Goal: Task Accomplishment & Management: Manage account settings

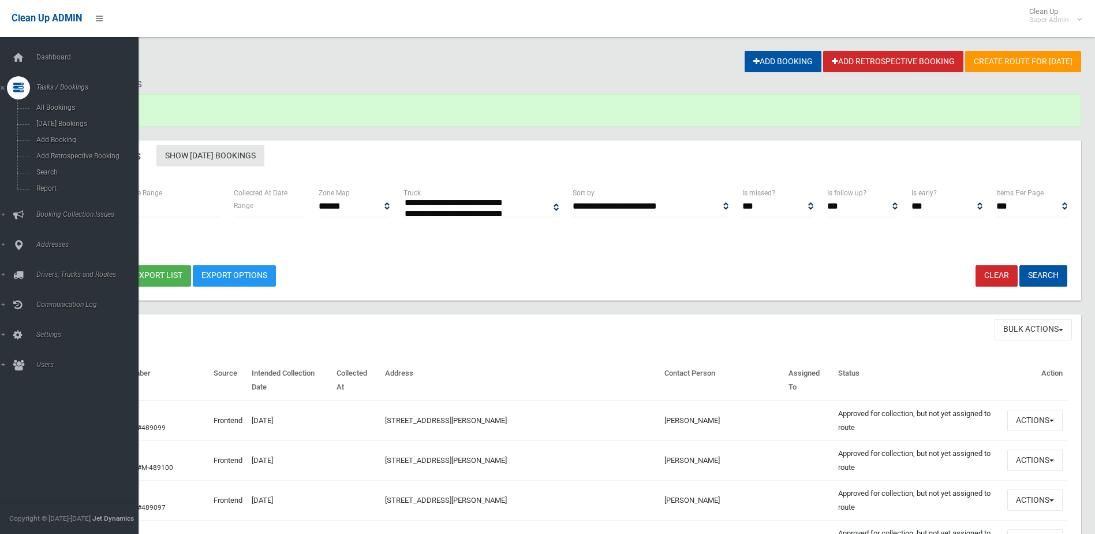
select select
click at [70, 212] on span "Booking Collection Issues" at bounding box center [90, 214] width 114 height 8
drag, startPoint x: 70, startPoint y: 212, endPoint x: 53, endPoint y: 136, distance: 77.6
click at [53, 136] on span "All Reported Issues" at bounding box center [85, 137] width 105 height 8
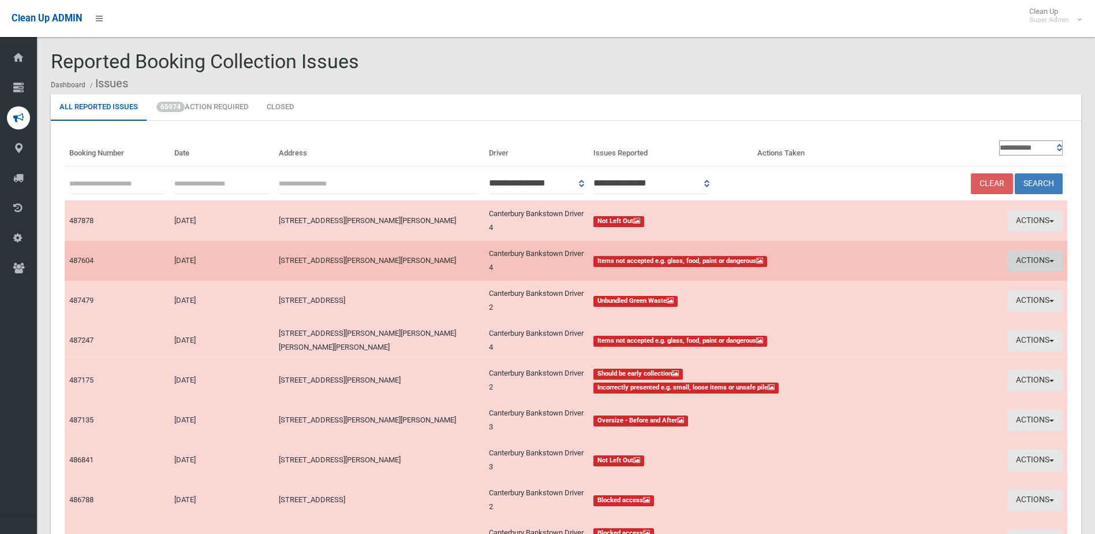
click at [1030, 261] on button "Actions" at bounding box center [1035, 260] width 55 height 21
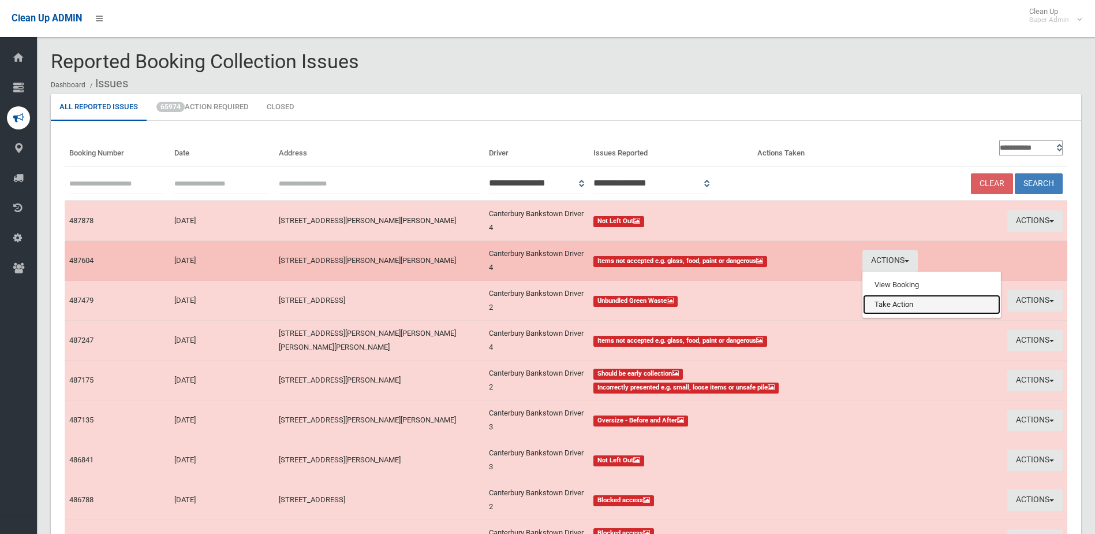
click at [905, 307] on link "Take Action" at bounding box center [931, 304] width 137 height 20
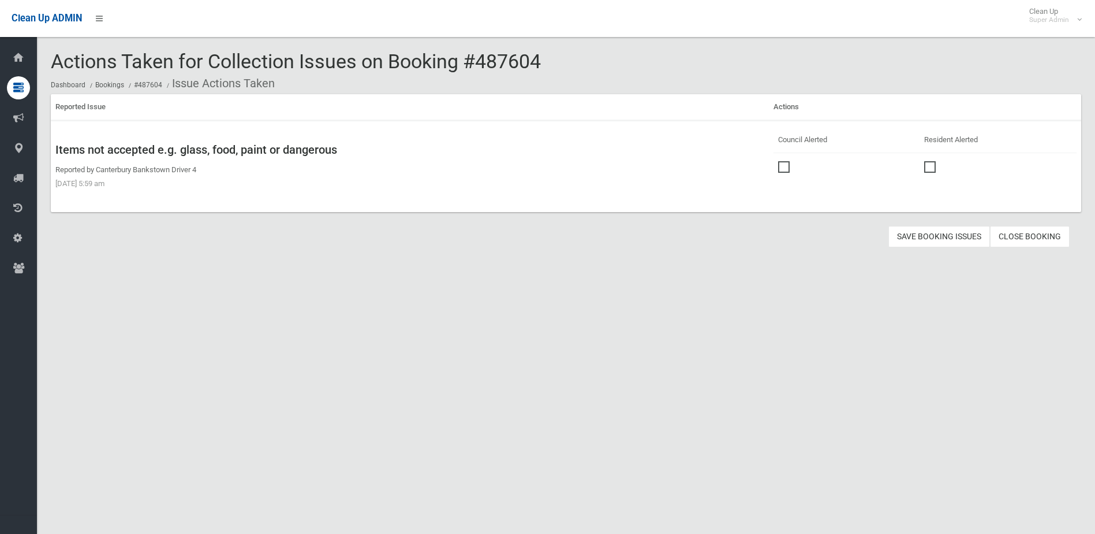
click at [780, 161] on span at bounding box center [786, 161] width 17 height 0
click at [934, 236] on button "Save Booking Issues" at bounding box center [940, 236] width 102 height 21
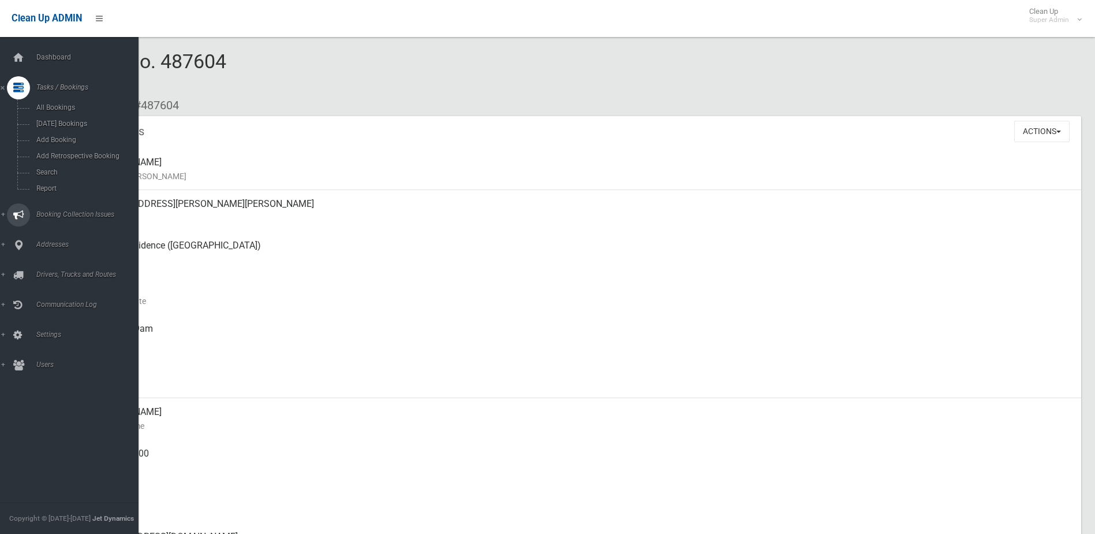
click at [54, 210] on span "Booking Collection Issues" at bounding box center [90, 214] width 114 height 8
click at [82, 137] on span "All Reported Issues" at bounding box center [85, 137] width 105 height 8
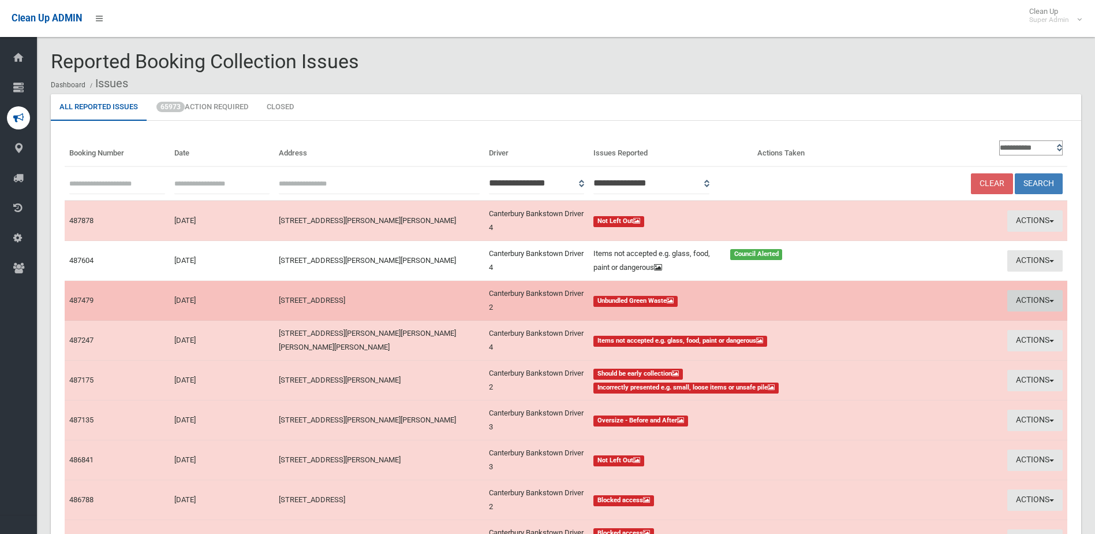
click at [1024, 298] on button "Actions" at bounding box center [1035, 300] width 55 height 21
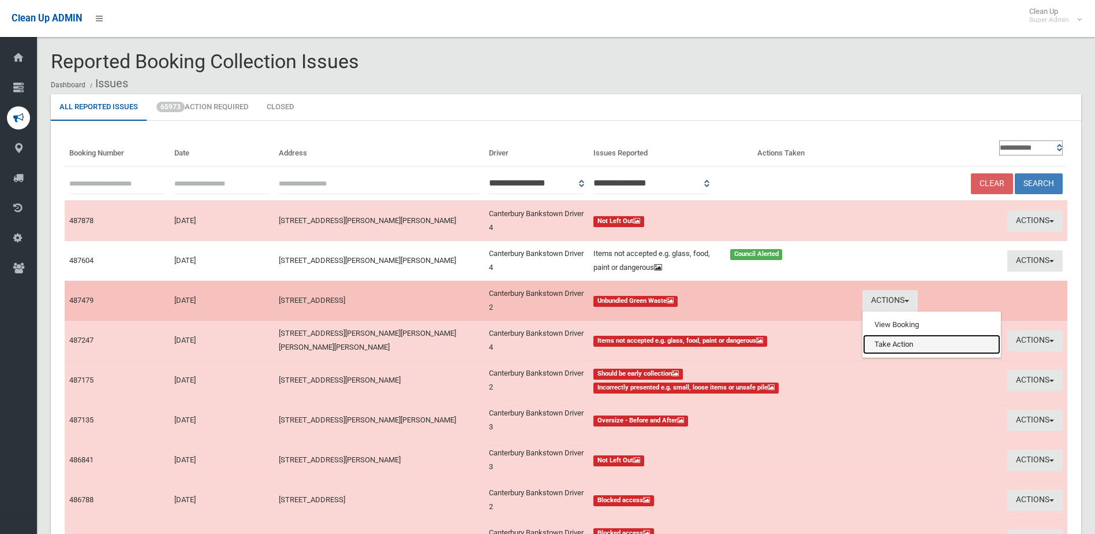
click at [916, 347] on link "Take Action" at bounding box center [931, 344] width 137 height 20
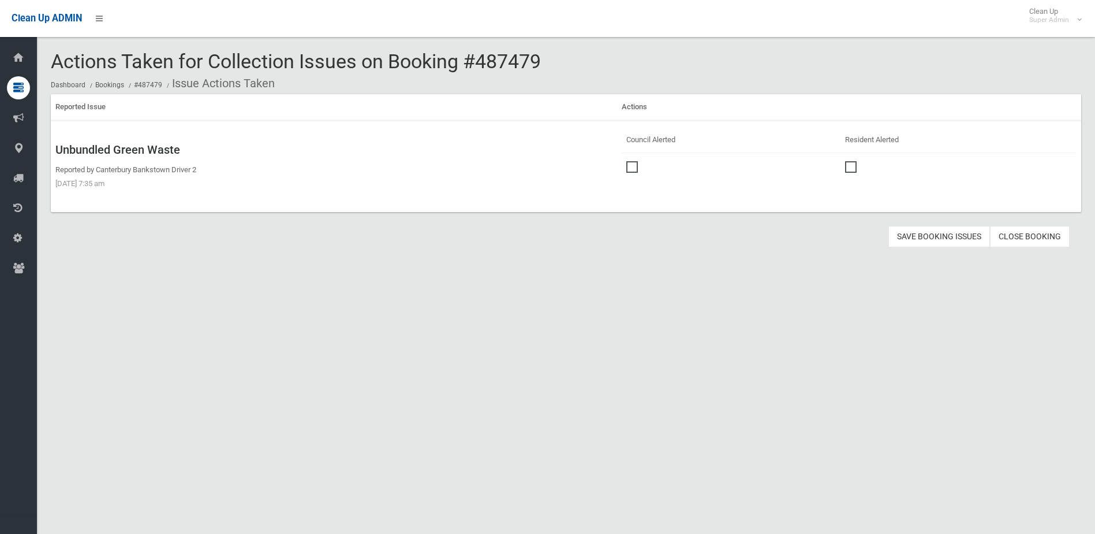
click at [629, 161] on span at bounding box center [634, 161] width 17 height 0
click at [935, 236] on button "Save Booking Issues" at bounding box center [940, 236] width 102 height 21
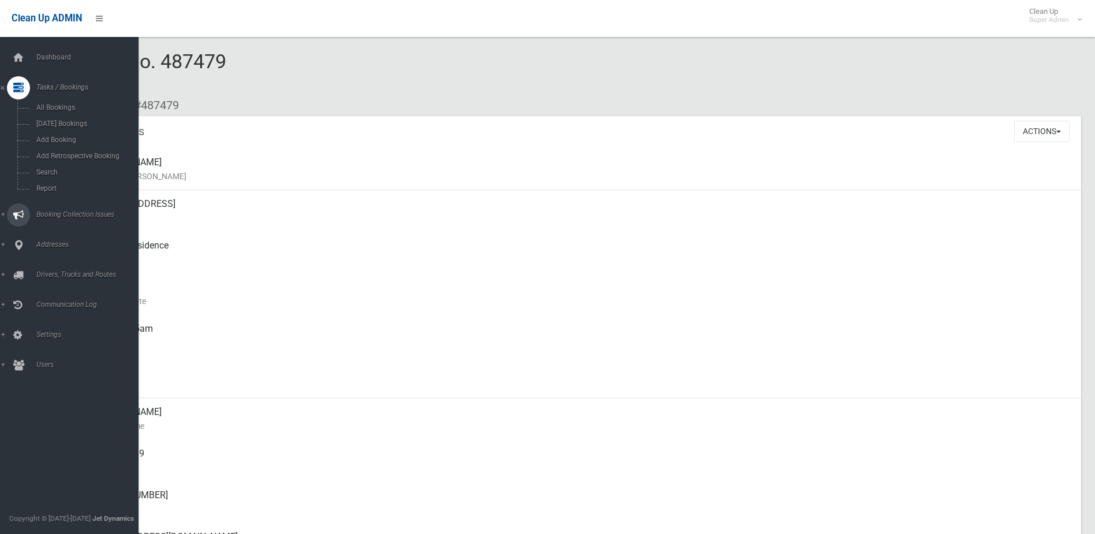
click at [77, 213] on span "Booking Collection Issues" at bounding box center [90, 214] width 114 height 8
click at [80, 137] on span "All Reported Issues" at bounding box center [85, 137] width 105 height 8
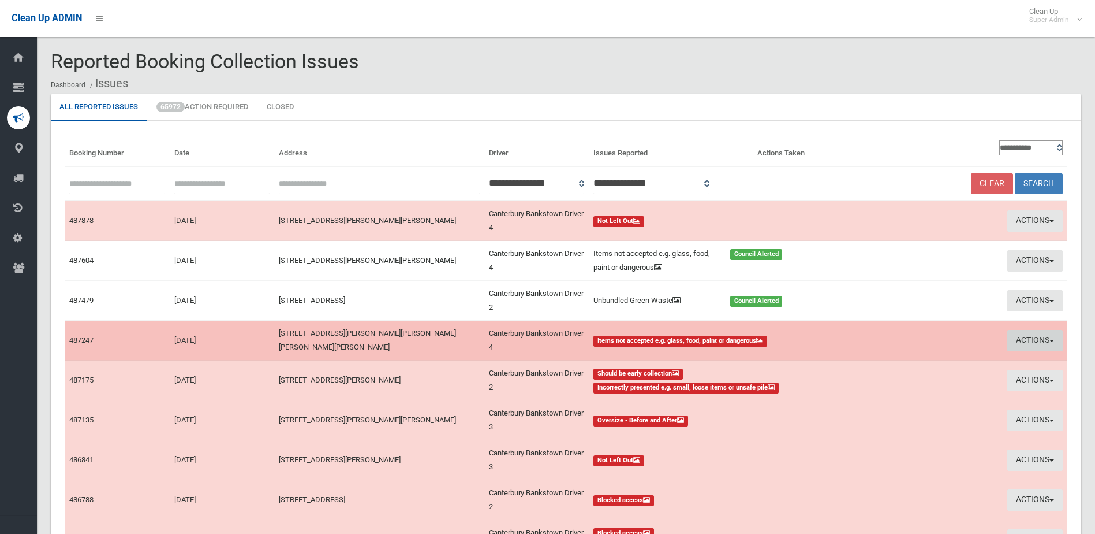
click at [1027, 338] on button "Actions" at bounding box center [1035, 340] width 55 height 21
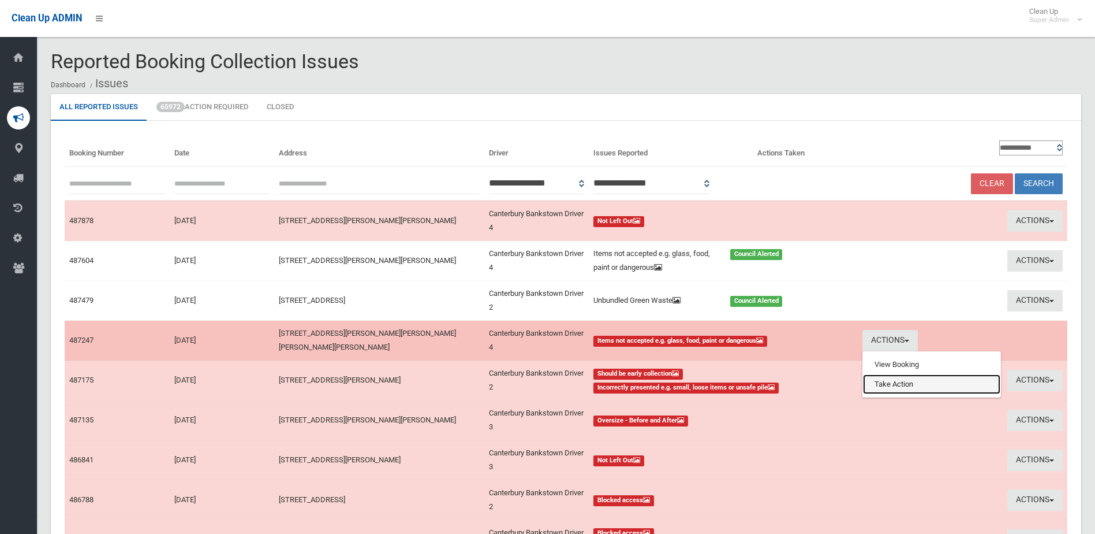
click at [874, 390] on link "Take Action" at bounding box center [931, 384] width 137 height 20
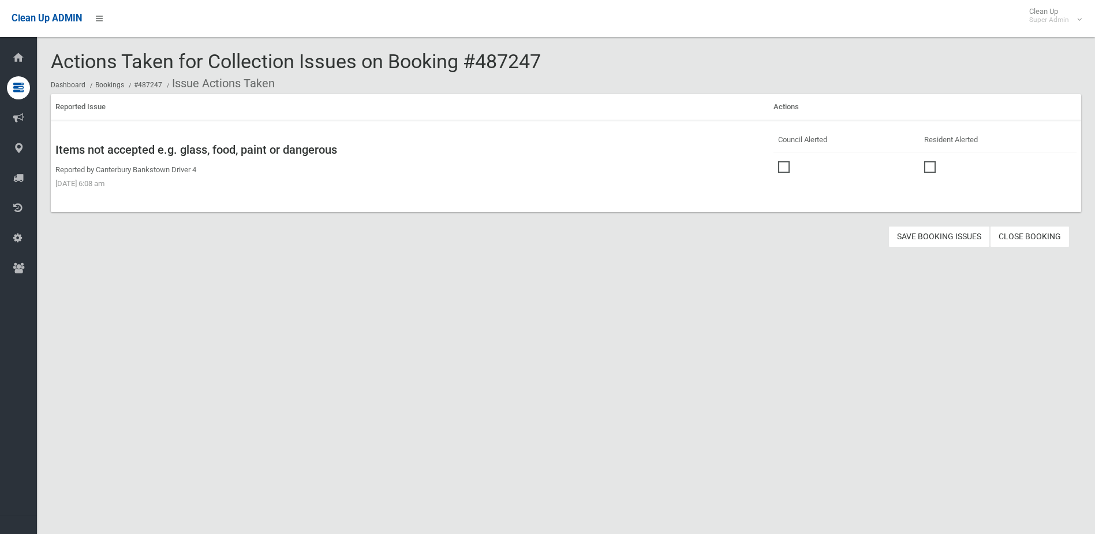
click at [778, 161] on span at bounding box center [786, 161] width 17 height 0
click at [933, 233] on button "Save Booking Issues" at bounding box center [940, 236] width 102 height 21
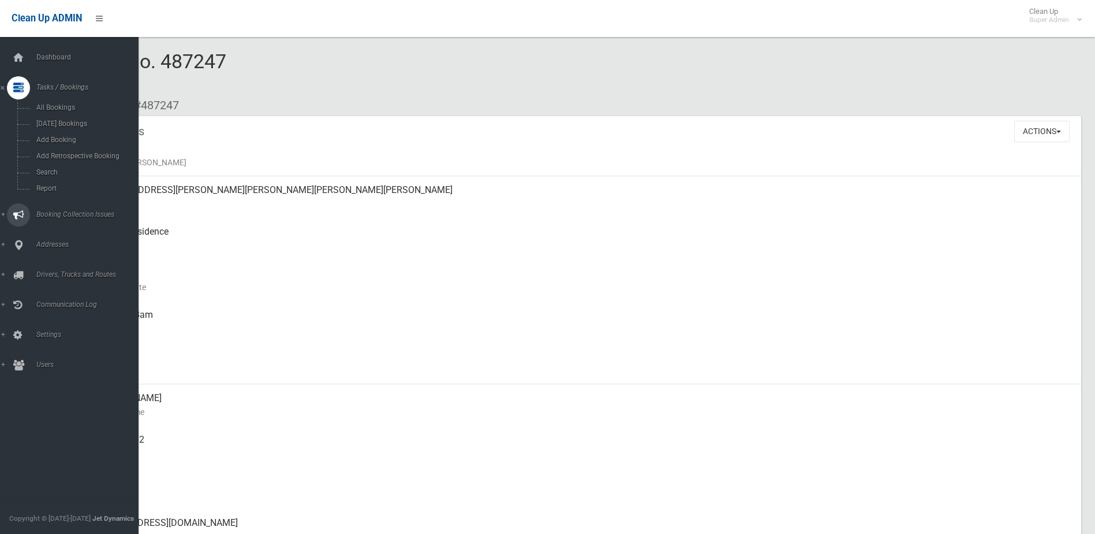
click at [64, 210] on span "Booking Collection Issues" at bounding box center [90, 214] width 114 height 8
click at [70, 133] on span "All Reported Issues" at bounding box center [85, 137] width 105 height 8
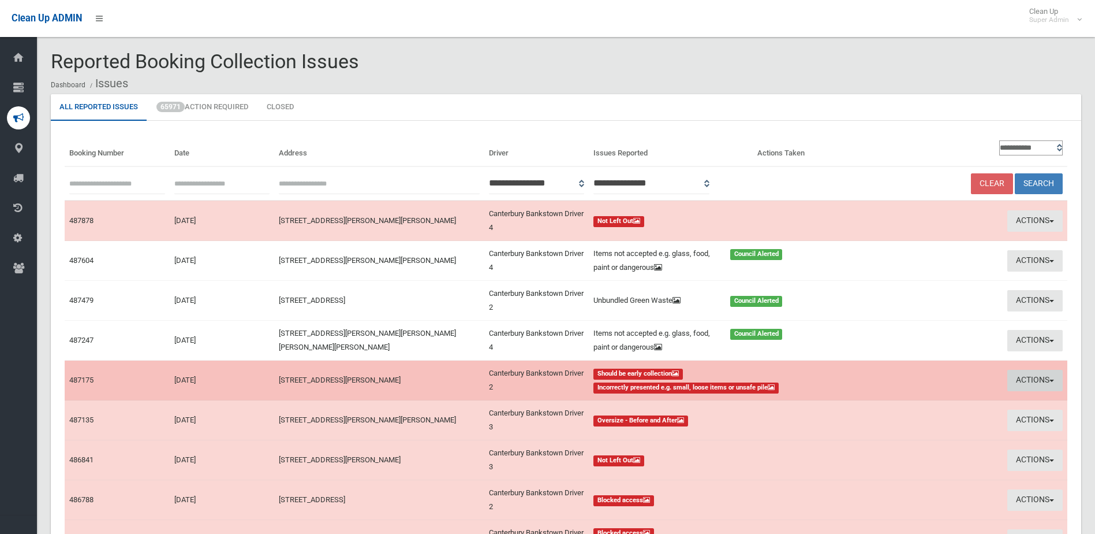
click at [1023, 378] on button "Actions" at bounding box center [1035, 380] width 55 height 21
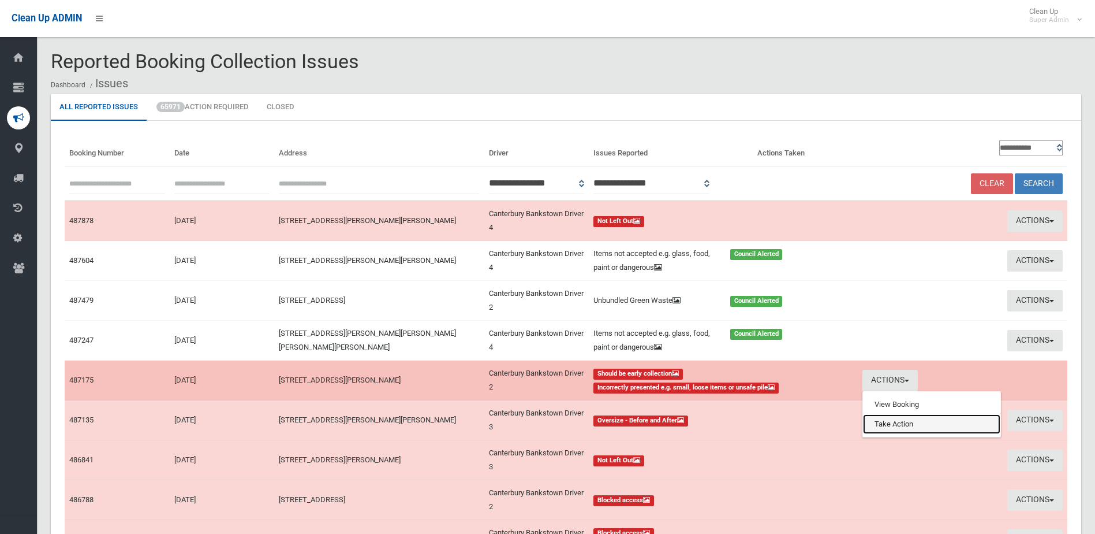
click at [914, 422] on link "Take Action" at bounding box center [931, 424] width 137 height 20
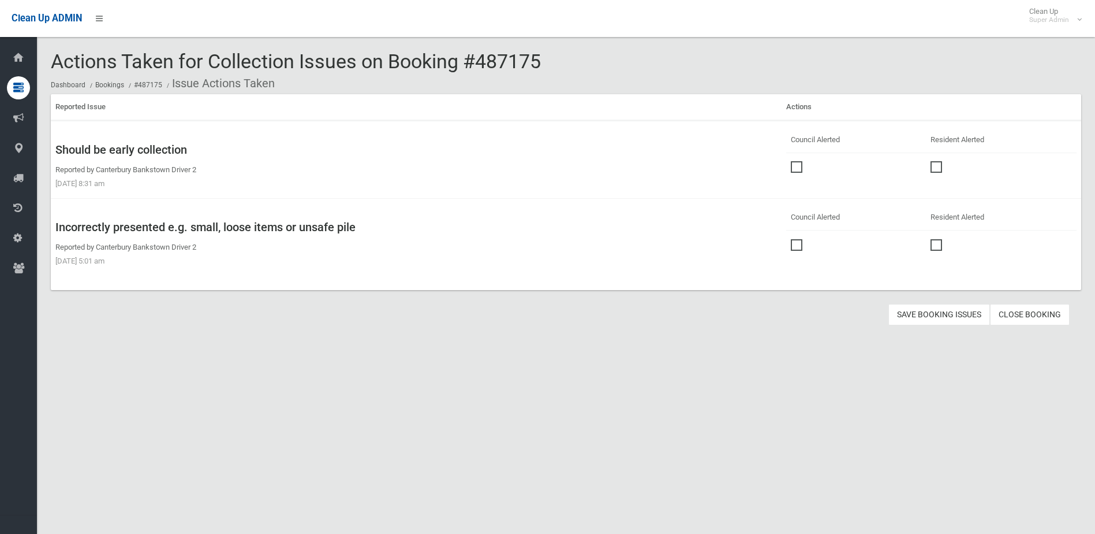
click at [796, 161] on span at bounding box center [799, 161] width 17 height 0
click at [795, 239] on span at bounding box center [799, 239] width 17 height 0
click at [926, 311] on button "Save Booking Issues" at bounding box center [940, 314] width 102 height 21
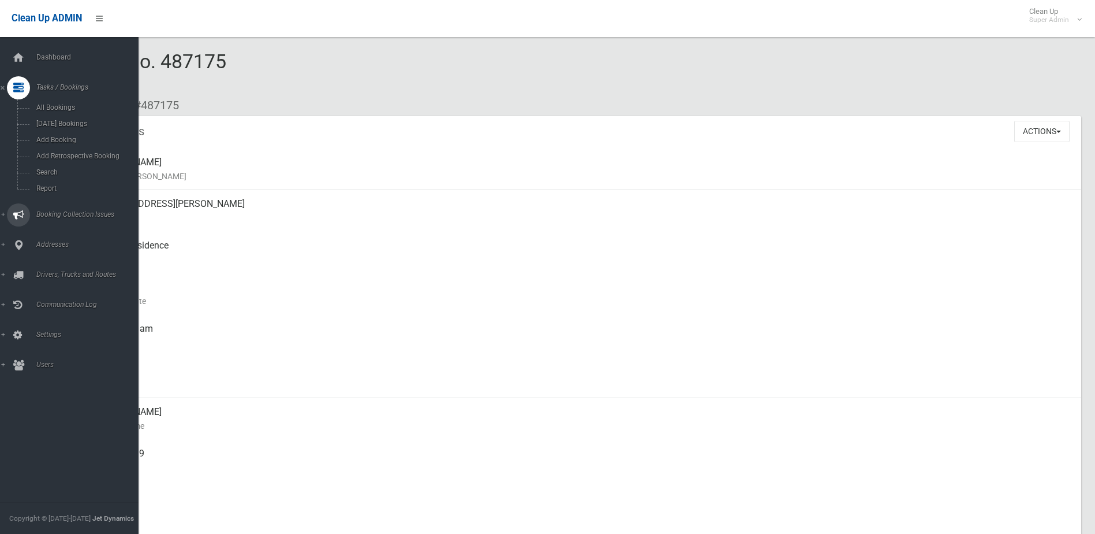
click at [84, 212] on span "Booking Collection Issues" at bounding box center [90, 214] width 114 height 8
click at [69, 136] on span "All Reported Issues" at bounding box center [85, 137] width 105 height 8
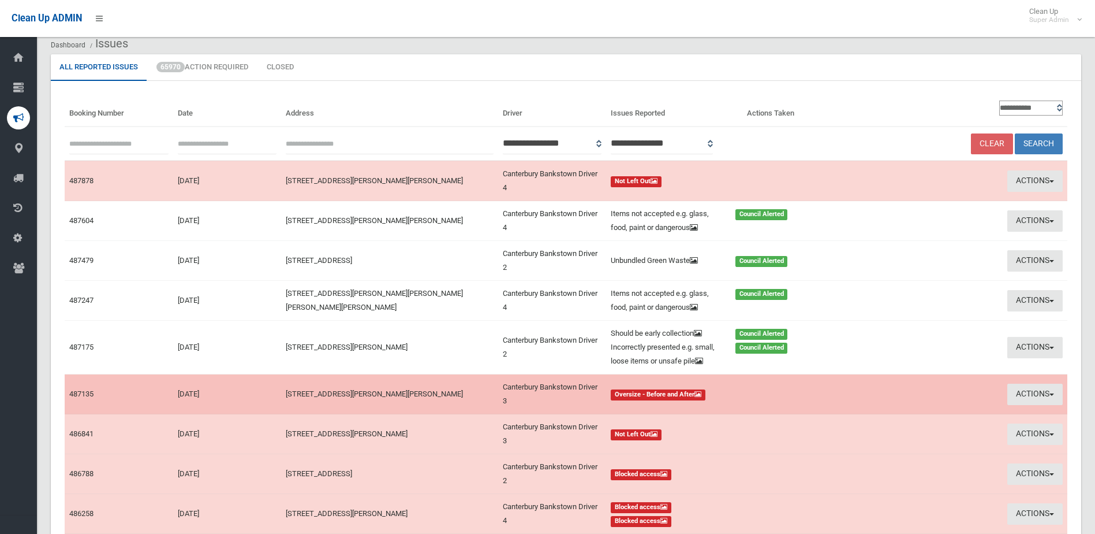
scroll to position [58, 0]
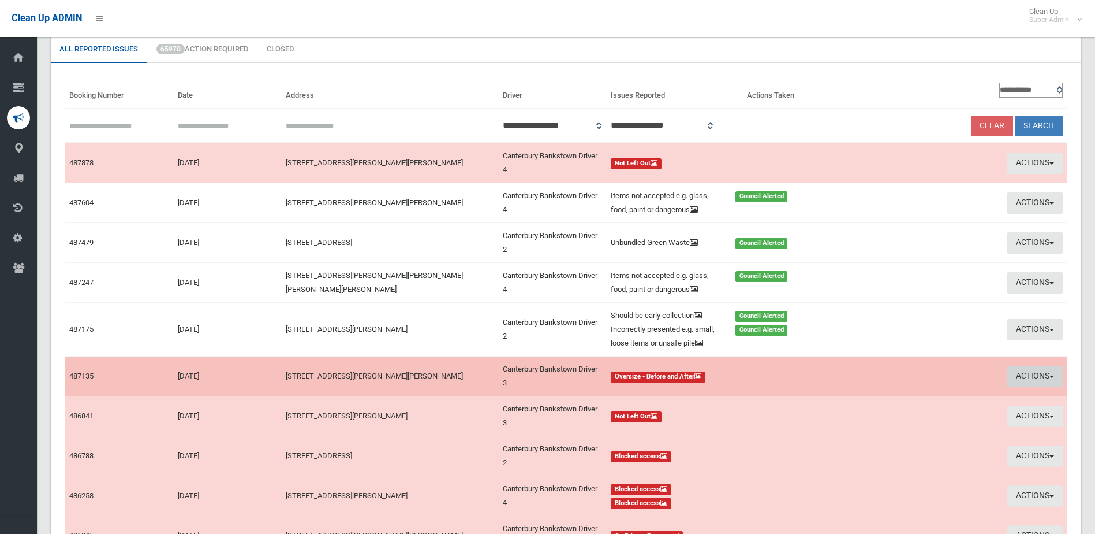
click at [1022, 387] on button "Actions" at bounding box center [1035, 375] width 55 height 21
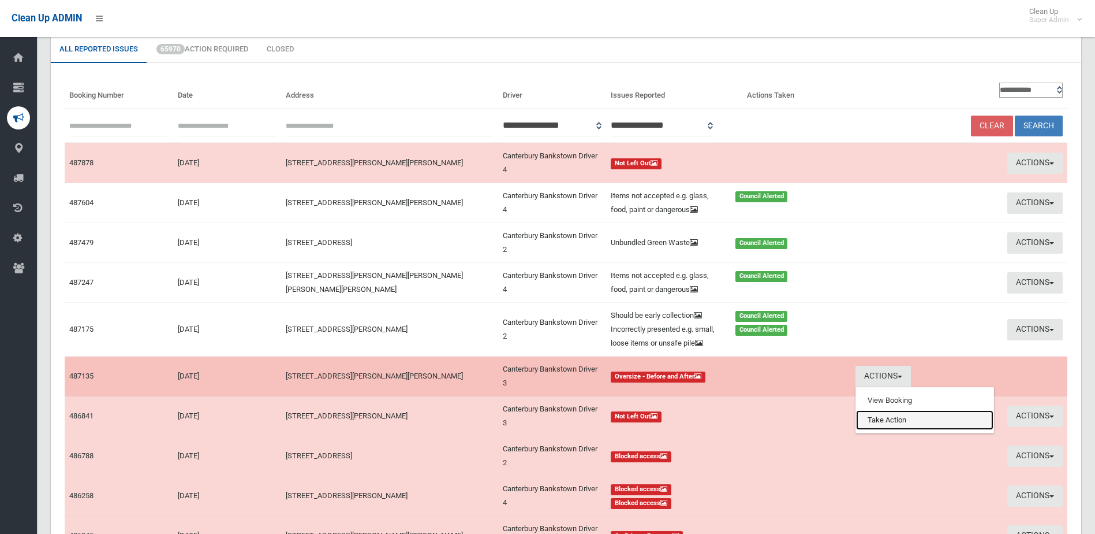
click at [892, 429] on link "Take Action" at bounding box center [924, 420] width 137 height 20
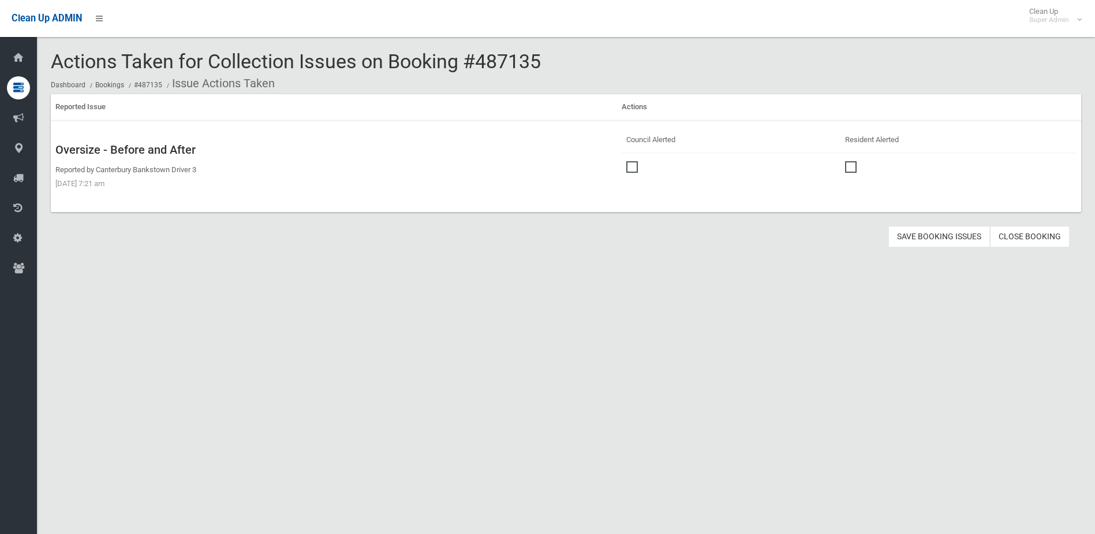
click at [636, 161] on span at bounding box center [634, 161] width 17 height 0
click at [949, 234] on button "Save Booking Issues" at bounding box center [940, 236] width 102 height 21
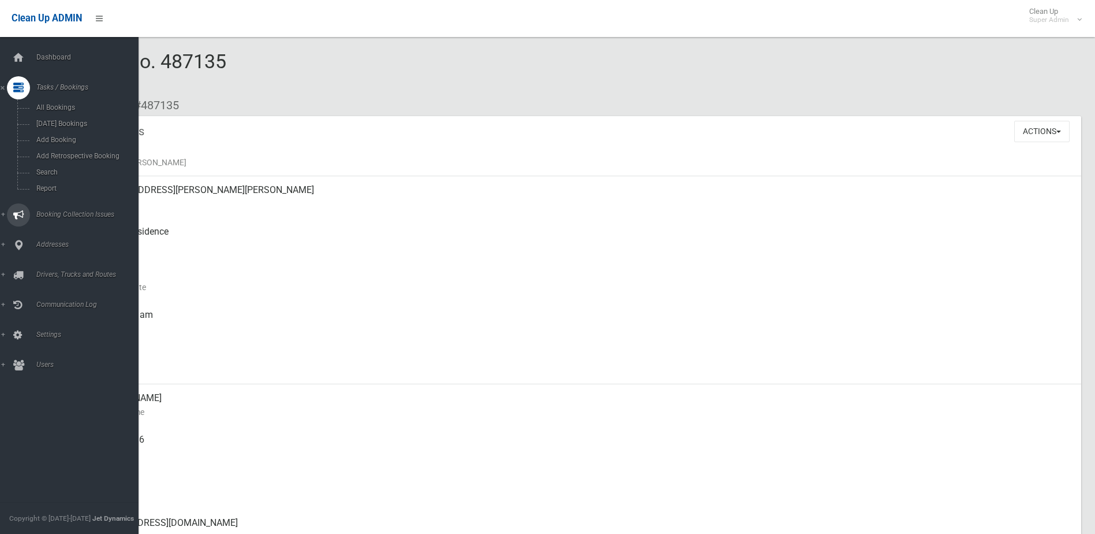
click at [71, 214] on span "Booking Collection Issues" at bounding box center [90, 214] width 114 height 8
click at [72, 134] on span "All Reported Issues" at bounding box center [85, 137] width 105 height 8
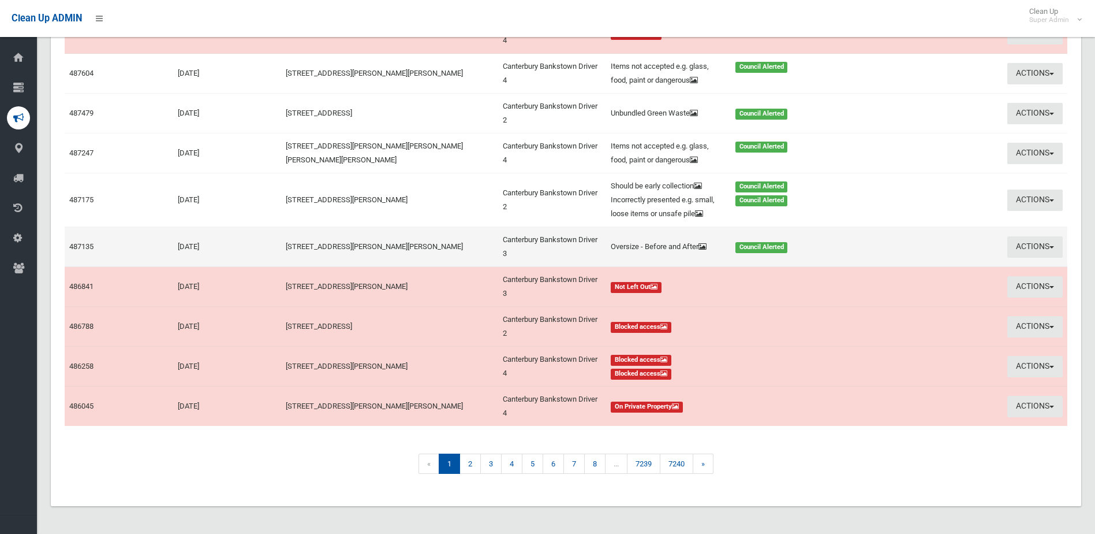
scroll to position [202, 0]
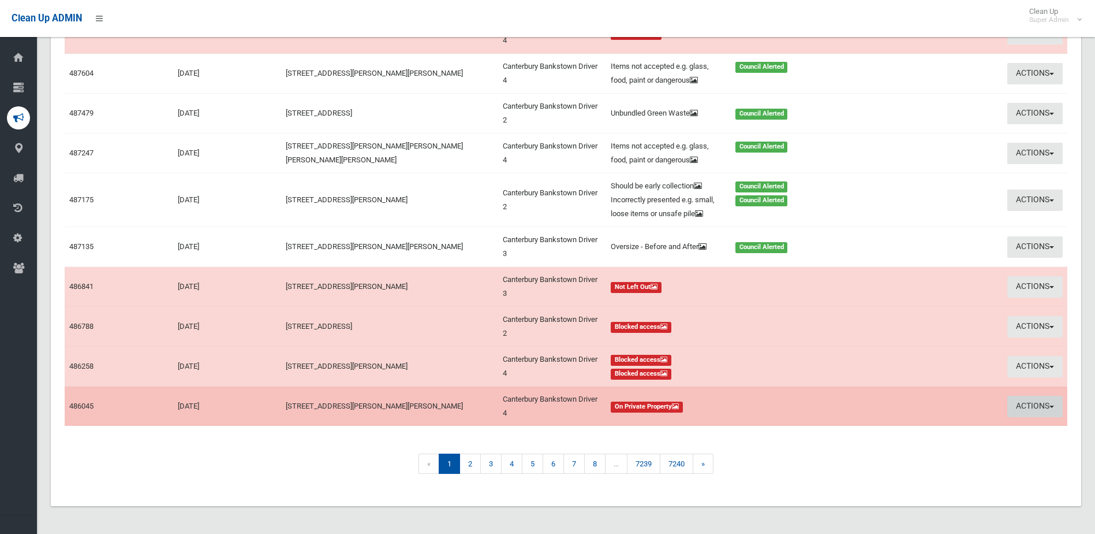
click at [1039, 404] on button "Actions" at bounding box center [1035, 406] width 55 height 21
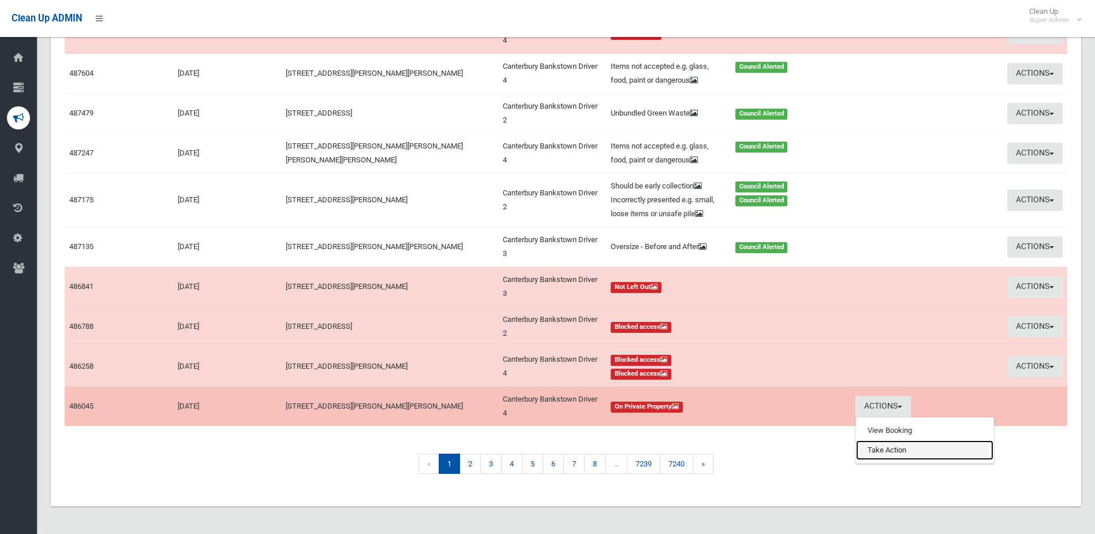
click at [890, 454] on link "Take Action" at bounding box center [924, 450] width 137 height 20
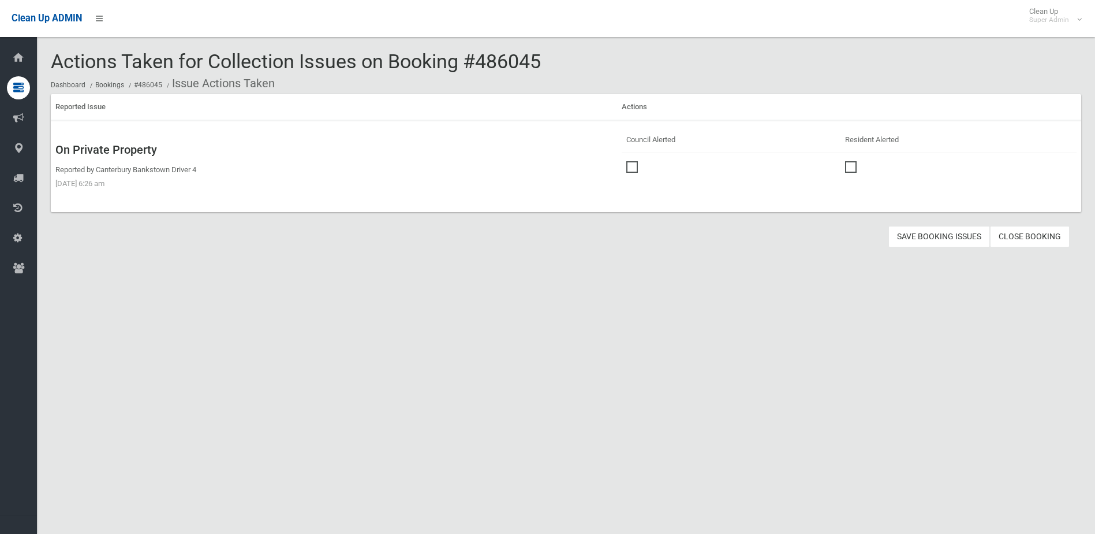
click at [634, 161] on span at bounding box center [634, 161] width 17 height 0
click at [938, 234] on button "Save Booking Issues" at bounding box center [940, 236] width 102 height 21
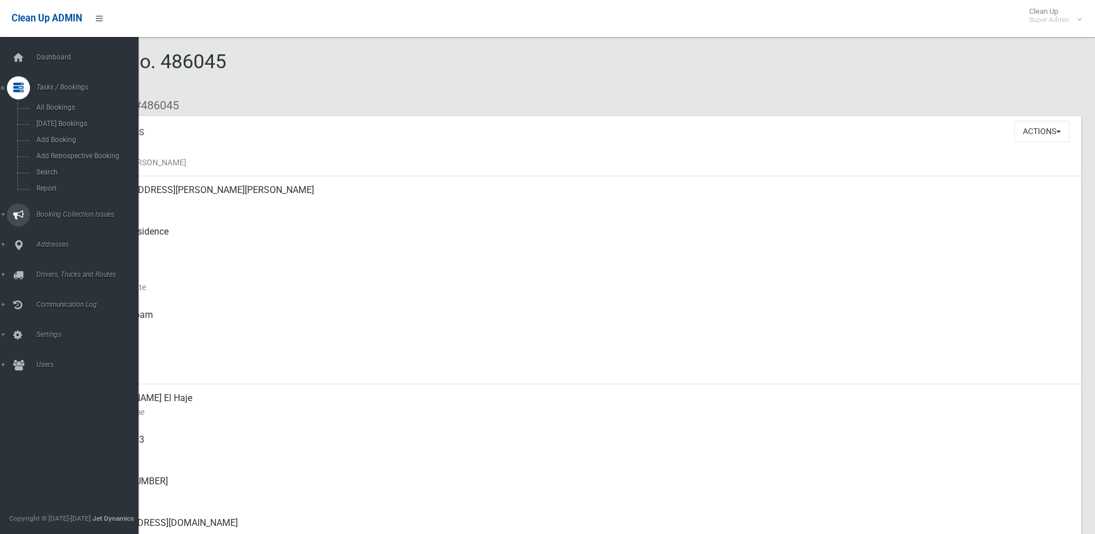
click at [75, 212] on span "Booking Collection Issues" at bounding box center [90, 214] width 114 height 8
click at [74, 136] on span "All Reported Issues" at bounding box center [85, 137] width 105 height 8
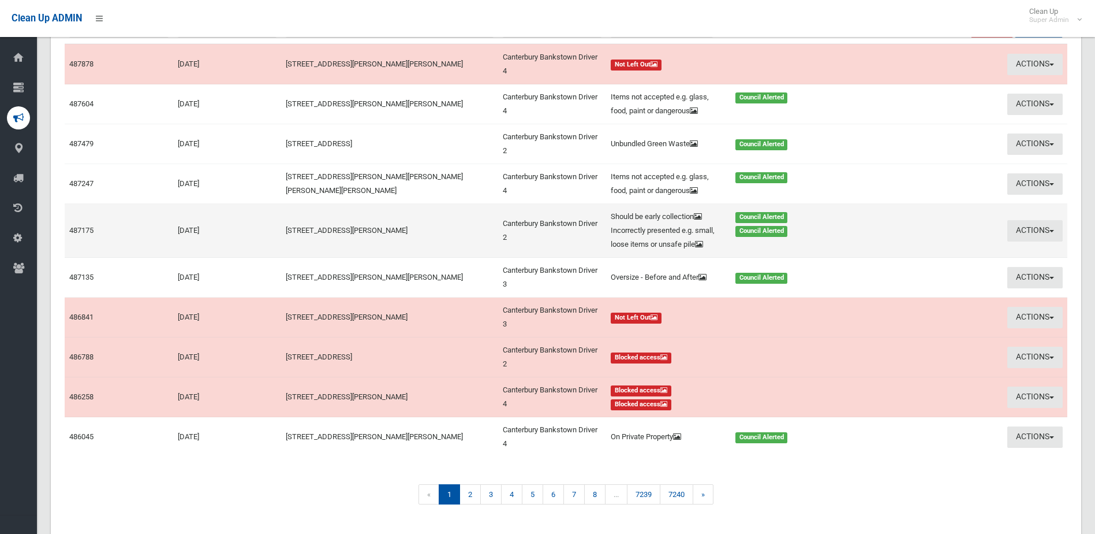
scroll to position [173, 0]
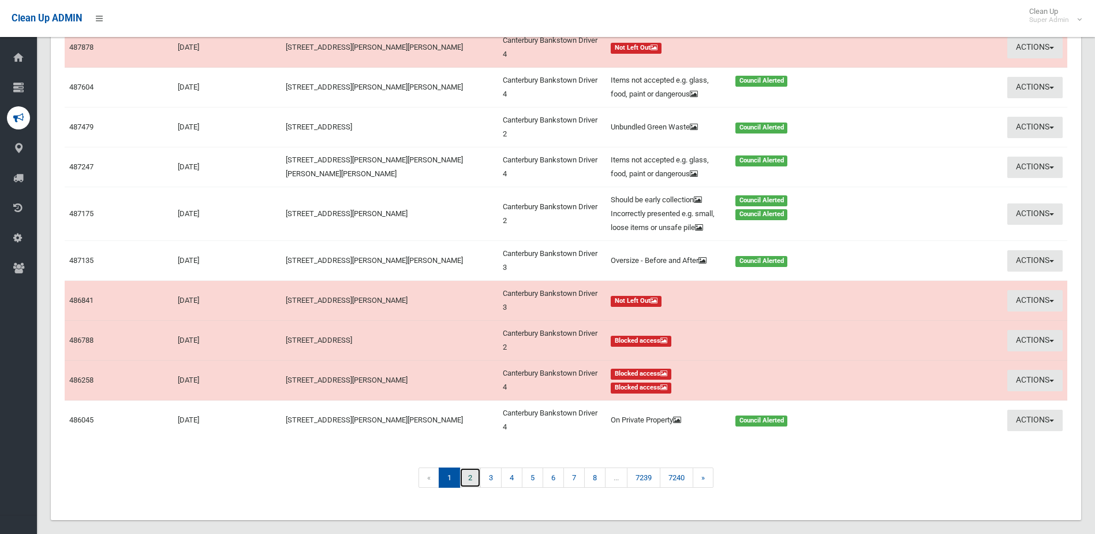
click at [470, 487] on link "2" at bounding box center [470, 477] width 21 height 20
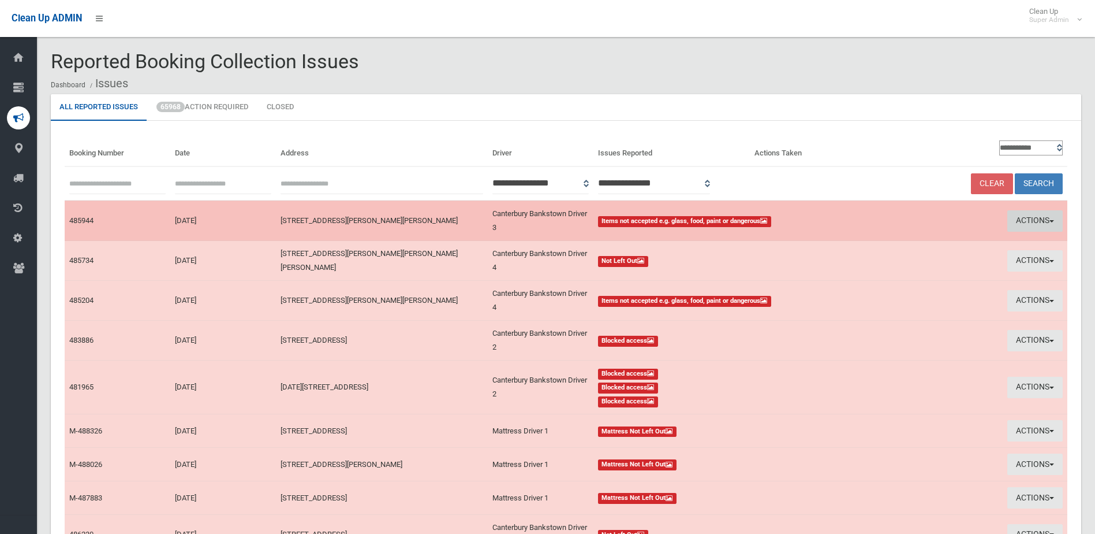
click at [1029, 219] on button "Actions" at bounding box center [1035, 220] width 55 height 21
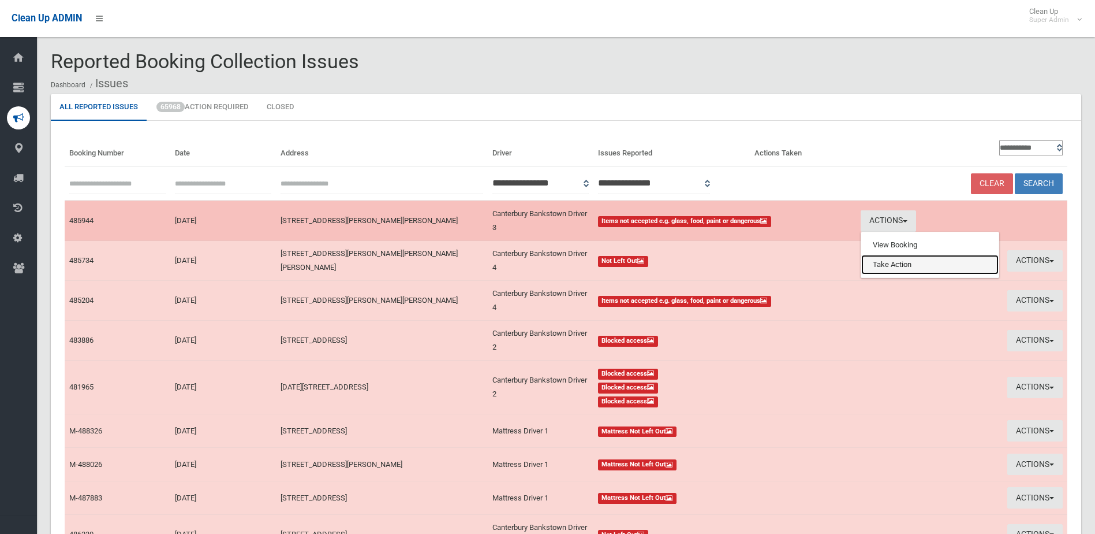
click at [904, 267] on link "Take Action" at bounding box center [929, 265] width 137 height 20
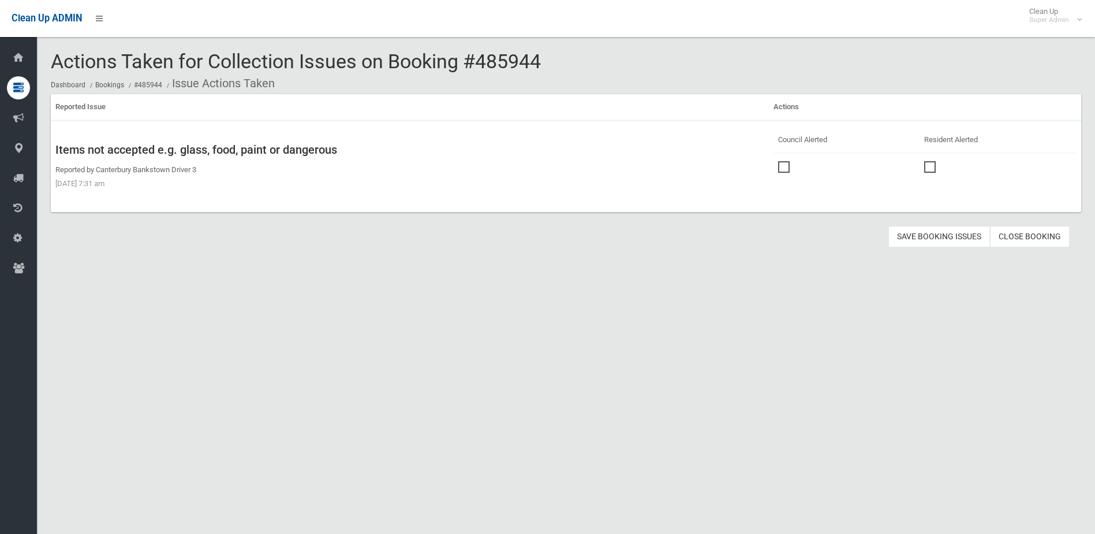
click at [779, 161] on span at bounding box center [786, 161] width 17 height 0
click at [936, 238] on button "Save Booking Issues" at bounding box center [940, 236] width 102 height 21
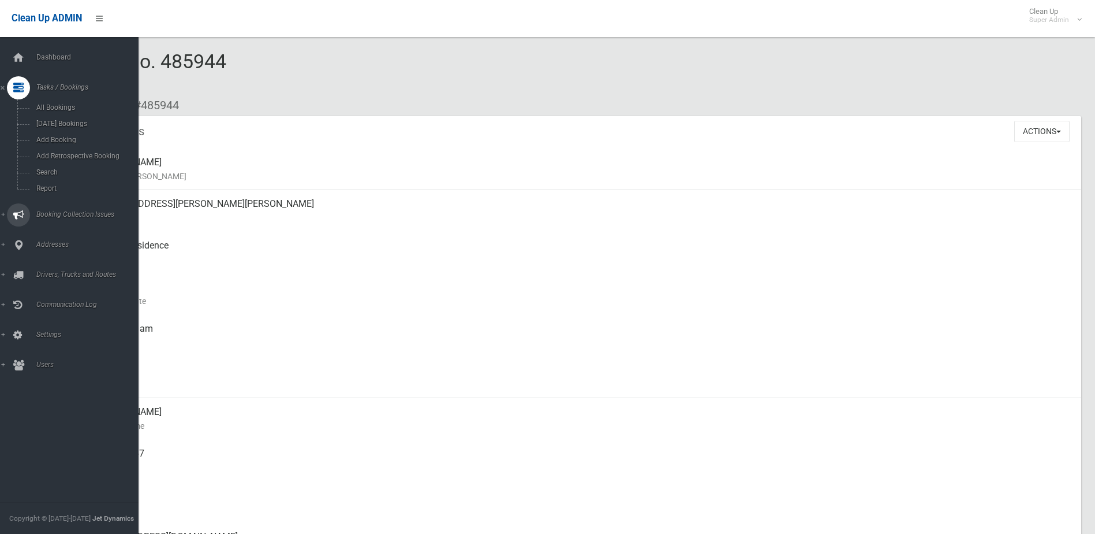
click at [49, 213] on span "Booking Collection Issues" at bounding box center [90, 214] width 114 height 8
click at [69, 137] on span "All Reported Issues" at bounding box center [85, 137] width 105 height 8
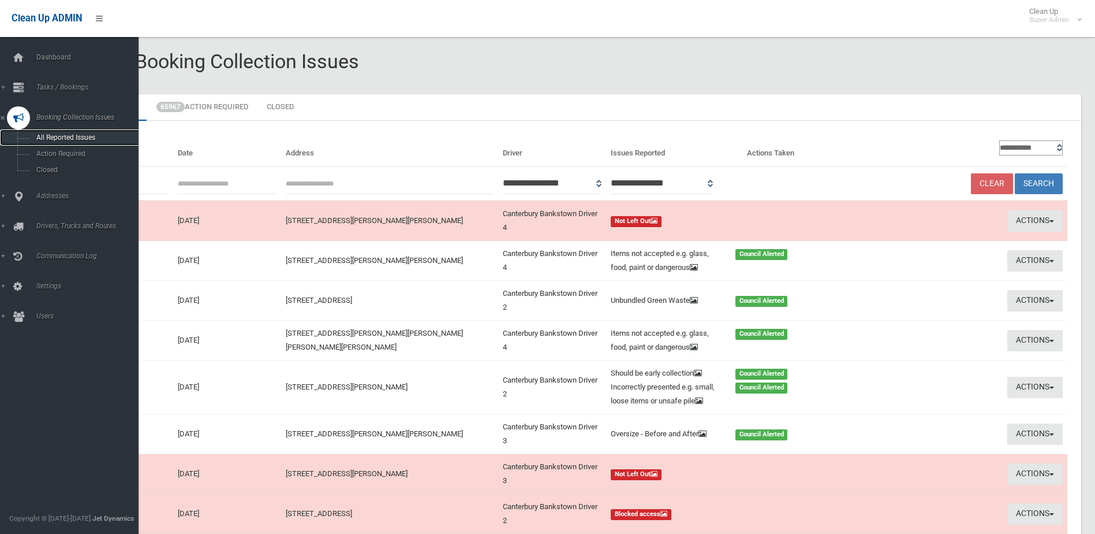
click at [68, 136] on span "All Reported Issues" at bounding box center [85, 137] width 105 height 8
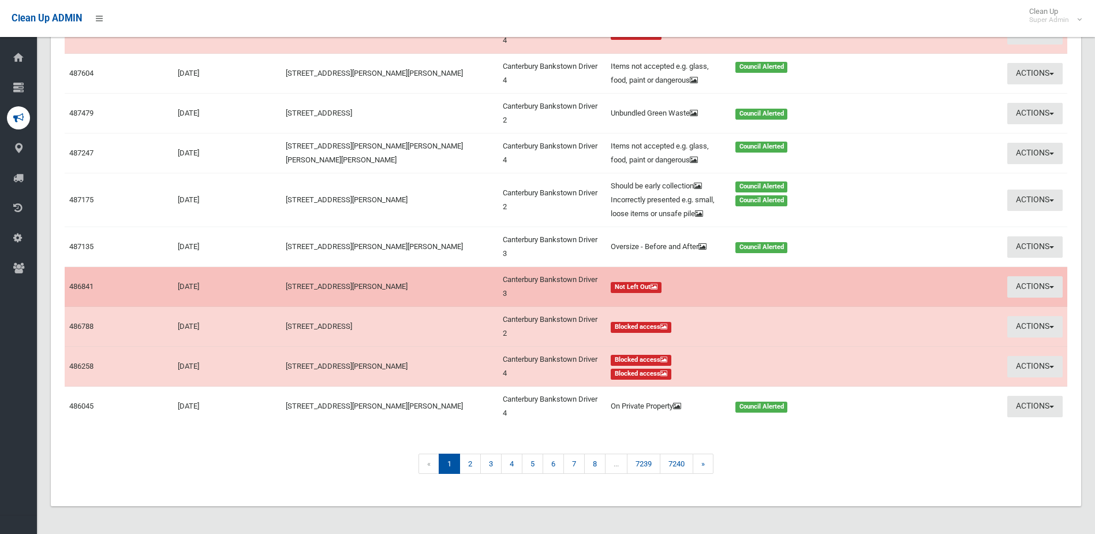
scroll to position [202, 0]
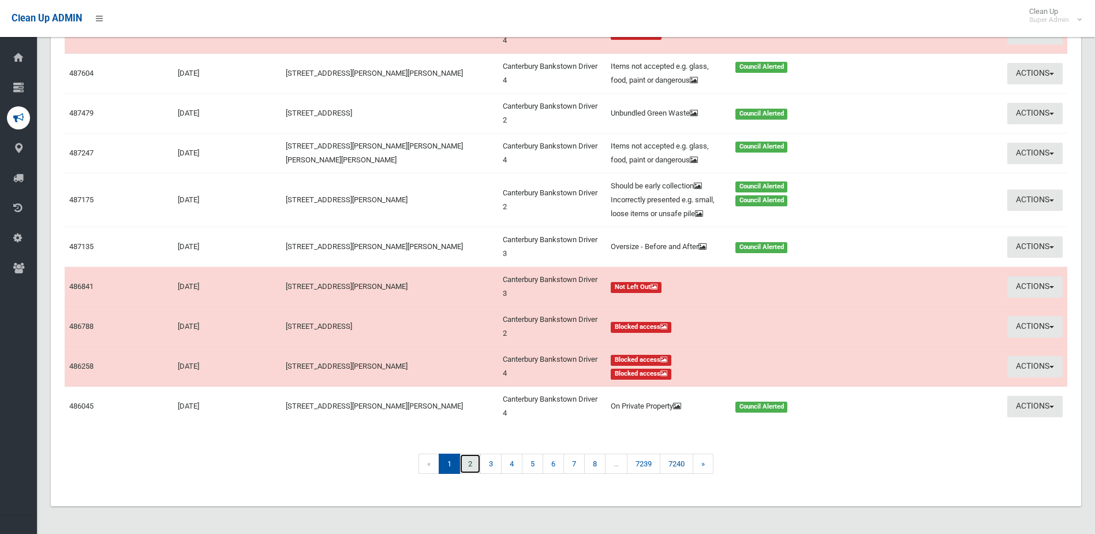
click at [471, 465] on link "2" at bounding box center [470, 463] width 21 height 20
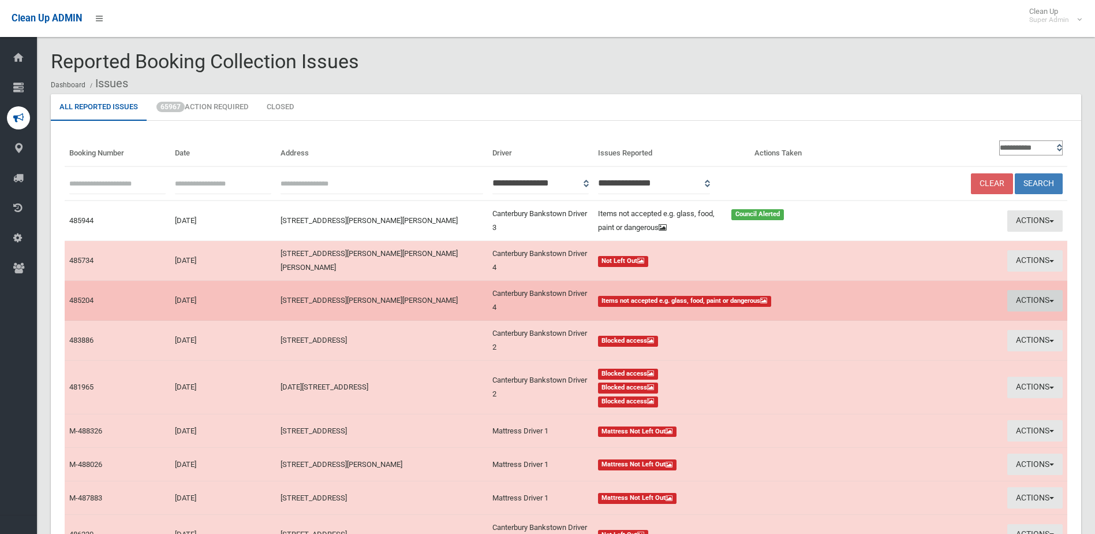
click at [1045, 298] on button "Actions" at bounding box center [1035, 300] width 55 height 21
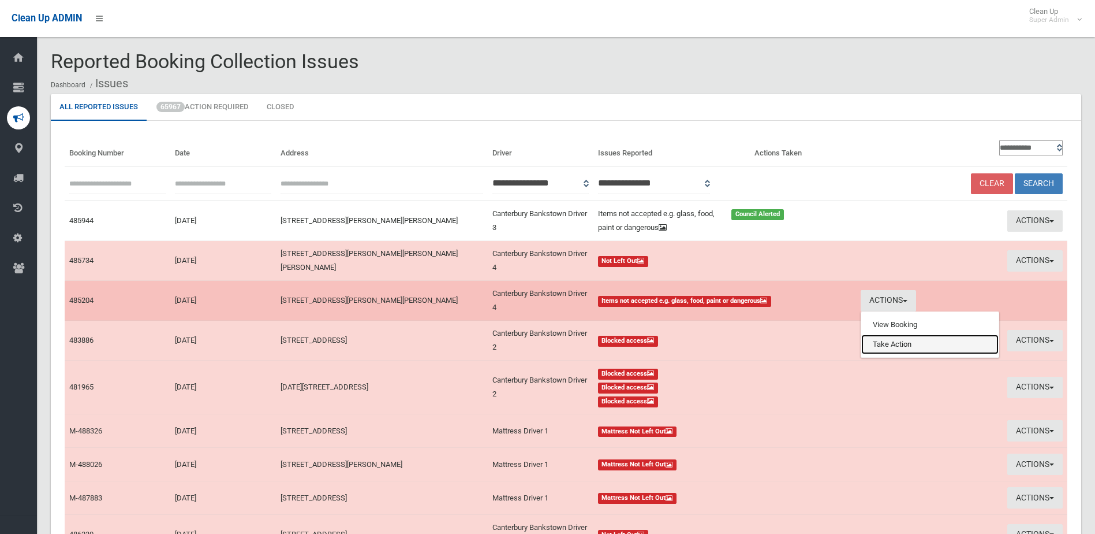
click at [900, 344] on link "Take Action" at bounding box center [929, 344] width 137 height 20
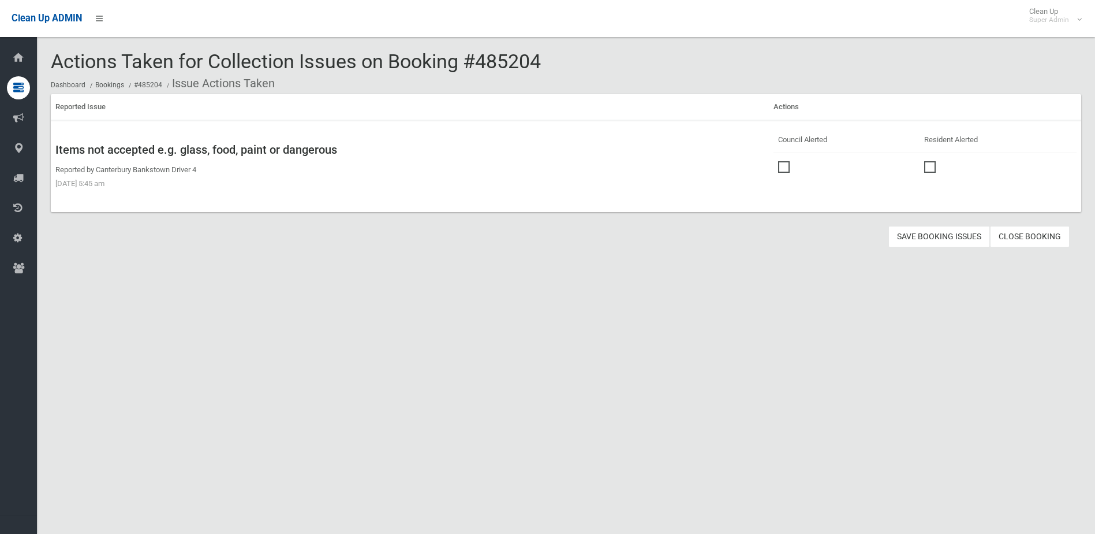
click at [778, 161] on span at bounding box center [786, 161] width 17 height 0
click at [937, 236] on button "Save Booking Issues" at bounding box center [940, 236] width 102 height 21
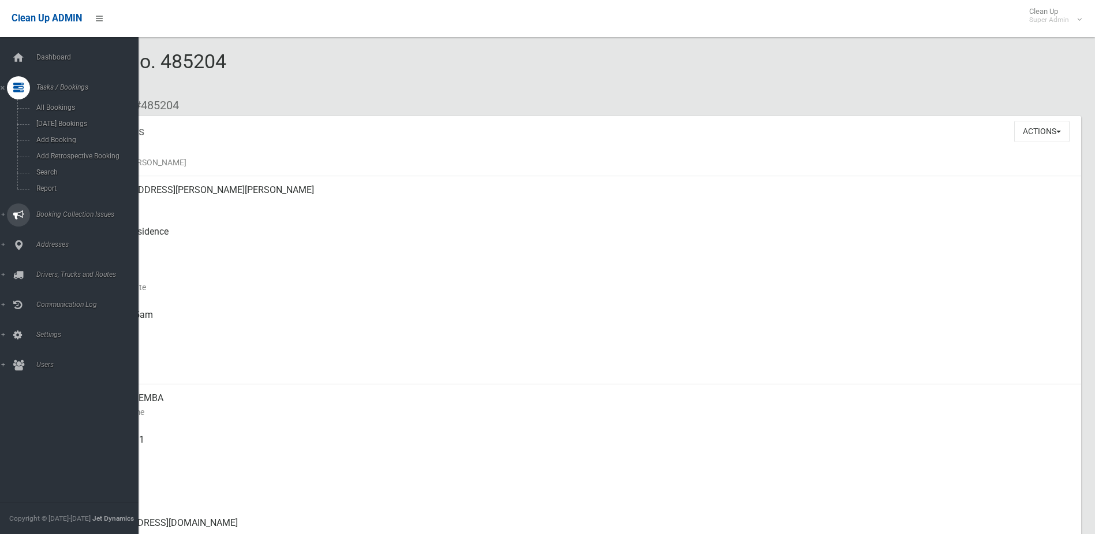
click at [60, 214] on span "Booking Collection Issues" at bounding box center [90, 214] width 114 height 8
click at [69, 132] on link "All Reported Issues" at bounding box center [73, 137] width 147 height 16
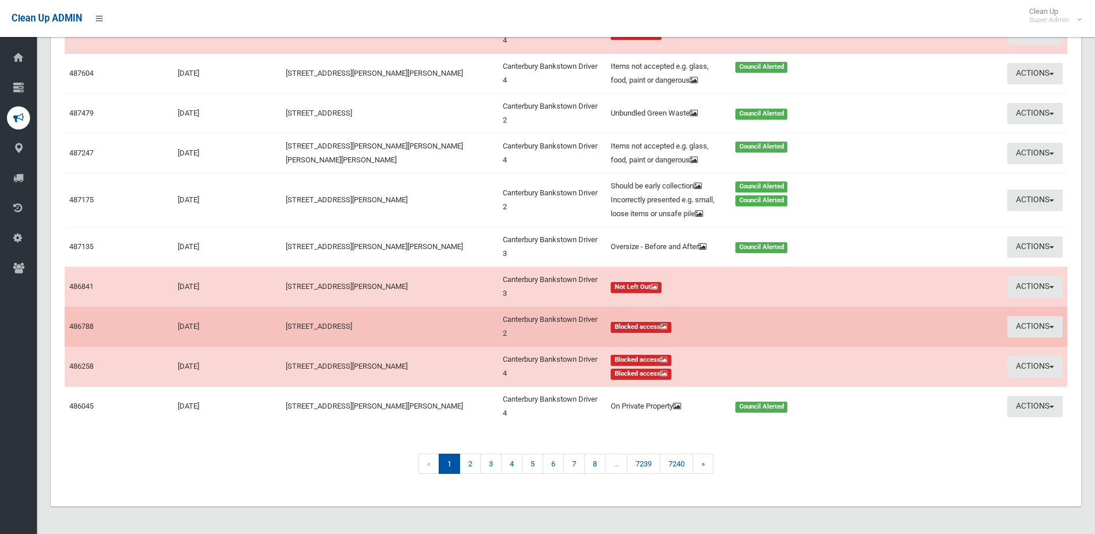
scroll to position [202, 0]
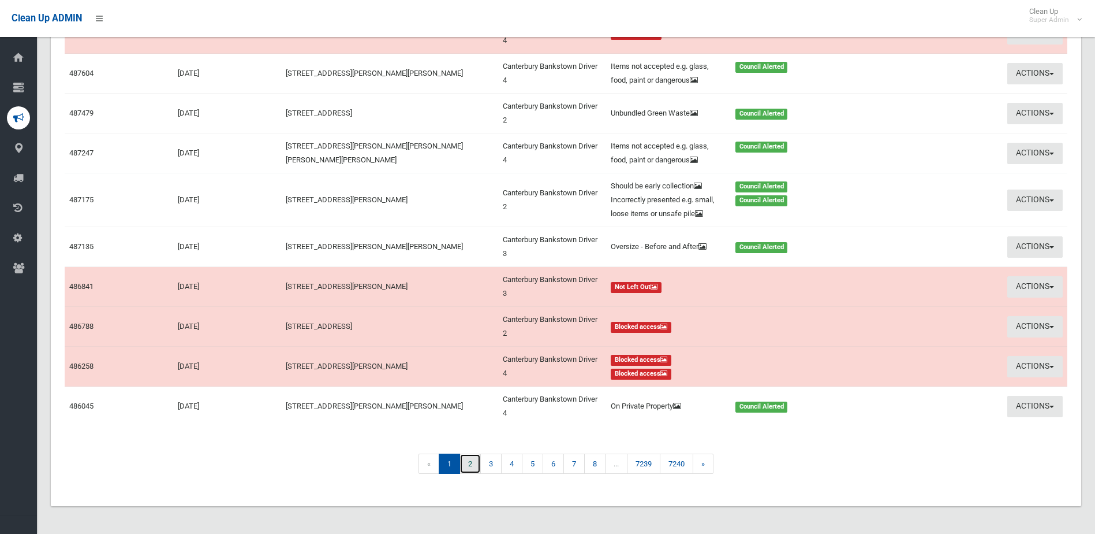
click at [472, 464] on link "2" at bounding box center [470, 463] width 21 height 20
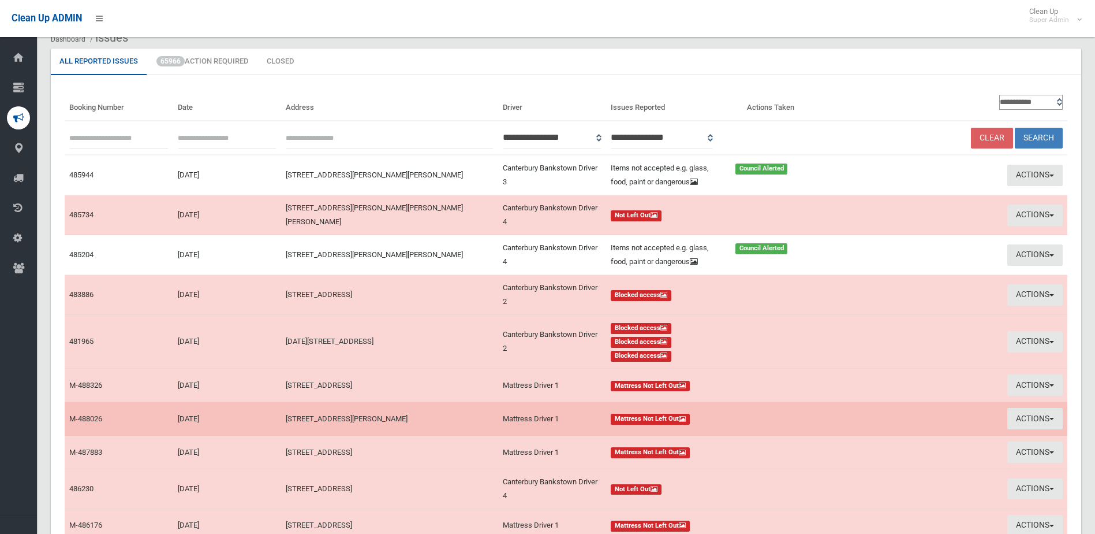
scroll to position [162, 0]
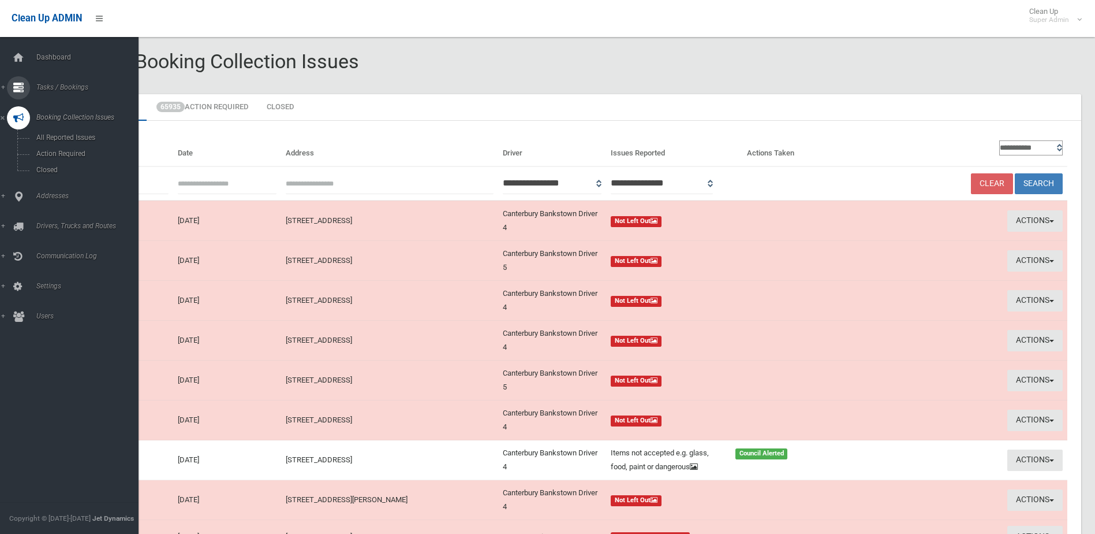
click at [59, 84] on span "Tasks / Bookings" at bounding box center [90, 87] width 114 height 8
click at [50, 168] on span "Search" at bounding box center [85, 172] width 105 height 8
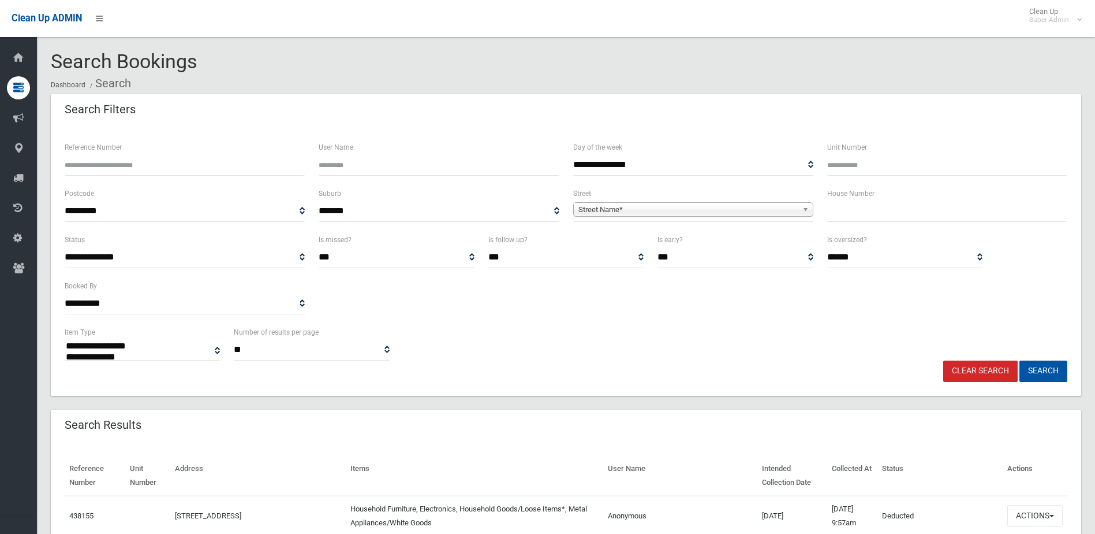
select select
click at [100, 154] on input "Reference Number" at bounding box center [185, 164] width 240 height 21
type input "******"
click at [1020, 360] on button "Search" at bounding box center [1044, 370] width 48 height 21
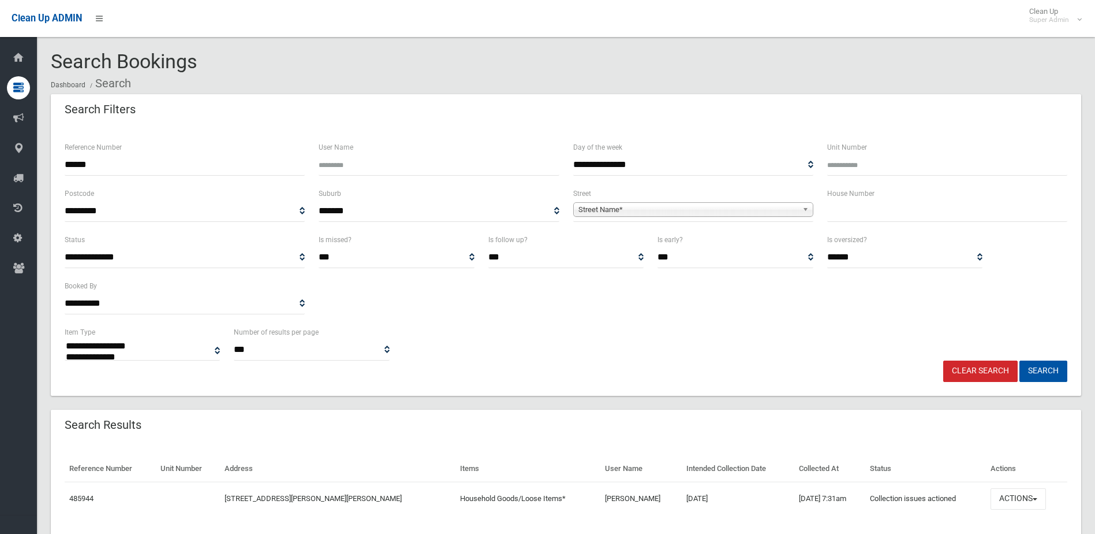
select select
click at [1003, 495] on button "Actions" at bounding box center [1018, 498] width 55 height 21
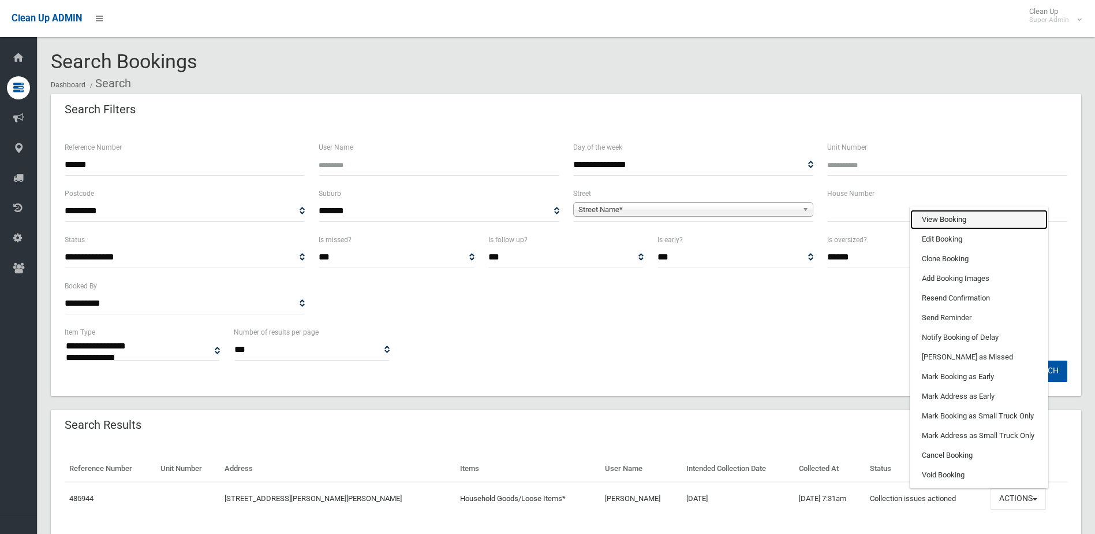
click at [943, 222] on link "View Booking" at bounding box center [979, 220] width 137 height 20
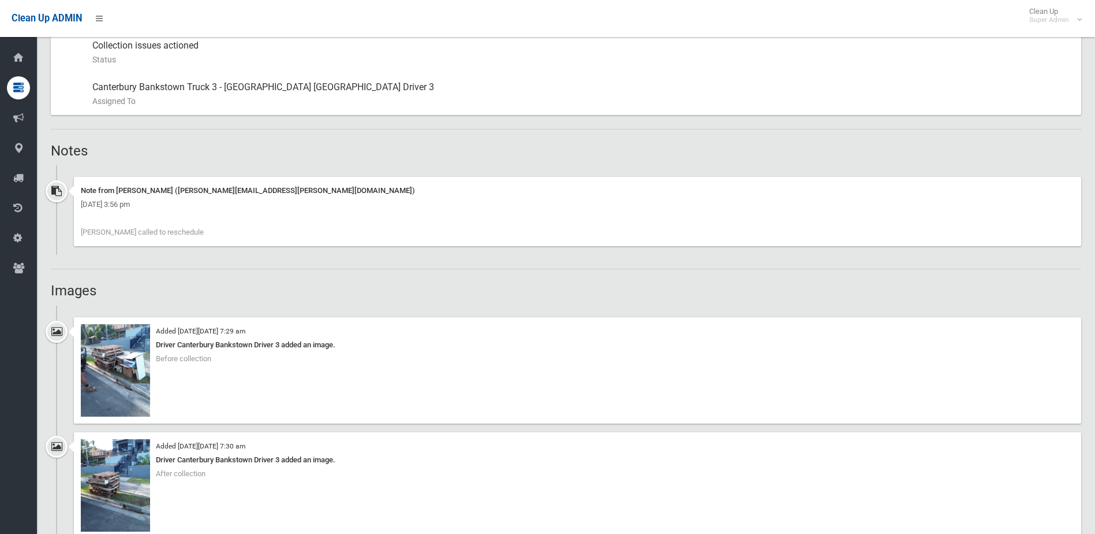
scroll to position [635, 0]
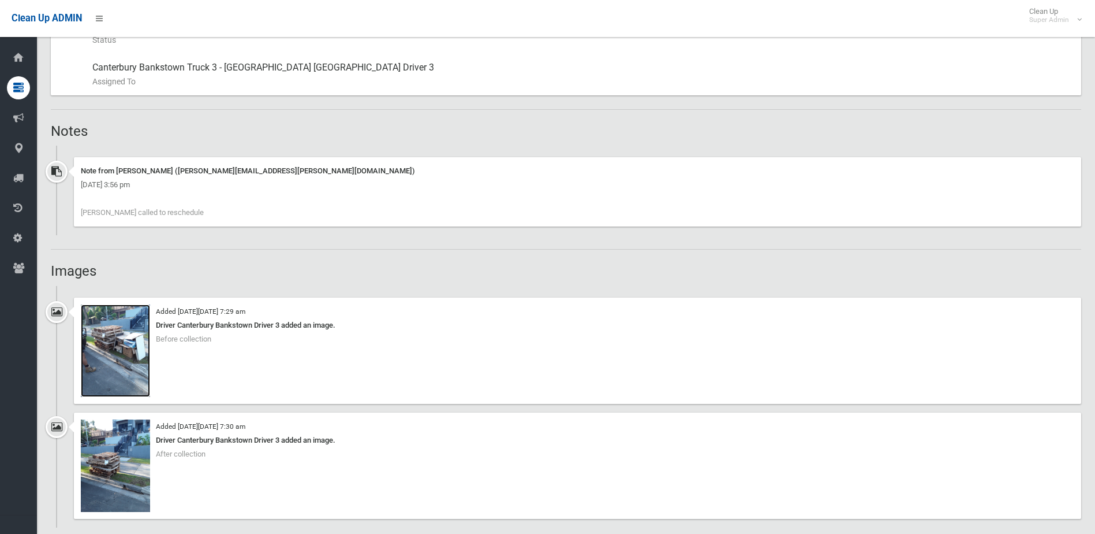
click at [116, 350] on img at bounding box center [115, 350] width 69 height 92
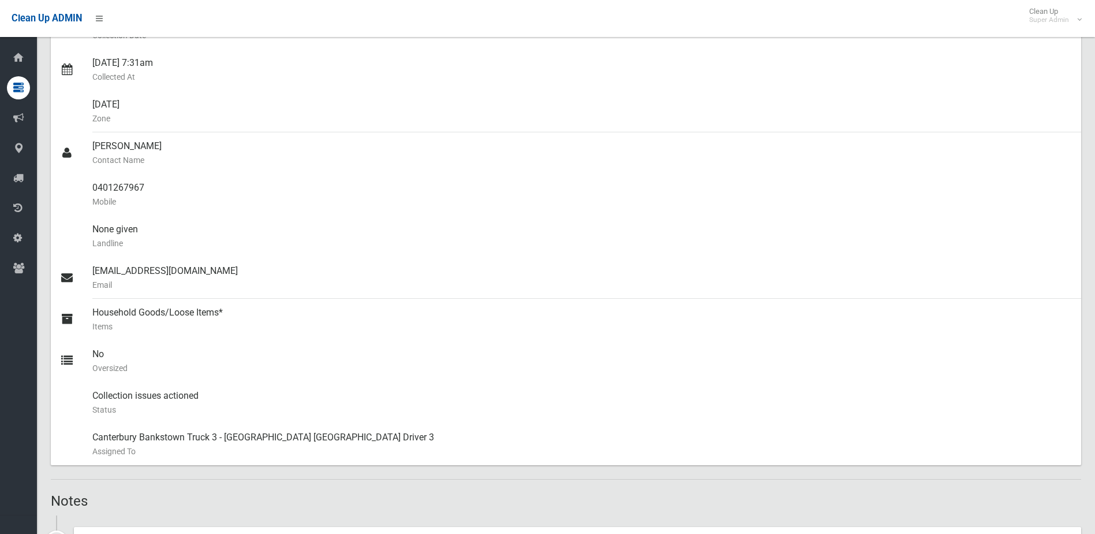
scroll to position [115, 0]
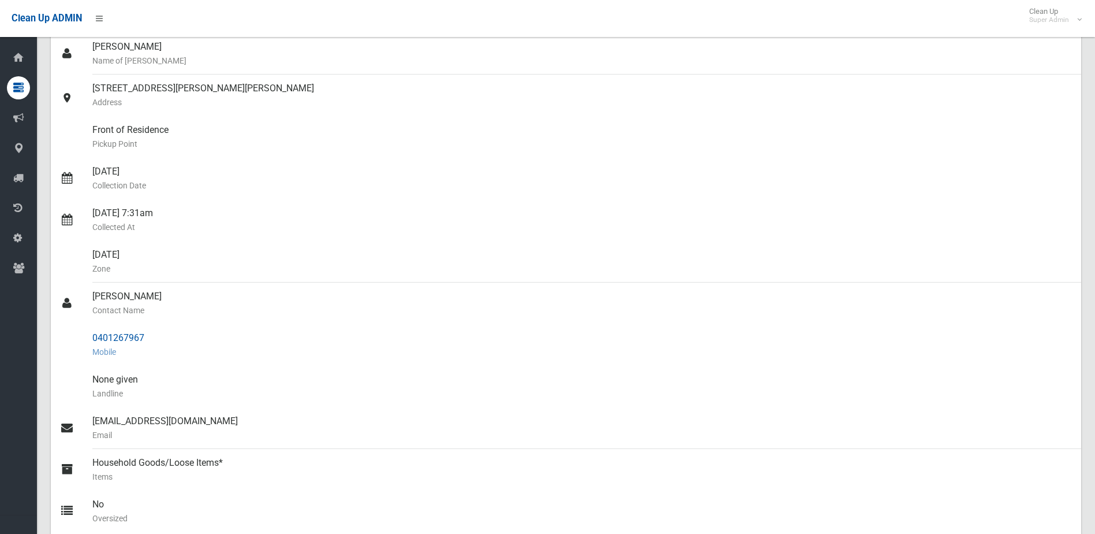
drag, startPoint x: 91, startPoint y: 337, endPoint x: 164, endPoint y: 334, distance: 73.4
click at [164, 334] on link "0401267967 Mobile" at bounding box center [566, 345] width 1031 height 42
drag, startPoint x: 164, startPoint y: 334, endPoint x: 131, endPoint y: 334, distance: 32.9
copy link "0401267967"
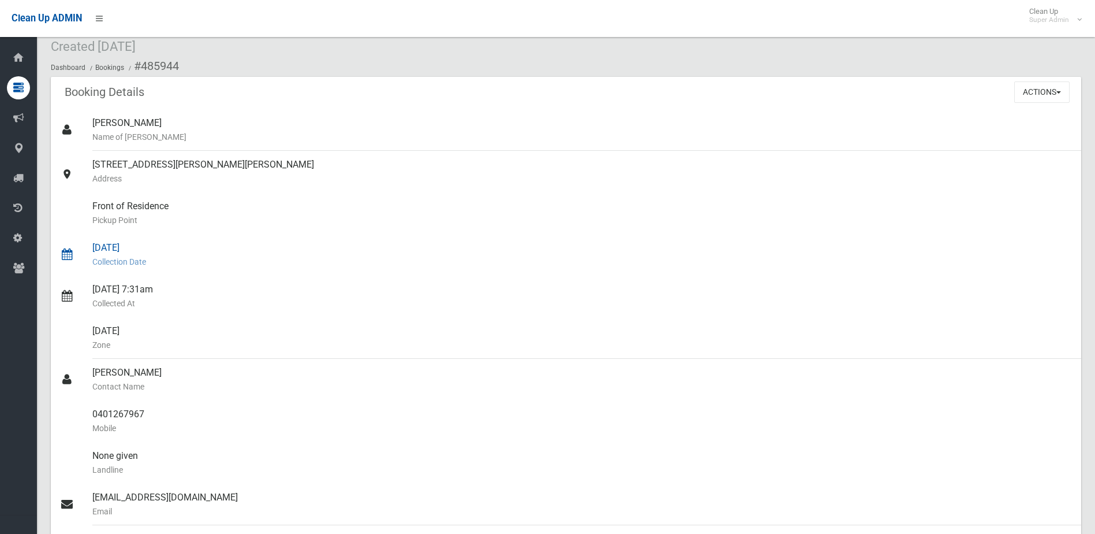
scroll to position [0, 0]
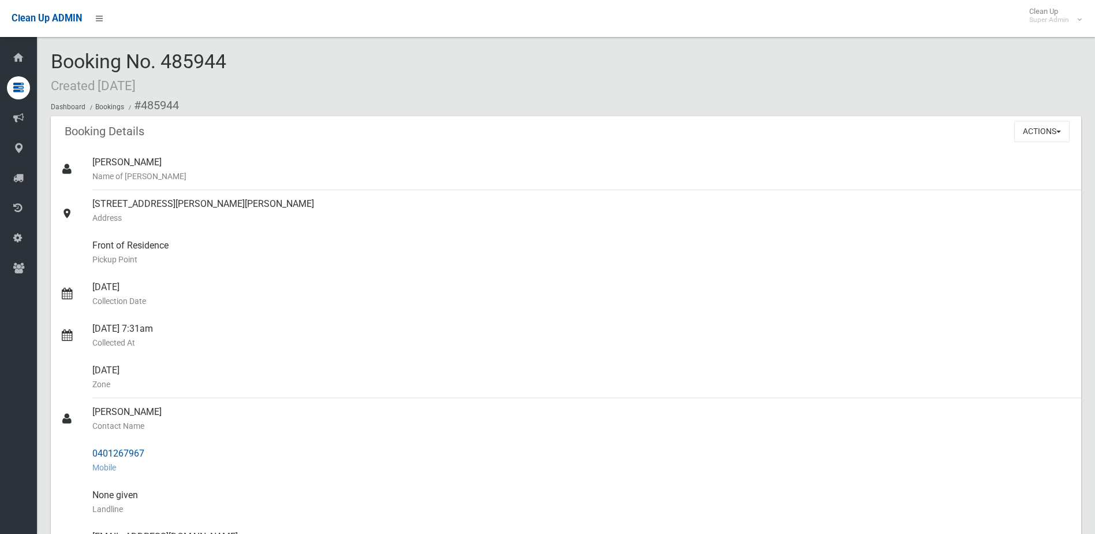
drag, startPoint x: 92, startPoint y: 409, endPoint x: 155, endPoint y: 450, distance: 75.1
click at [155, 450] on ul "Elissa Abboud Name of Booker 48 Marden Street, GEORGES HALL NSW 2198 Address Fr…" at bounding box center [566, 439] width 1031 height 582
drag, startPoint x: 155, startPoint y: 450, endPoint x: 136, endPoint y: 454, distance: 19.5
copy ul "Hanaa Jnaidi Contact Name 0401267967"
drag, startPoint x: 166, startPoint y: 58, endPoint x: 266, endPoint y: 58, distance: 99.9
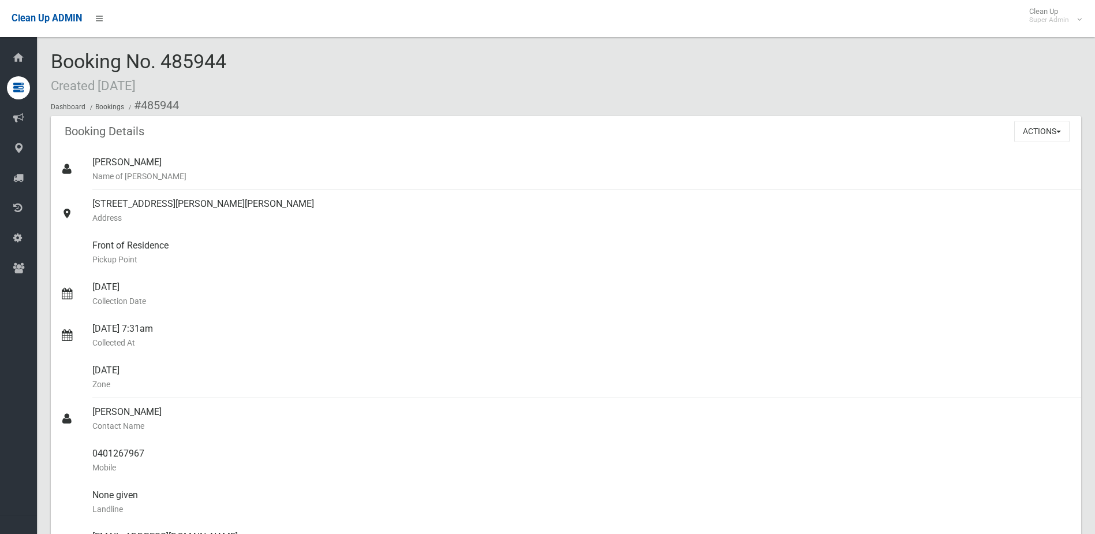
click at [266, 58] on div "Booking No. 485944 Created 16/09/2025 Dashboard Bookings #485944" at bounding box center [566, 83] width 1031 height 65
drag, startPoint x: 266, startPoint y: 58, endPoint x: 229, endPoint y: 58, distance: 36.4
copy span "485944"
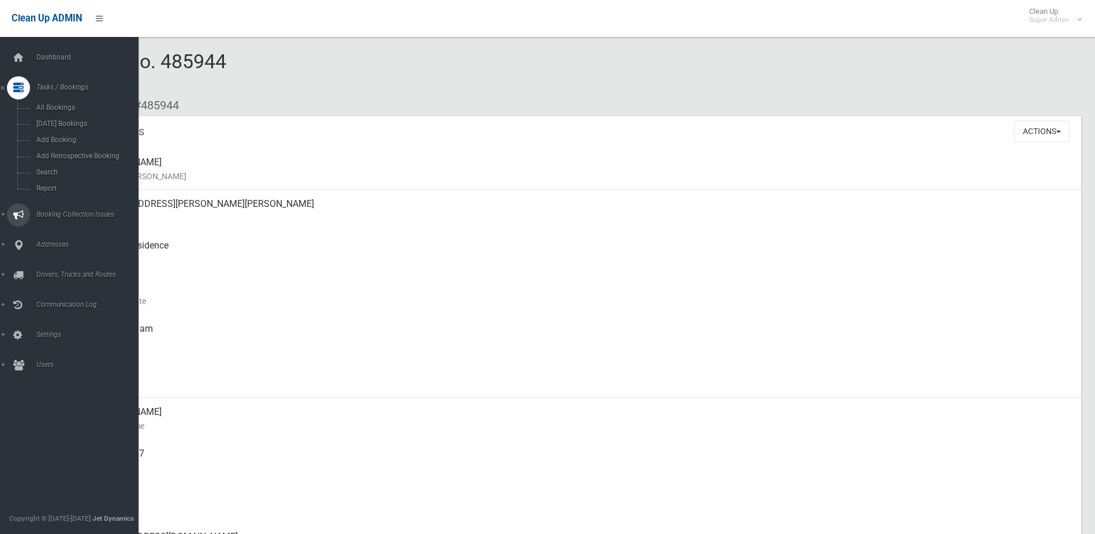
click at [62, 211] on span "Booking Collection Issues" at bounding box center [90, 214] width 114 height 8
click at [74, 139] on span "All Reported Issues" at bounding box center [85, 137] width 105 height 8
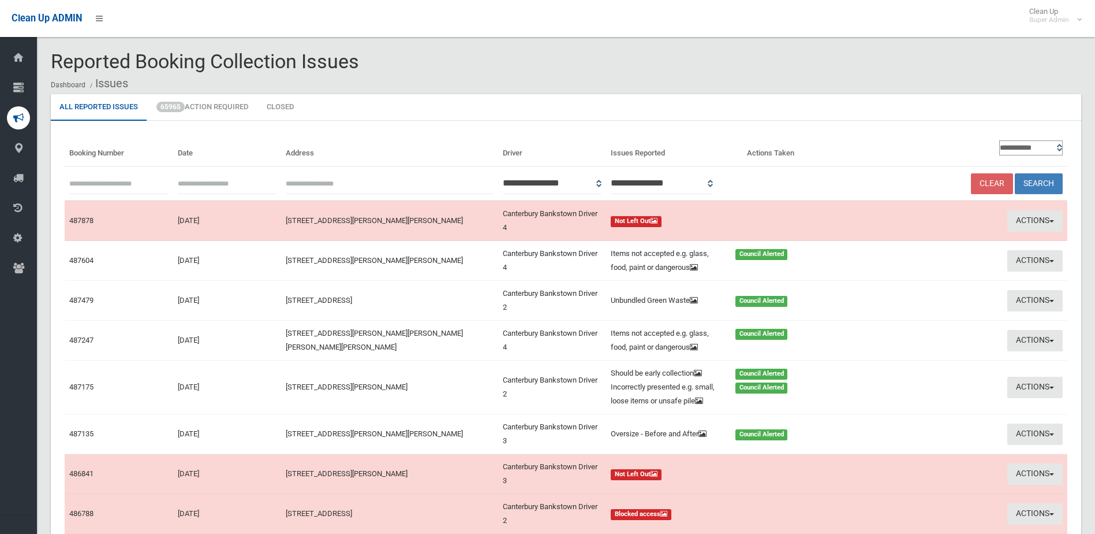
paste input "******"
type input "******"
click at [1043, 179] on button "Search" at bounding box center [1039, 183] width 48 height 21
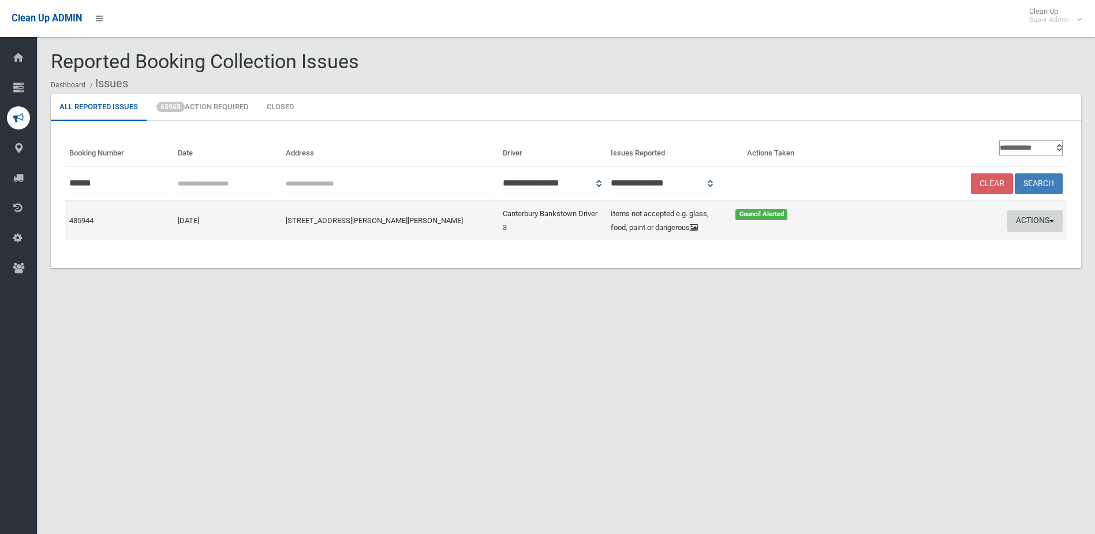
click at [1032, 217] on button "Actions" at bounding box center [1035, 220] width 55 height 21
click at [907, 270] on link "Edit Actions Taken" at bounding box center [924, 265] width 137 height 20
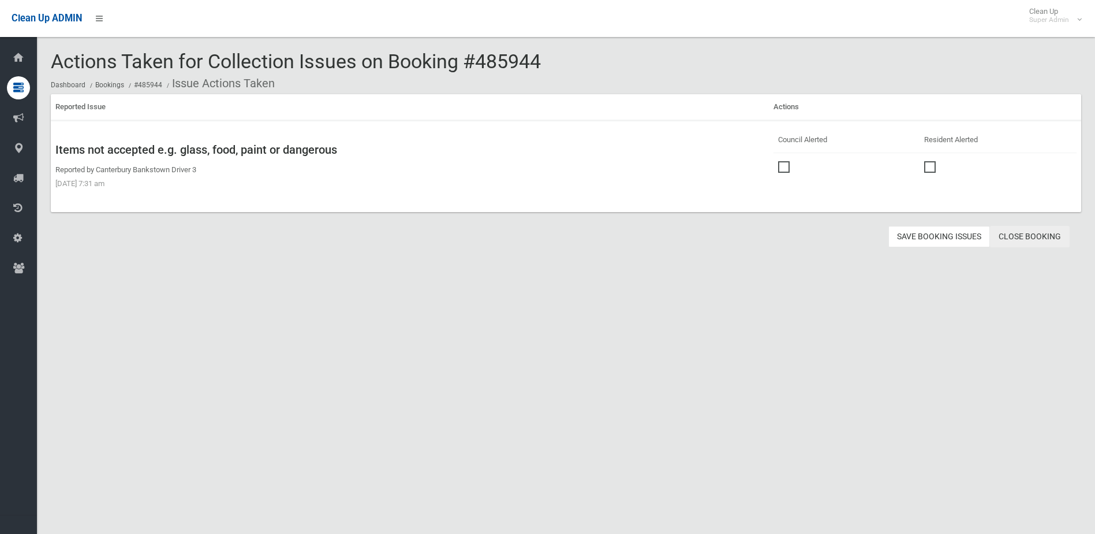
click at [1031, 235] on link "Close Booking" at bounding box center [1030, 236] width 80 height 21
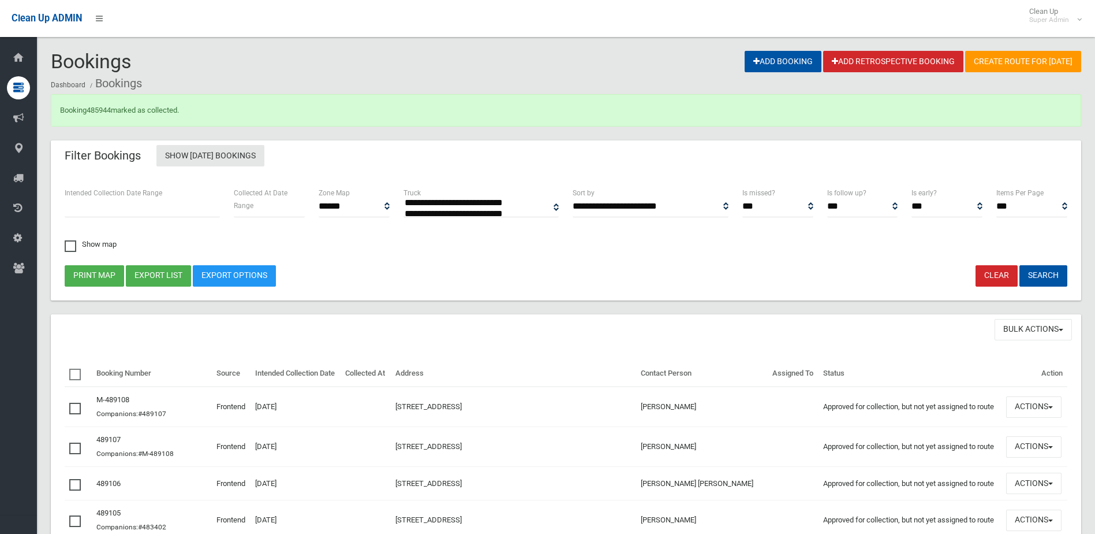
select select
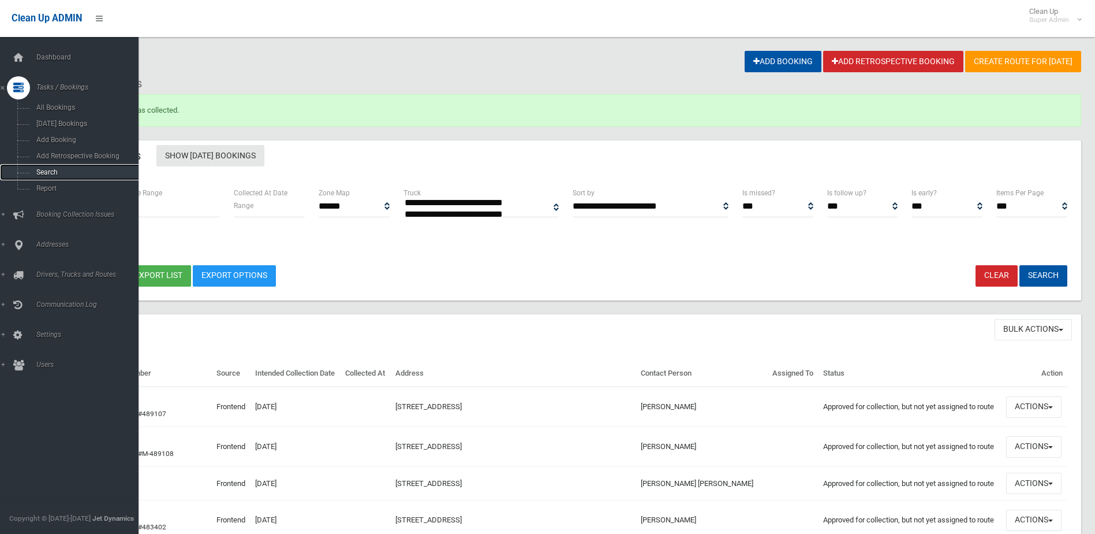
click at [54, 168] on span "Search" at bounding box center [85, 172] width 105 height 8
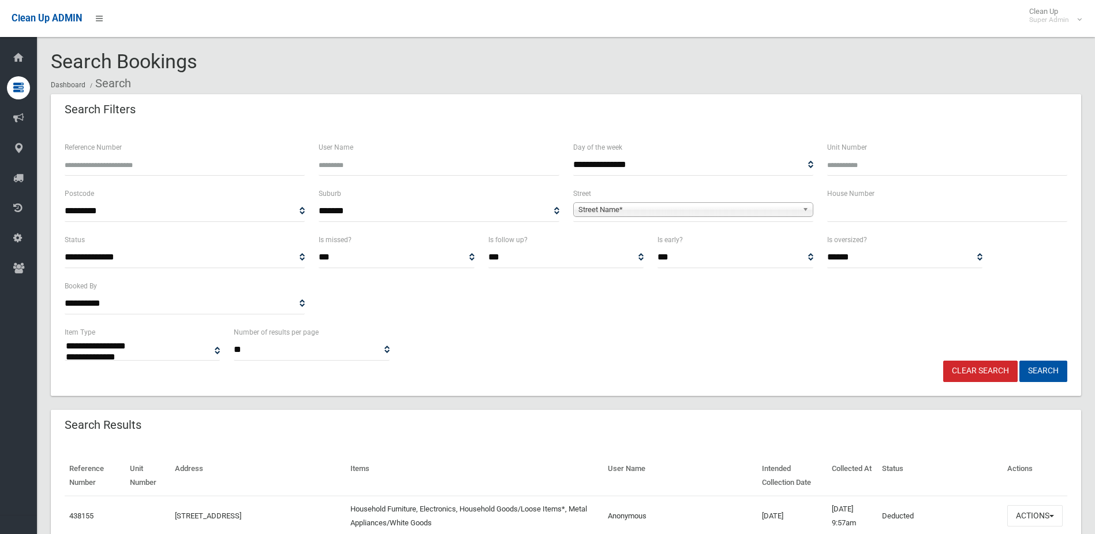
select select
type input "******"
click at [1020, 360] on button "Search" at bounding box center [1044, 370] width 48 height 21
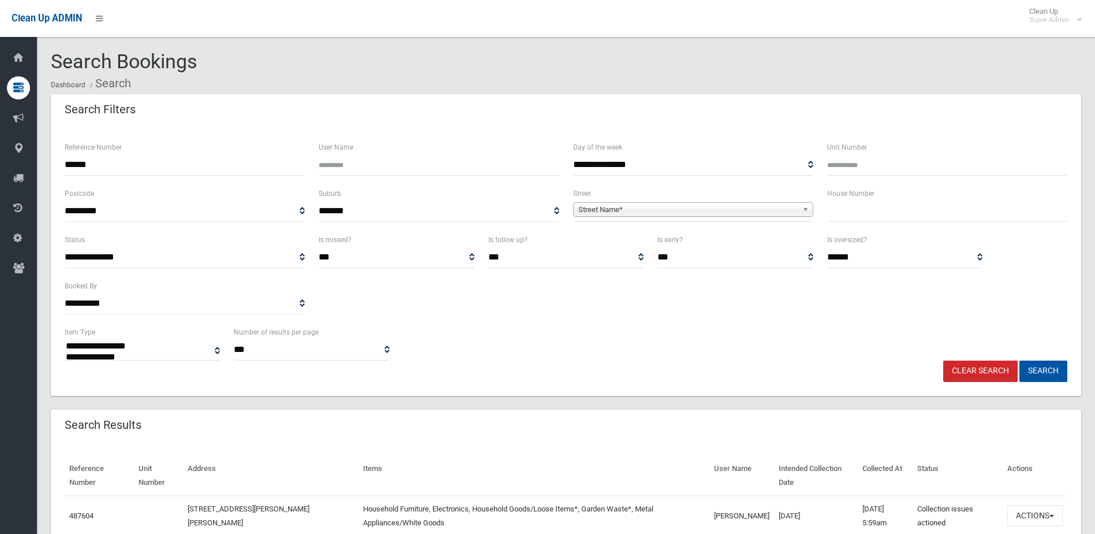
select select
click at [1023, 512] on button "Actions" at bounding box center [1035, 515] width 55 height 21
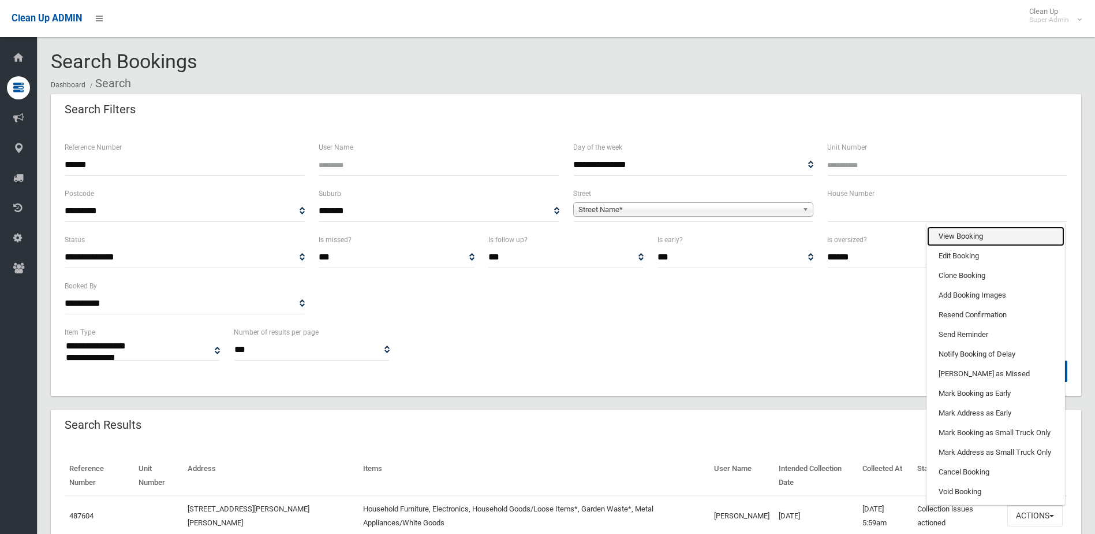
click at [980, 236] on link "View Booking" at bounding box center [995, 236] width 137 height 20
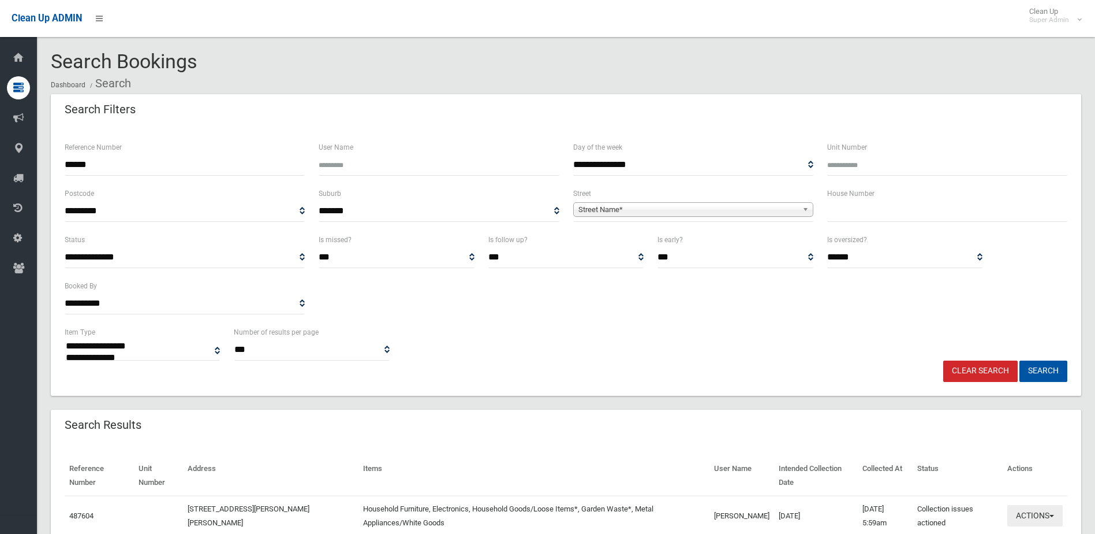
click at [1025, 513] on button "Actions" at bounding box center [1035, 515] width 55 height 21
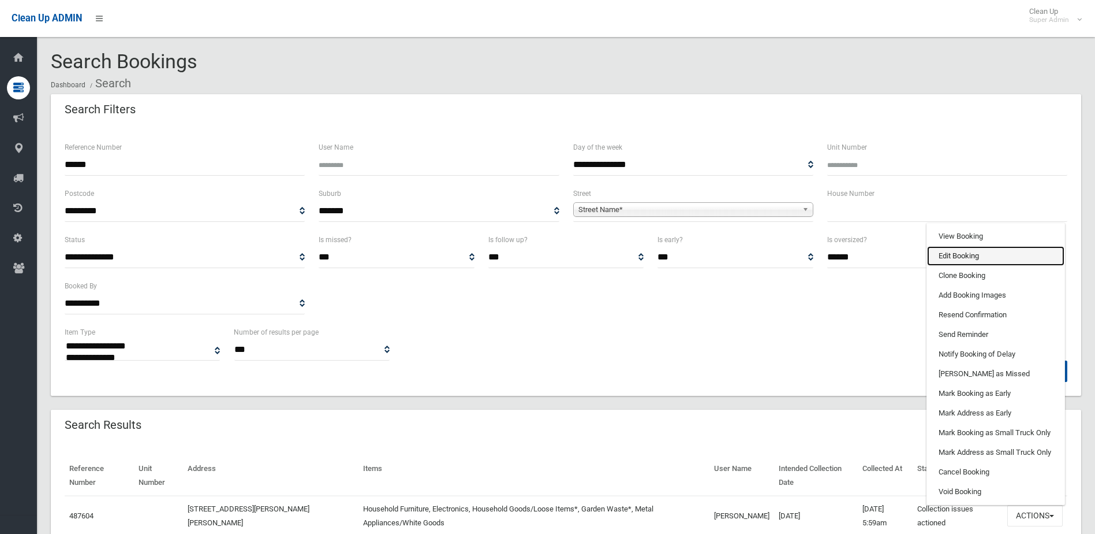
click at [949, 259] on link "Edit Booking" at bounding box center [995, 256] width 137 height 20
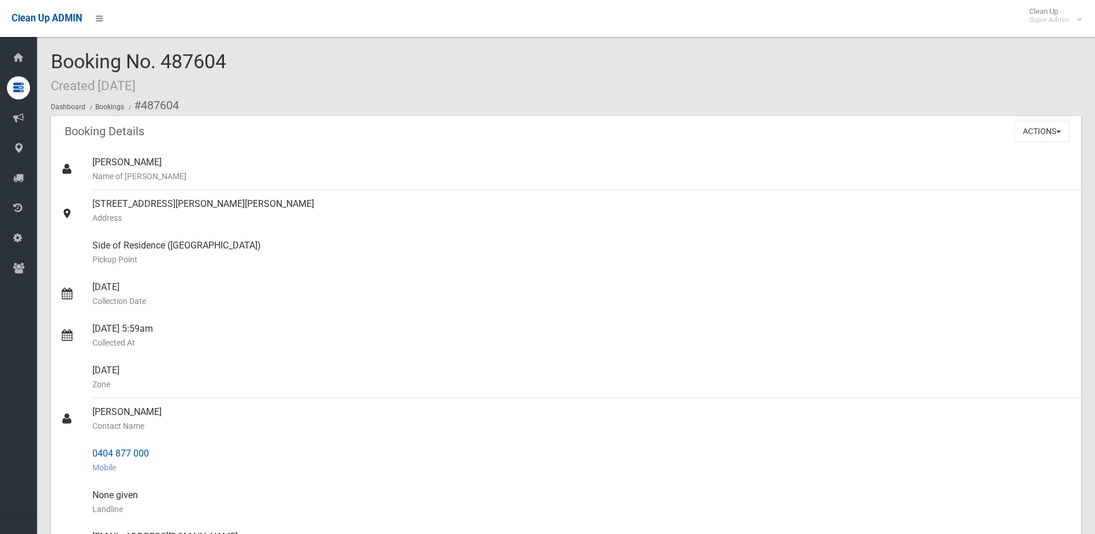
drag, startPoint x: 90, startPoint y: 413, endPoint x: 156, endPoint y: 447, distance: 74.4
click at [156, 447] on ul "[PERSON_NAME] Name of [PERSON_NAME] [STREET_ADDRESS][PERSON_NAME][PERSON_NAME] …" at bounding box center [566, 466] width 1031 height 637
drag, startPoint x: 156, startPoint y: 447, endPoint x: 139, endPoint y: 449, distance: 18.0
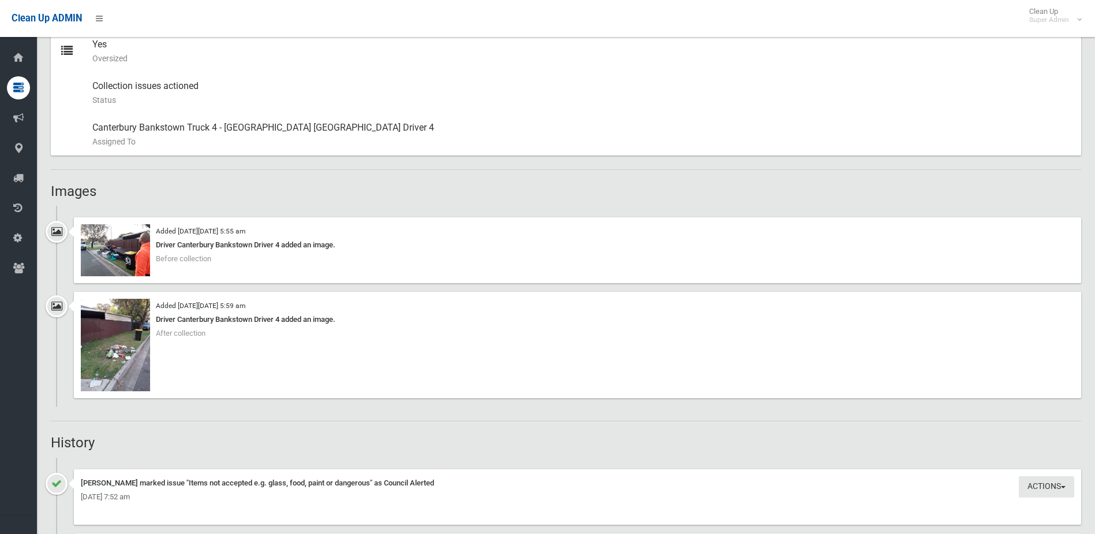
scroll to position [635, 0]
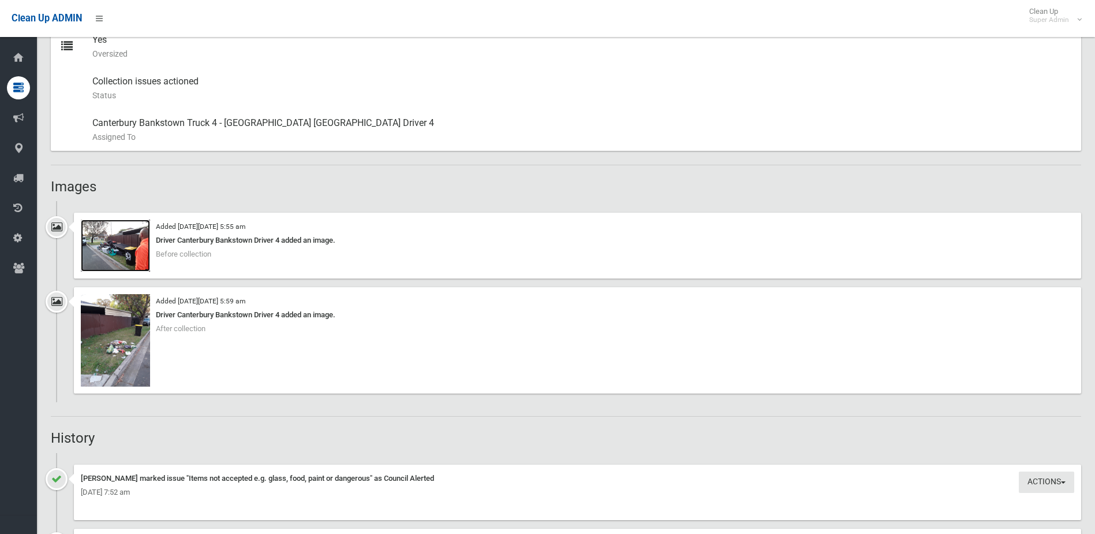
click at [120, 248] on img at bounding box center [115, 245] width 69 height 52
click at [126, 348] on img at bounding box center [115, 340] width 69 height 92
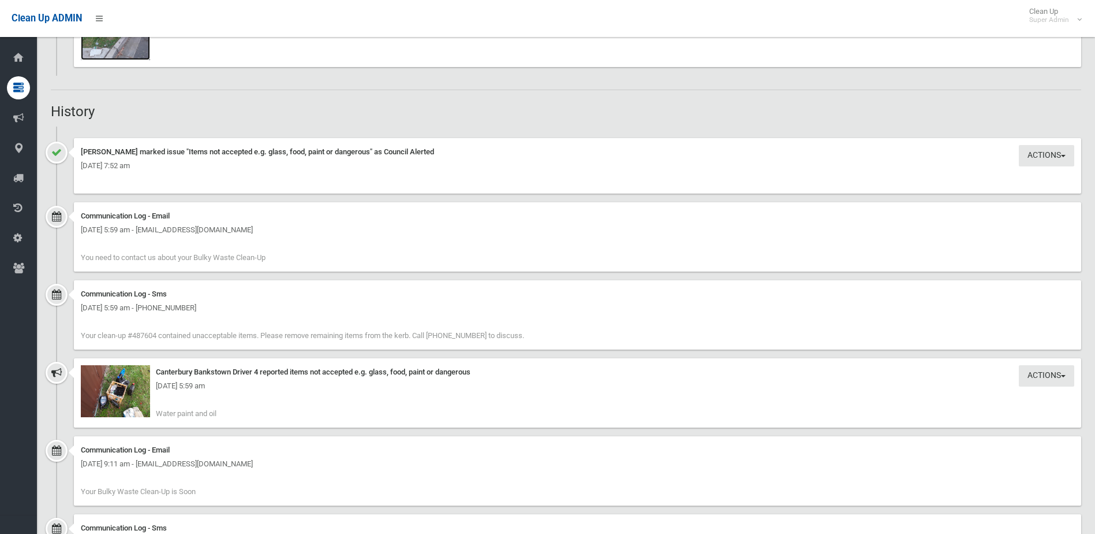
scroll to position [982, 0]
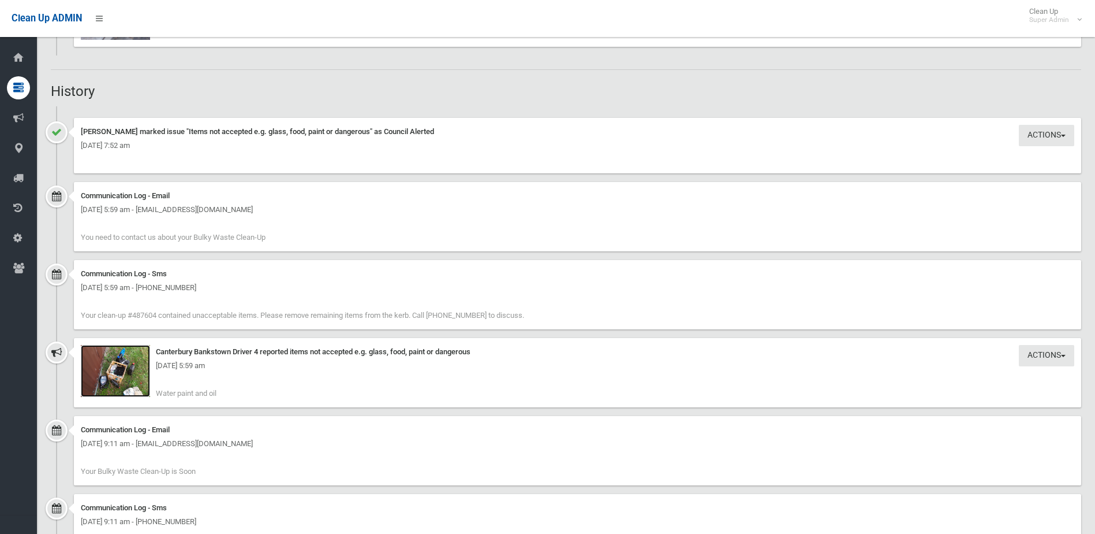
click at [124, 379] on img at bounding box center [115, 371] width 69 height 52
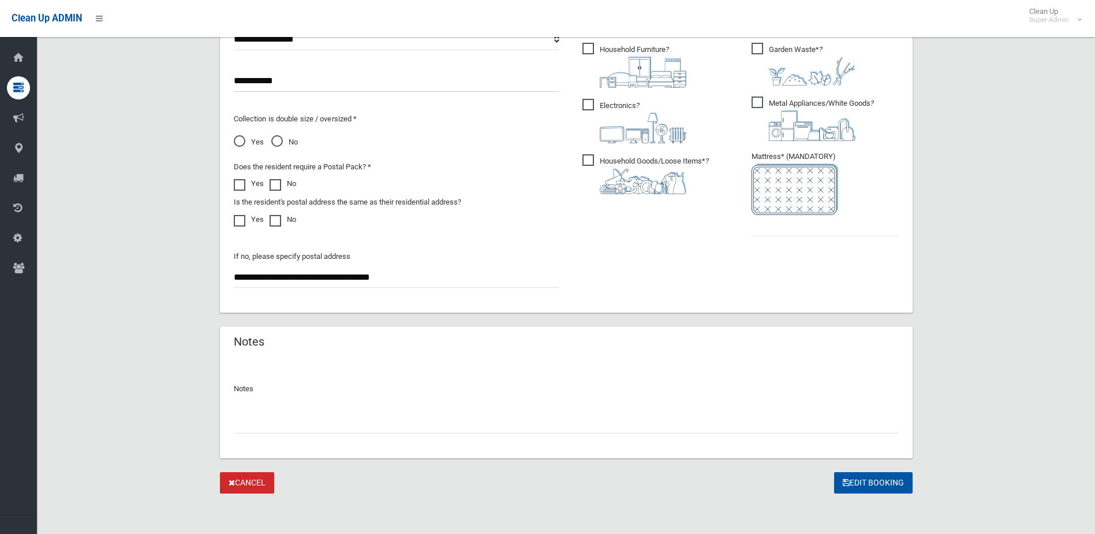
scroll to position [651, 0]
click at [292, 415] on input "text" at bounding box center [566, 421] width 665 height 21
click at [245, 422] on input "**" at bounding box center [566, 421] width 665 height 21
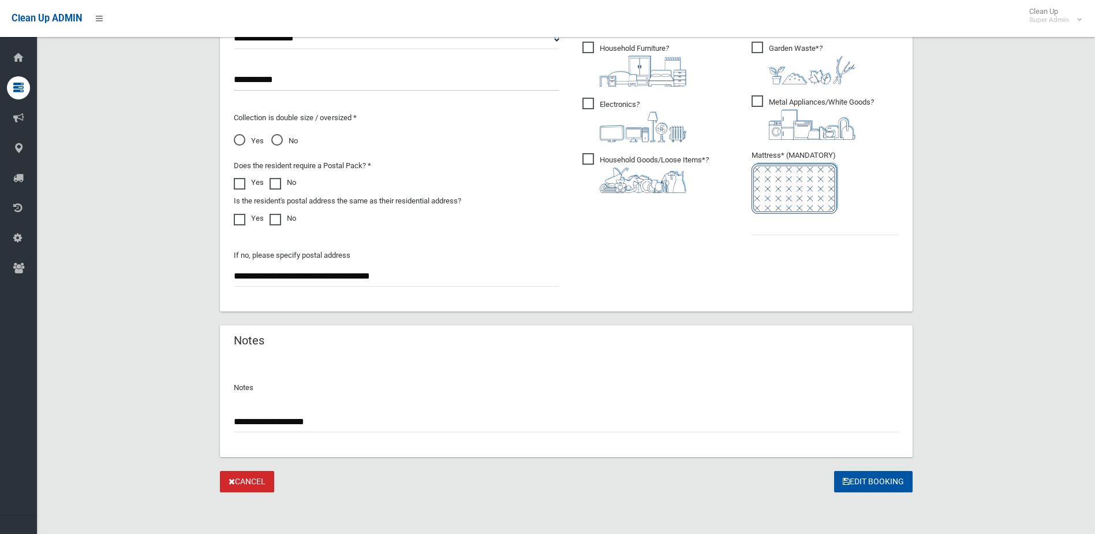
type input "**********"
click at [812, 224] on input "text" at bounding box center [825, 224] width 147 height 21
type input "*"
click at [872, 478] on button "Edit Booking" at bounding box center [873, 481] width 79 height 21
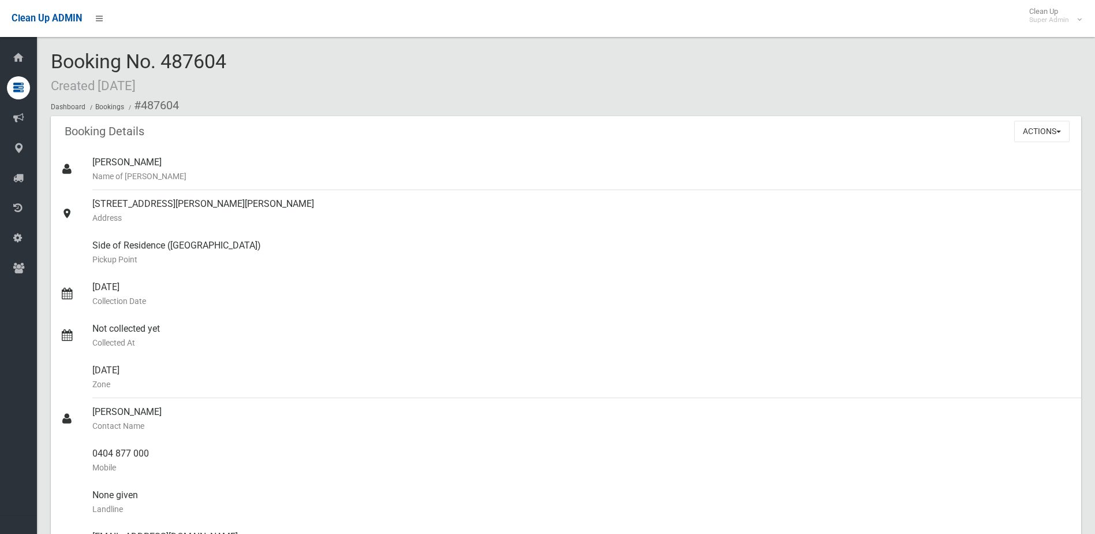
drag, startPoint x: 165, startPoint y: 61, endPoint x: 234, endPoint y: 61, distance: 68.7
click at [234, 61] on div "Booking No. 487604 Created [DATE] Dashboard Bookings #487604" at bounding box center [566, 83] width 1031 height 65
drag, startPoint x: 234, startPoint y: 61, endPoint x: 202, endPoint y: 61, distance: 32.3
copy span "487604"
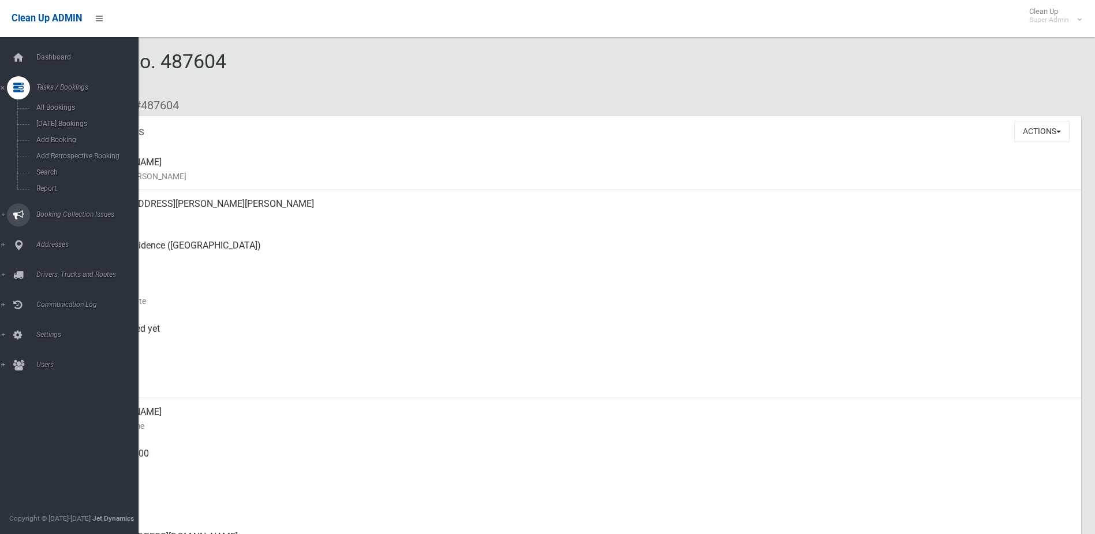
click at [64, 212] on span "Booking Collection Issues" at bounding box center [90, 214] width 114 height 8
click at [75, 137] on span "All Reported Issues" at bounding box center [85, 137] width 105 height 8
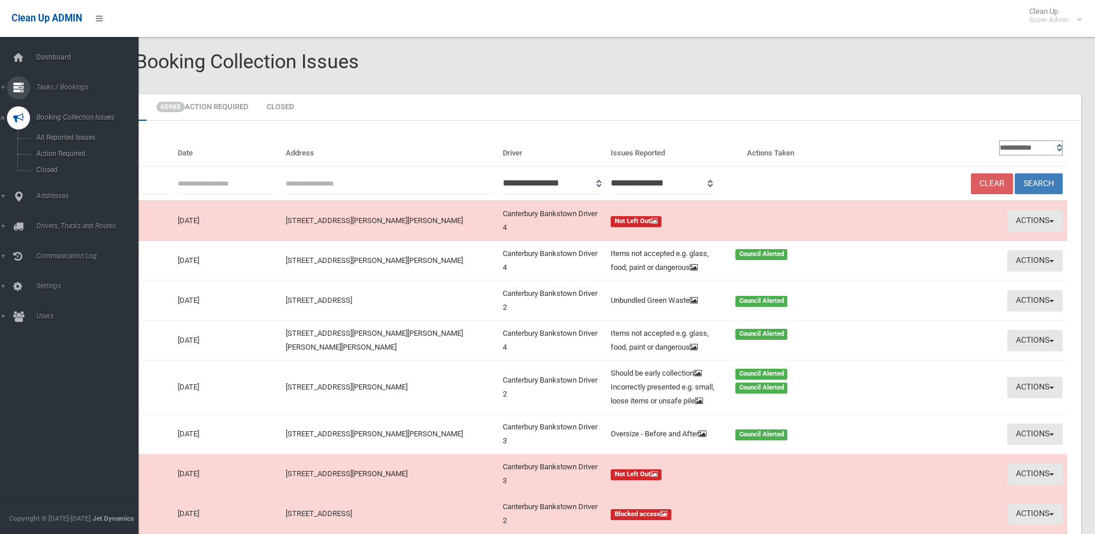
click at [68, 86] on span "Tasks / Bookings" at bounding box center [90, 87] width 114 height 8
click at [57, 209] on link "Booking Collection Issues" at bounding box center [73, 214] width 147 height 23
click at [73, 138] on span "All Reported Issues" at bounding box center [85, 137] width 105 height 8
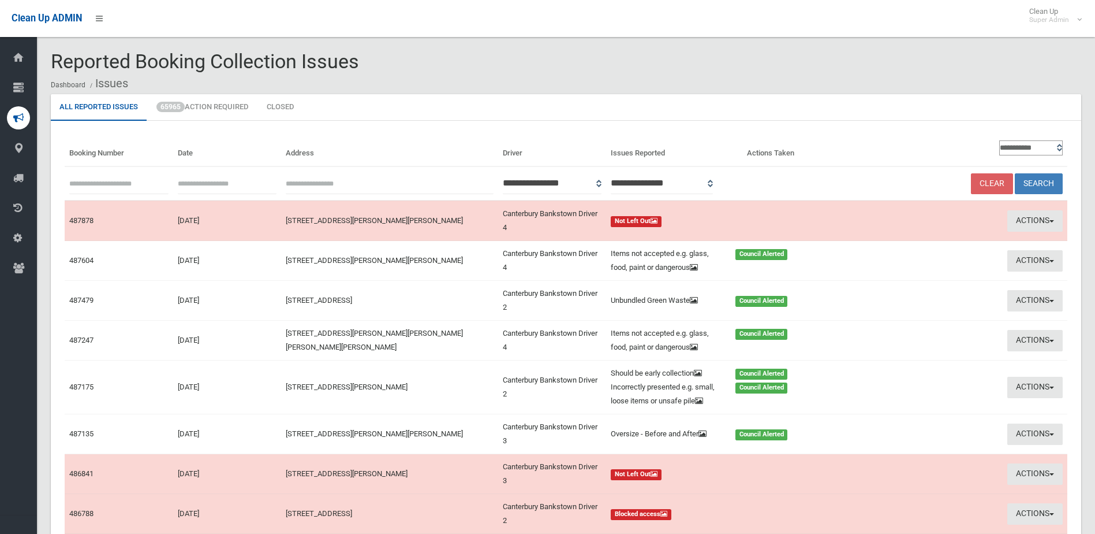
paste input "******"
type input "******"
click at [1034, 180] on button "Search" at bounding box center [1039, 183] width 48 height 21
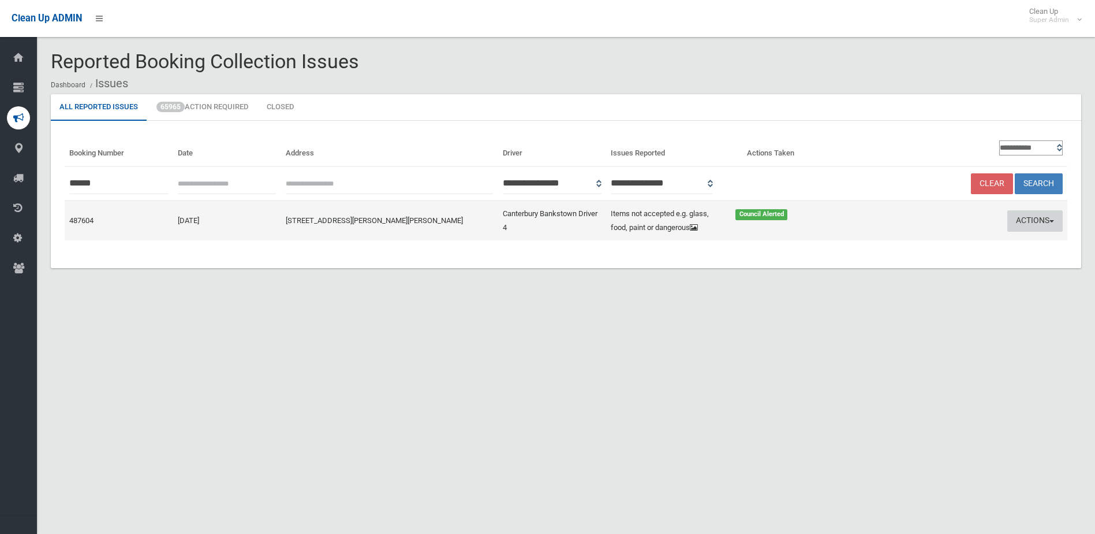
click at [1046, 218] on button "Actions" at bounding box center [1035, 220] width 55 height 21
click at [891, 258] on link "Edit Actions Taken" at bounding box center [924, 265] width 137 height 20
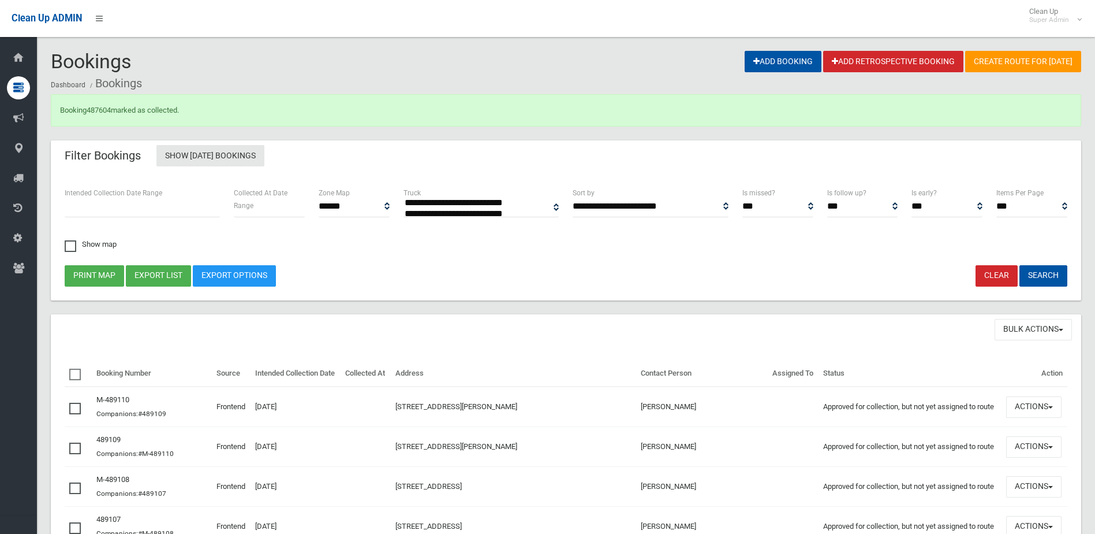
select select
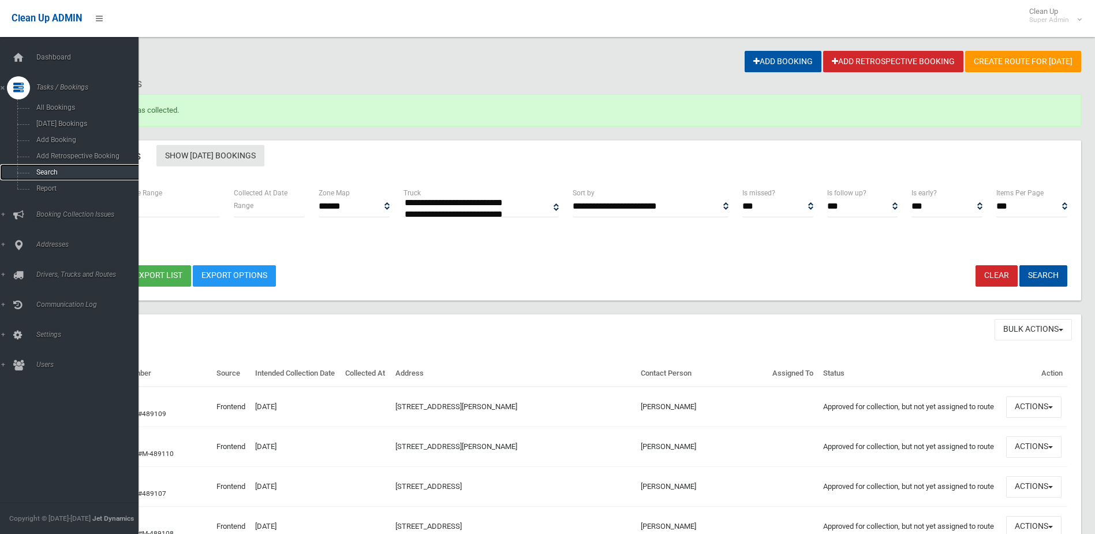
click at [47, 171] on span "Search" at bounding box center [85, 172] width 105 height 8
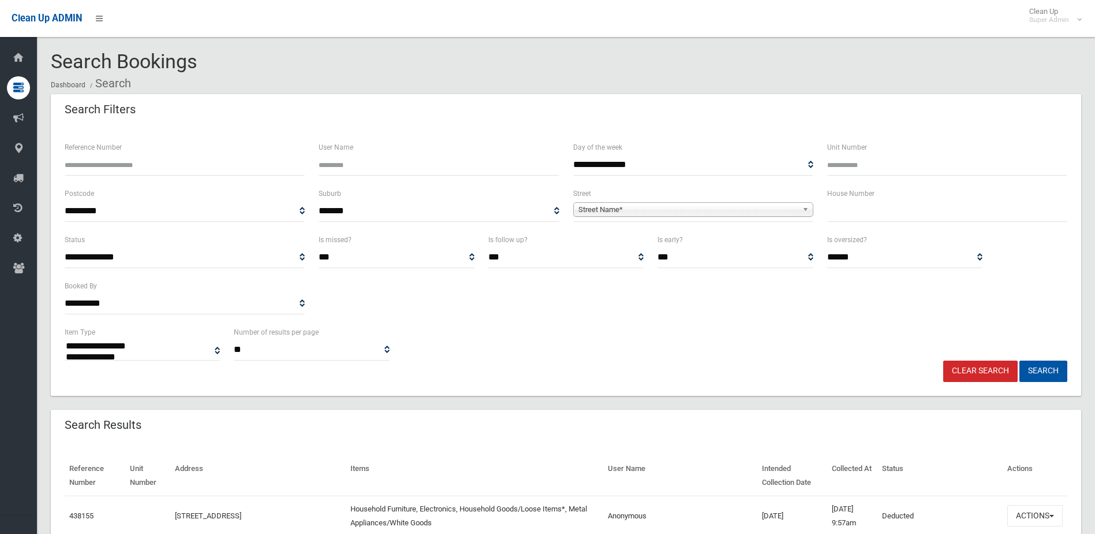
select select
click at [1036, 512] on button "Actions" at bounding box center [1035, 515] width 55 height 21
click at [962, 452] on link "Edit Notes" at bounding box center [995, 452] width 137 height 20
click at [96, 161] on input "Reference Number" at bounding box center [185, 164] width 240 height 21
type input "******"
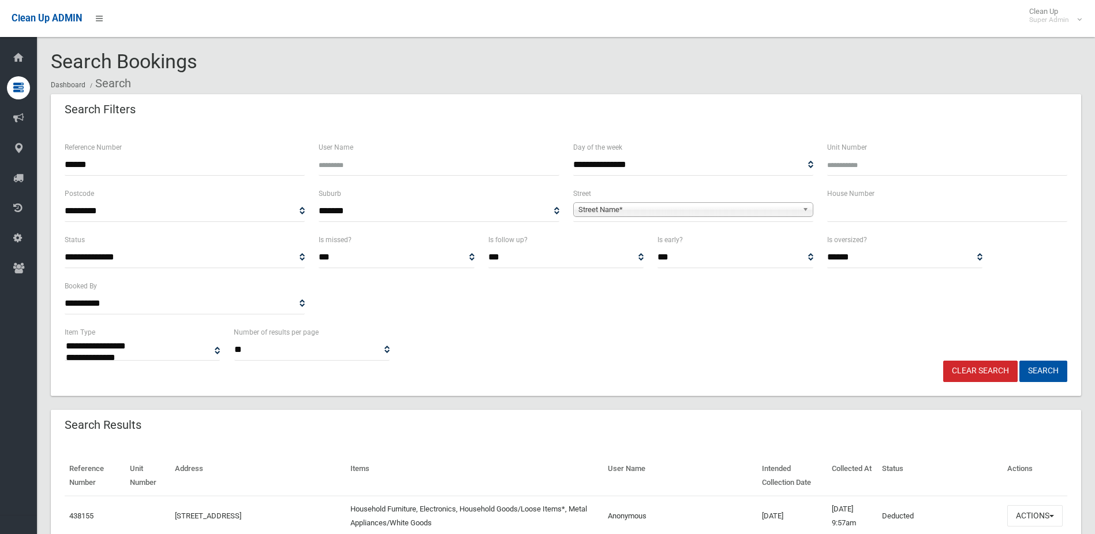
click at [1020, 360] on button "Search" at bounding box center [1044, 370] width 48 height 21
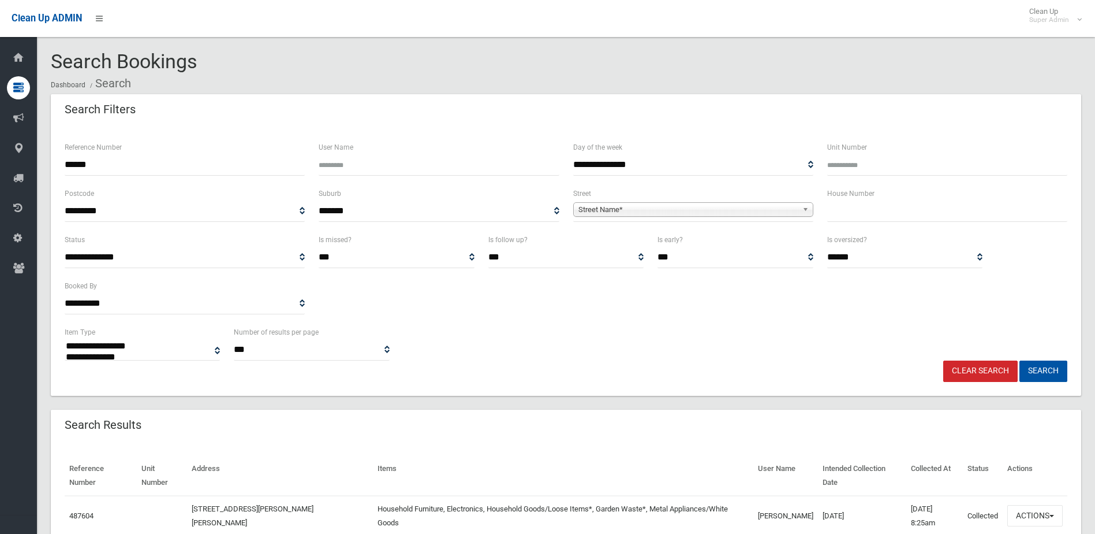
select select
click at [1016, 505] on button "Actions" at bounding box center [1035, 515] width 55 height 21
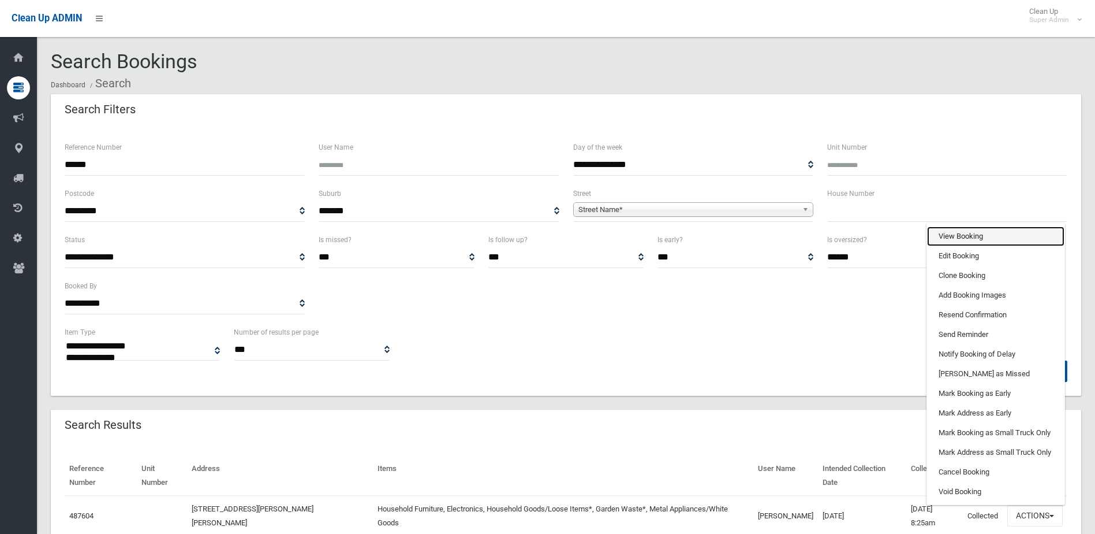
click at [969, 226] on link "View Booking" at bounding box center [995, 236] width 137 height 20
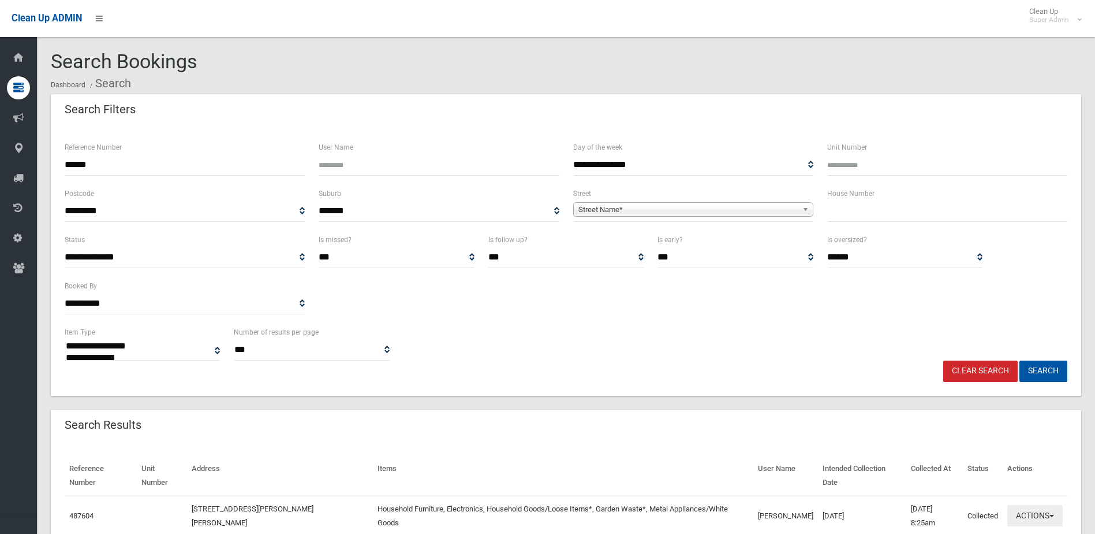
click at [1041, 505] on button "Actions" at bounding box center [1035, 515] width 55 height 21
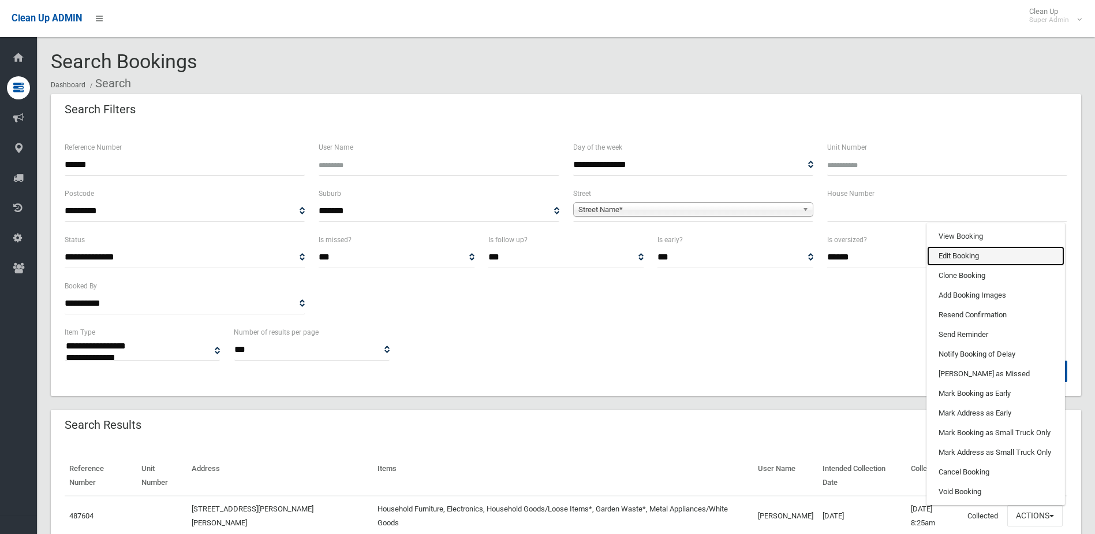
click at [951, 246] on link "Edit Booking" at bounding box center [995, 256] width 137 height 20
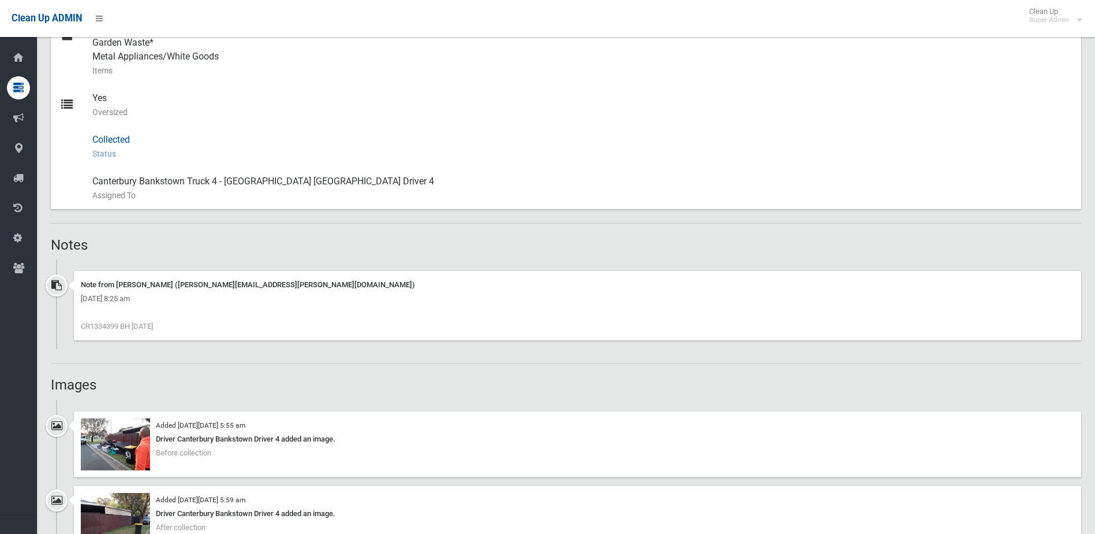
scroll to position [577, 0]
click at [117, 323] on span "CR1334399 BH [DATE]" at bounding box center [117, 325] width 72 height 9
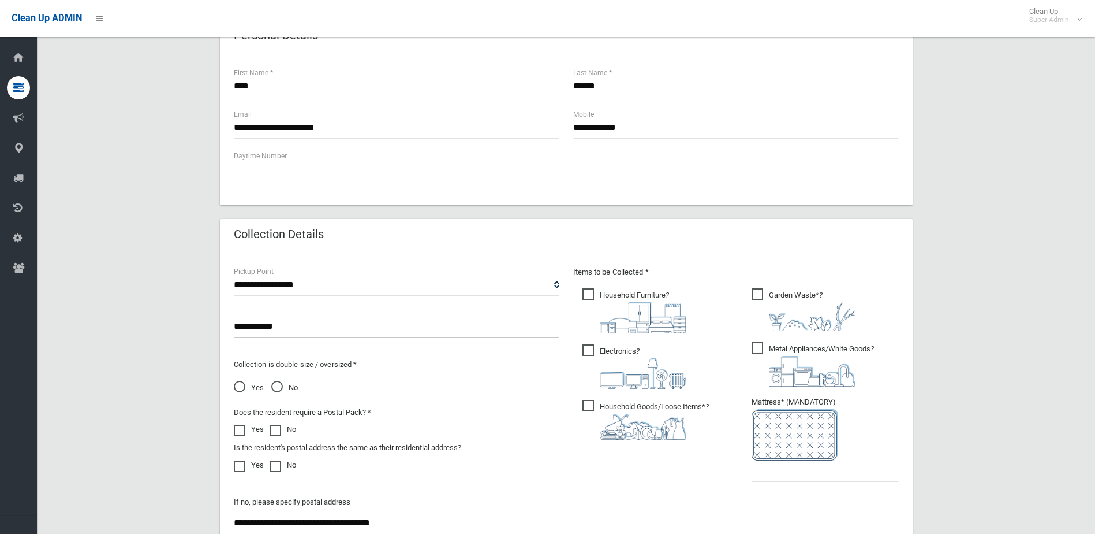
scroll to position [693, 0]
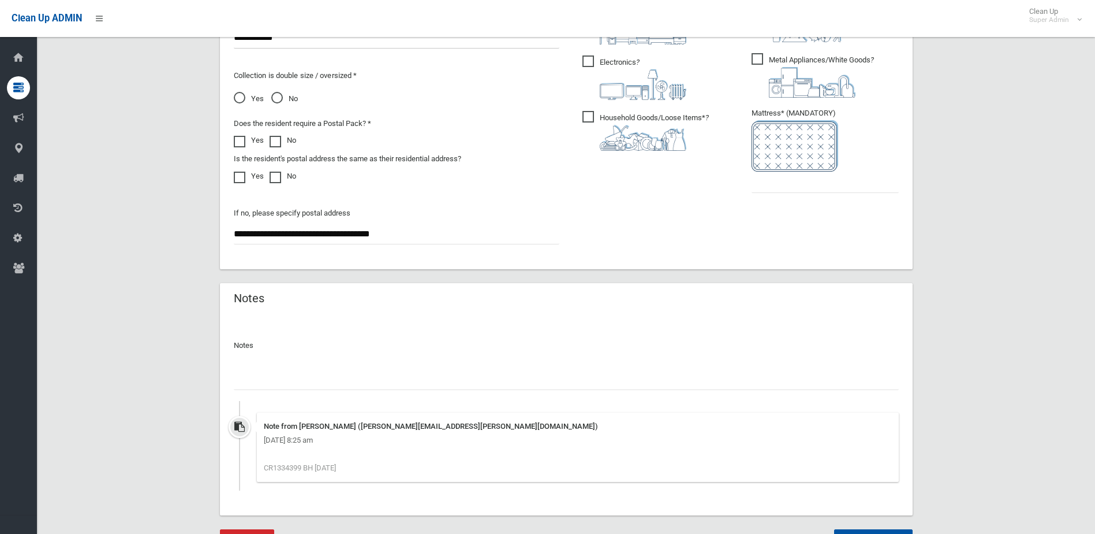
click at [274, 377] on input "text" at bounding box center [566, 378] width 665 height 21
type input "**********"
click at [778, 188] on input "text" at bounding box center [825, 181] width 147 height 21
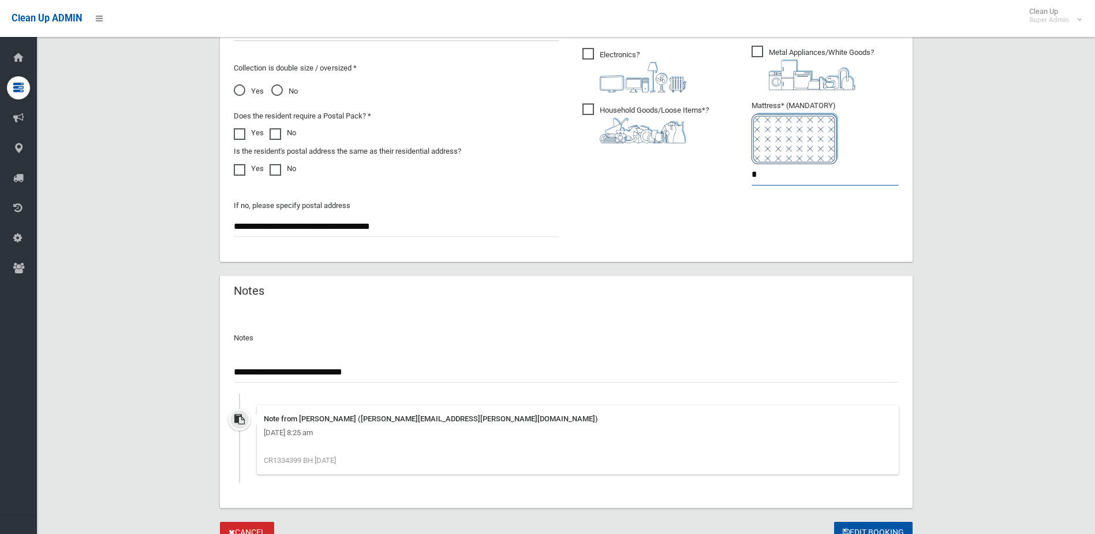
scroll to position [751, 0]
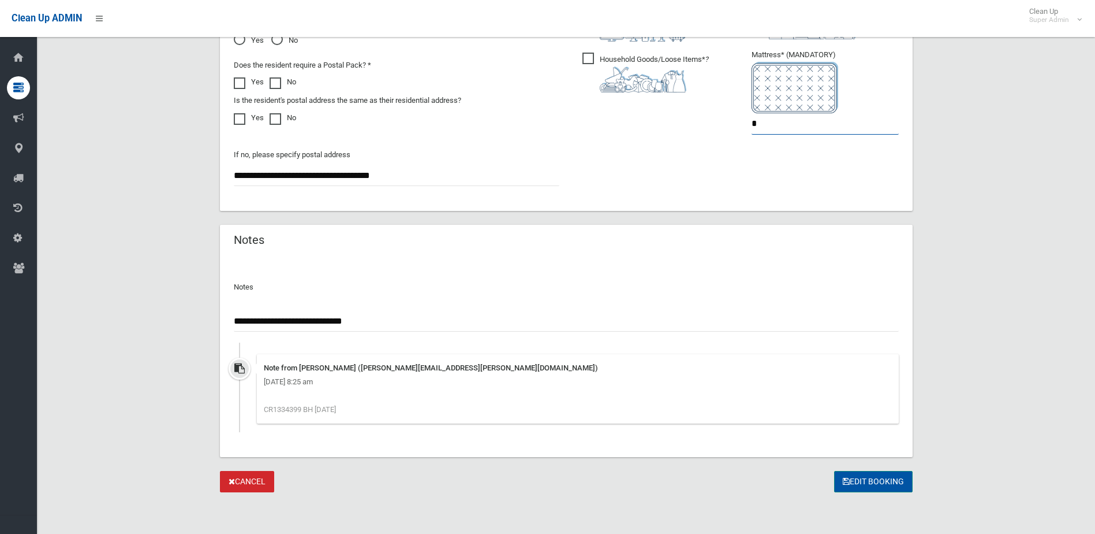
type input "*"
click at [879, 476] on button "Edit Booking" at bounding box center [873, 481] width 79 height 21
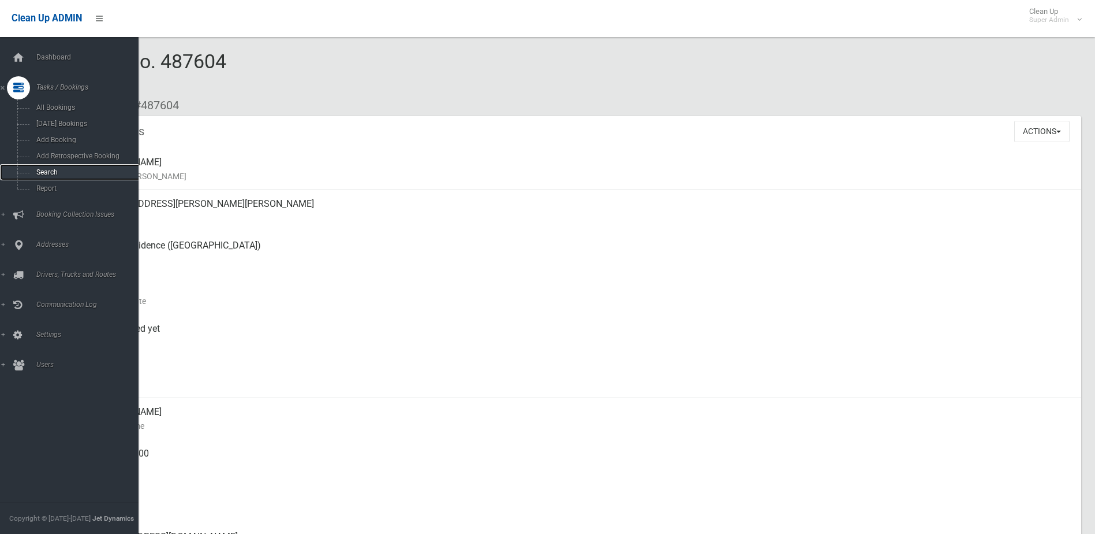
click at [44, 168] on span "Search" at bounding box center [85, 172] width 105 height 8
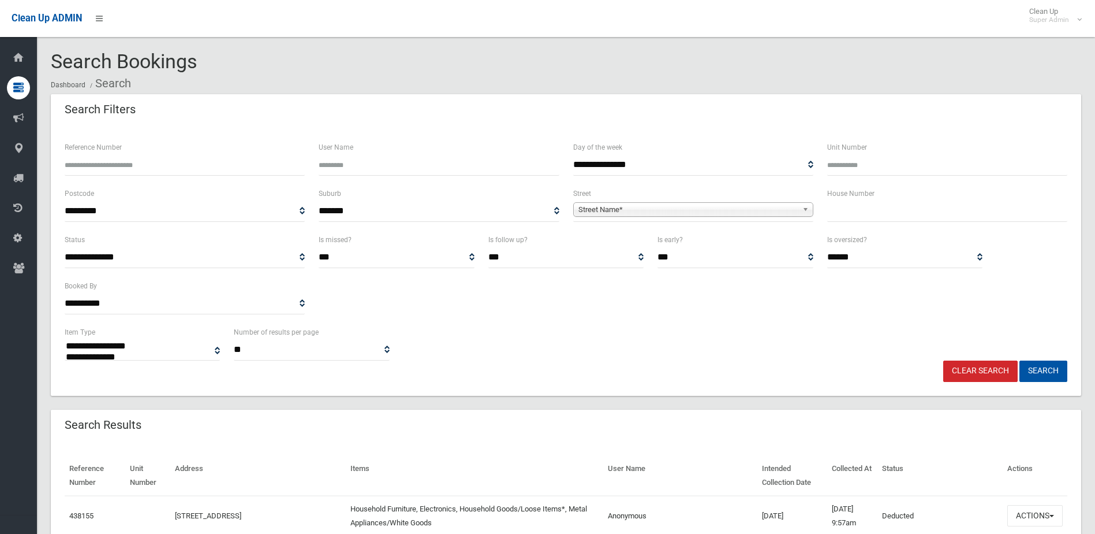
select select
click at [145, 164] on input "Reference Number" at bounding box center [185, 164] width 240 height 21
type input "******"
click at [1020, 360] on button "Search" at bounding box center [1044, 370] width 48 height 21
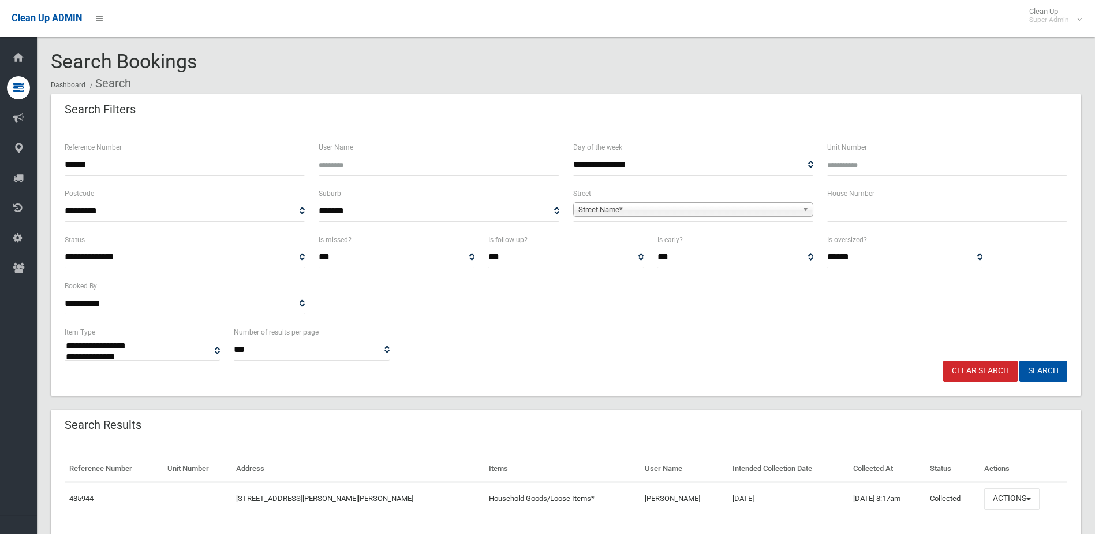
select select
click at [1010, 497] on button "Actions" at bounding box center [1011, 498] width 55 height 21
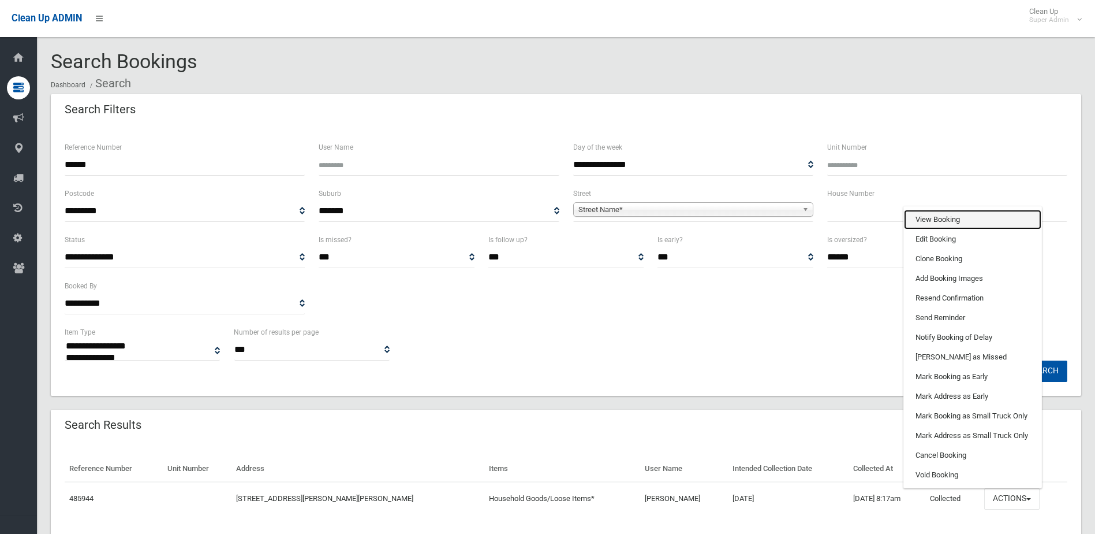
click at [924, 217] on link "View Booking" at bounding box center [972, 220] width 137 height 20
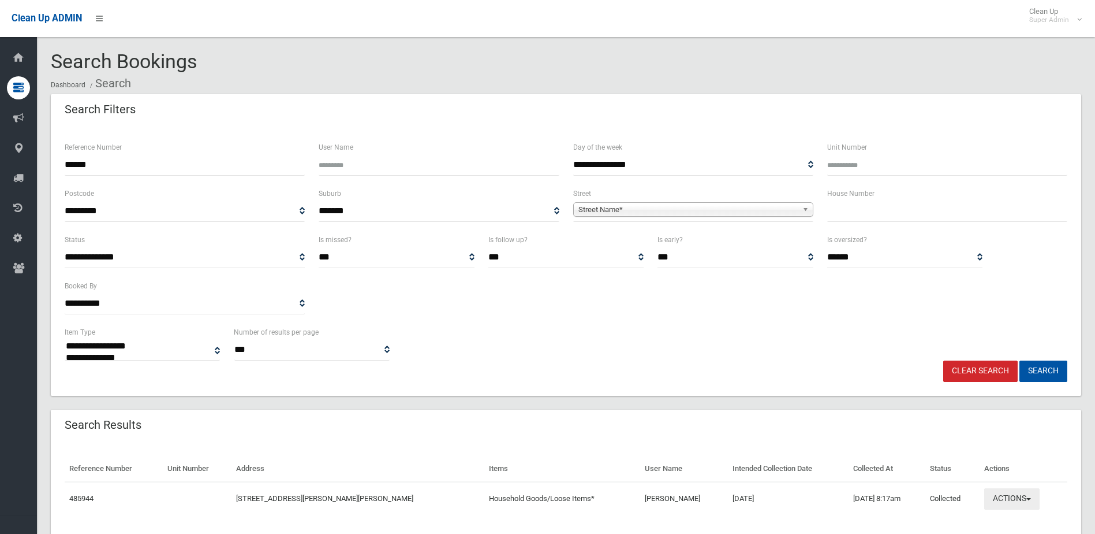
click at [1009, 497] on button "Actions" at bounding box center [1011, 498] width 55 height 21
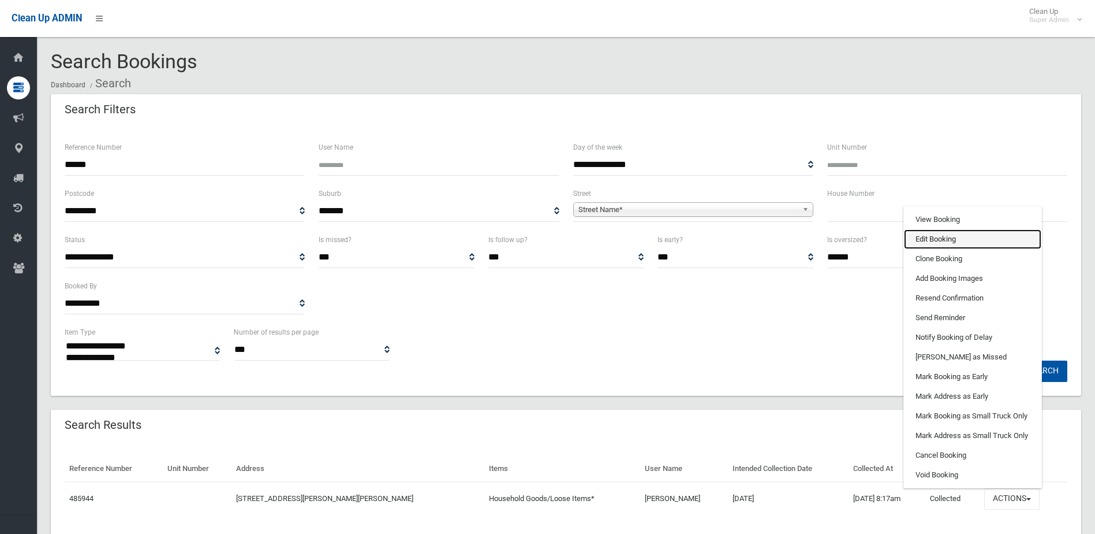
click at [927, 241] on link "Edit Booking" at bounding box center [972, 239] width 137 height 20
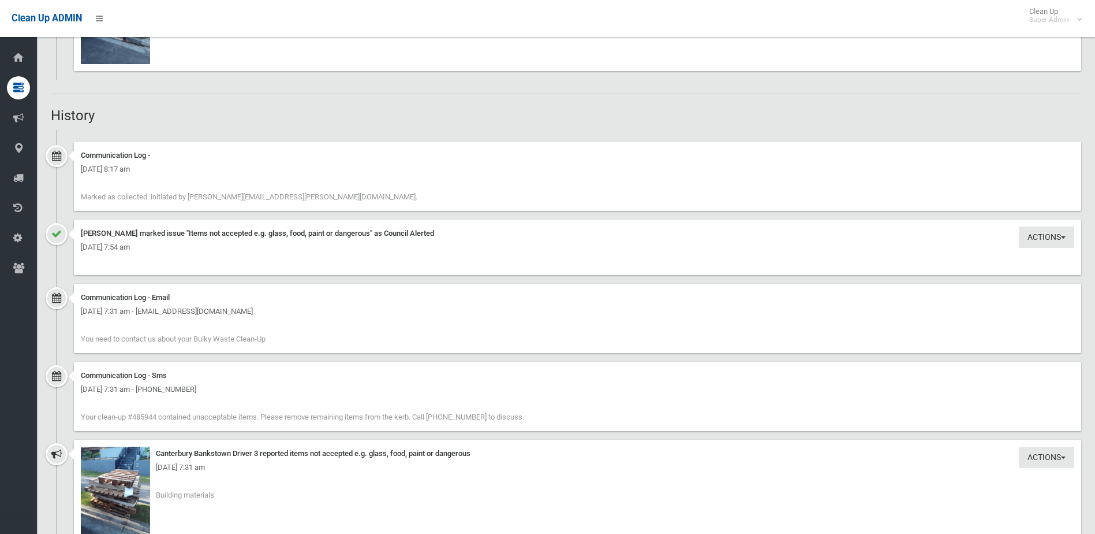
scroll to position [1039, 0]
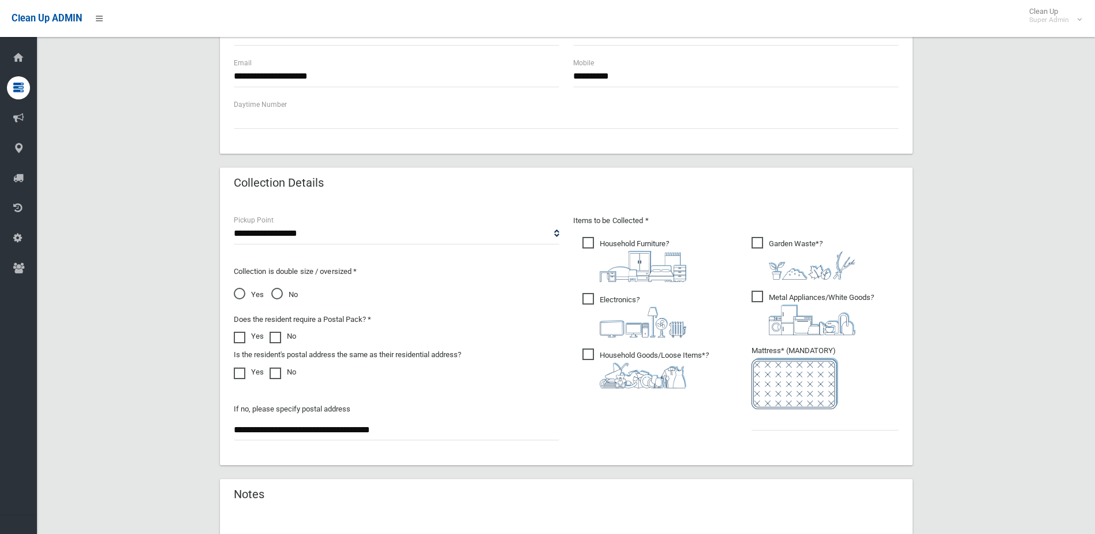
scroll to position [635, 0]
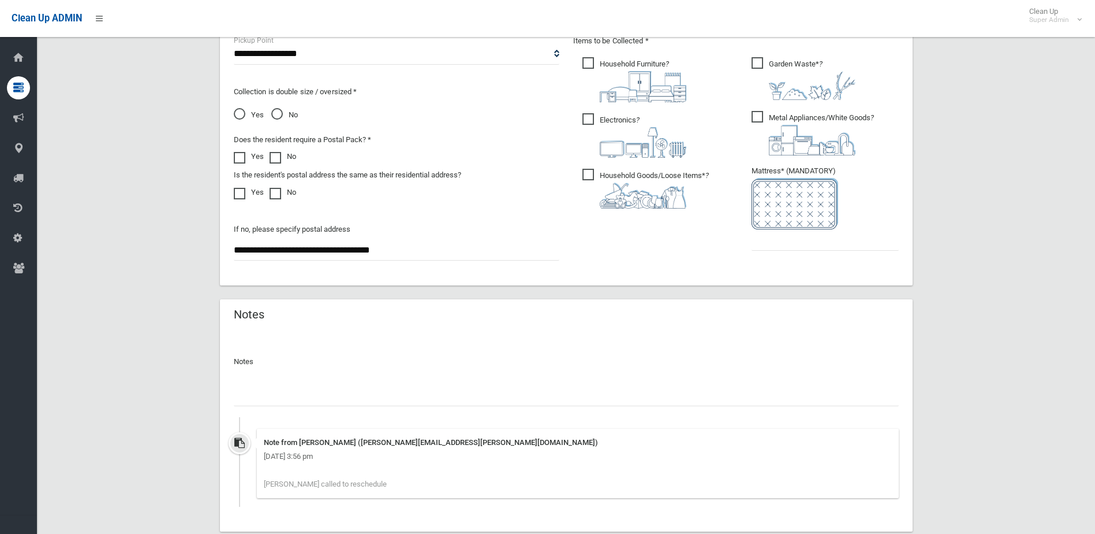
click at [293, 399] on input "text" at bounding box center [566, 395] width 665 height 21
type input "**********"
click at [798, 244] on input "text" at bounding box center [825, 239] width 147 height 21
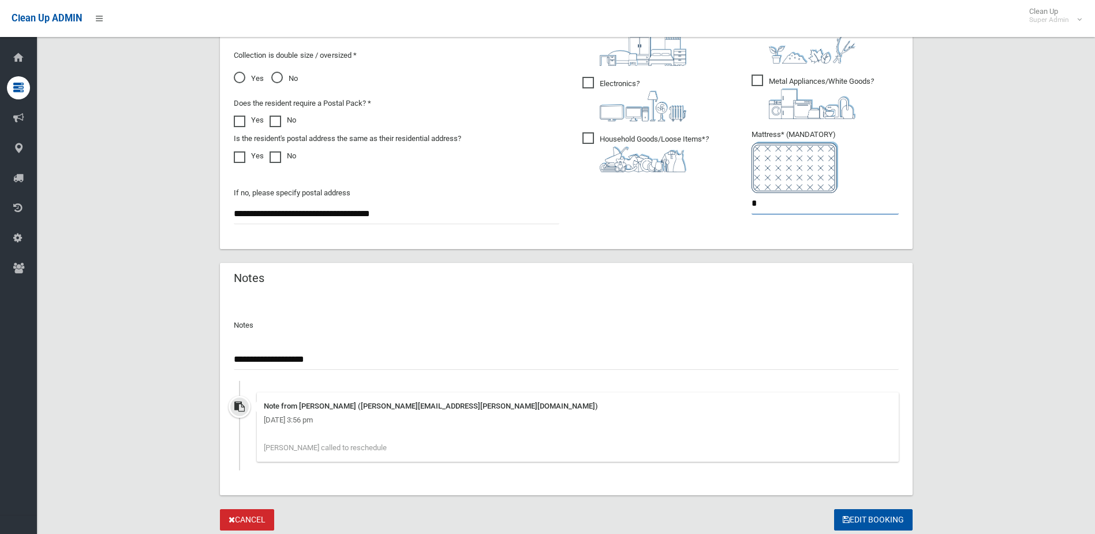
scroll to position [710, 0]
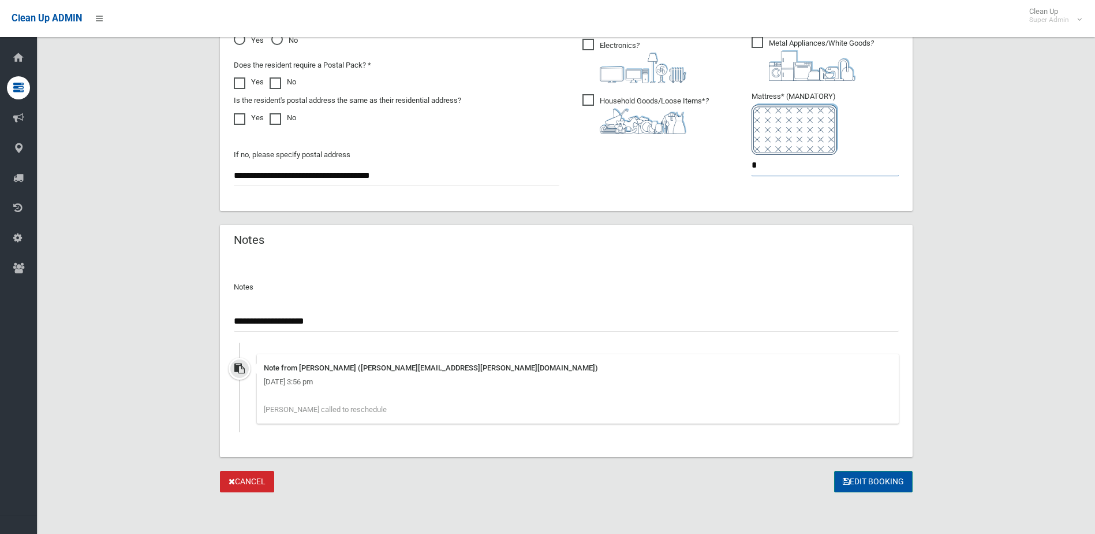
type input "*"
click at [881, 477] on button "Edit Booking" at bounding box center [873, 481] width 79 height 21
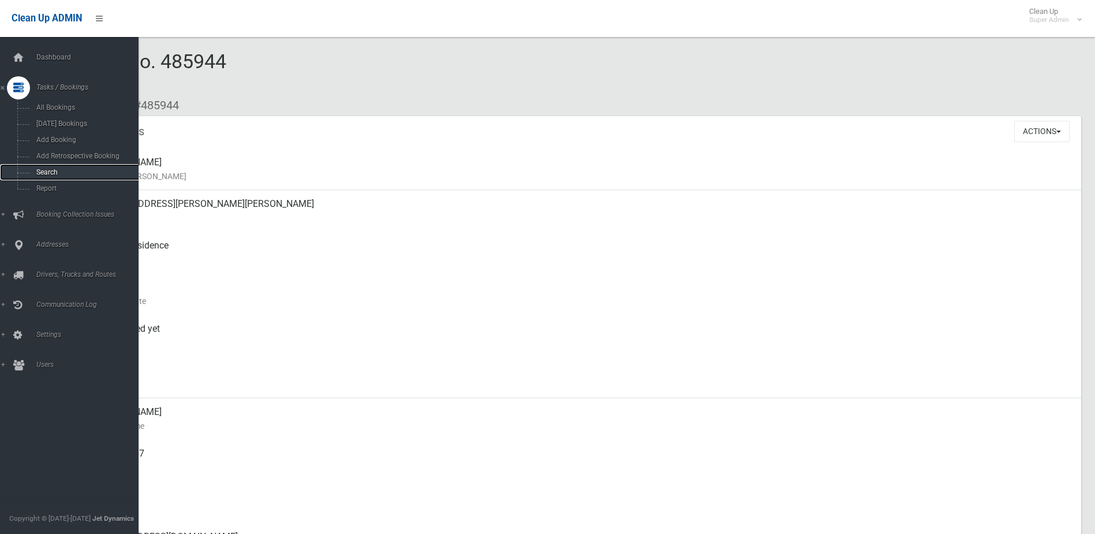
click at [46, 169] on span "Search" at bounding box center [85, 172] width 105 height 8
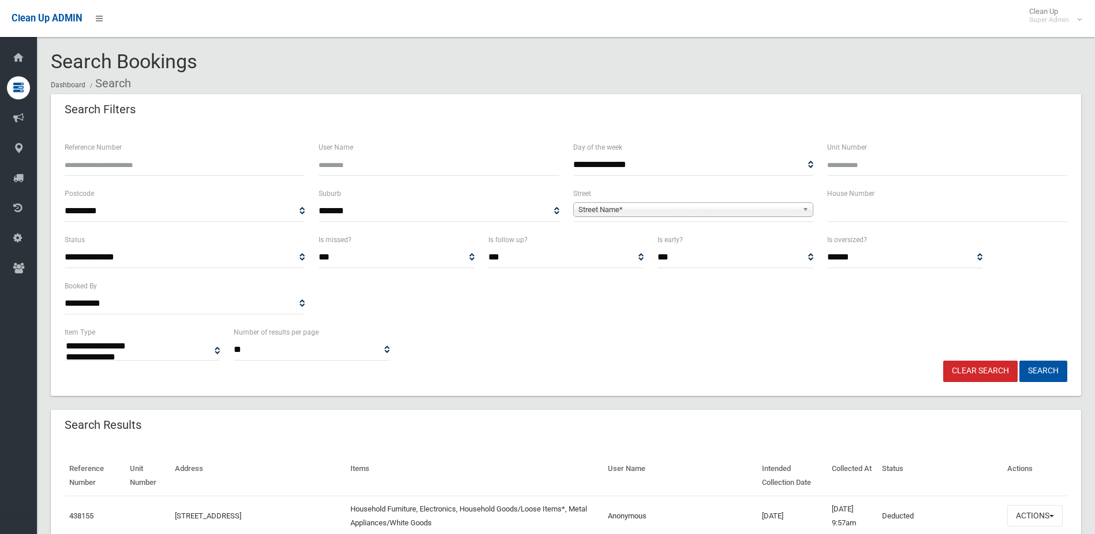
select select
click at [123, 164] on input "Reference Number" at bounding box center [185, 164] width 240 height 21
type input "******"
click at [1020, 360] on button "Search" at bounding box center [1044, 370] width 48 height 21
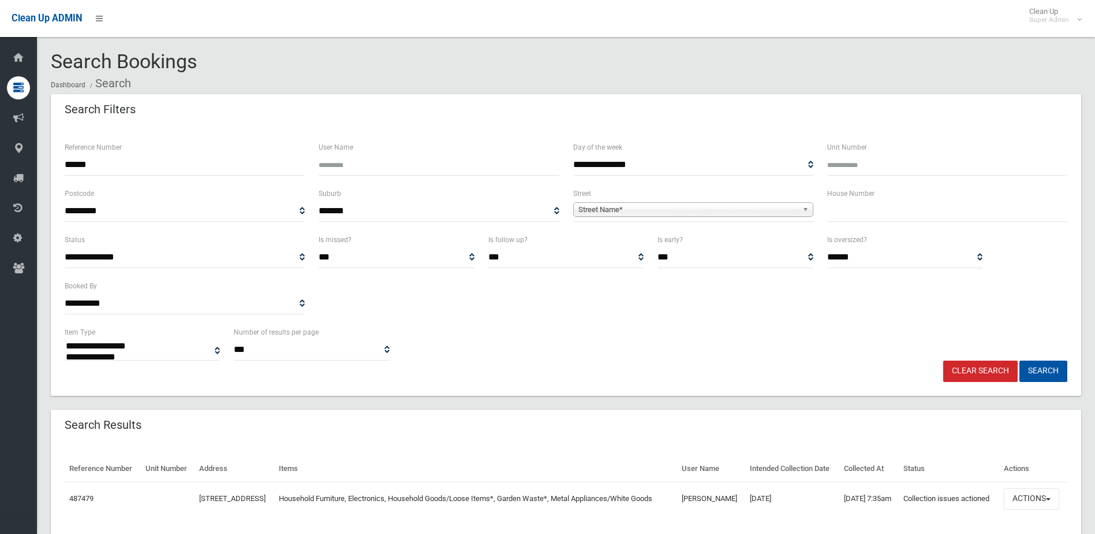
select select
click at [1018, 509] on button "Actions" at bounding box center [1031, 498] width 55 height 21
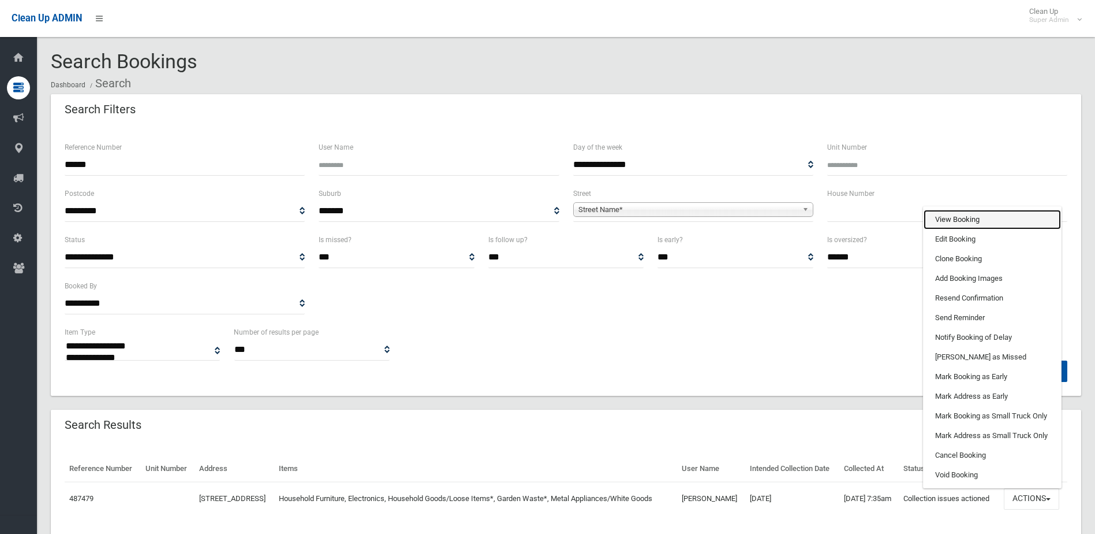
click at [953, 229] on link "View Booking" at bounding box center [992, 220] width 137 height 20
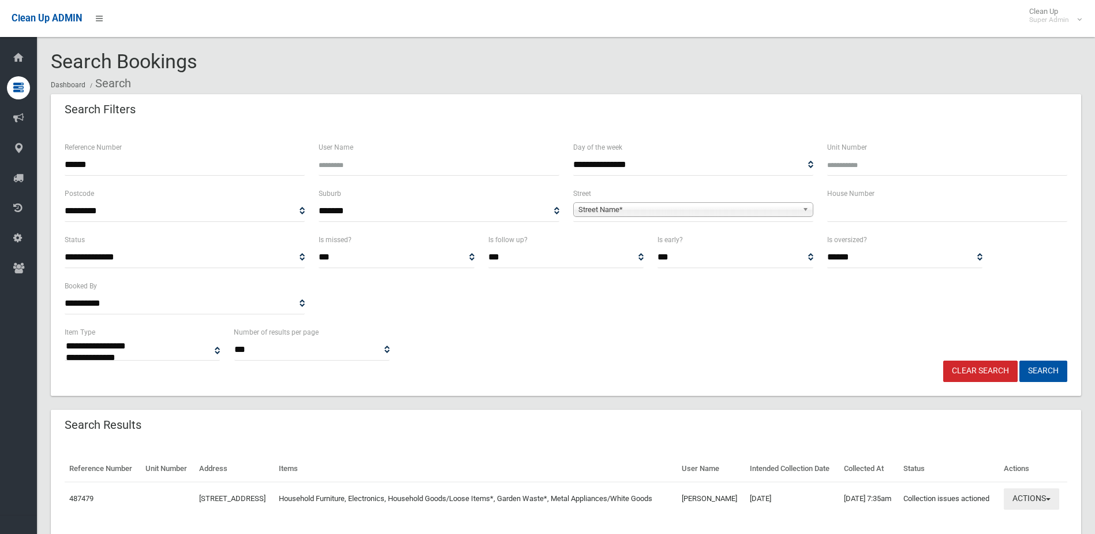
drag, startPoint x: 1031, startPoint y: 510, endPoint x: 1017, endPoint y: 460, distance: 51.6
click at [1031, 509] on button "Actions" at bounding box center [1031, 498] width 55 height 21
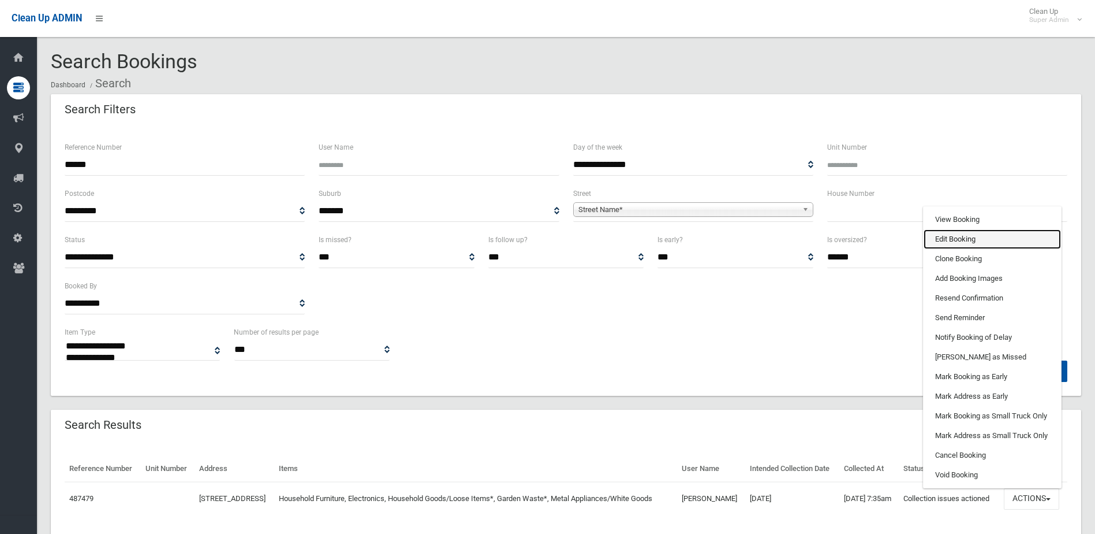
click at [963, 249] on link "Edit Booking" at bounding box center [992, 239] width 137 height 20
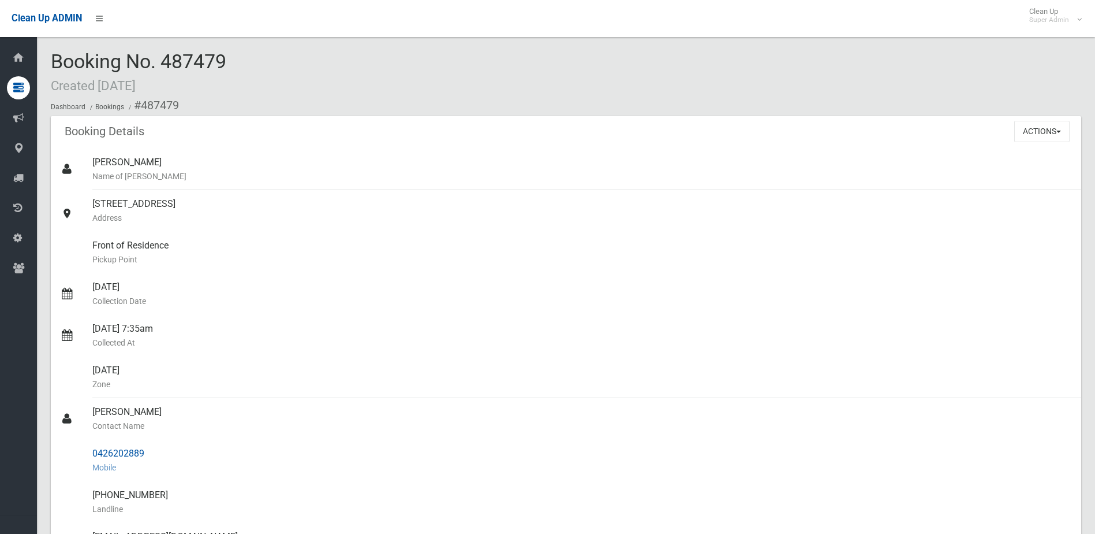
drag, startPoint x: 92, startPoint y: 413, endPoint x: 157, endPoint y: 456, distance: 77.5
click at [157, 456] on ul "[PERSON_NAME] Name of [PERSON_NAME] [STREET_ADDRESS] Address Front of Residence…" at bounding box center [566, 466] width 1031 height 637
drag, startPoint x: 157, startPoint y: 456, endPoint x: 126, endPoint y: 456, distance: 30.6
copy ul "[PERSON_NAME] Contact Name 0426202889"
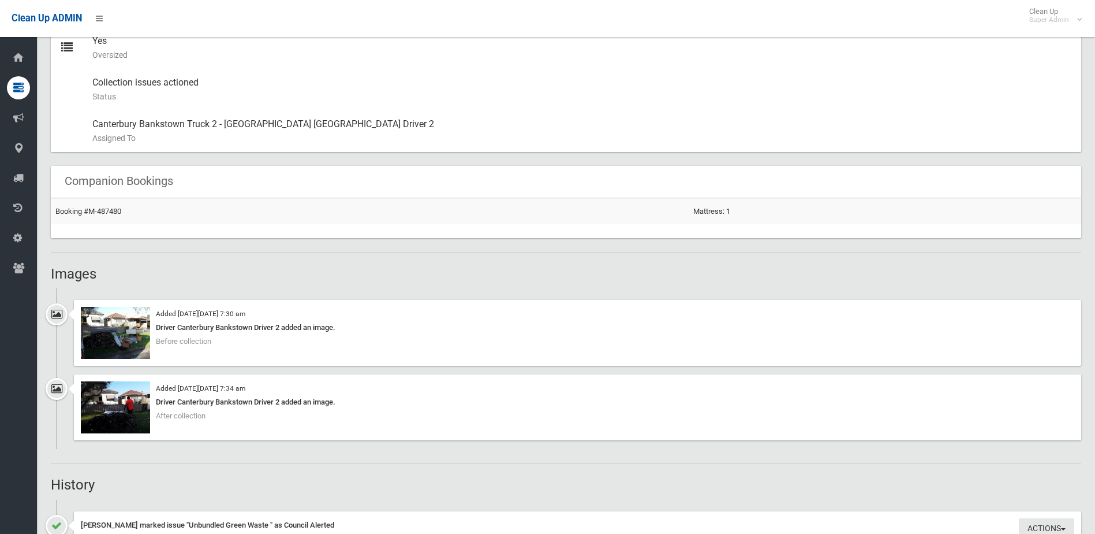
scroll to position [693, 0]
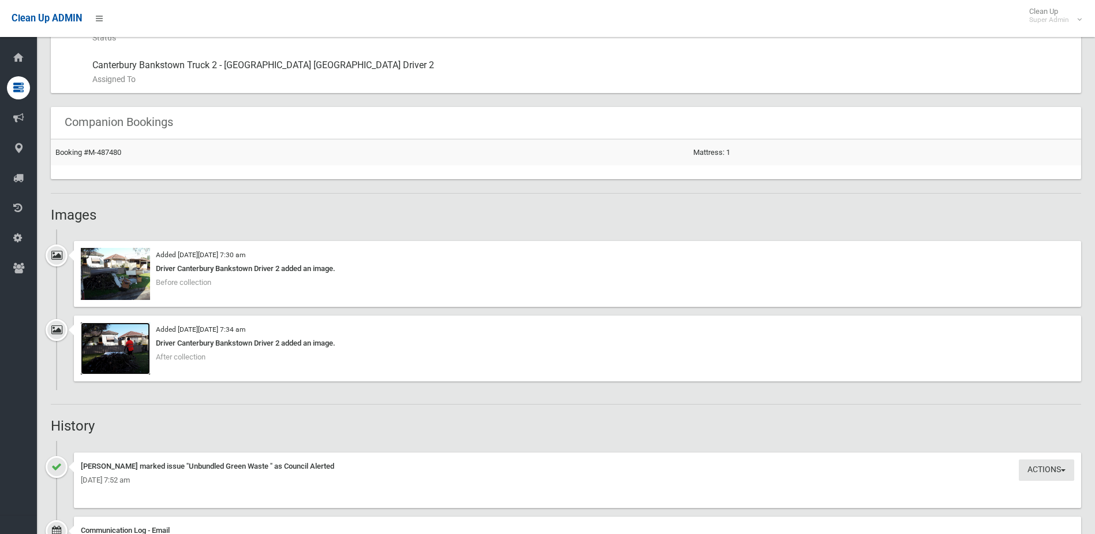
click at [128, 358] on img at bounding box center [115, 348] width 69 height 52
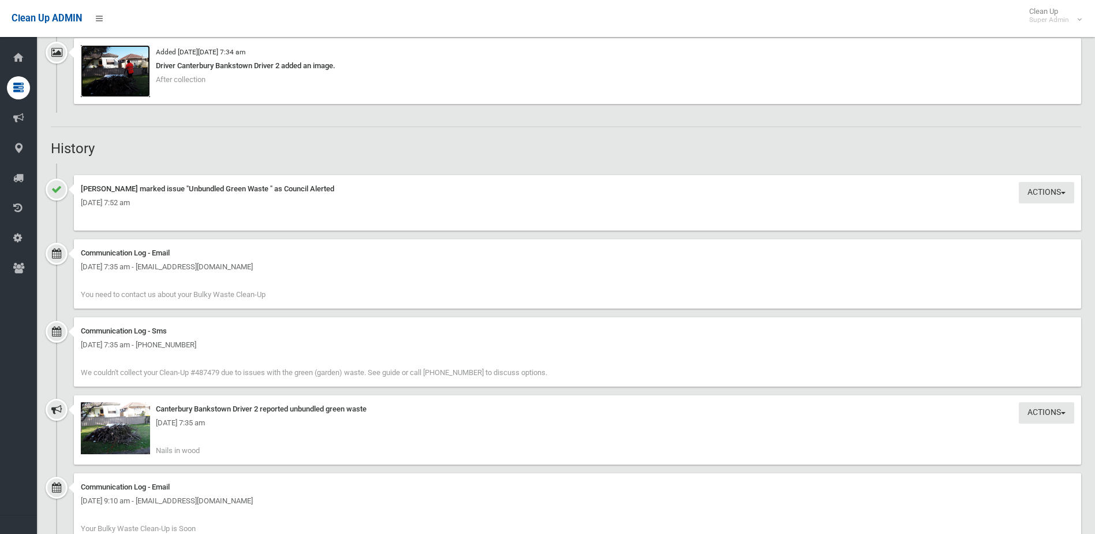
scroll to position [982, 0]
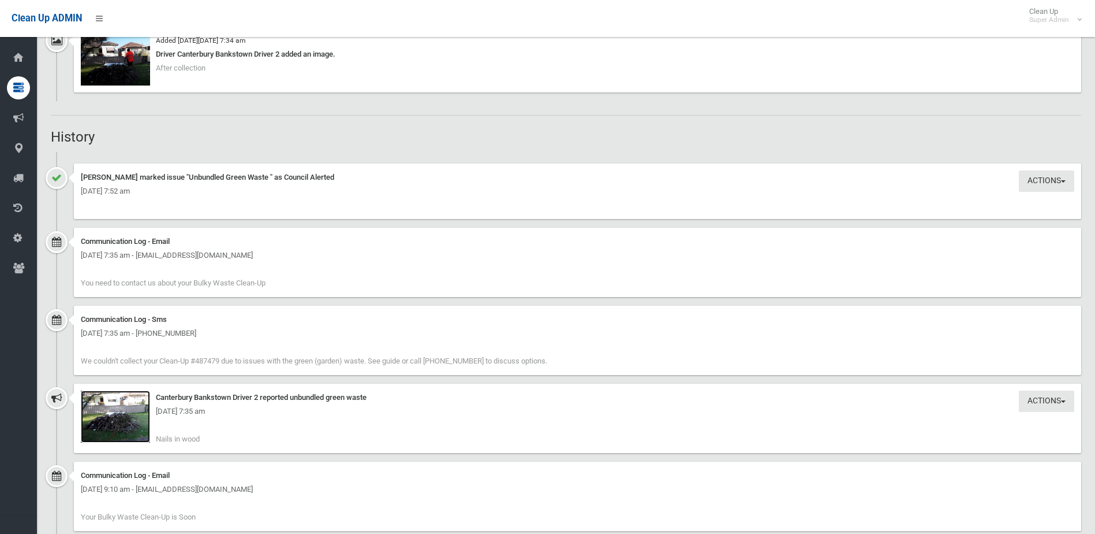
click at [123, 426] on img at bounding box center [115, 416] width 69 height 52
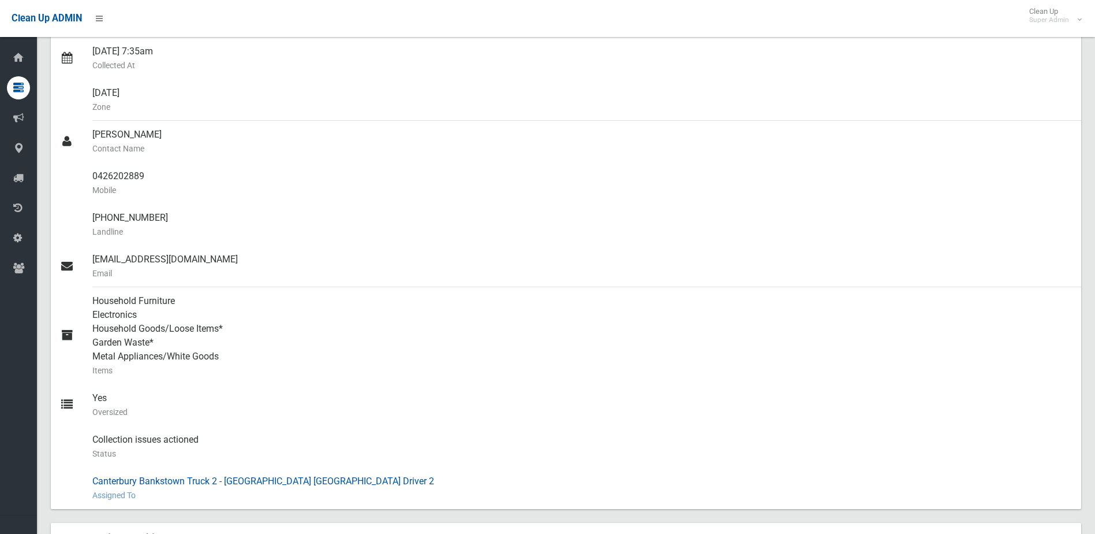
scroll to position [231, 0]
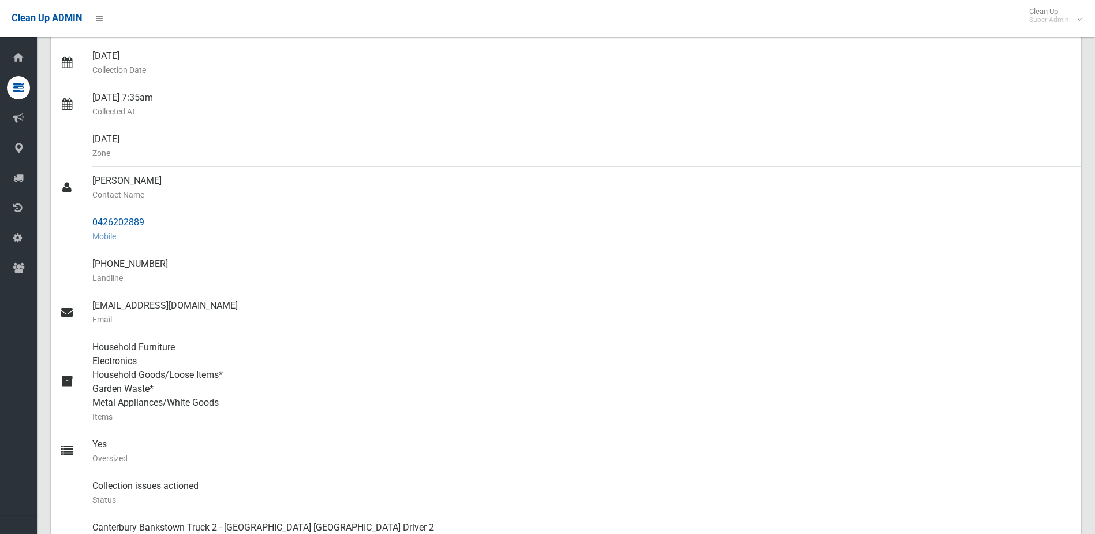
click at [119, 220] on div "0426202889 Mobile" at bounding box center [582, 229] width 980 height 42
drag, startPoint x: 91, startPoint y: 222, endPoint x: 148, endPoint y: 225, distance: 57.2
click at [91, 222] on div at bounding box center [76, 229] width 32 height 42
click at [178, 225] on div "0426202889 Mobile" at bounding box center [582, 229] width 980 height 42
click at [174, 244] on div "0426202889 Mobile" at bounding box center [582, 229] width 980 height 42
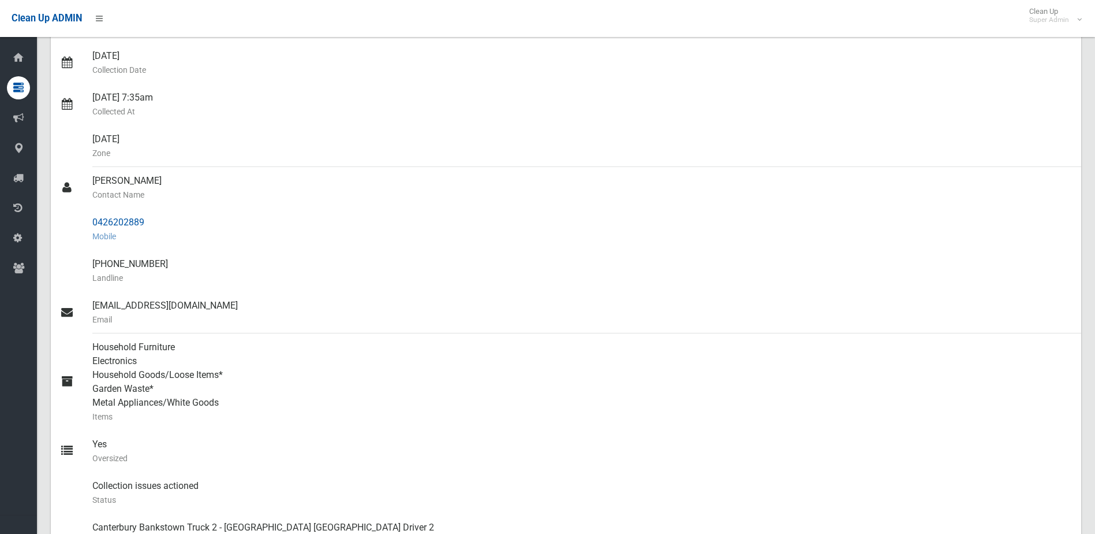
drag, startPoint x: 91, startPoint y: 221, endPoint x: 154, endPoint y: 221, distance: 62.9
click at [154, 221] on link "0426202889 Mobile" at bounding box center [566, 229] width 1031 height 42
drag, startPoint x: 154, startPoint y: 221, endPoint x: 140, endPoint y: 221, distance: 13.9
copy link "0426202889"
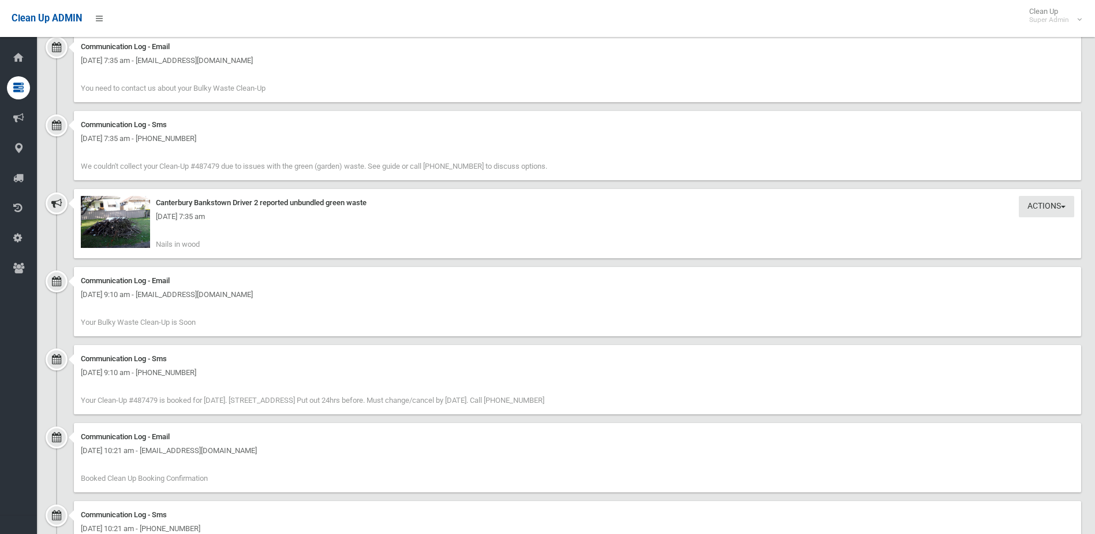
scroll to position [1147, 0]
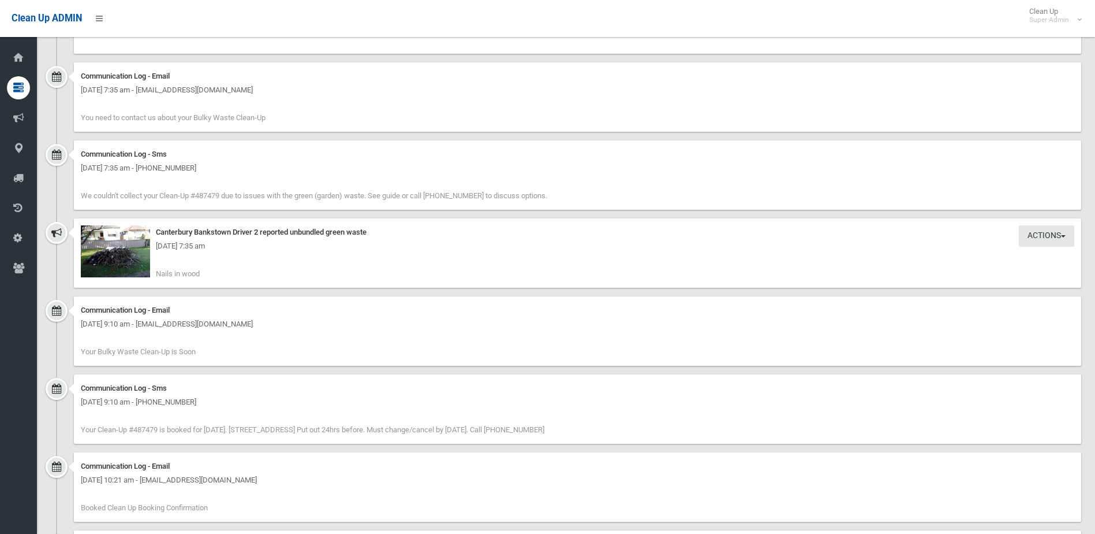
click at [455, 253] on div "Actions Take Action Canterbury Bankstown Driver 2 reported unbundled green wast…" at bounding box center [578, 252] width 1008 height 69
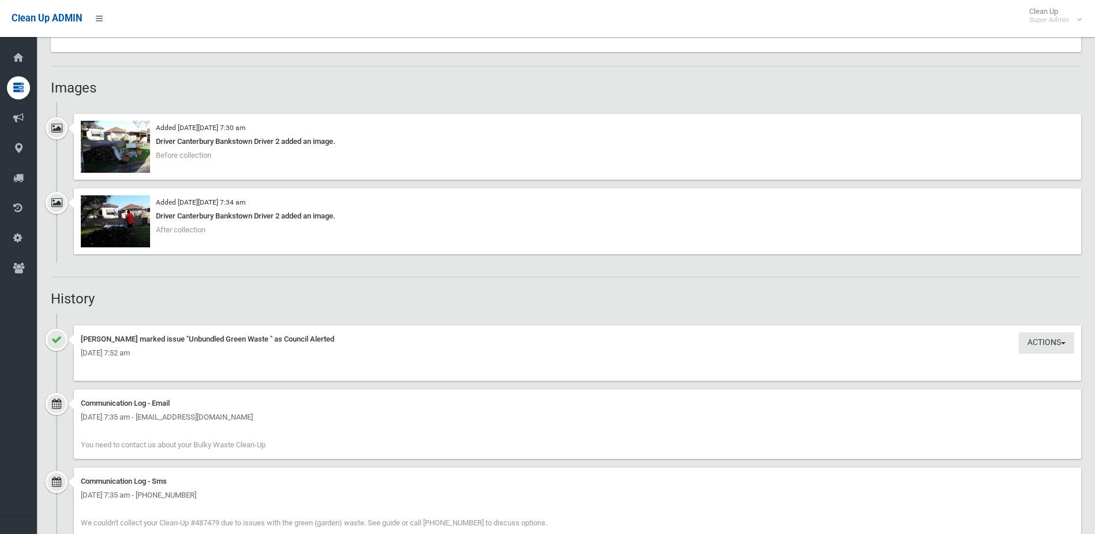
scroll to position [800, 0]
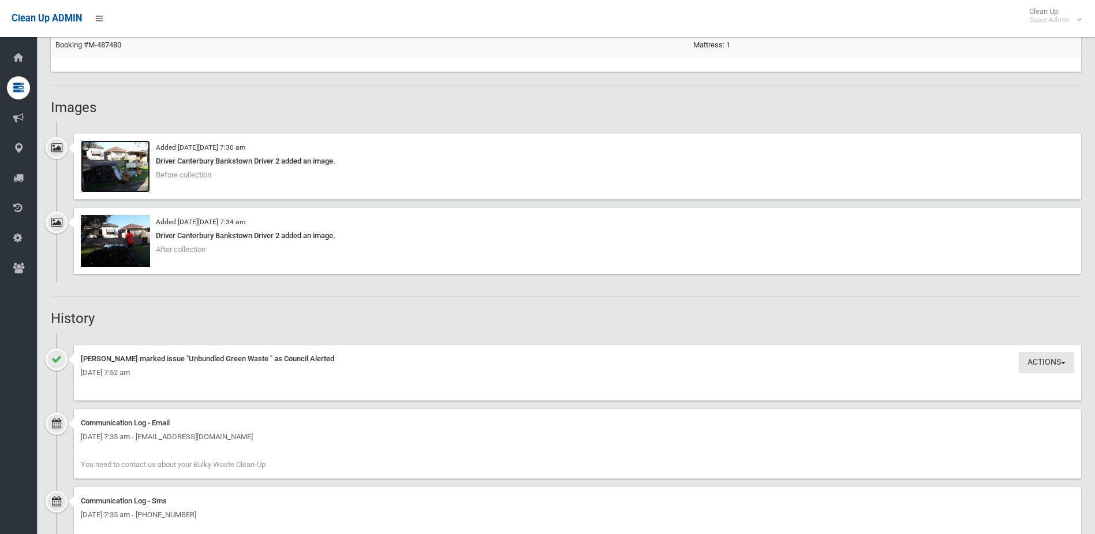
click at [136, 171] on img at bounding box center [115, 166] width 69 height 52
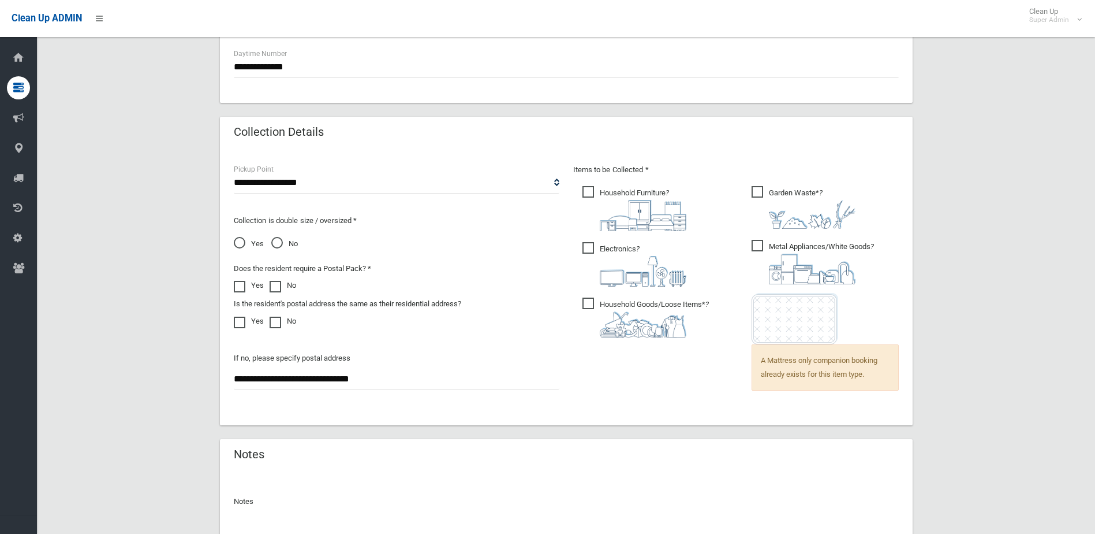
scroll to position [796, 0]
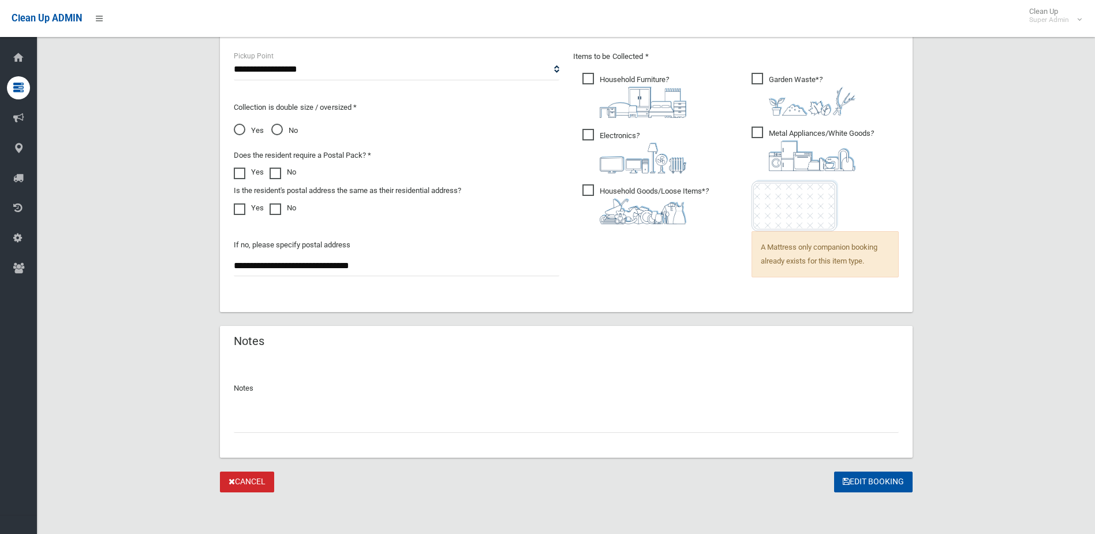
click at [258, 419] on input "text" at bounding box center [566, 421] width 665 height 21
click at [241, 423] on input "**********" at bounding box center [566, 421] width 665 height 21
click at [245, 422] on input "**********" at bounding box center [566, 421] width 665 height 21
click at [244, 423] on input "**********" at bounding box center [566, 421] width 665 height 21
type input "**********"
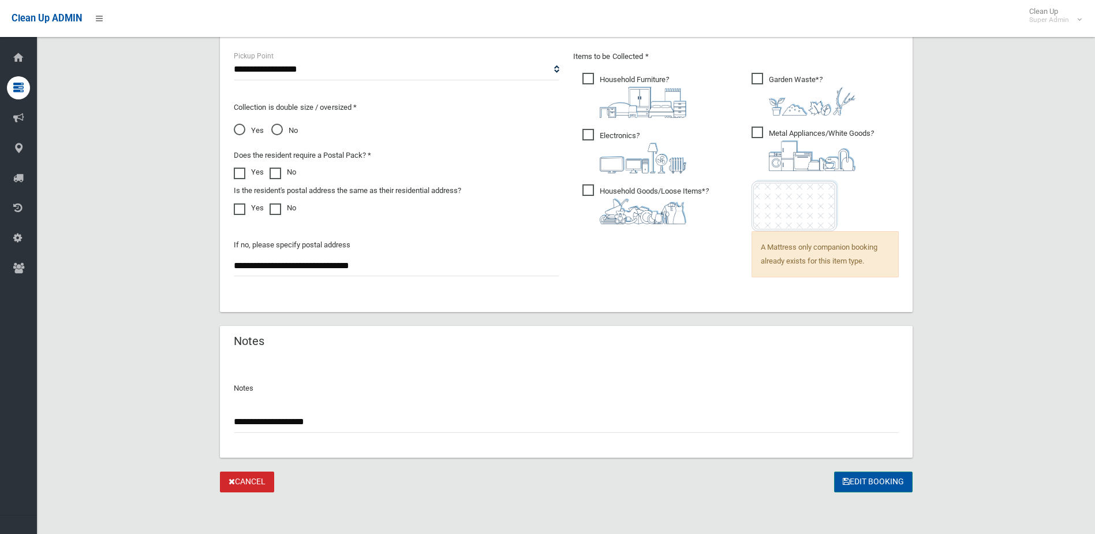
click at [881, 473] on button "Edit Booking" at bounding box center [873, 481] width 79 height 21
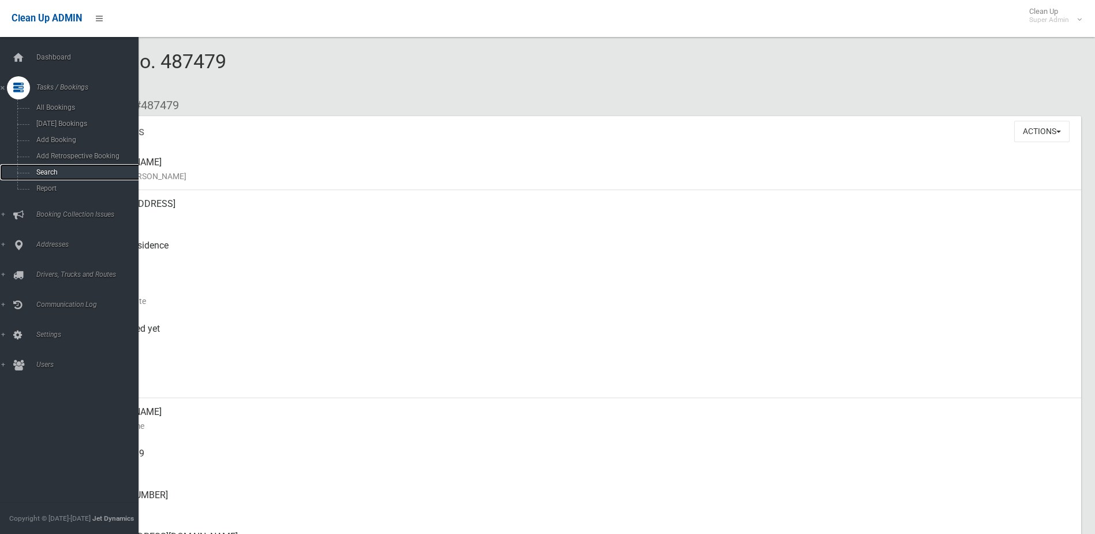
click at [44, 172] on span "Search" at bounding box center [85, 172] width 105 height 8
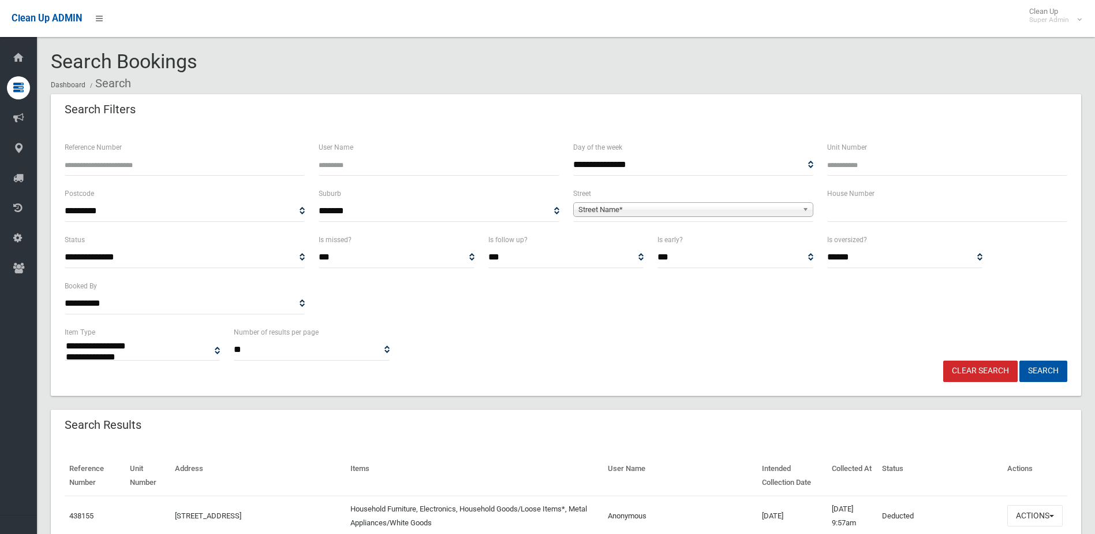
select select
click at [114, 169] on input "Reference Number" at bounding box center [185, 164] width 240 height 21
type input "******"
click at [1020, 360] on button "Search" at bounding box center [1044, 370] width 48 height 21
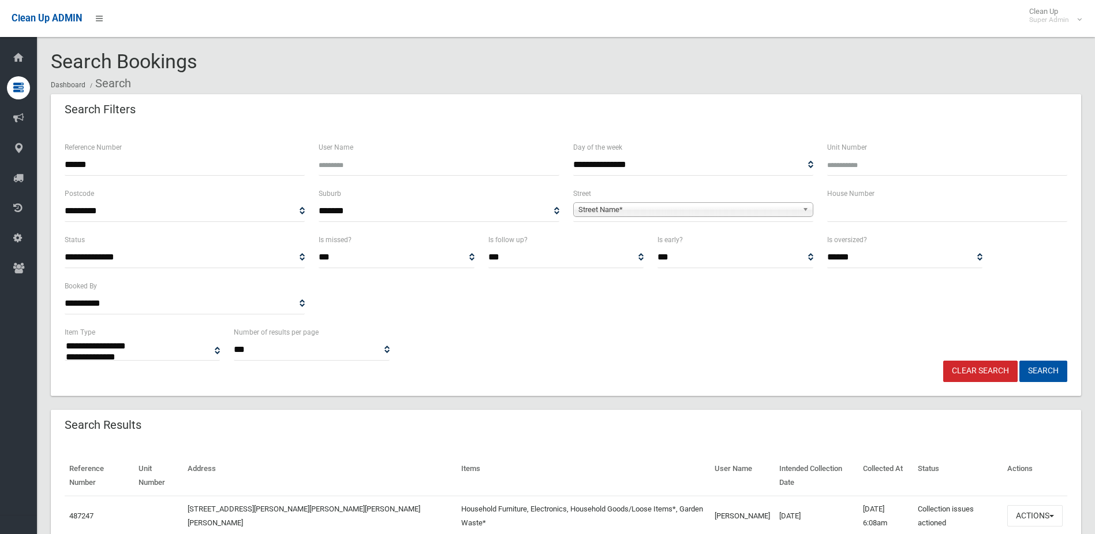
select select
click at [1033, 505] on button "Actions" at bounding box center [1035, 515] width 55 height 21
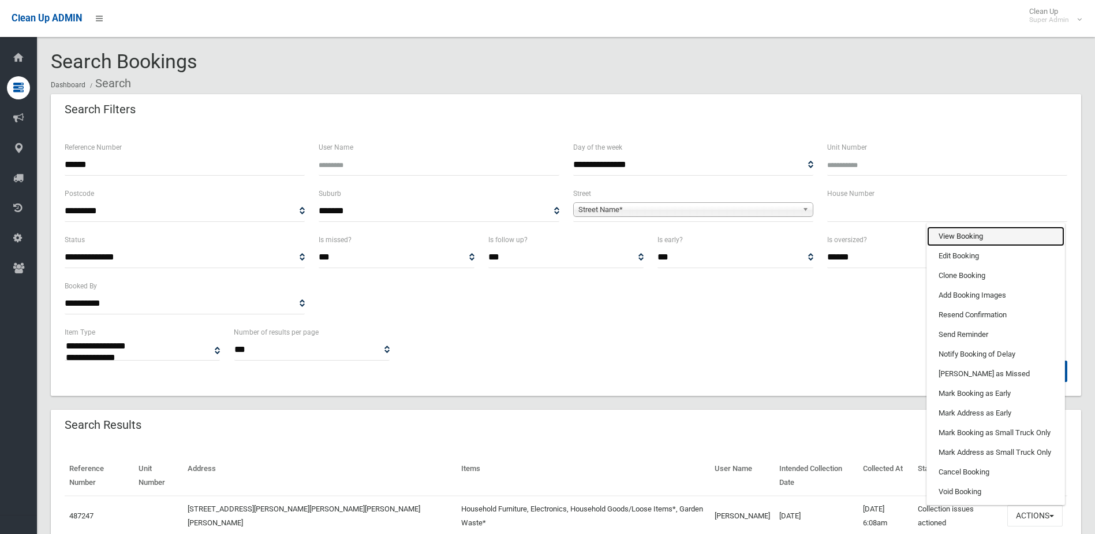
click at [963, 226] on link "View Booking" at bounding box center [995, 236] width 137 height 20
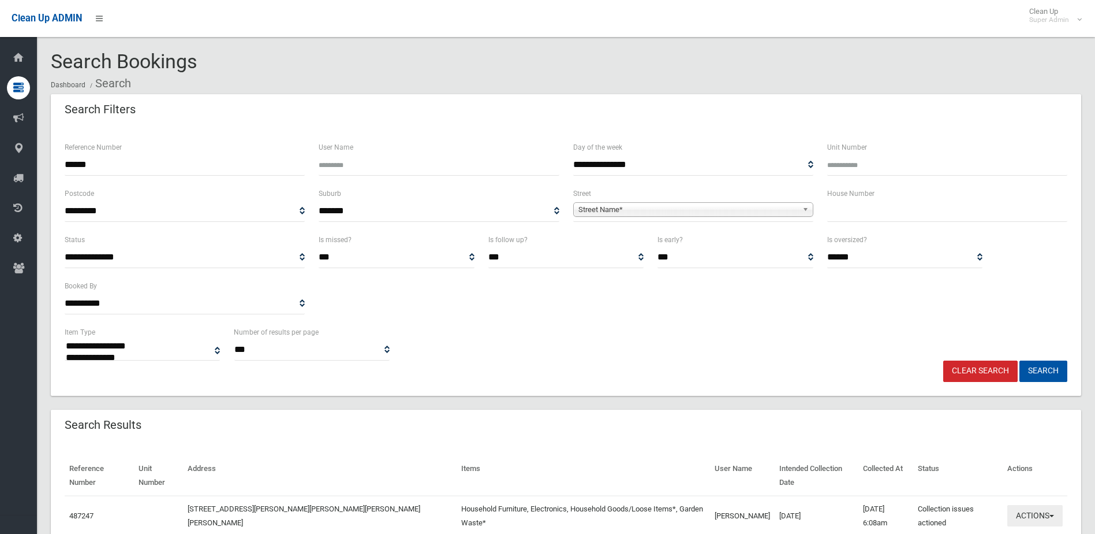
click at [1032, 505] on button "Actions" at bounding box center [1035, 515] width 55 height 21
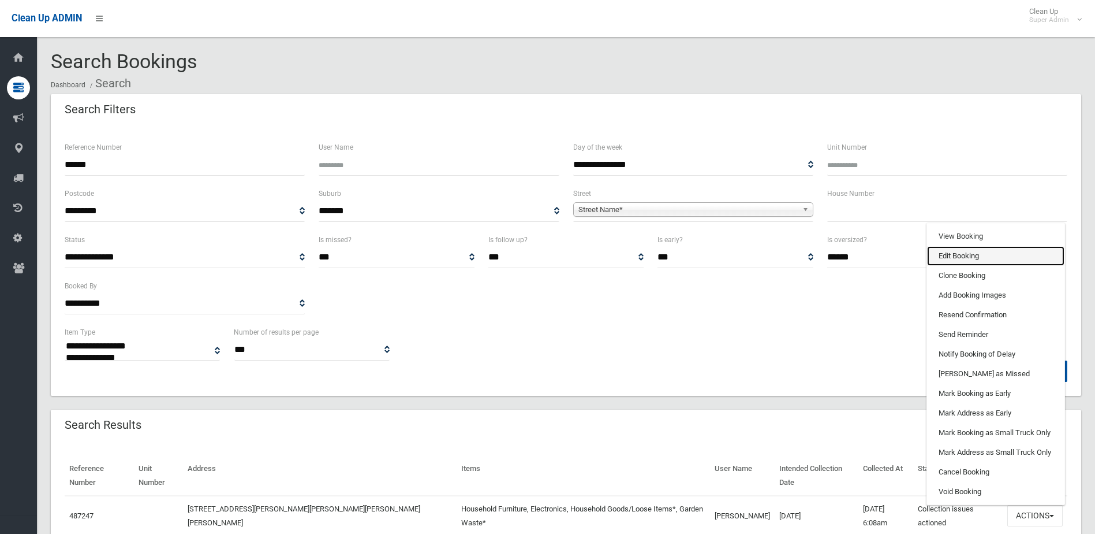
click at [959, 246] on link "Edit Booking" at bounding box center [995, 256] width 137 height 20
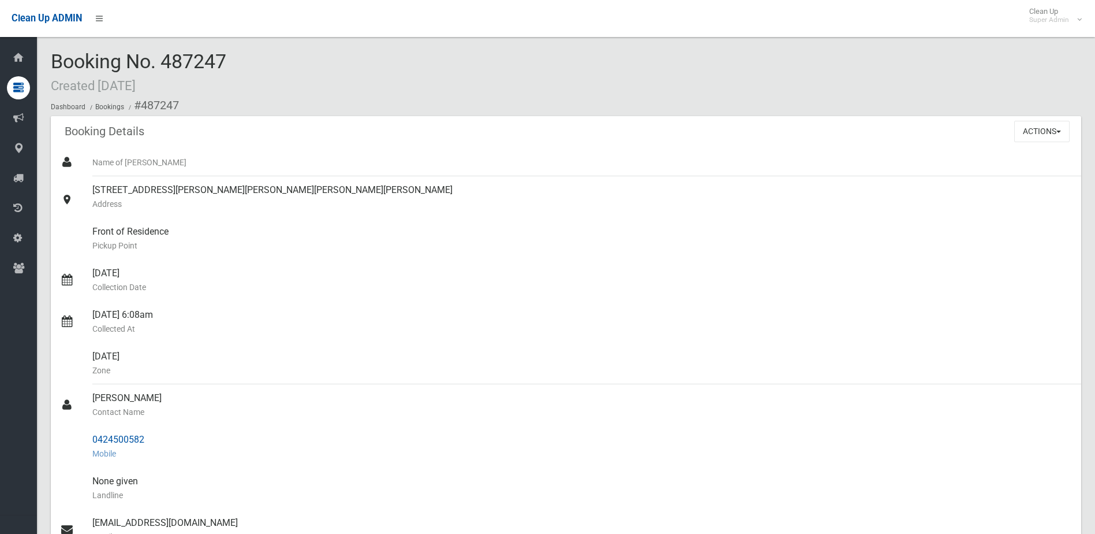
drag, startPoint x: 93, startPoint y: 396, endPoint x: 151, endPoint y: 440, distance: 72.5
click at [151, 440] on ul "Name of Booker 69 Chester Hill Road, CHESTER HILL NSW 2162 Address Front of Res…" at bounding box center [566, 453] width 1031 height 610
drag, startPoint x: 151, startPoint y: 440, endPoint x: 129, endPoint y: 436, distance: 21.7
copy ul "Ahmad Ahmad Contact Name 0424500582"
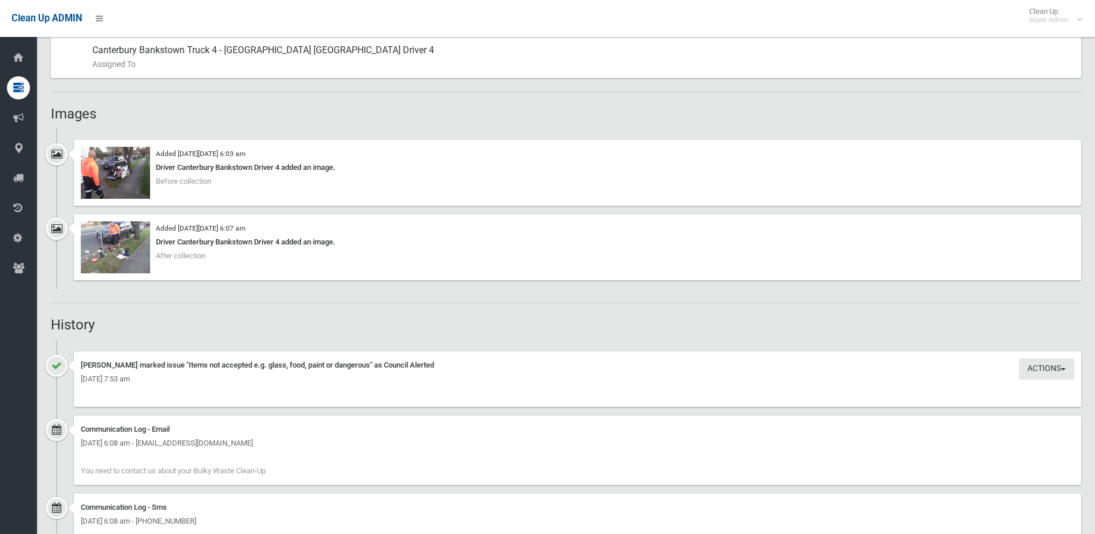
scroll to position [693, 0]
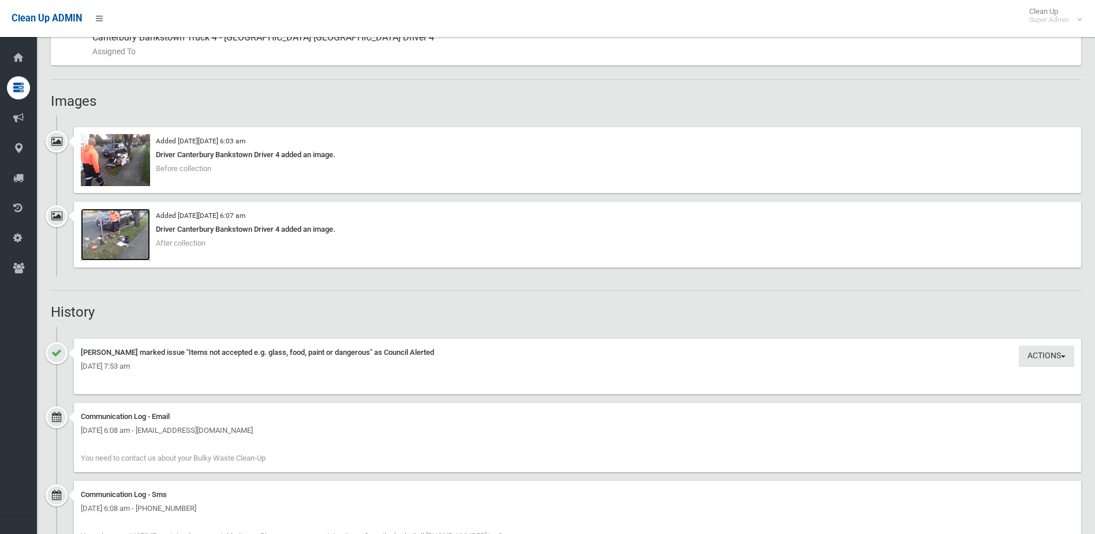
click at [123, 234] on img at bounding box center [115, 234] width 69 height 52
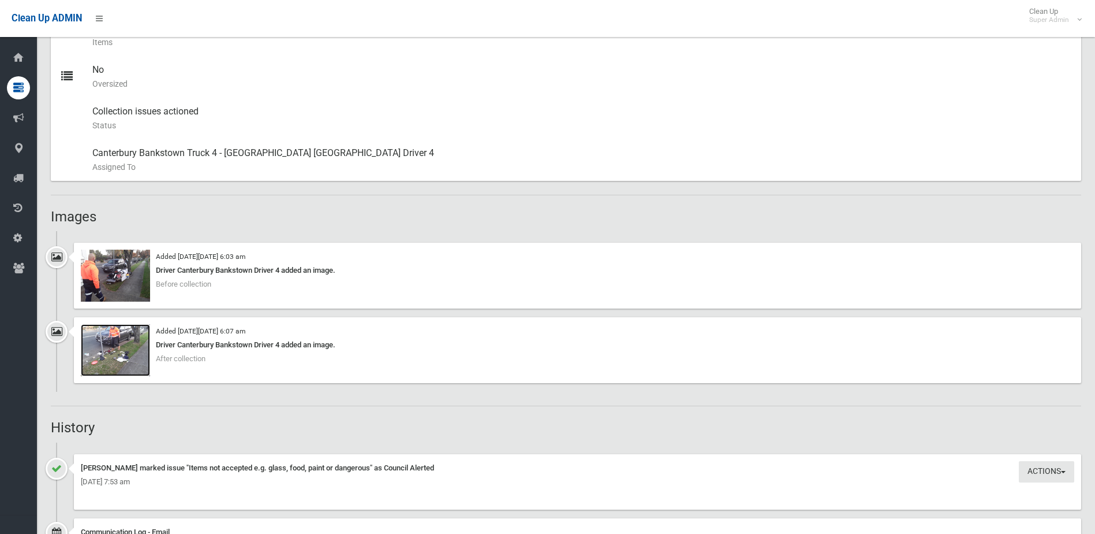
scroll to position [982, 0]
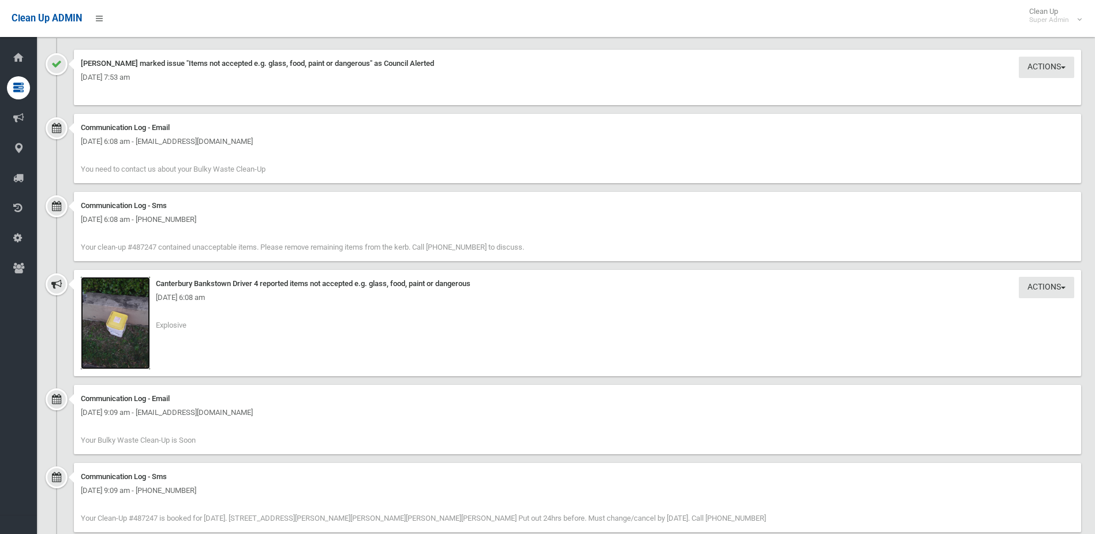
click at [125, 334] on img at bounding box center [115, 323] width 69 height 92
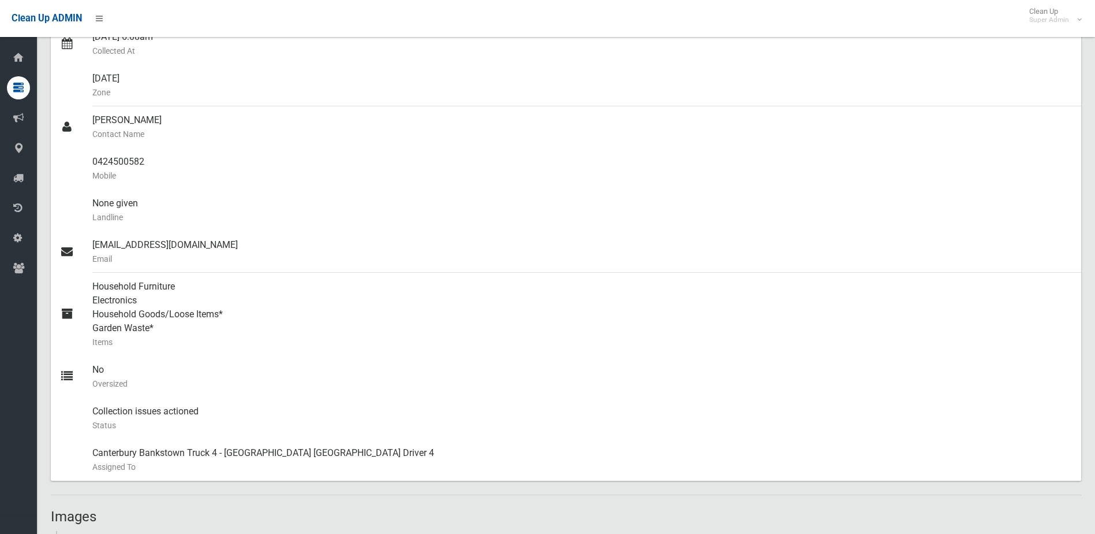
scroll to position [173, 0]
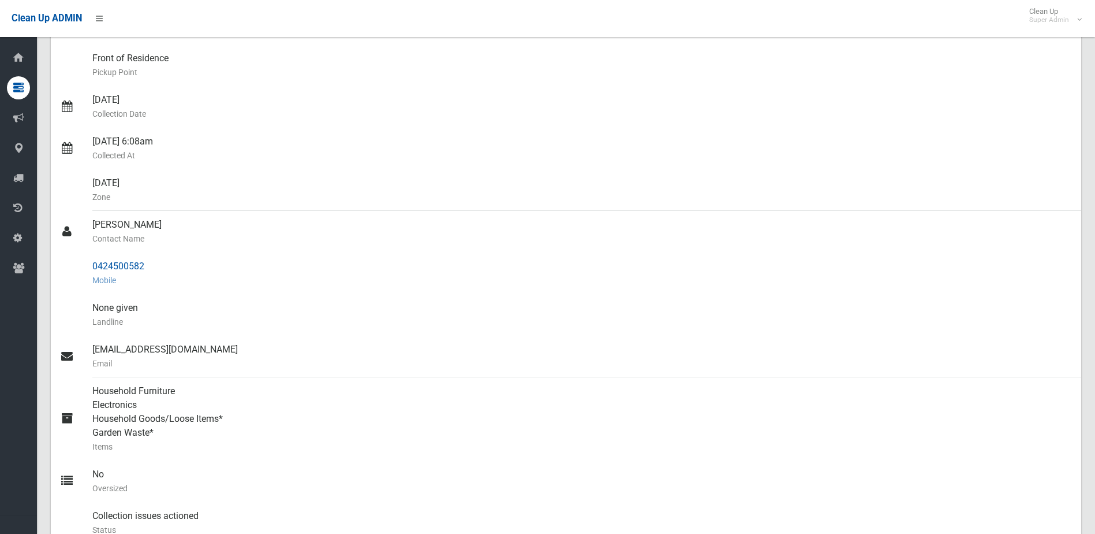
click at [189, 264] on div "0424500582 Mobile" at bounding box center [582, 273] width 980 height 42
click at [93, 266] on div "0424500582 Mobile" at bounding box center [582, 273] width 980 height 42
drag, startPoint x: 91, startPoint y: 265, endPoint x: 166, endPoint y: 266, distance: 75.6
click at [166, 266] on link "0424500582 Mobile" at bounding box center [566, 273] width 1031 height 42
drag, startPoint x: 166, startPoint y: 266, endPoint x: 128, endPoint y: 263, distance: 38.8
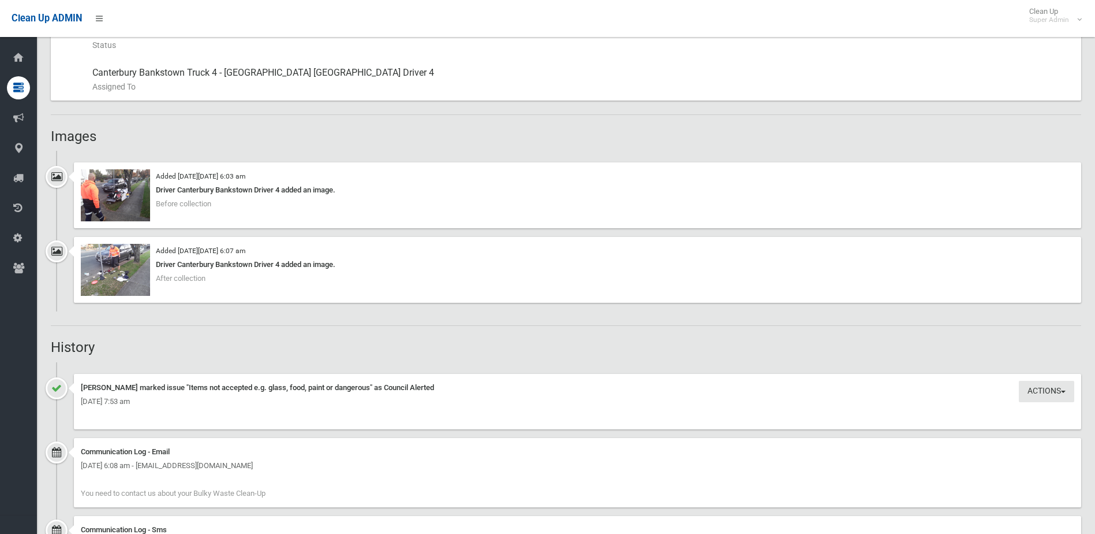
scroll to position [693, 0]
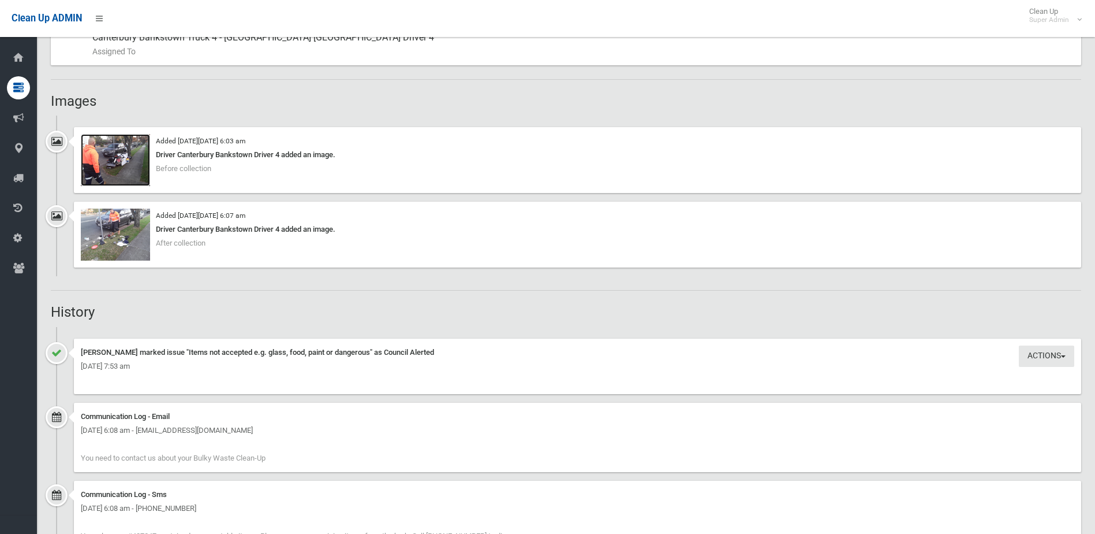
click at [124, 162] on img at bounding box center [115, 160] width 69 height 52
click at [120, 164] on img at bounding box center [115, 160] width 69 height 52
click at [118, 238] on img at bounding box center [115, 234] width 69 height 52
click at [117, 162] on img at bounding box center [115, 160] width 69 height 52
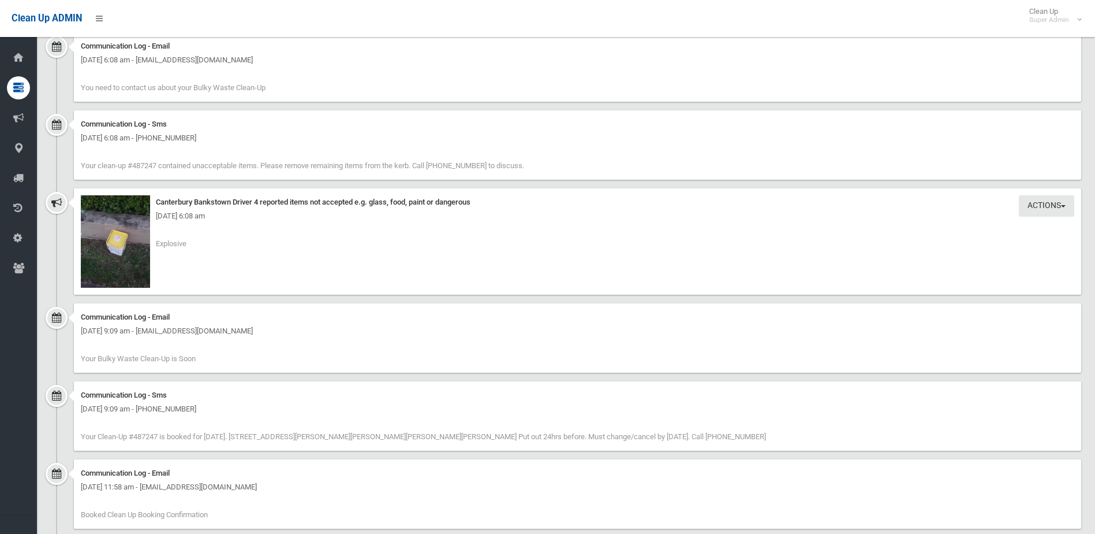
scroll to position [1097, 0]
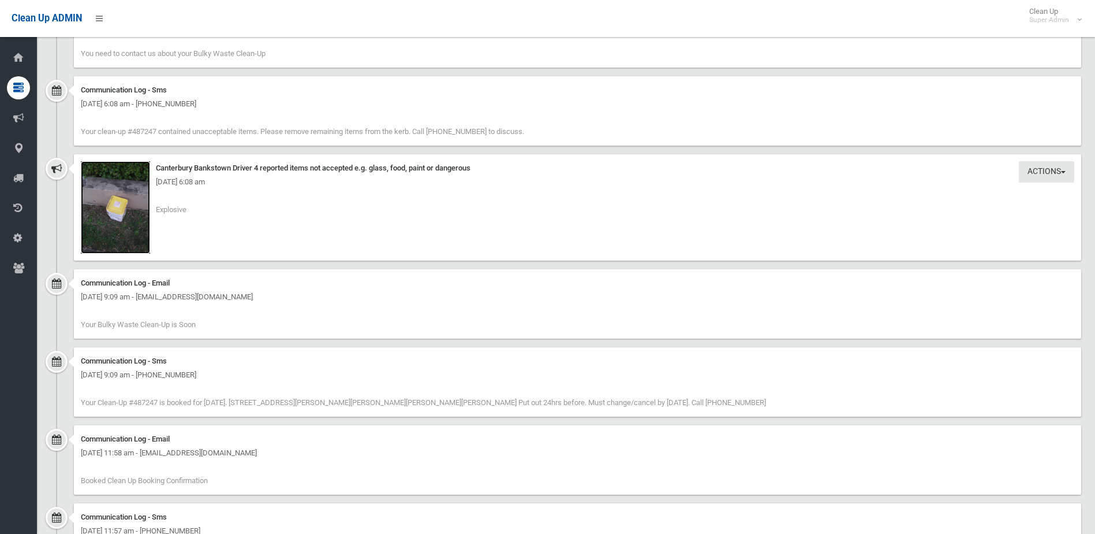
click at [121, 215] on img at bounding box center [115, 207] width 69 height 92
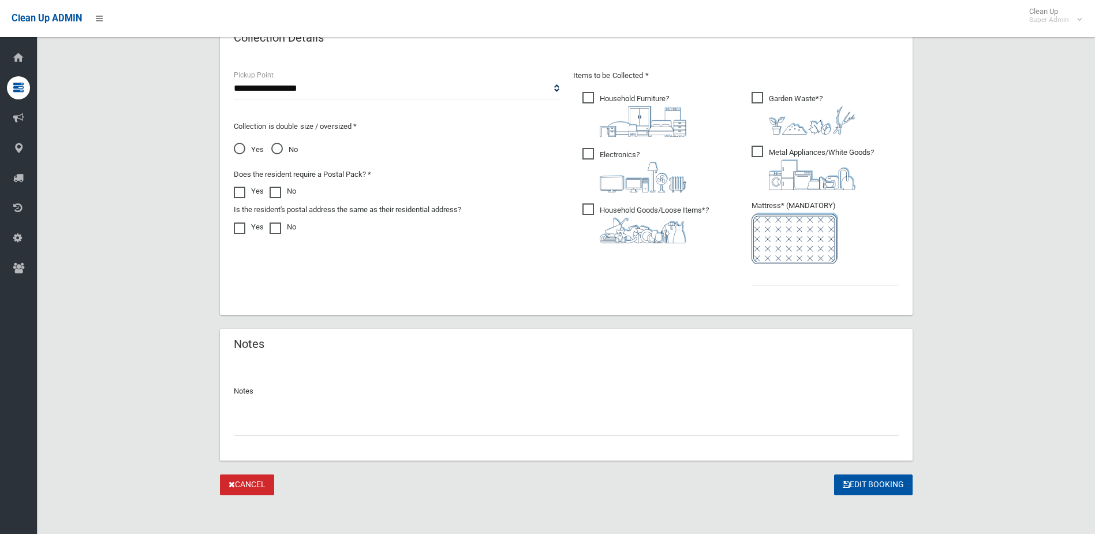
scroll to position [603, 0]
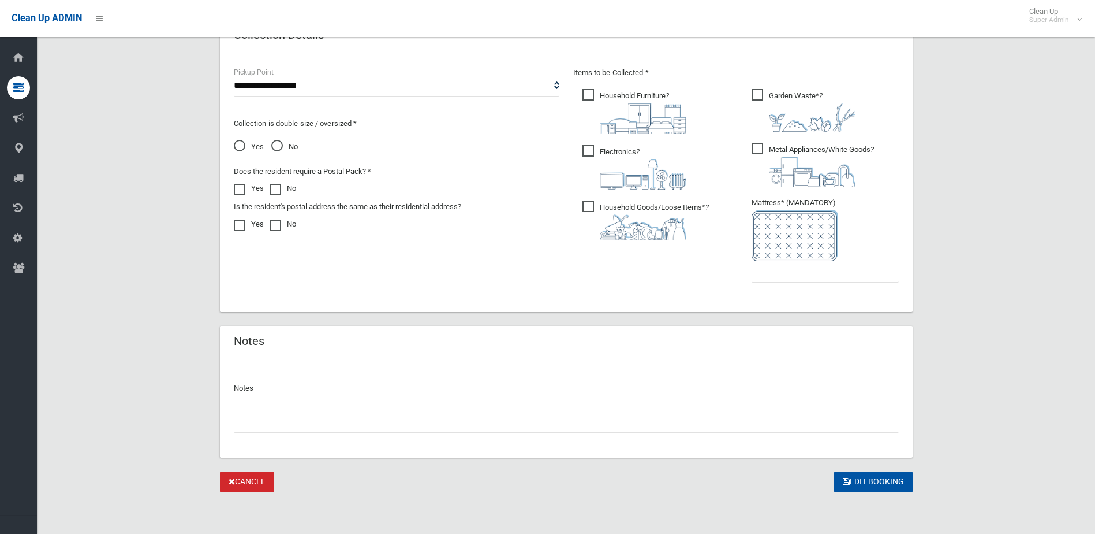
click at [296, 417] on input "text" at bounding box center [566, 421] width 665 height 21
type input "**********"
click at [782, 273] on input "text" at bounding box center [825, 271] width 147 height 21
type input "*"
click at [244, 421] on input "**********" at bounding box center [566, 421] width 665 height 21
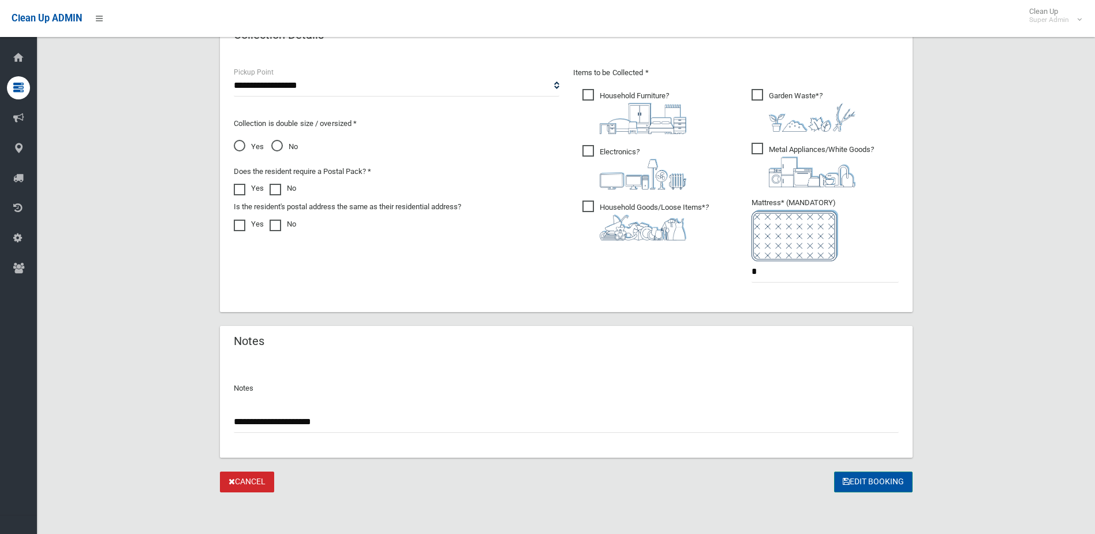
type input "**********"
click at [870, 483] on button "Edit Booking" at bounding box center [873, 481] width 79 height 21
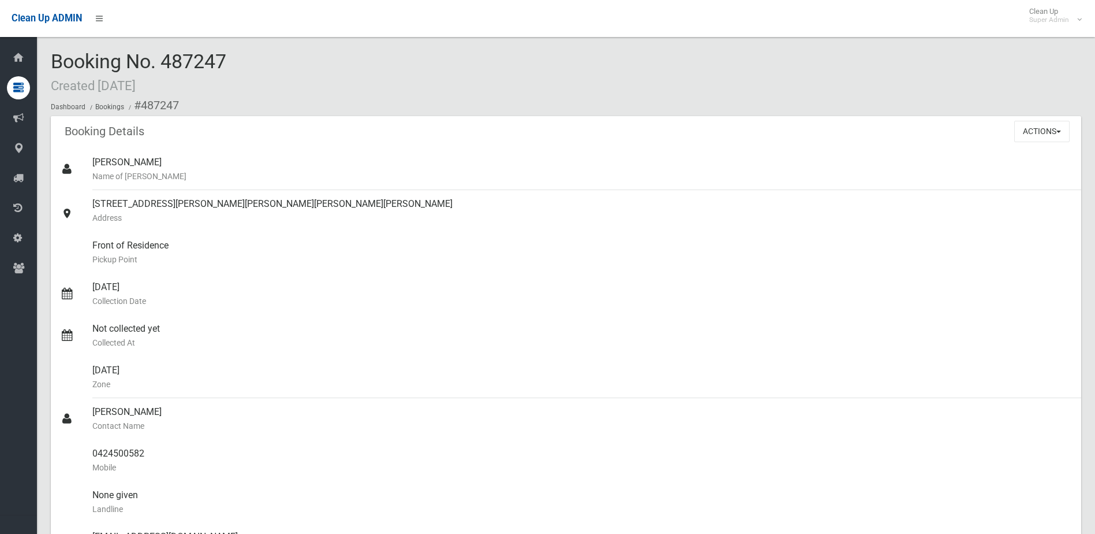
drag, startPoint x: 163, startPoint y: 59, endPoint x: 248, endPoint y: 61, distance: 84.9
click at [248, 61] on div "Booking No. 487247 Created [DATE] Dashboard Bookings #487247" at bounding box center [566, 83] width 1031 height 65
drag, startPoint x: 248, startPoint y: 61, endPoint x: 222, endPoint y: 60, distance: 26.6
copy span "487247"
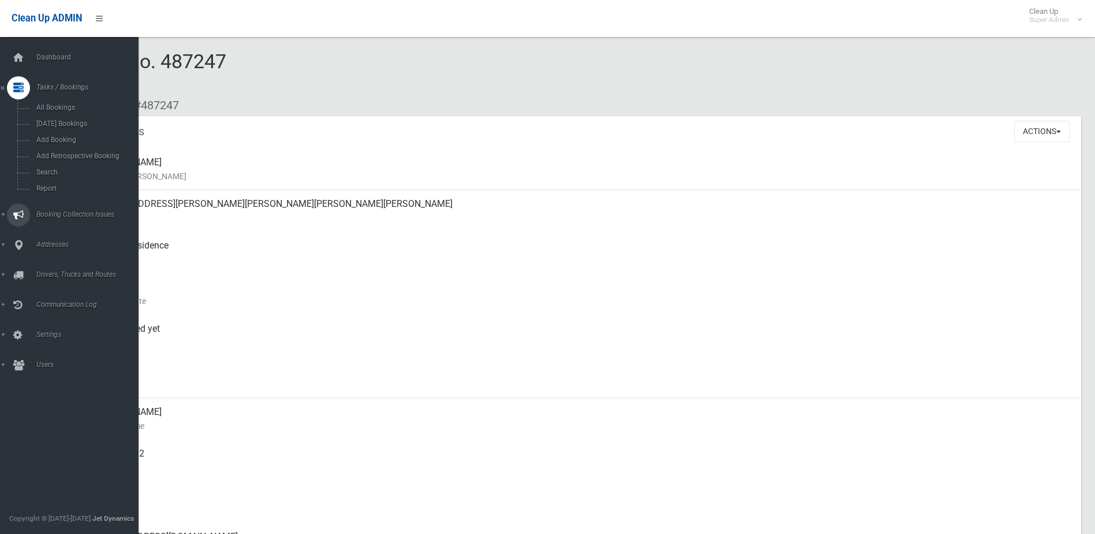
click at [51, 214] on span "Booking Collection Issues" at bounding box center [90, 214] width 114 height 8
click at [75, 133] on span "All Reported Issues" at bounding box center [85, 137] width 105 height 8
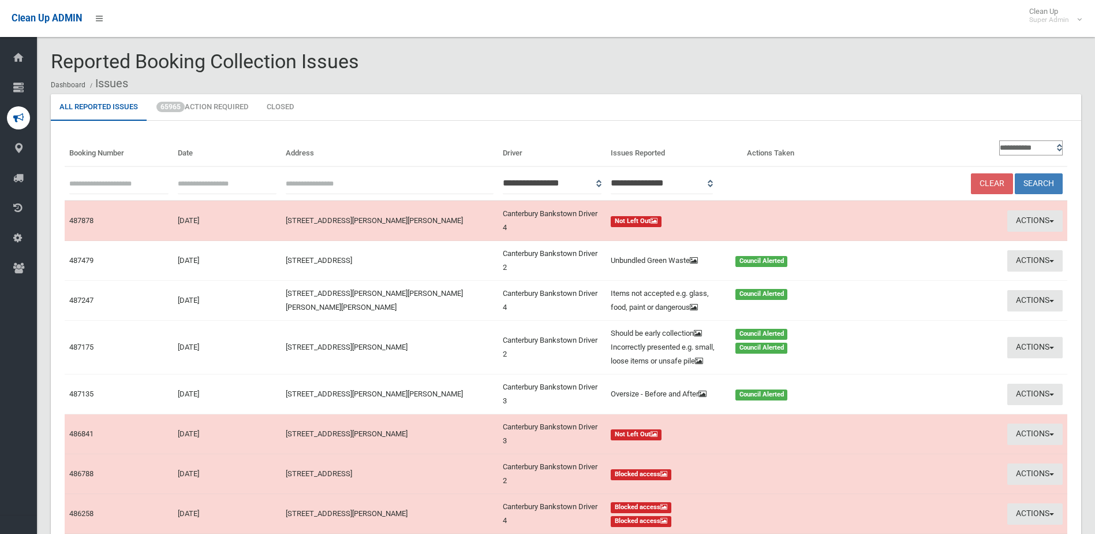
paste input "******"
type input "******"
click at [1043, 184] on button "Search" at bounding box center [1039, 183] width 48 height 21
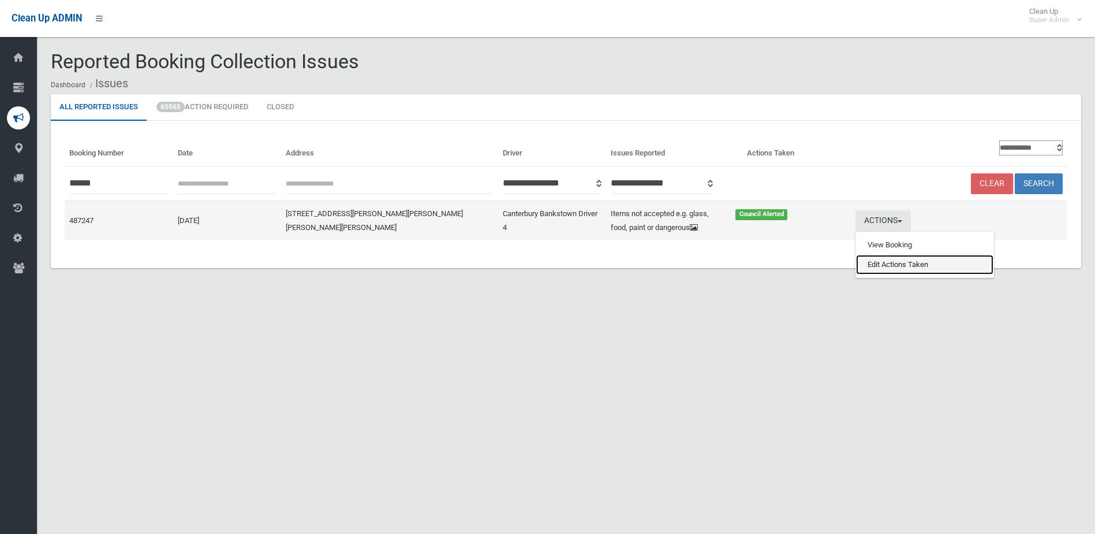
click at [913, 271] on link "Edit Actions Taken" at bounding box center [924, 265] width 137 height 20
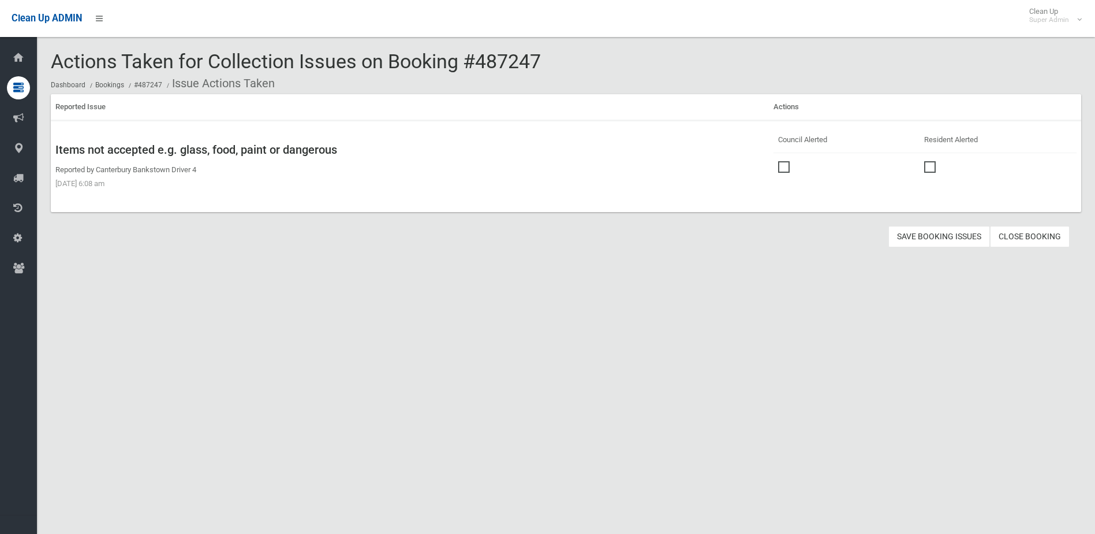
click at [1028, 232] on link "Close Booking" at bounding box center [1030, 236] width 80 height 21
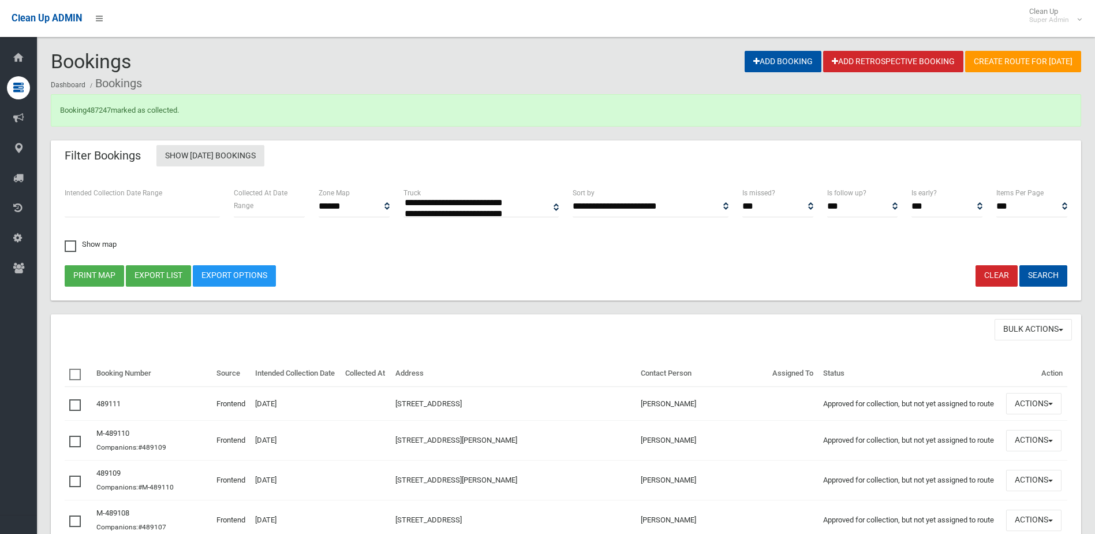
select select
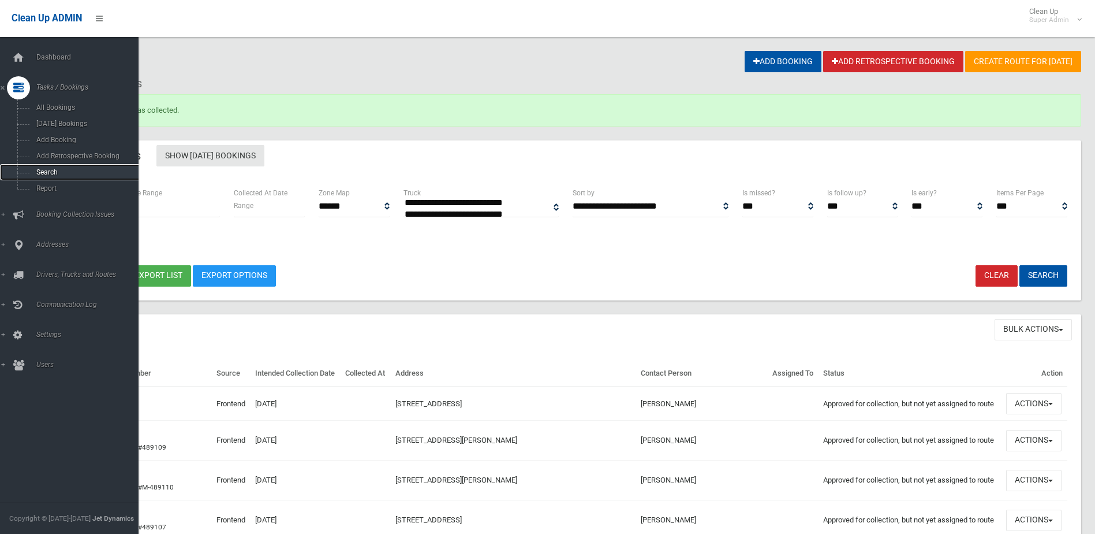
click at [43, 168] on span "Search" at bounding box center [85, 172] width 105 height 8
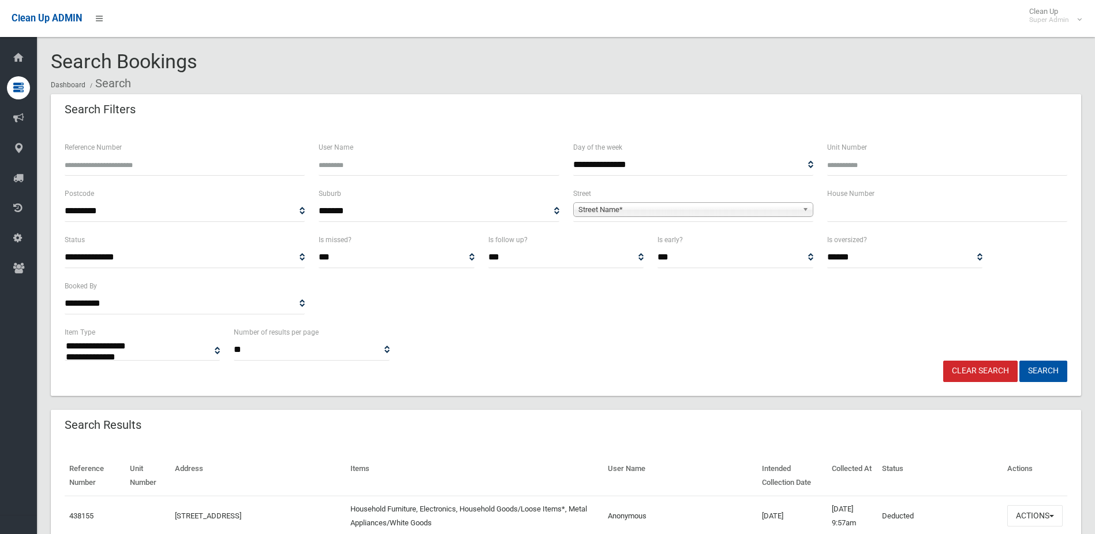
select select
click at [104, 166] on input "Reference Number" at bounding box center [185, 164] width 240 height 21
type input "******"
click at [1020, 360] on button "Search" at bounding box center [1044, 370] width 48 height 21
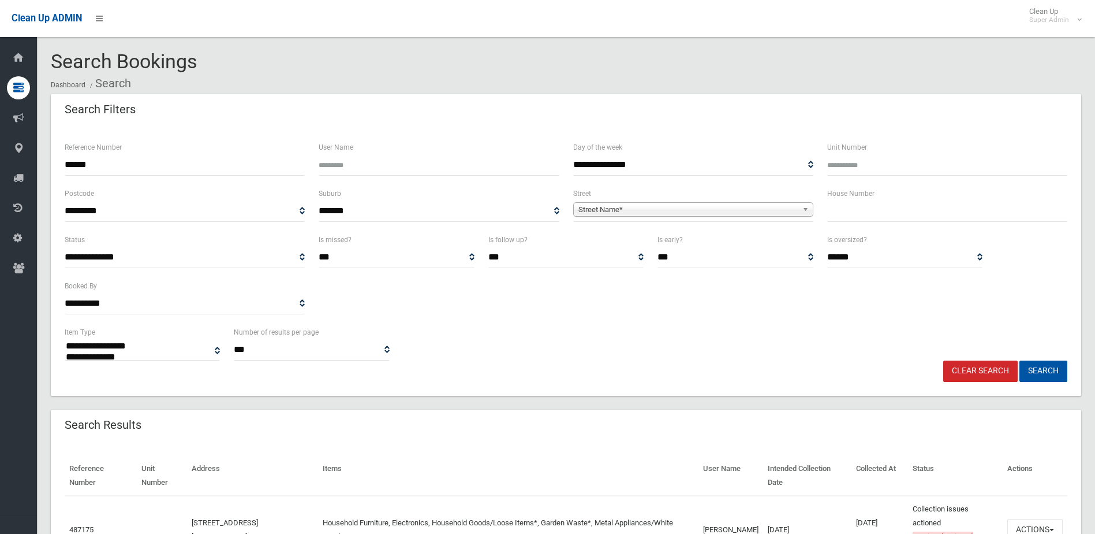
select select
drag, startPoint x: 1029, startPoint y: 523, endPoint x: 1026, endPoint y: 512, distance: 10.8
click at [1029, 523] on button "Actions" at bounding box center [1035, 529] width 55 height 21
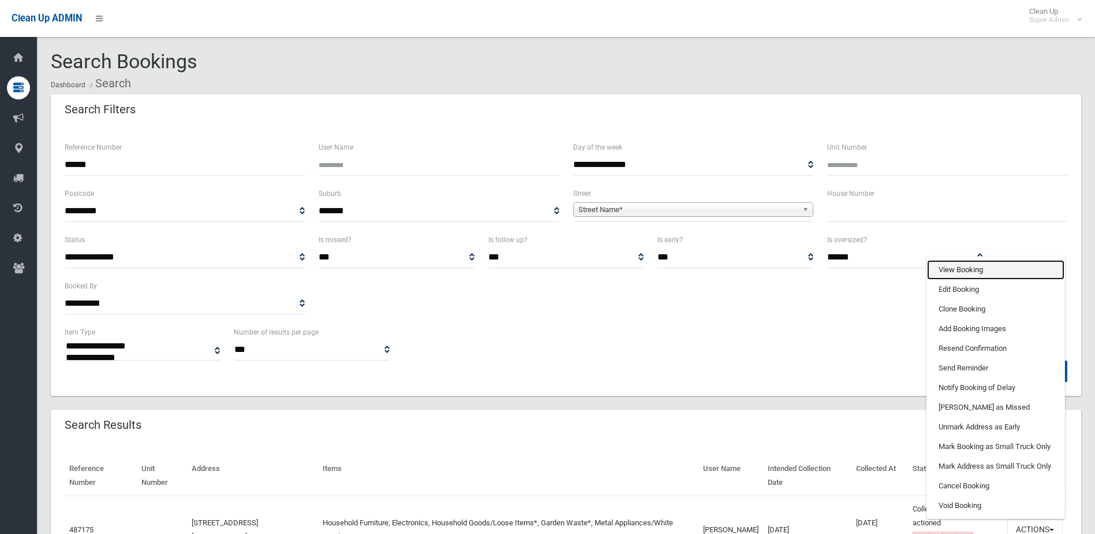
click at [973, 270] on link "View Booking" at bounding box center [995, 270] width 137 height 20
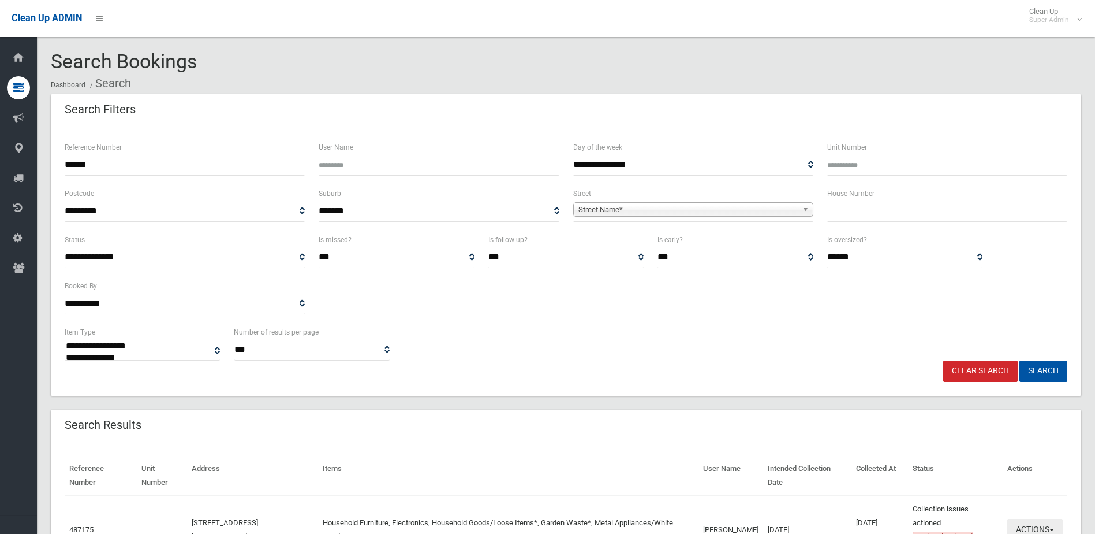
click at [1031, 524] on button "Actions" at bounding box center [1035, 529] width 55 height 21
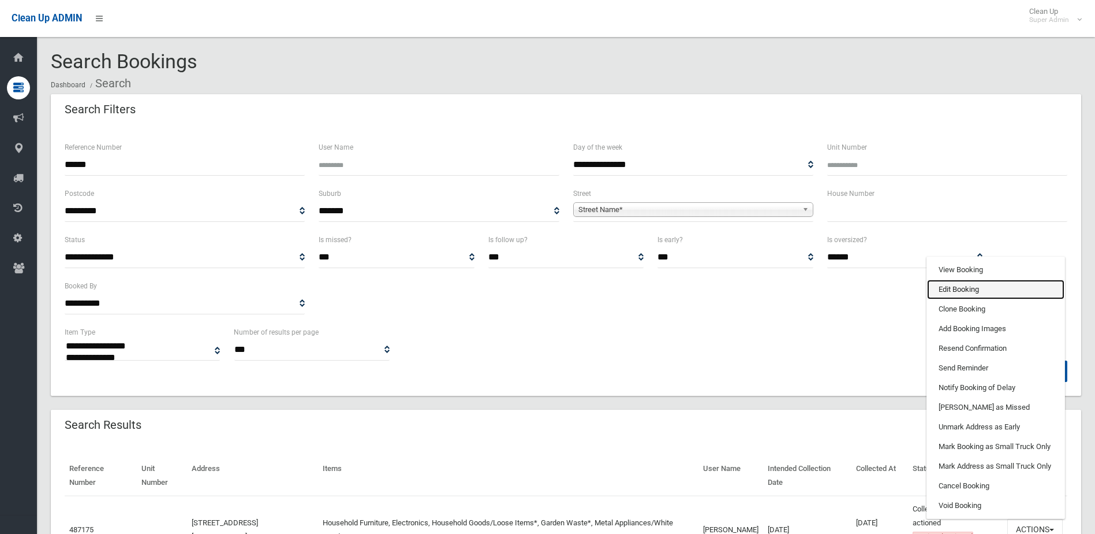
click at [965, 291] on link "Edit Booking" at bounding box center [995, 289] width 137 height 20
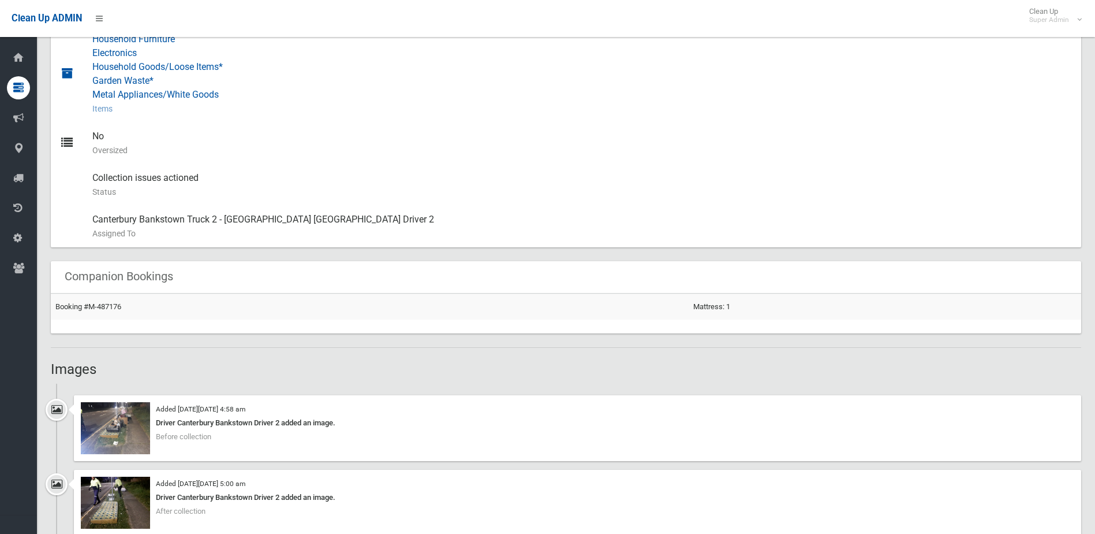
scroll to position [751, 0]
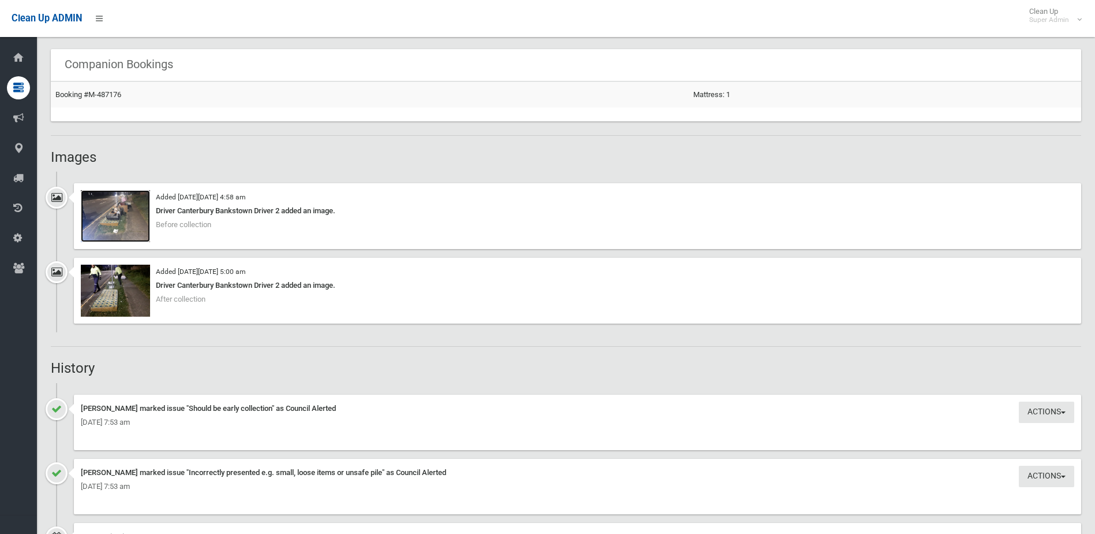
click at [118, 214] on img at bounding box center [115, 216] width 69 height 52
click at [114, 291] on img at bounding box center [115, 290] width 69 height 52
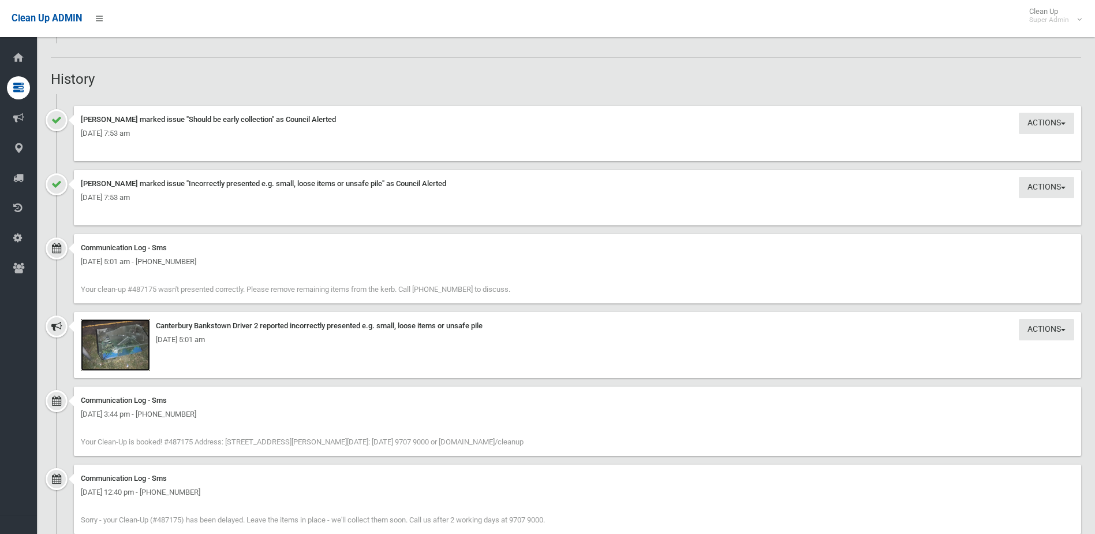
click at [117, 352] on img at bounding box center [115, 345] width 69 height 52
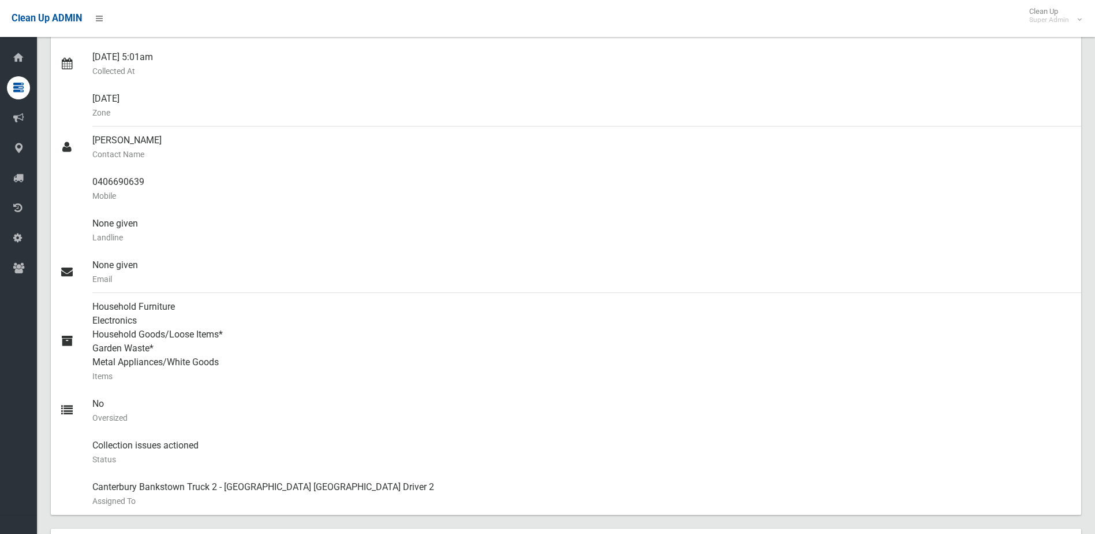
scroll to position [115, 0]
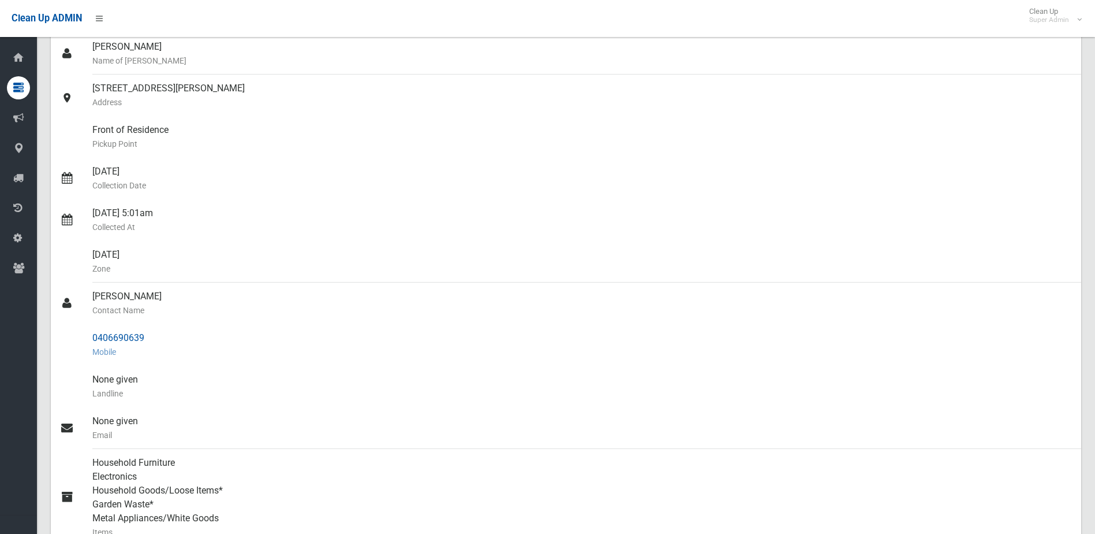
click at [198, 328] on div "0406690639 Mobile" at bounding box center [582, 345] width 980 height 42
drag, startPoint x: 94, startPoint y: 336, endPoint x: 148, endPoint y: 341, distance: 55.1
click at [148, 341] on div "0406690639 Mobile" at bounding box center [582, 345] width 980 height 42
copy div "0406690639"
drag, startPoint x: 91, startPoint y: 296, endPoint x: 151, endPoint y: 330, distance: 69.3
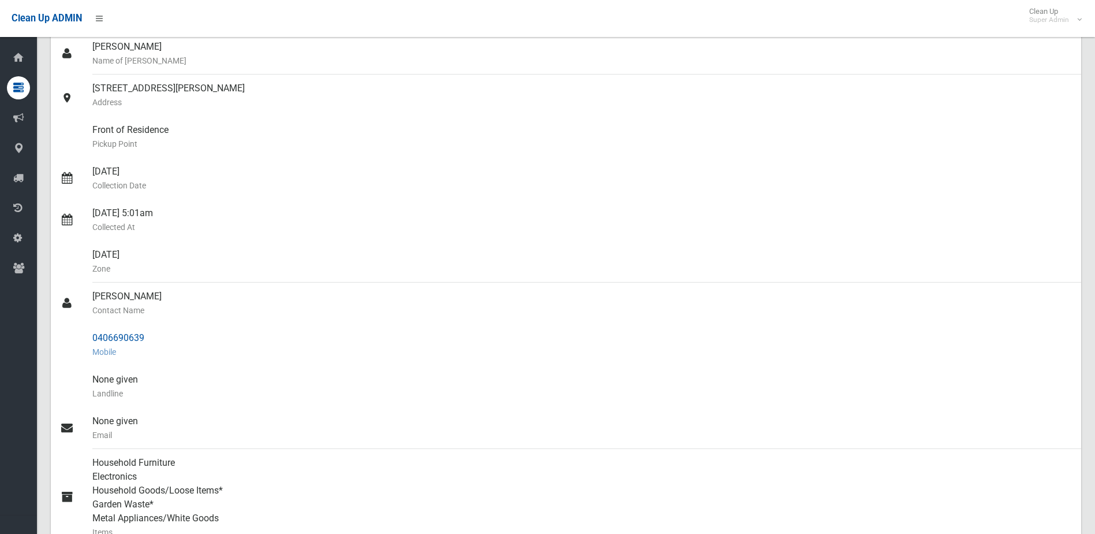
click at [151, 330] on ul "Nicole Filara Name of Booker 303 Stacey Street, BANKSTOWN NSW 2200 Address Fron…" at bounding box center [566, 351] width 1031 height 637
drag, startPoint x: 151, startPoint y: 330, endPoint x: 130, endPoint y: 334, distance: 21.2
copy ul "Jia liang Gao Contact Name 0406690639"
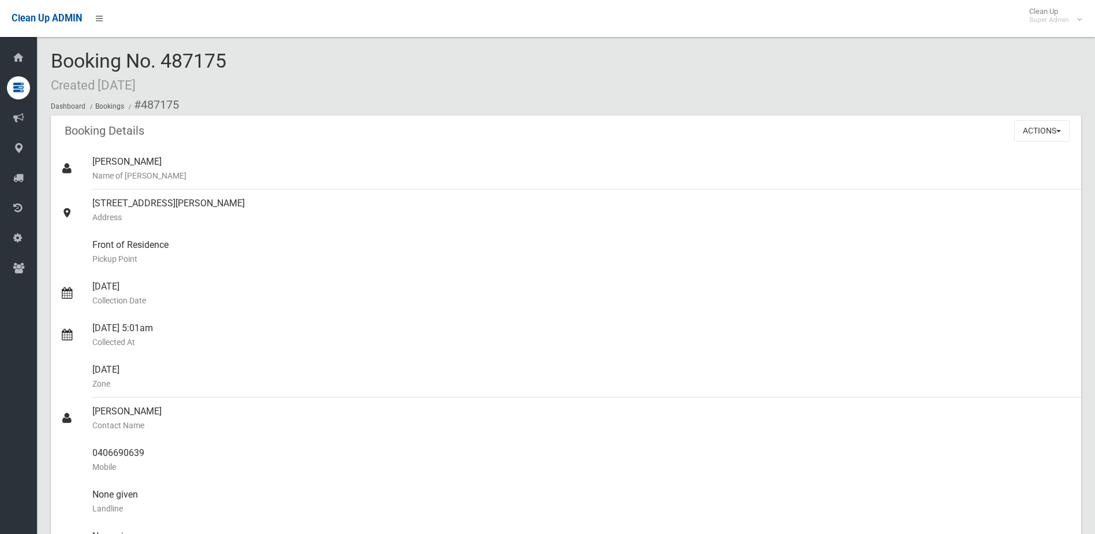
scroll to position [0, 0]
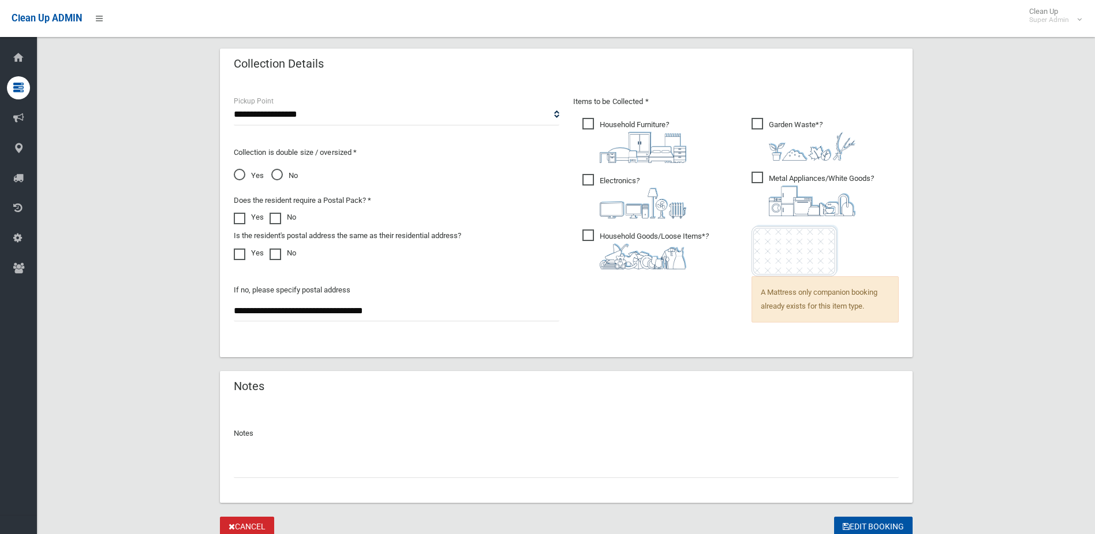
scroll to position [796, 0]
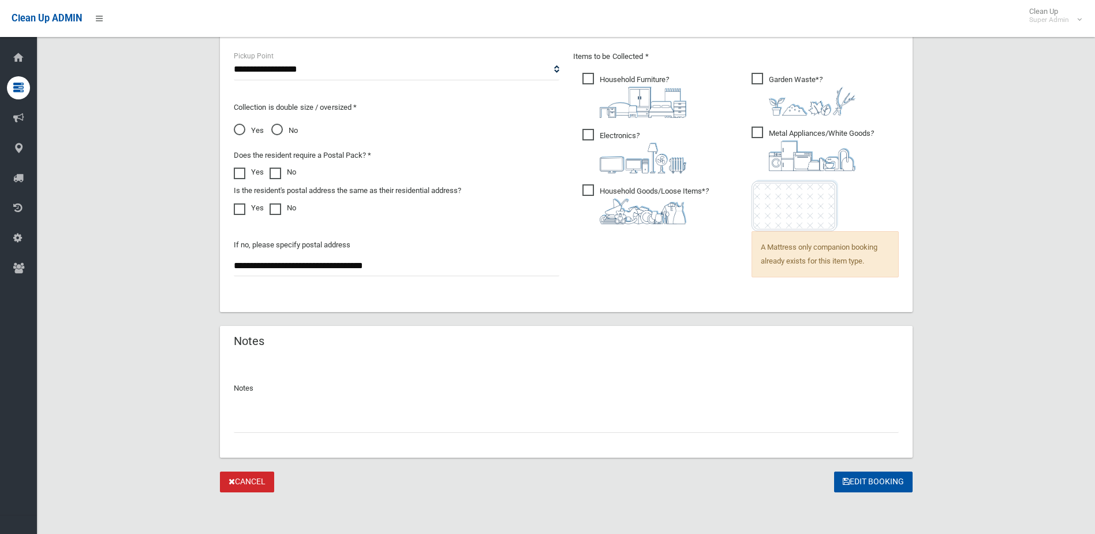
click at [276, 417] on input "text" at bounding box center [566, 421] width 665 height 21
click at [246, 423] on input "**" at bounding box center [566, 421] width 665 height 21
type input "**********"
click at [879, 477] on button "Edit Booking" at bounding box center [873, 481] width 79 height 21
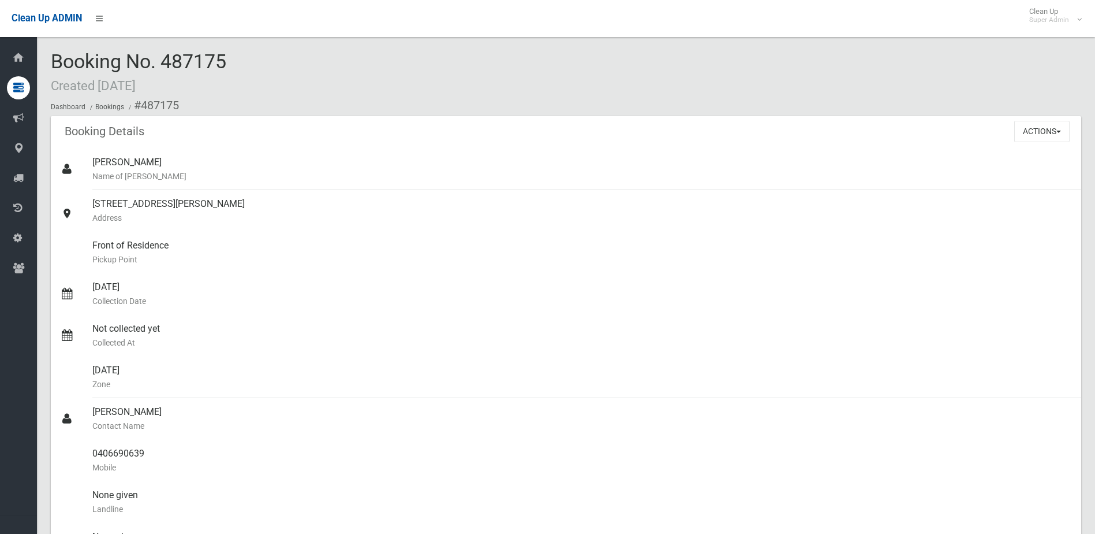
drag, startPoint x: 163, startPoint y: 62, endPoint x: 285, endPoint y: 58, distance: 122.5
click at [285, 58] on div "Booking No. 487175 Created [DATE] Dashboard Bookings #487175" at bounding box center [566, 83] width 1031 height 65
copy span "487175"
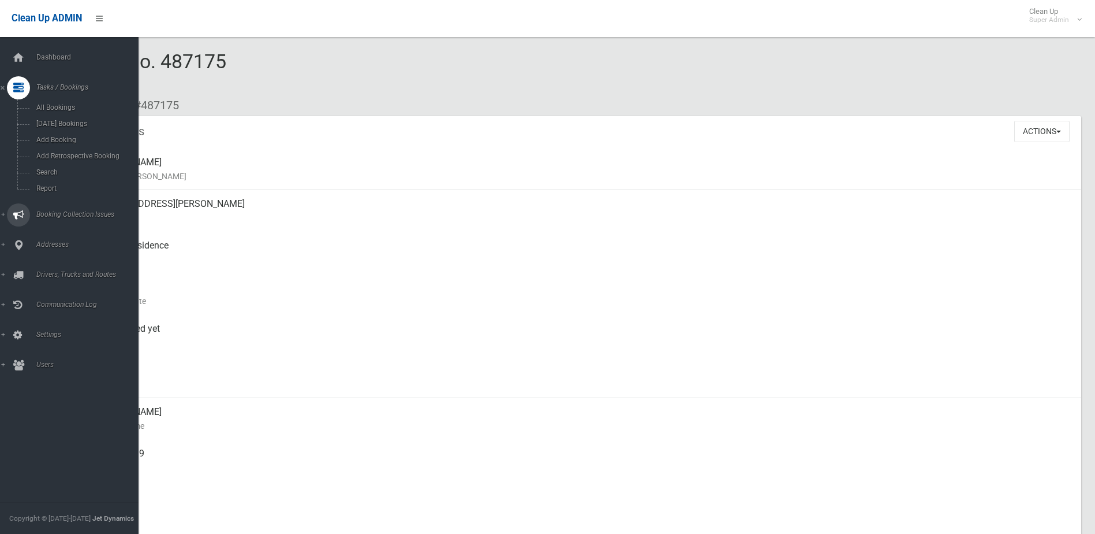
click at [64, 212] on span "Booking Collection Issues" at bounding box center [90, 214] width 114 height 8
click at [64, 135] on span "All Reported Issues" at bounding box center [85, 137] width 105 height 8
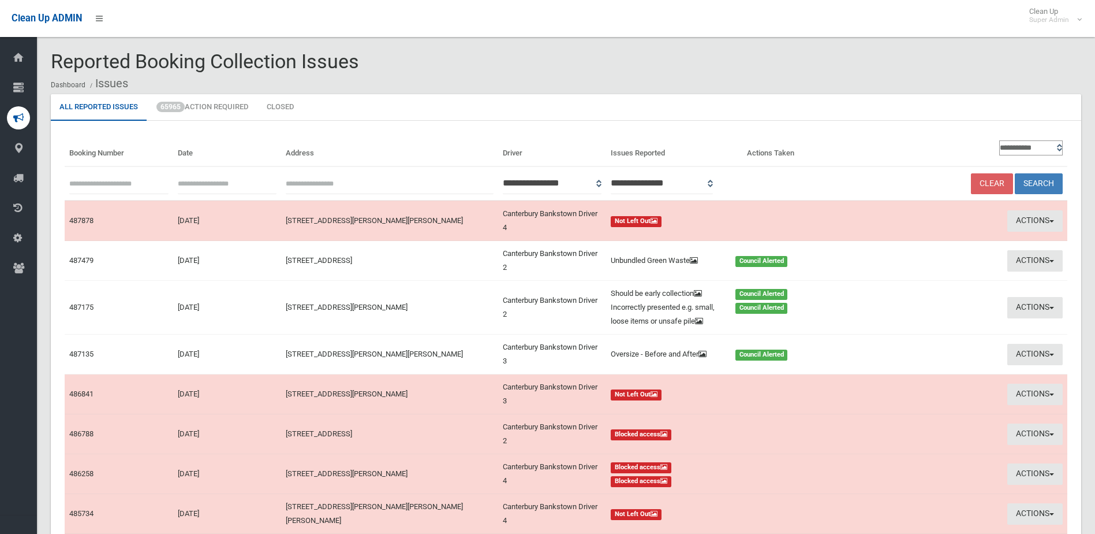
paste input "******"
type input "******"
click at [1043, 182] on button "Search" at bounding box center [1039, 183] width 48 height 21
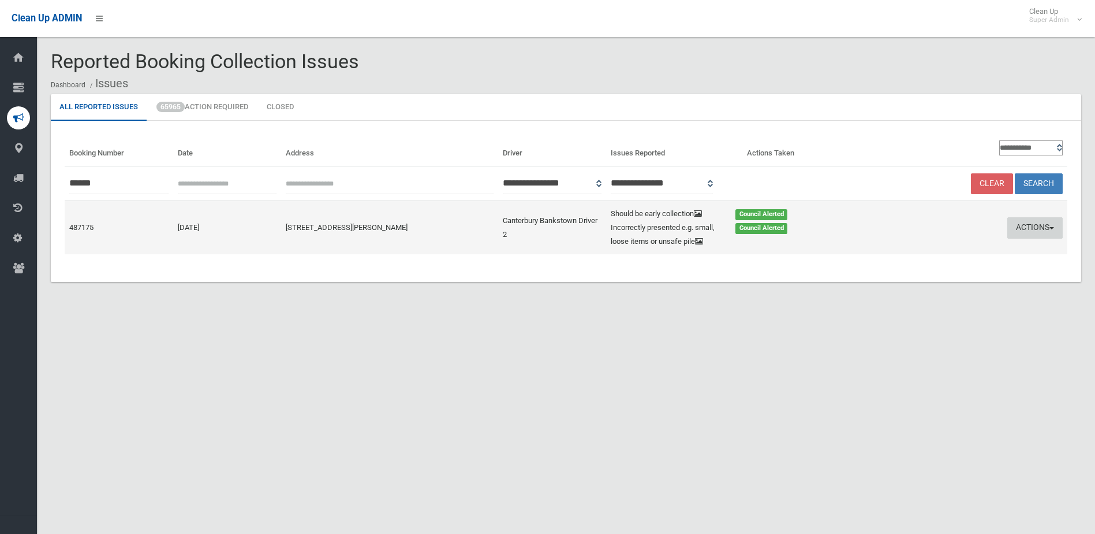
click at [1036, 233] on button "Actions" at bounding box center [1035, 227] width 55 height 21
click at [906, 275] on link "Edit Actions Taken" at bounding box center [924, 272] width 137 height 20
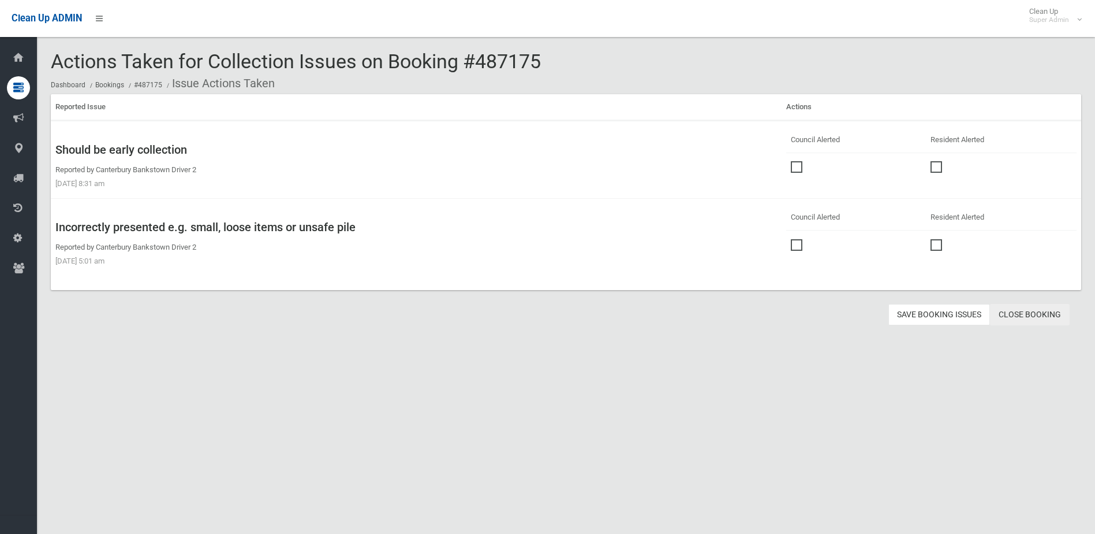
click at [1035, 314] on link "Close Booking" at bounding box center [1030, 314] width 80 height 21
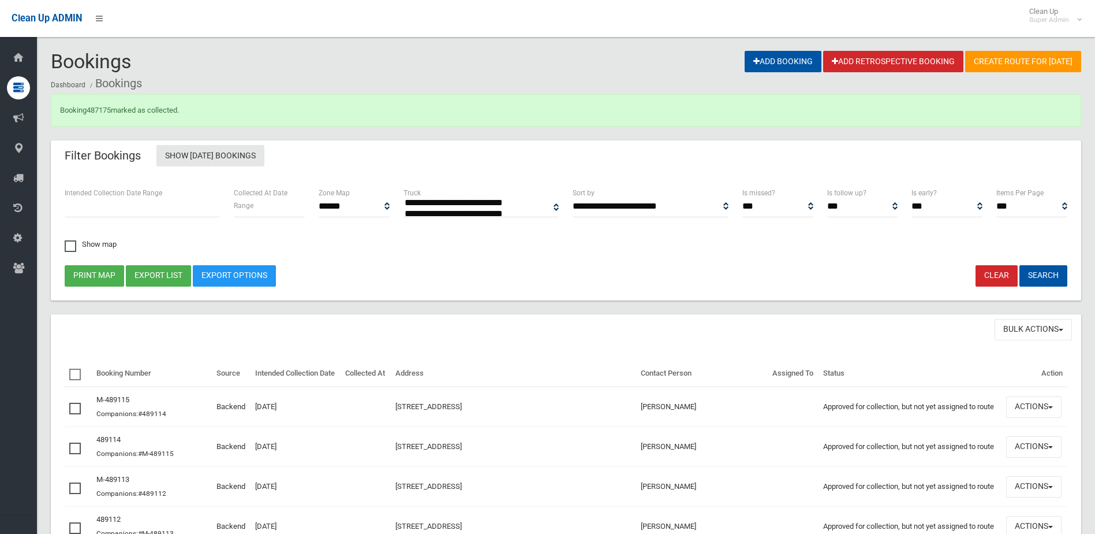
select select
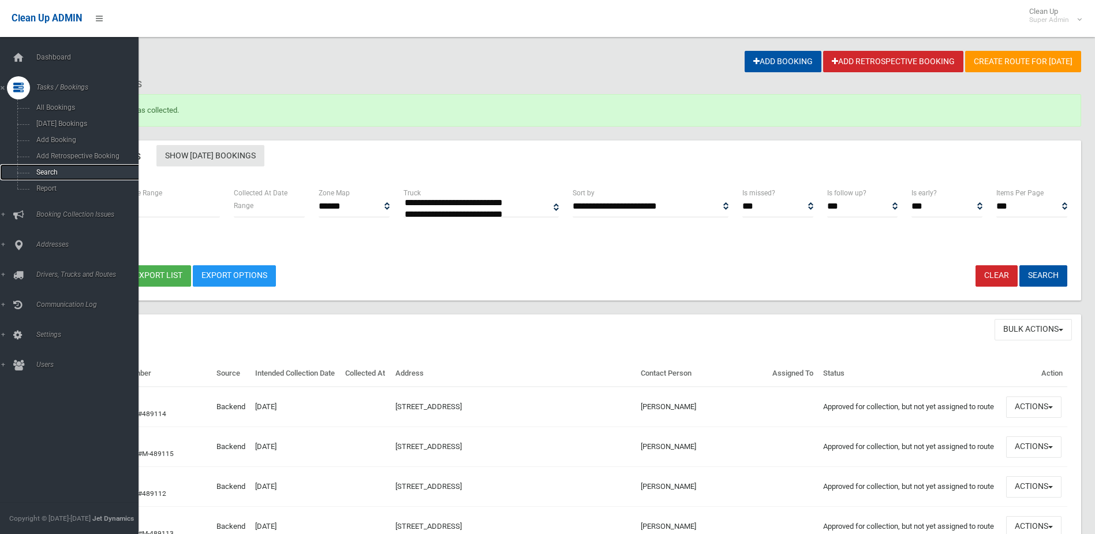
click at [51, 169] on span "Search" at bounding box center [85, 172] width 105 height 8
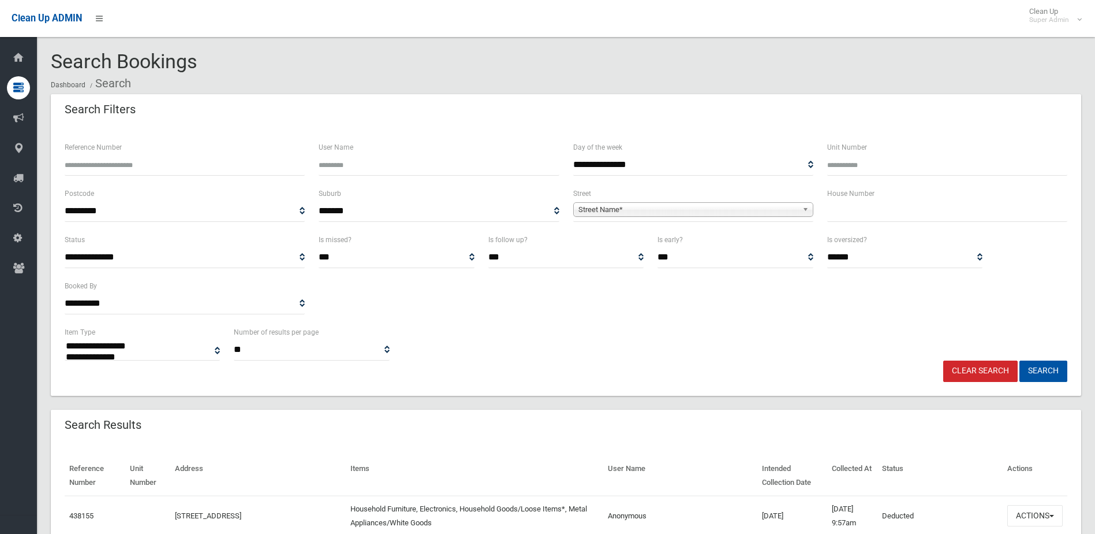
select select
click at [94, 167] on input "Reference Number" at bounding box center [185, 164] width 240 height 21
type input "******"
click at [1020, 360] on button "Search" at bounding box center [1044, 370] width 48 height 21
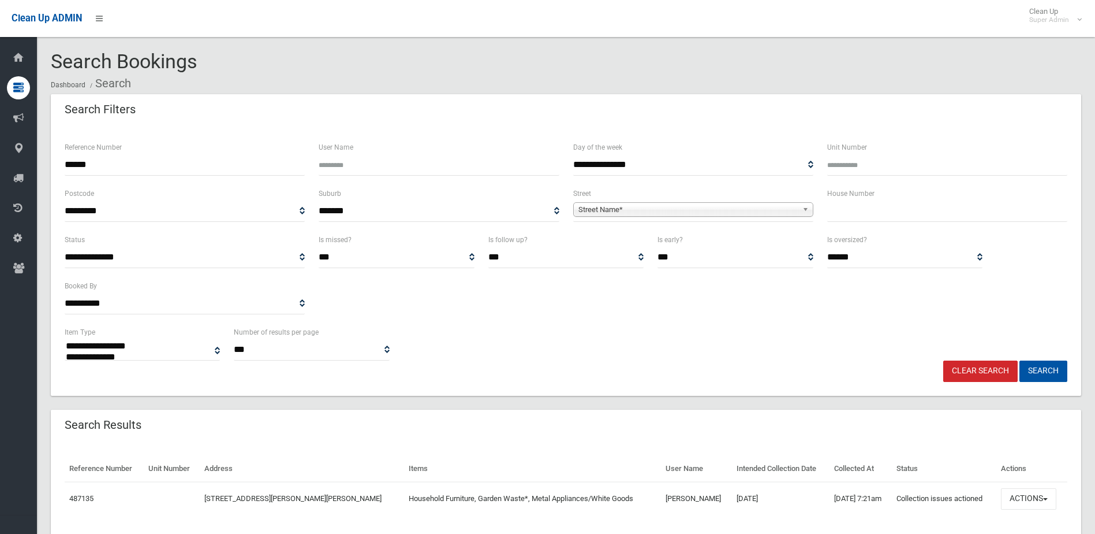
select select
click at [1017, 492] on button "Actions" at bounding box center [1028, 498] width 55 height 21
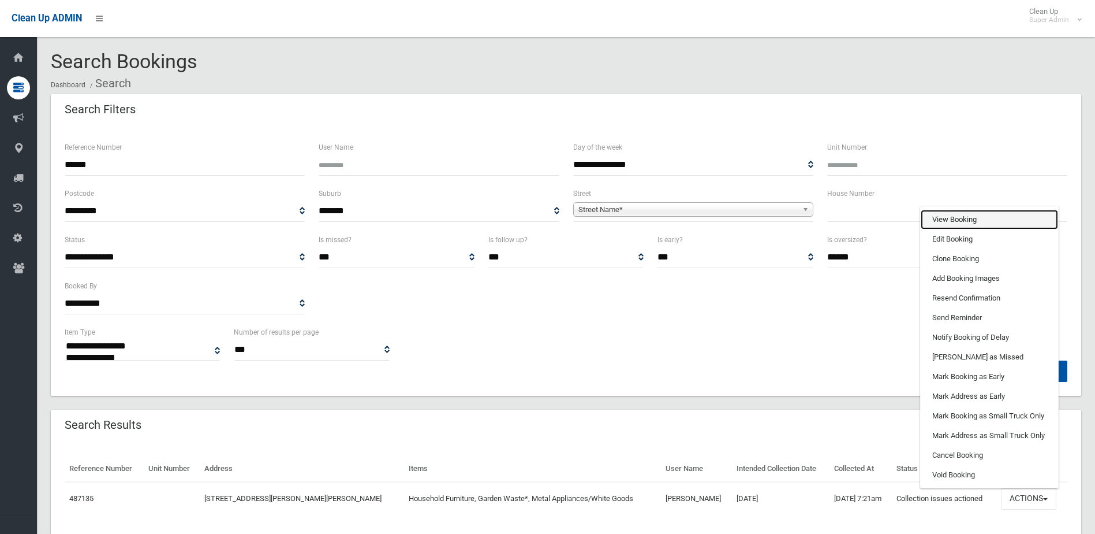
click at [947, 213] on link "View Booking" at bounding box center [989, 220] width 137 height 20
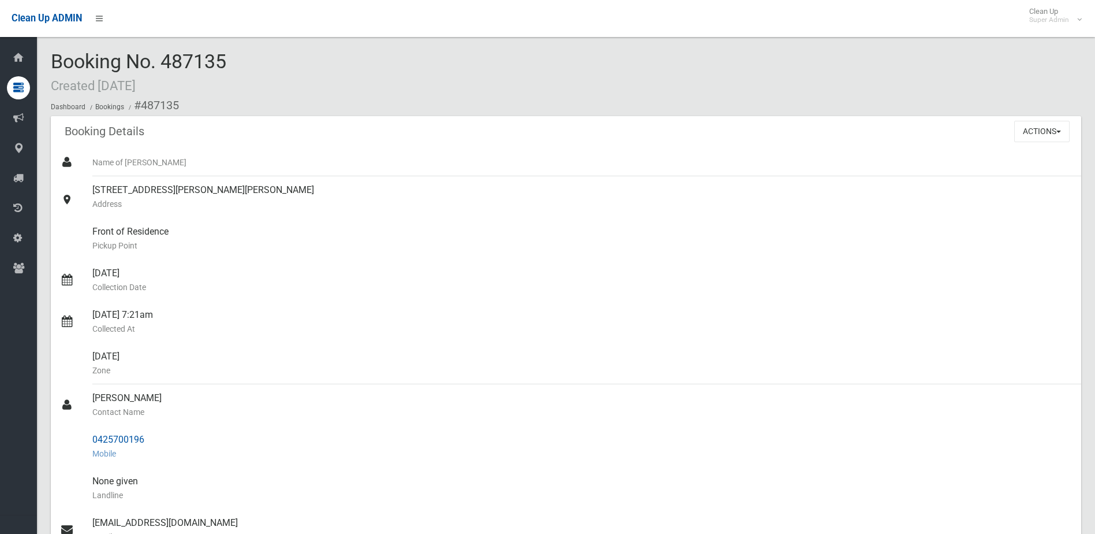
drag, startPoint x: 92, startPoint y: 397, endPoint x: 166, endPoint y: 437, distance: 83.7
click at [166, 437] on ul "Name of [PERSON_NAME] [STREET_ADDRESS][PERSON_NAME][PERSON_NAME] Address Front …" at bounding box center [566, 446] width 1031 height 596
drag, startPoint x: 166, startPoint y: 437, endPoint x: 121, endPoint y: 435, distance: 45.1
copy ul "Con Doumbos Contact Name 0425700196"
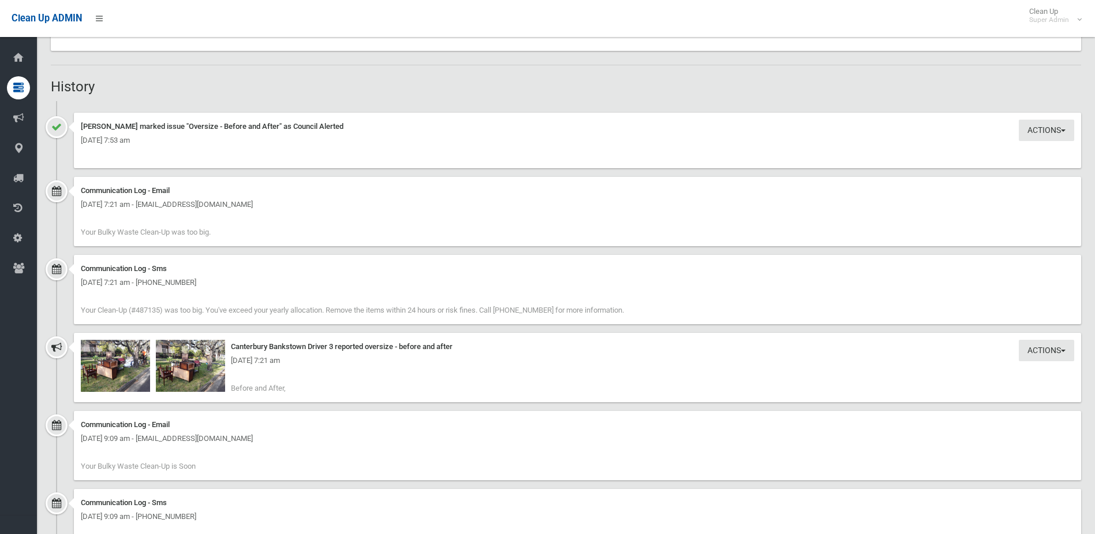
scroll to position [808, 0]
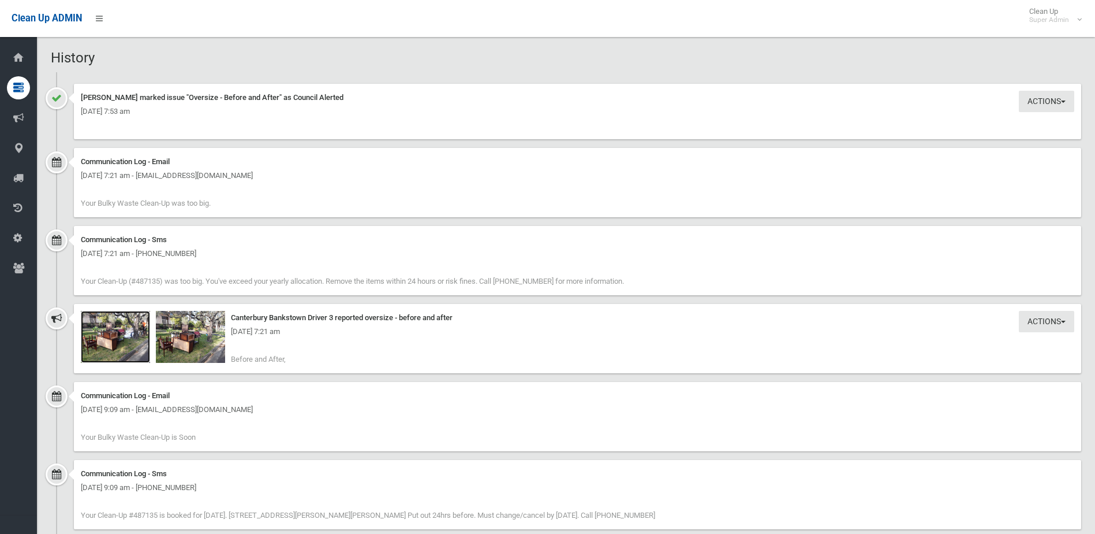
click at [117, 345] on img at bounding box center [115, 337] width 69 height 52
click at [185, 341] on img at bounding box center [190, 337] width 69 height 52
click at [136, 343] on img at bounding box center [115, 337] width 69 height 52
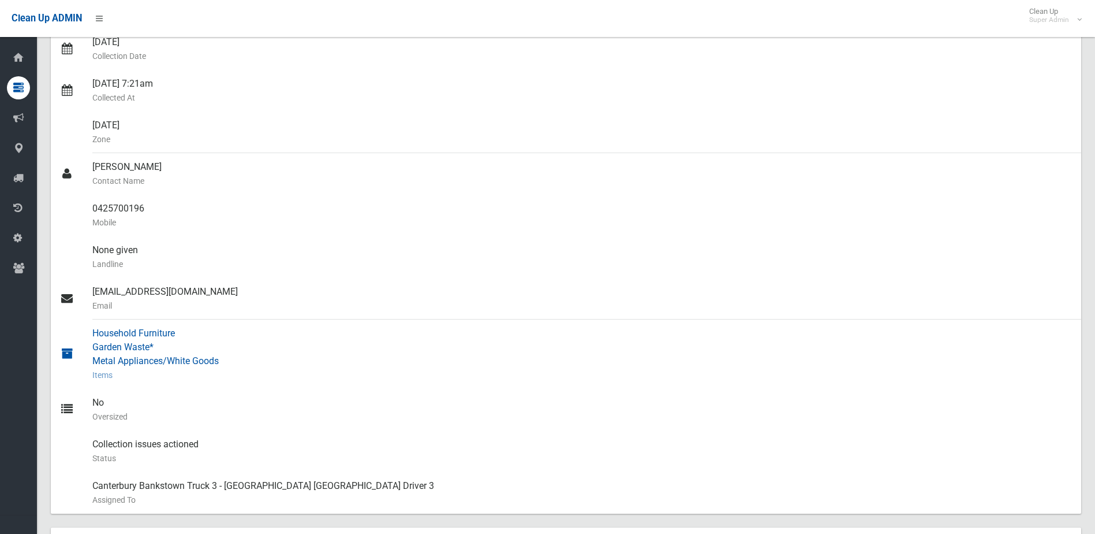
scroll to position [65, 0]
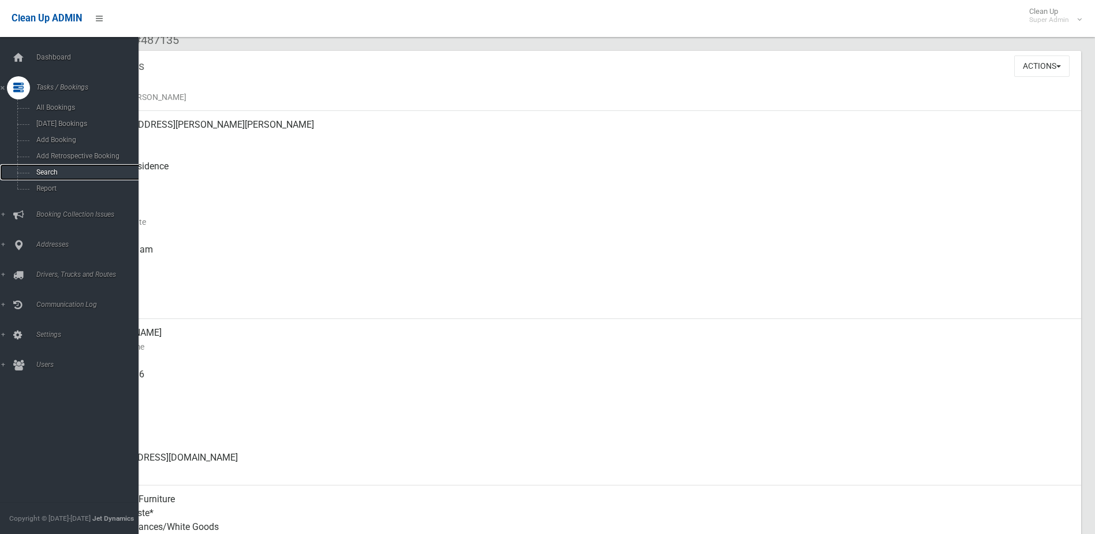
click at [52, 166] on link "Search" at bounding box center [73, 172] width 147 height 16
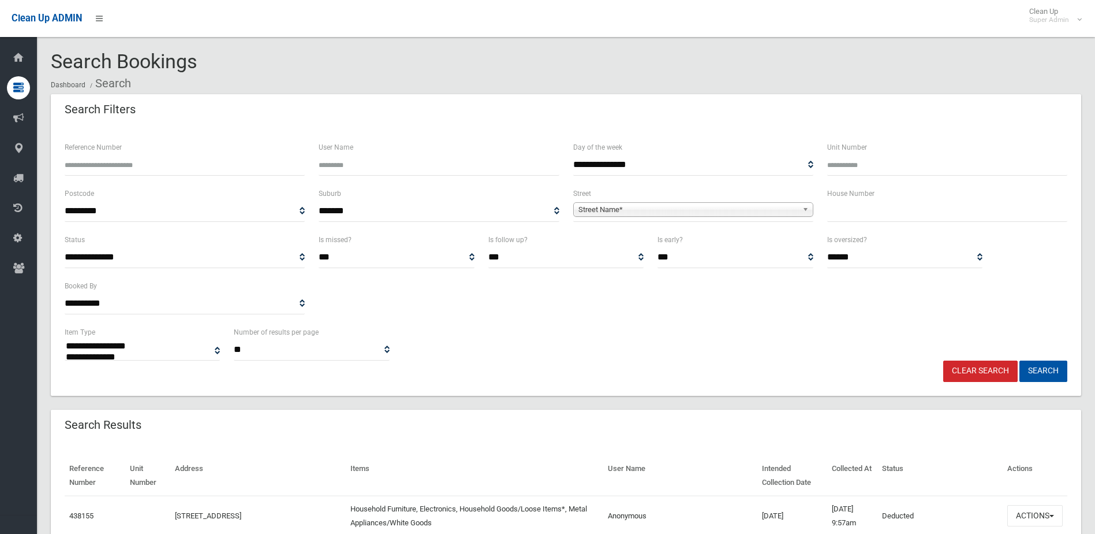
select select
click at [854, 208] on input "text" at bounding box center [947, 210] width 240 height 21
type input "**"
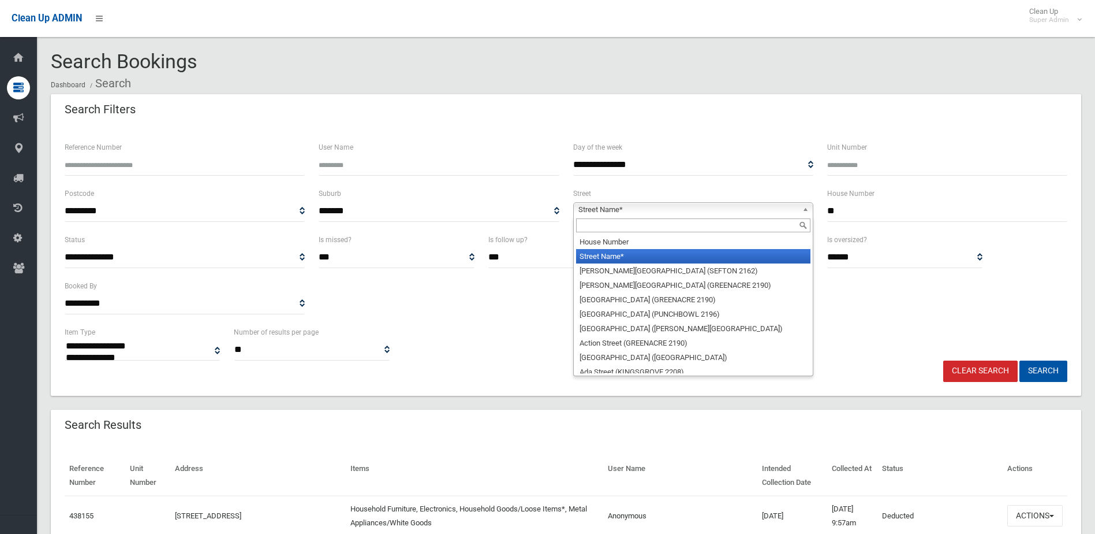
click at [594, 208] on span "Street Name*" at bounding box center [688, 210] width 219 height 14
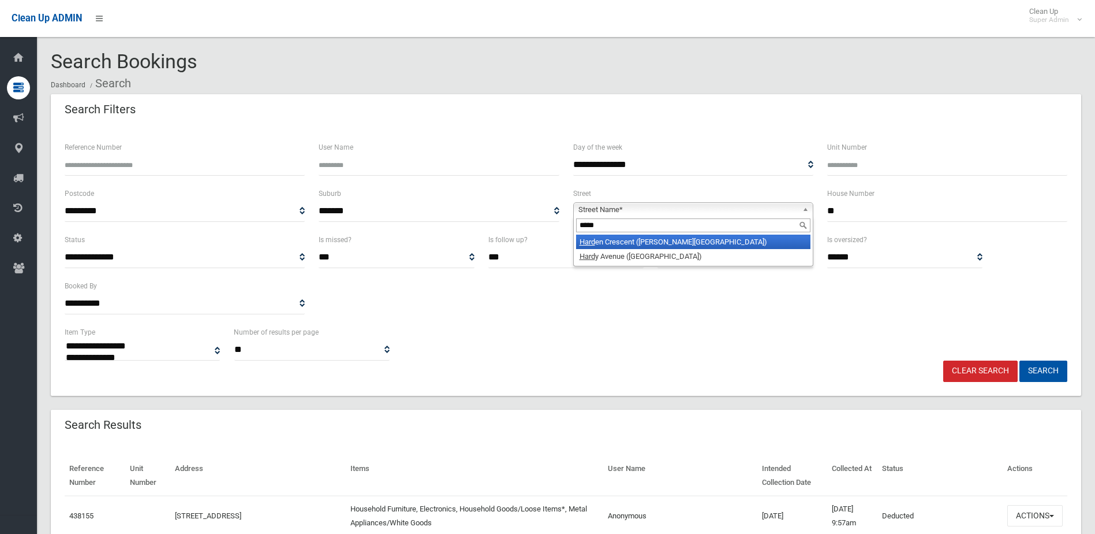
type input "******"
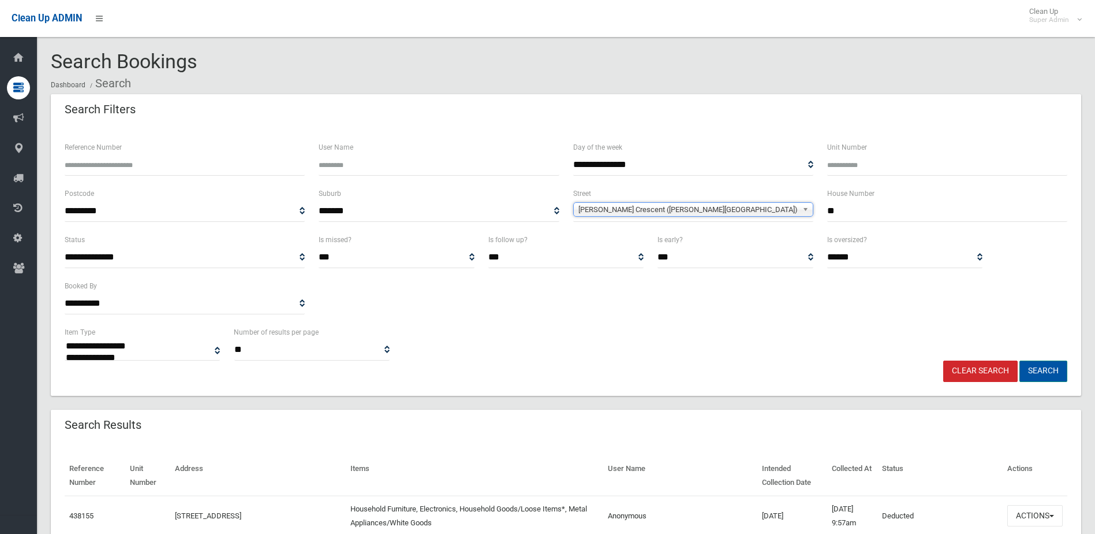
click at [1039, 364] on button "Search" at bounding box center [1044, 370] width 48 height 21
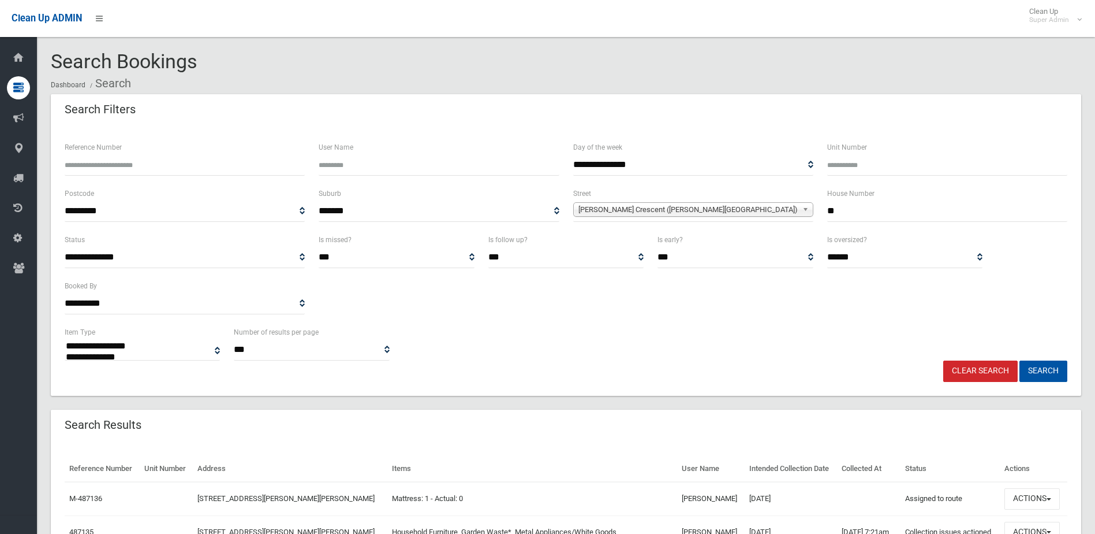
select select
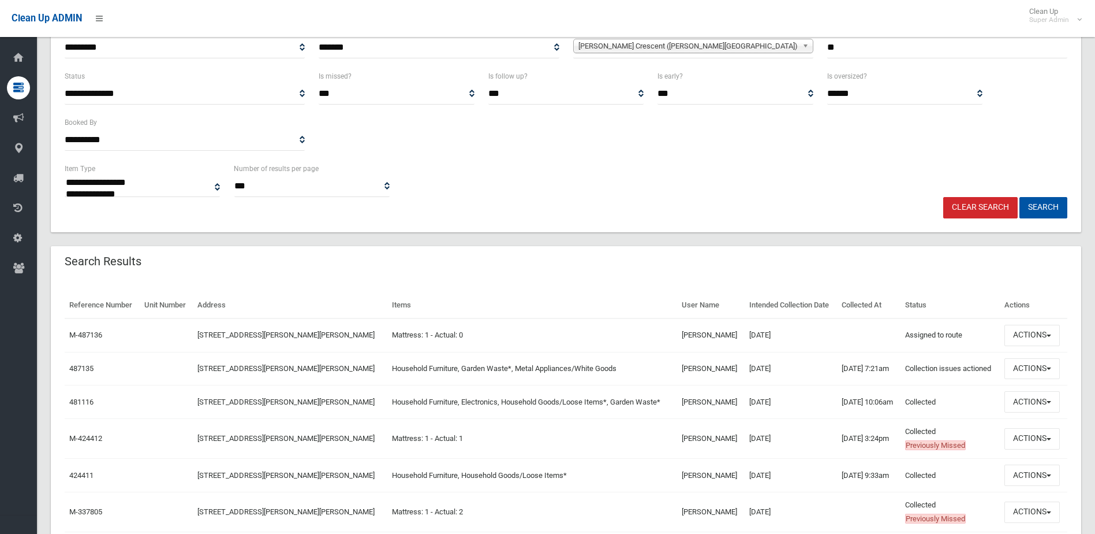
scroll to position [173, 0]
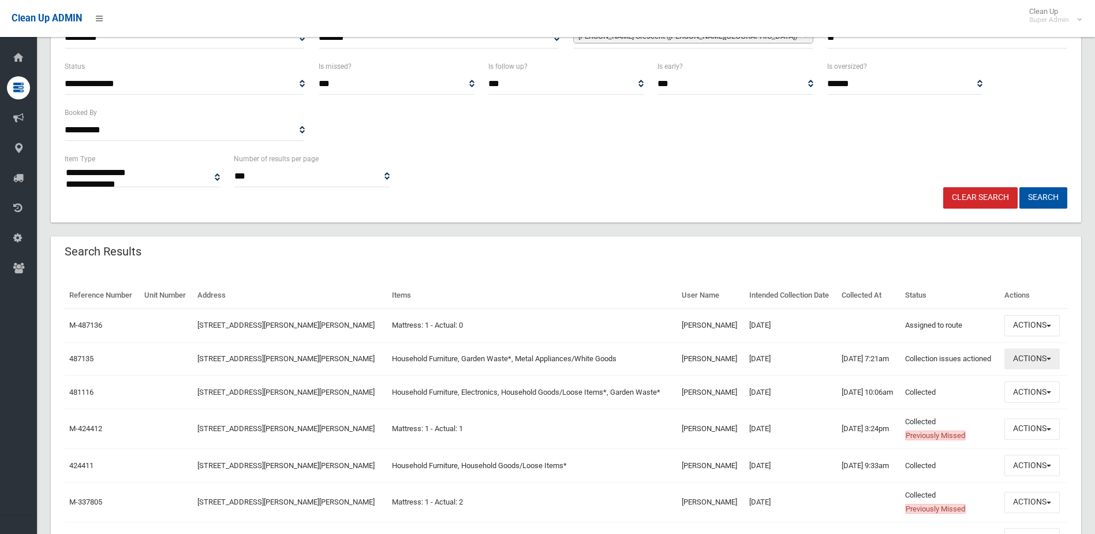
click at [1022, 354] on button "Actions" at bounding box center [1032, 358] width 55 height 21
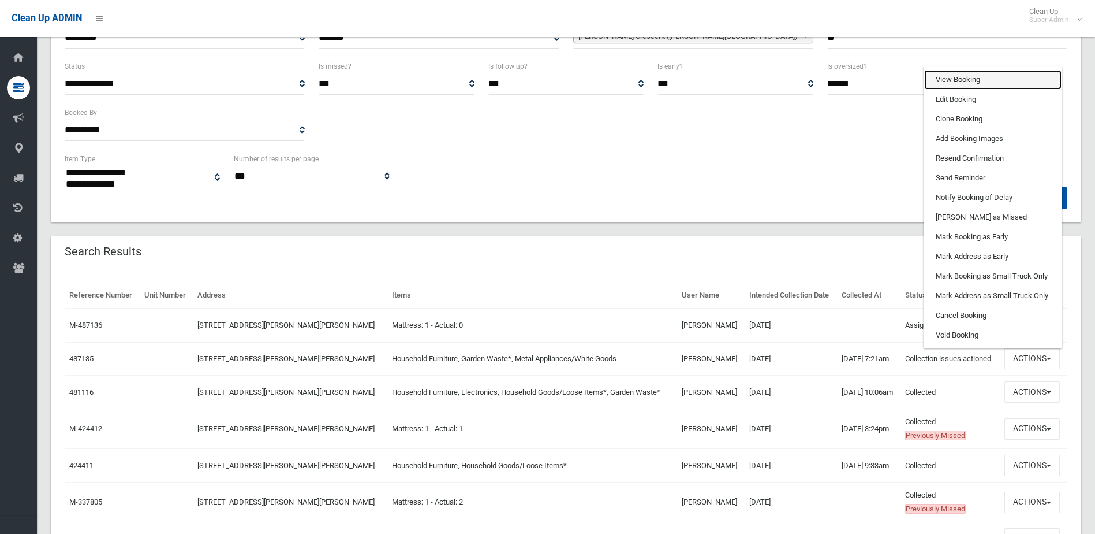
click at [962, 80] on link "View Booking" at bounding box center [992, 80] width 137 height 20
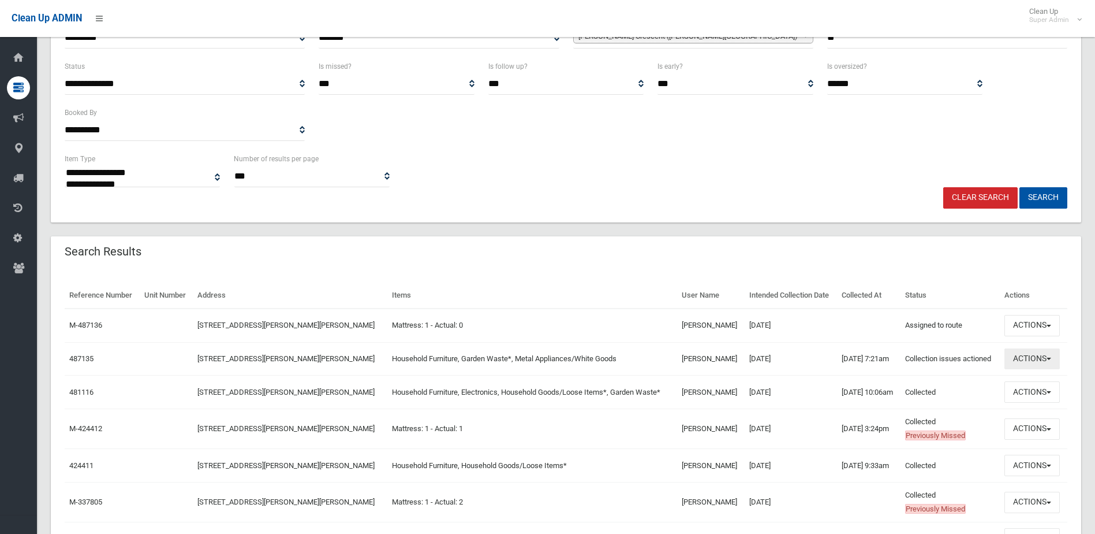
click at [1024, 356] on button "Actions" at bounding box center [1032, 358] width 55 height 21
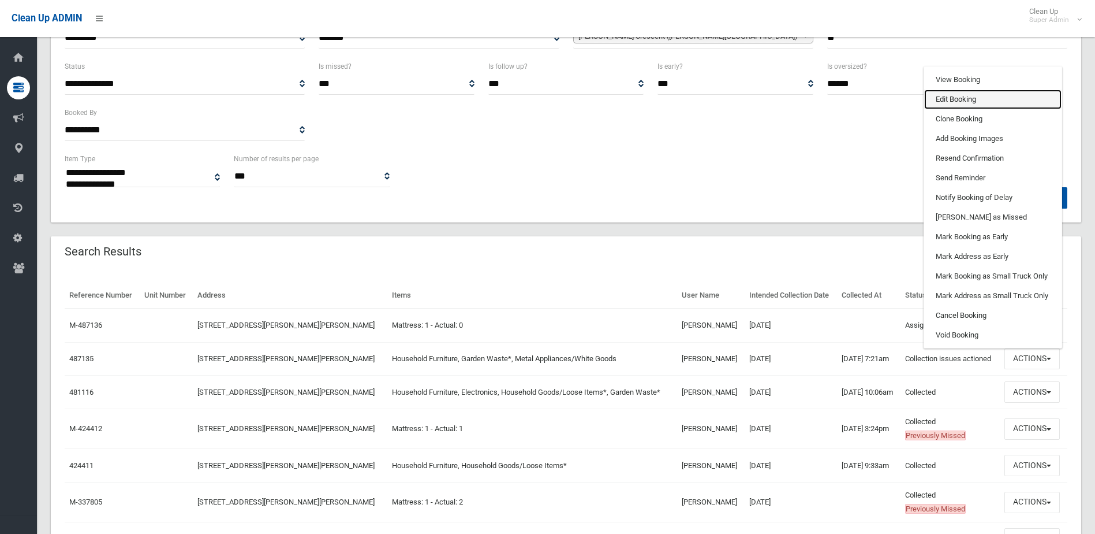
click at [960, 94] on link "Edit Booking" at bounding box center [992, 99] width 137 height 20
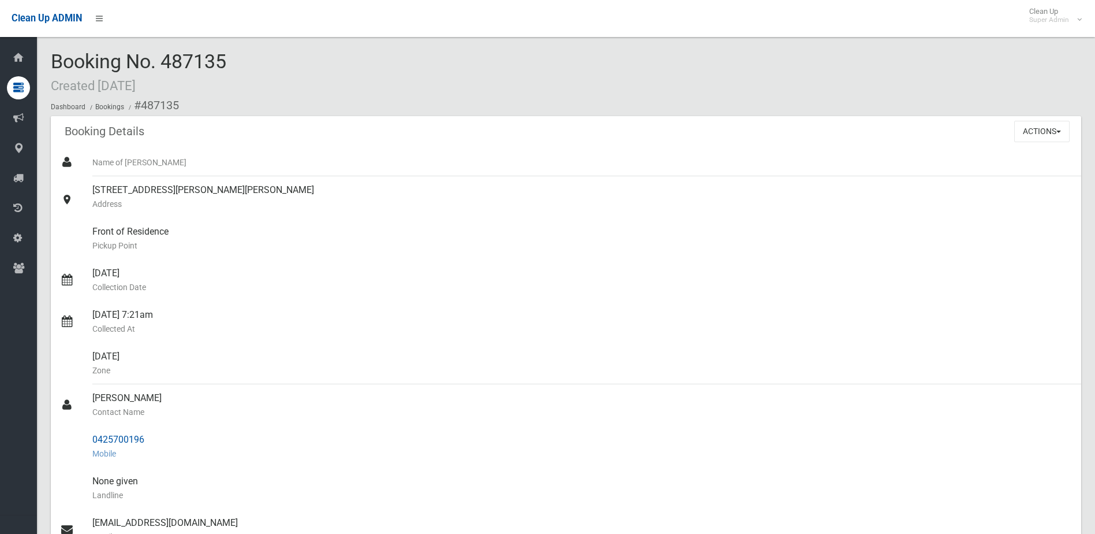
drag, startPoint x: 92, startPoint y: 439, endPoint x: 151, endPoint y: 435, distance: 58.5
click at [151, 435] on div "0425700196 Mobile" at bounding box center [582, 447] width 980 height 42
drag, startPoint x: 151, startPoint y: 435, endPoint x: 112, endPoint y: 440, distance: 39.0
copy div "0425700196"
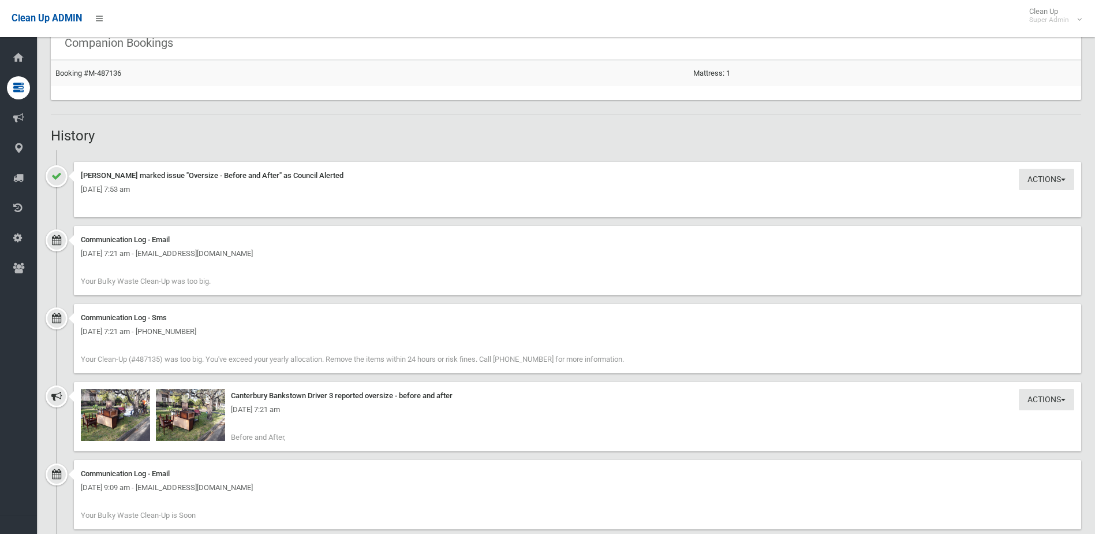
scroll to position [751, 0]
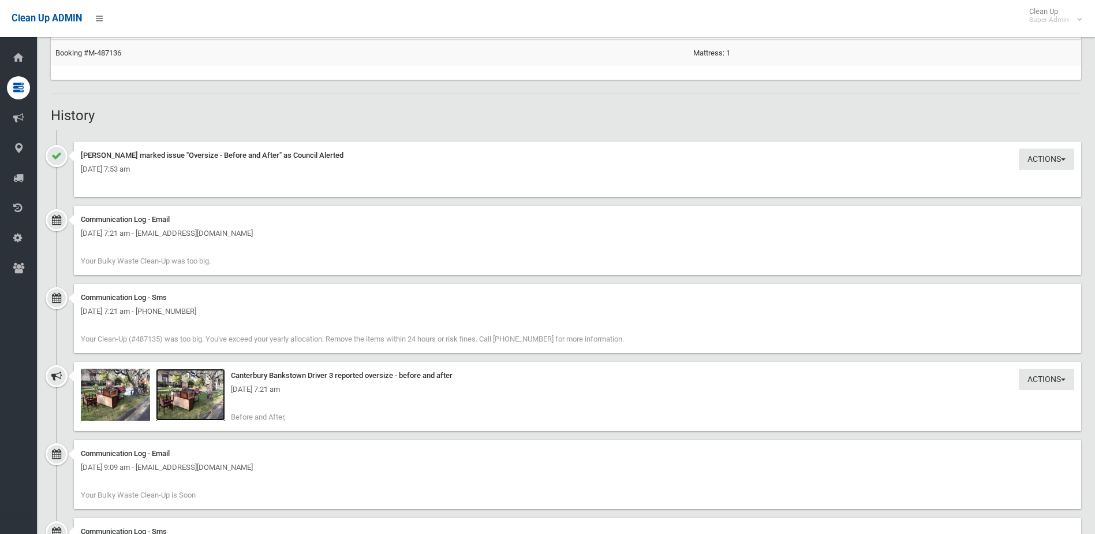
click at [211, 407] on img at bounding box center [190, 394] width 69 height 52
click at [118, 397] on img at bounding box center [115, 394] width 69 height 52
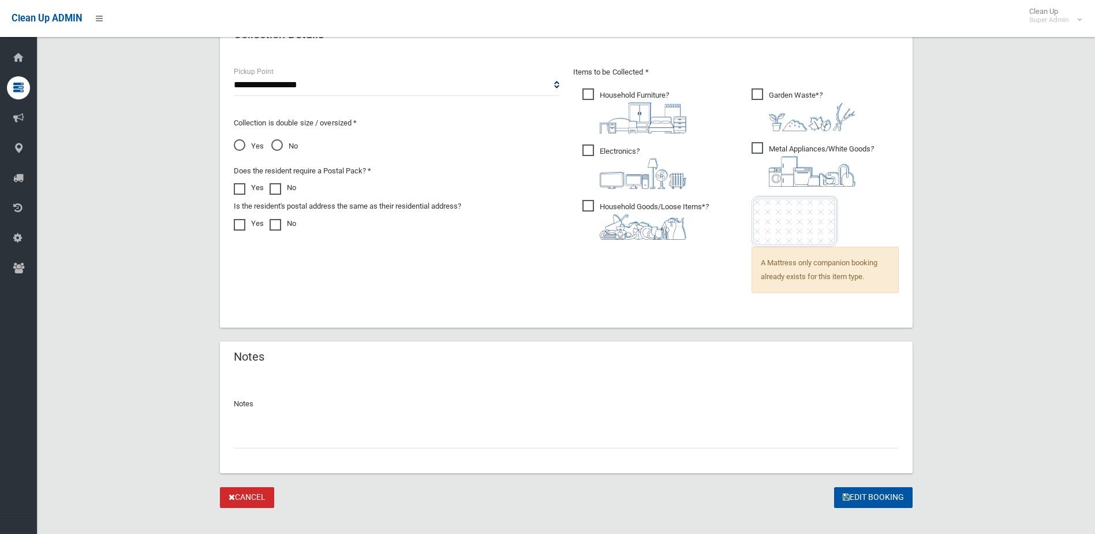
scroll to position [796, 0]
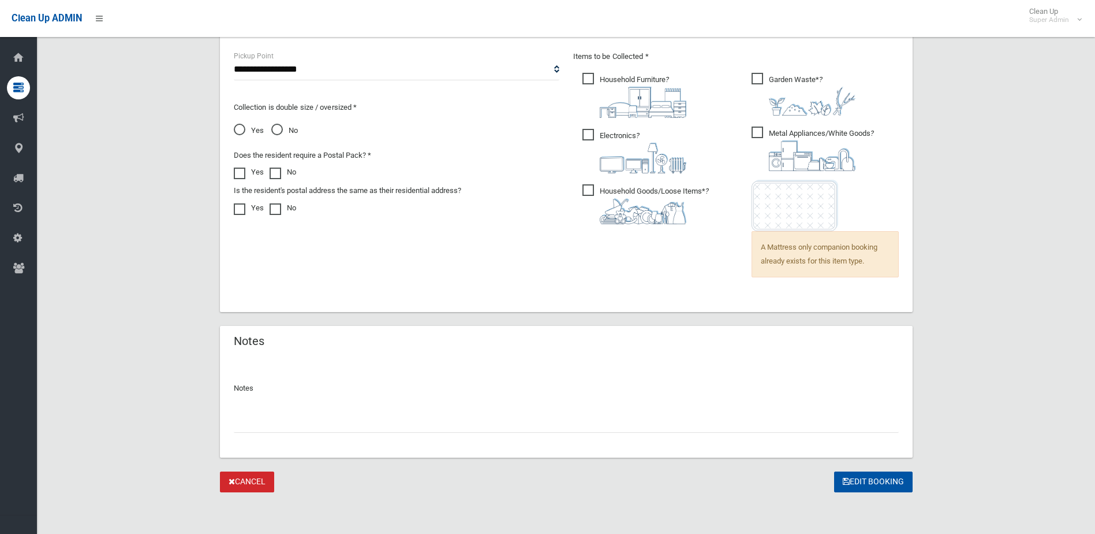
click at [290, 426] on input "text" at bounding box center [566, 421] width 665 height 21
click at [245, 423] on input "**********" at bounding box center [566, 421] width 665 height 21
click at [244, 422] on input "**********" at bounding box center [566, 421] width 665 height 21
type input "**********"
click at [878, 479] on button "Edit Booking" at bounding box center [873, 481] width 79 height 21
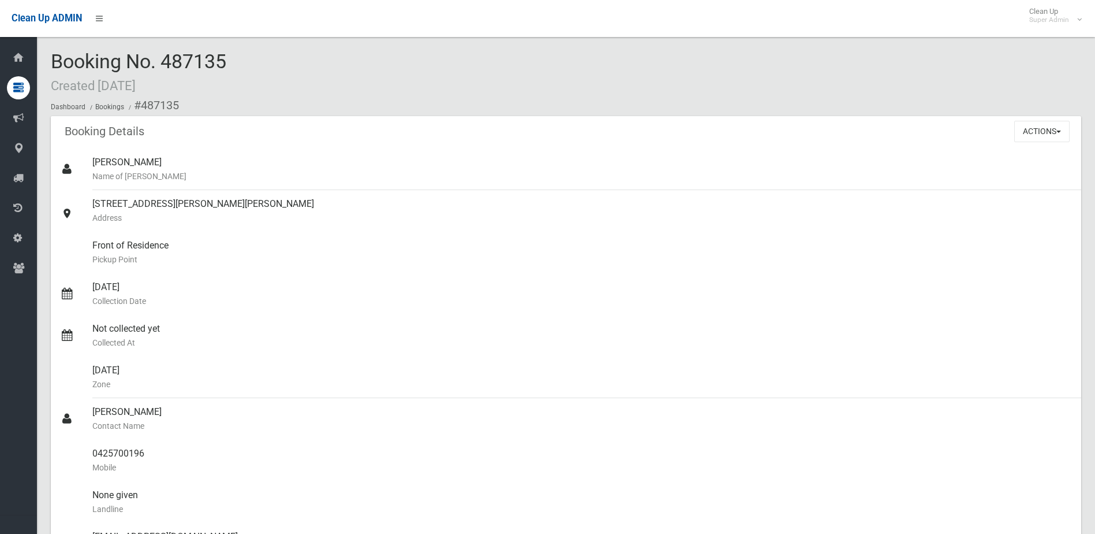
drag, startPoint x: 164, startPoint y: 58, endPoint x: 225, endPoint y: 59, distance: 60.6
click at [225, 59] on span "Booking No. 487135 Created [DATE]" at bounding box center [139, 72] width 176 height 45
drag, startPoint x: 225, startPoint y: 59, endPoint x: 202, endPoint y: 58, distance: 22.5
copy span "487135"
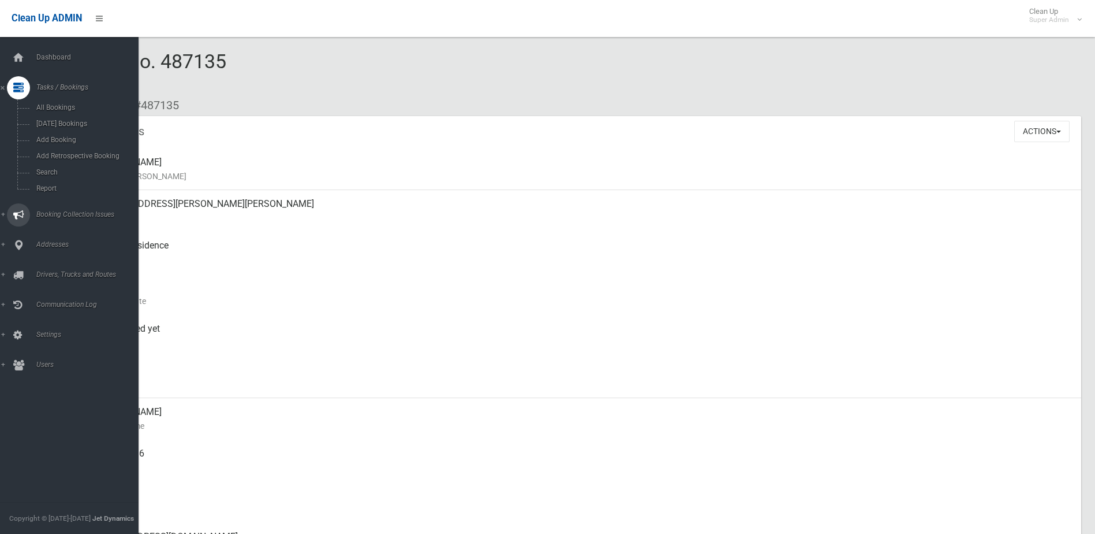
click at [65, 210] on link "Booking Collection Issues" at bounding box center [73, 214] width 147 height 23
click at [59, 136] on span "All Reported Issues" at bounding box center [85, 137] width 105 height 8
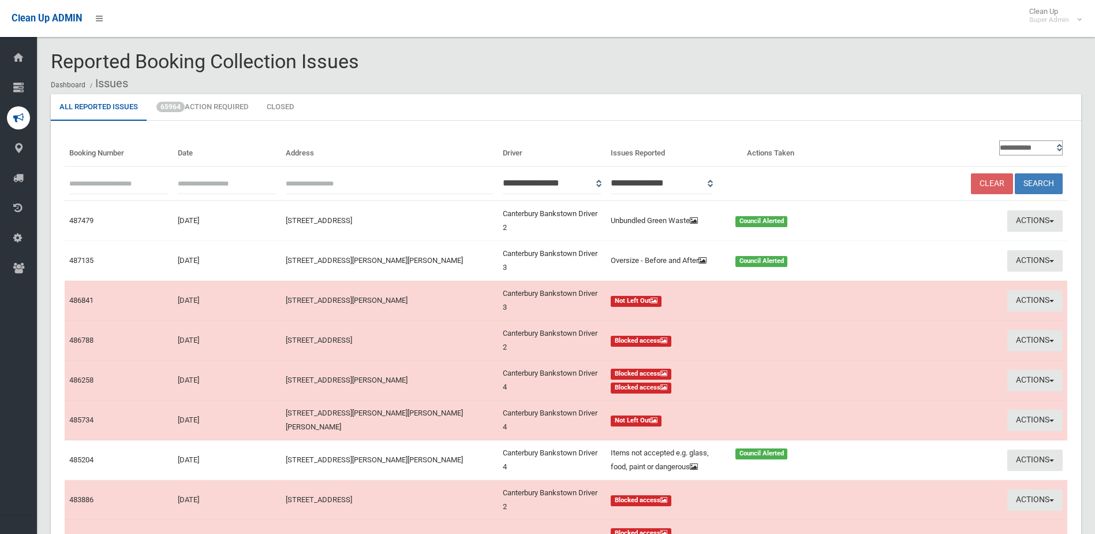
paste input "******"
type input "******"
click at [1036, 181] on button "Search" at bounding box center [1039, 183] width 48 height 21
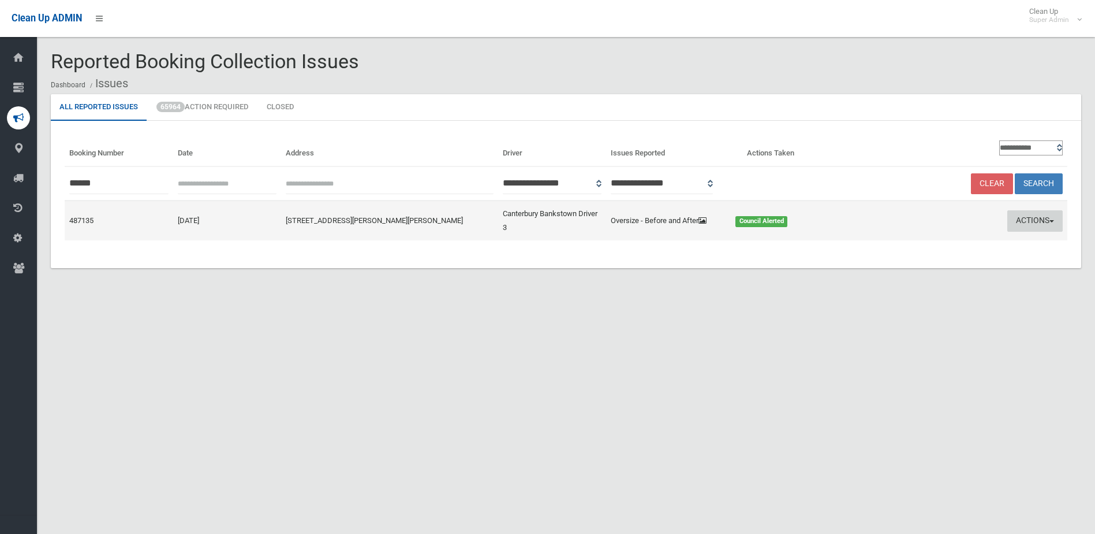
click at [1036, 222] on button "Actions" at bounding box center [1035, 220] width 55 height 21
click at [872, 266] on link "Edit Actions Taken" at bounding box center [924, 265] width 137 height 20
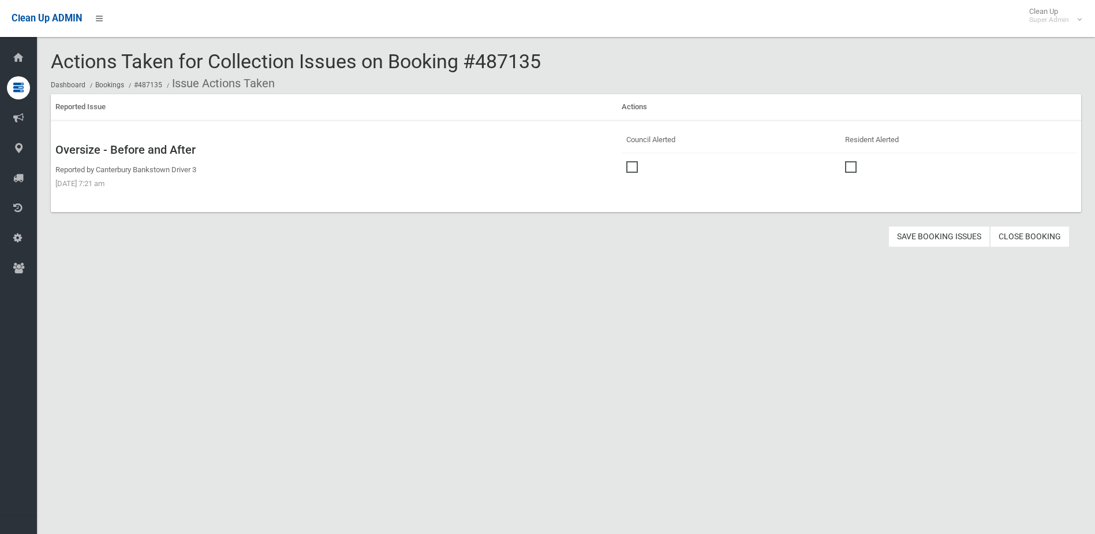
click at [1041, 233] on link "Close Booking" at bounding box center [1030, 236] width 80 height 21
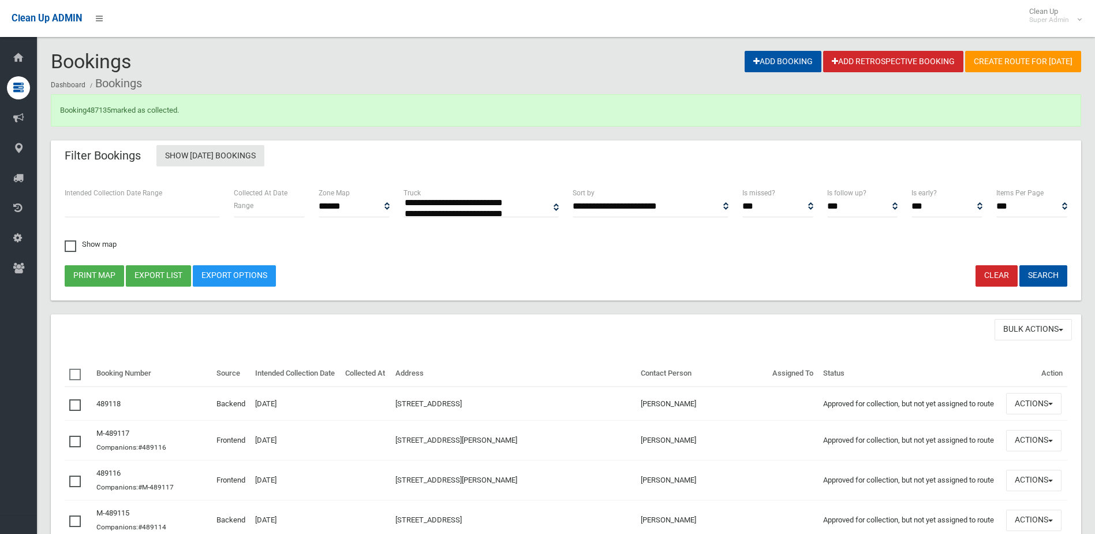
select select
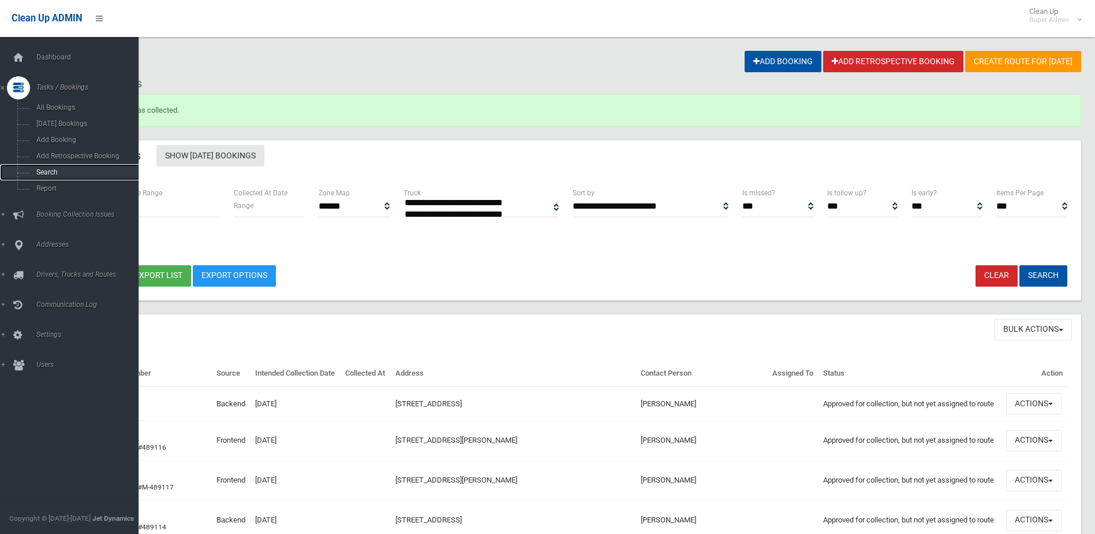
click at [43, 170] on span "Search" at bounding box center [85, 172] width 105 height 8
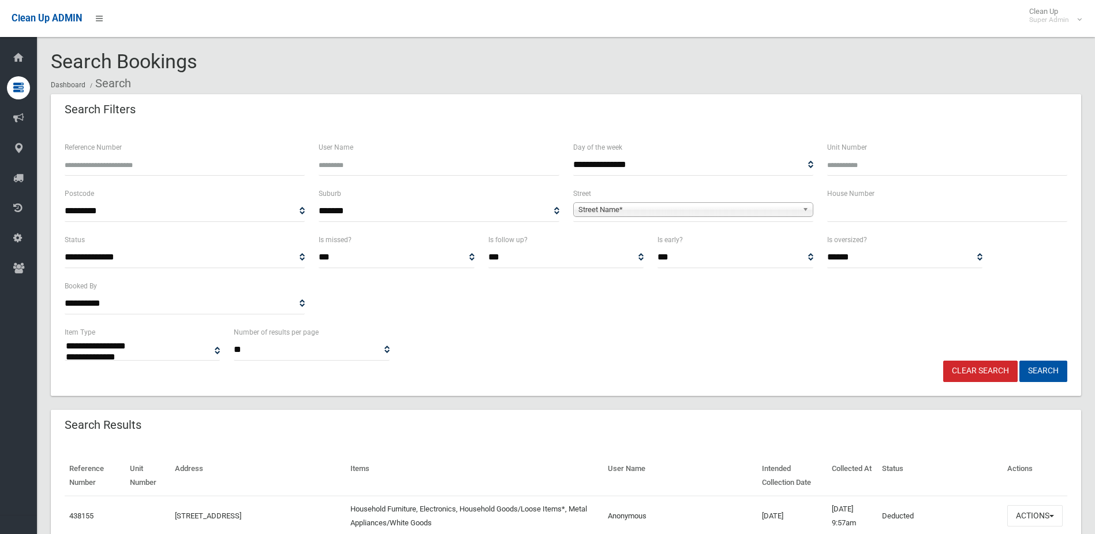
select select
click at [104, 171] on input "Reference Number" at bounding box center [185, 164] width 240 height 21
type input "******"
click at [1020, 360] on button "Search" at bounding box center [1044, 370] width 48 height 21
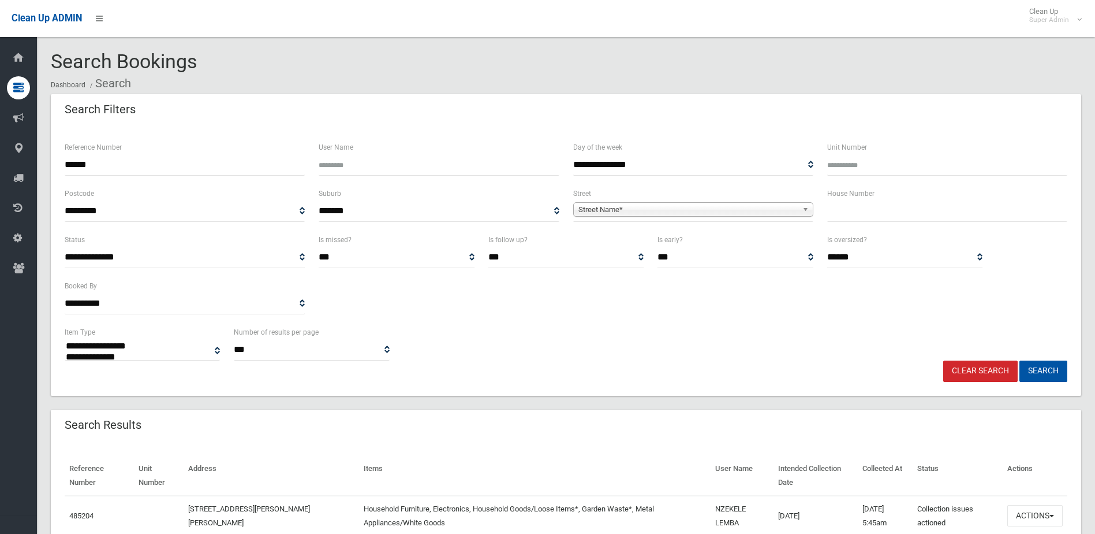
select select
click at [1025, 508] on button "Actions" at bounding box center [1035, 515] width 55 height 21
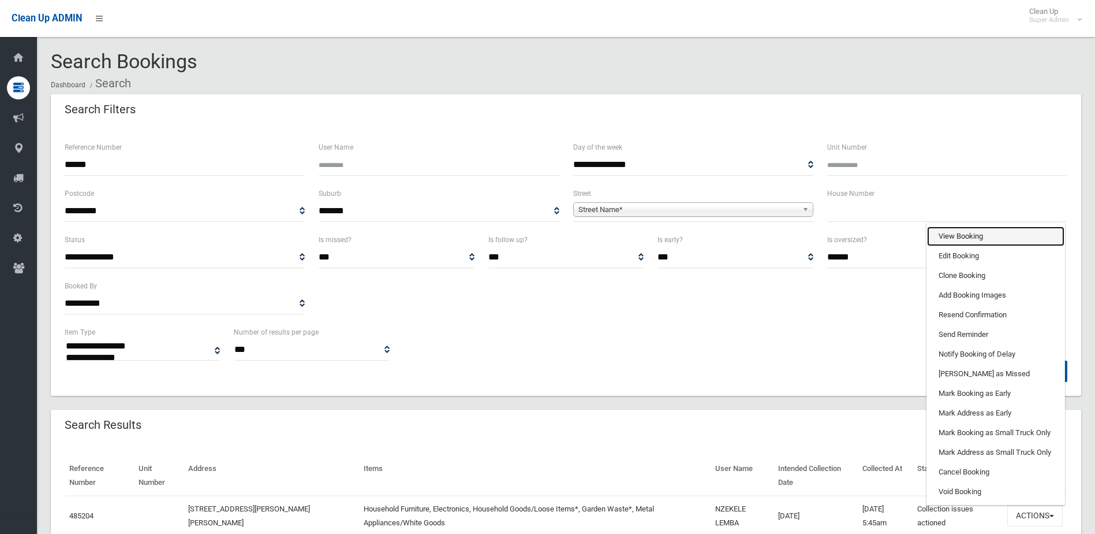
click at [946, 231] on link "View Booking" at bounding box center [995, 236] width 137 height 20
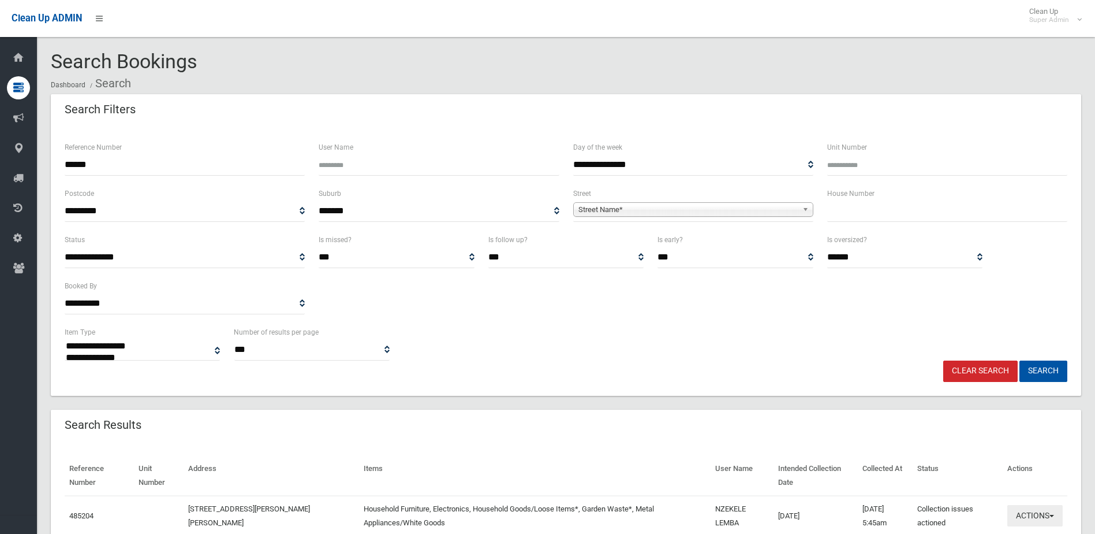
drag, startPoint x: 1036, startPoint y: 510, endPoint x: 1005, endPoint y: 469, distance: 51.9
click at [1036, 510] on button "Actions" at bounding box center [1035, 515] width 55 height 21
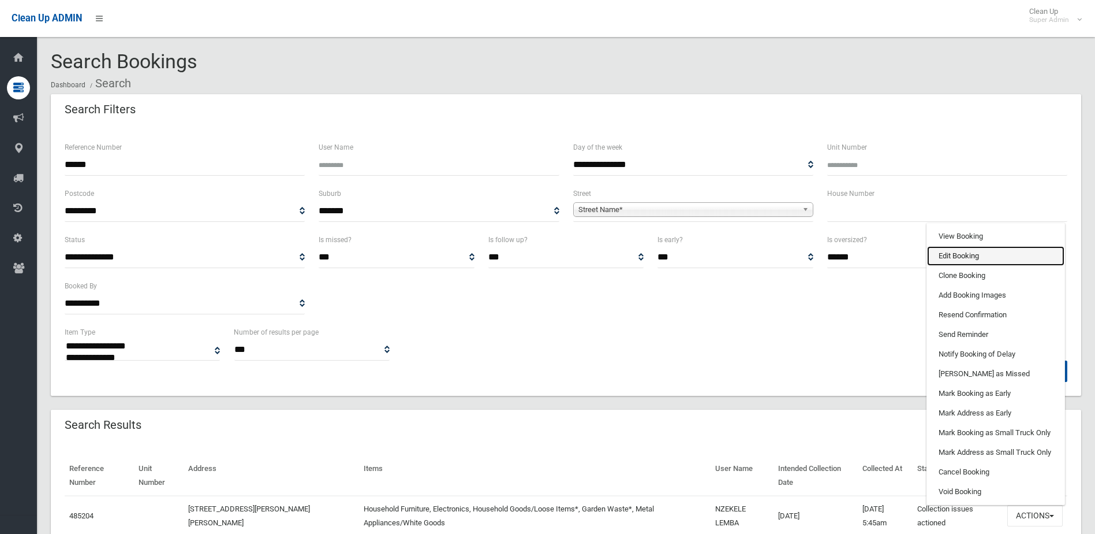
click at [971, 252] on link "Edit Booking" at bounding box center [995, 256] width 137 height 20
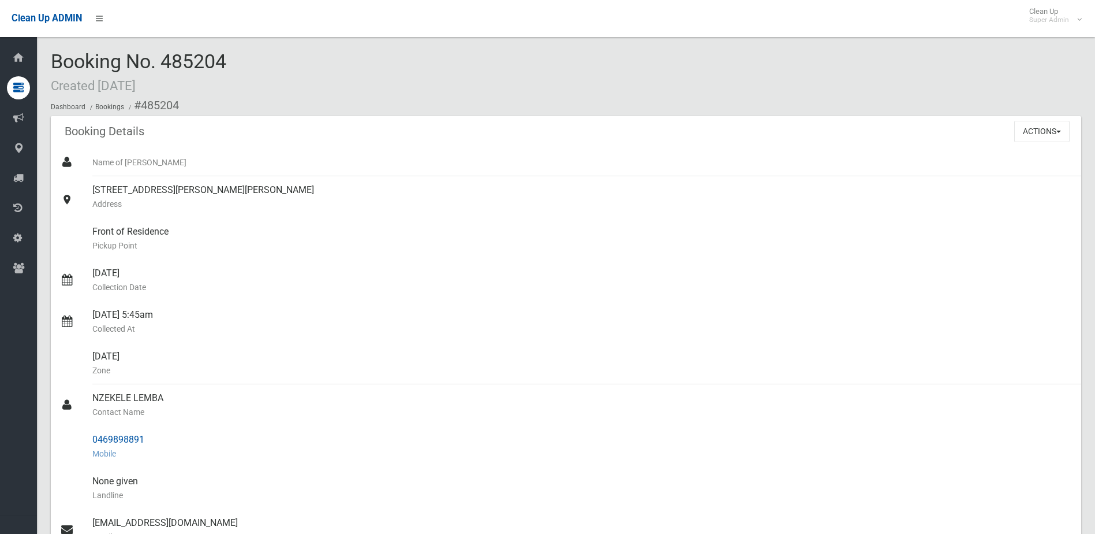
drag, startPoint x: 93, startPoint y: 397, endPoint x: 154, endPoint y: 433, distance: 70.9
click at [154, 433] on ul "Name of [PERSON_NAME] [STREET_ADDRESS][PERSON_NAME][PERSON_NAME] Address Front …" at bounding box center [566, 460] width 1031 height 624
drag, startPoint x: 154, startPoint y: 433, endPoint x: 132, endPoint y: 440, distance: 23.0
copy ul "NZEKELE LEMBA Contact Name 0469898891"
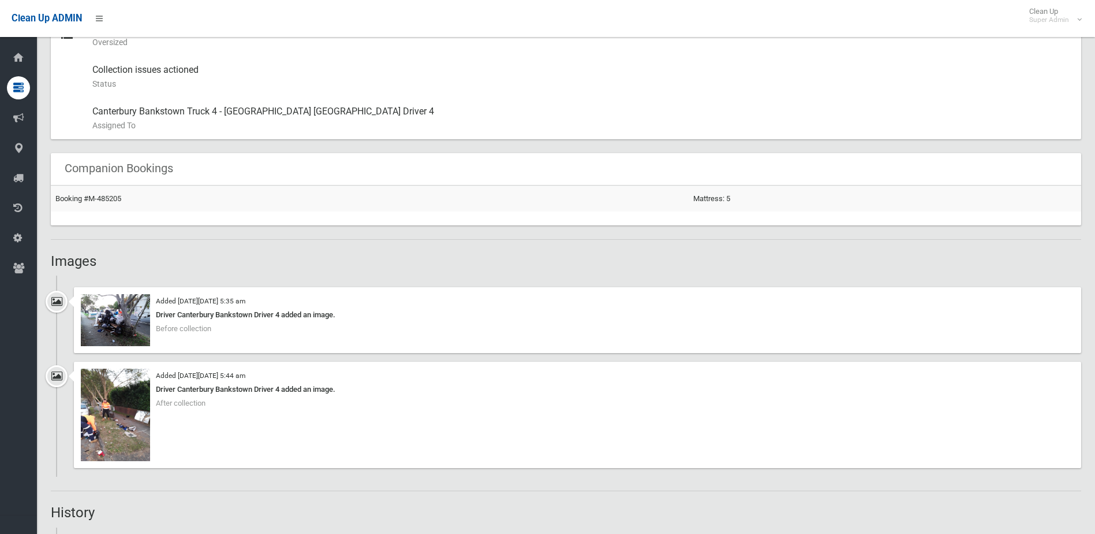
scroll to position [635, 0]
click at [112, 443] on img at bounding box center [115, 412] width 69 height 92
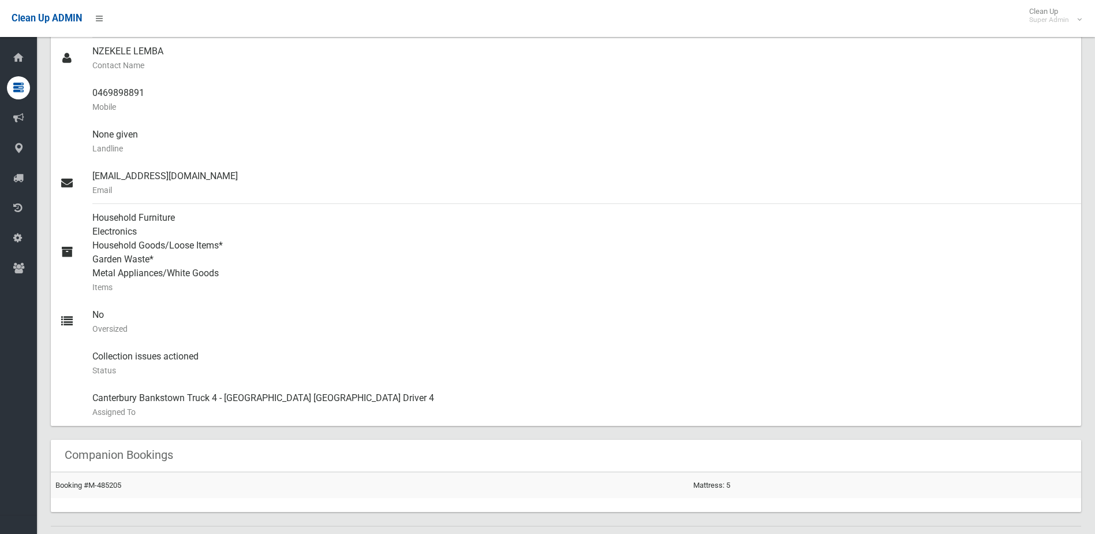
scroll to position [173, 0]
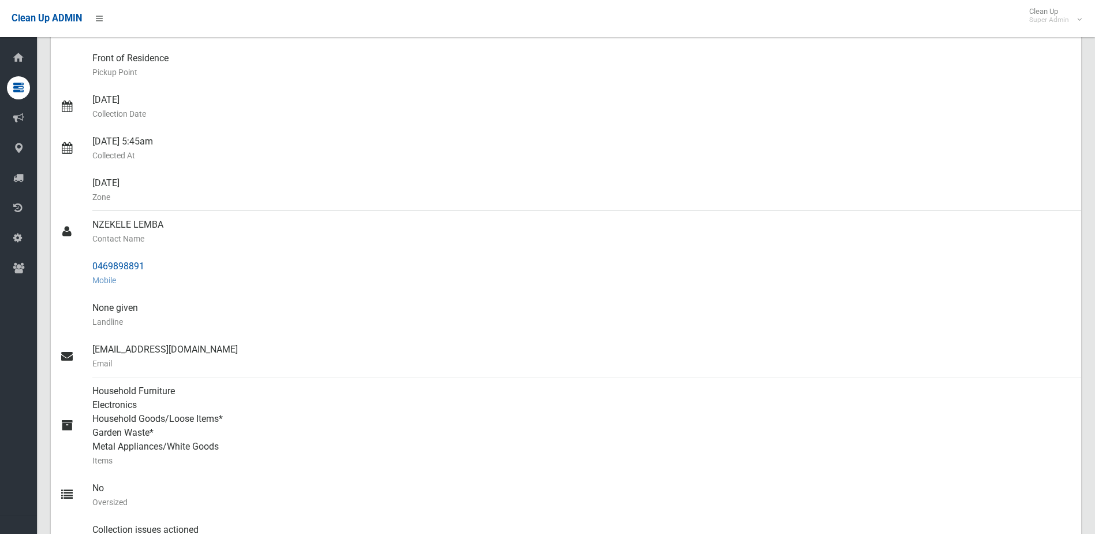
click at [237, 281] on small "Mobile" at bounding box center [582, 280] width 980 height 14
drag, startPoint x: 94, startPoint y: 262, endPoint x: 156, endPoint y: 263, distance: 62.4
click at [156, 263] on div "0469898891 Mobile" at bounding box center [582, 273] width 980 height 42
drag, startPoint x: 156, startPoint y: 263, endPoint x: 138, endPoint y: 264, distance: 17.9
copy div "0469898891"
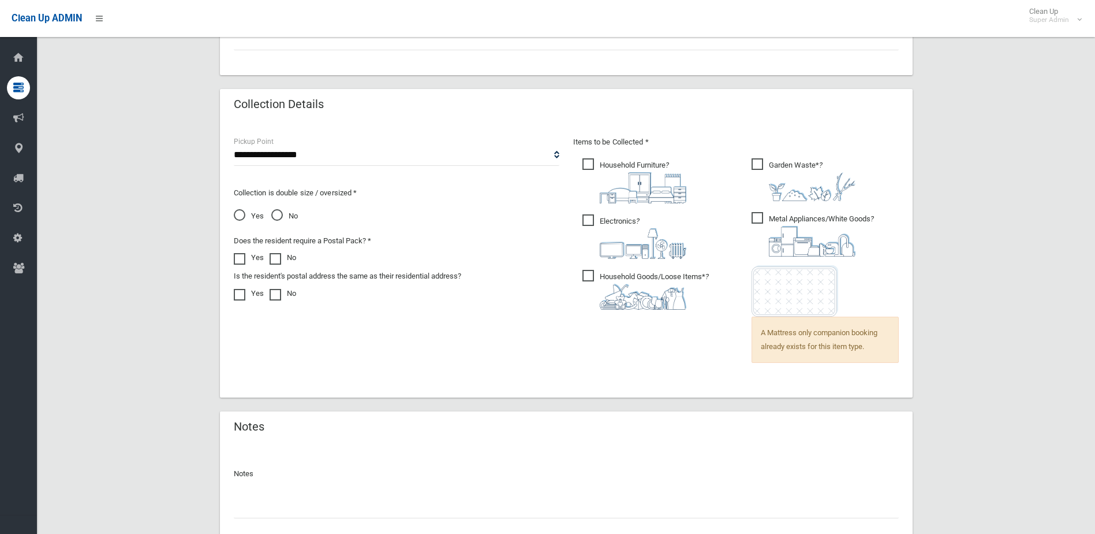
scroll to position [796, 0]
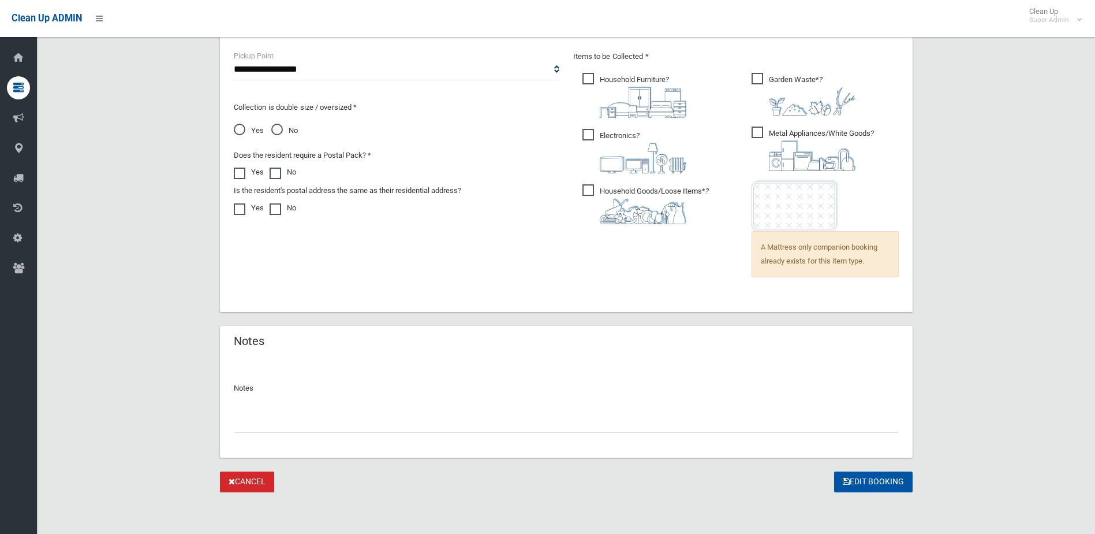
click at [266, 420] on input "text" at bounding box center [566, 421] width 665 height 21
click at [244, 422] on input "**********" at bounding box center [566, 421] width 665 height 21
click at [245, 421] on input "**********" at bounding box center [566, 421] width 665 height 21
type input "**********"
click at [887, 480] on button "Edit Booking" at bounding box center [873, 481] width 79 height 21
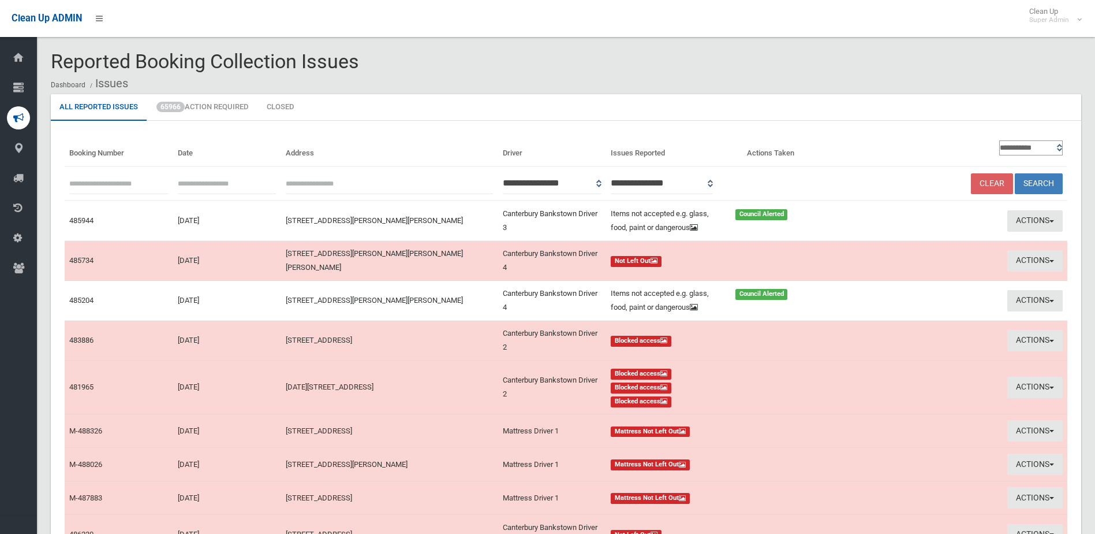
scroll to position [162, 0]
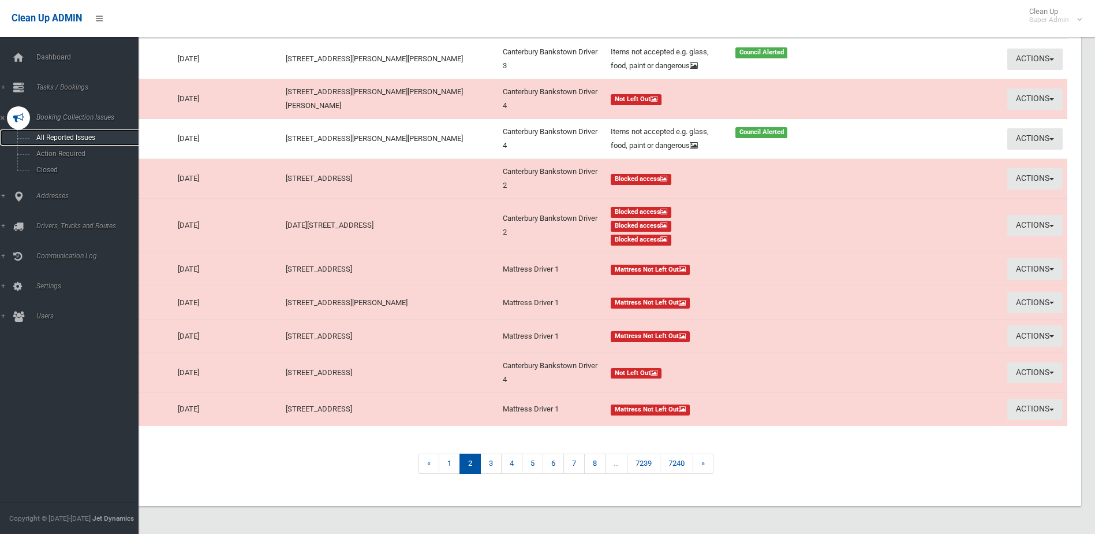
click at [66, 137] on span "All Reported Issues" at bounding box center [85, 137] width 105 height 8
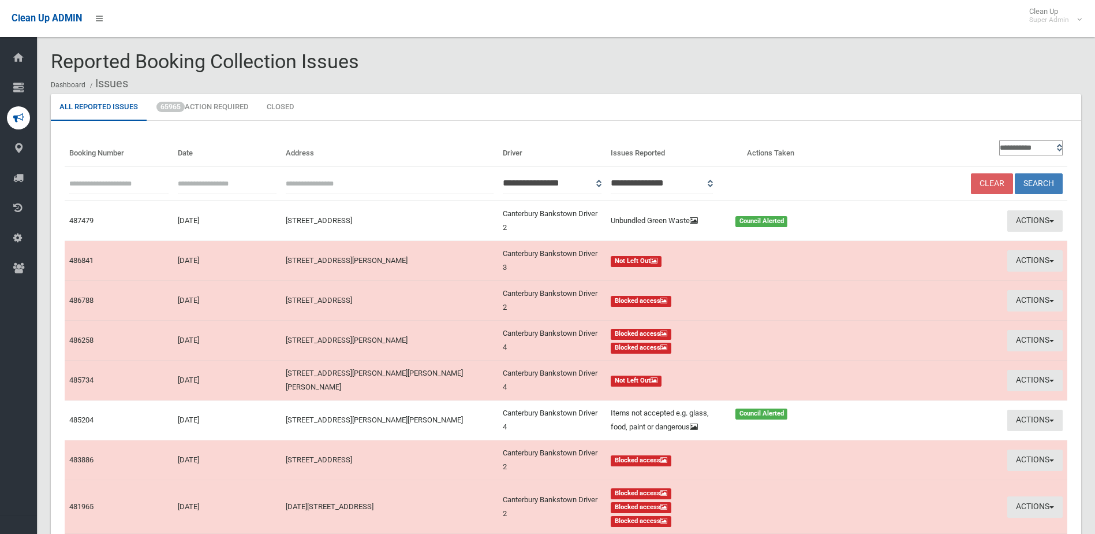
click at [84, 184] on input "text" at bounding box center [118, 183] width 99 height 21
type input "******"
click at [1015, 173] on button "Search" at bounding box center [1039, 183] width 48 height 21
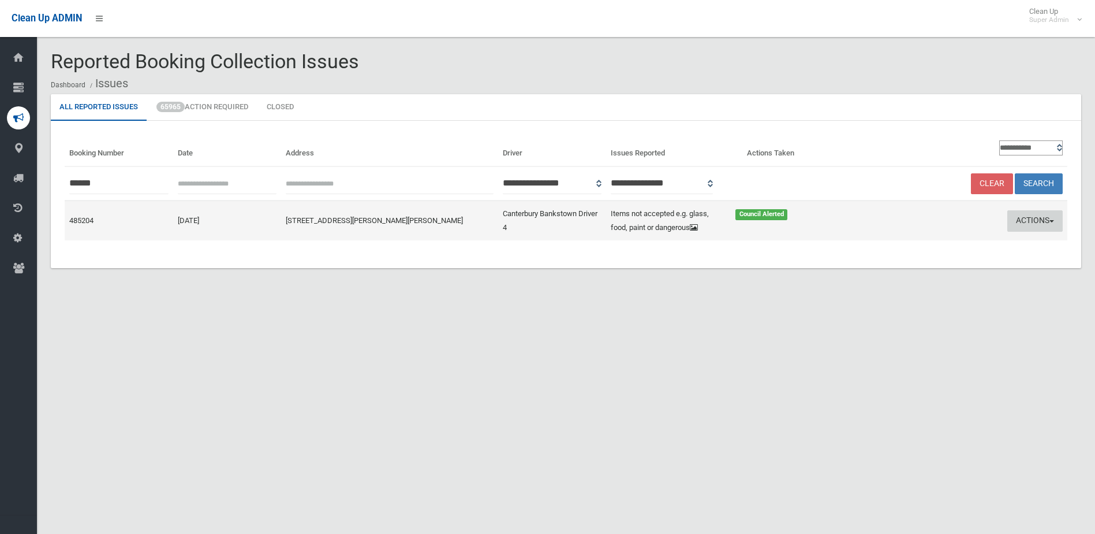
click at [1024, 215] on button "Actions" at bounding box center [1035, 220] width 55 height 21
click at [901, 266] on link "Edit Actions Taken" at bounding box center [924, 265] width 137 height 20
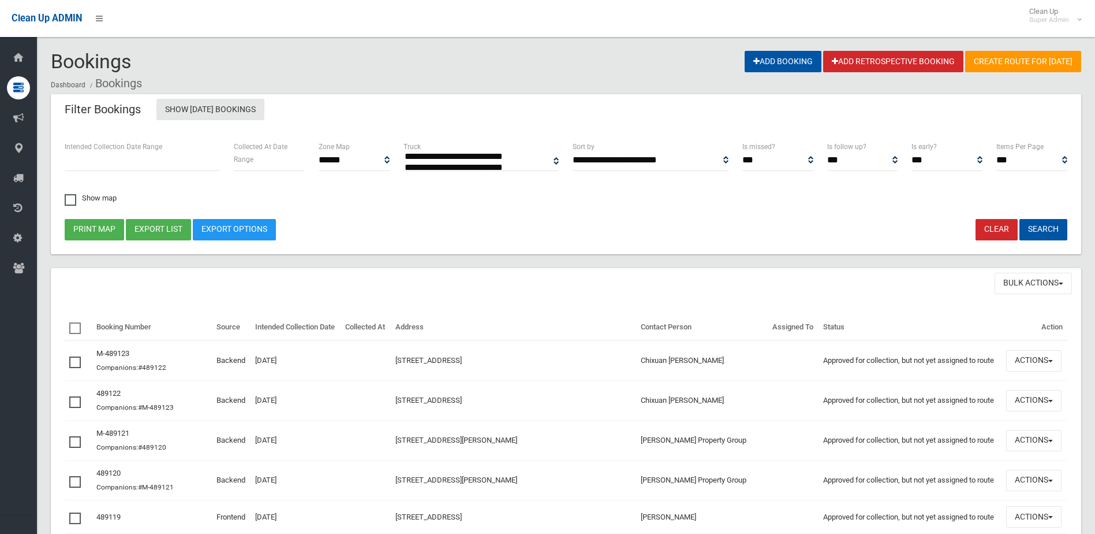
select select
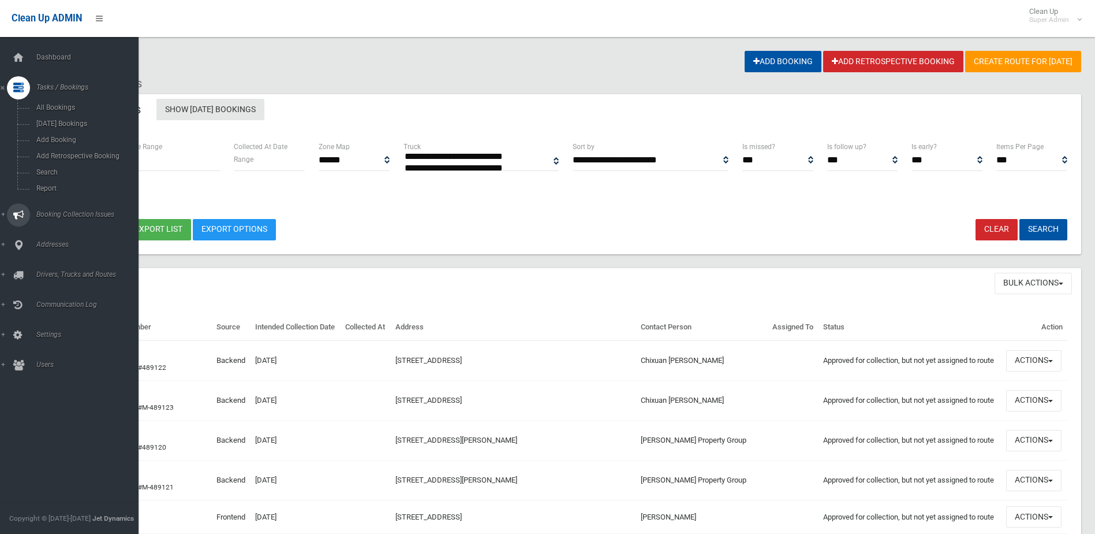
click at [58, 211] on span "Booking Collection Issues" at bounding box center [90, 214] width 114 height 8
click at [83, 137] on span "All Reported Issues" at bounding box center [85, 137] width 105 height 8
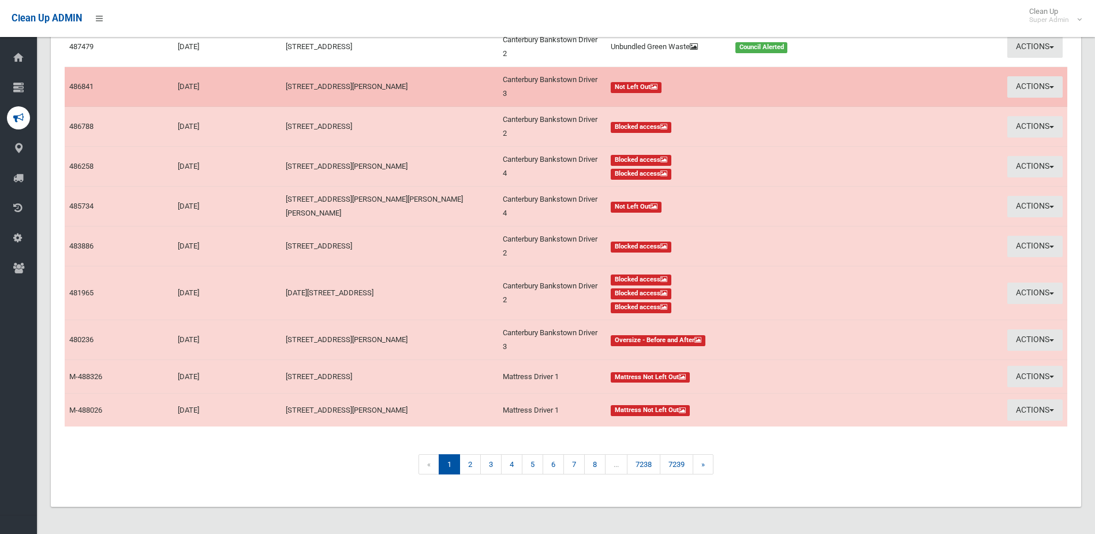
scroll to position [175, 0]
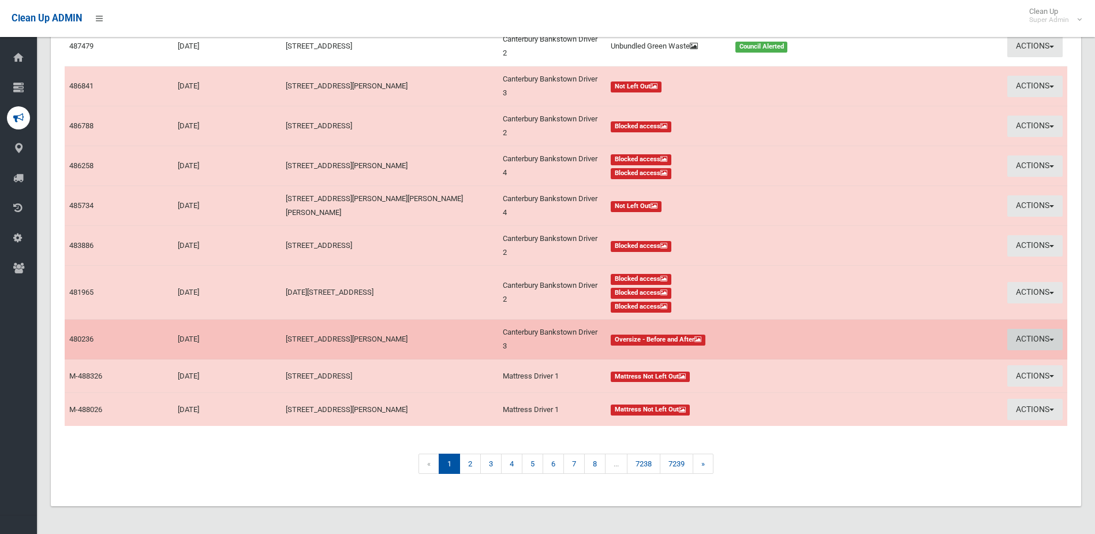
click at [1037, 334] on button "Actions" at bounding box center [1035, 339] width 55 height 21
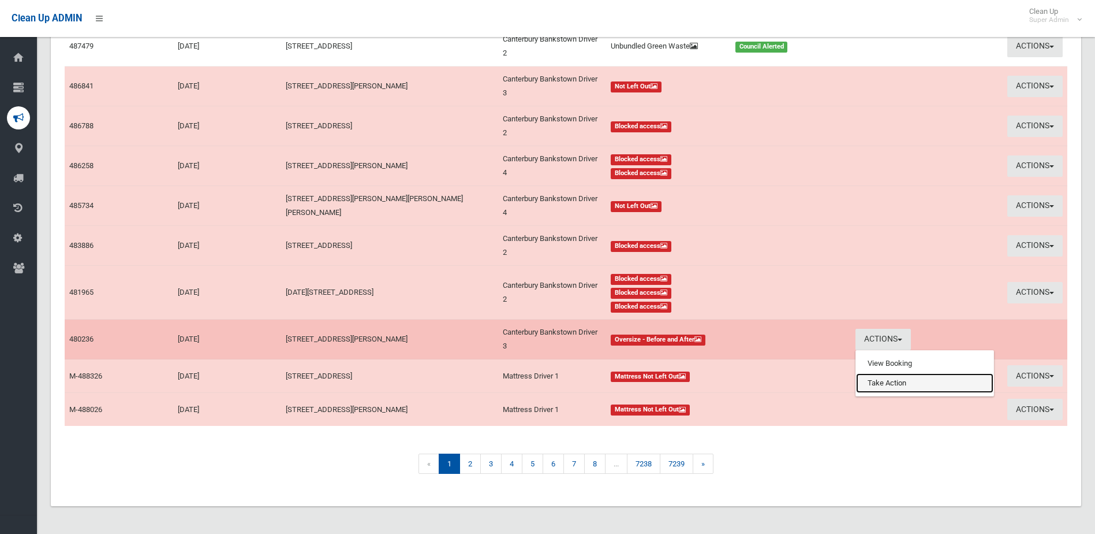
click at [902, 380] on link "Take Action" at bounding box center [924, 383] width 137 height 20
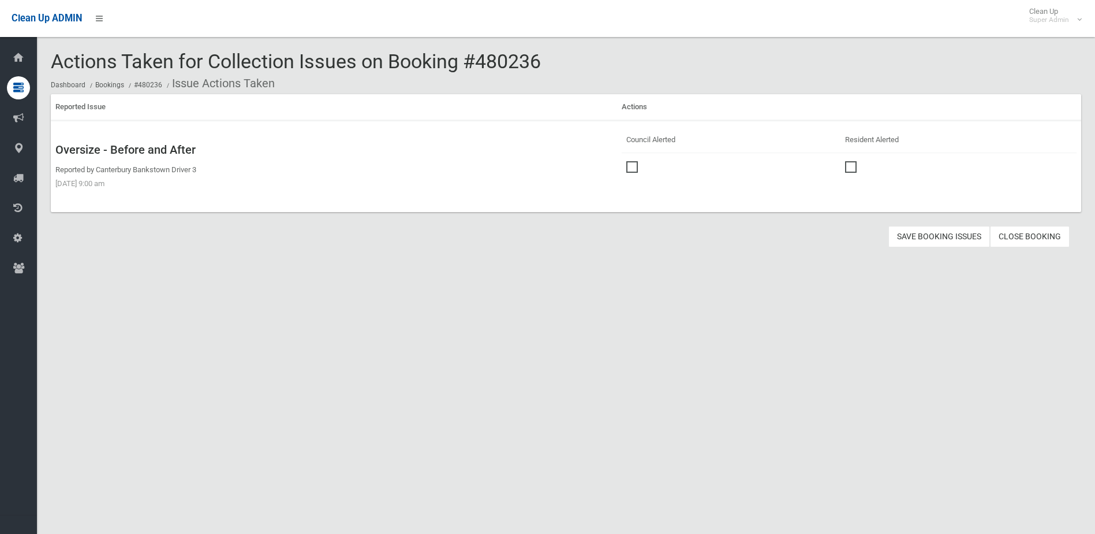
click at [633, 161] on span at bounding box center [634, 161] width 17 height 0
click at [931, 230] on button "Save Booking Issues" at bounding box center [940, 236] width 102 height 21
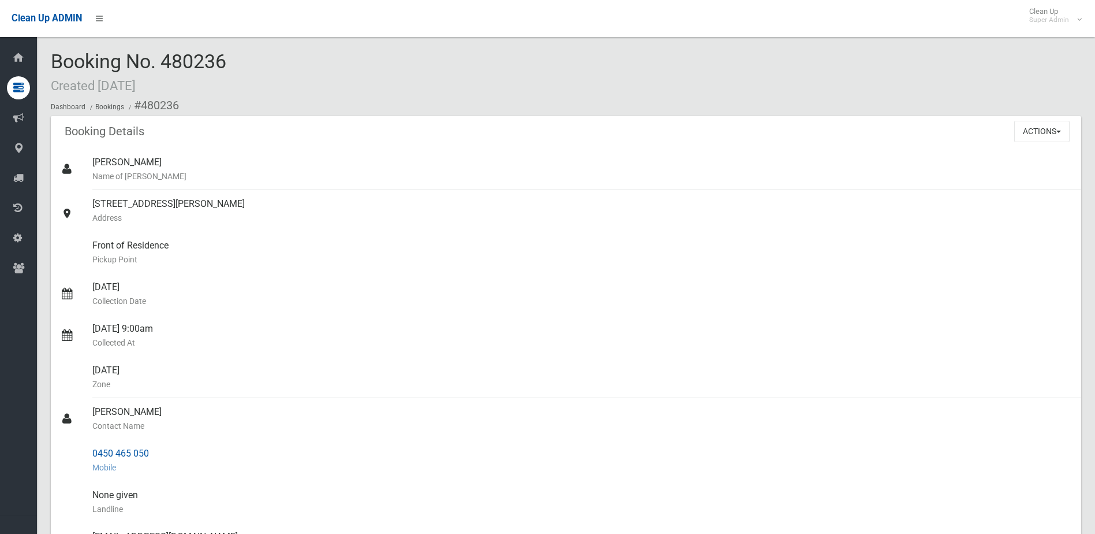
drag, startPoint x: 92, startPoint y: 410, endPoint x: 157, endPoint y: 449, distance: 75.4
click at [157, 449] on ul "[PERSON_NAME] Name of [PERSON_NAME] [STREET_ADDRESS][PERSON_NAME] Address Front…" at bounding box center [566, 453] width 1031 height 610
drag, startPoint x: 157, startPoint y: 449, endPoint x: 139, endPoint y: 455, distance: 19.5
copy ul "[PERSON_NAME] Contact Name 0450 465 050"
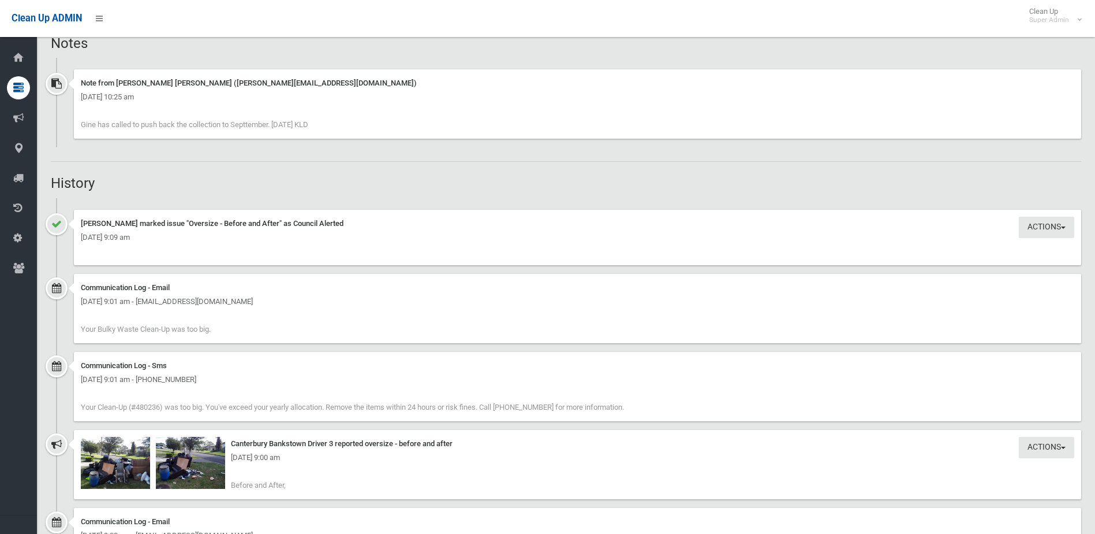
scroll to position [808, 0]
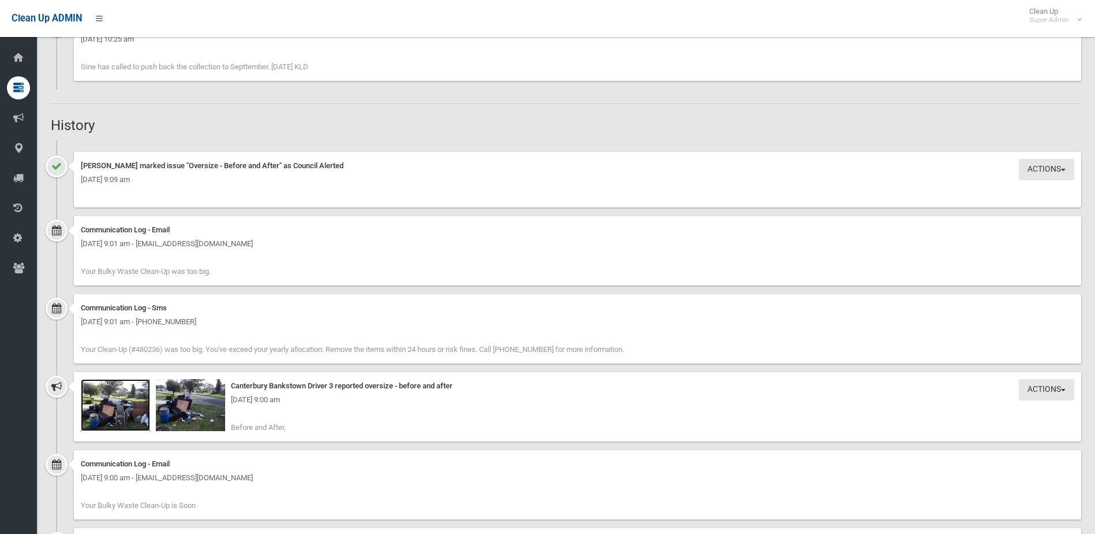
click at [125, 410] on img at bounding box center [115, 405] width 69 height 52
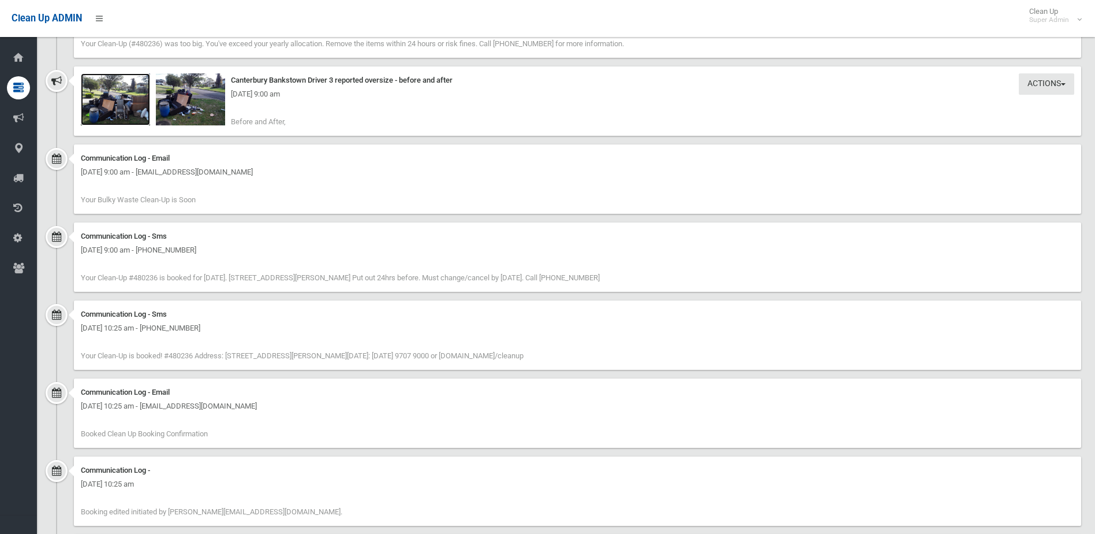
scroll to position [927, 0]
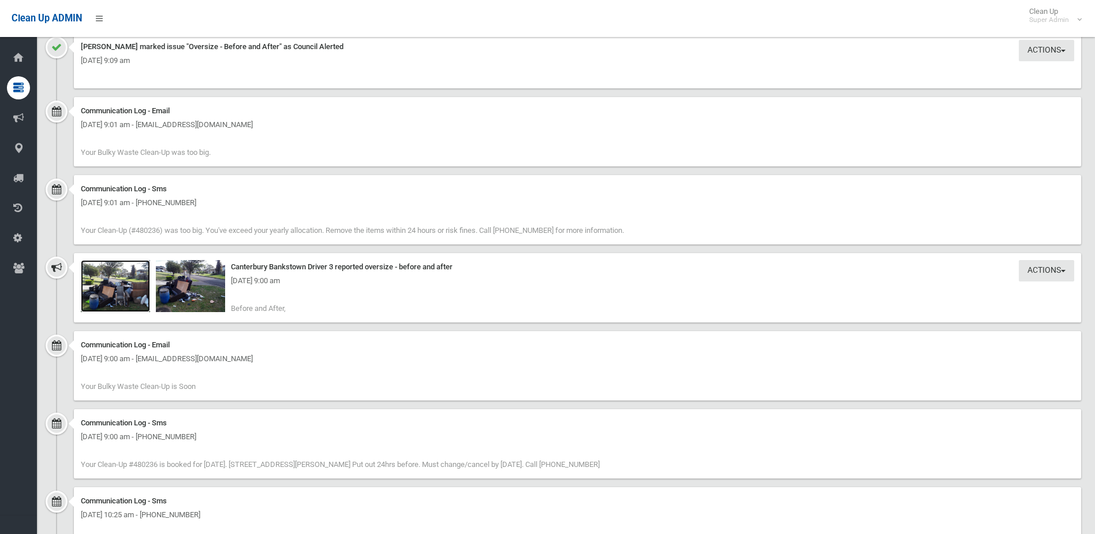
click at [139, 292] on img at bounding box center [115, 286] width 69 height 52
click at [202, 298] on img at bounding box center [190, 286] width 69 height 52
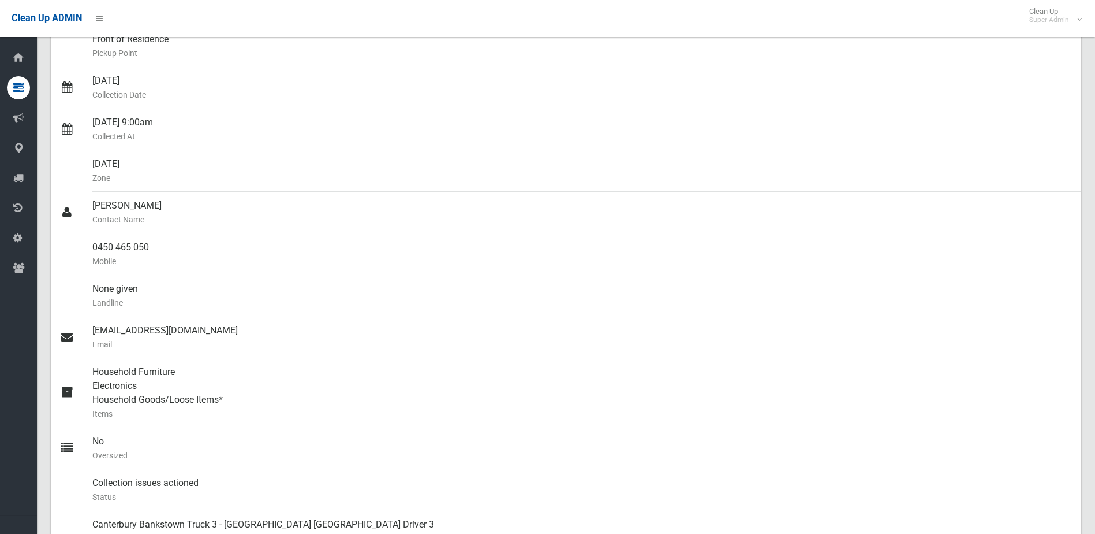
scroll to position [177, 0]
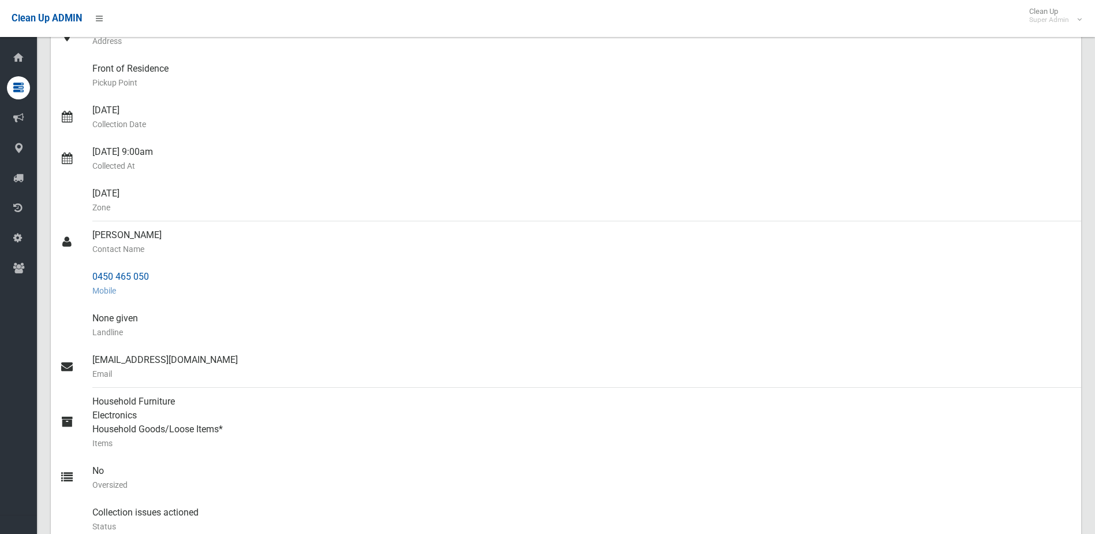
click at [251, 279] on div "0450 465 050 Mobile" at bounding box center [582, 284] width 980 height 42
drag, startPoint x: 92, startPoint y: 275, endPoint x: 153, endPoint y: 266, distance: 62.0
click at [153, 266] on link "0450 465 050 Mobile" at bounding box center [566, 284] width 1031 height 42
drag, startPoint x: 153, startPoint y: 266, endPoint x: 143, endPoint y: 274, distance: 12.7
copy link "0450 465 050"
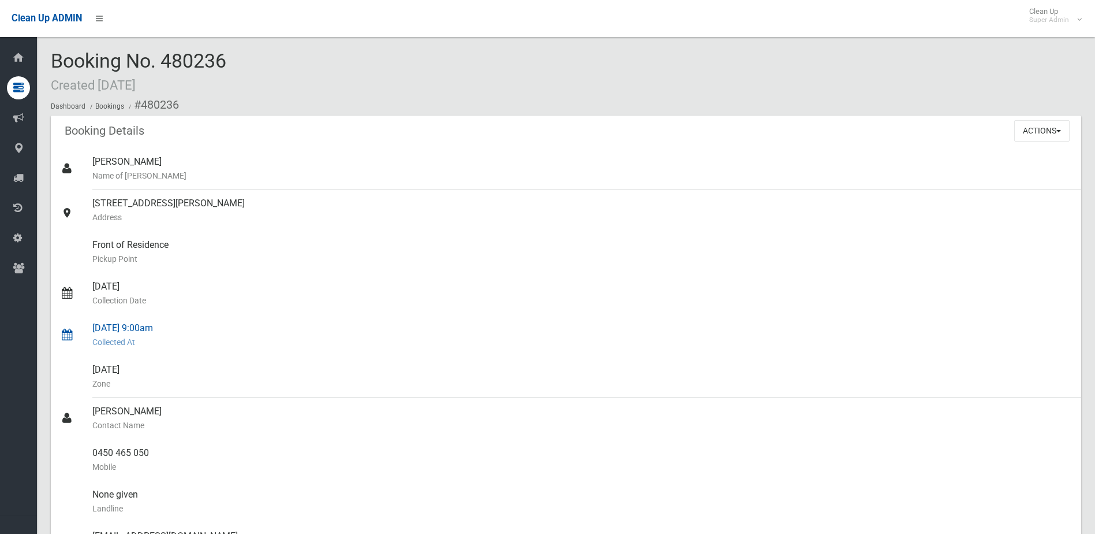
scroll to position [0, 0]
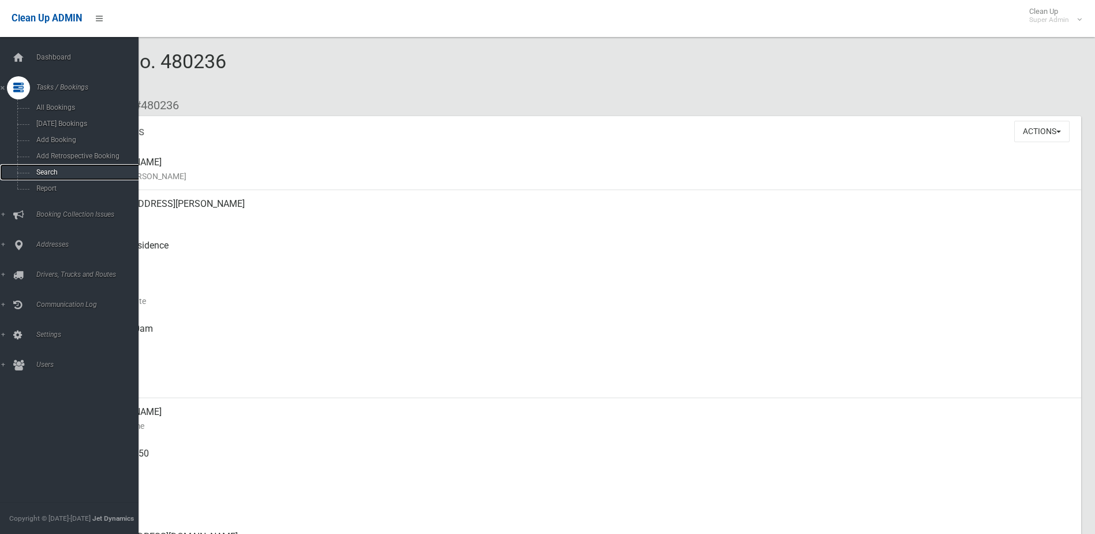
click at [45, 170] on span "Search" at bounding box center [85, 172] width 105 height 8
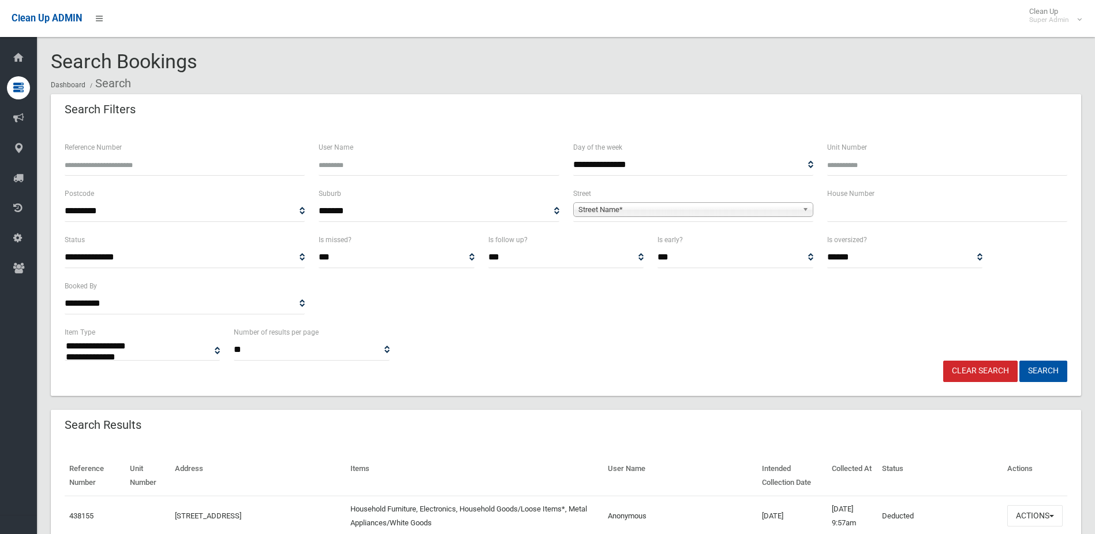
select select
click at [847, 215] on input "text" at bounding box center [947, 210] width 240 height 21
type input "**"
click at [623, 208] on span "Street Name*" at bounding box center [688, 210] width 219 height 14
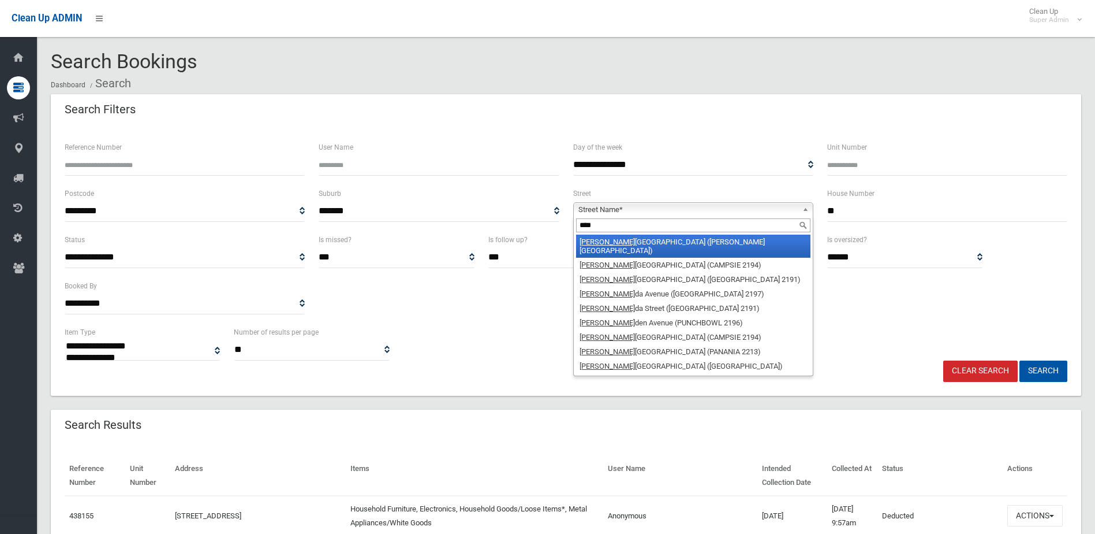
type input "*****"
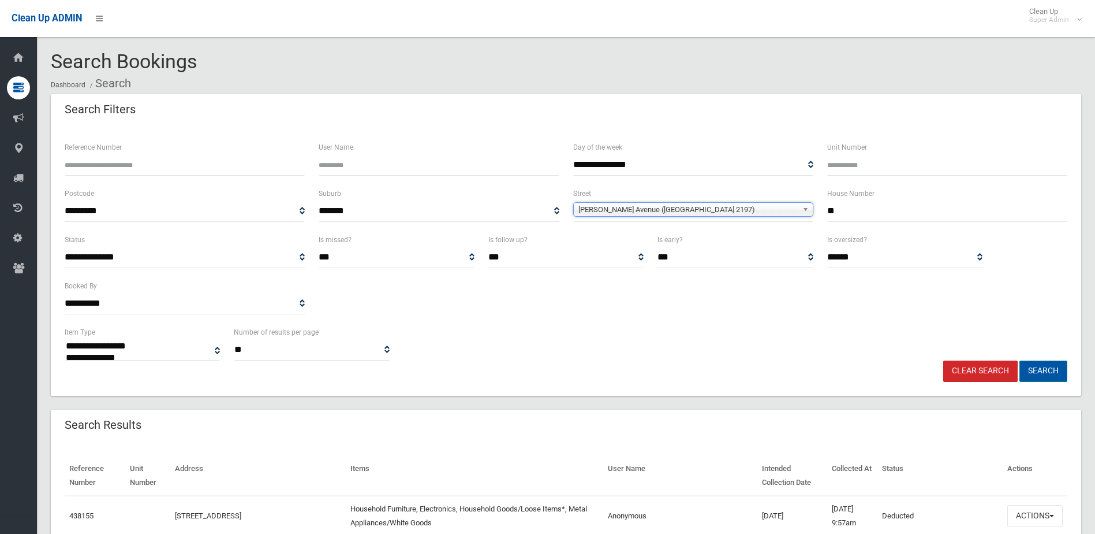
click at [1051, 370] on button "Search" at bounding box center [1044, 370] width 48 height 21
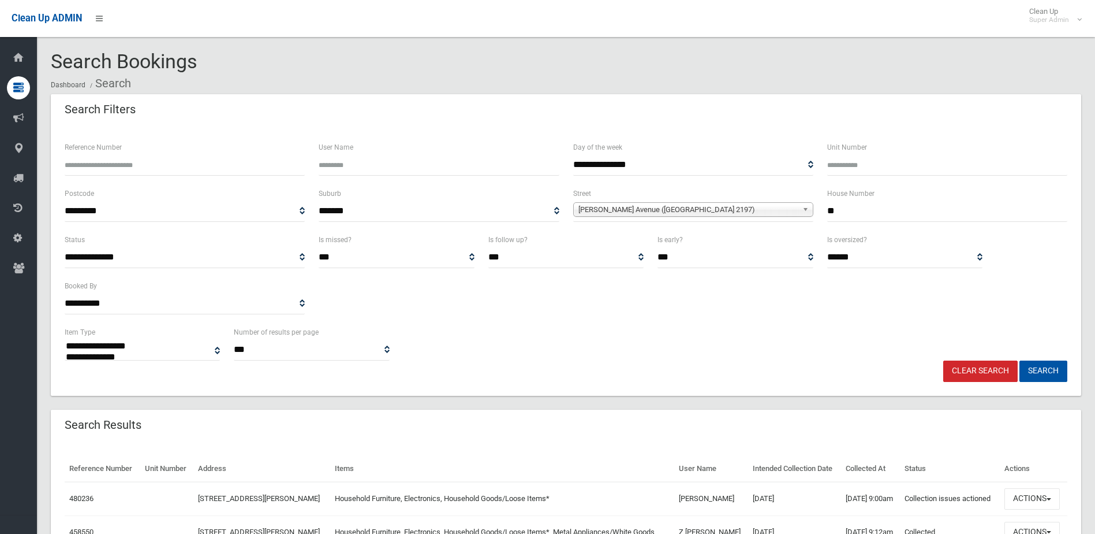
select select
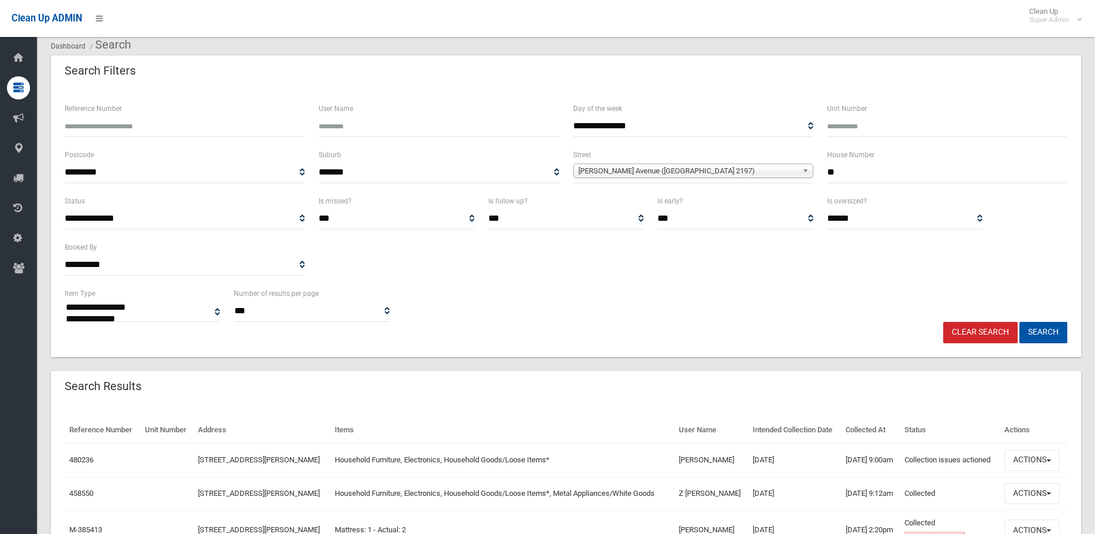
scroll to position [58, 0]
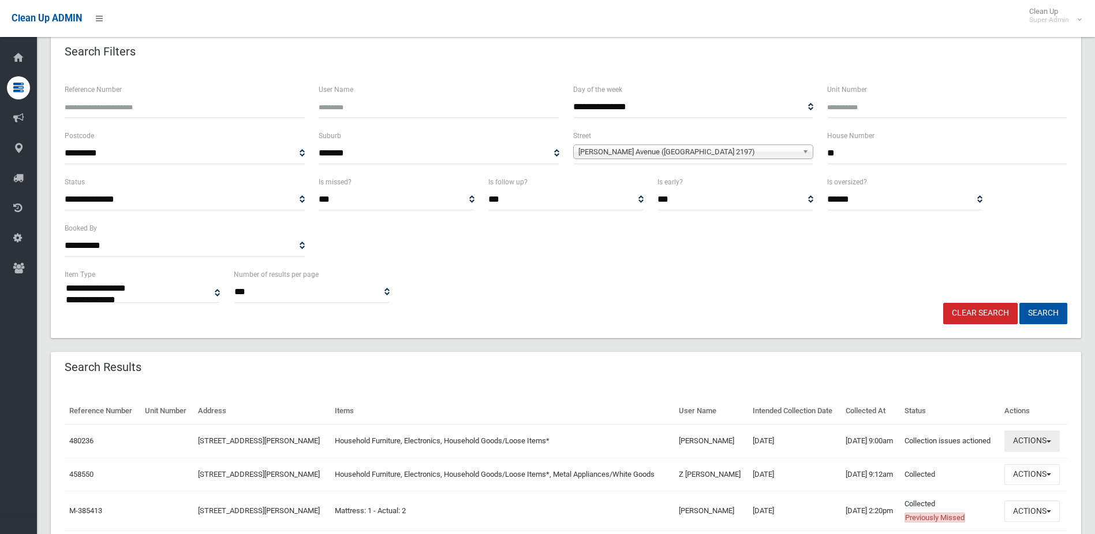
click at [1028, 436] on button "Actions" at bounding box center [1032, 440] width 55 height 21
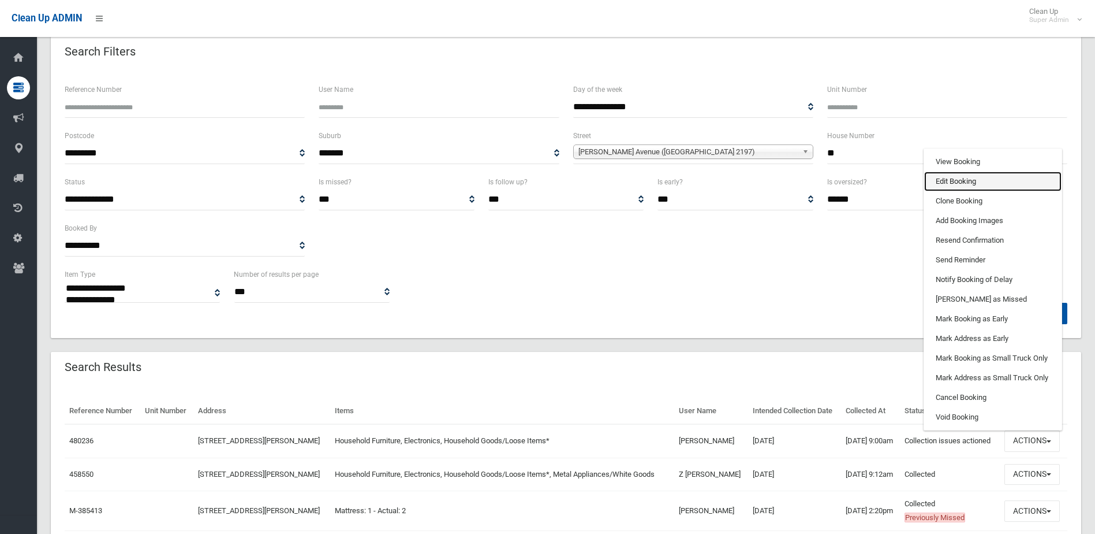
click at [949, 180] on link "Edit Booking" at bounding box center [992, 181] width 137 height 20
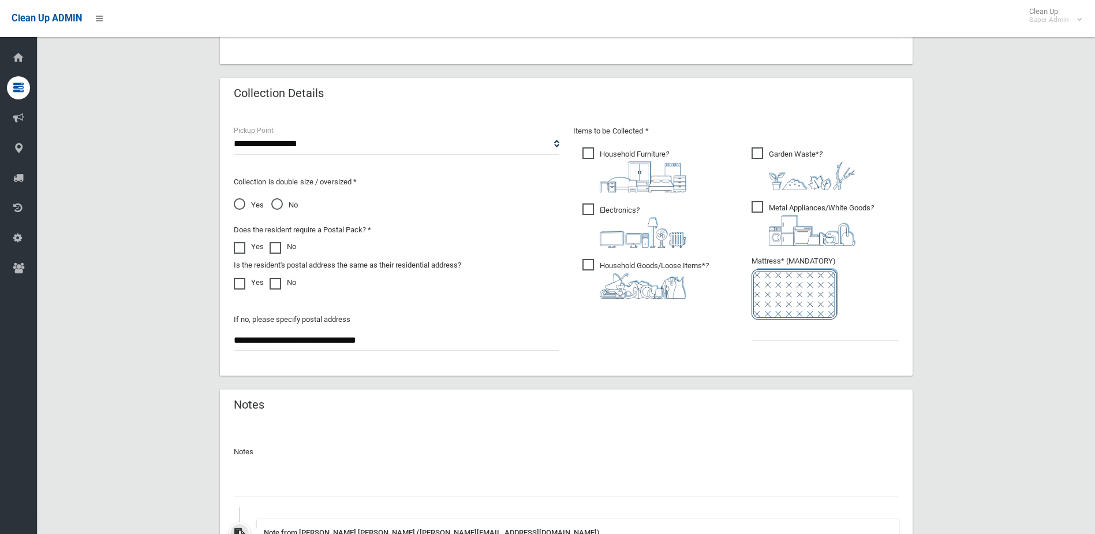
scroll to position [693, 0]
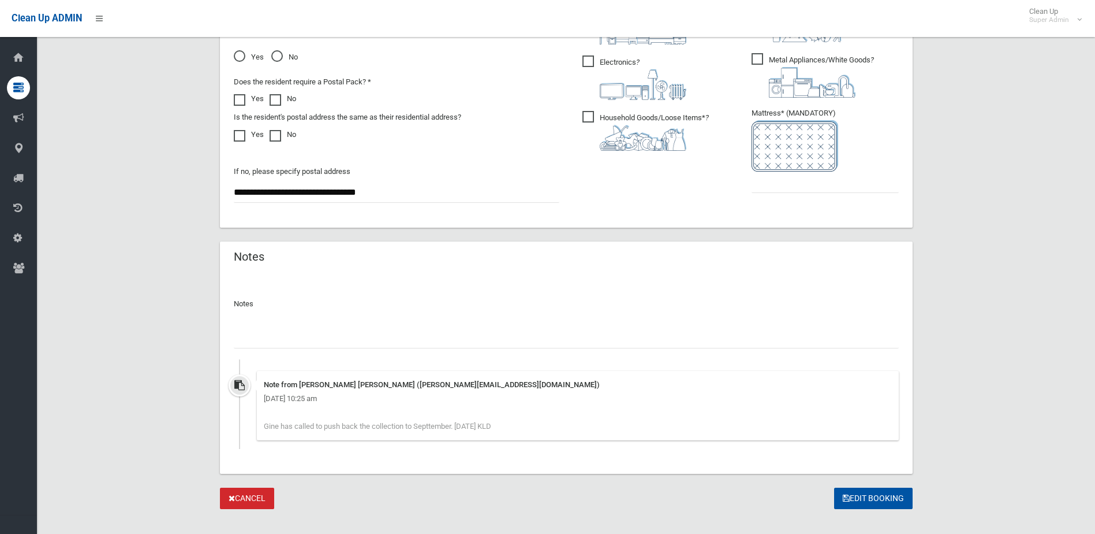
click at [268, 336] on input "text" at bounding box center [566, 337] width 665 height 21
click at [304, 337] on input "*********" at bounding box center [566, 337] width 665 height 21
type input "**********"
click at [794, 181] on input "text" at bounding box center [825, 181] width 147 height 21
type input "*"
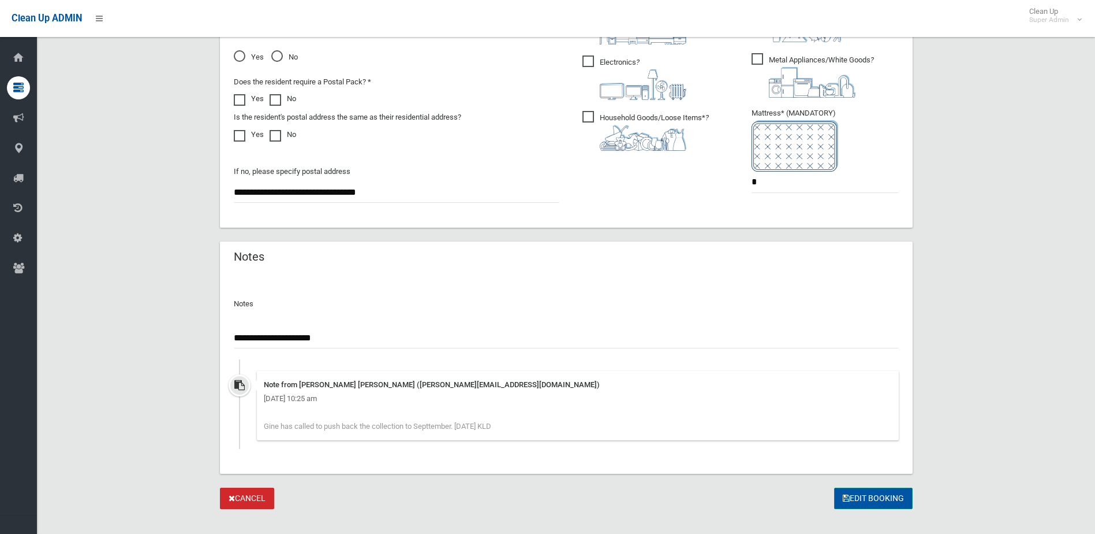
click at [876, 497] on button "Edit Booking" at bounding box center [873, 497] width 79 height 21
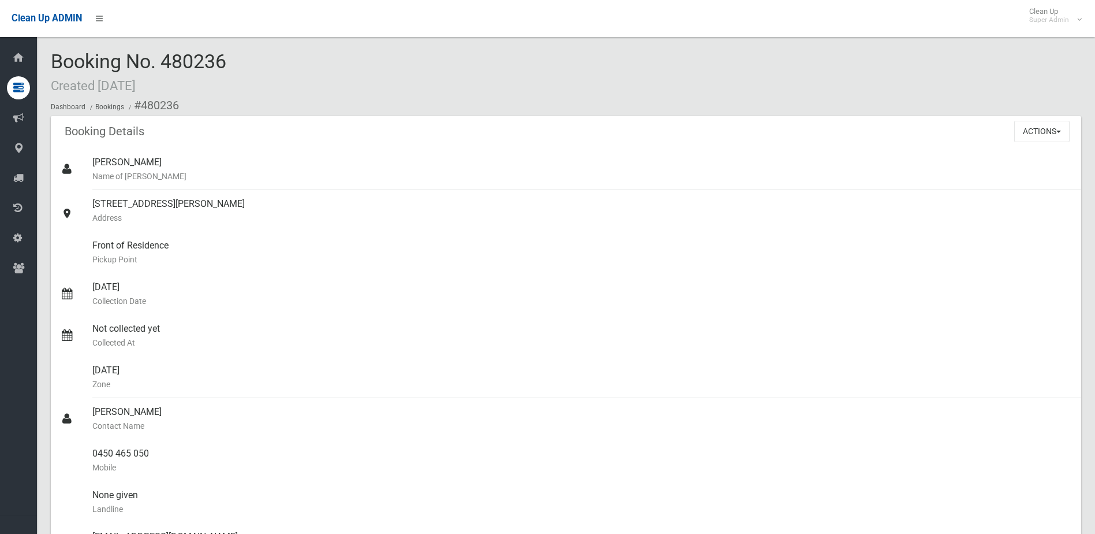
drag, startPoint x: 166, startPoint y: 62, endPoint x: 225, endPoint y: 62, distance: 59.5
click at [225, 62] on span "Booking No. 480236 Created 20/08/2025" at bounding box center [139, 72] width 176 height 45
drag, startPoint x: 225, startPoint y: 62, endPoint x: 218, endPoint y: 62, distance: 6.9
copy span "480236"
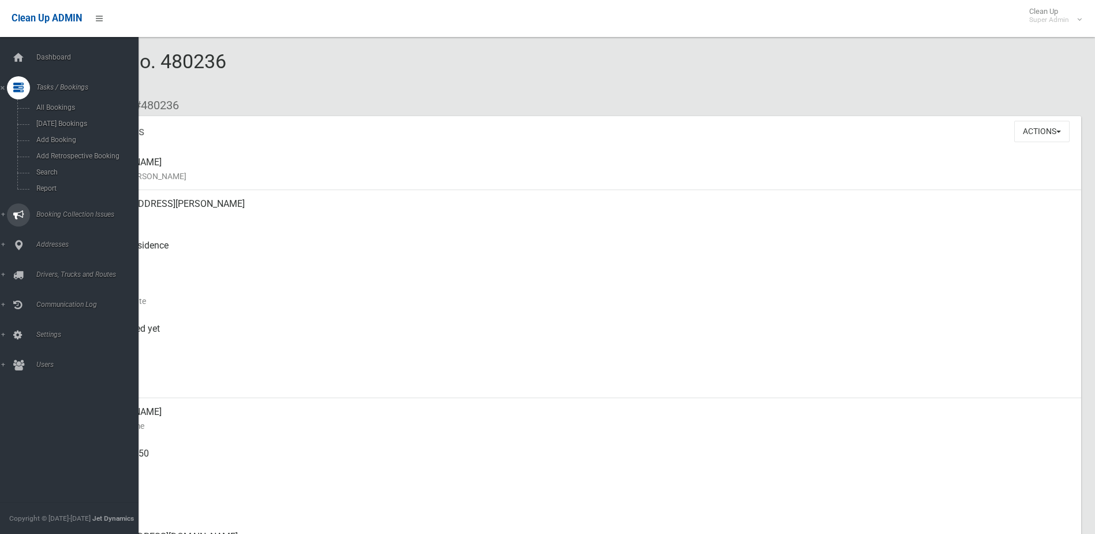
click at [58, 212] on span "Booking Collection Issues" at bounding box center [90, 214] width 114 height 8
click at [62, 135] on span "All Reported Issues" at bounding box center [85, 137] width 105 height 8
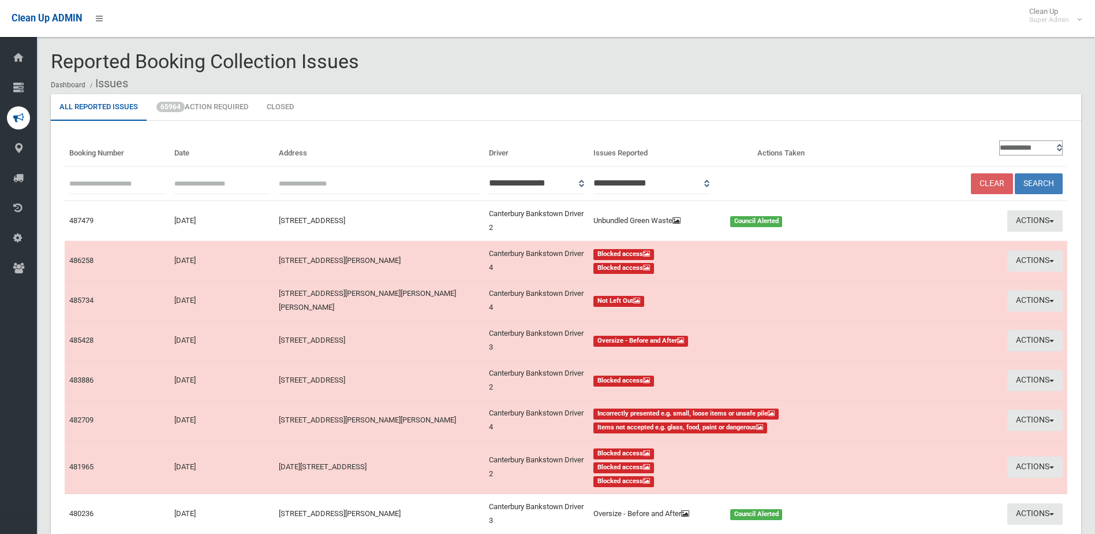
paste input "******"
type input "******"
click at [1040, 178] on button "Search" at bounding box center [1039, 183] width 48 height 21
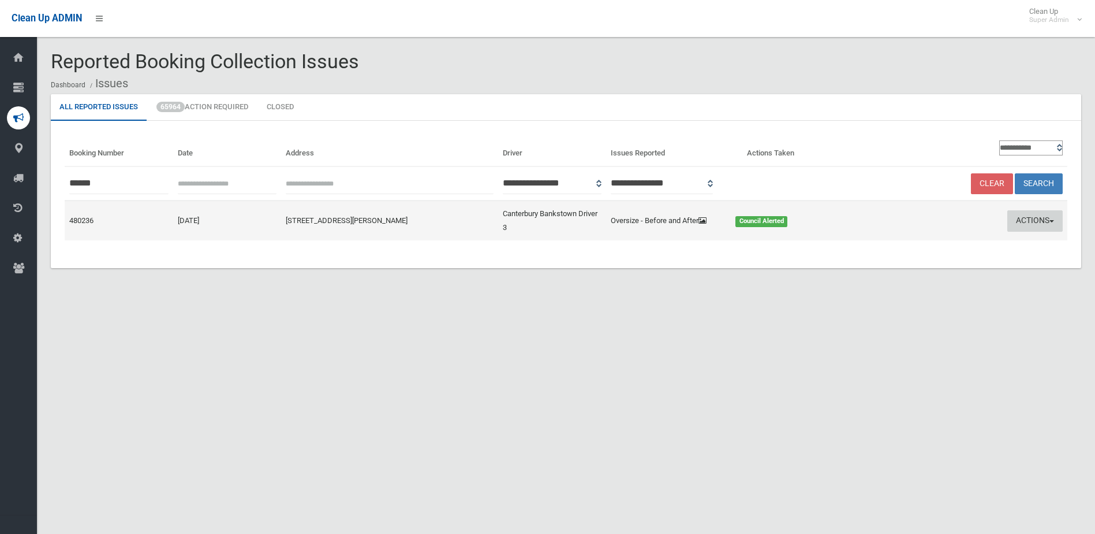
click at [1032, 221] on button "Actions" at bounding box center [1035, 220] width 55 height 21
click at [906, 267] on link "Edit Actions Taken" at bounding box center [924, 265] width 137 height 20
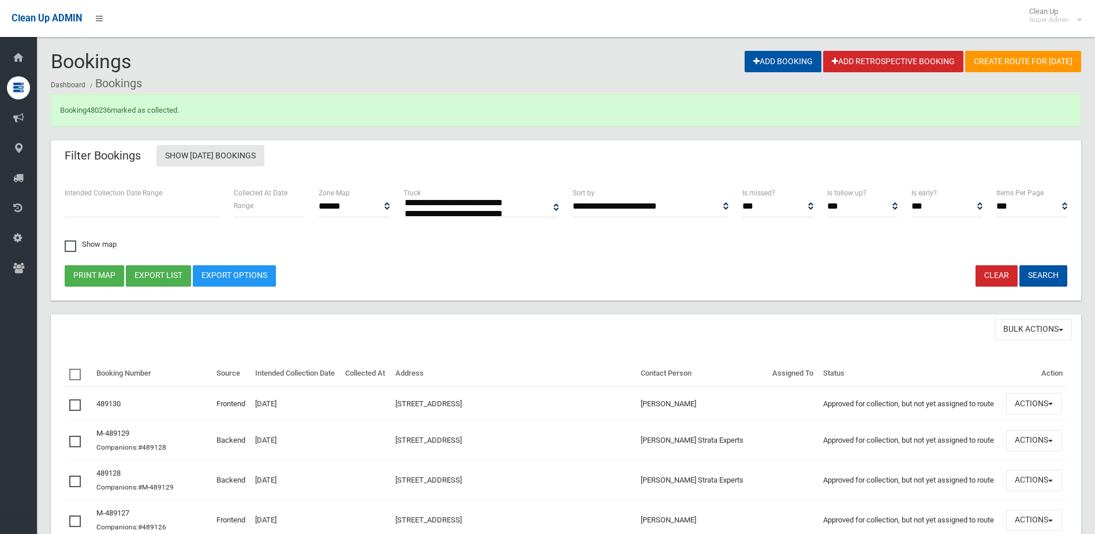
select select
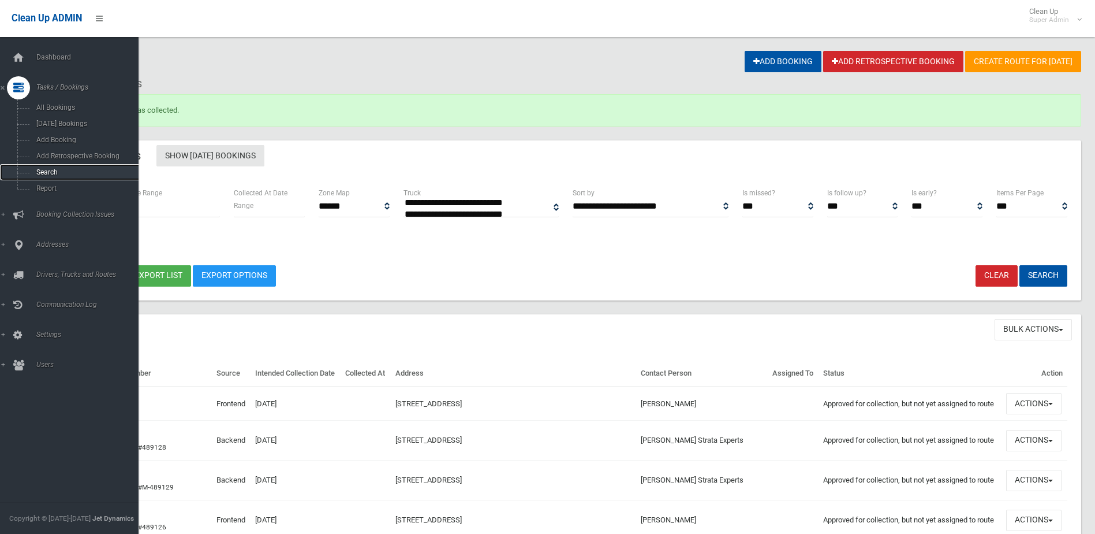
click at [43, 169] on span "Search" at bounding box center [85, 172] width 105 height 8
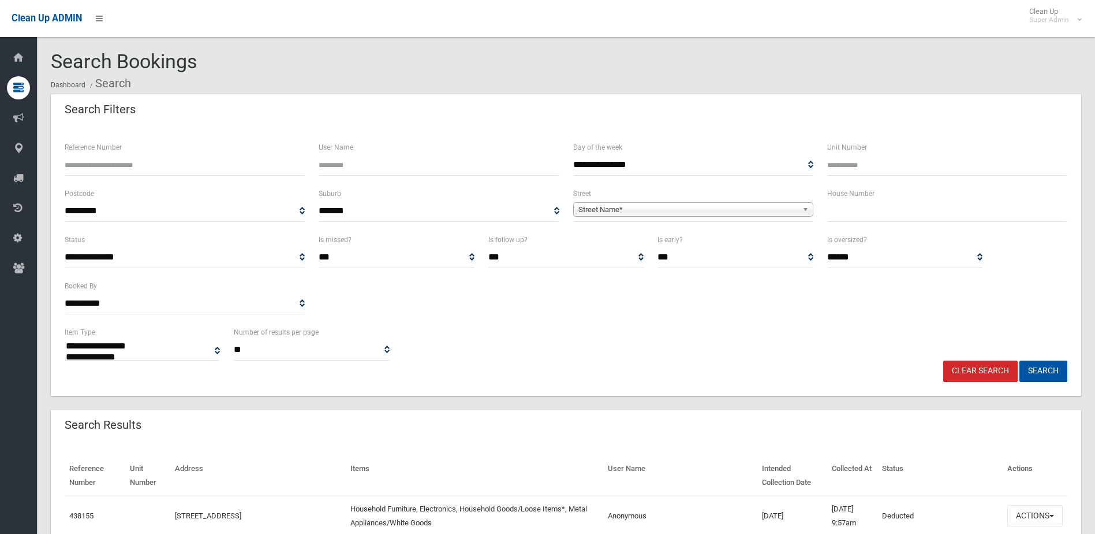
select select
click at [101, 158] on input "Reference Number" at bounding box center [185, 164] width 240 height 21
type input "******"
click at [1020, 360] on button "Search" at bounding box center [1044, 370] width 48 height 21
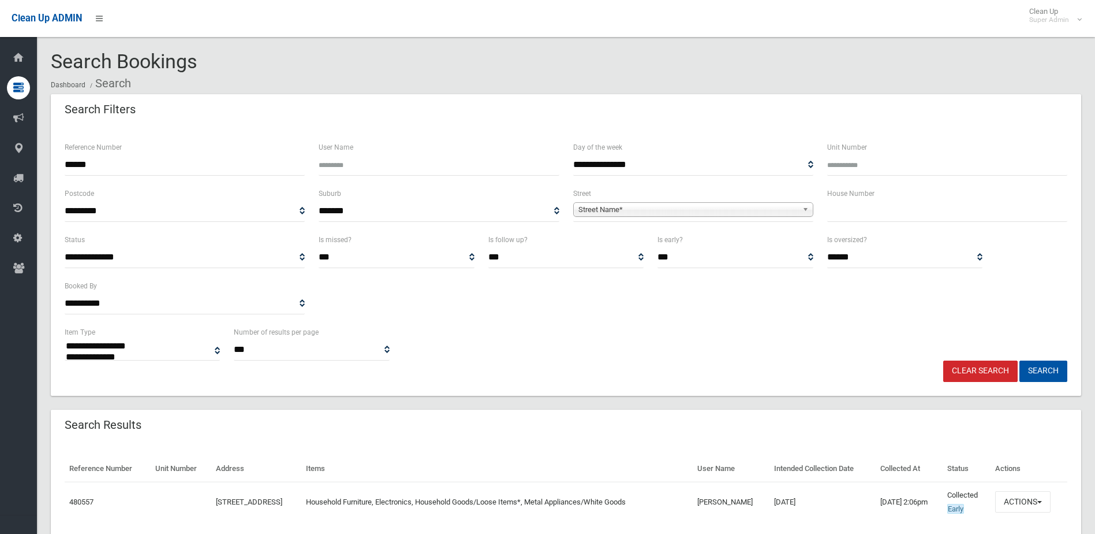
select select
click at [1031, 499] on button "Actions" at bounding box center [1022, 501] width 55 height 21
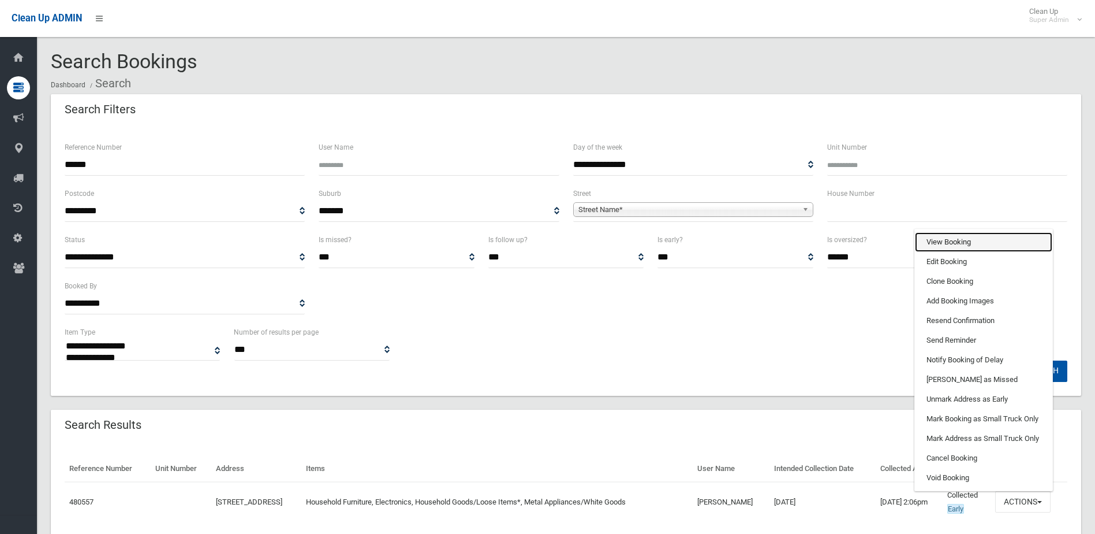
click at [946, 243] on link "View Booking" at bounding box center [983, 242] width 137 height 20
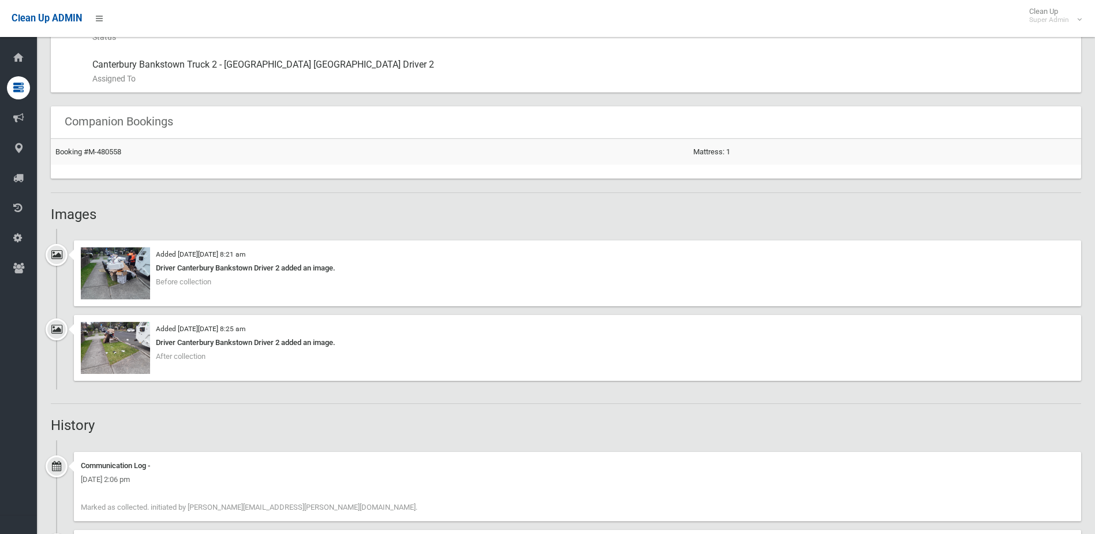
scroll to position [693, 0]
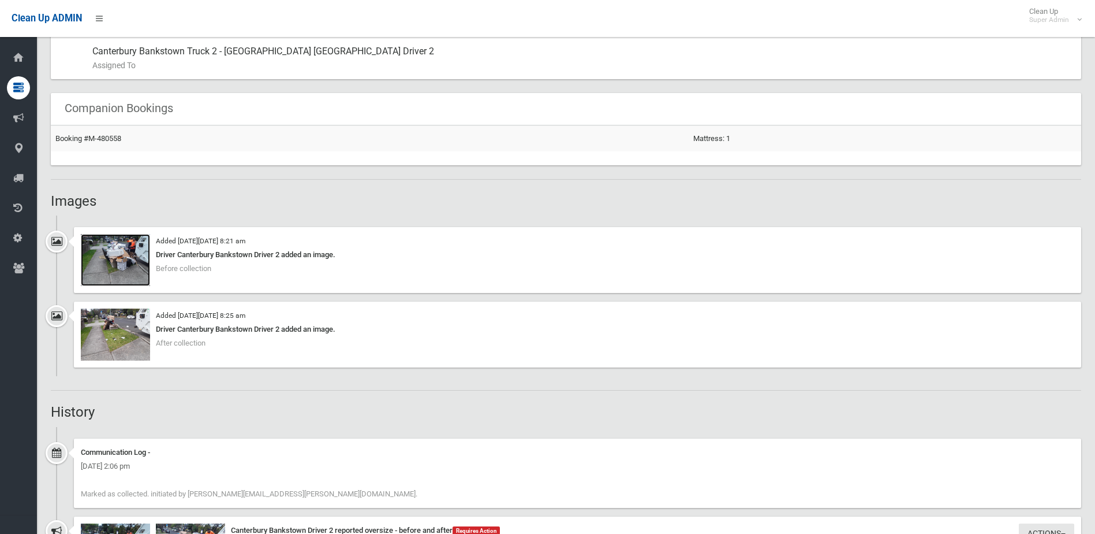
click at [118, 268] on img at bounding box center [115, 260] width 69 height 52
click at [123, 341] on img at bounding box center [115, 334] width 69 height 52
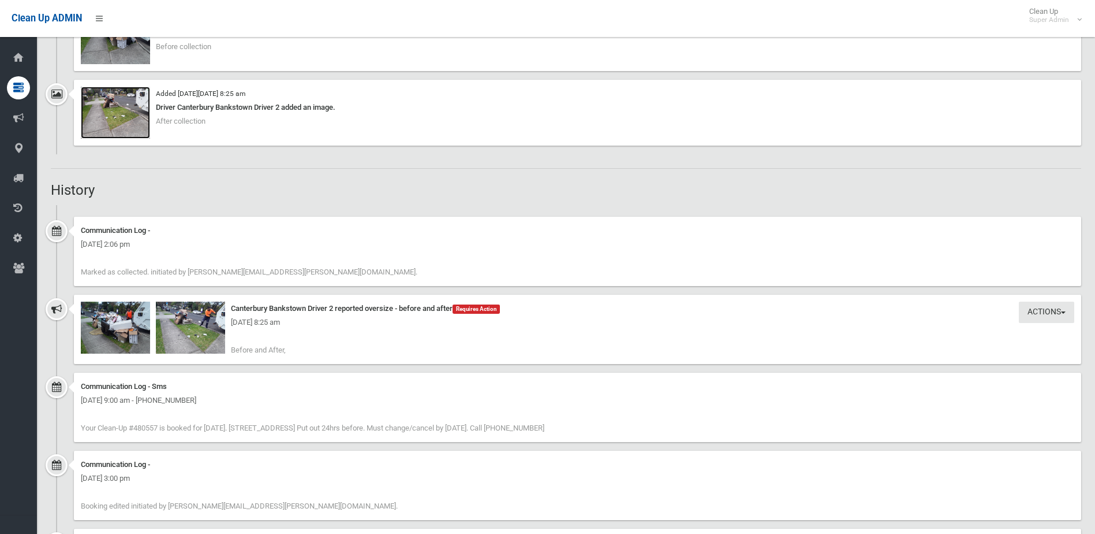
scroll to position [924, 0]
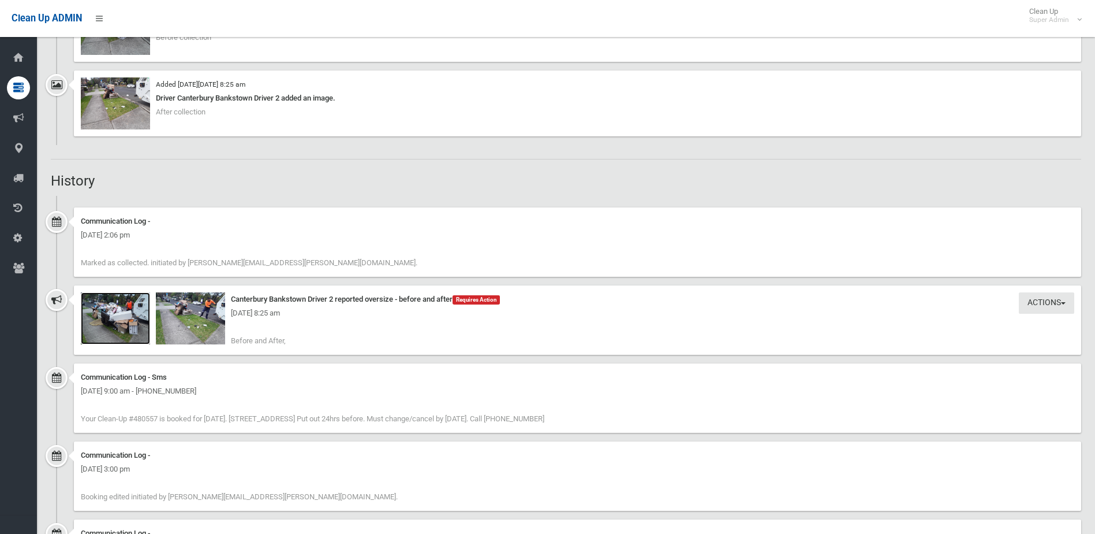
click at [125, 322] on img at bounding box center [115, 318] width 69 height 52
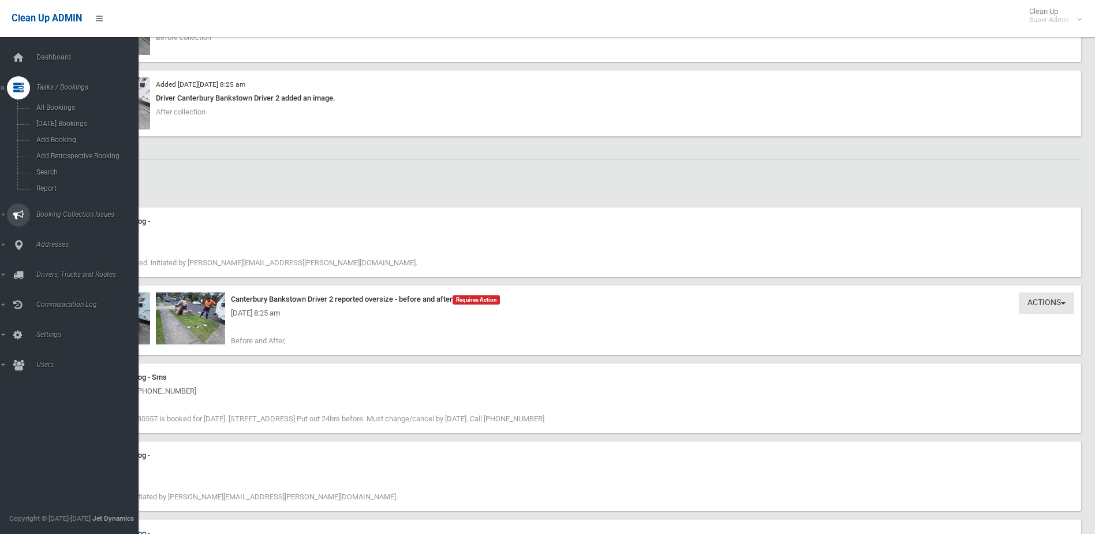
click at [54, 212] on span "Booking Collection Issues" at bounding box center [90, 214] width 114 height 8
click at [62, 134] on span "All Reported Issues" at bounding box center [85, 137] width 105 height 8
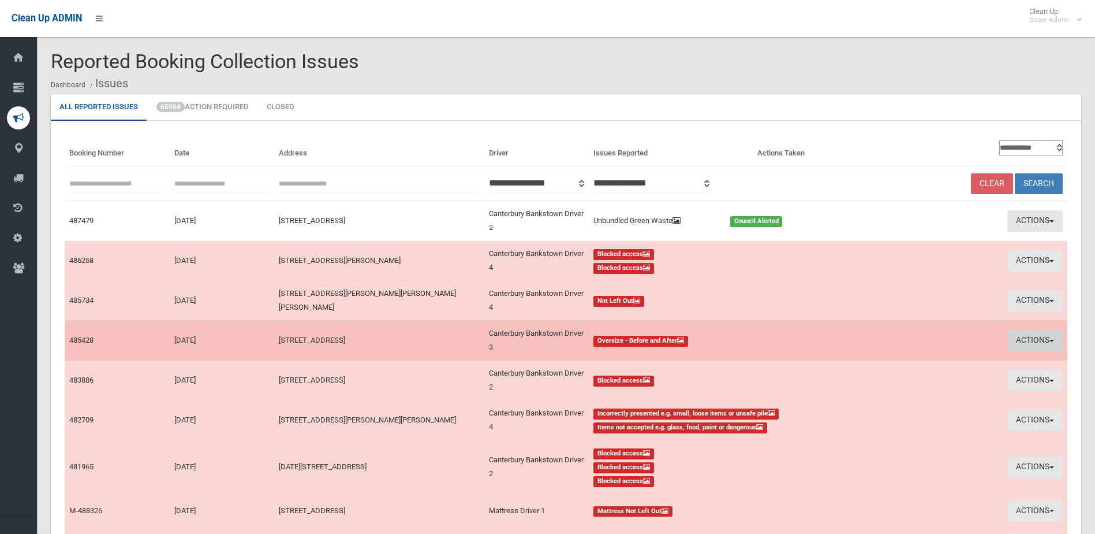
click at [1034, 338] on button "Actions" at bounding box center [1035, 340] width 55 height 21
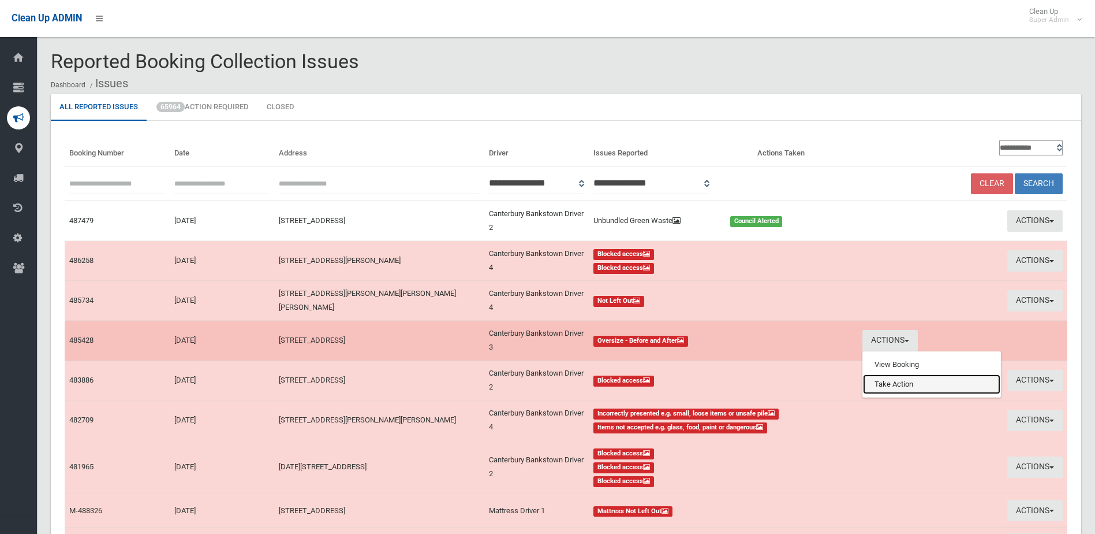
click at [894, 382] on link "Take Action" at bounding box center [931, 384] width 137 height 20
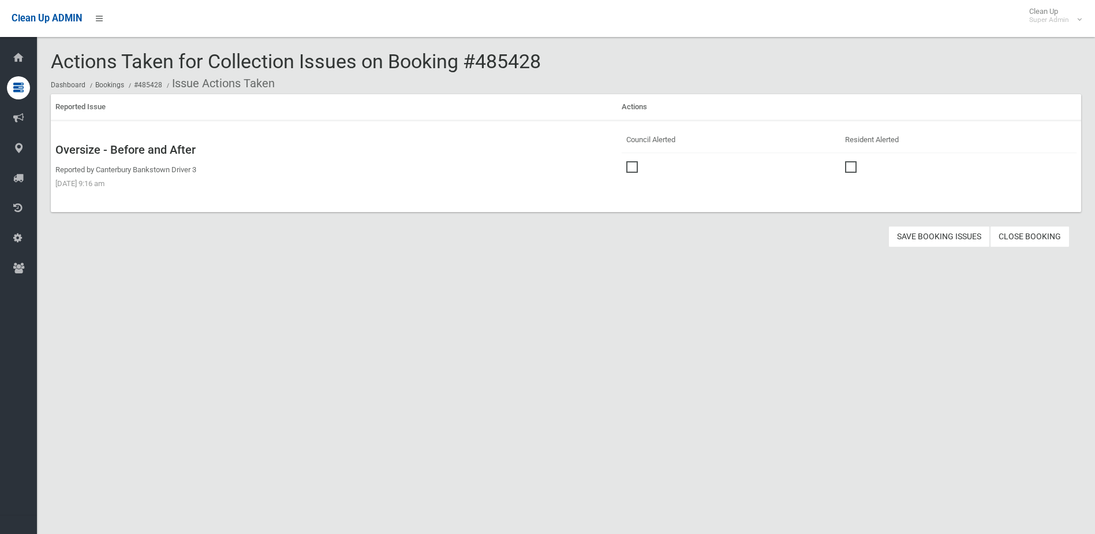
click at [635, 161] on span at bounding box center [634, 161] width 17 height 0
click at [932, 236] on button "Save Booking Issues" at bounding box center [940, 236] width 102 height 21
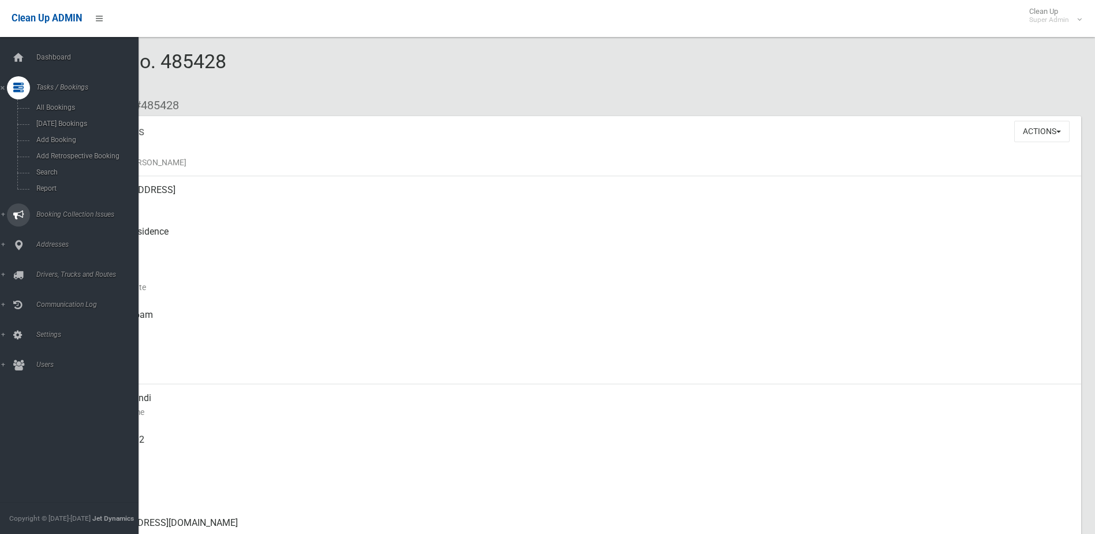
click at [50, 212] on span "Booking Collection Issues" at bounding box center [90, 214] width 114 height 8
click at [59, 131] on link "All Reported Issues" at bounding box center [73, 137] width 147 height 16
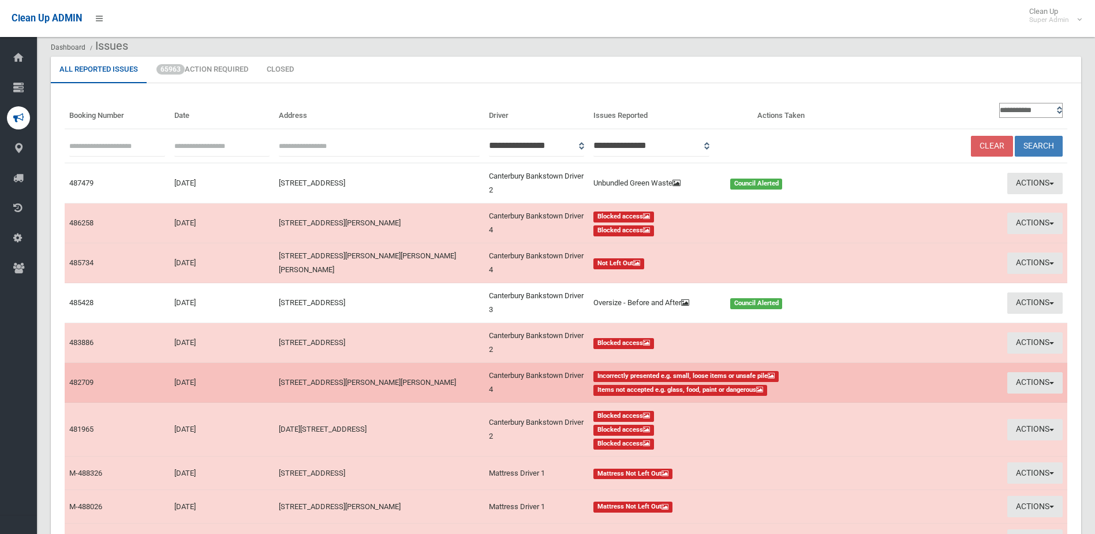
scroll to position [58, 0]
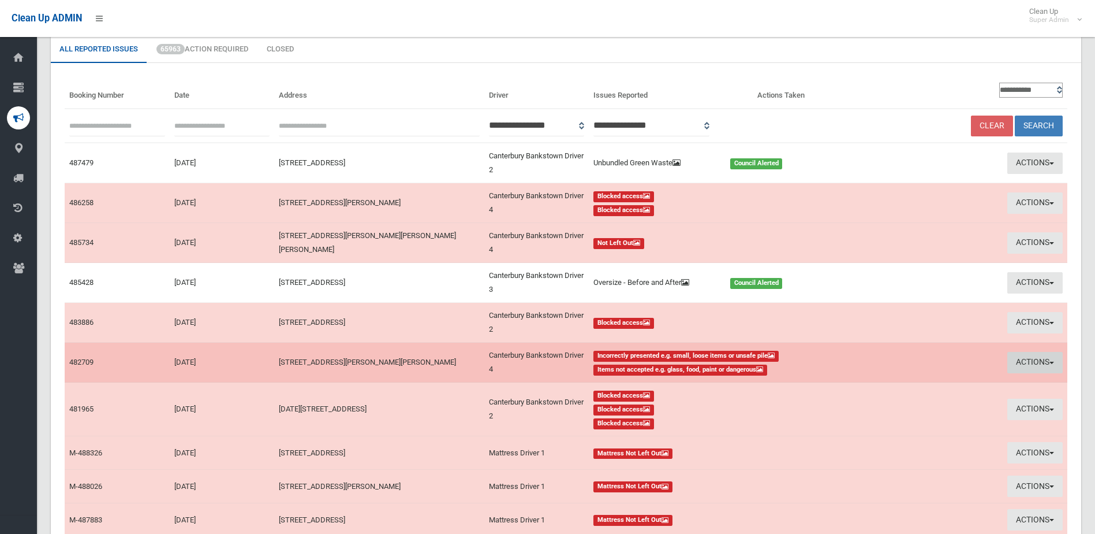
click at [1040, 360] on button "Actions" at bounding box center [1035, 362] width 55 height 21
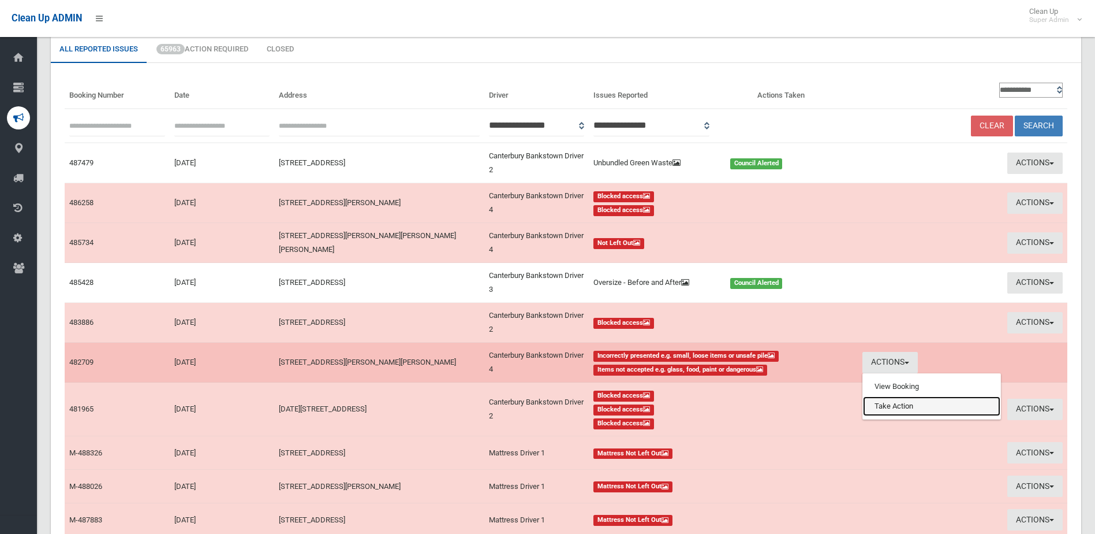
click at [881, 408] on link "Take Action" at bounding box center [931, 406] width 137 height 20
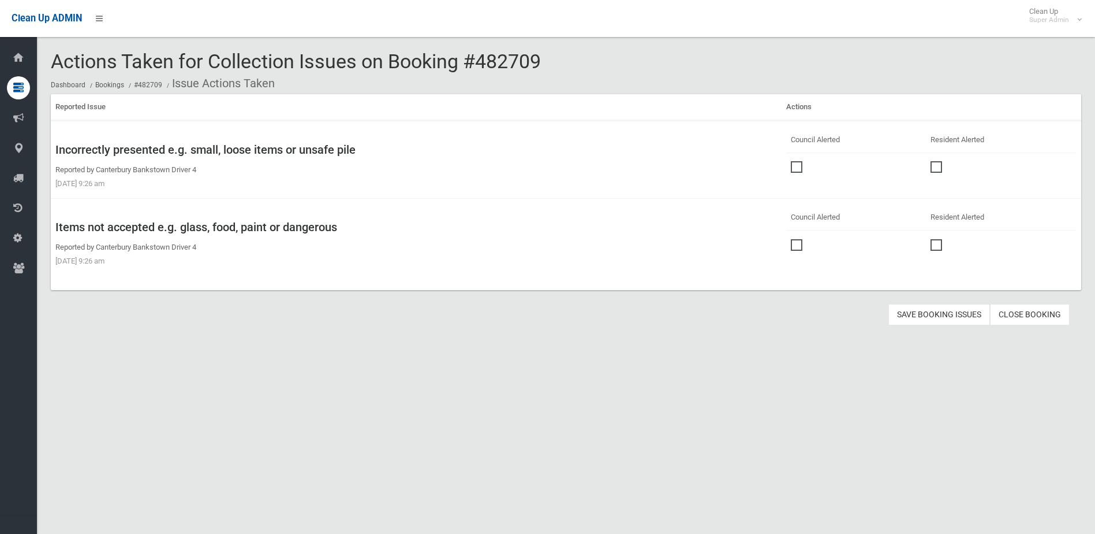
click at [794, 161] on span at bounding box center [799, 161] width 17 height 0
click at [794, 239] on span at bounding box center [799, 239] width 17 height 0
click at [927, 312] on button "Save Booking Issues" at bounding box center [940, 314] width 102 height 21
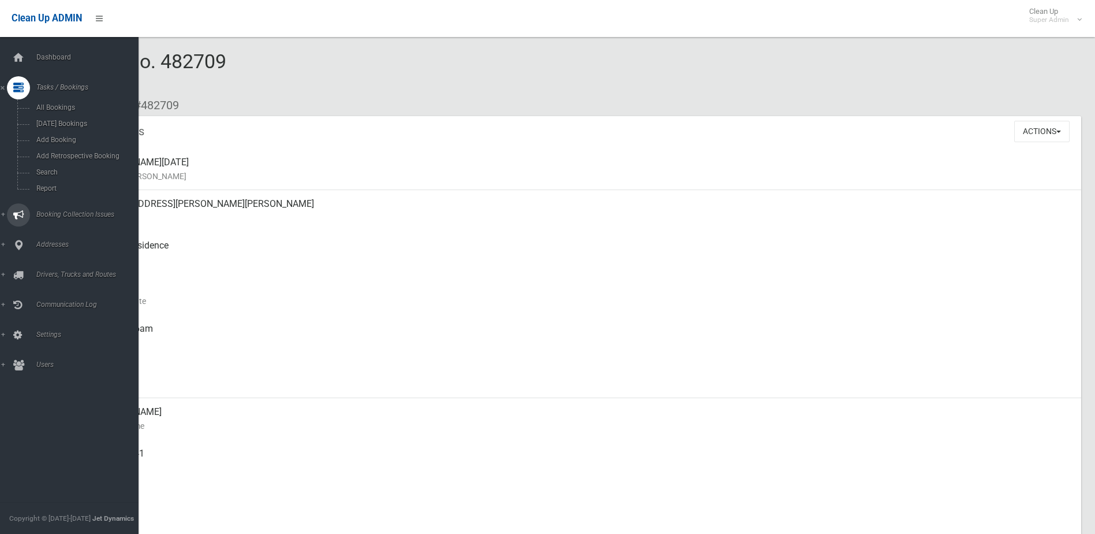
click at [70, 211] on span "Booking Collection Issues" at bounding box center [90, 214] width 114 height 8
click at [62, 132] on link "All Reported Issues" at bounding box center [73, 137] width 147 height 16
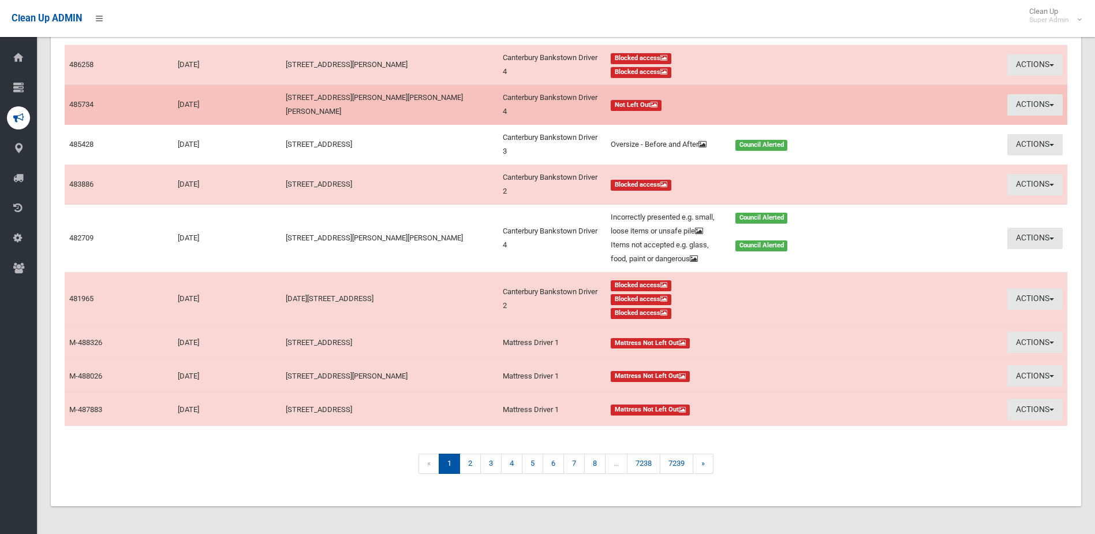
scroll to position [210, 0]
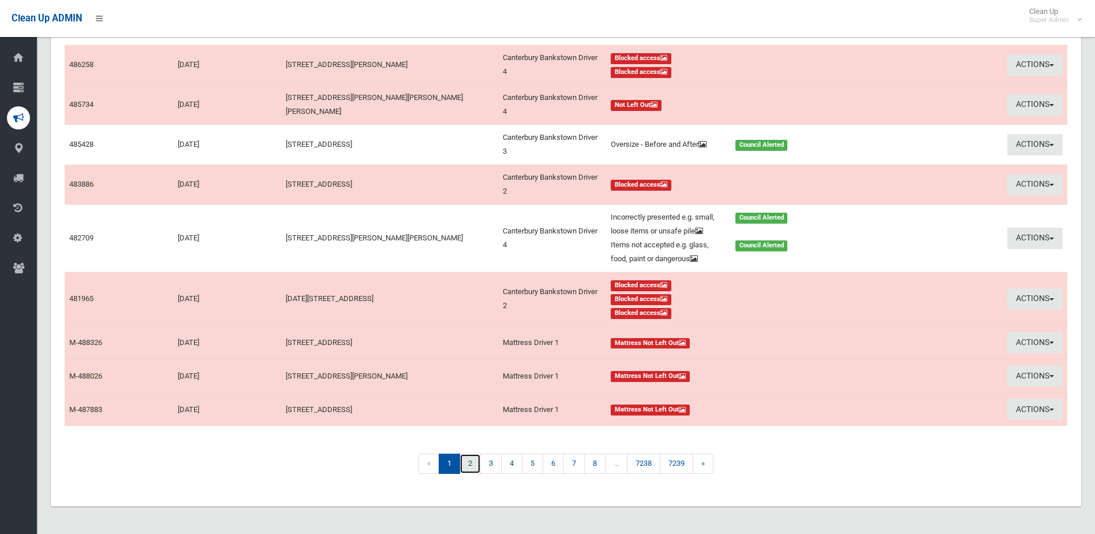
click at [470, 461] on link "2" at bounding box center [470, 463] width 21 height 20
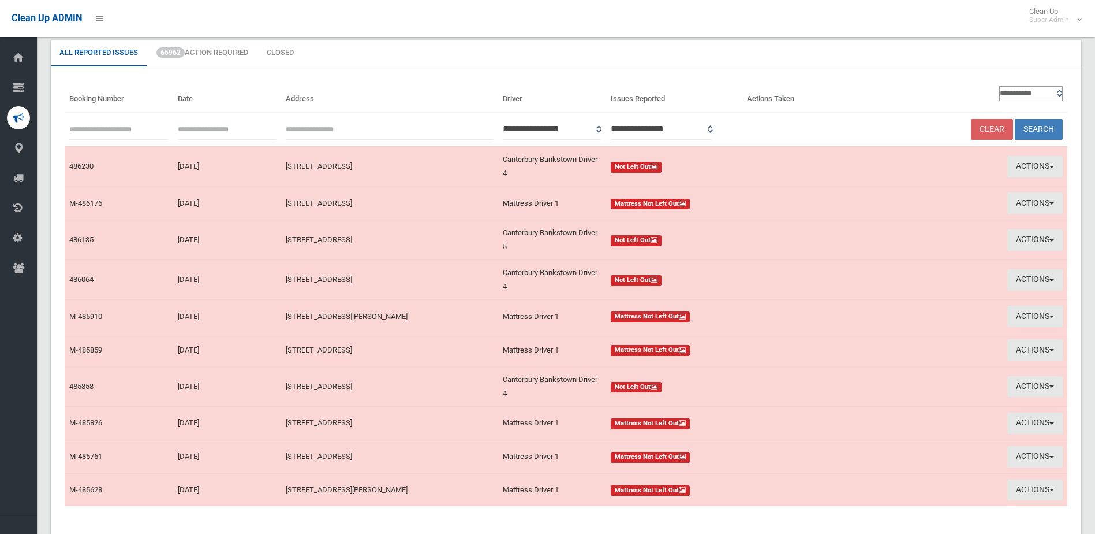
scroll to position [135, 0]
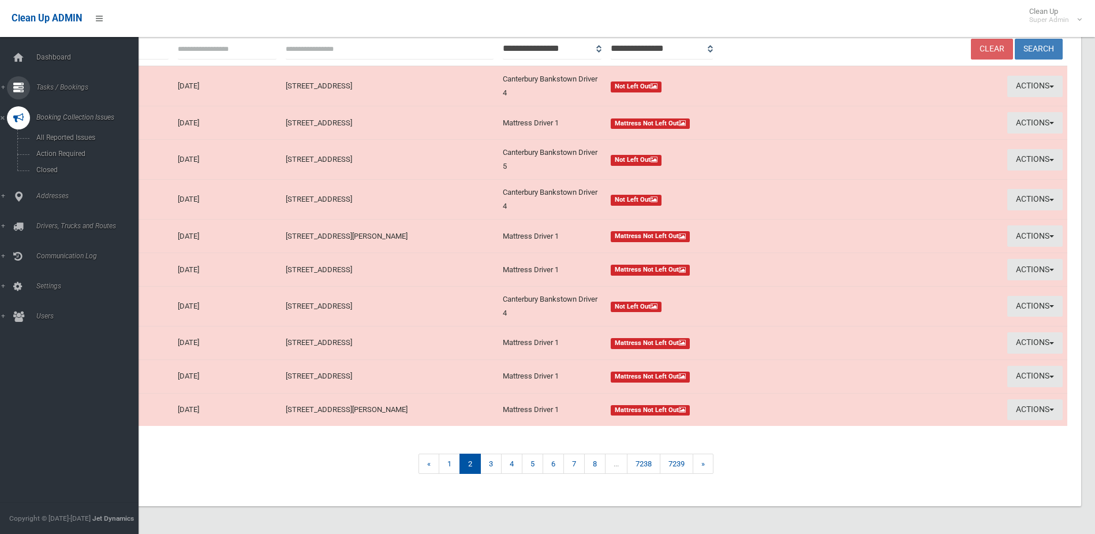
click at [59, 84] on span "Tasks / Bookings" at bounding box center [90, 87] width 114 height 8
click at [47, 171] on span "Search" at bounding box center [85, 172] width 105 height 8
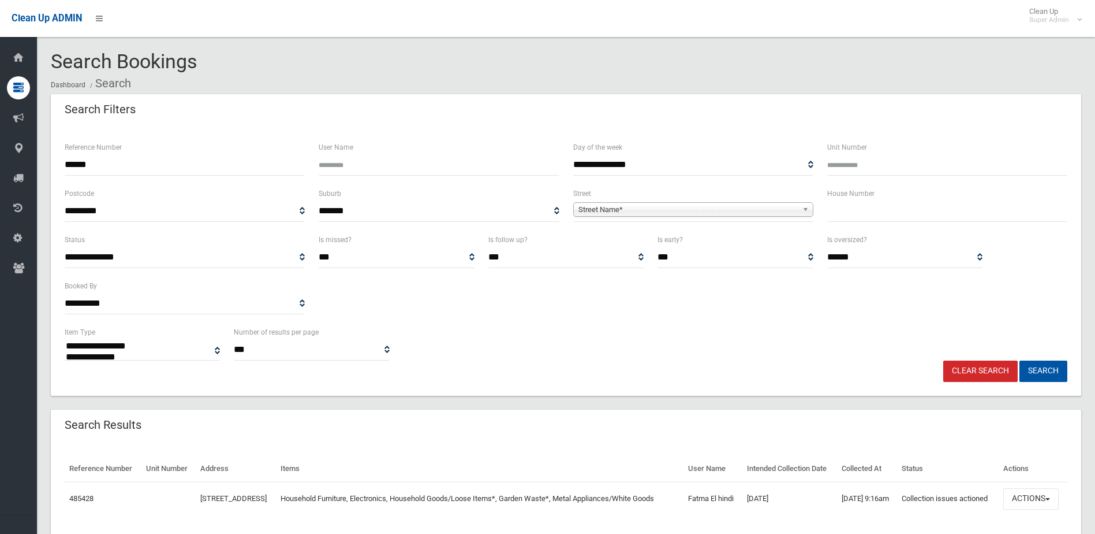
select select
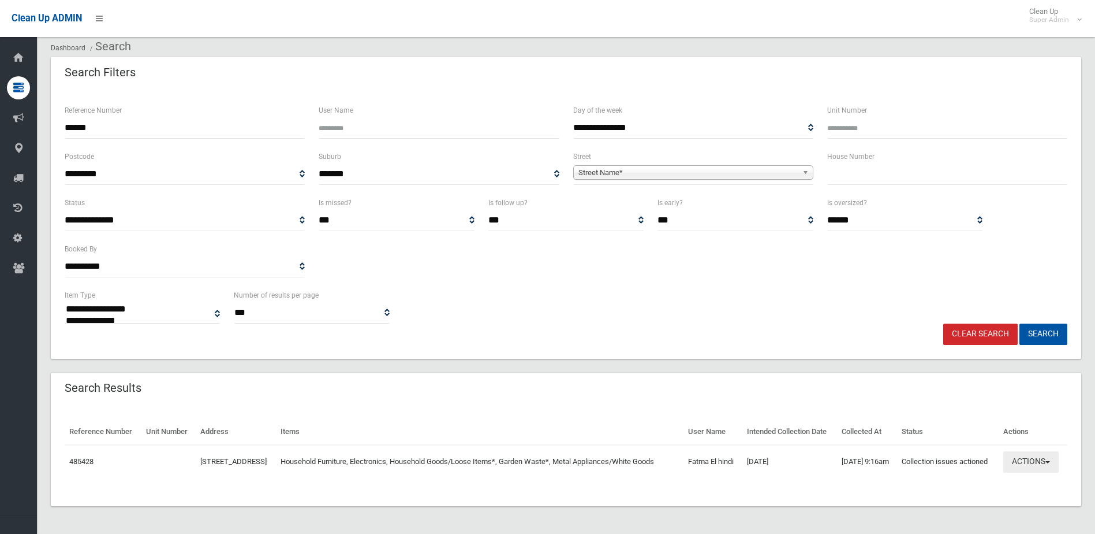
click at [1028, 458] on button "Actions" at bounding box center [1031, 461] width 55 height 21
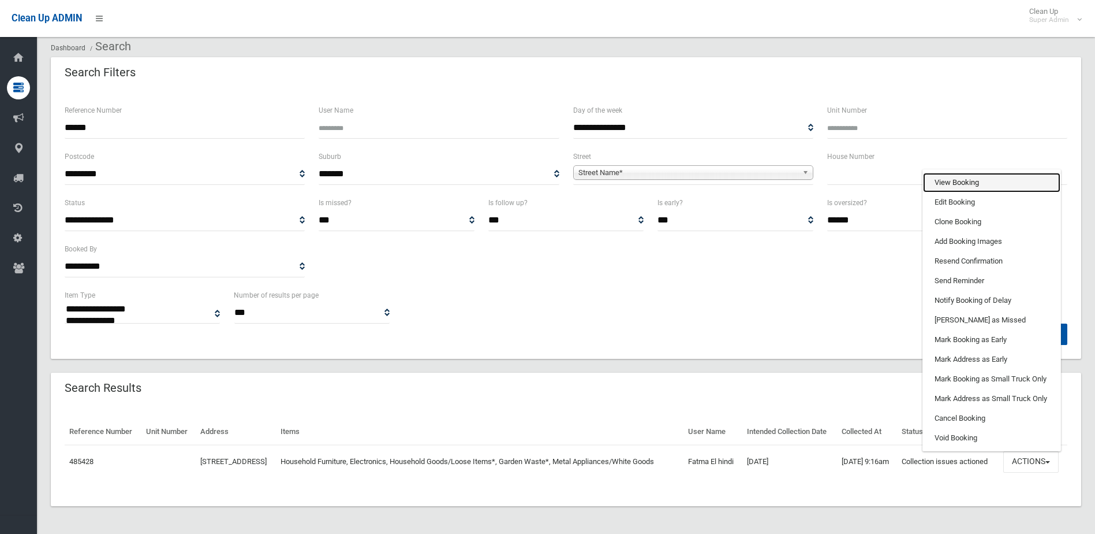
click at [950, 173] on link "View Booking" at bounding box center [991, 183] width 137 height 20
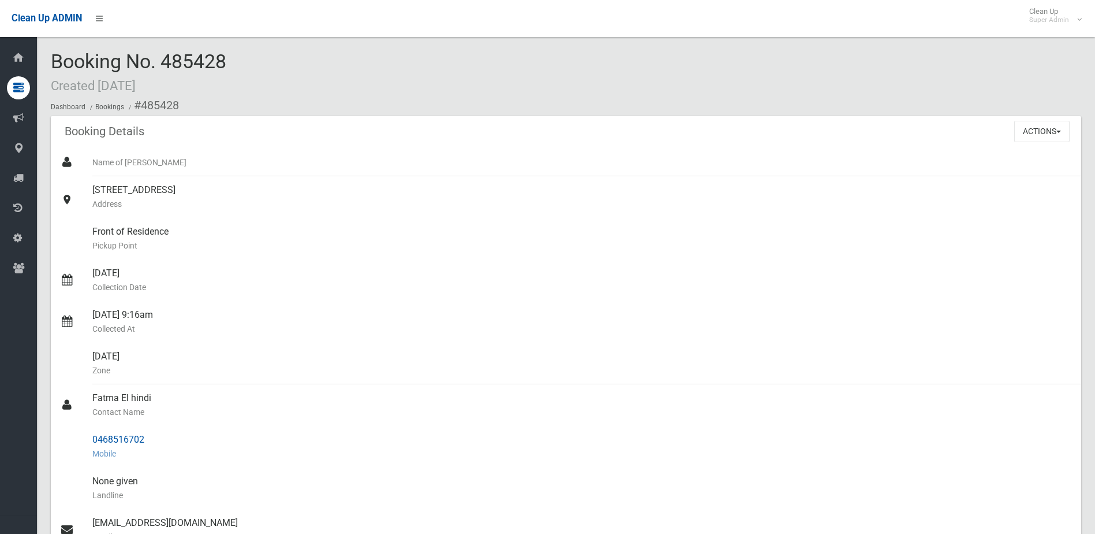
drag, startPoint x: 92, startPoint y: 397, endPoint x: 152, endPoint y: 434, distance: 71.3
click at [152, 434] on ul "Name of [PERSON_NAME] [STREET_ADDRESS] Address Front of Residence [GEOGRAPHIC_D…" at bounding box center [566, 460] width 1031 height 624
drag, startPoint x: 152, startPoint y: 434, endPoint x: 134, endPoint y: 438, distance: 18.8
copy ul "Fatma El hindi Contact Name 0468516702"
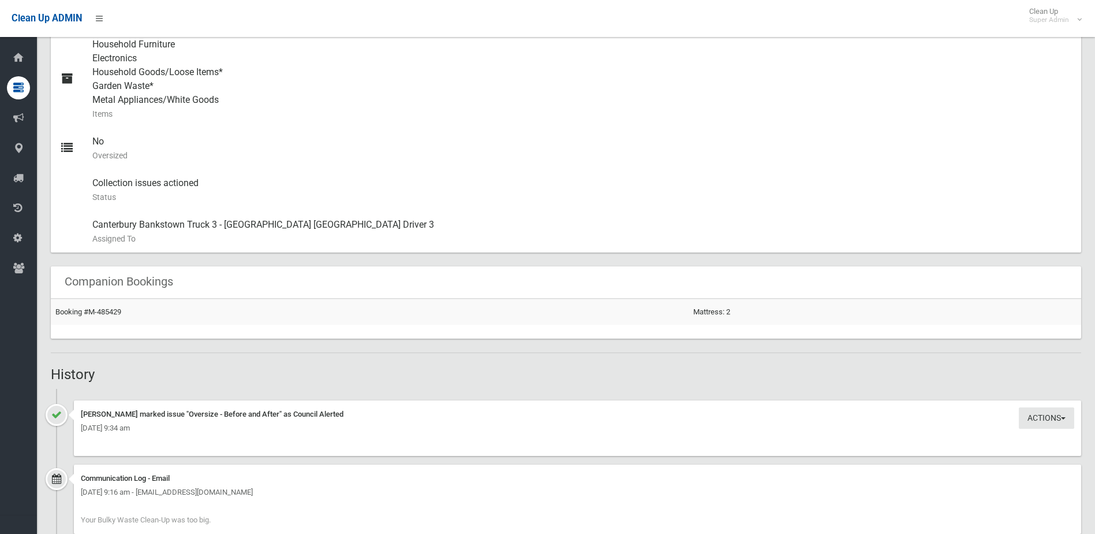
scroll to position [808, 0]
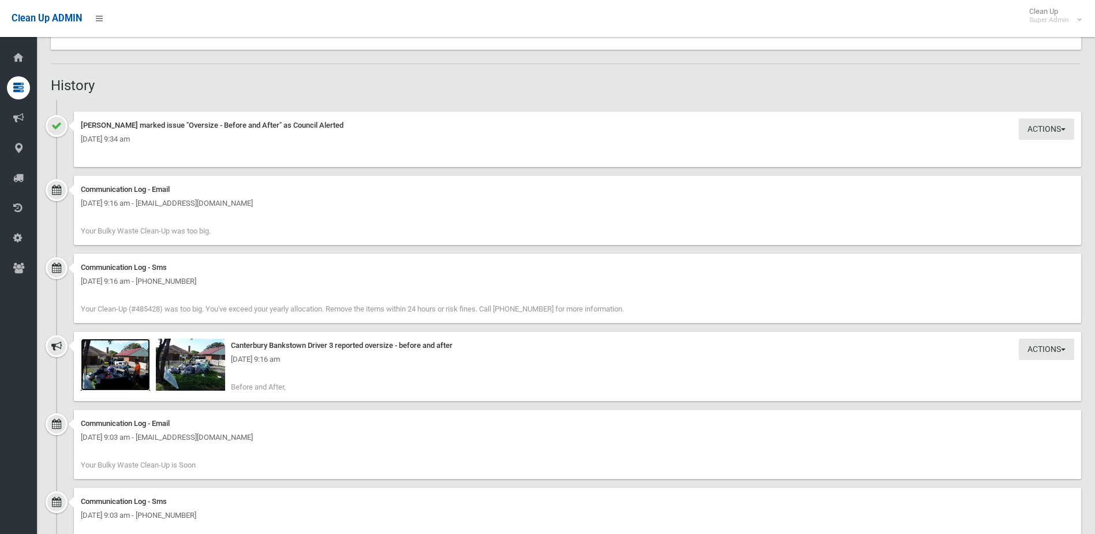
click at [132, 373] on img at bounding box center [115, 364] width 69 height 52
click at [191, 375] on img at bounding box center [190, 364] width 69 height 52
click at [107, 373] on img at bounding box center [115, 364] width 69 height 52
click at [188, 379] on img at bounding box center [190, 364] width 69 height 52
click at [114, 377] on img at bounding box center [115, 364] width 69 height 52
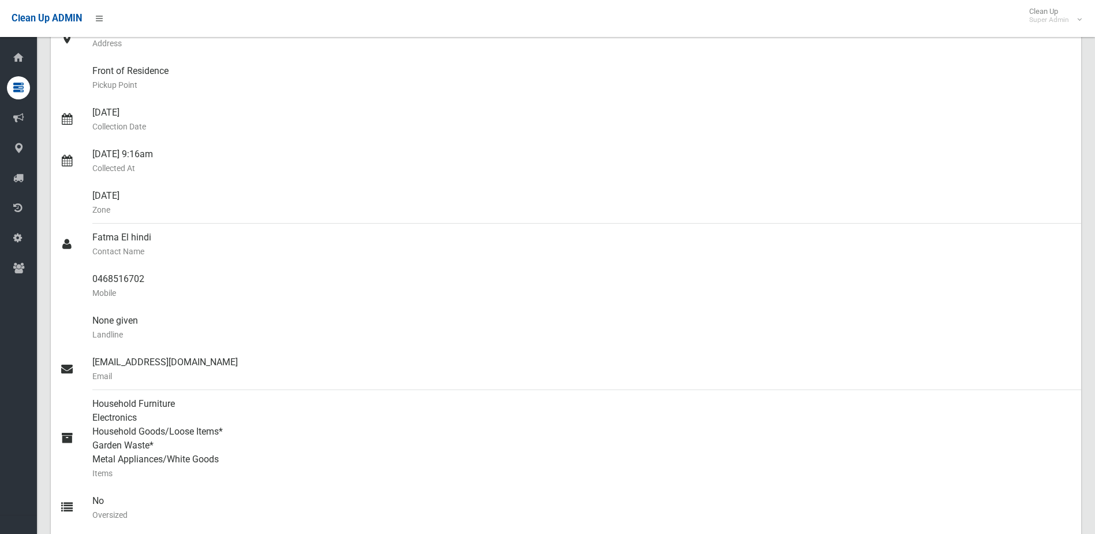
scroll to position [0, 0]
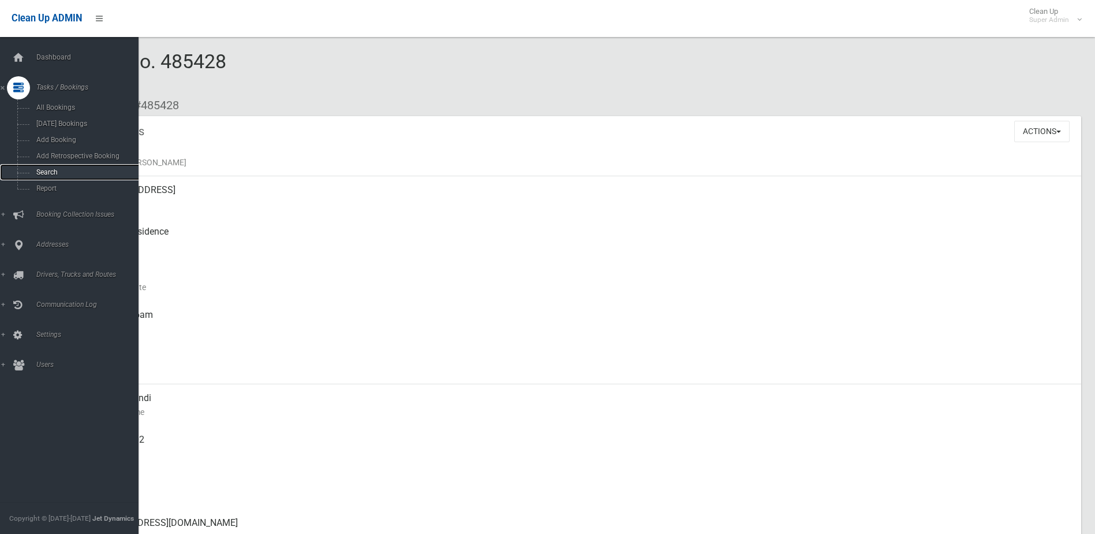
click at [57, 172] on span "Search" at bounding box center [85, 172] width 105 height 8
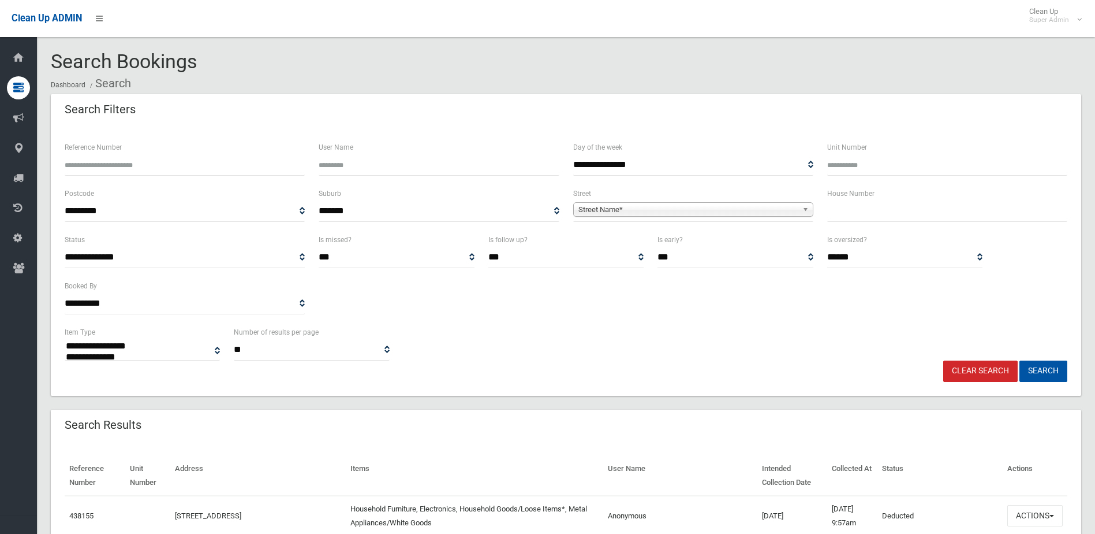
select select
click at [856, 215] on input "text" at bounding box center [947, 210] width 240 height 21
type input "**"
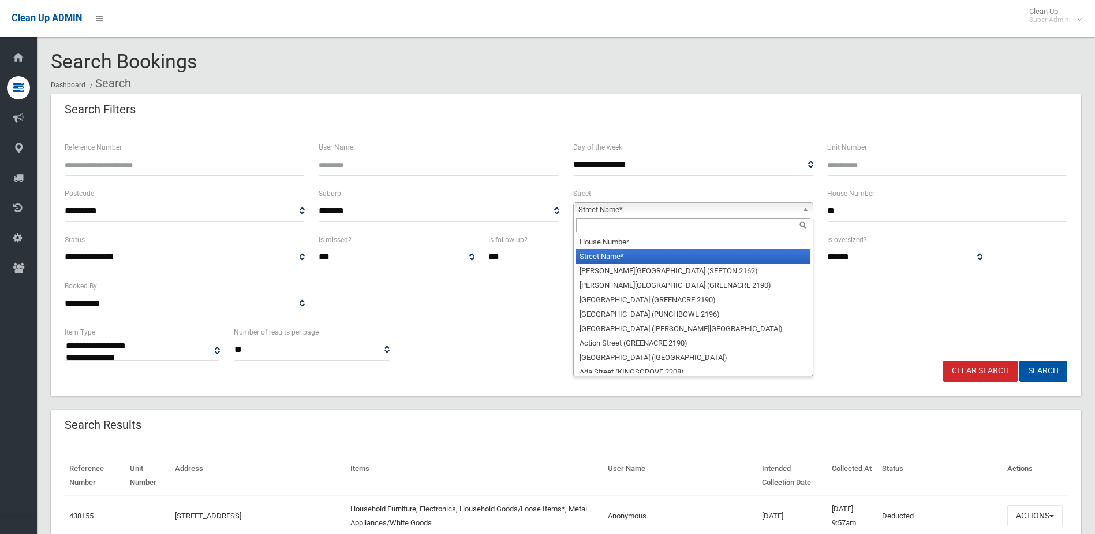
click at [603, 210] on span "Street Name*" at bounding box center [688, 210] width 219 height 14
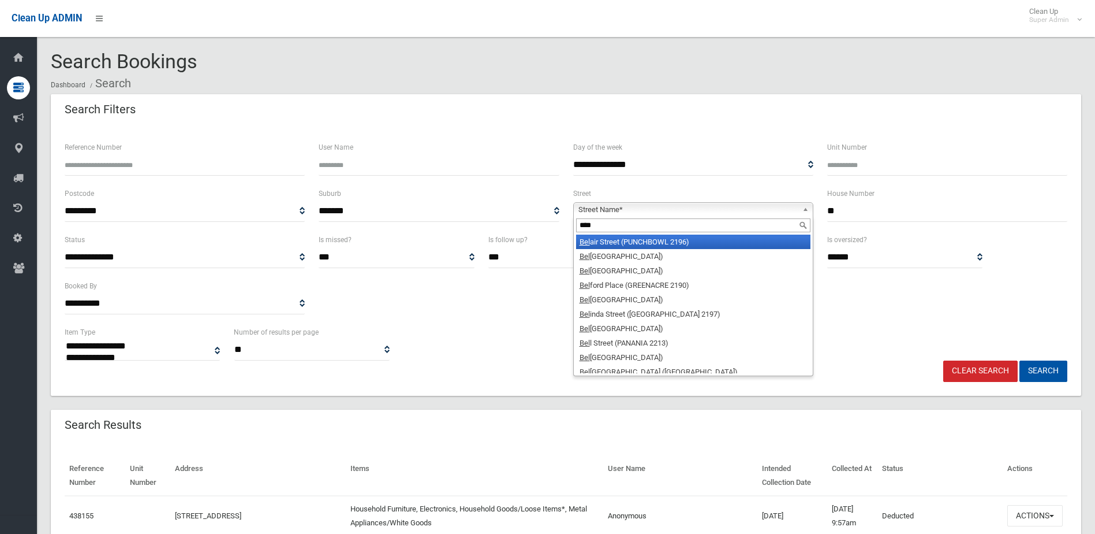
type input "*****"
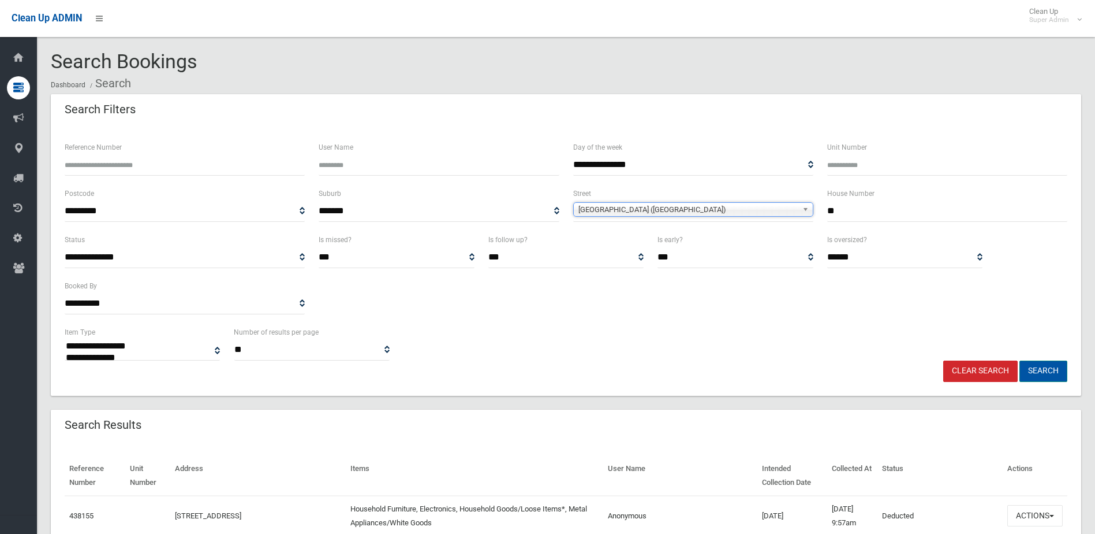
click at [1046, 368] on button "Search" at bounding box center [1044, 370] width 48 height 21
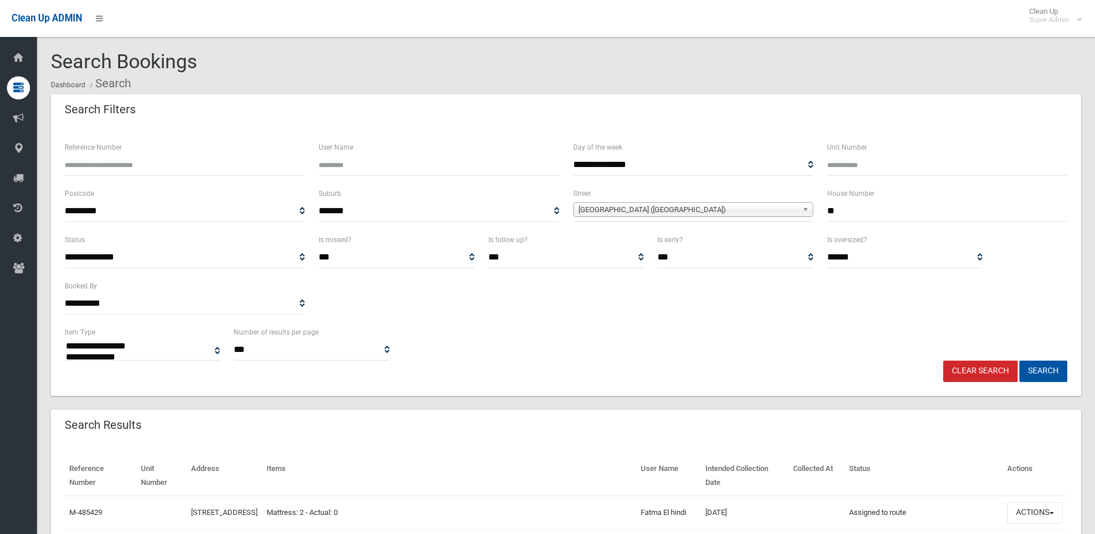
select select
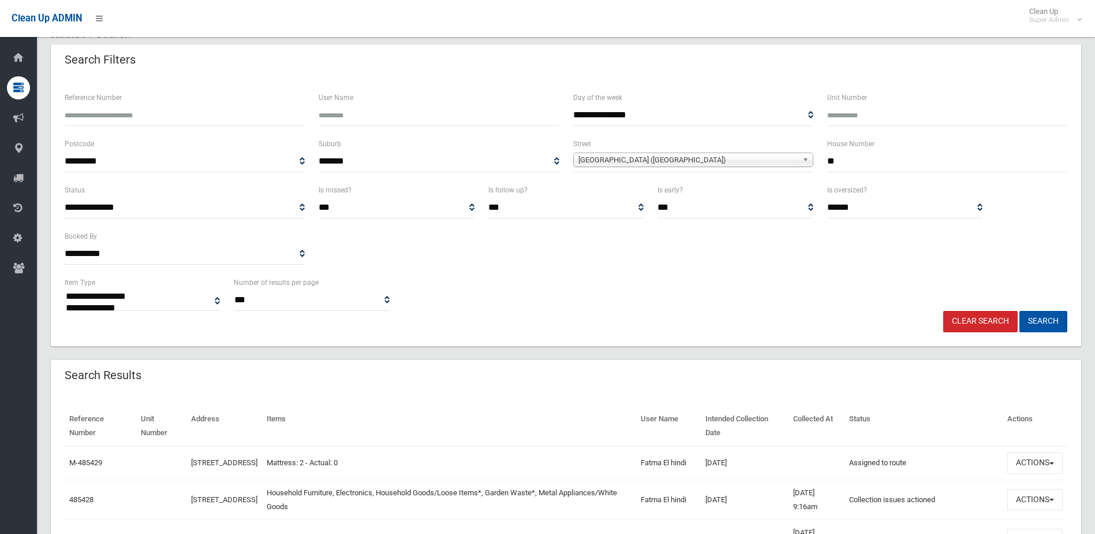
scroll to position [115, 0]
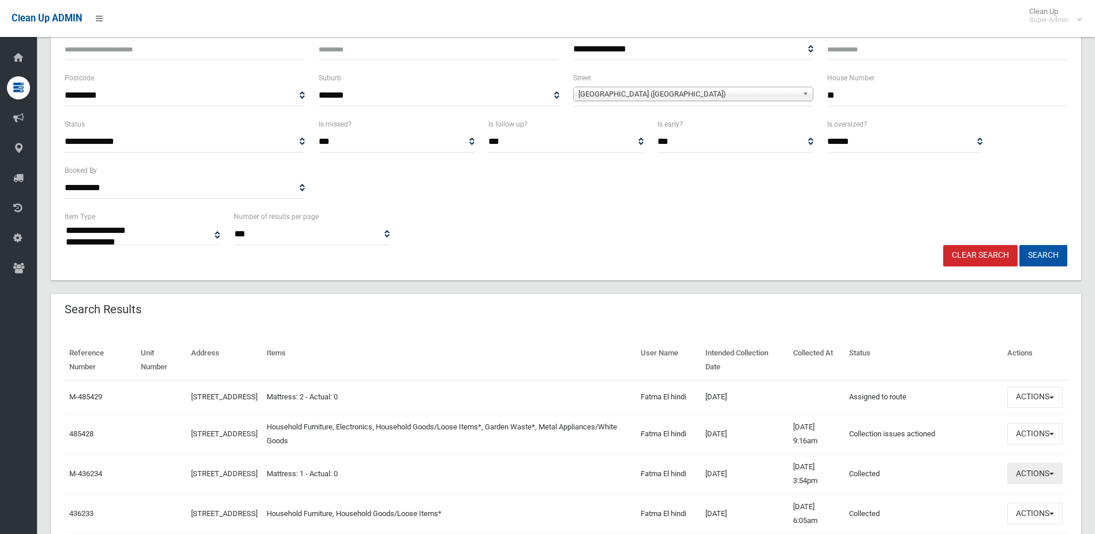
click at [1027, 481] on button "Actions" at bounding box center [1035, 472] width 55 height 21
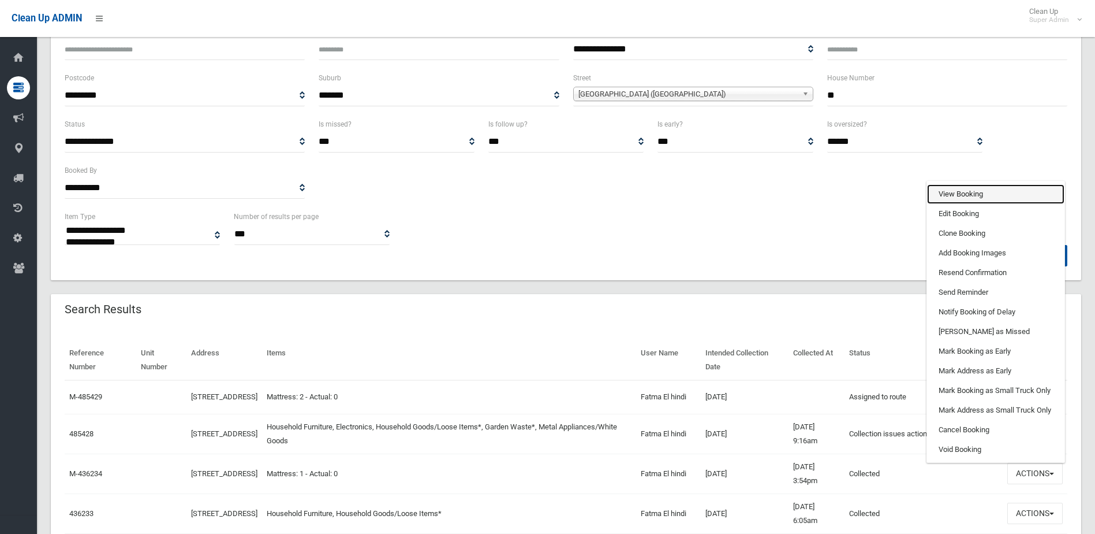
click at [961, 196] on link "View Booking" at bounding box center [995, 194] width 137 height 20
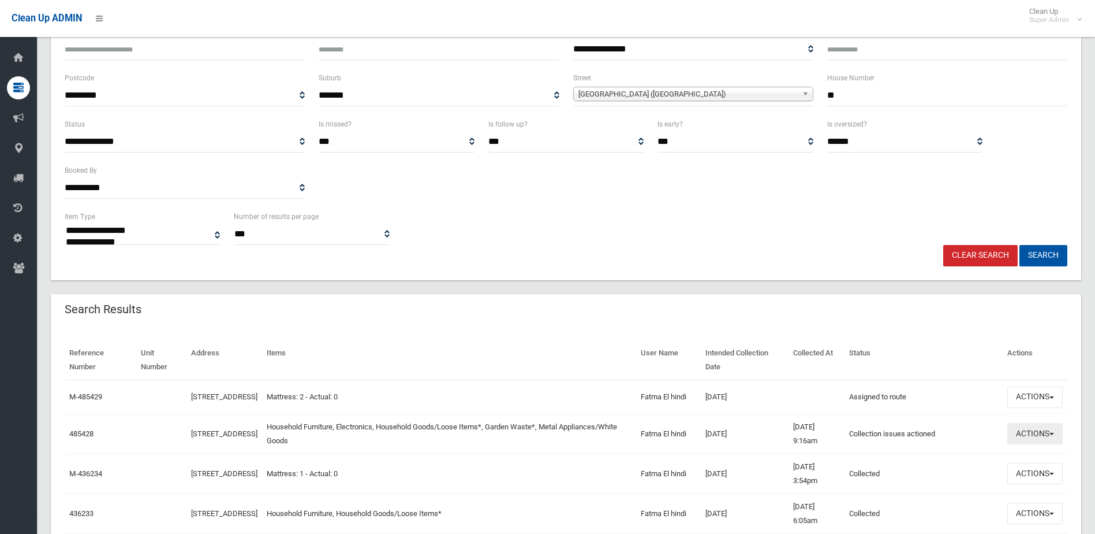
click at [1030, 438] on button "Actions" at bounding box center [1035, 433] width 55 height 21
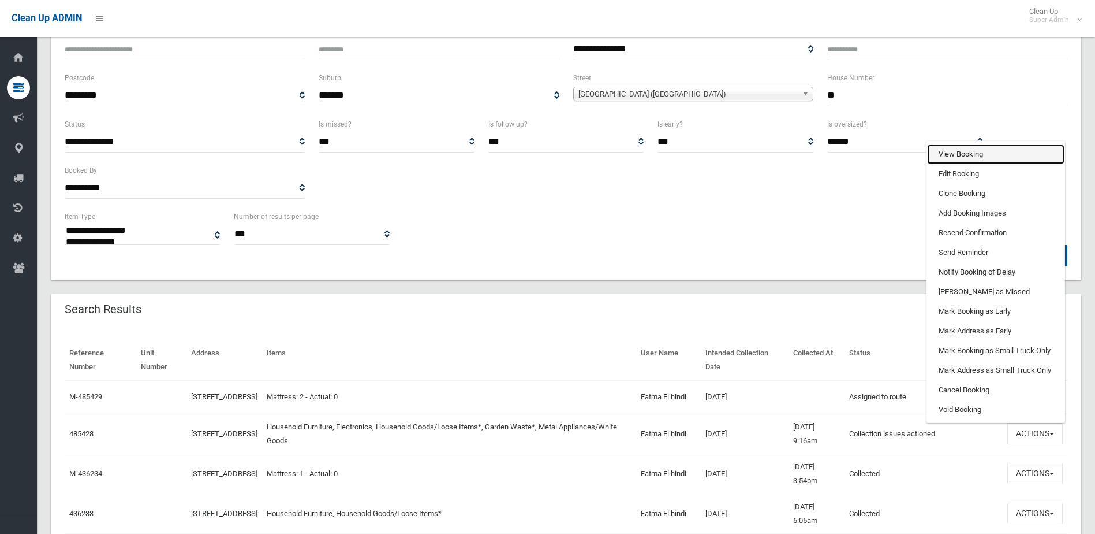
click at [958, 161] on link "View Booking" at bounding box center [995, 154] width 137 height 20
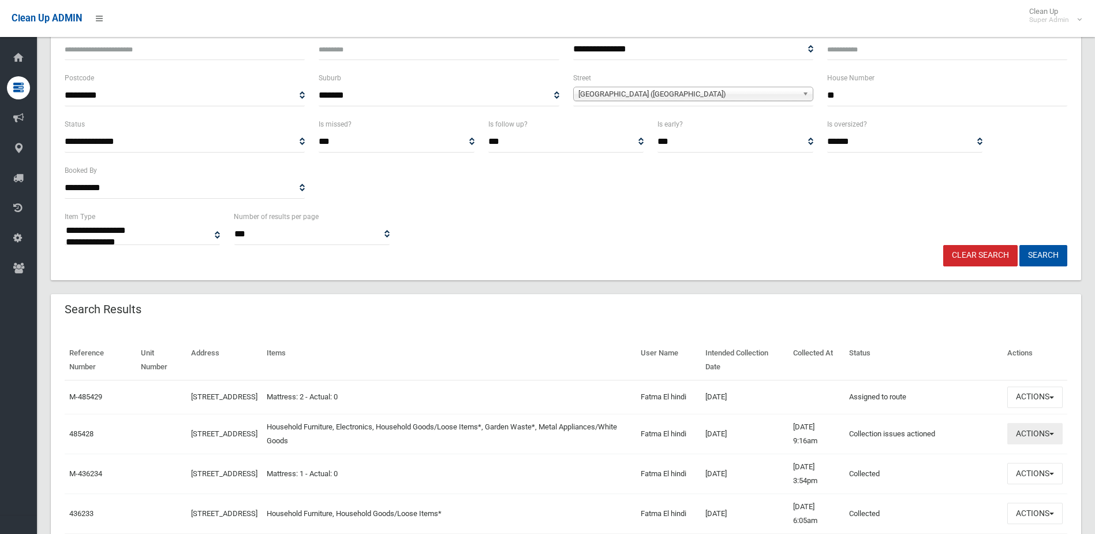
click at [1032, 438] on button "Actions" at bounding box center [1035, 433] width 55 height 21
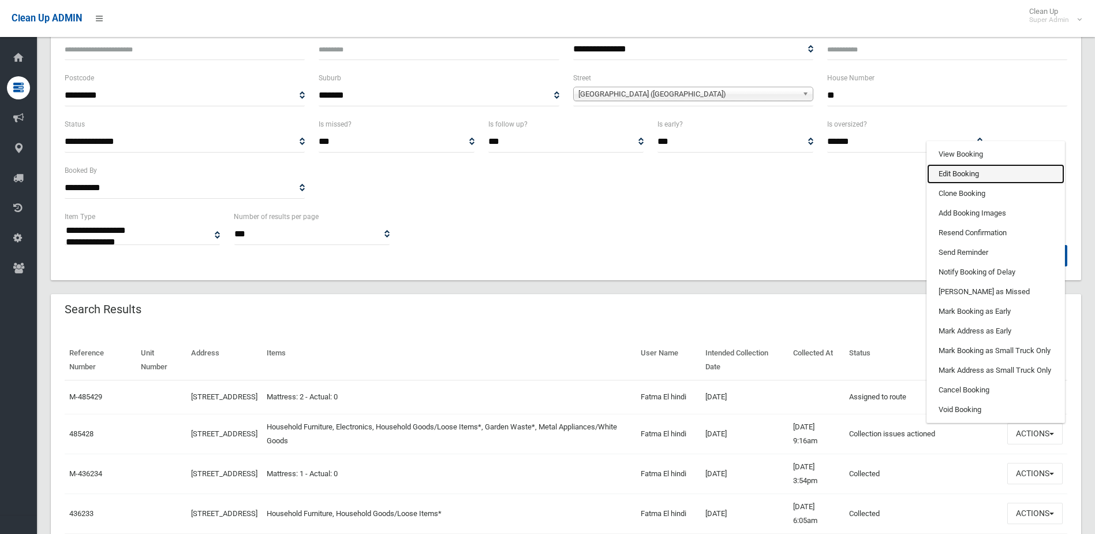
click at [953, 177] on link "Edit Booking" at bounding box center [995, 174] width 137 height 20
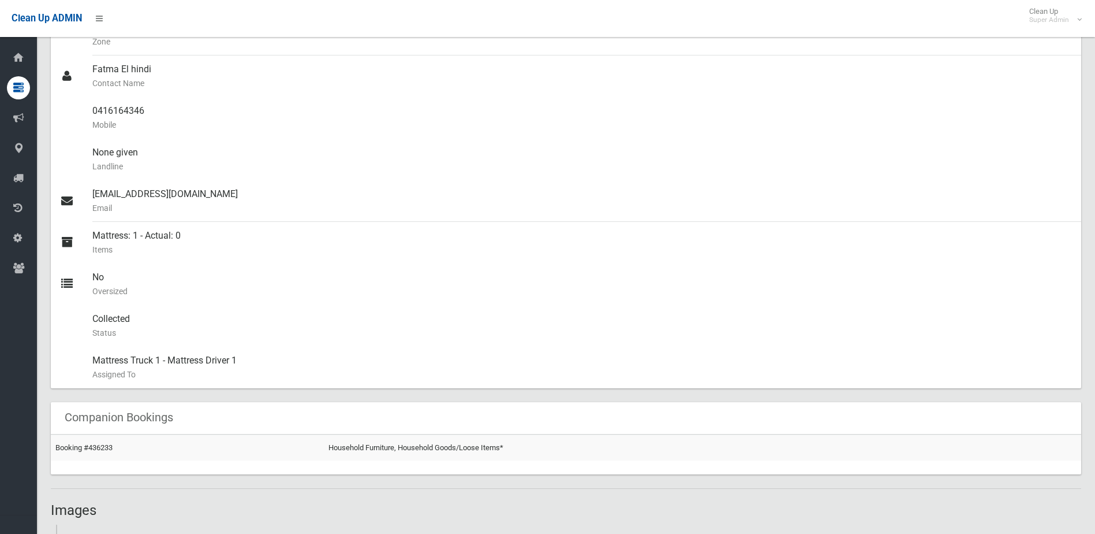
scroll to position [284, 0]
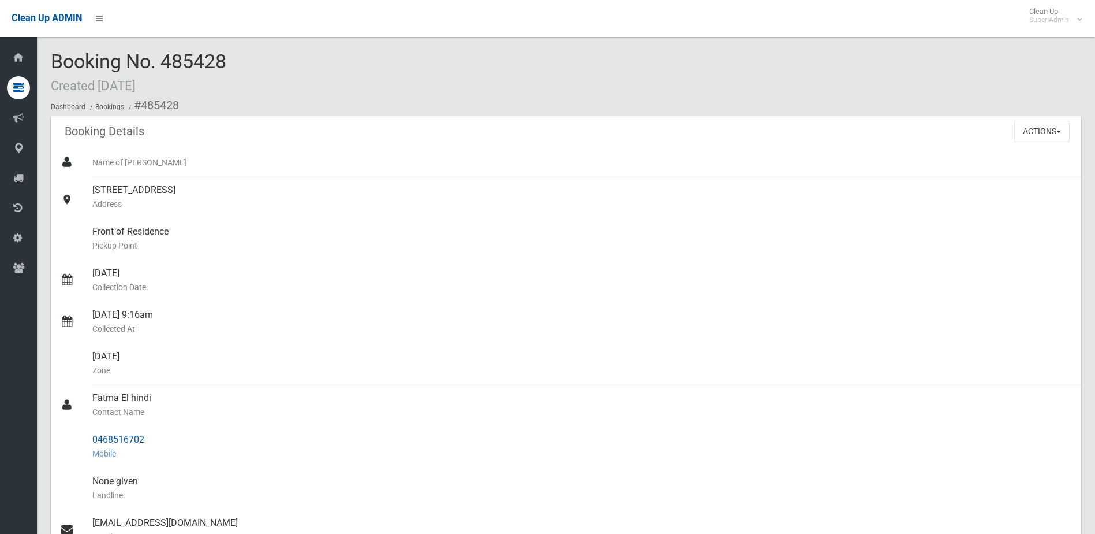
drag, startPoint x: 92, startPoint y: 437, endPoint x: 172, endPoint y: 438, distance: 79.7
click at [172, 438] on div "0468516702 Mobile" at bounding box center [582, 447] width 980 height 42
drag, startPoint x: 172, startPoint y: 438, endPoint x: 134, endPoint y: 438, distance: 38.1
copy div "0468516702"
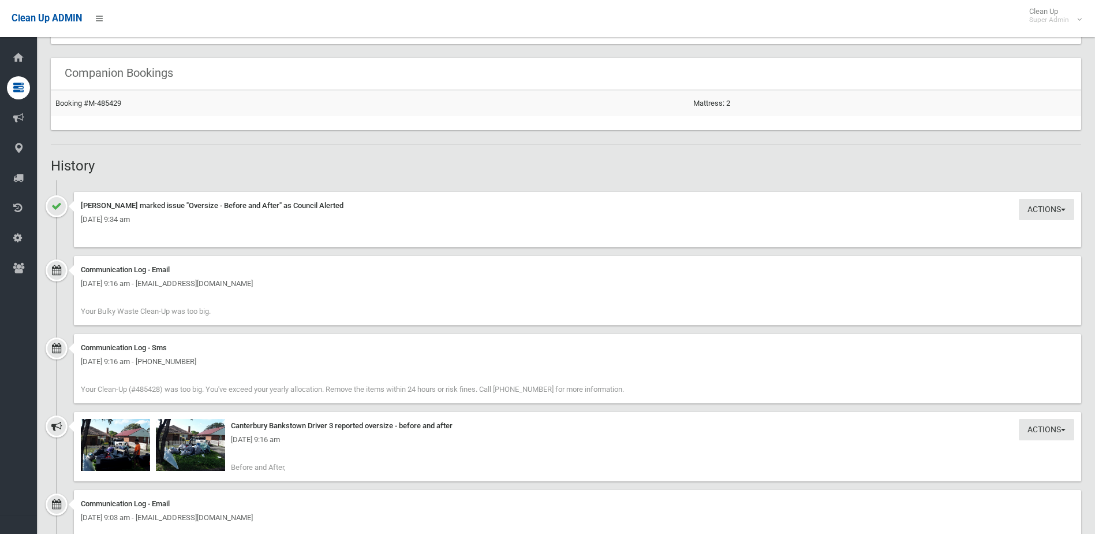
scroll to position [751, 0]
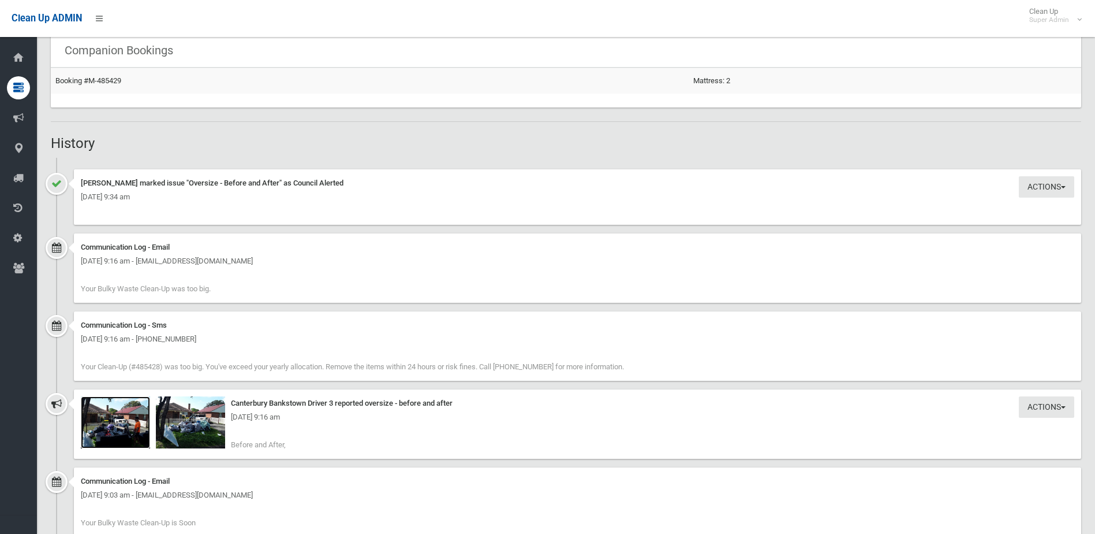
click at [128, 431] on img at bounding box center [115, 422] width 69 height 52
click at [195, 425] on img at bounding box center [190, 422] width 69 height 52
click at [124, 422] on div "Tuesday 30th September 2025 - 9:16 am" at bounding box center [578, 417] width 994 height 14
click at [125, 427] on img at bounding box center [115, 422] width 69 height 52
click at [105, 428] on img at bounding box center [115, 422] width 69 height 52
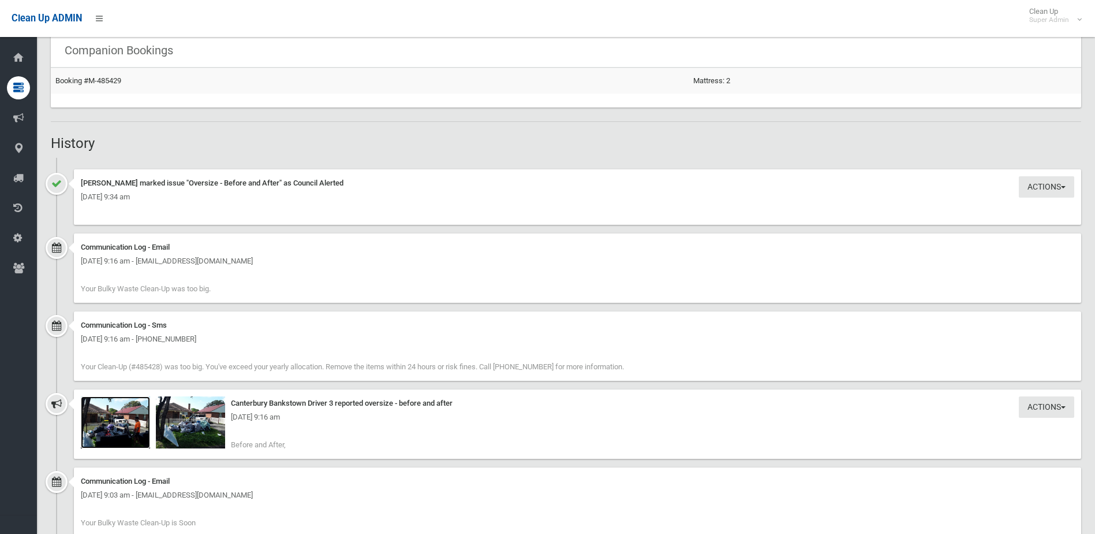
click at [121, 424] on img at bounding box center [115, 422] width 69 height 52
click at [200, 429] on img at bounding box center [190, 422] width 69 height 52
click at [119, 431] on img at bounding box center [115, 422] width 69 height 52
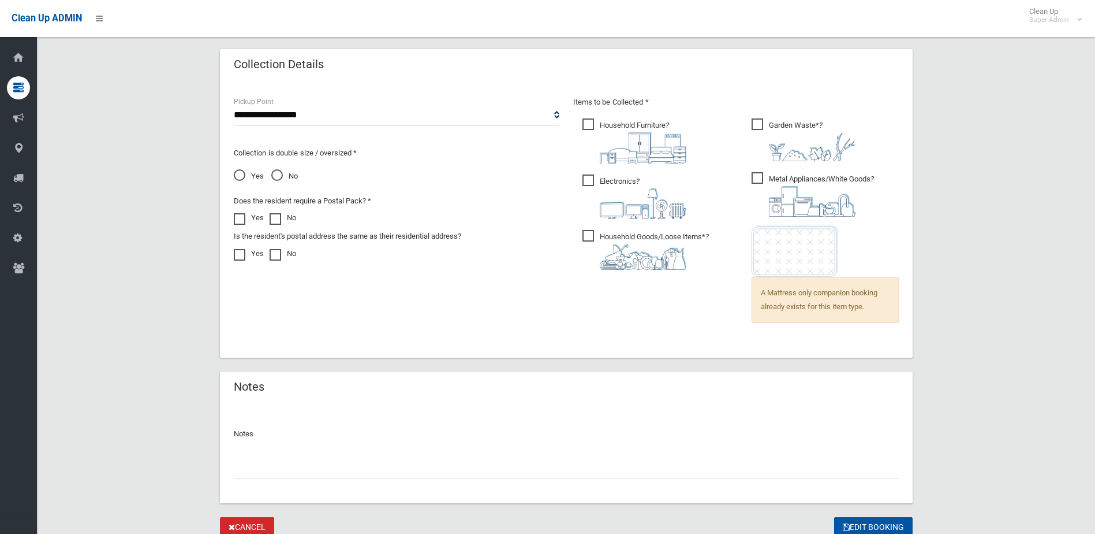
scroll to position [796, 0]
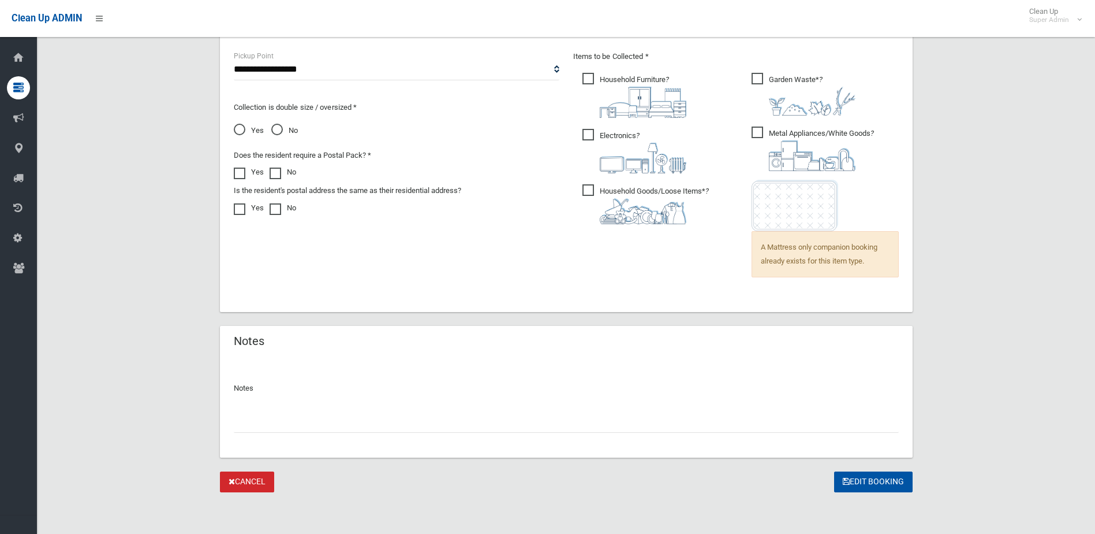
click at [274, 424] on input "text" at bounding box center [566, 421] width 665 height 21
click at [245, 423] on input "**********" at bounding box center [566, 421] width 665 height 21
type input "**********"
click at [876, 479] on button "Edit Booking" at bounding box center [873, 481] width 79 height 21
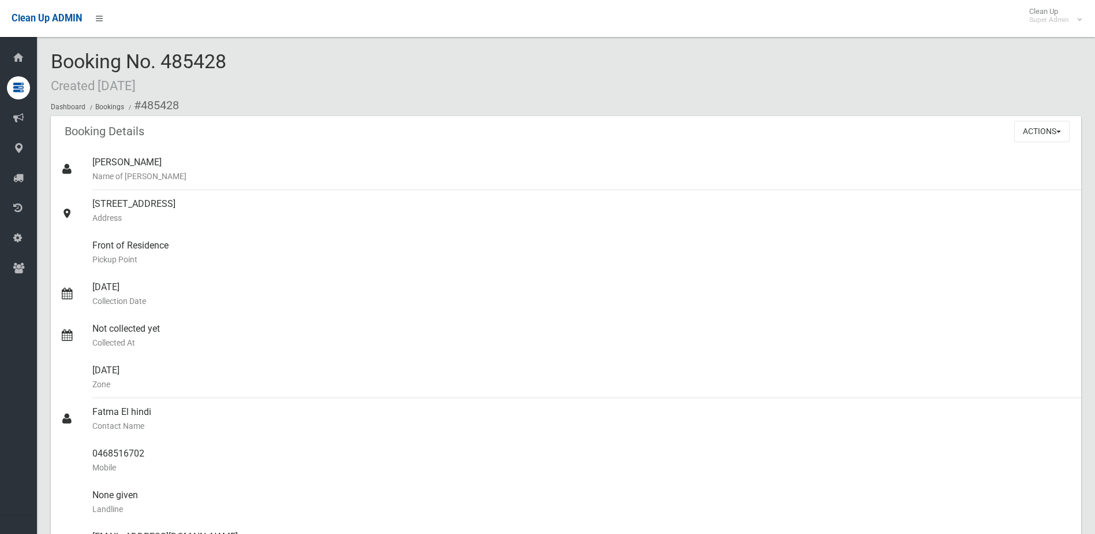
drag, startPoint x: 167, startPoint y: 62, endPoint x: 231, endPoint y: 56, distance: 63.8
click at [231, 56] on div "Booking No. 485428 Created [DATE] Dashboard Bookings #485428" at bounding box center [566, 83] width 1031 height 65
drag, startPoint x: 231, startPoint y: 56, endPoint x: 219, endPoint y: 57, distance: 12.2
copy span "485428"
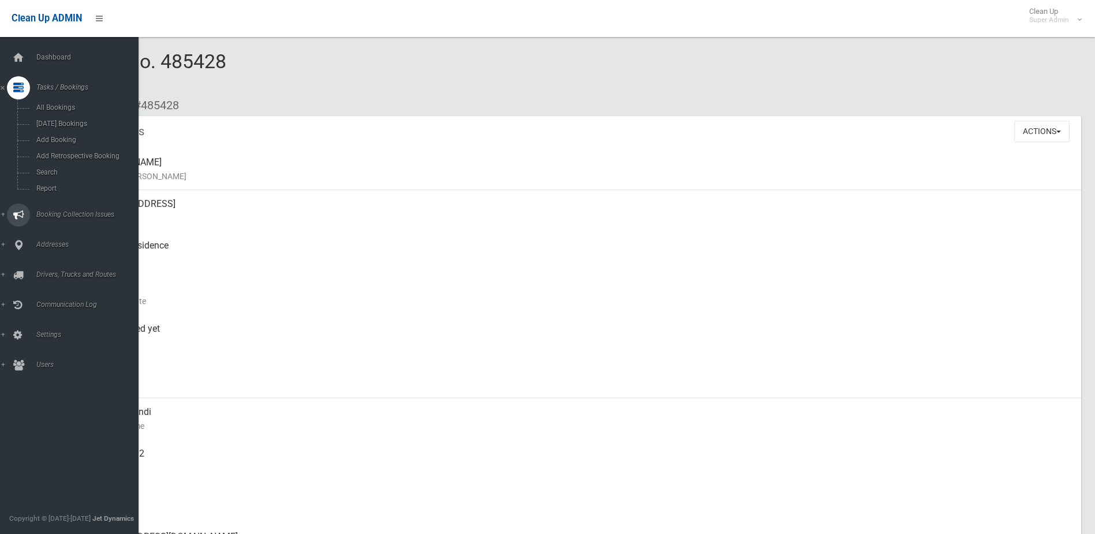
click at [57, 215] on span "Booking Collection Issues" at bounding box center [90, 214] width 114 height 8
click at [59, 135] on span "All Reported Issues" at bounding box center [85, 137] width 105 height 8
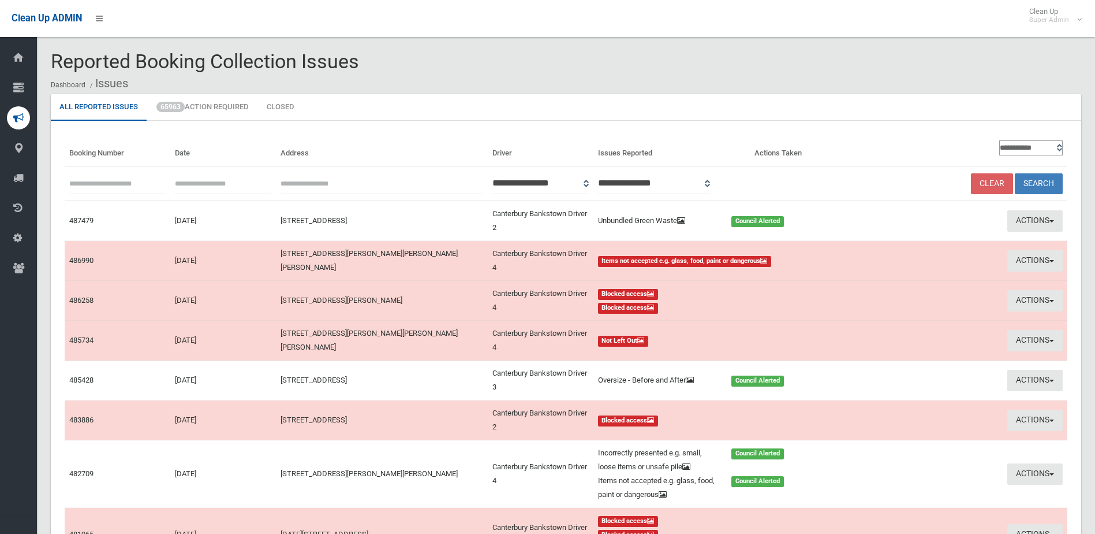
paste input "******"
type input "******"
click at [1036, 178] on button "Search" at bounding box center [1039, 183] width 48 height 21
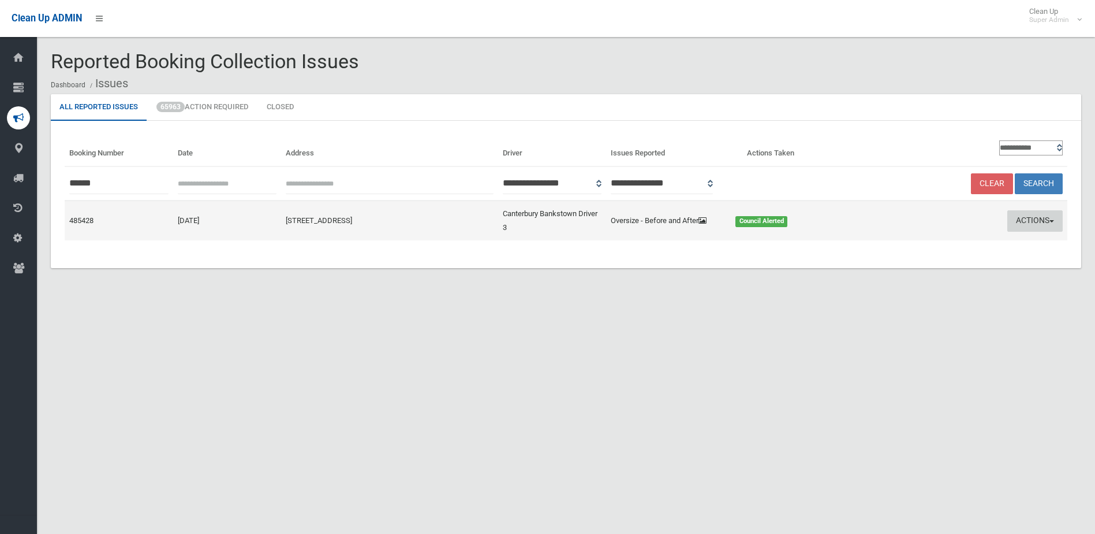
click at [1034, 218] on button "Actions" at bounding box center [1035, 220] width 55 height 21
click at [913, 263] on link "Edit Actions Taken" at bounding box center [924, 265] width 137 height 20
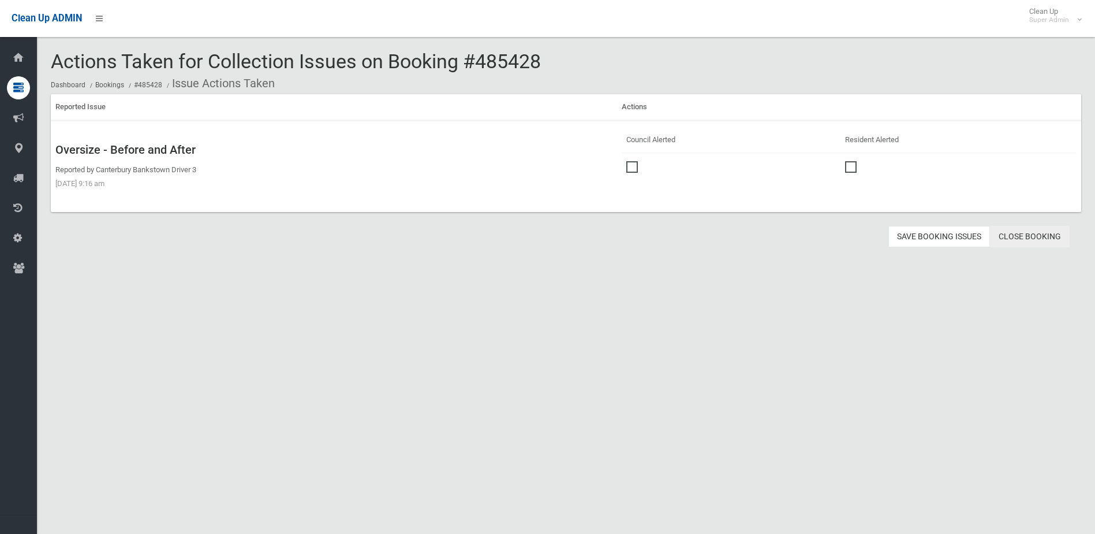
drag, startPoint x: 0, startPoint y: 0, endPoint x: 1036, endPoint y: 236, distance: 1062.3
click at [1036, 236] on link "Close Booking" at bounding box center [1030, 236] width 80 height 21
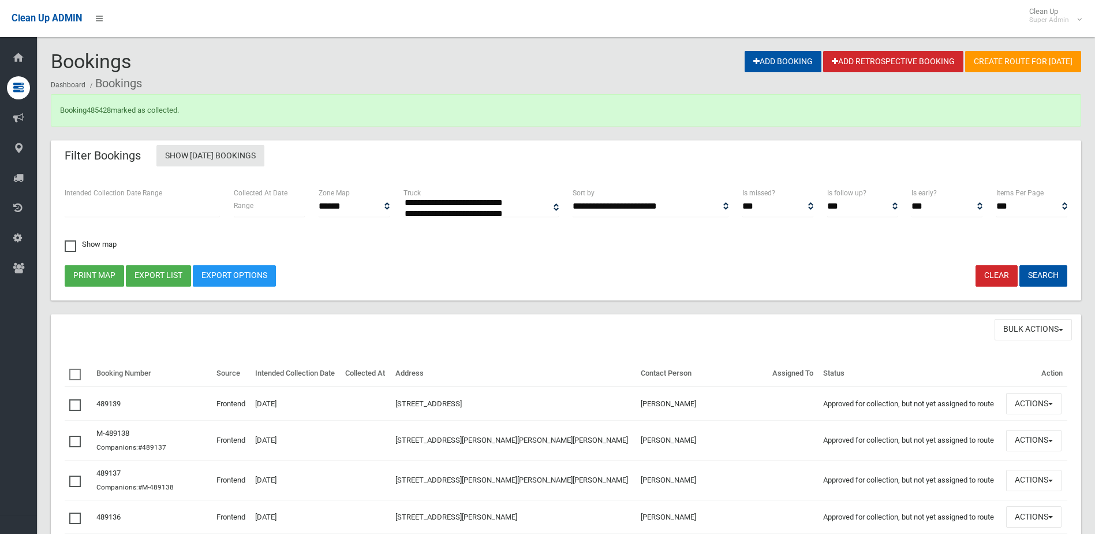
select select
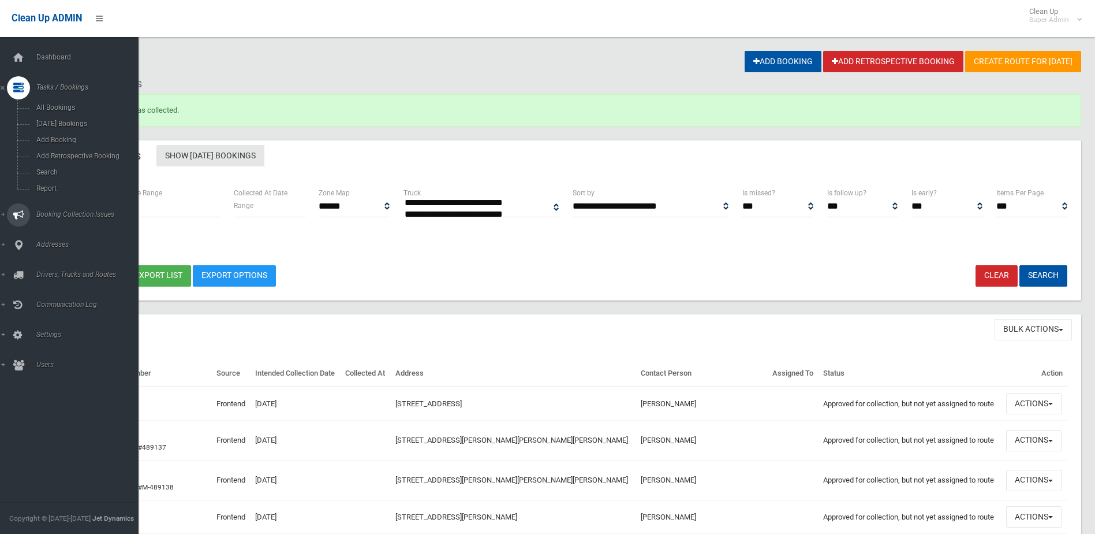
click at [59, 212] on span "Booking Collection Issues" at bounding box center [90, 214] width 114 height 8
click at [59, 136] on span "All Reported Issues" at bounding box center [85, 137] width 105 height 8
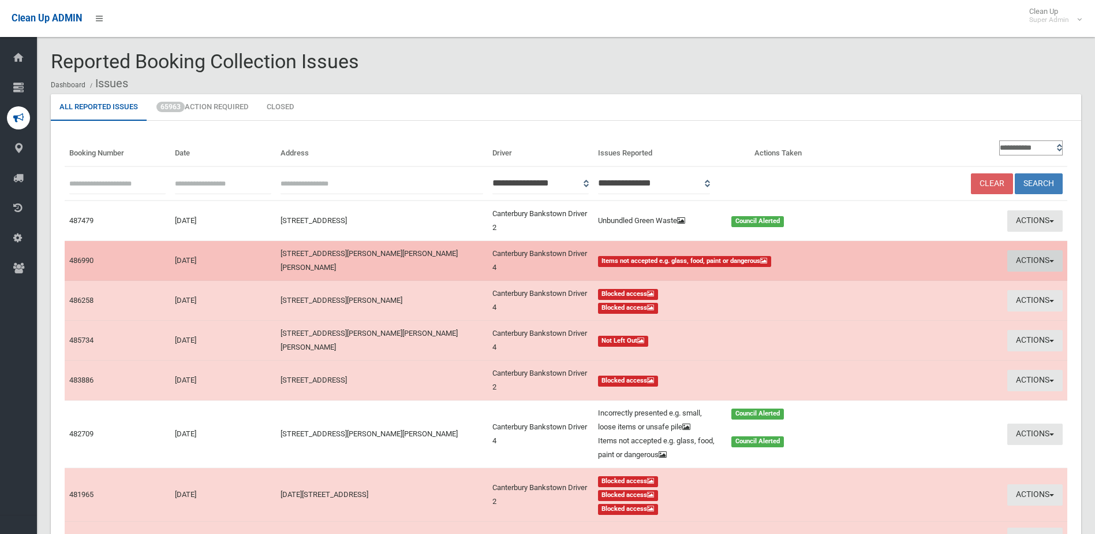
click at [1032, 260] on button "Actions" at bounding box center [1035, 260] width 55 height 21
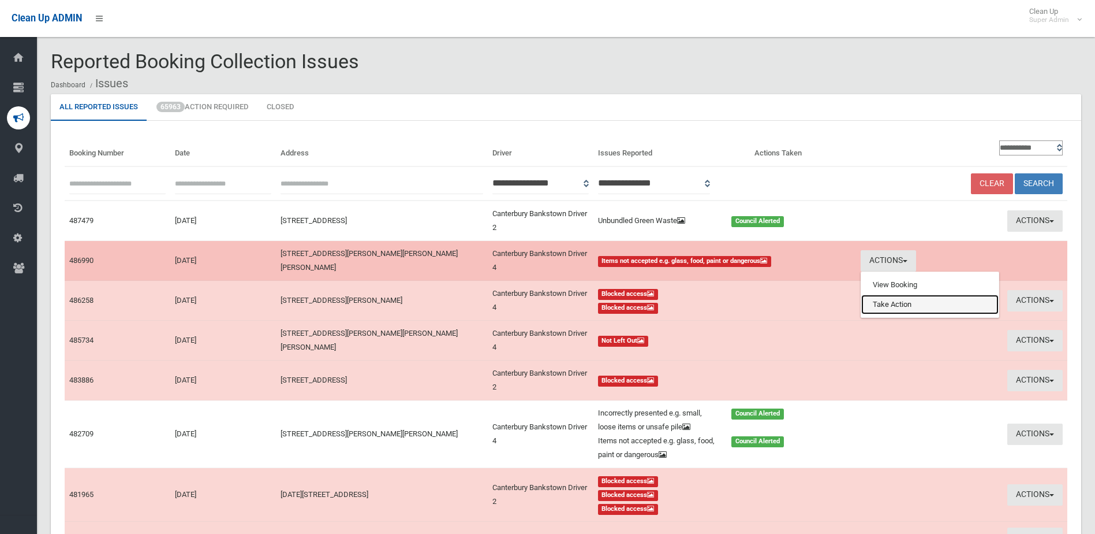
click at [891, 302] on link "Take Action" at bounding box center [929, 304] width 137 height 20
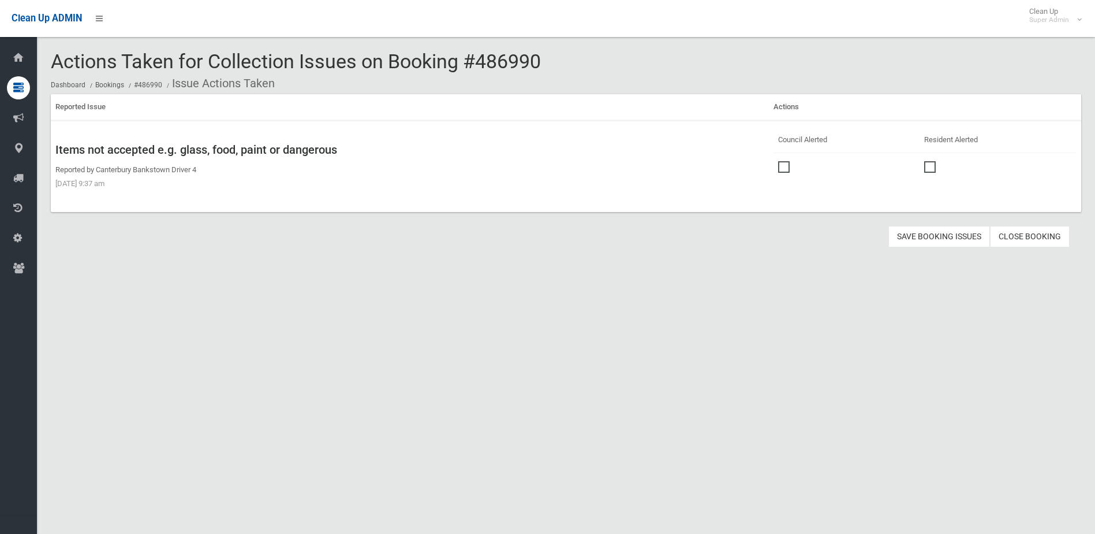
click at [779, 161] on span at bounding box center [786, 161] width 17 height 0
click at [936, 234] on button "Save Booking Issues" at bounding box center [940, 236] width 102 height 21
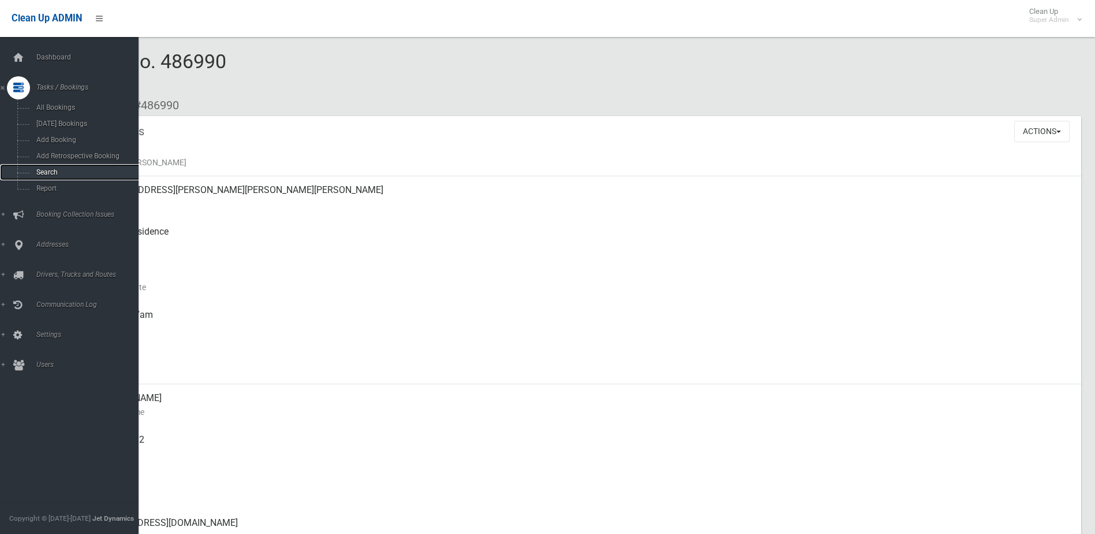
click at [49, 173] on span "Search" at bounding box center [85, 172] width 105 height 8
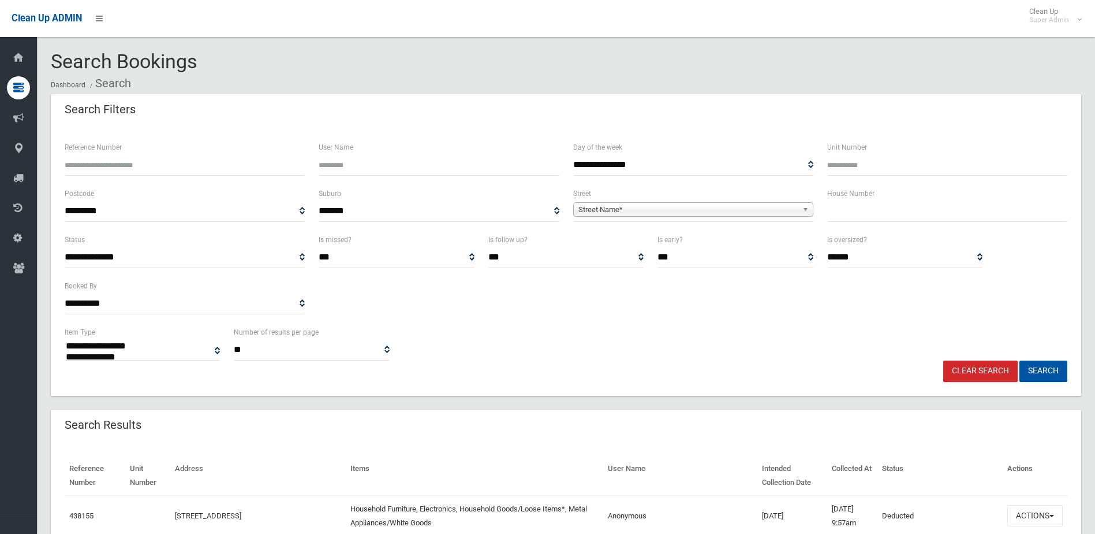
select select
click at [99, 169] on input "Reference Number" at bounding box center [185, 164] width 240 height 21
type input "******"
click at [1020, 360] on button "Search" at bounding box center [1044, 370] width 48 height 21
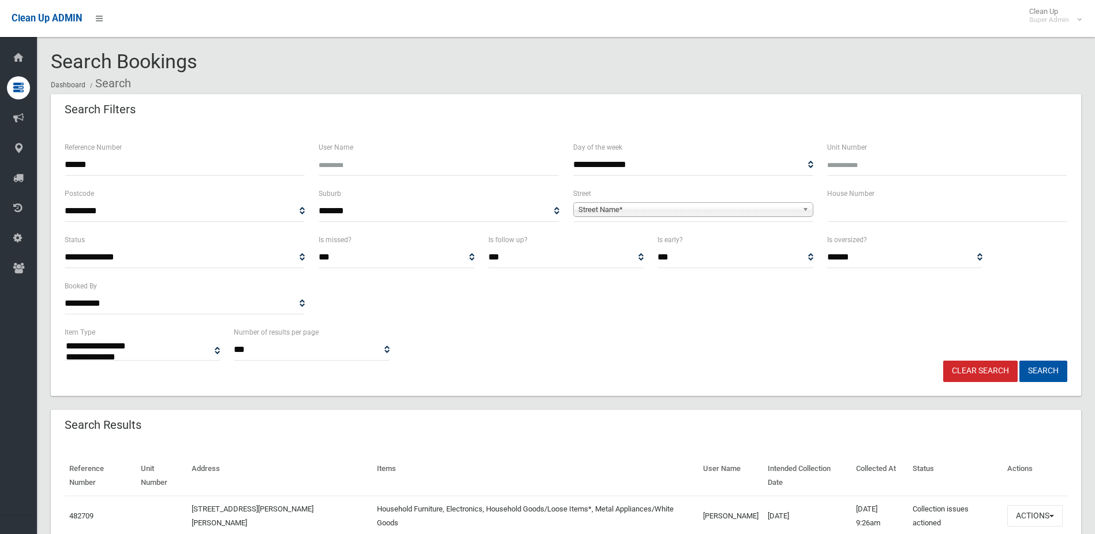
select select
click at [1026, 514] on button "Actions" at bounding box center [1035, 515] width 55 height 21
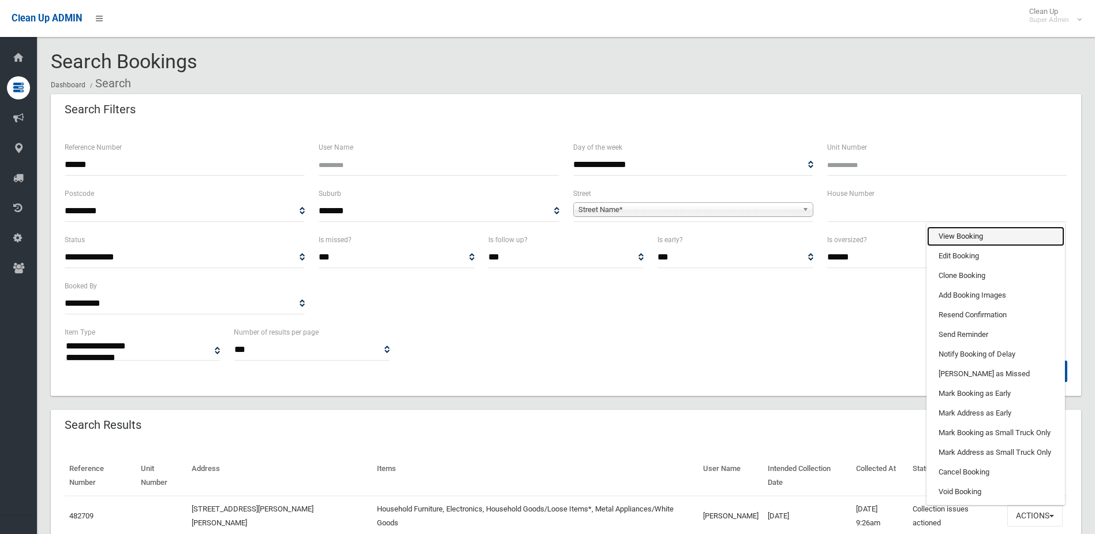
click at [974, 234] on link "View Booking" at bounding box center [995, 236] width 137 height 20
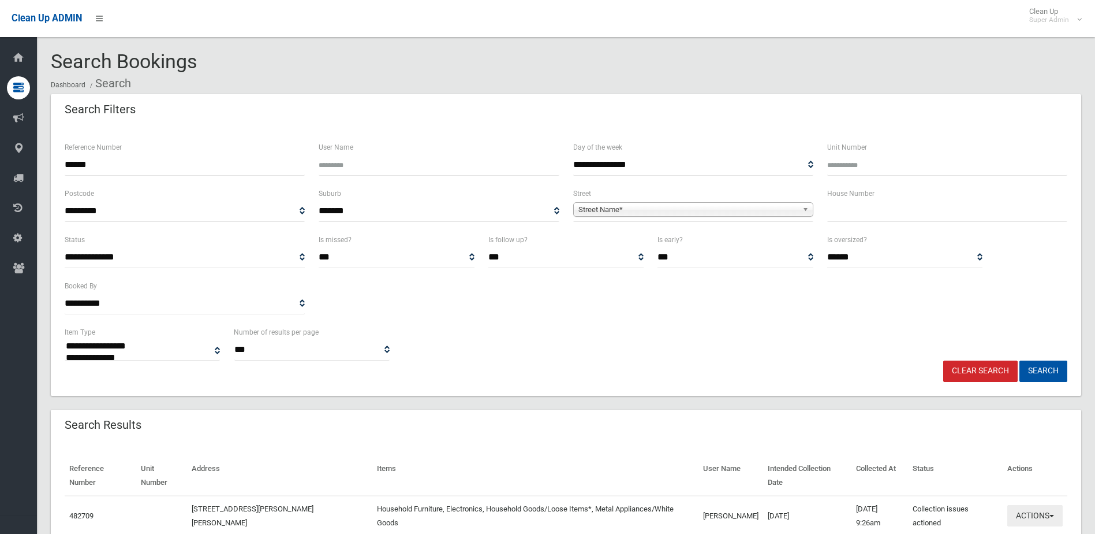
click at [1034, 510] on button "Actions" at bounding box center [1035, 515] width 55 height 21
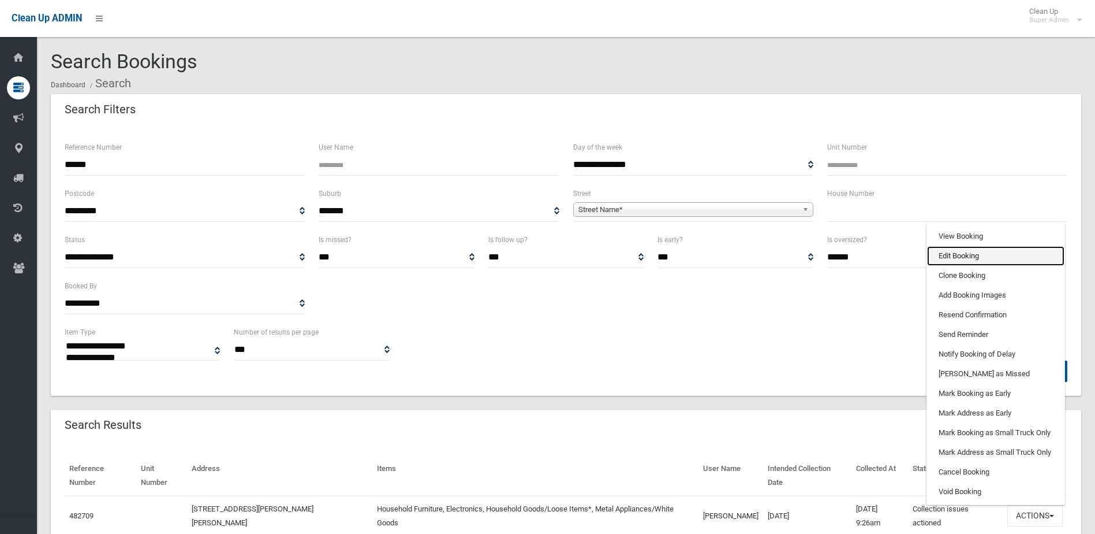
click at [941, 254] on link "Edit Booking" at bounding box center [995, 256] width 137 height 20
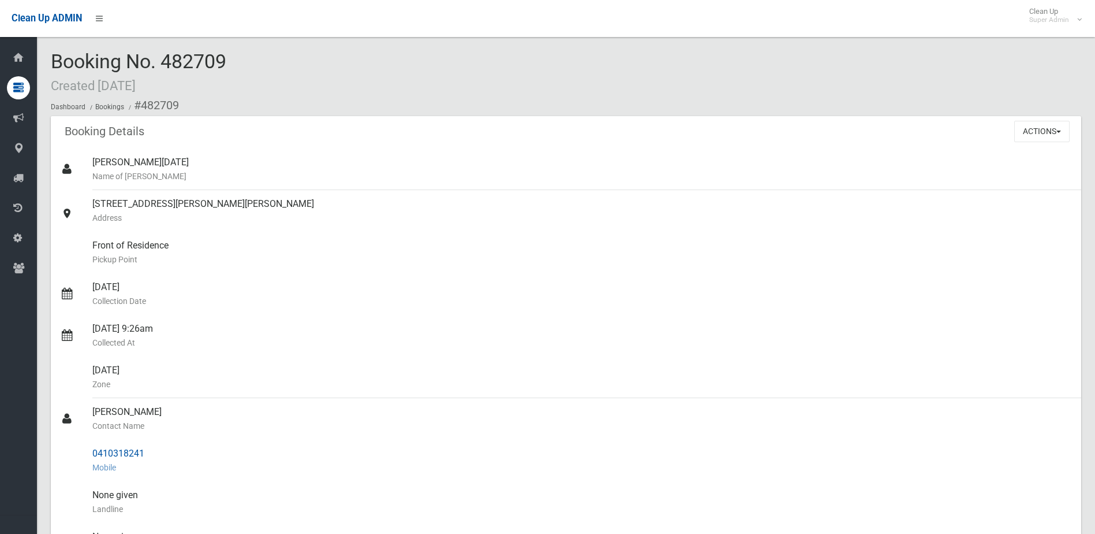
drag, startPoint x: 93, startPoint y: 412, endPoint x: 153, endPoint y: 445, distance: 68.8
click at [153, 445] on ul "[PERSON_NAME][DATE] Name of [PERSON_NAME] [STREET_ADDRESS][PERSON_NAME][PERSON_…" at bounding box center [566, 460] width 1031 height 624
drag, startPoint x: 153, startPoint y: 445, endPoint x: 125, endPoint y: 456, distance: 30.3
copy ul "[PERSON_NAME] Contact Name 0410318241"
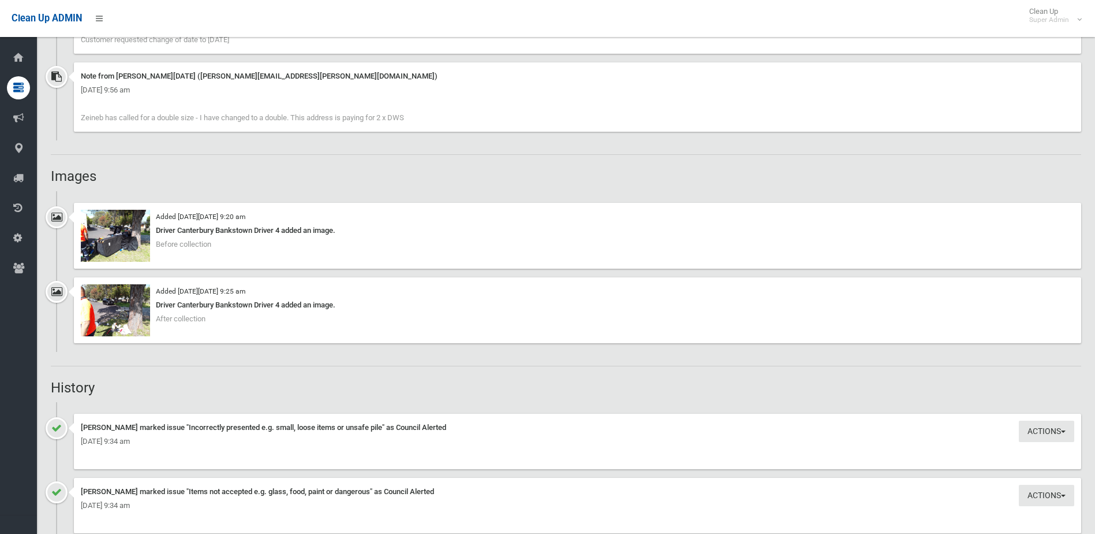
scroll to position [924, 0]
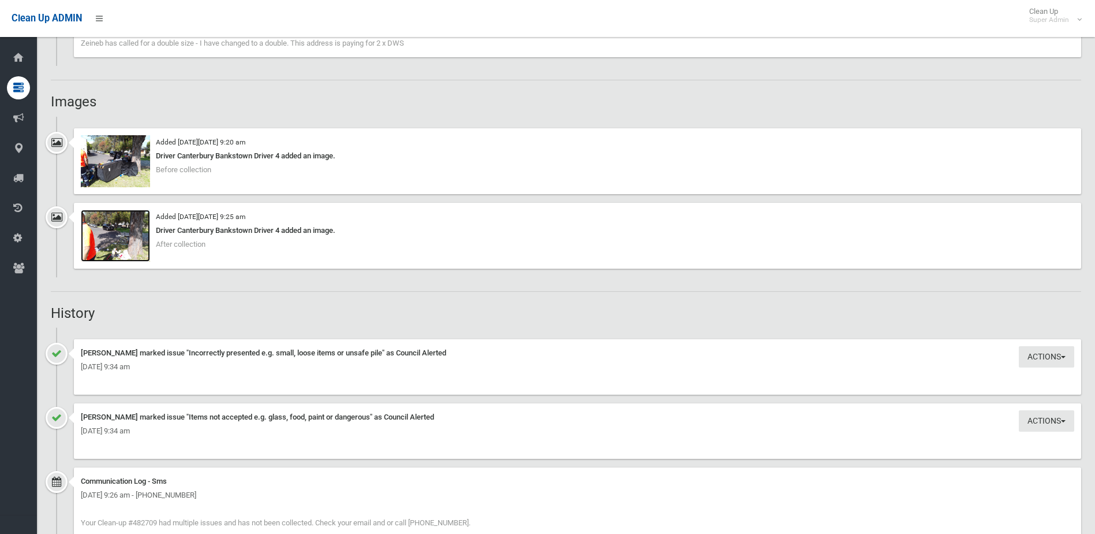
click at [120, 240] on img at bounding box center [115, 236] width 69 height 52
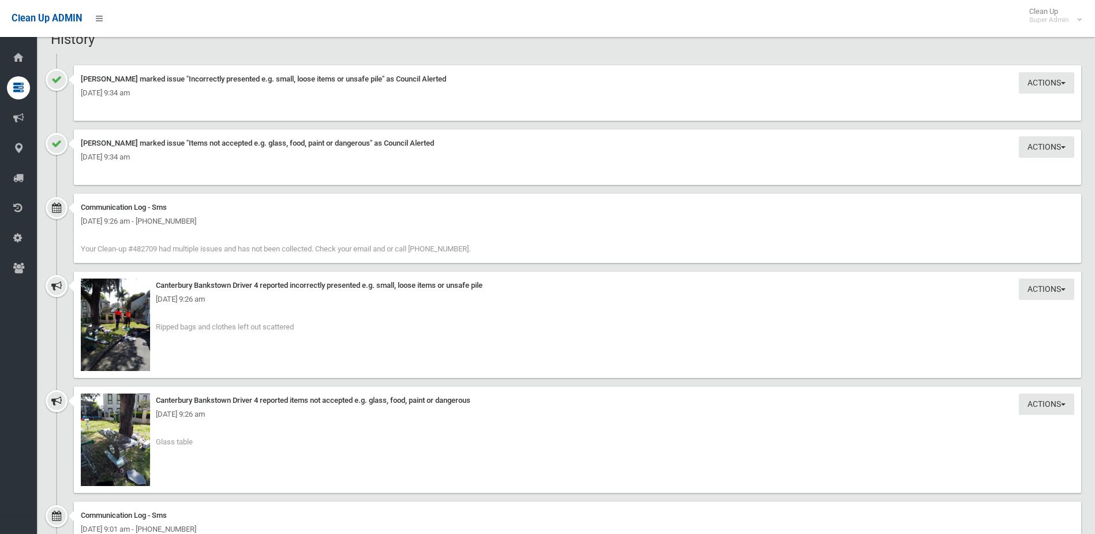
scroll to position [1270, 0]
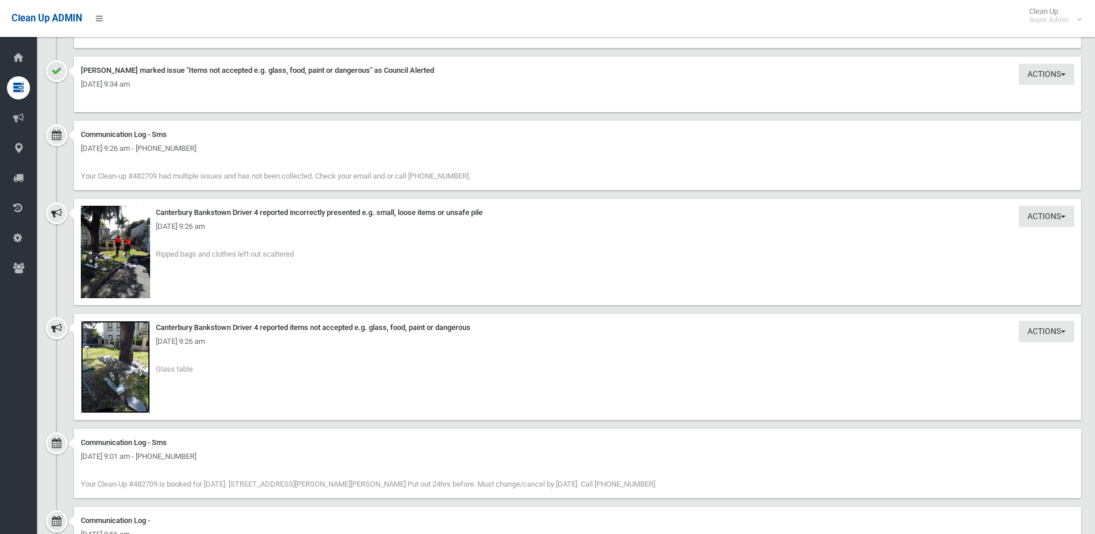
click at [124, 382] on img at bounding box center [115, 366] width 69 height 92
click at [125, 271] on img at bounding box center [115, 252] width 69 height 92
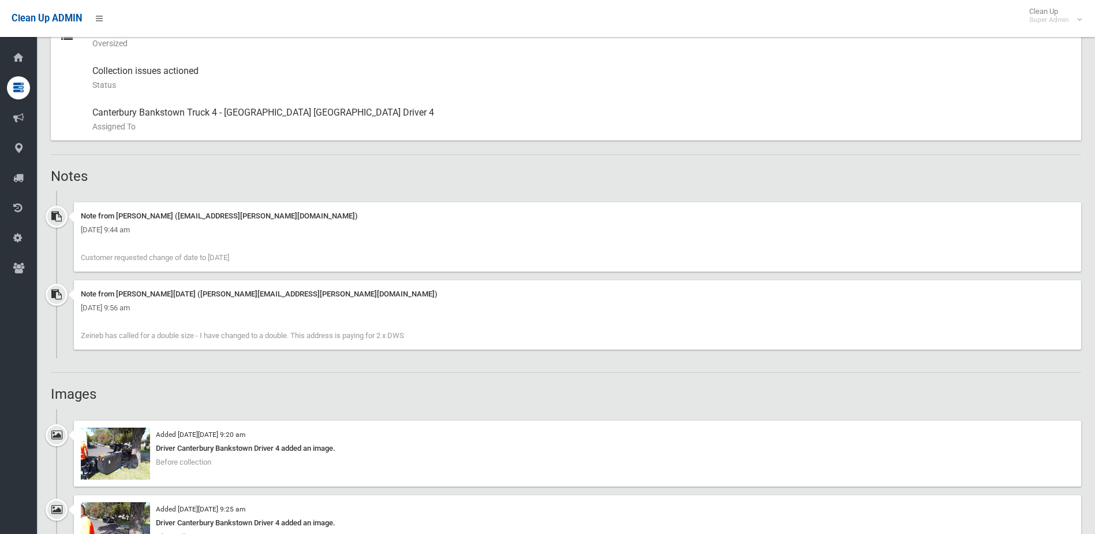
scroll to position [289, 0]
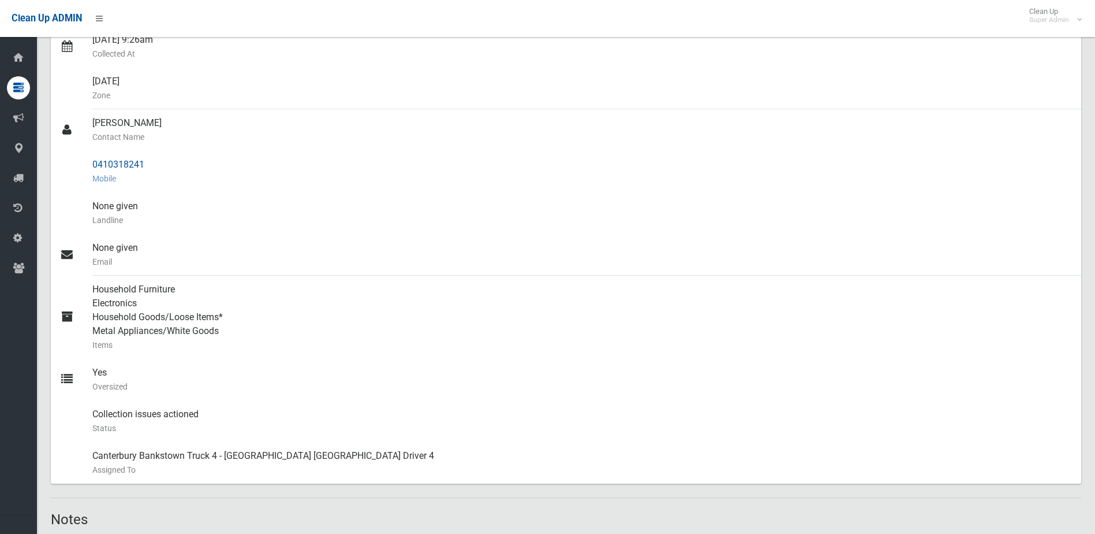
click at [132, 171] on small "Mobile" at bounding box center [582, 178] width 980 height 14
drag, startPoint x: 93, startPoint y: 163, endPoint x: 151, endPoint y: 164, distance: 57.7
click at [151, 164] on div "0410318241 Mobile" at bounding box center [582, 172] width 980 height 42
drag, startPoint x: 151, startPoint y: 164, endPoint x: 126, endPoint y: 164, distance: 24.3
copy div "0410318241"
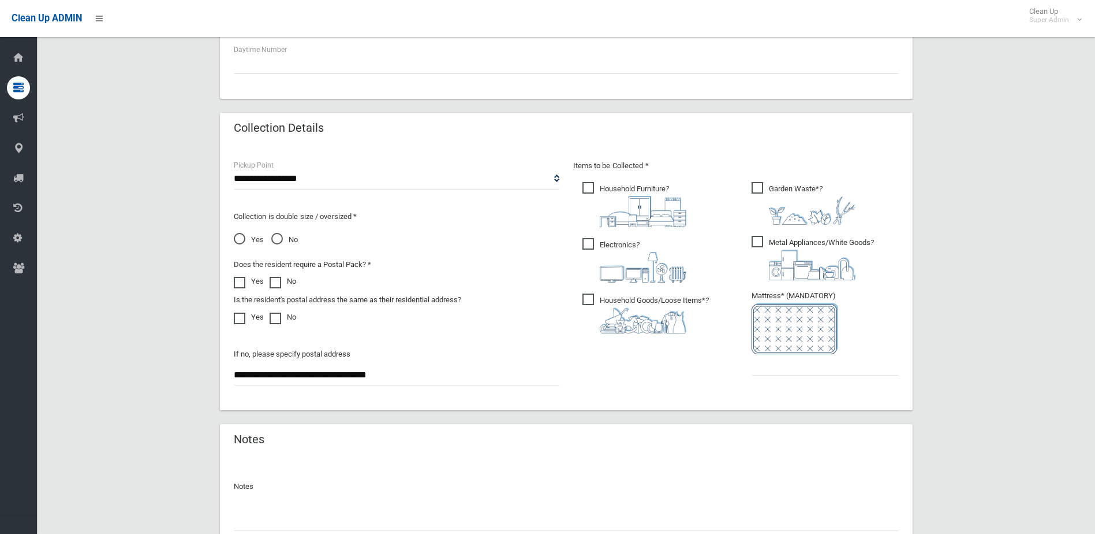
scroll to position [693, 0]
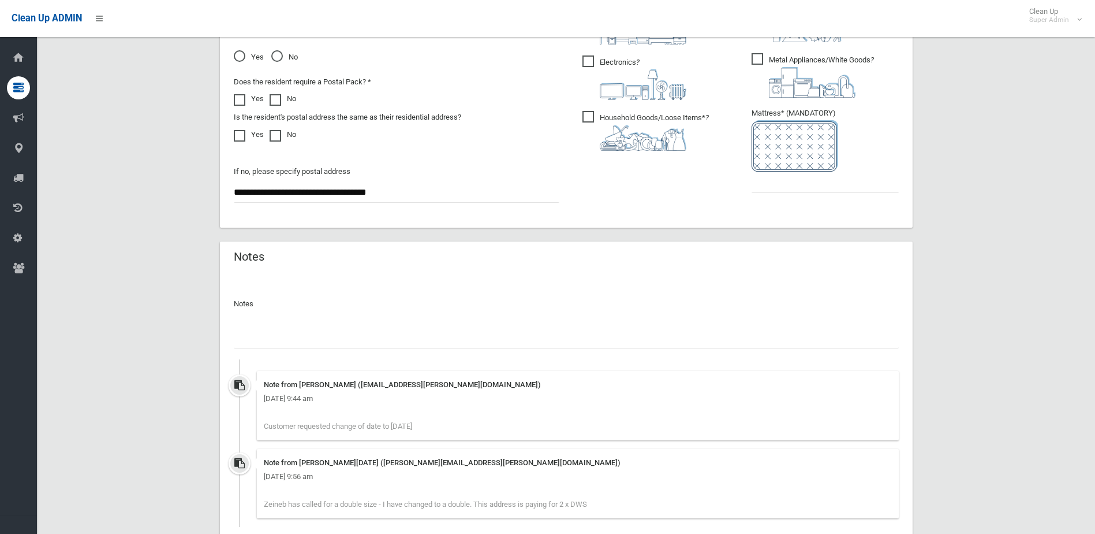
click at [281, 324] on div at bounding box center [566, 333] width 665 height 31
click at [265, 337] on input "text" at bounding box center [566, 337] width 665 height 21
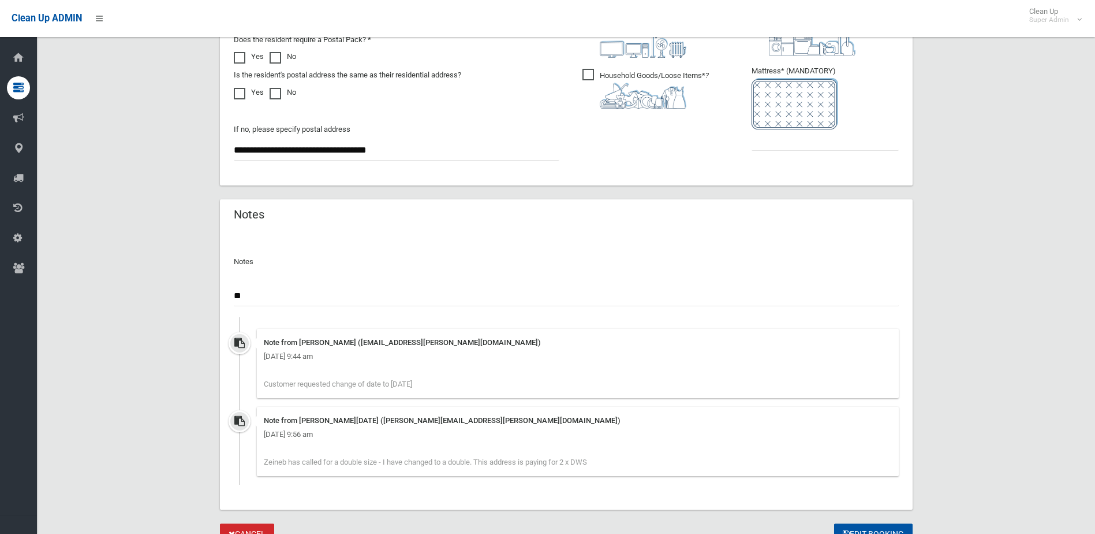
scroll to position [788, 0]
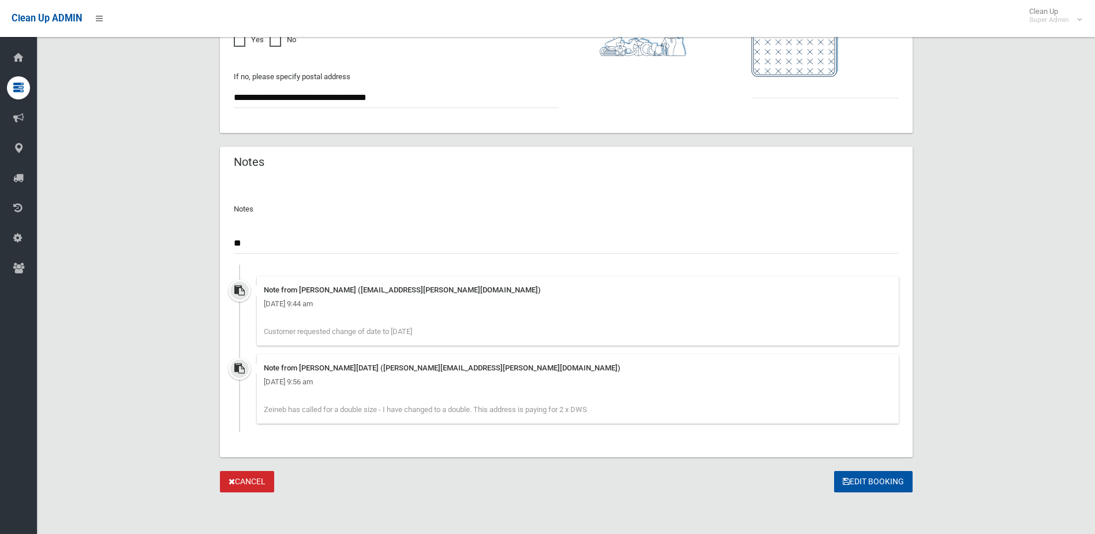
click at [245, 241] on input "**" at bounding box center [566, 242] width 665 height 21
type input "**********"
click at [884, 481] on button "Edit Booking" at bounding box center [873, 481] width 79 height 21
click at [786, 85] on input "text" at bounding box center [825, 87] width 147 height 21
type input "*"
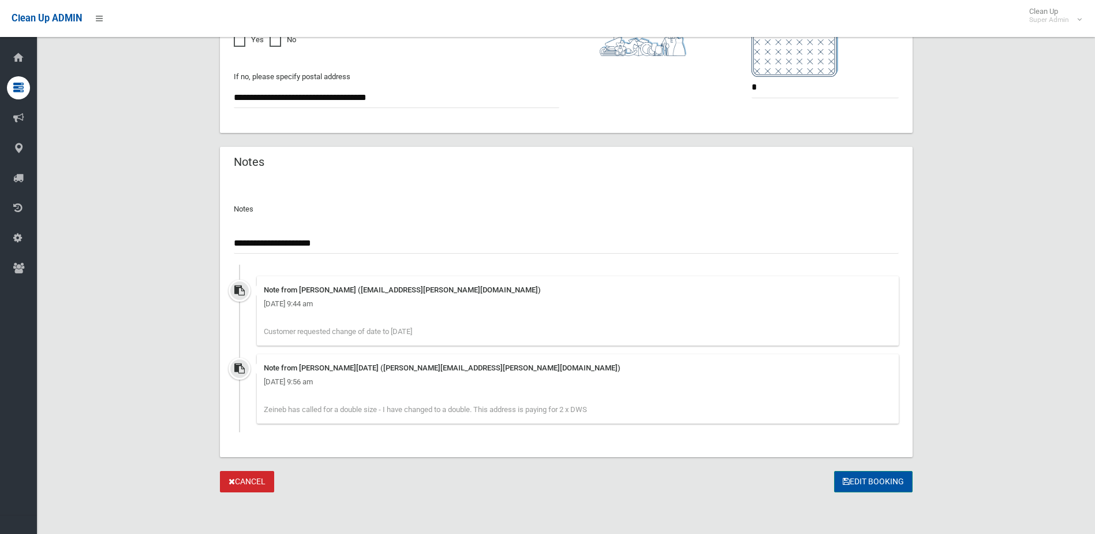
click at [870, 476] on button "Edit Booking" at bounding box center [873, 481] width 79 height 21
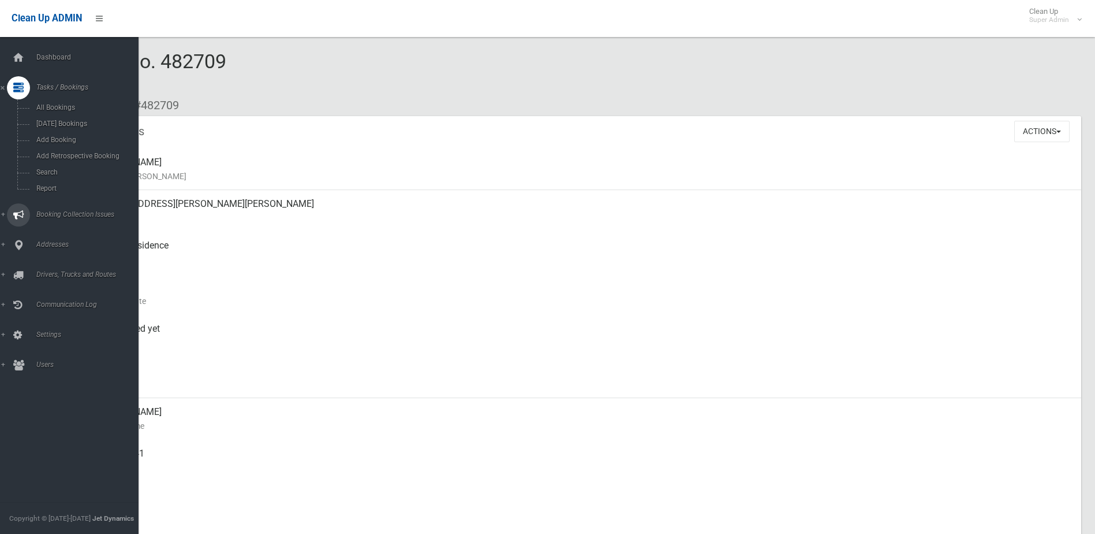
click at [57, 214] on span "Booking Collection Issues" at bounding box center [90, 214] width 114 height 8
click at [57, 83] on link "Tasks / Bookings" at bounding box center [73, 87] width 147 height 23
click at [44, 171] on span "Search" at bounding box center [85, 172] width 105 height 8
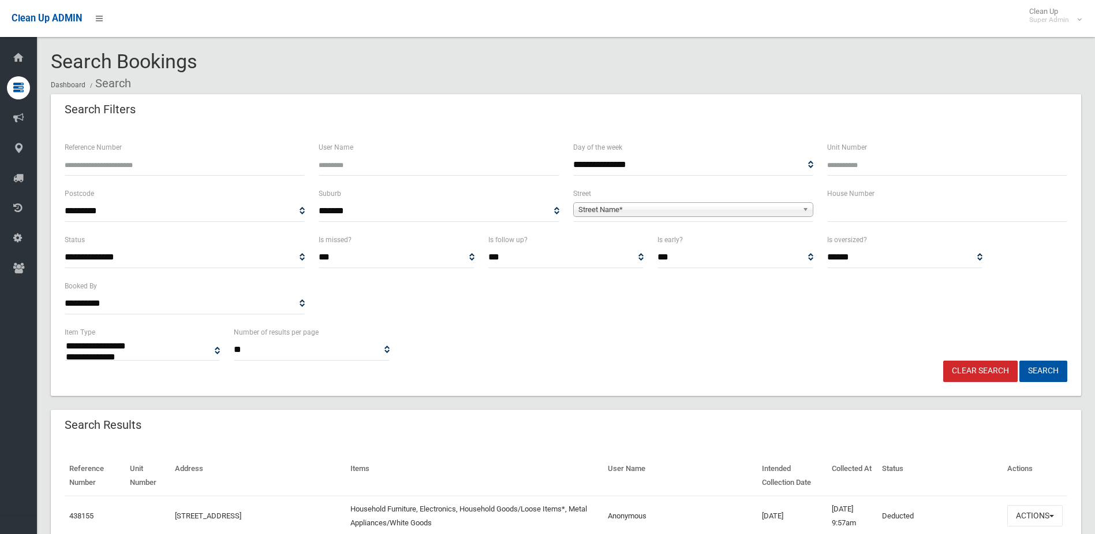
select select
click at [852, 213] on input "text" at bounding box center [947, 210] width 240 height 21
type input "**"
click at [614, 211] on span "Street Name*" at bounding box center [688, 210] width 219 height 14
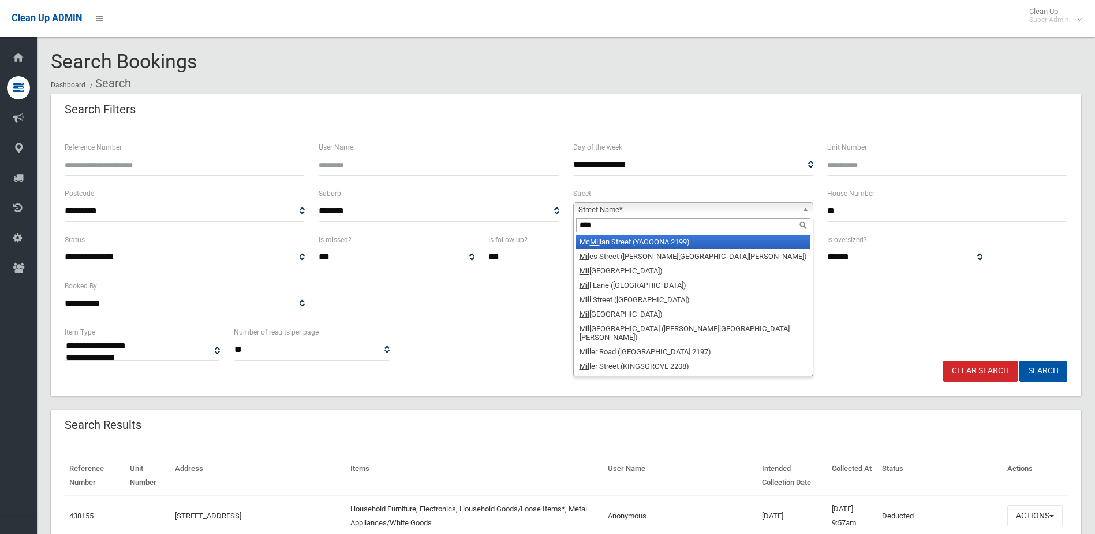
type input "*****"
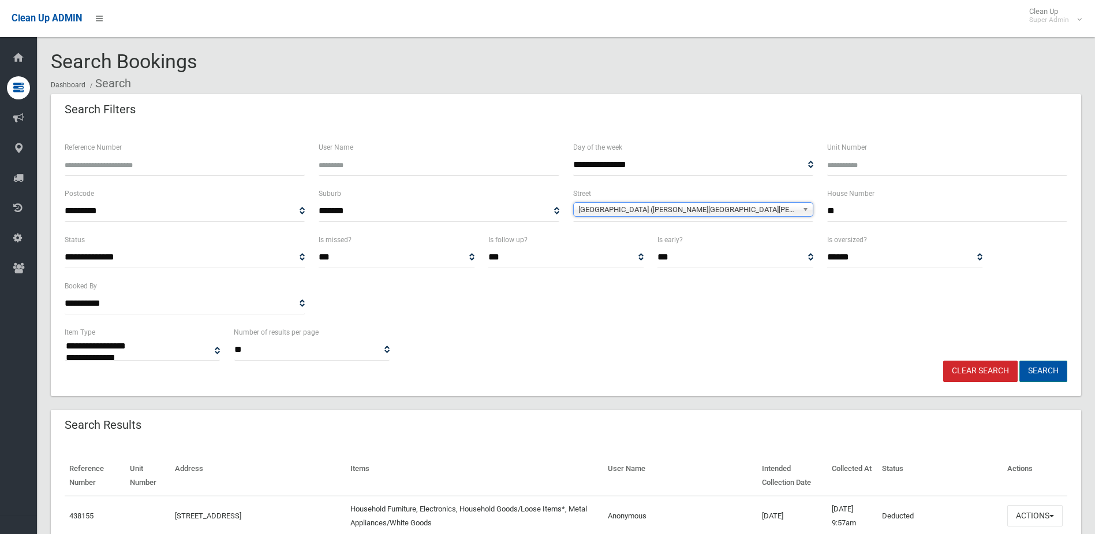
click at [1049, 367] on button "Search" at bounding box center [1044, 370] width 48 height 21
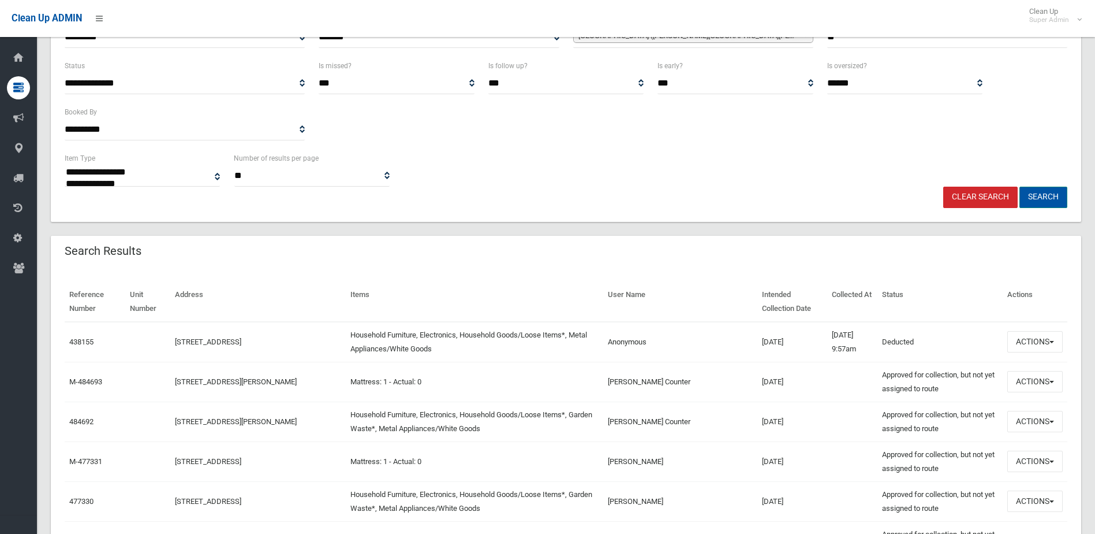
scroll to position [231, 0]
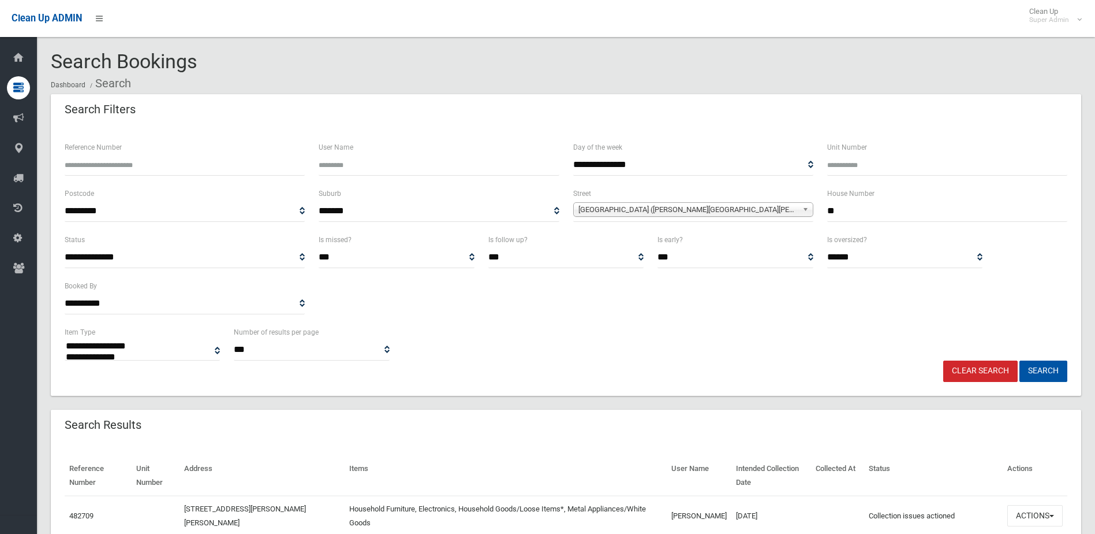
select select
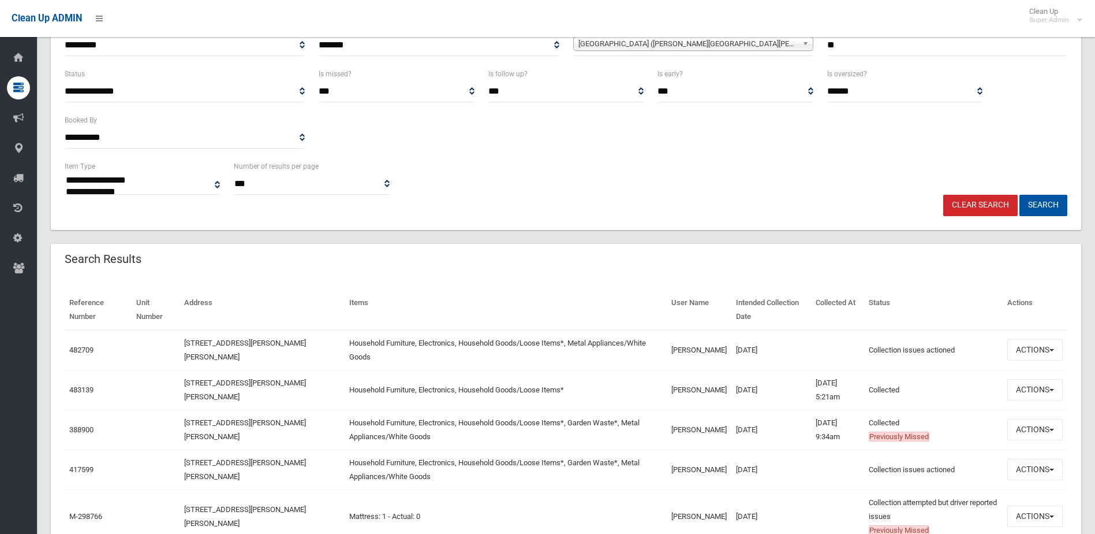
scroll to position [173, 0]
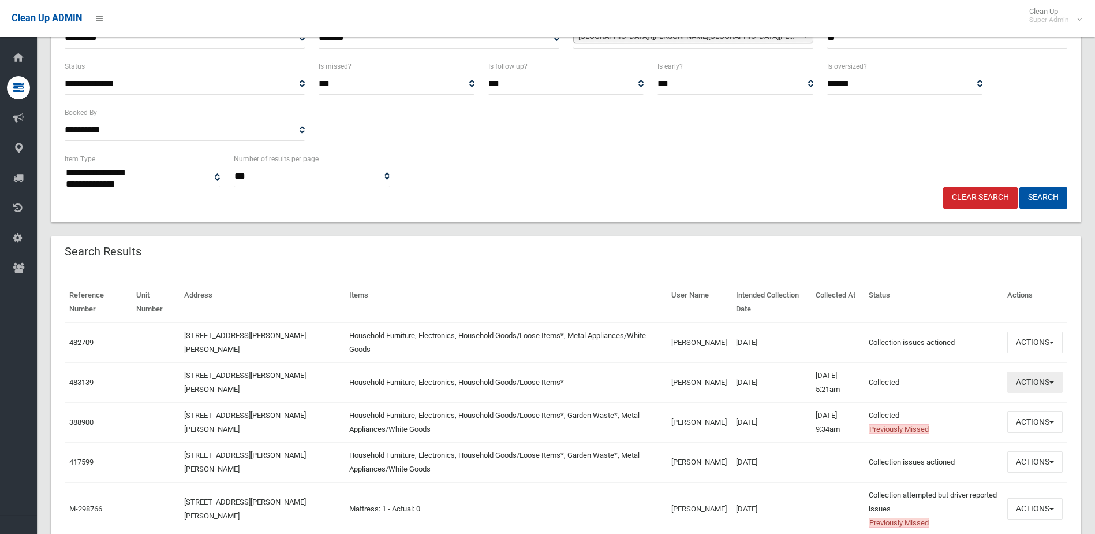
click at [1036, 381] on button "Actions" at bounding box center [1035, 381] width 55 height 21
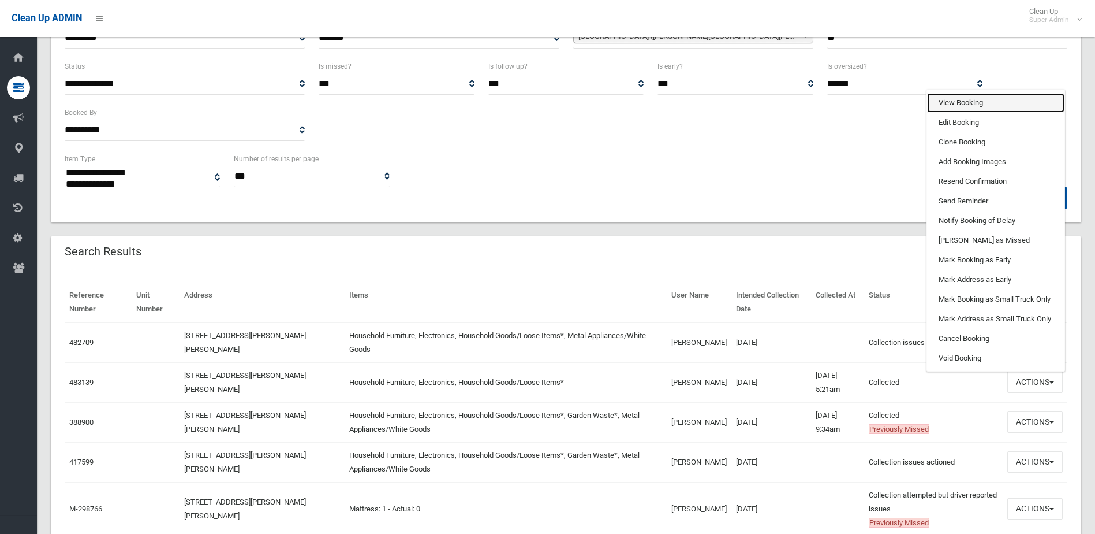
click at [970, 100] on link "View Booking" at bounding box center [995, 103] width 137 height 20
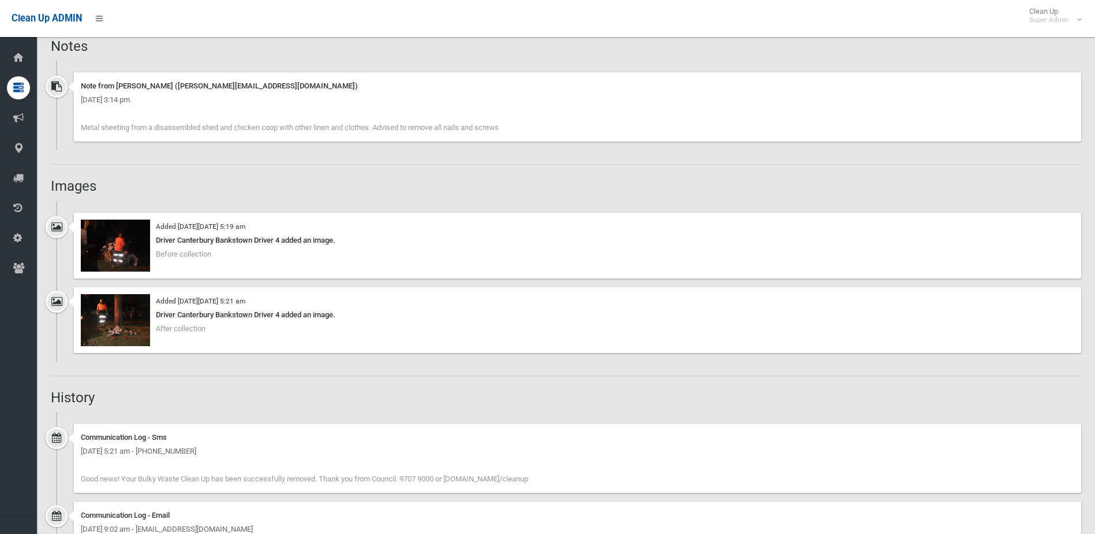
scroll to position [751, 0]
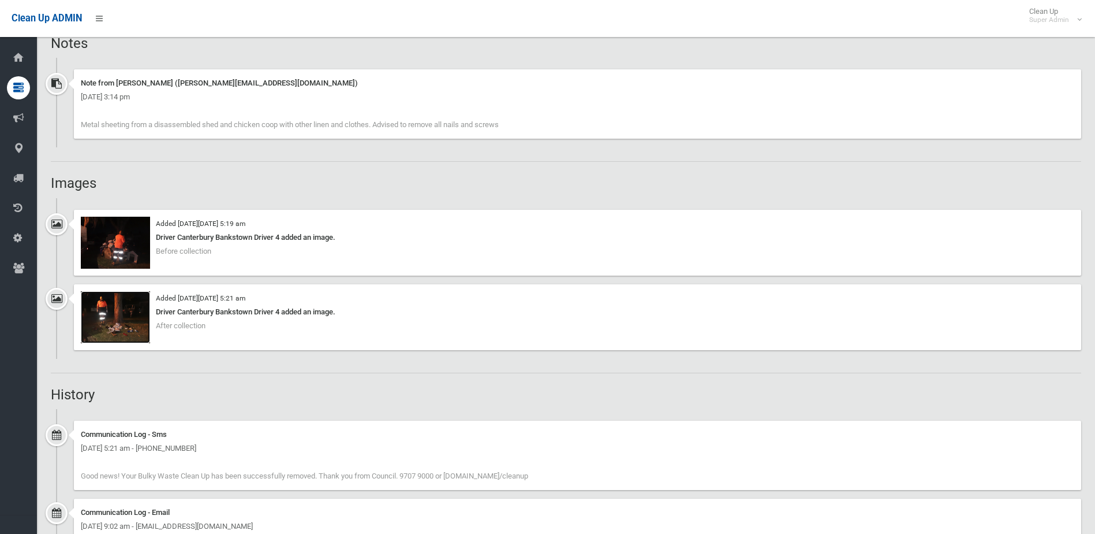
click at [114, 323] on img at bounding box center [115, 317] width 69 height 52
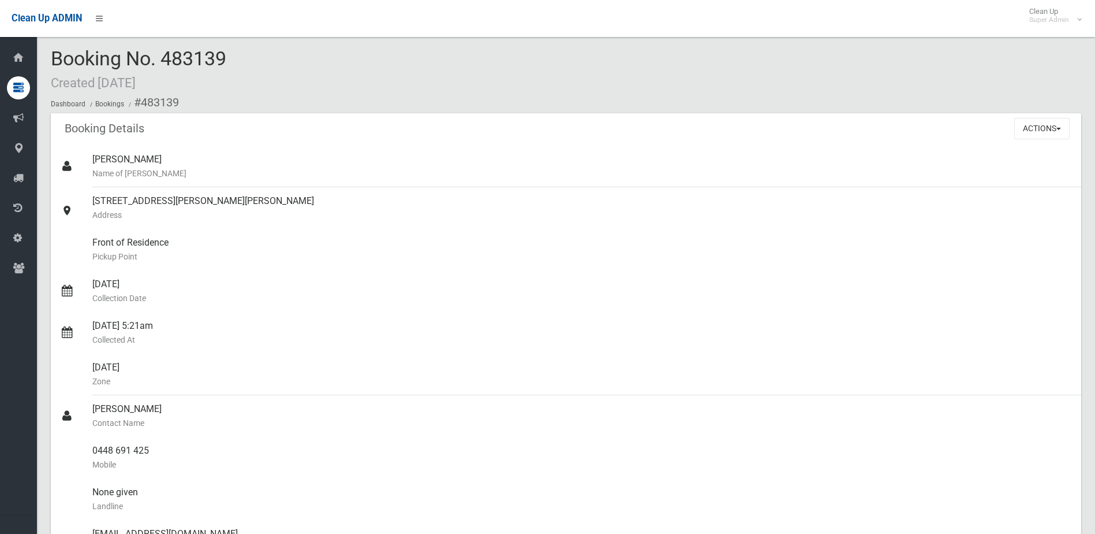
scroll to position [0, 0]
drag, startPoint x: 92, startPoint y: 450, endPoint x: 155, endPoint y: 450, distance: 62.9
click at [155, 450] on link "0448 691 425 Mobile" at bounding box center [566, 460] width 1031 height 42
drag, startPoint x: 155, startPoint y: 450, endPoint x: 139, endPoint y: 453, distance: 16.4
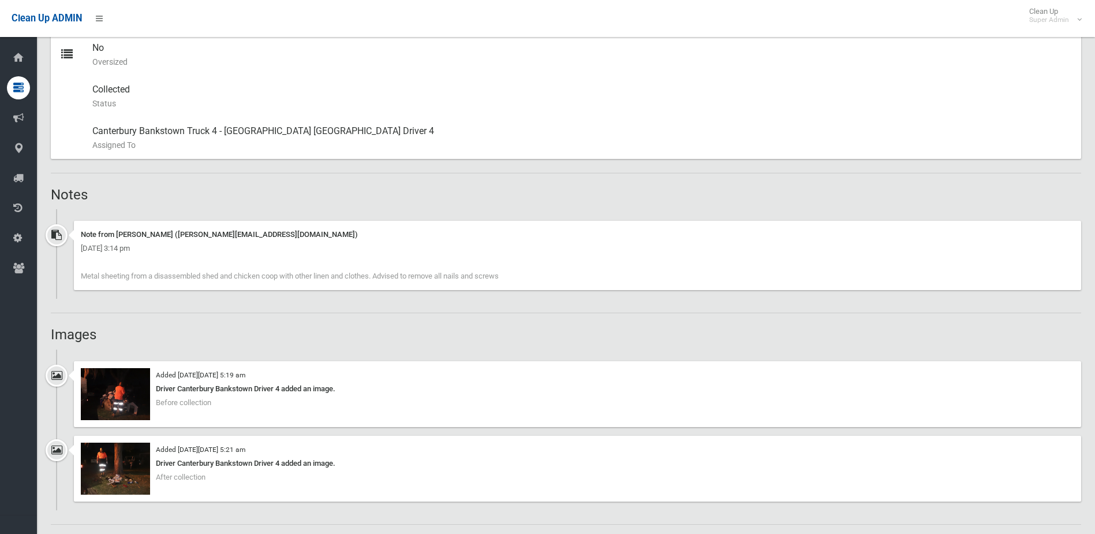
scroll to position [549, 0]
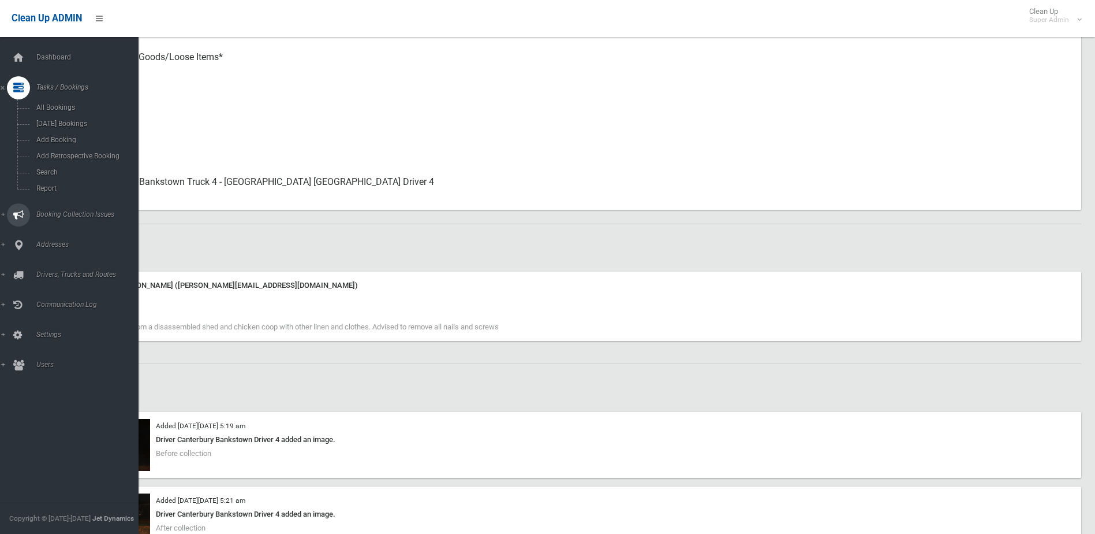
click at [58, 214] on span "Booking Collection Issues" at bounding box center [90, 214] width 114 height 8
click at [67, 137] on span "All Reported Issues" at bounding box center [85, 137] width 105 height 8
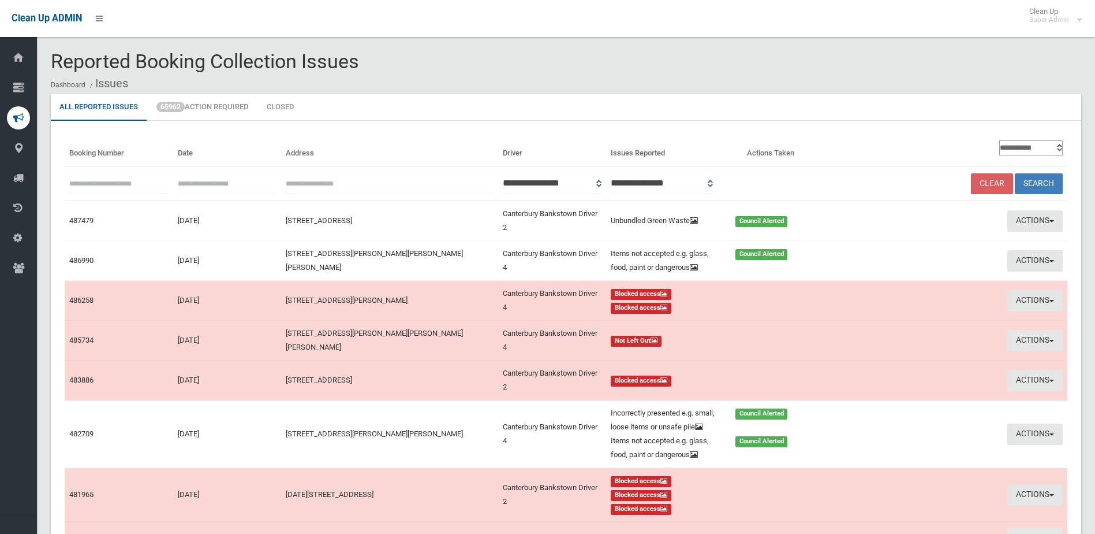
click at [99, 185] on input "text" at bounding box center [118, 183] width 99 height 21
type input "******"
click at [1015, 173] on button "Search" at bounding box center [1039, 183] width 48 height 21
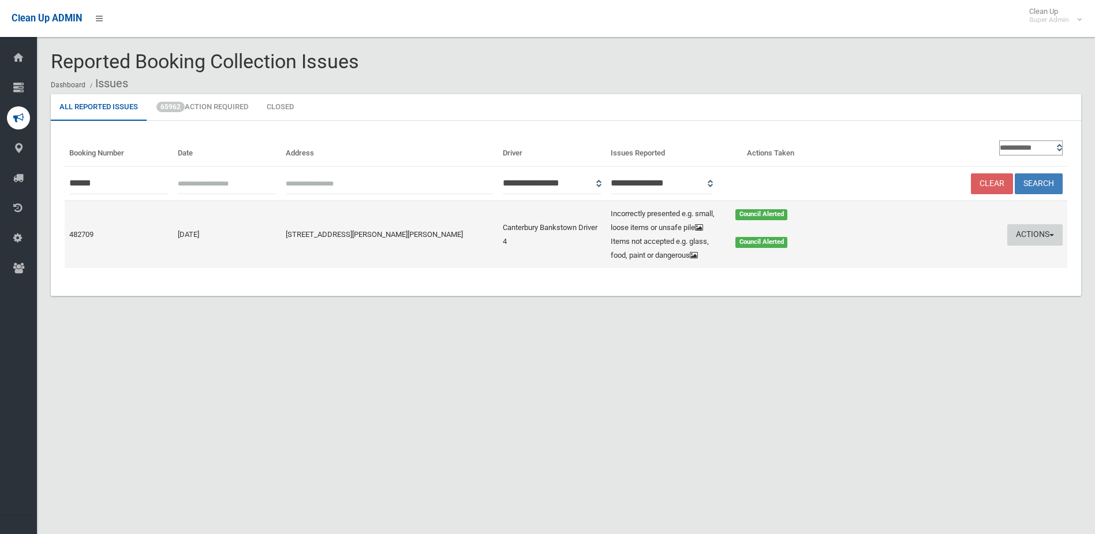
click at [1031, 240] on button "Actions" at bounding box center [1035, 234] width 55 height 21
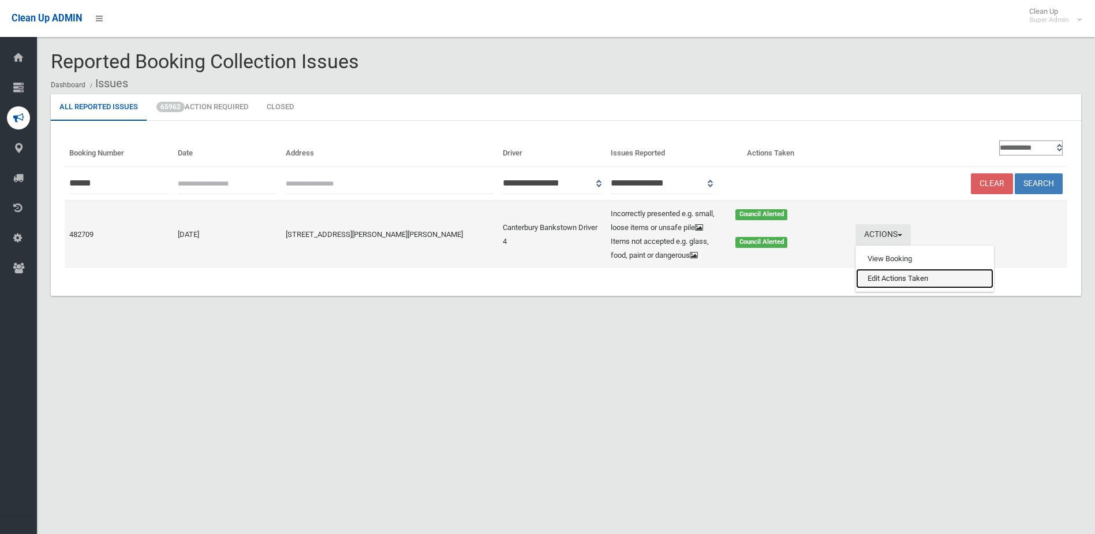
click at [912, 284] on link "Edit Actions Taken" at bounding box center [924, 278] width 137 height 20
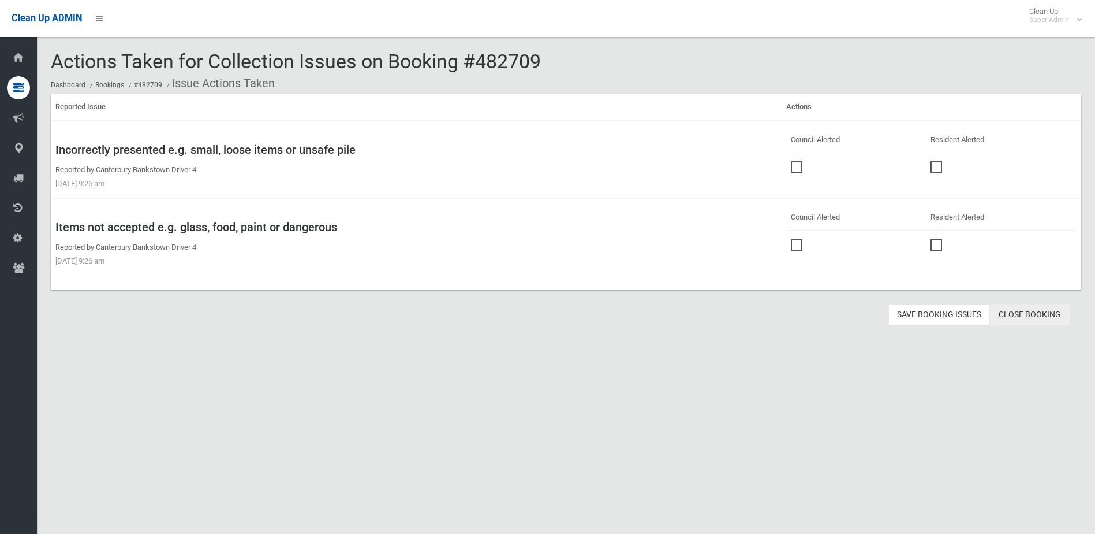
click at [1036, 311] on link "Close Booking" at bounding box center [1030, 314] width 80 height 21
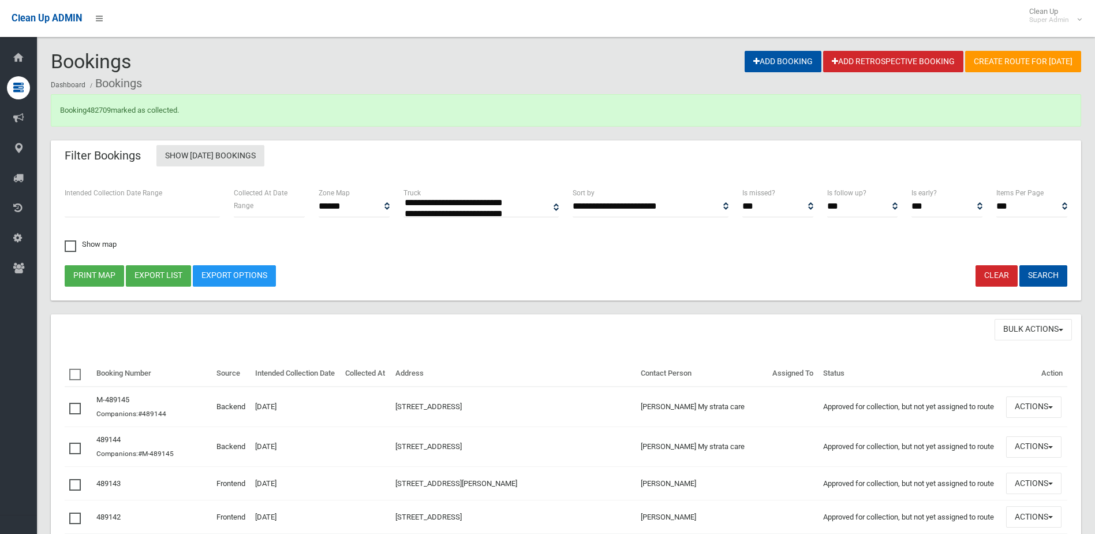
select select
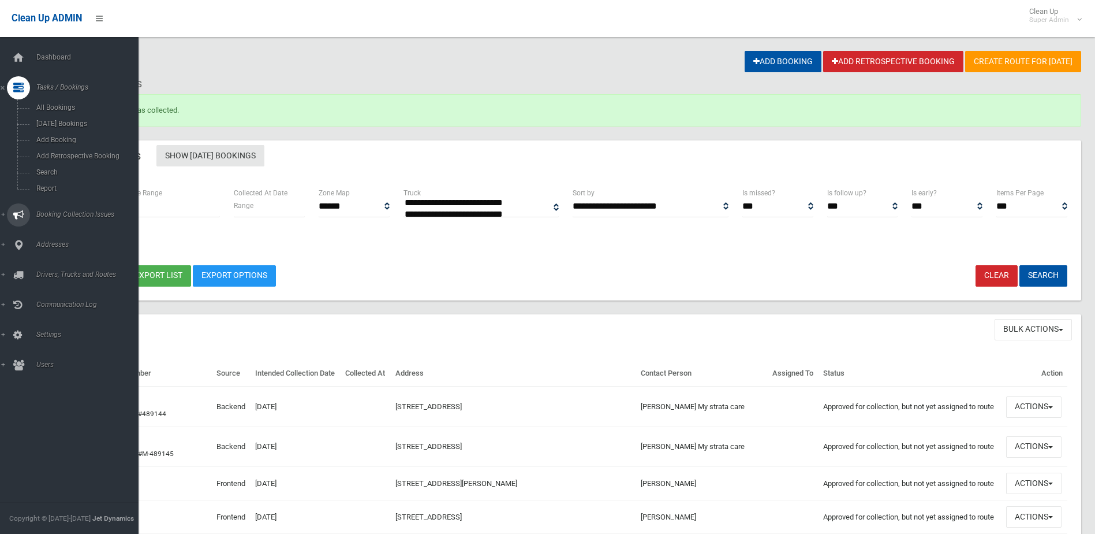
click at [58, 213] on span "Booking Collection Issues" at bounding box center [90, 214] width 114 height 8
click at [61, 136] on span "All Reported Issues" at bounding box center [85, 137] width 105 height 8
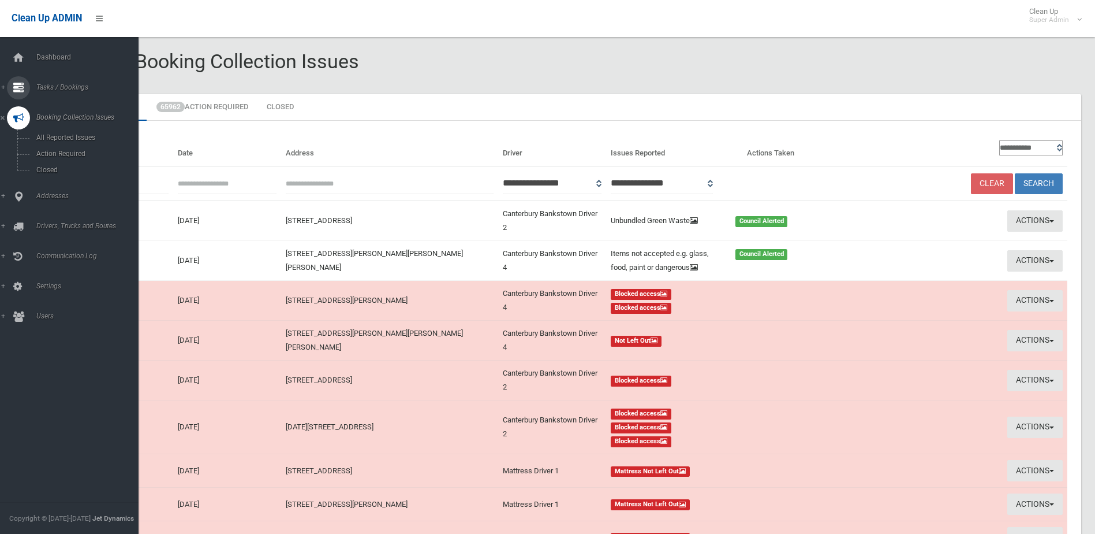
click at [61, 84] on span "Tasks / Bookings" at bounding box center [90, 87] width 114 height 8
click at [43, 167] on link "Search" at bounding box center [73, 172] width 147 height 16
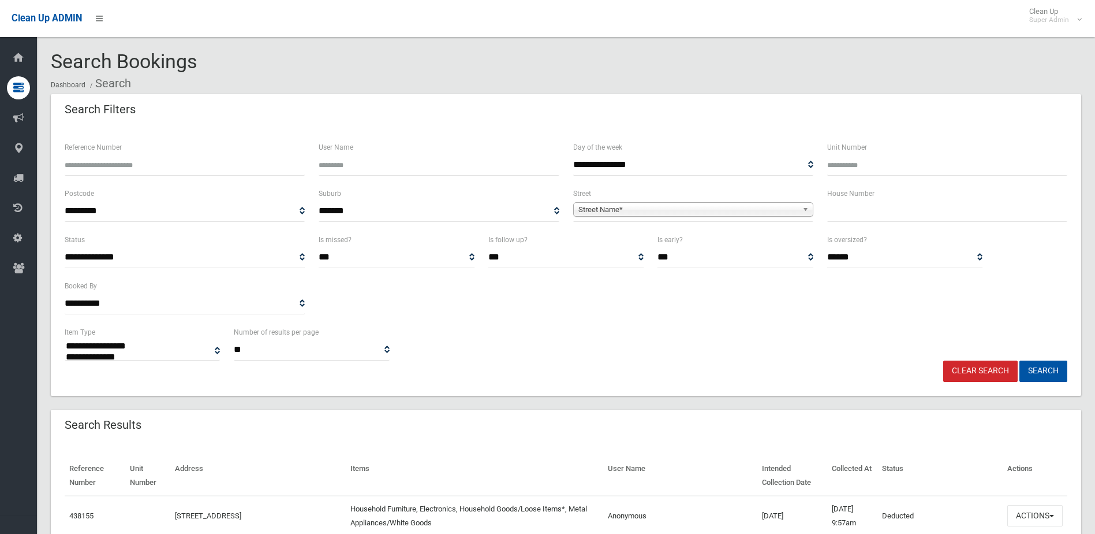
select select
click at [105, 167] on input "Reference Number" at bounding box center [185, 164] width 240 height 21
type input "******"
click at [1020, 360] on button "Search" at bounding box center [1044, 370] width 48 height 21
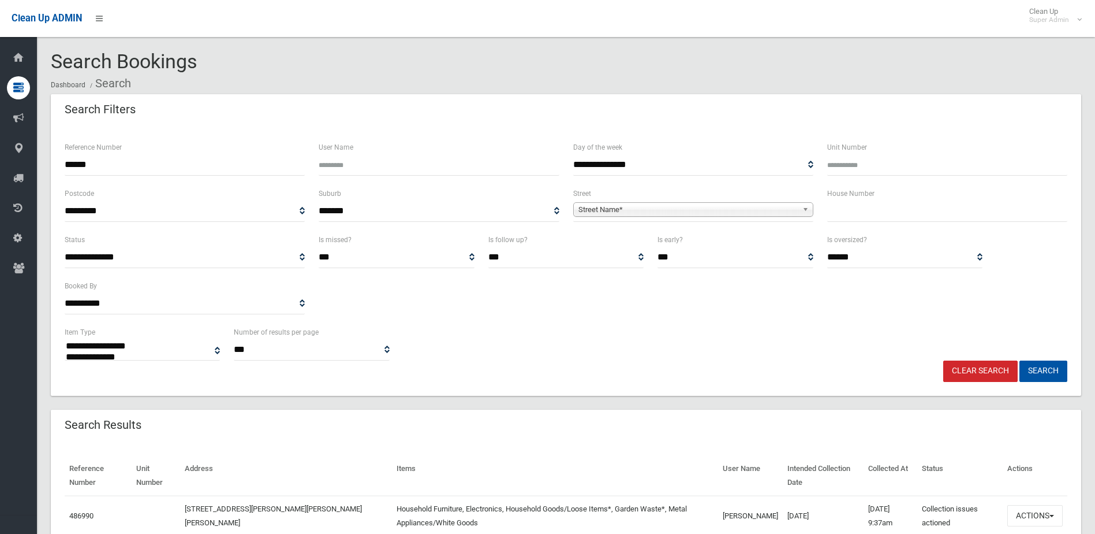
select select
click at [1034, 512] on button "Actions" at bounding box center [1035, 515] width 55 height 21
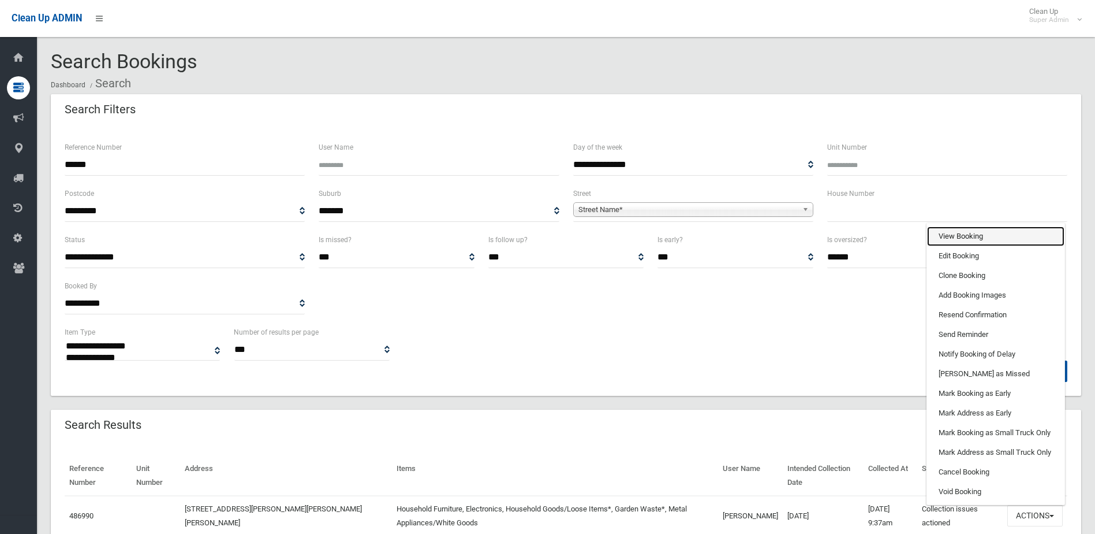
click at [960, 239] on link "View Booking" at bounding box center [995, 236] width 137 height 20
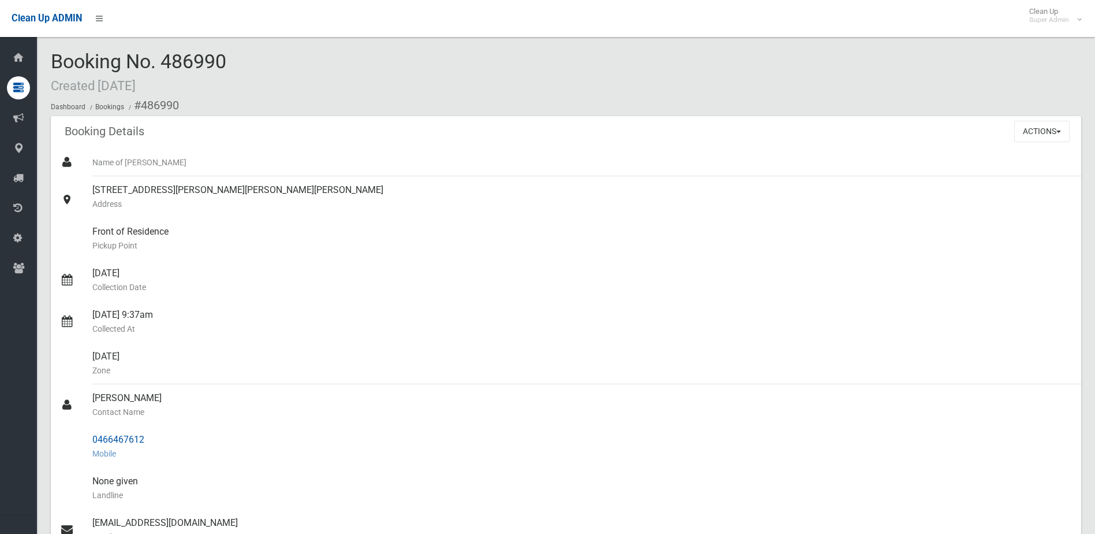
drag, startPoint x: 98, startPoint y: 400, endPoint x: 146, endPoint y: 447, distance: 67.0
click at [146, 447] on ul "Name of Booker 44 Gurney Road, CHESTER HILL NSW 2162 Address Front of Residence…" at bounding box center [566, 460] width 1031 height 624
drag, startPoint x: 146, startPoint y: 447, endPoint x: 136, endPoint y: 434, distance: 16.5
copy ul "Abeer Tamer Contact Name 0466467612 Mobile"
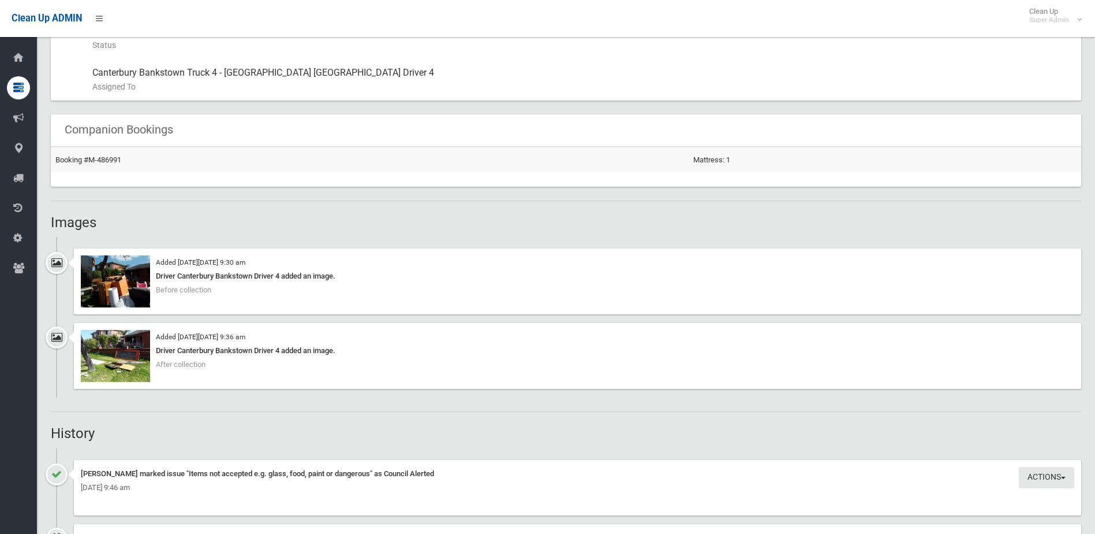
scroll to position [808, 0]
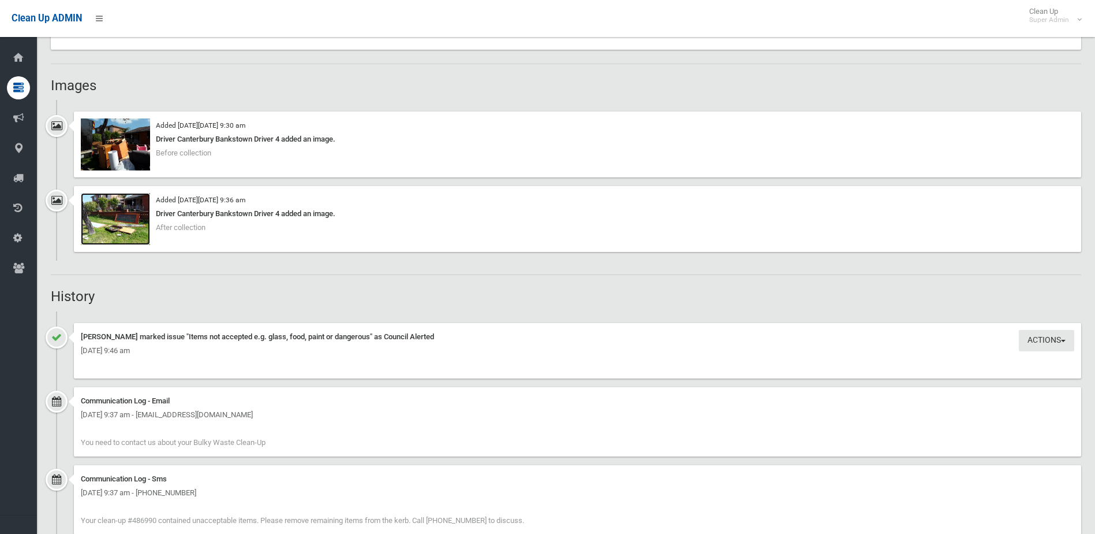
click at [127, 225] on img at bounding box center [115, 219] width 69 height 52
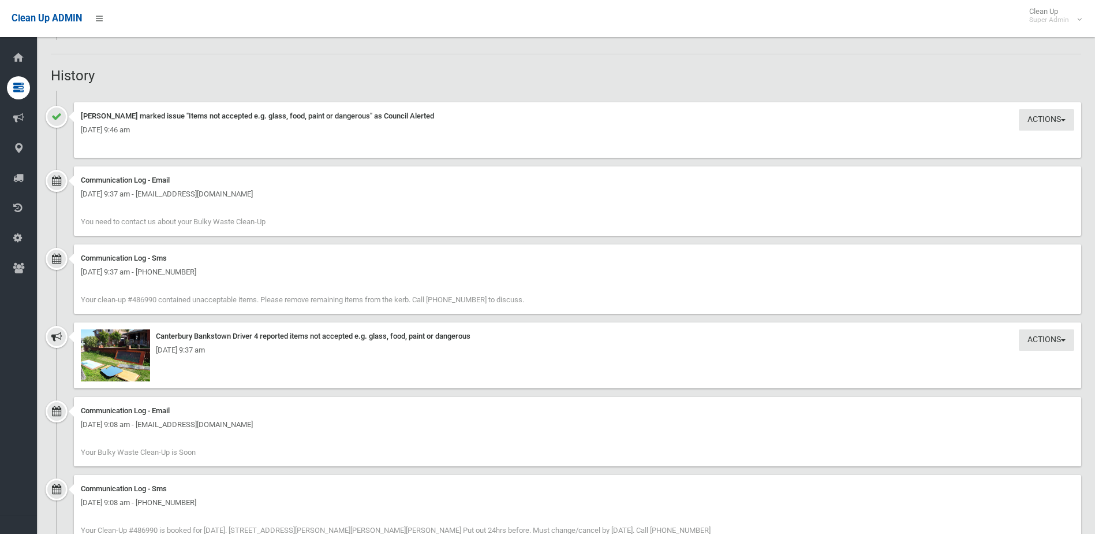
scroll to position [1097, 0]
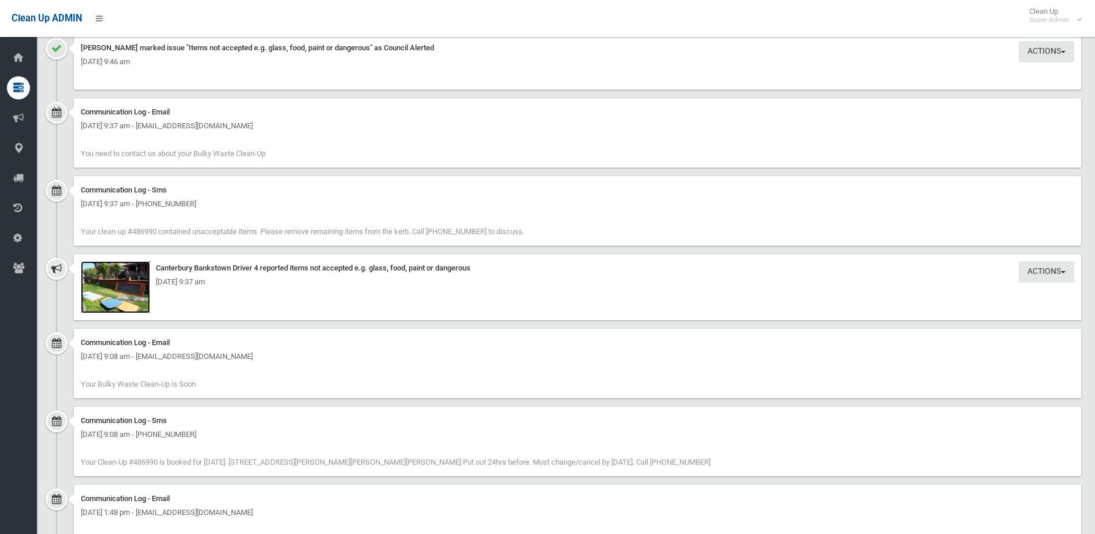
click at [119, 299] on img at bounding box center [115, 287] width 69 height 52
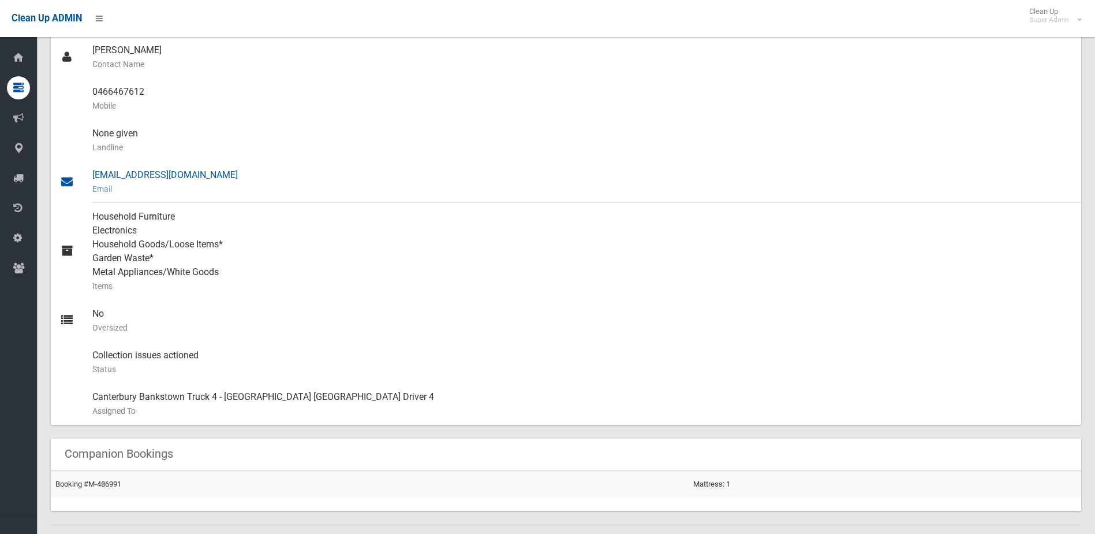
scroll to position [346, 0]
click at [118, 91] on div "0466467612 Mobile" at bounding box center [582, 100] width 980 height 42
drag, startPoint x: 134, startPoint y: 90, endPoint x: 180, endPoint y: 90, distance: 45.6
click at [180, 90] on link "0466467612 Mobile" at bounding box center [566, 100] width 1031 height 42
drag, startPoint x: 180, startPoint y: 90, endPoint x: 135, endPoint y: 90, distance: 45.0
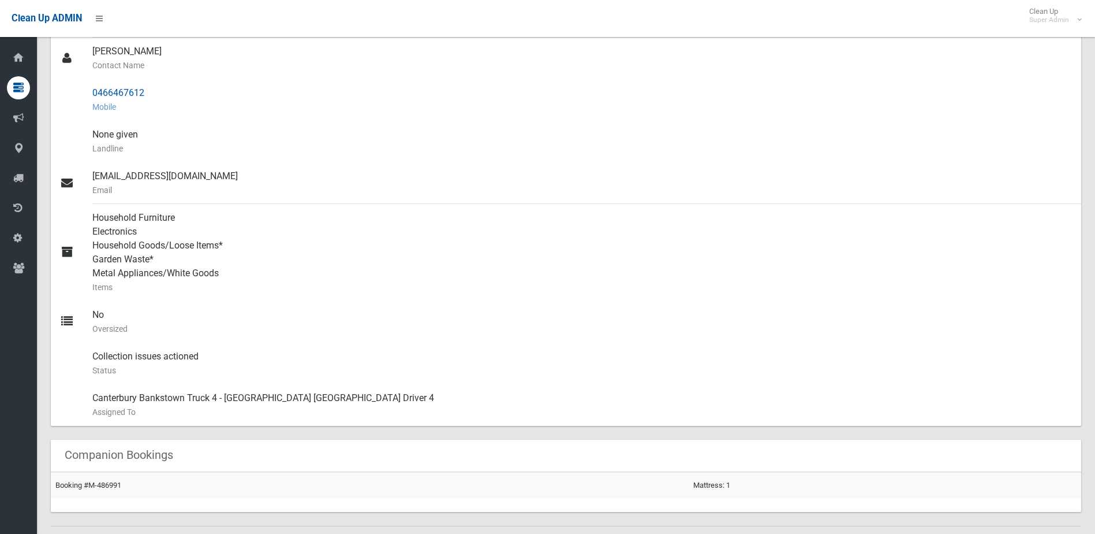
copy link "0466467612"
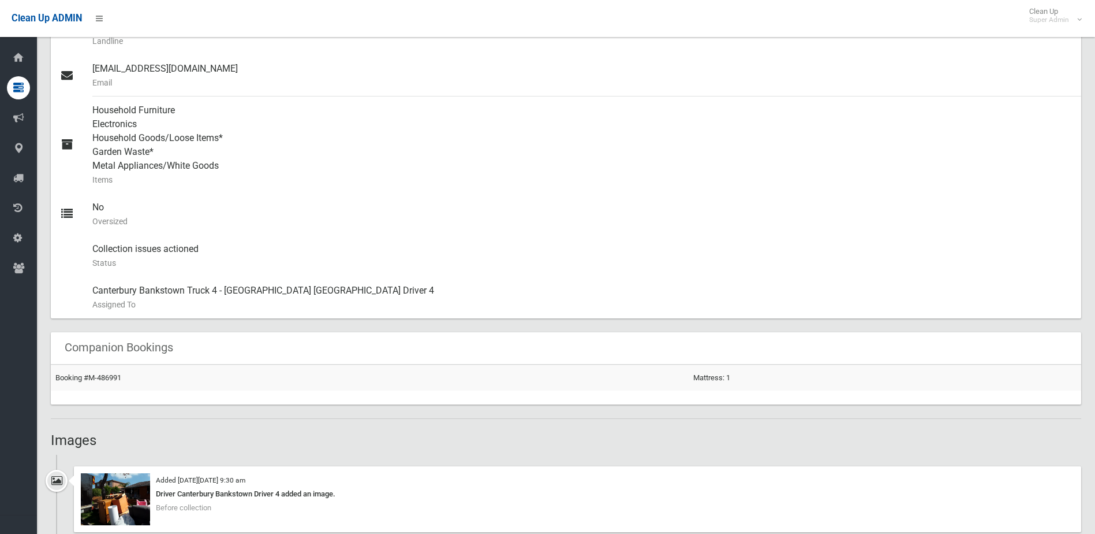
scroll to position [635, 0]
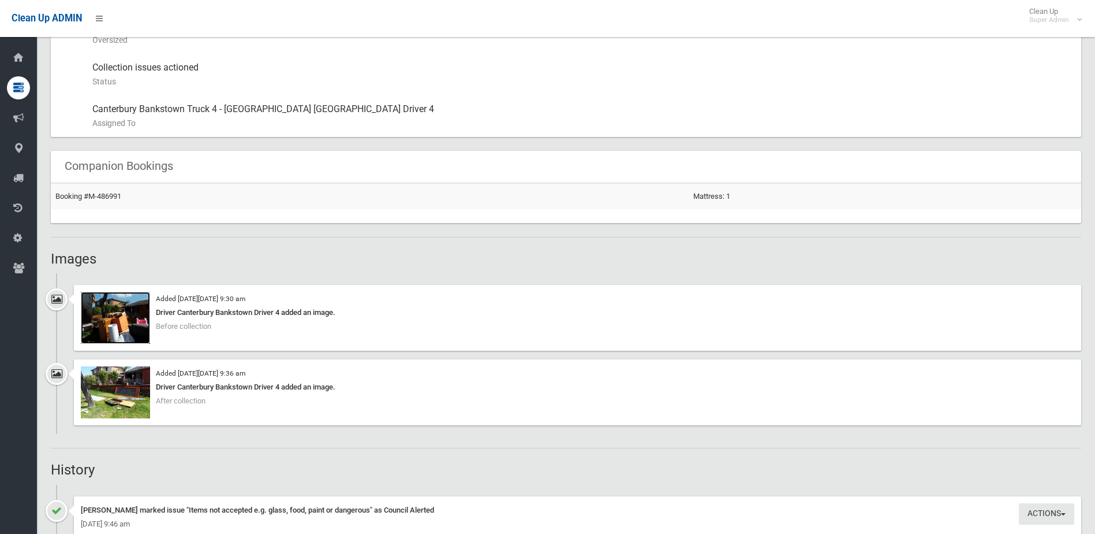
click at [130, 315] on img at bounding box center [115, 318] width 69 height 52
click at [128, 395] on img at bounding box center [115, 392] width 69 height 52
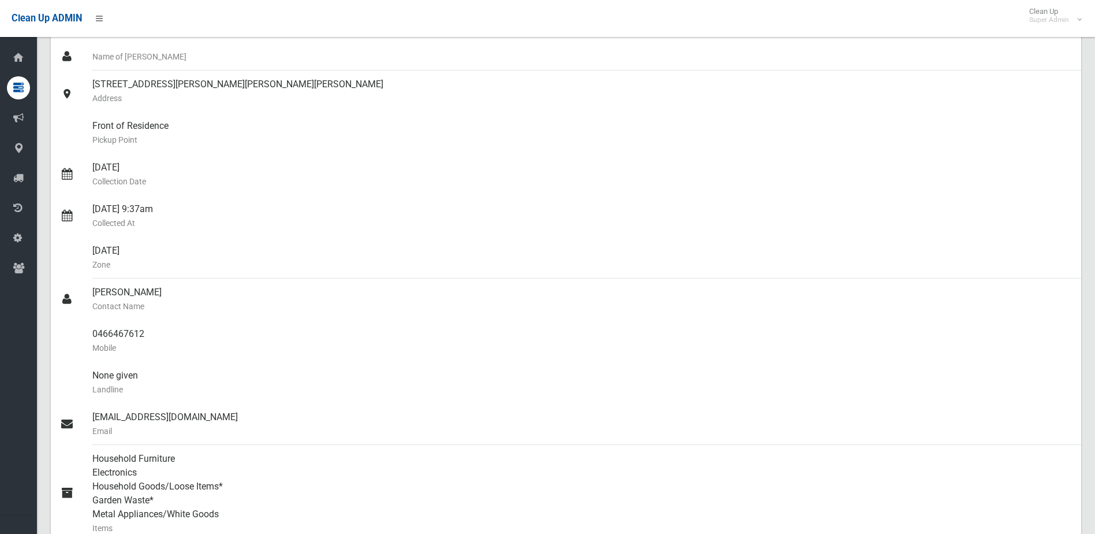
scroll to position [0, 0]
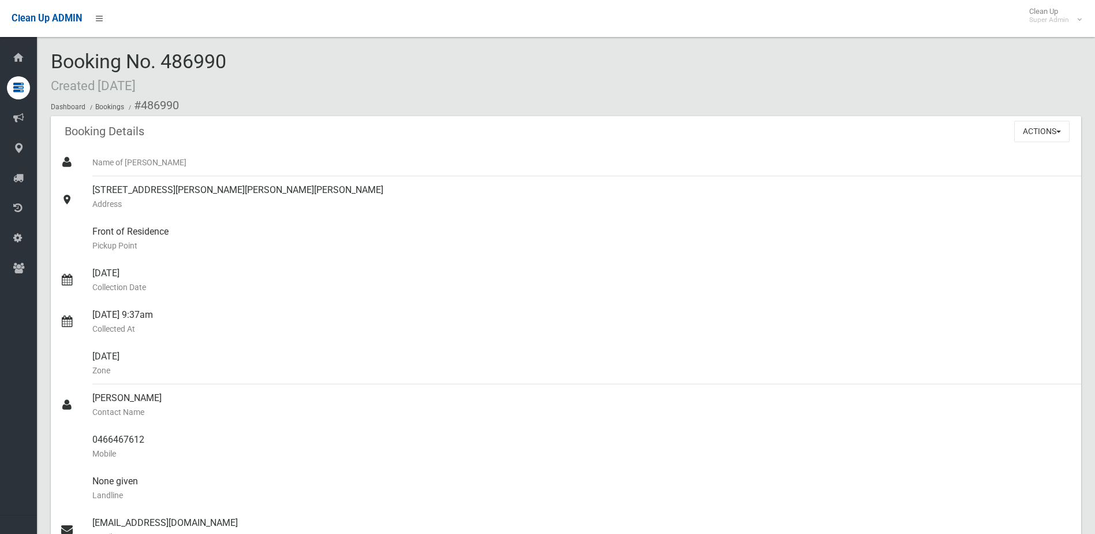
drag, startPoint x: 161, startPoint y: 58, endPoint x: 270, endPoint y: 59, distance: 108.6
click at [270, 59] on div "Booking No. 486990 Created 21/09/2025 Dashboard Bookings #486990" at bounding box center [566, 83] width 1031 height 65
drag, startPoint x: 270, startPoint y: 59, endPoint x: 212, endPoint y: 59, distance: 57.7
copy span "486990"
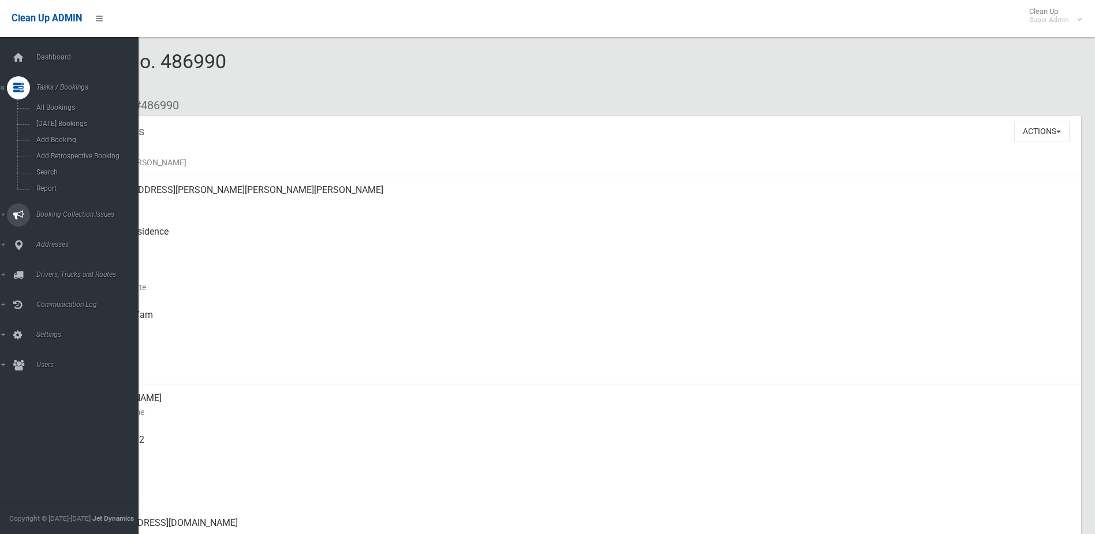
click at [59, 212] on span "Booking Collection Issues" at bounding box center [90, 214] width 114 height 8
click at [64, 135] on span "All Reported Issues" at bounding box center [85, 137] width 105 height 8
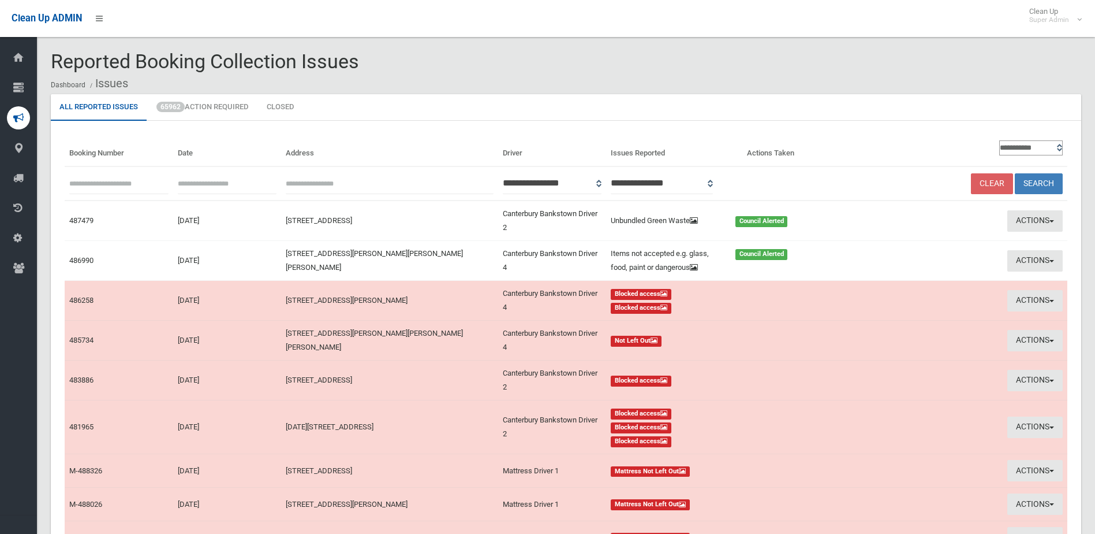
paste input "******"
type input "******"
click at [1032, 176] on button "Search" at bounding box center [1039, 183] width 48 height 21
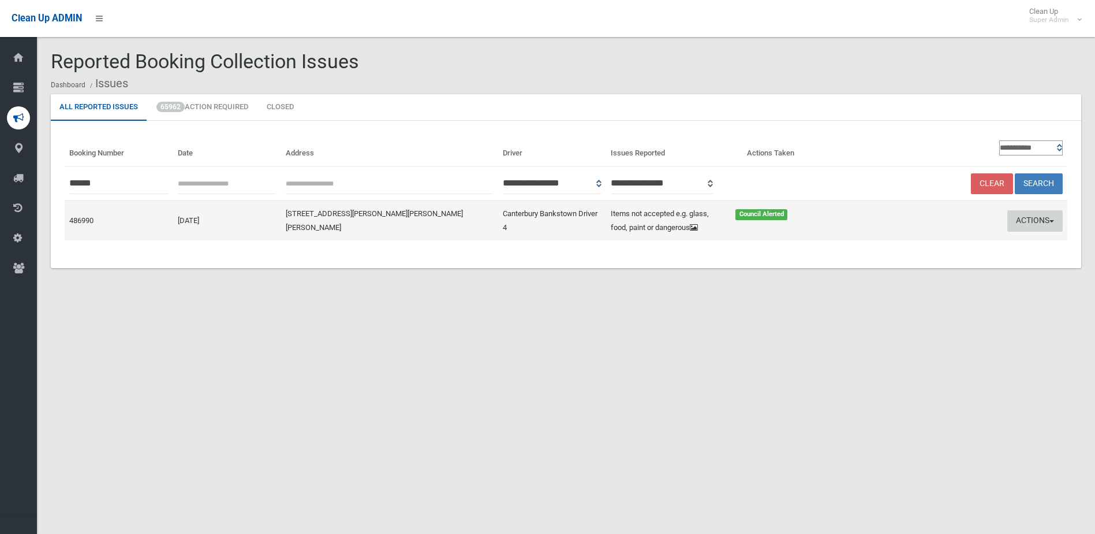
click at [1031, 222] on button "Actions" at bounding box center [1035, 220] width 55 height 21
click at [902, 263] on link "Edit Actions Taken" at bounding box center [924, 265] width 137 height 20
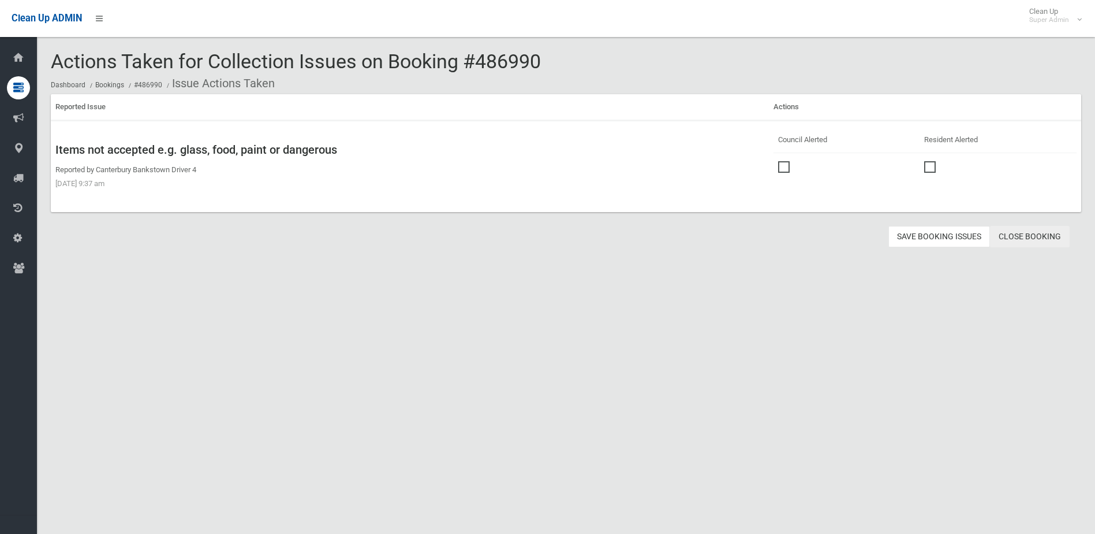
click at [1035, 237] on link "Close Booking" at bounding box center [1030, 236] width 80 height 21
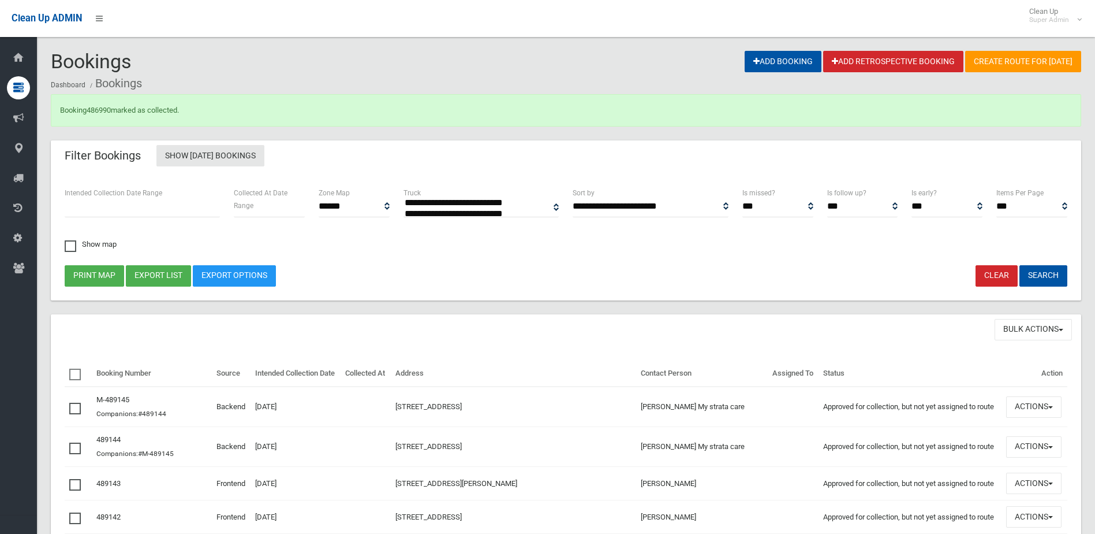
select select
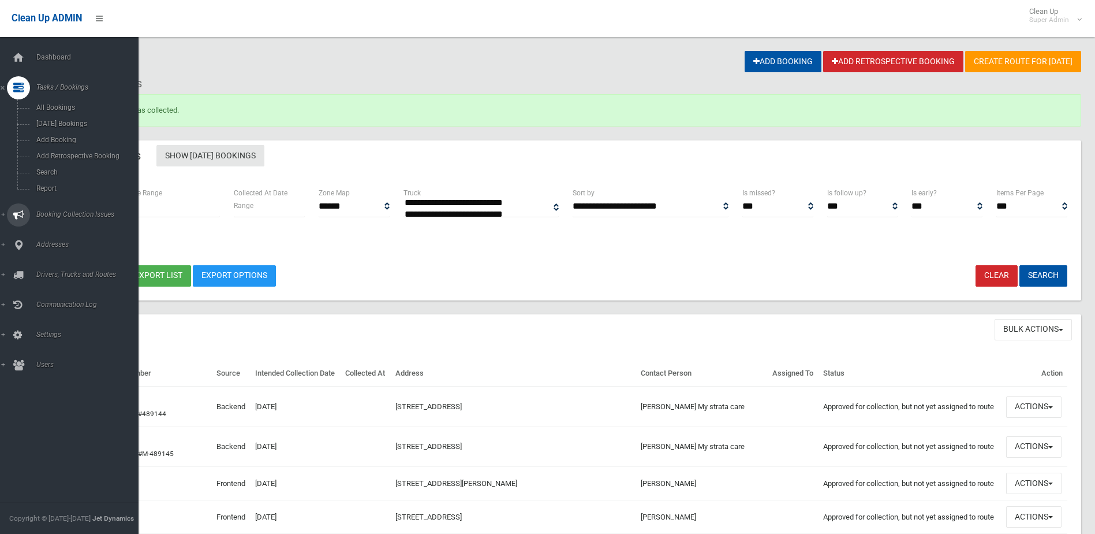
click at [83, 212] on span "Booking Collection Issues" at bounding box center [90, 214] width 114 height 8
click at [68, 132] on link "All Reported Issues" at bounding box center [73, 137] width 147 height 16
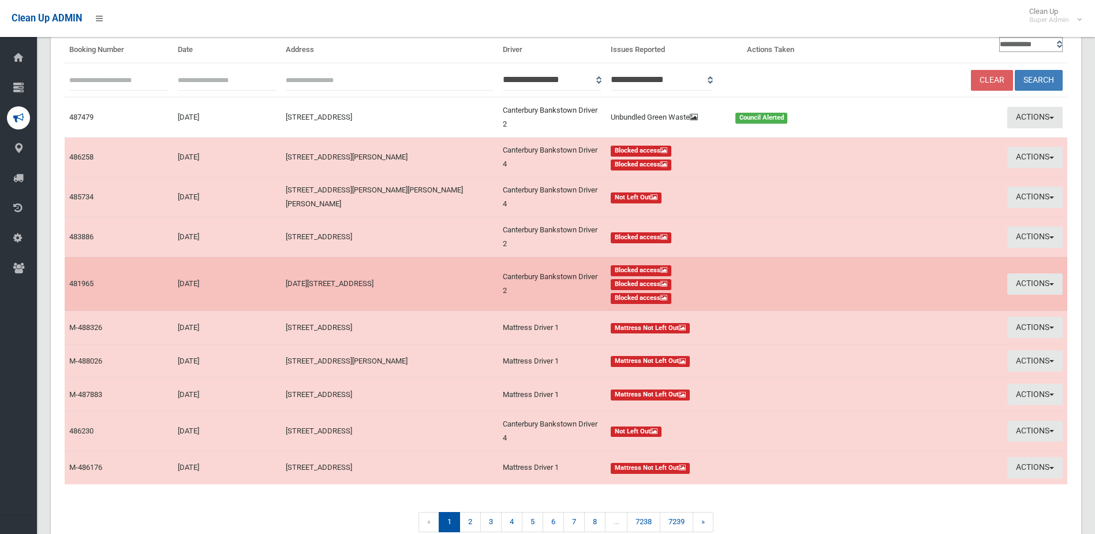
scroll to position [162, 0]
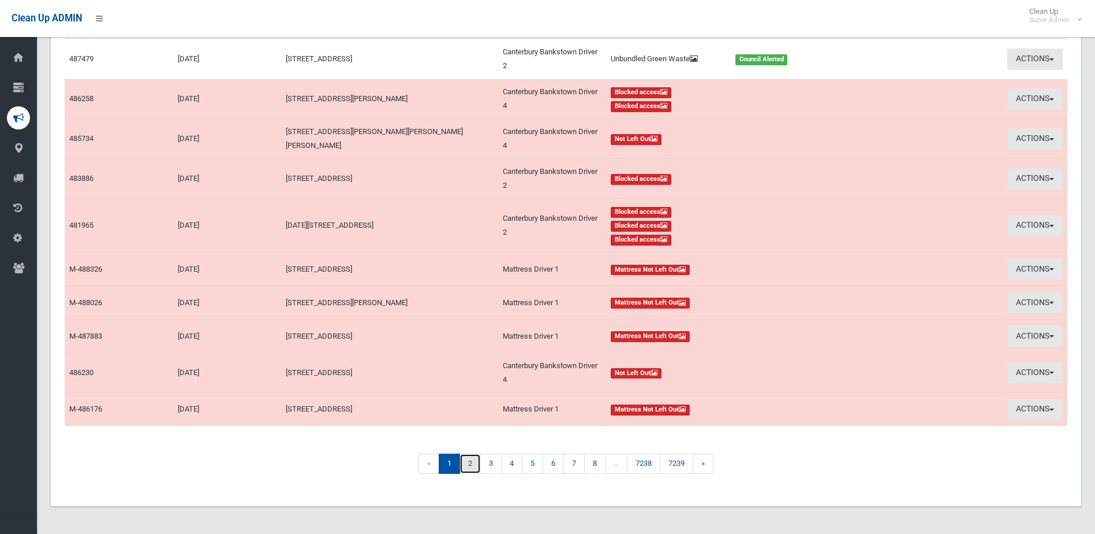
click at [466, 461] on link "2" at bounding box center [470, 463] width 21 height 20
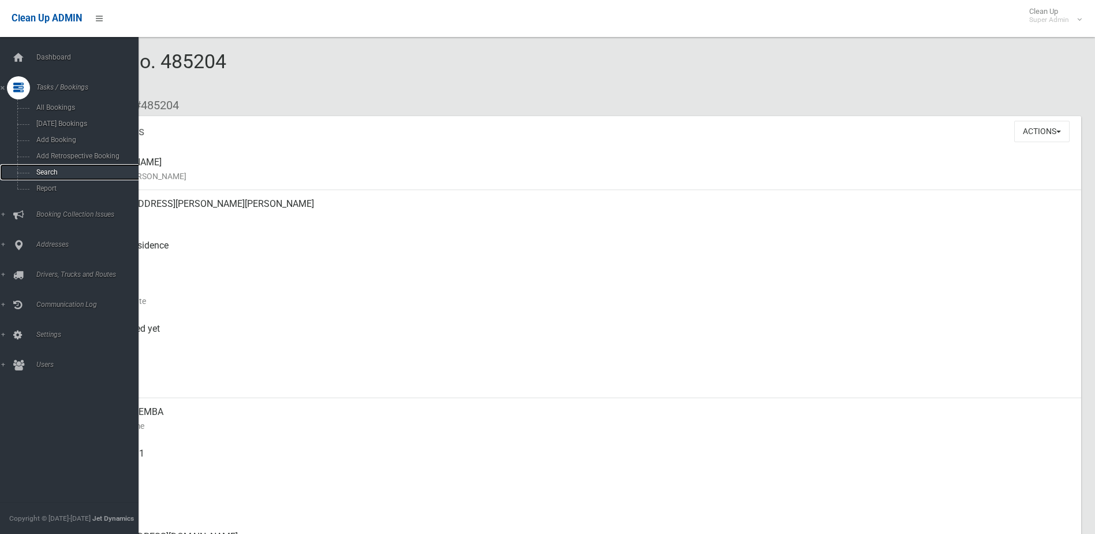
click at [47, 173] on span "Search" at bounding box center [85, 172] width 105 height 8
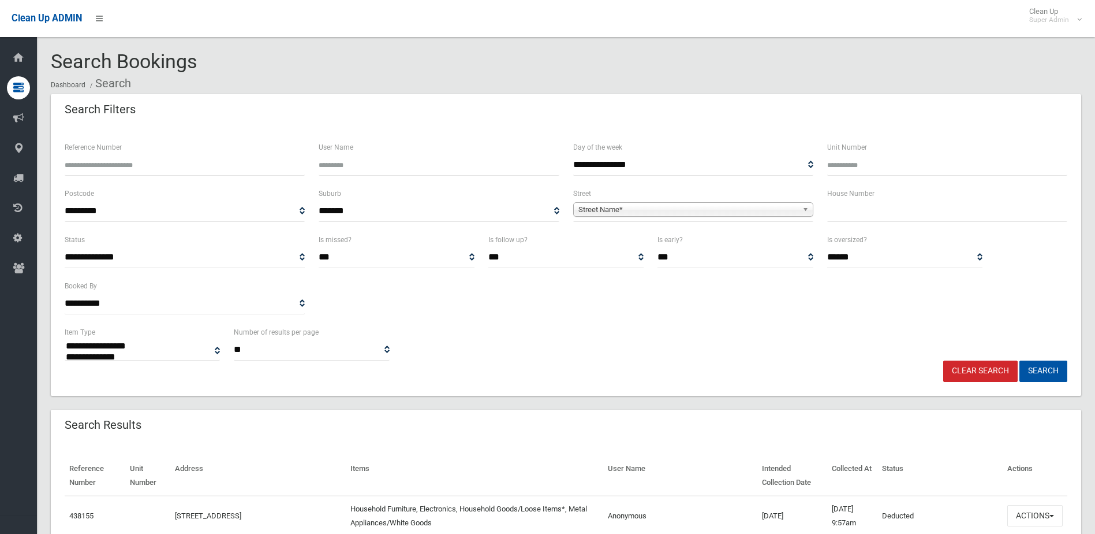
select select
click at [857, 212] on input "text" at bounding box center [947, 210] width 240 height 21
type input "*"
click at [598, 207] on span "Street Name*" at bounding box center [688, 210] width 219 height 14
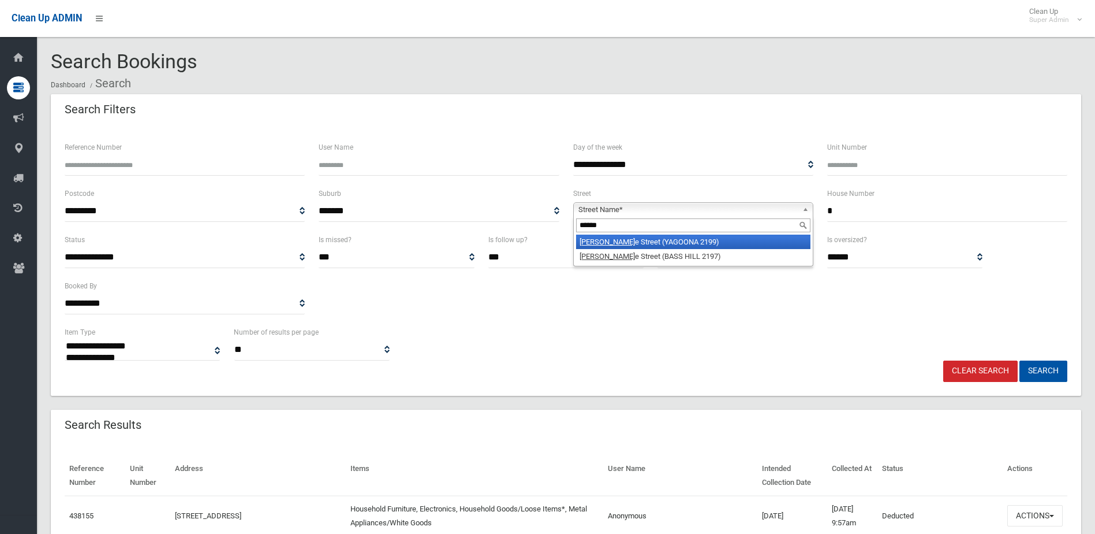
type input "*******"
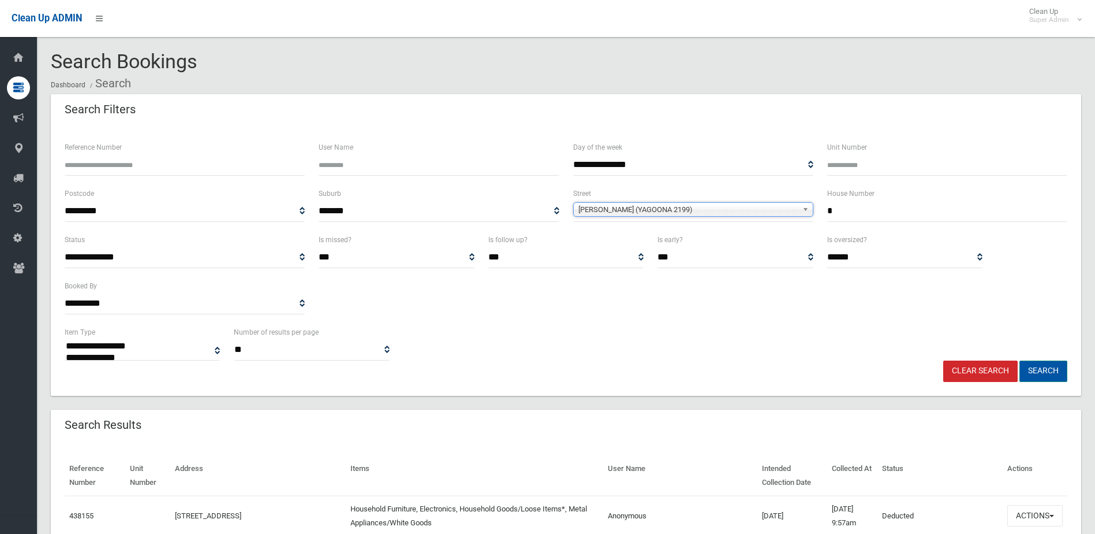
click at [1049, 372] on button "Search" at bounding box center [1044, 370] width 48 height 21
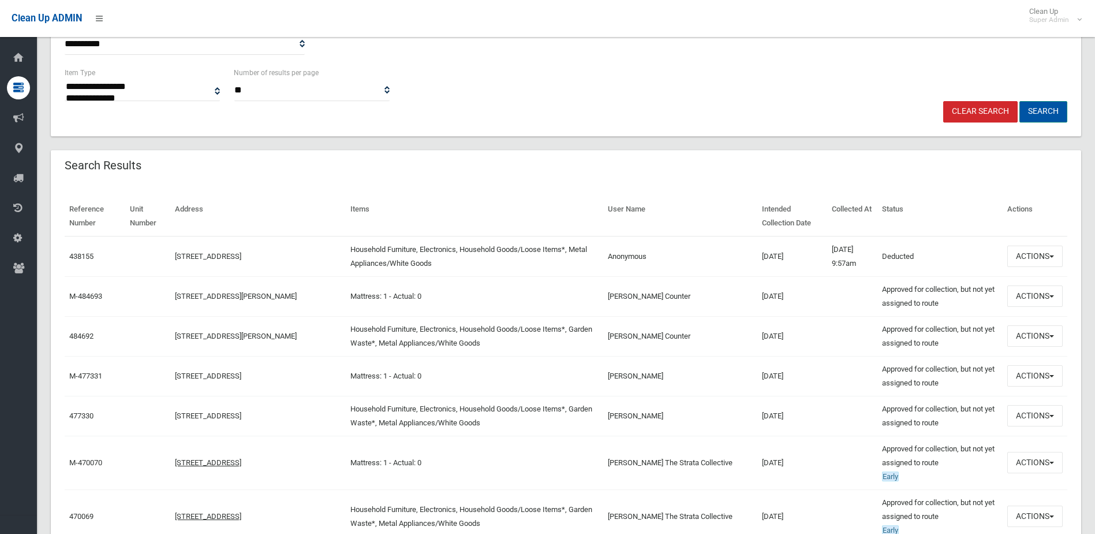
scroll to position [231, 0]
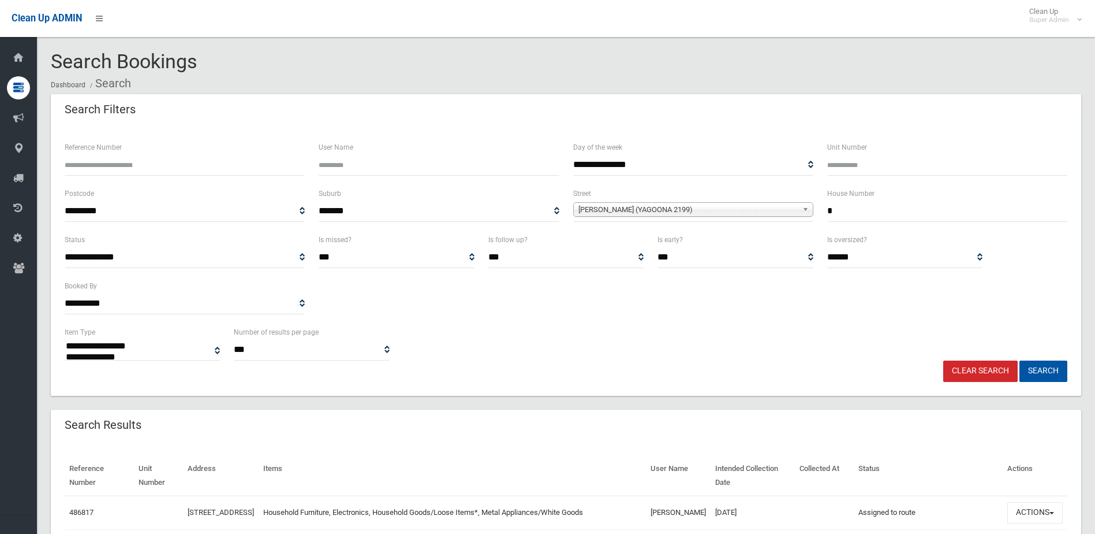
select select
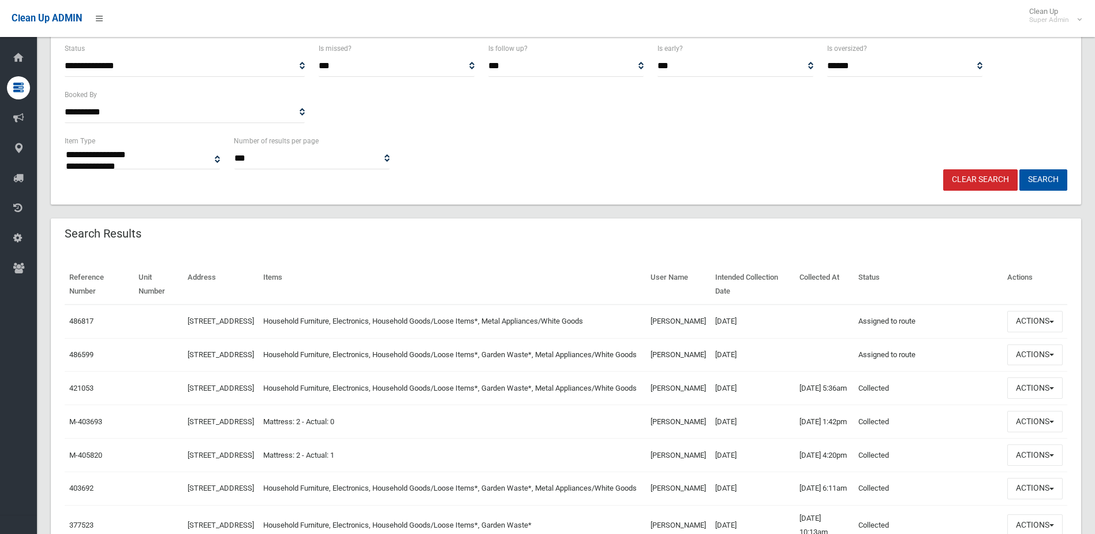
scroll to position [231, 0]
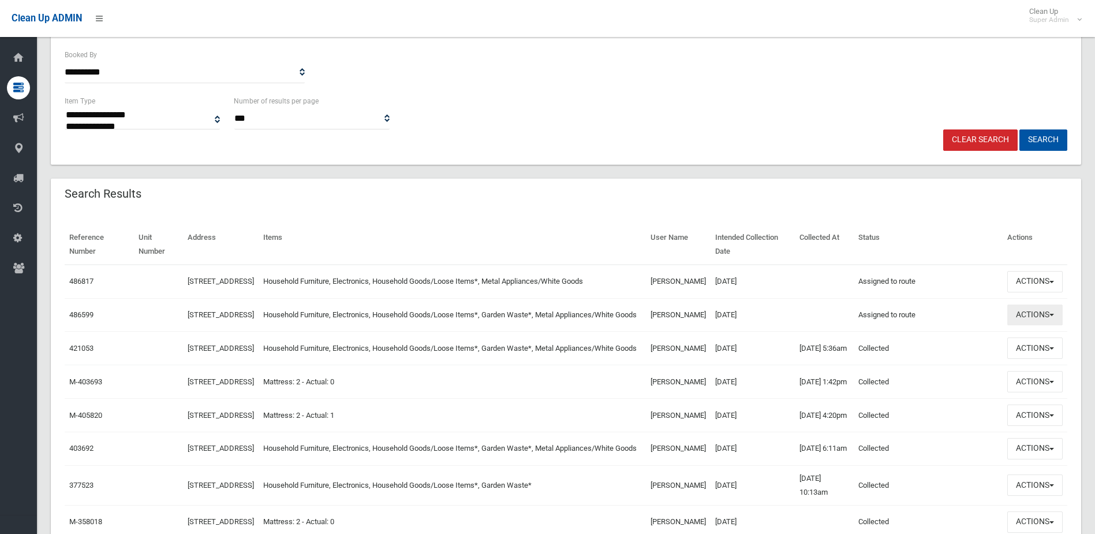
click at [1031, 324] on button "Actions" at bounding box center [1035, 314] width 55 height 21
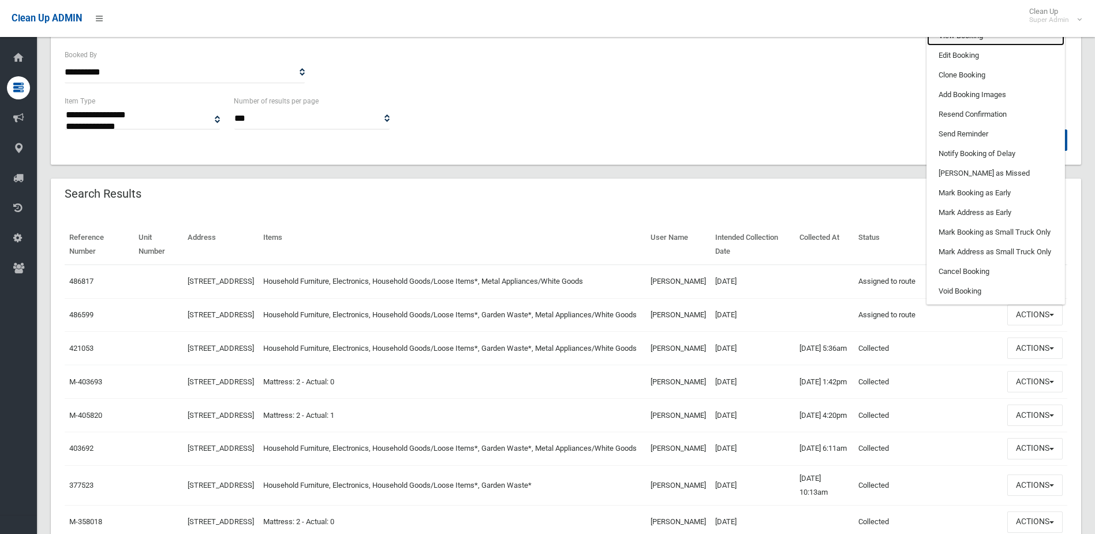
click at [965, 40] on link "View Booking" at bounding box center [995, 36] width 137 height 20
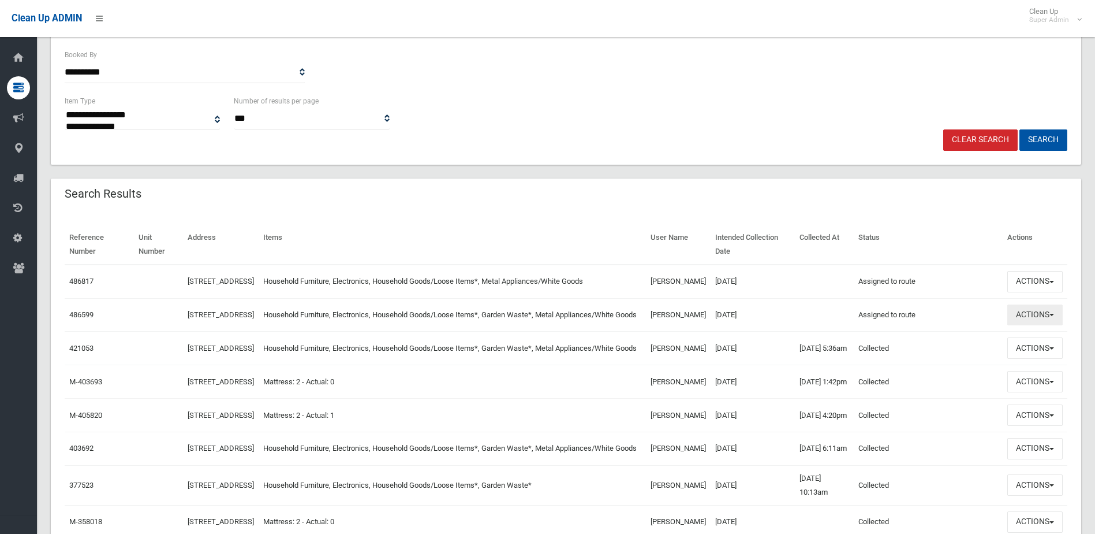
click at [1031, 323] on button "Actions" at bounding box center [1035, 314] width 55 height 21
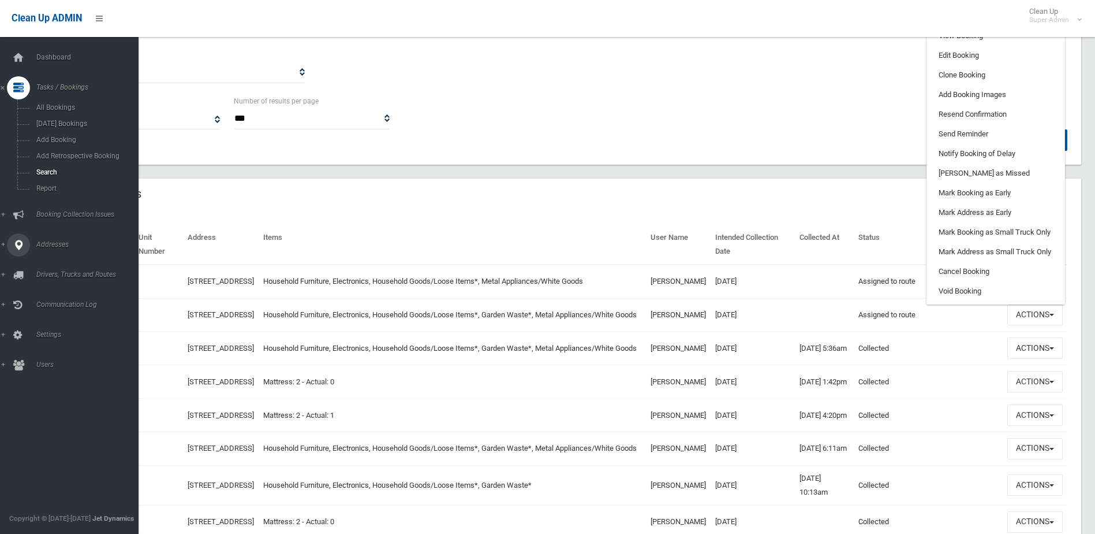
click at [50, 244] on span "Addresses" at bounding box center [90, 244] width 114 height 8
click at [47, 169] on span "All Addresses" at bounding box center [85, 167] width 105 height 8
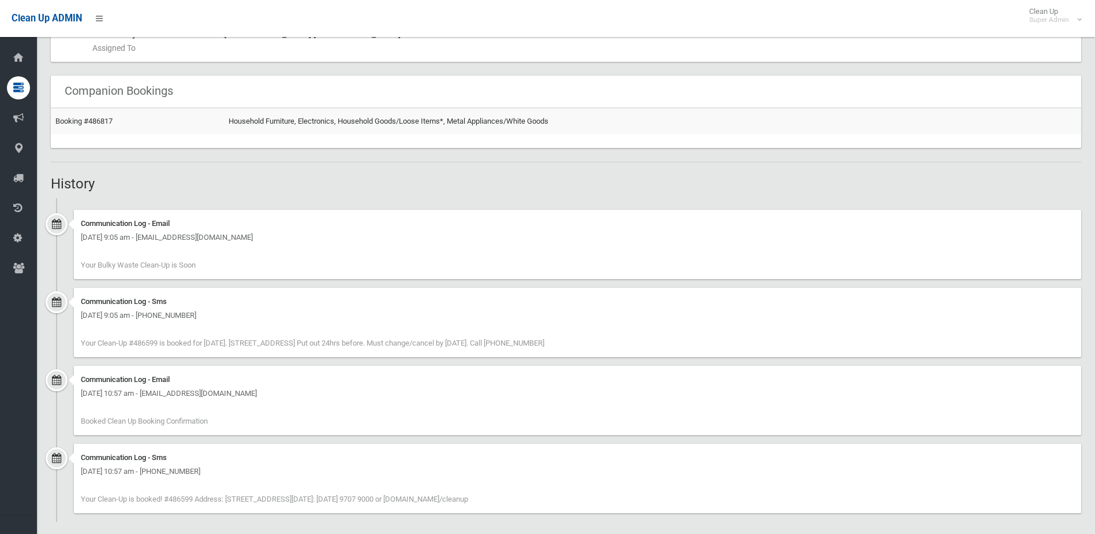
scroll to position [719, 0]
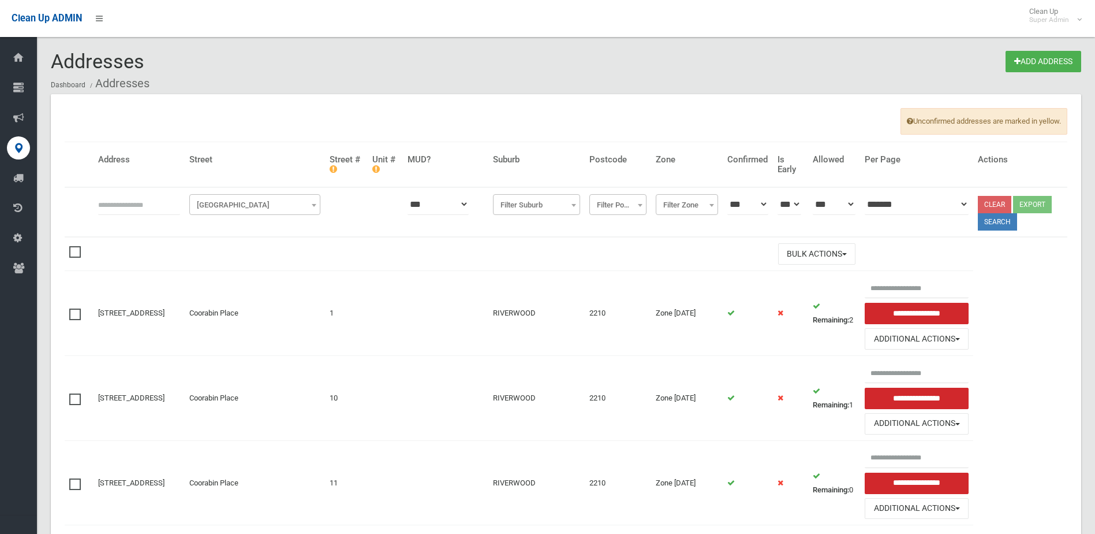
click at [118, 205] on input "text" at bounding box center [139, 203] width 82 height 21
type input "*********"
click button at bounding box center [0, 0] width 0 height 0
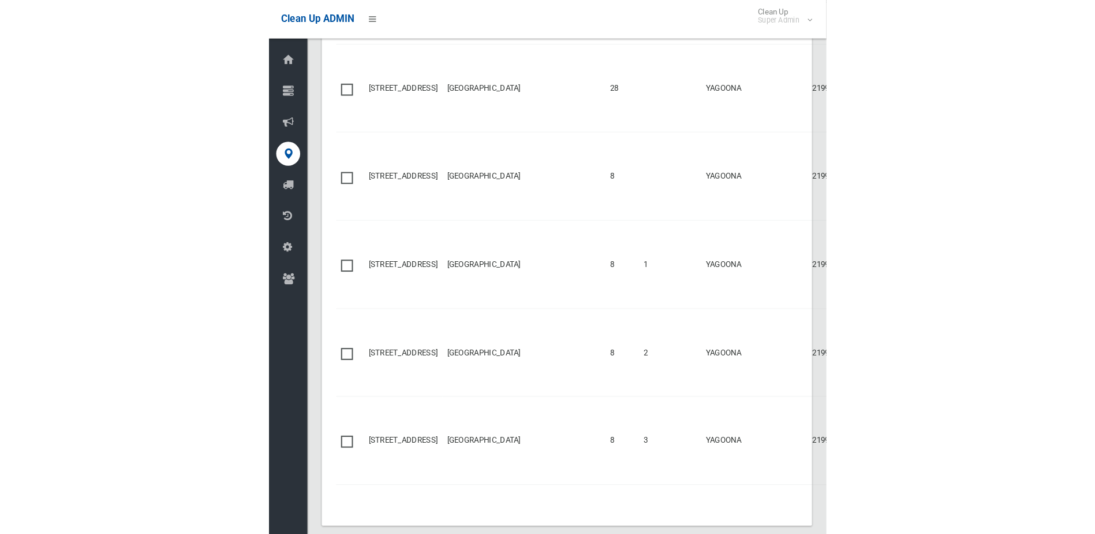
scroll to position [398, 0]
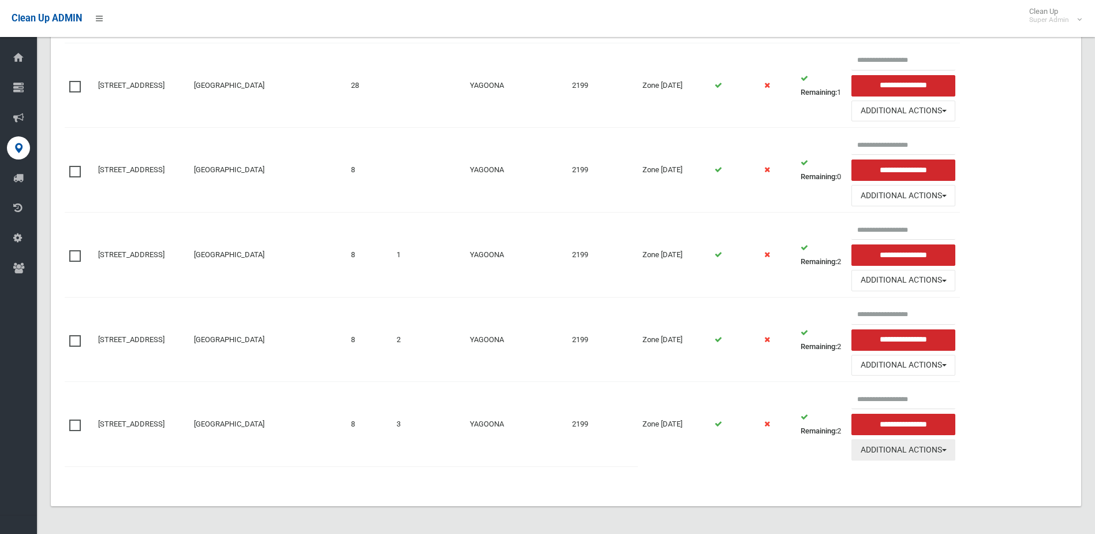
click at [897, 446] on button "Additional Actions" at bounding box center [904, 449] width 104 height 21
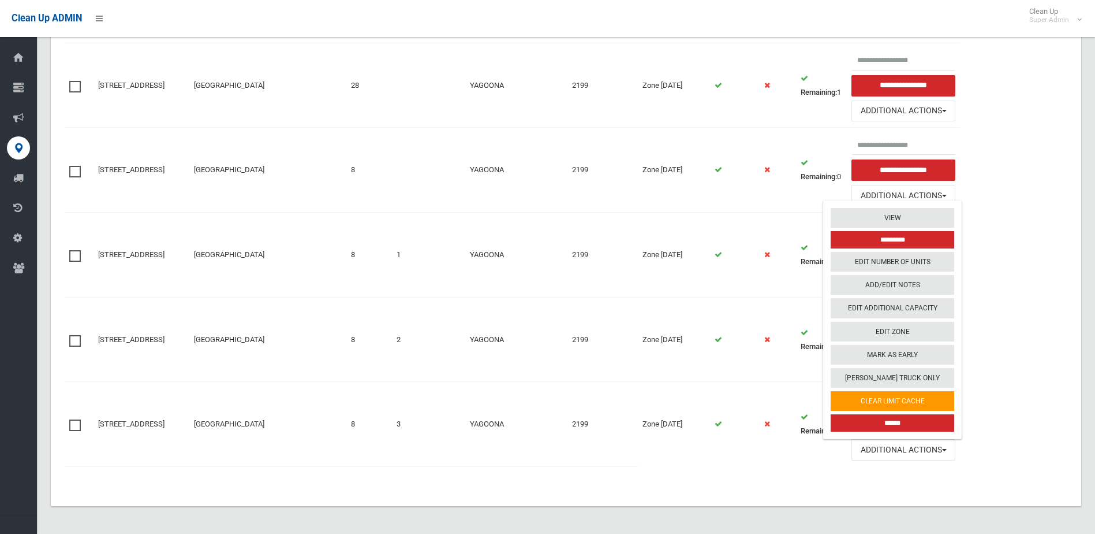
click at [902, 422] on input "******" at bounding box center [893, 422] width 124 height 17
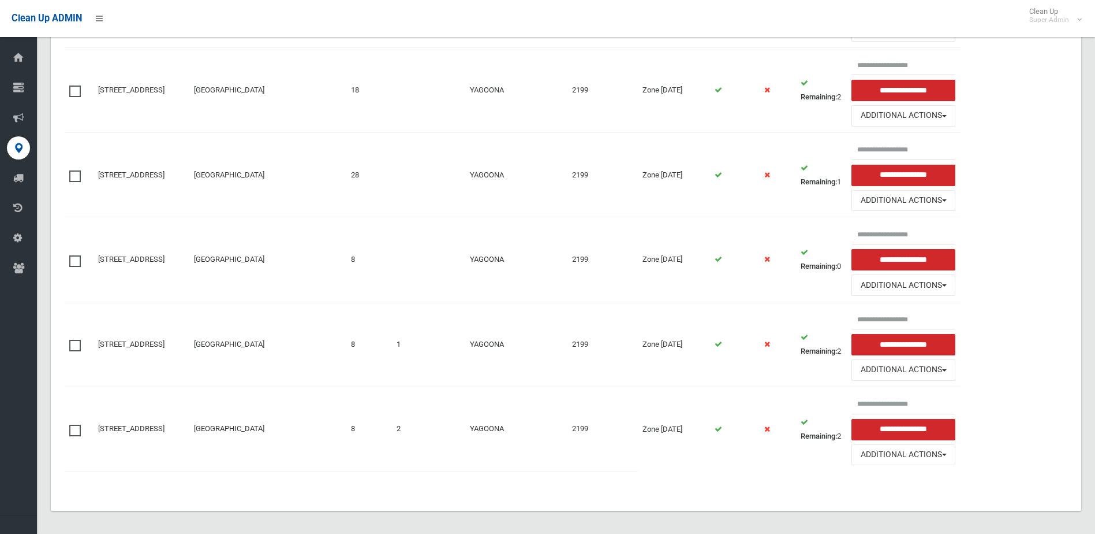
scroll to position [359, 0]
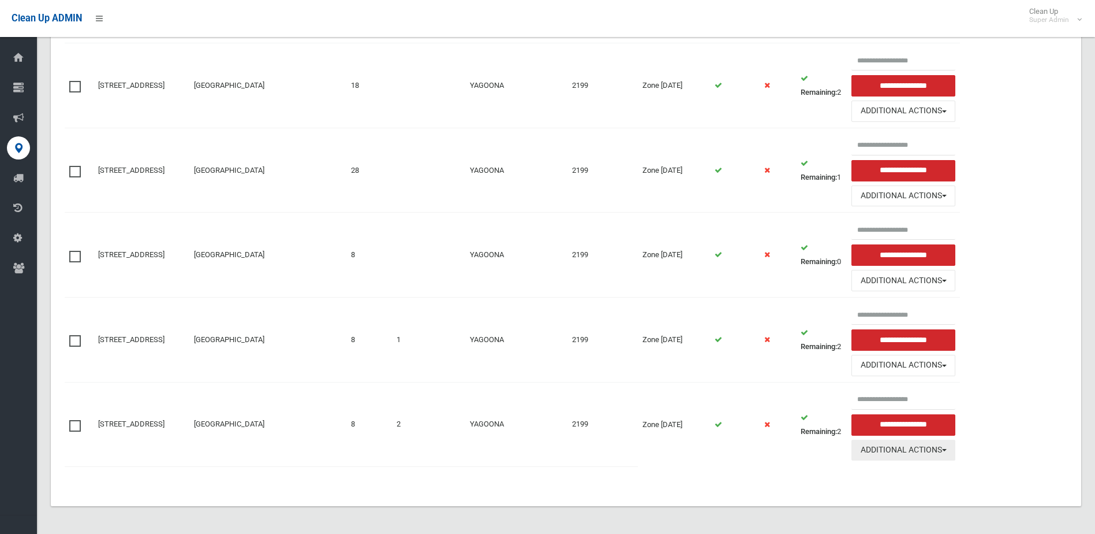
click at [909, 448] on button "Additional Actions" at bounding box center [904, 449] width 104 height 21
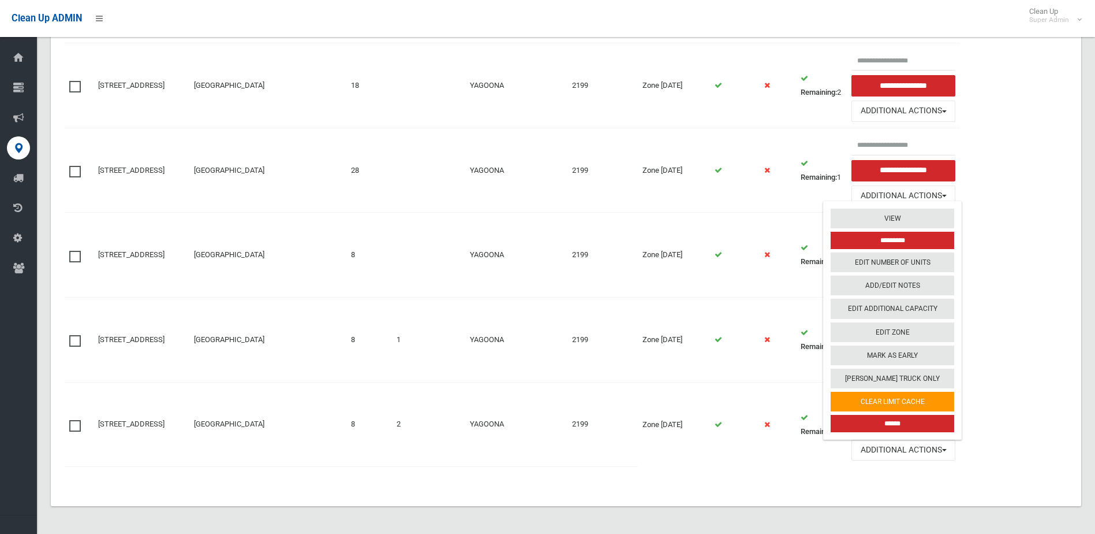
click at [901, 419] on input "******" at bounding box center [893, 423] width 124 height 17
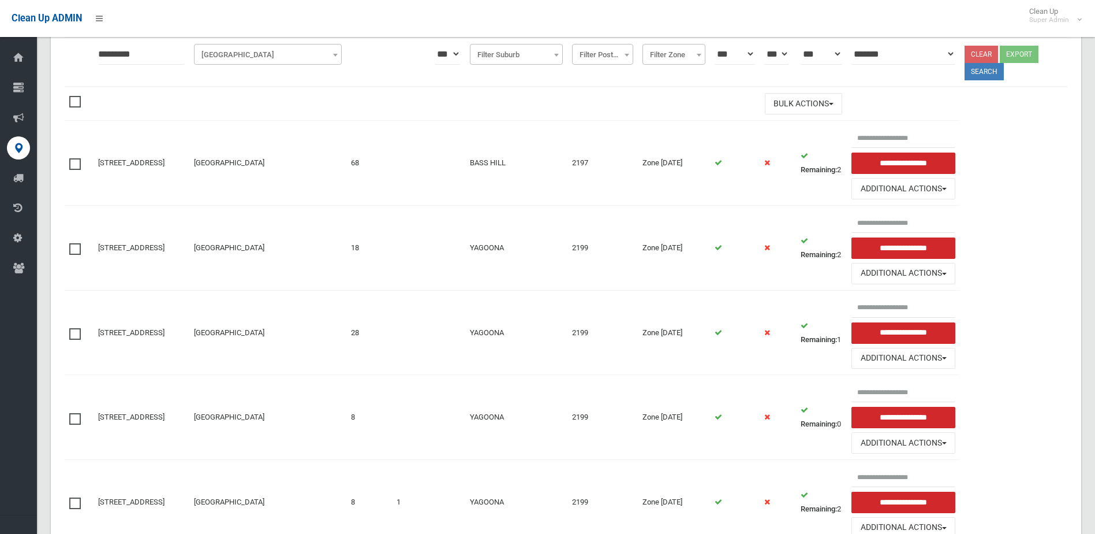
scroll to position [231, 0]
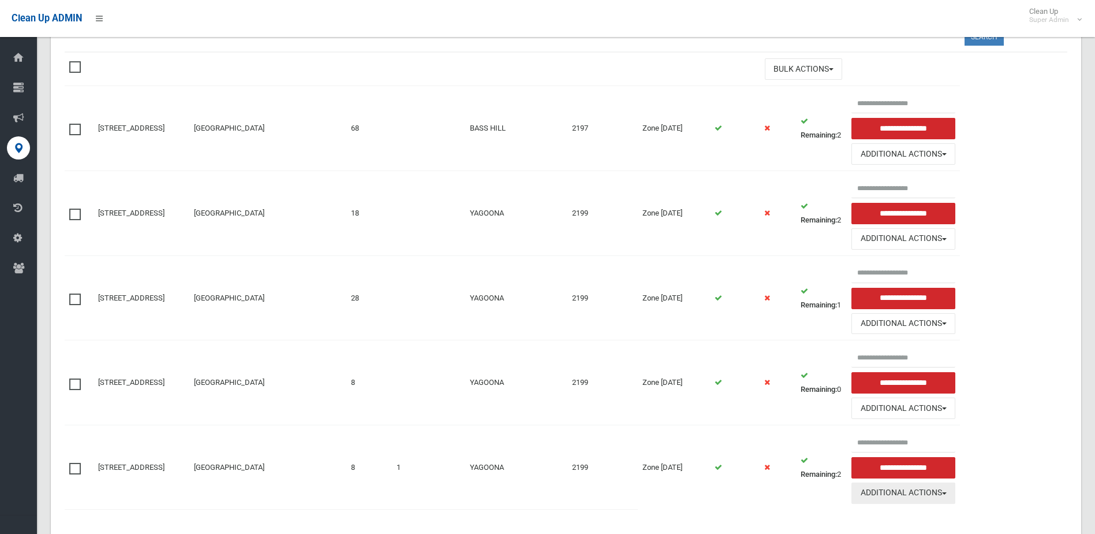
click at [896, 493] on button "Additional Actions" at bounding box center [904, 492] width 104 height 21
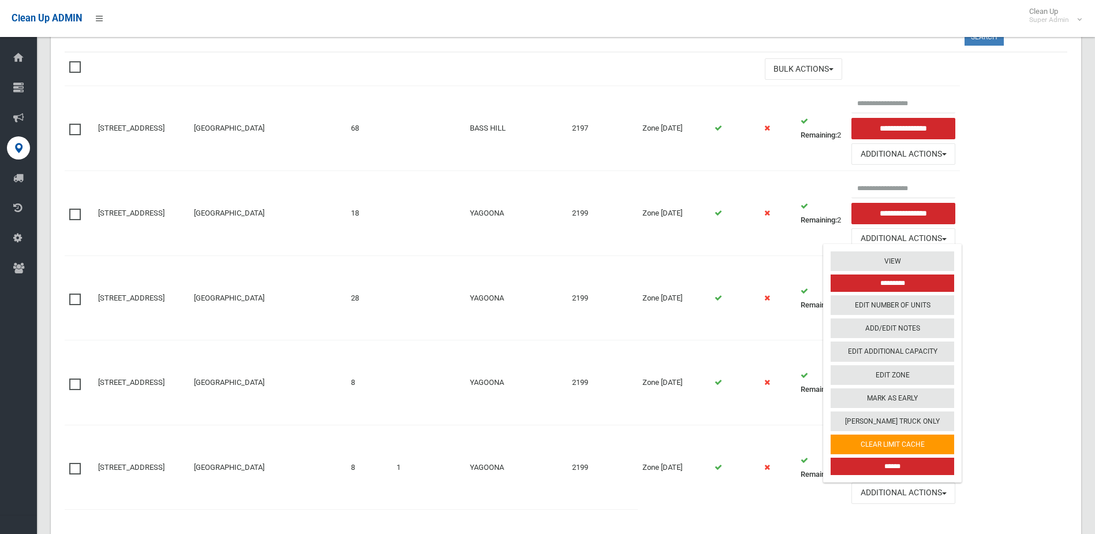
click at [864, 465] on input "******" at bounding box center [893, 465] width 124 height 17
click at [887, 465] on input "******" at bounding box center [893, 465] width 124 height 17
click at [901, 465] on input "******" at bounding box center [893, 465] width 124 height 17
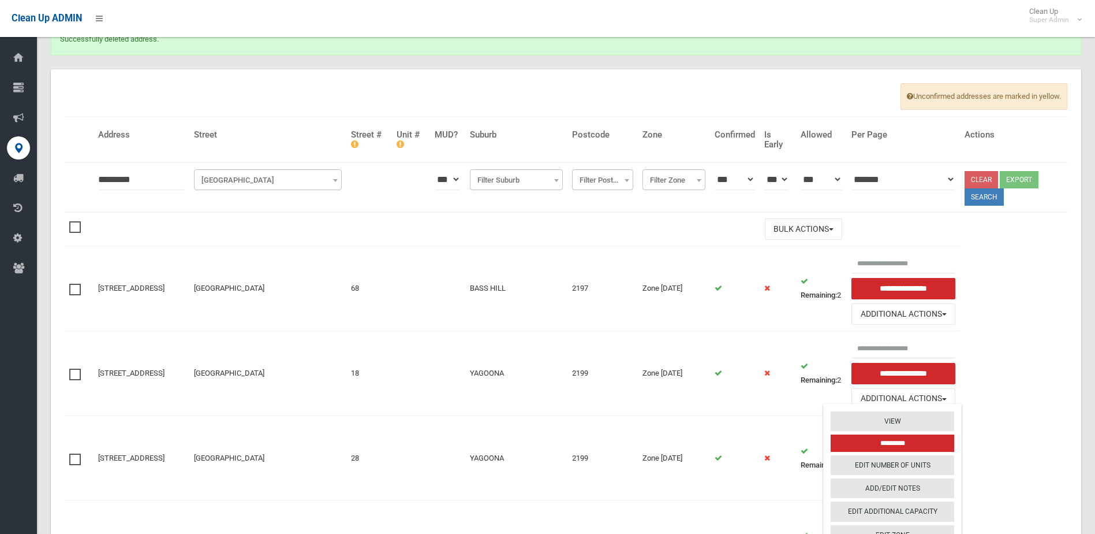
scroll to position [58, 0]
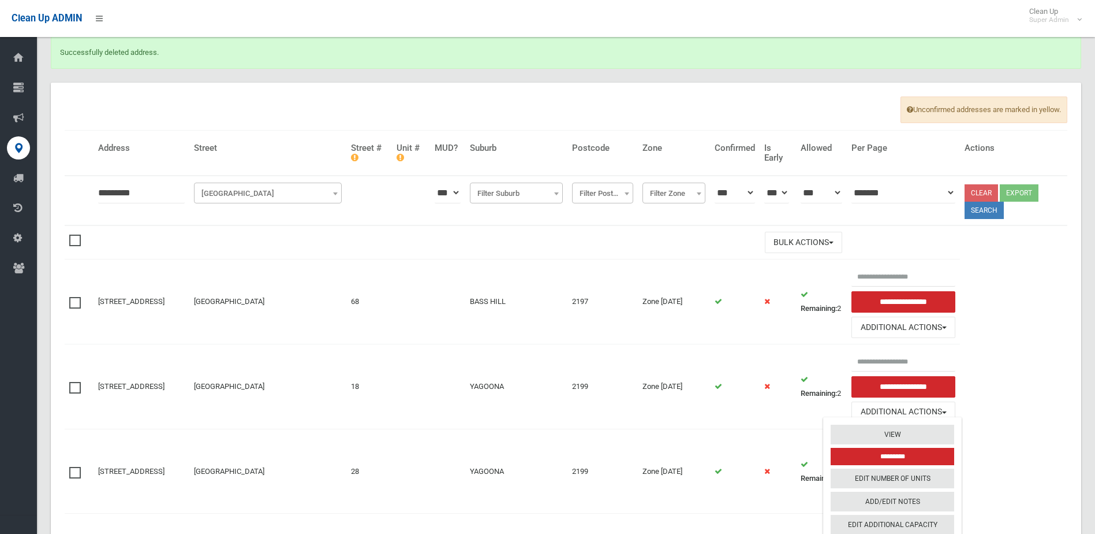
click at [142, 193] on input "*********" at bounding box center [141, 192] width 87 height 21
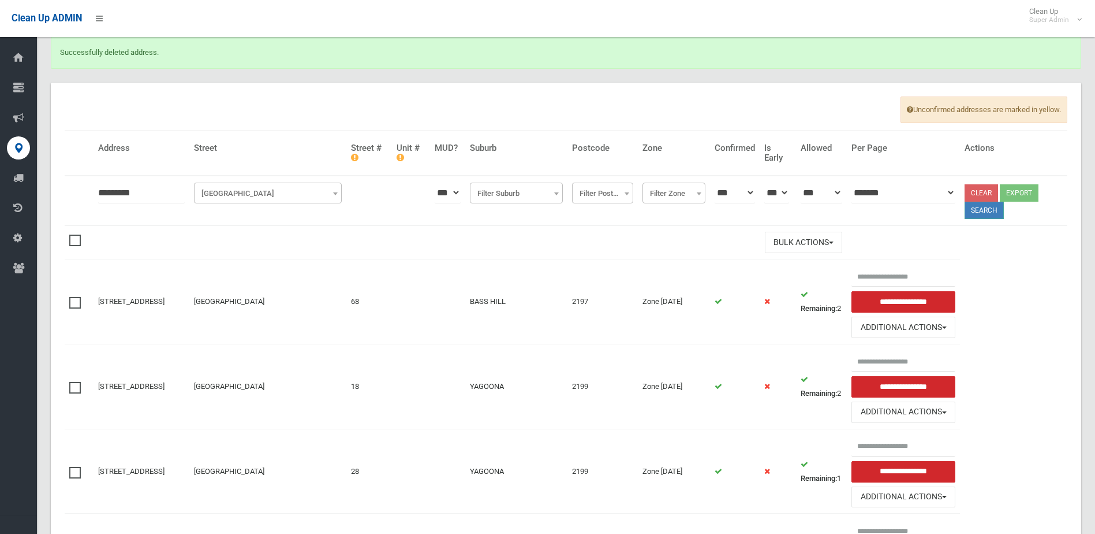
click at [1002, 207] on button "Search" at bounding box center [984, 210] width 39 height 17
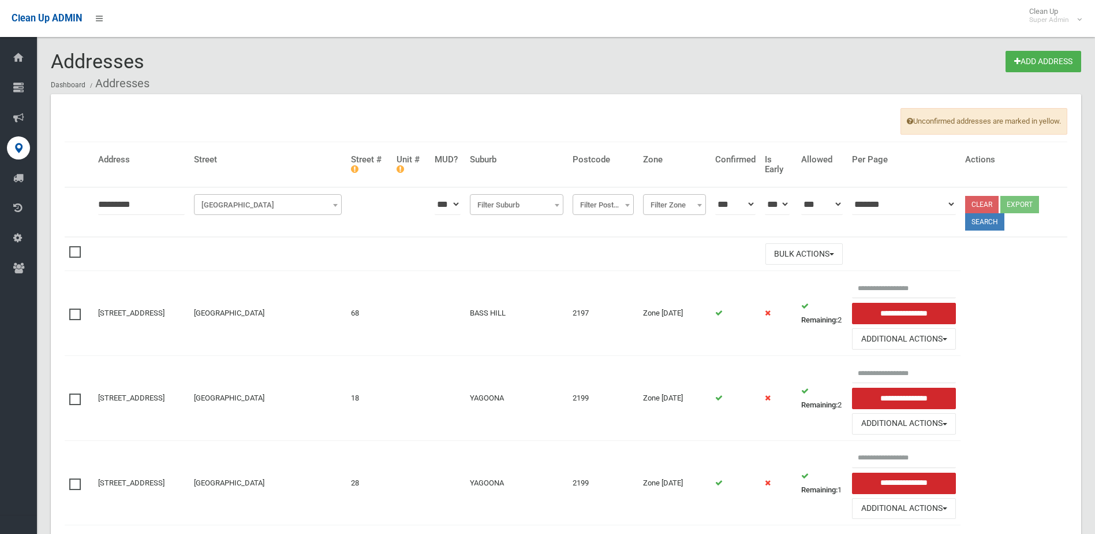
scroll to position [144, 0]
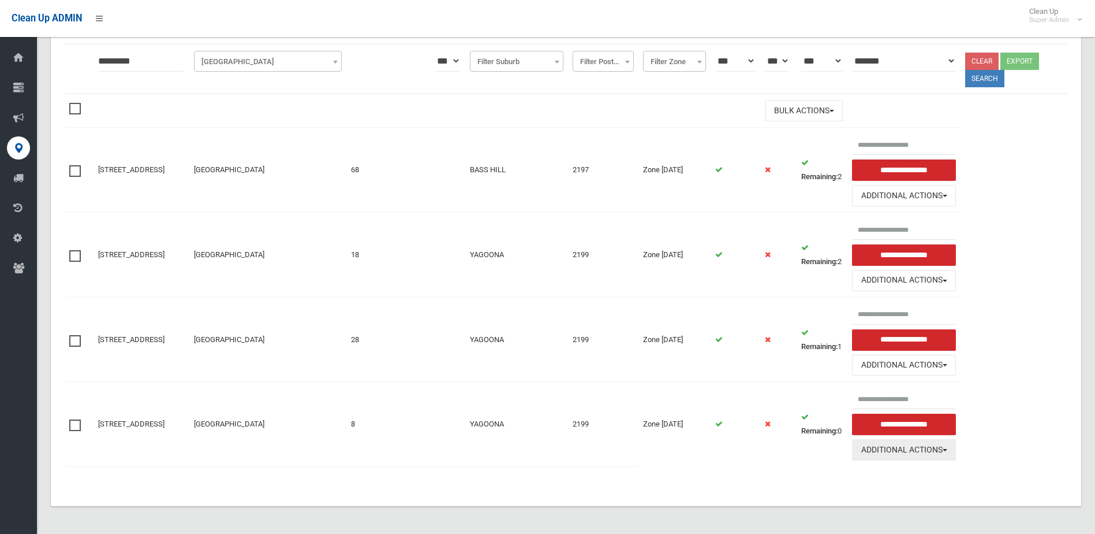
click at [886, 449] on button "Additional Actions" at bounding box center [904, 449] width 104 height 21
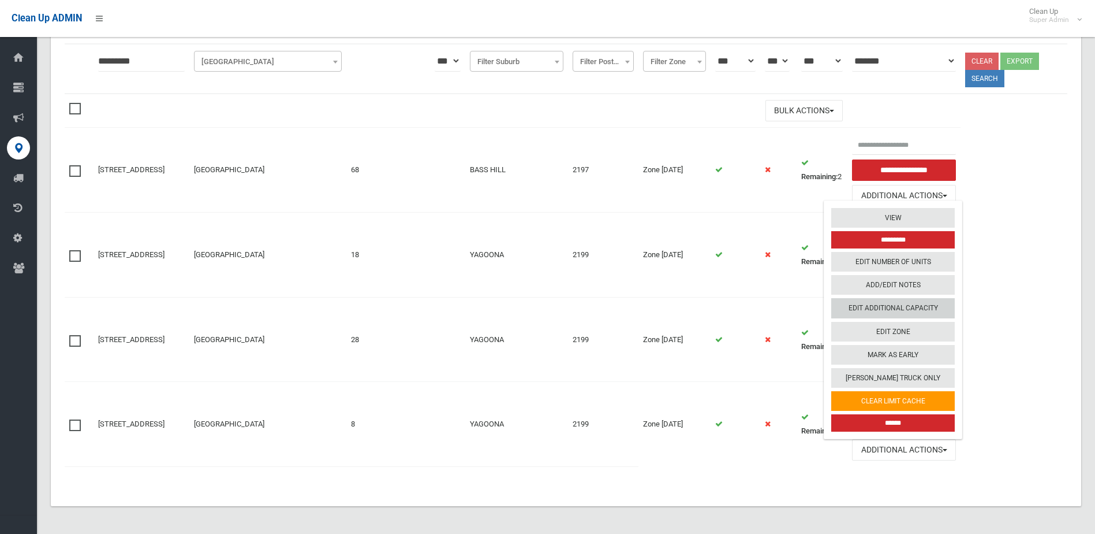
click at [892, 305] on link "Edit Additional Capacity" at bounding box center [893, 309] width 124 height 20
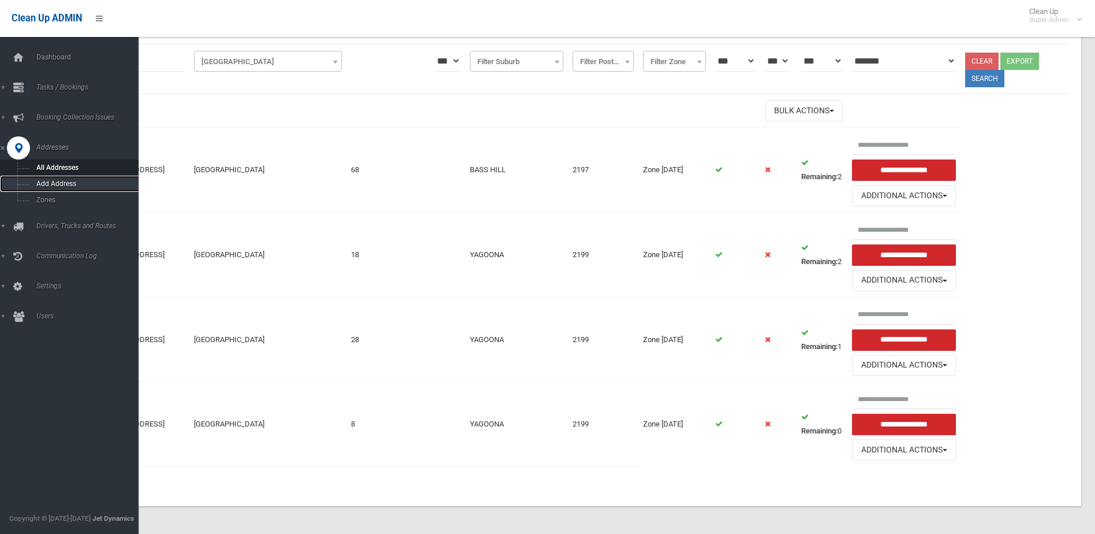
click at [52, 181] on span "Add Address" at bounding box center [85, 184] width 105 height 8
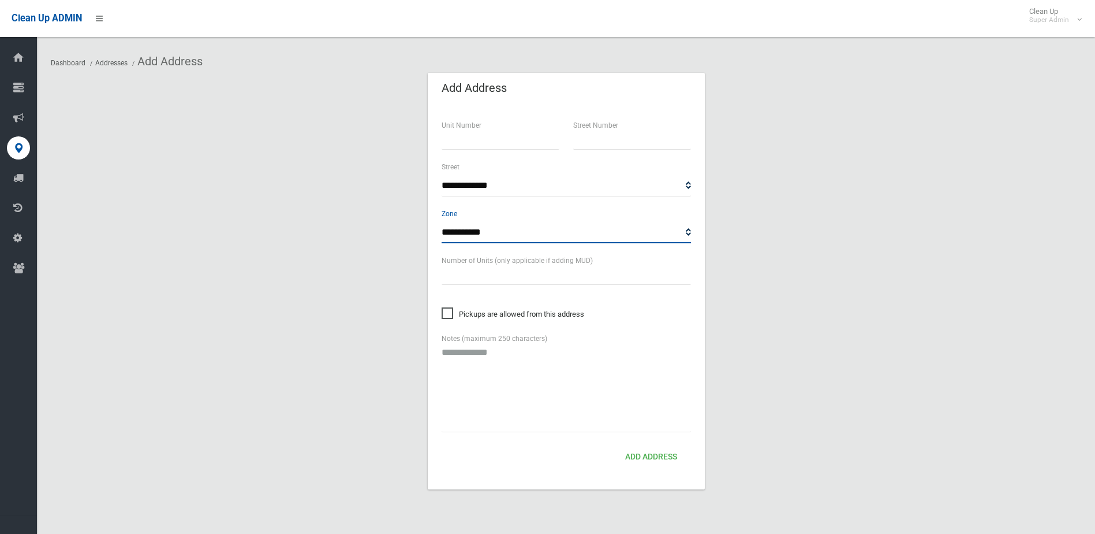
click at [476, 229] on select "**********" at bounding box center [566, 232] width 249 height 21
select select "*"
click at [442, 222] on select "**********" at bounding box center [566, 232] width 249 height 21
click at [597, 138] on input "text" at bounding box center [632, 138] width 118 height 21
click at [586, 145] on input "text" at bounding box center [632, 138] width 118 height 21
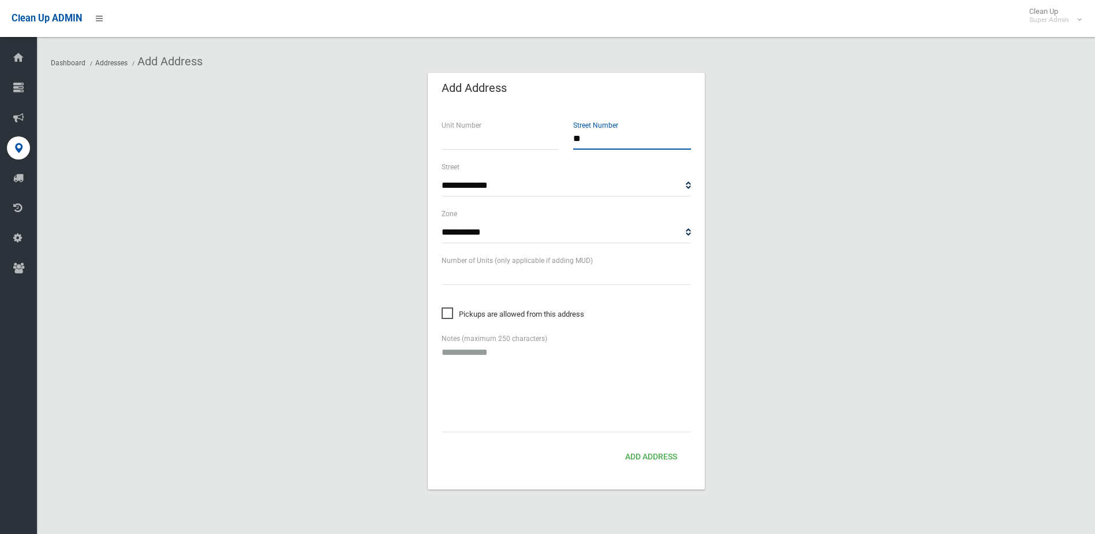
type input "**"
click at [463, 186] on select "**********" at bounding box center [566, 185] width 249 height 21
select select "****"
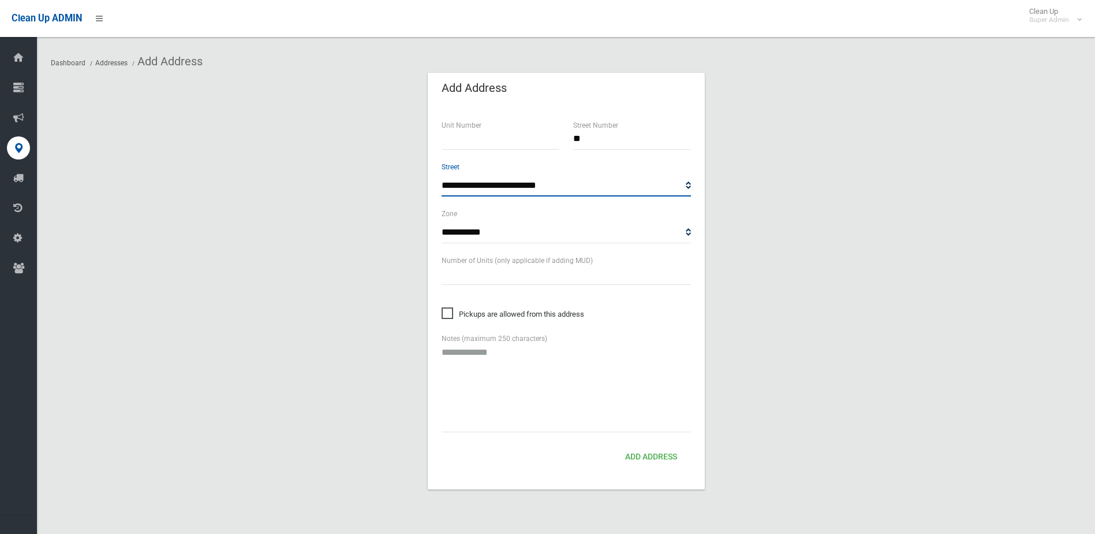
click at [463, 187] on select "**********" at bounding box center [566, 185] width 249 height 21
click at [660, 455] on button "Add Address" at bounding box center [651, 456] width 61 height 21
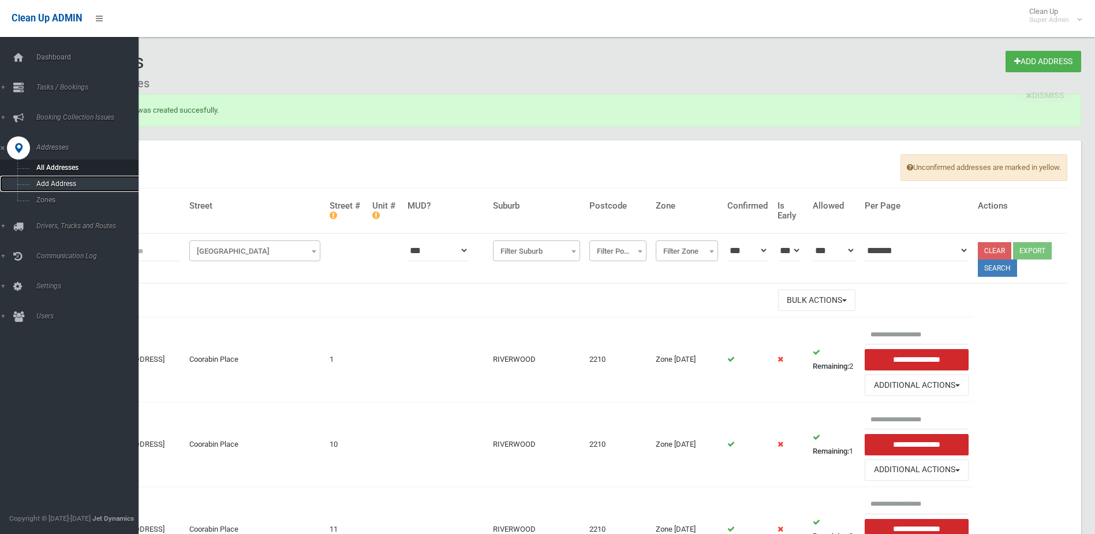
click at [48, 182] on span "Add Address" at bounding box center [85, 184] width 105 height 8
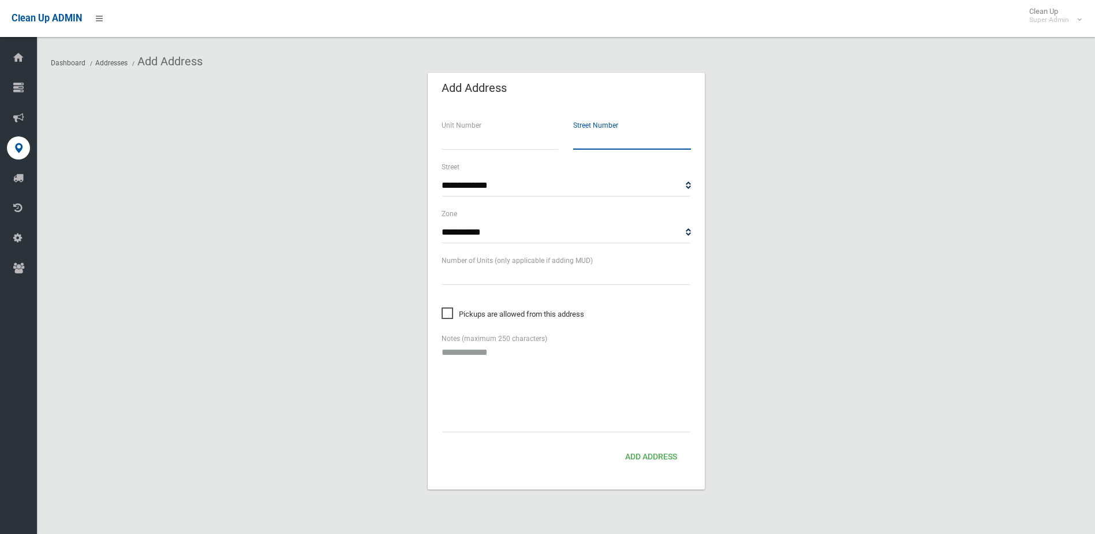
click at [600, 145] on input "text" at bounding box center [632, 138] width 118 height 21
type input "**"
click at [491, 228] on select "**********" at bounding box center [566, 232] width 249 height 21
select select "*"
click at [442, 222] on select "**********" at bounding box center [566, 232] width 249 height 21
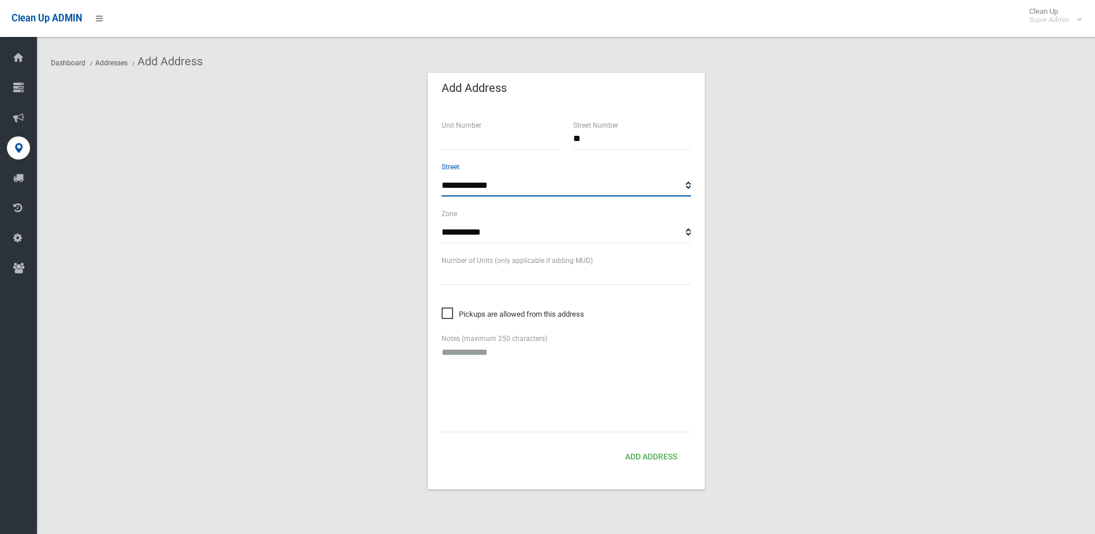
click at [491, 176] on select "**********" at bounding box center [566, 185] width 249 height 21
select select "****"
click at [501, 188] on select "**********" at bounding box center [566, 185] width 249 height 21
click at [651, 453] on button "Add Address" at bounding box center [651, 456] width 61 height 21
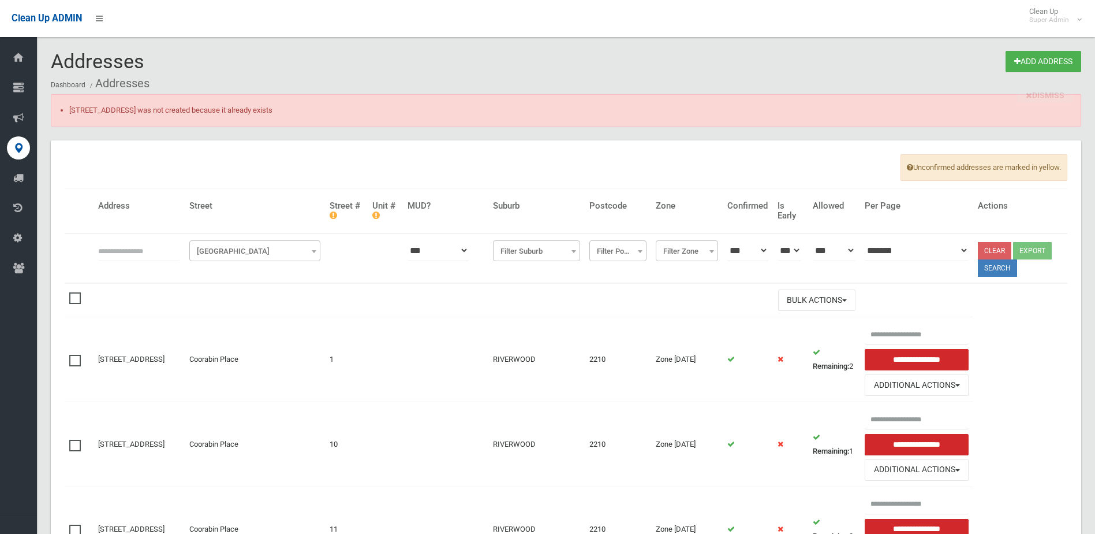
click at [113, 249] on input "text" at bounding box center [139, 250] width 82 height 21
type input "**********"
click button at bounding box center [0, 0] width 0 height 0
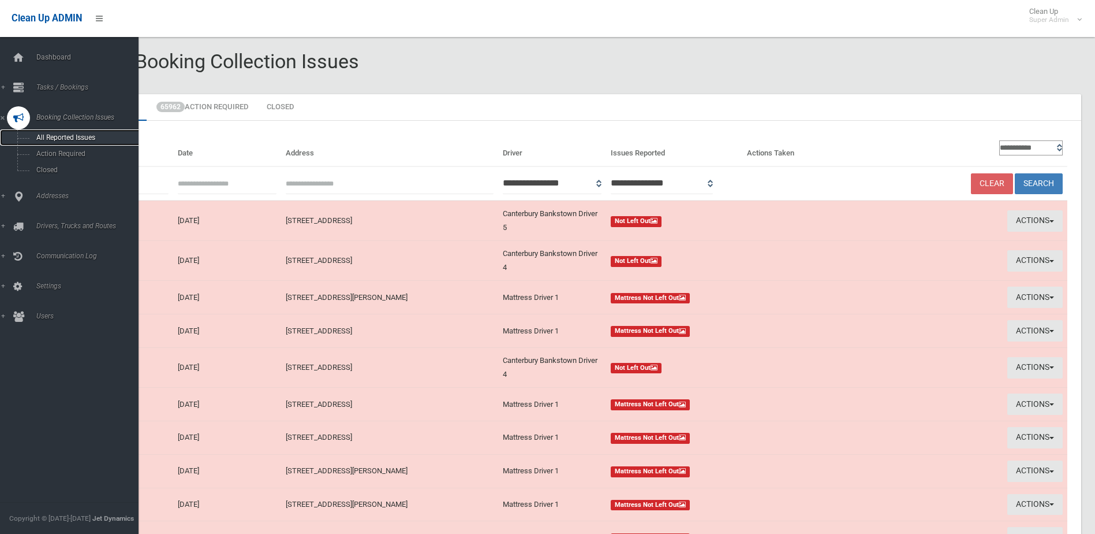
click at [74, 137] on span "All Reported Issues" at bounding box center [85, 137] width 105 height 8
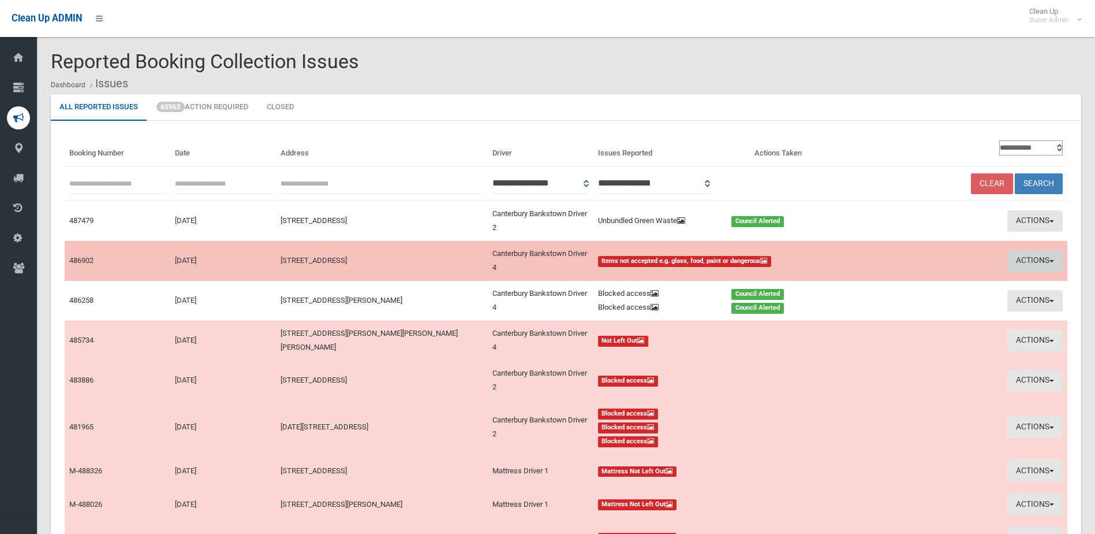
click at [1025, 254] on button "Actions" at bounding box center [1035, 260] width 55 height 21
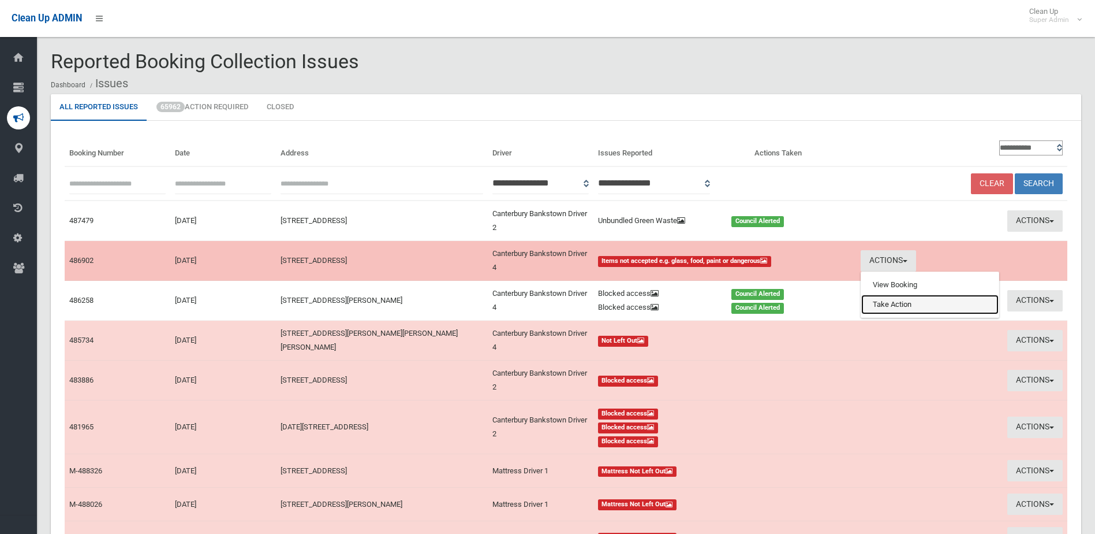
click at [895, 308] on link "Take Action" at bounding box center [929, 304] width 137 height 20
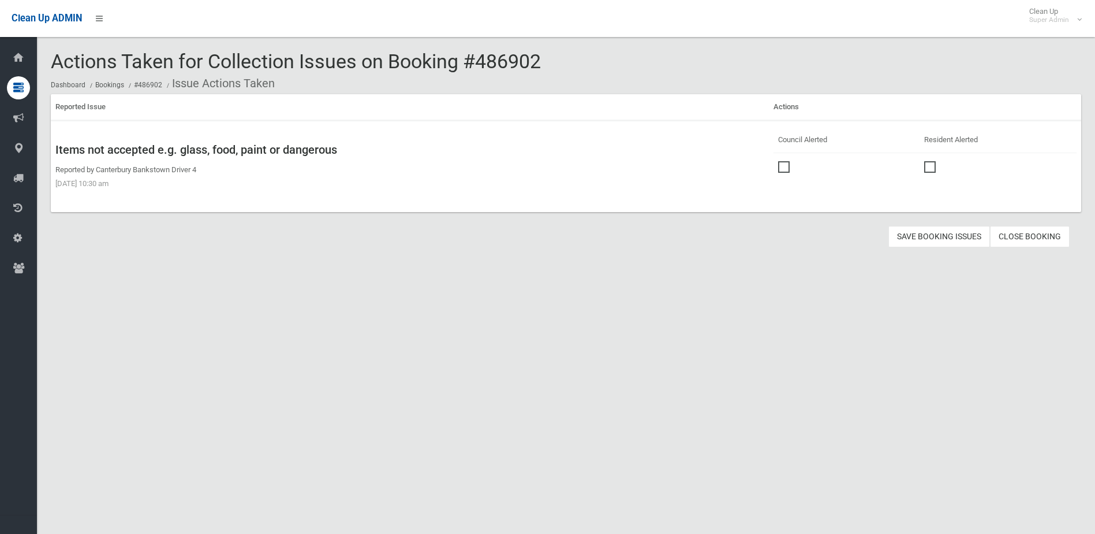
click at [785, 161] on span at bounding box center [786, 161] width 17 height 0
click at [926, 240] on button "Save Booking Issues" at bounding box center [940, 236] width 102 height 21
drag, startPoint x: 480, startPoint y: 65, endPoint x: 539, endPoint y: 64, distance: 58.9
click at [539, 64] on span "Actions Taken for Collection Issues on Booking #486902" at bounding box center [296, 61] width 490 height 23
drag, startPoint x: 539, startPoint y: 64, endPoint x: 528, endPoint y: 60, distance: 11.5
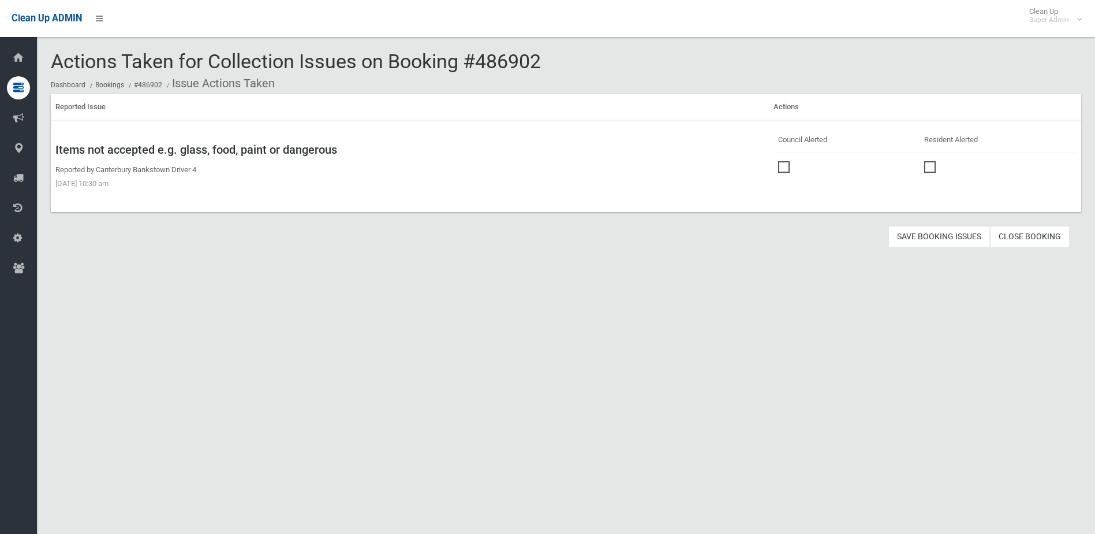
copy span "486902"
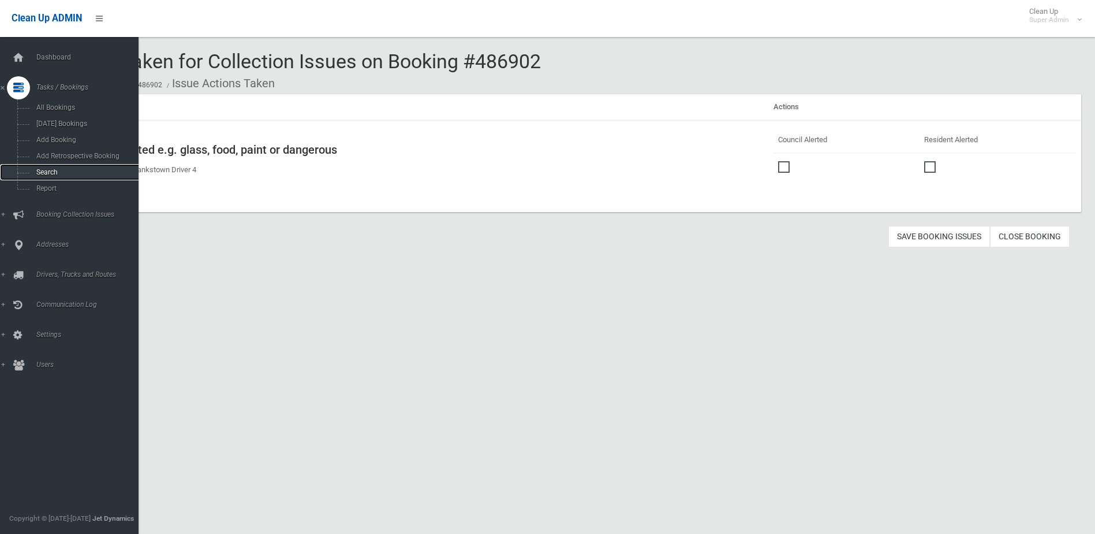
click at [55, 172] on span "Search" at bounding box center [85, 172] width 105 height 8
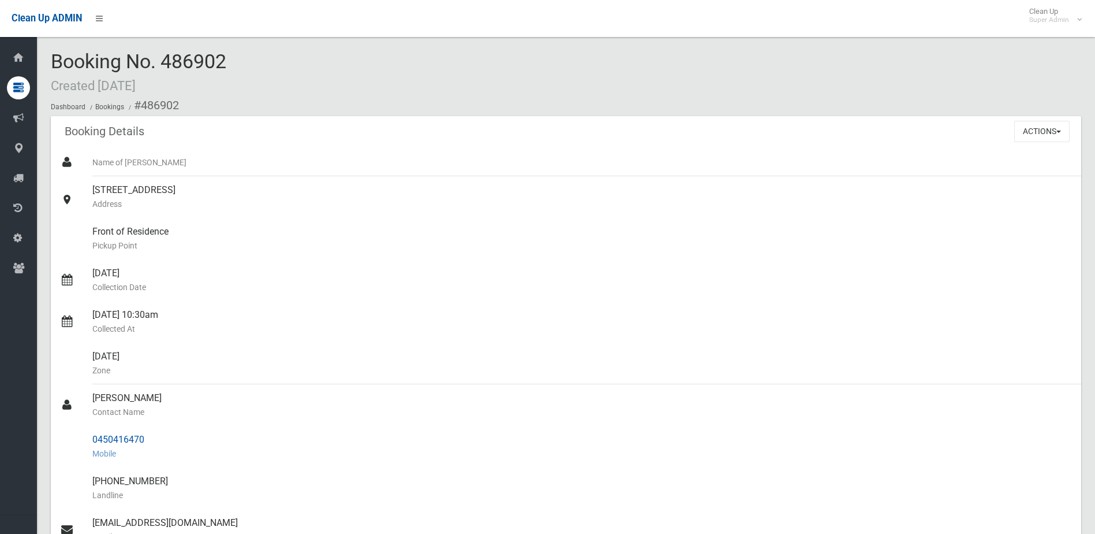
drag, startPoint x: 93, startPoint y: 396, endPoint x: 148, endPoint y: 436, distance: 67.8
click at [148, 436] on ul "Name of Booker 22 Mundowey Entrance, VILLAWOOD NSW 2163 Address Front of Reside…" at bounding box center [566, 453] width 1031 height 610
drag, startPoint x: 148, startPoint y: 436, endPoint x: 130, endPoint y: 438, distance: 18.0
copy ul "Muhammad Ali Contact Name 0450416470"
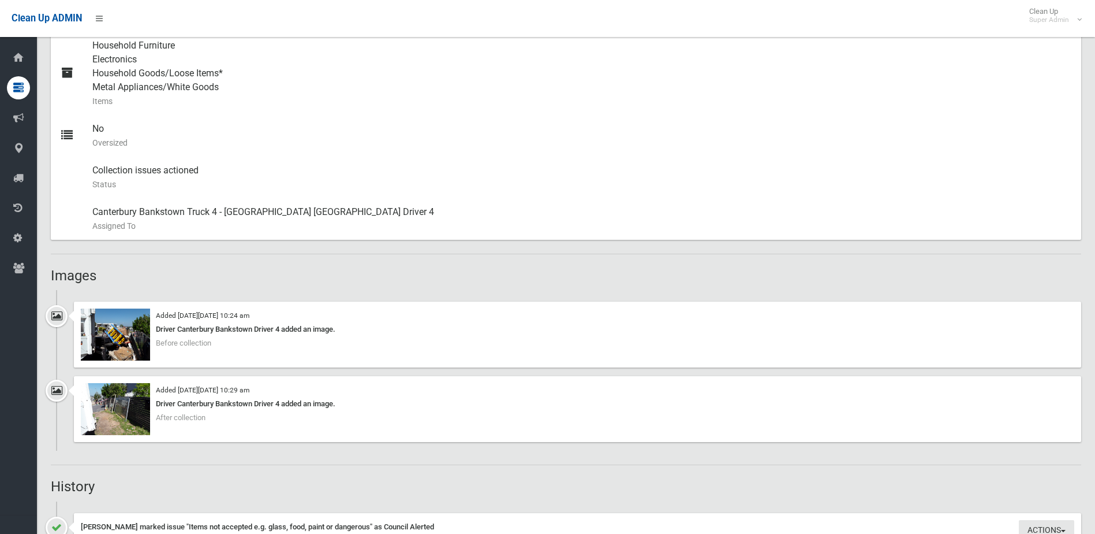
scroll to position [520, 0]
click at [113, 334] on img at bounding box center [115, 333] width 69 height 52
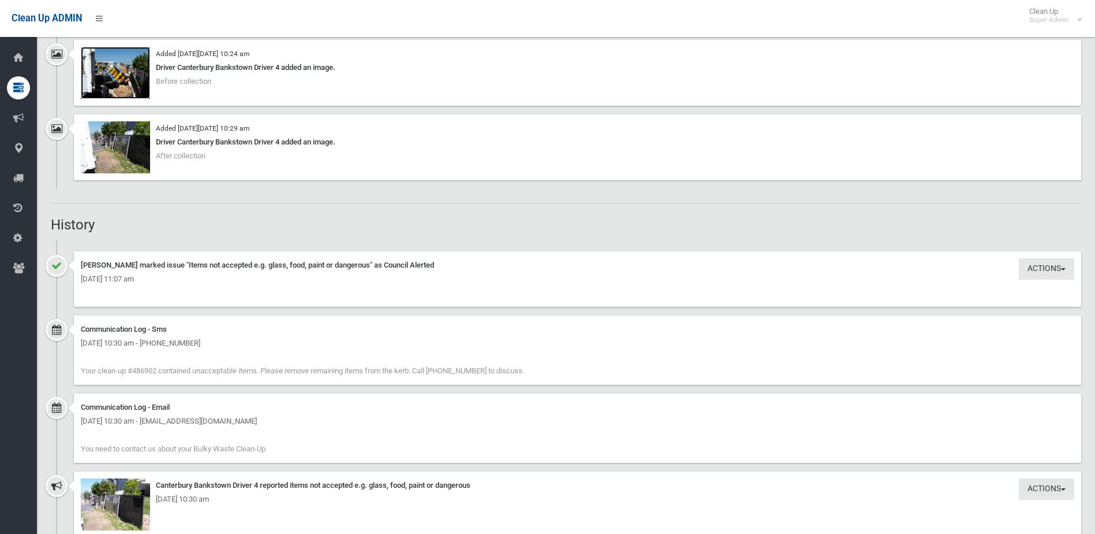
scroll to position [808, 0]
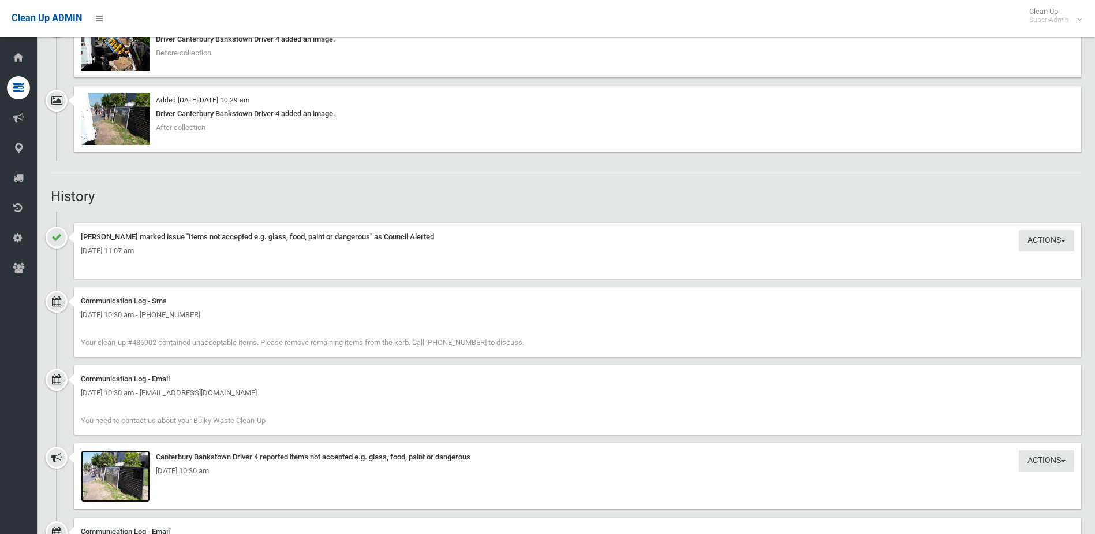
click at [110, 484] on img at bounding box center [115, 476] width 69 height 52
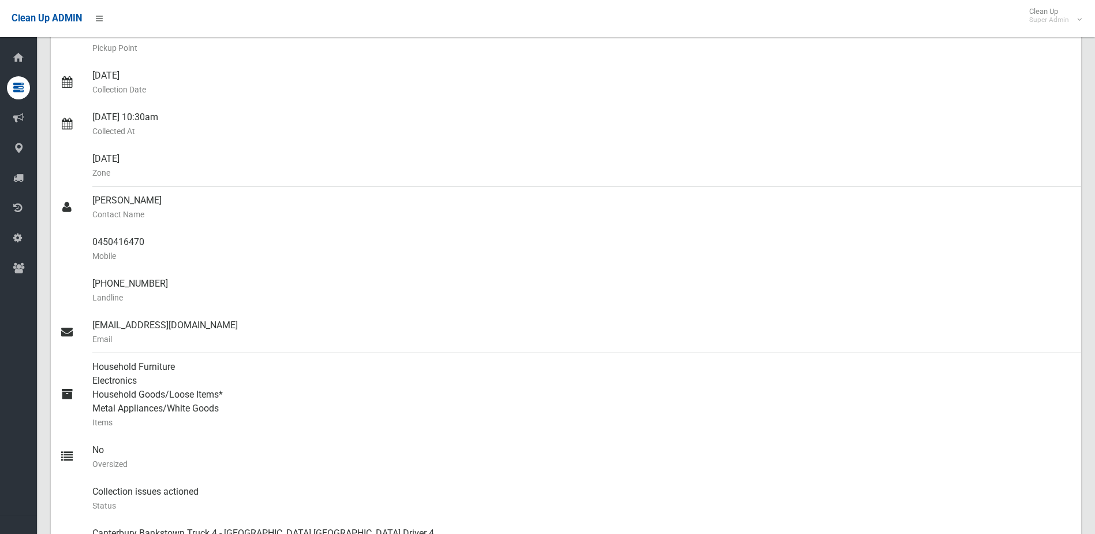
scroll to position [115, 0]
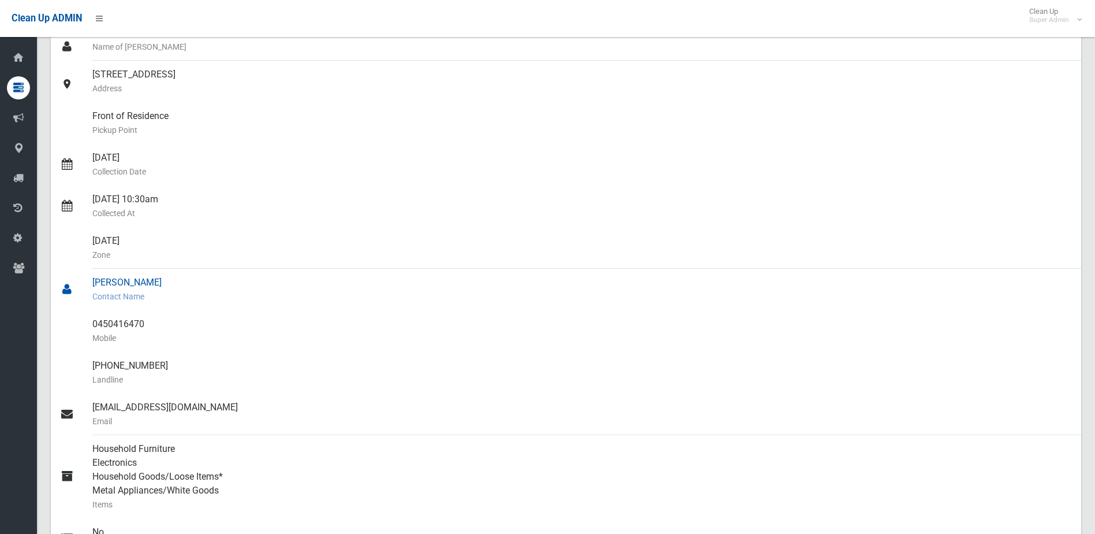
click at [178, 305] on div "Muhammad Ali Contact Name" at bounding box center [582, 289] width 980 height 42
click at [92, 314] on div "0450416470 Mobile" at bounding box center [582, 331] width 980 height 42
drag, startPoint x: 94, startPoint y: 323, endPoint x: 171, endPoint y: 325, distance: 78.0
click at [171, 325] on div "0450416470 Mobile" at bounding box center [582, 331] width 980 height 42
drag, startPoint x: 171, startPoint y: 325, endPoint x: 146, endPoint y: 320, distance: 25.8
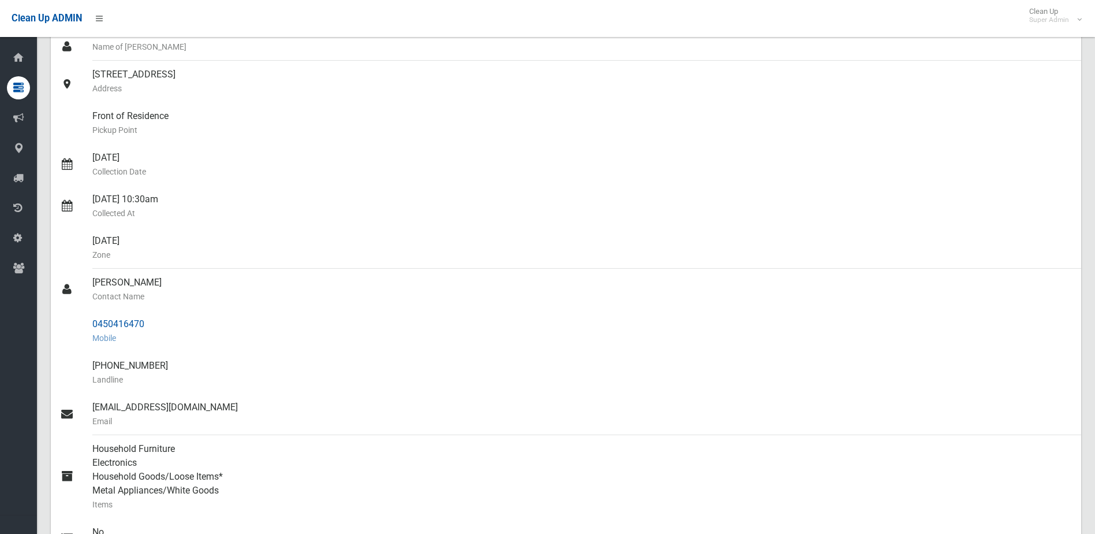
copy div "0450416470"
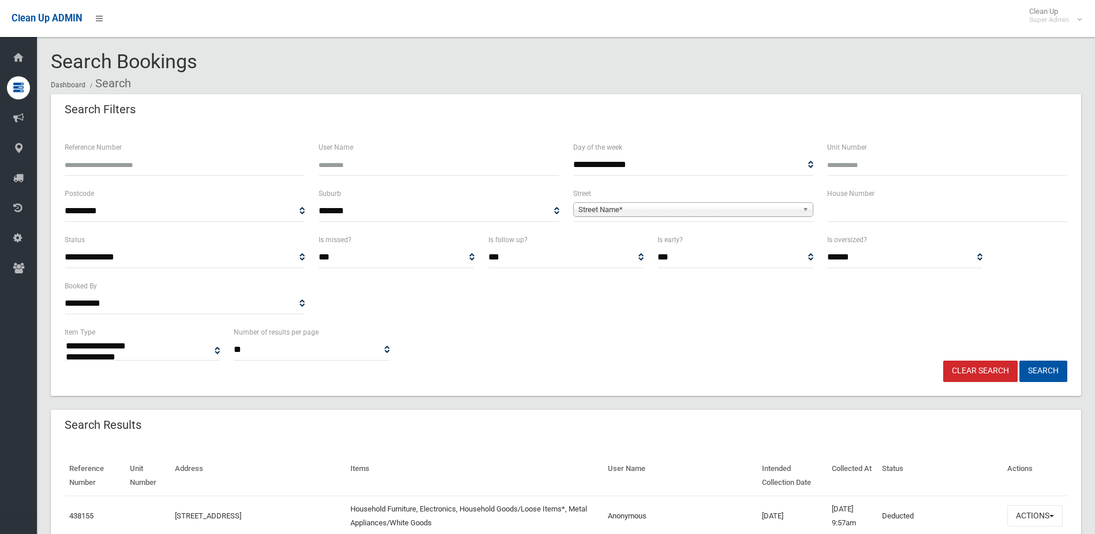
select select
click at [95, 168] on input "Reference Number" at bounding box center [185, 164] width 240 height 21
paste input "******"
type input "******"
click at [1036, 364] on button "Search" at bounding box center [1044, 370] width 48 height 21
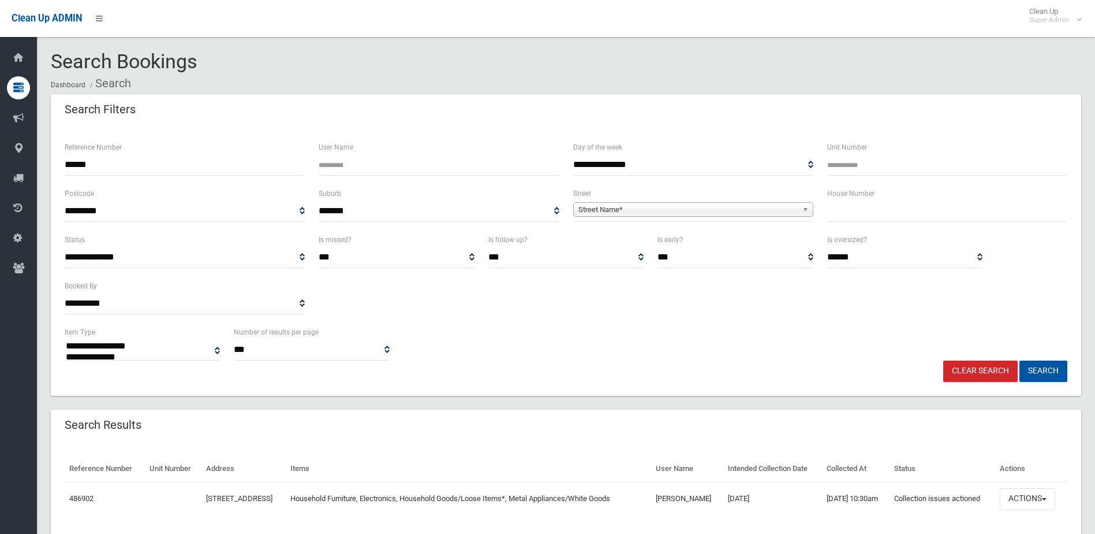
select select
drag, startPoint x: 1031, startPoint y: 516, endPoint x: 1029, endPoint y: 485, distance: 31.2
click at [1031, 509] on button "Actions" at bounding box center [1027, 498] width 55 height 21
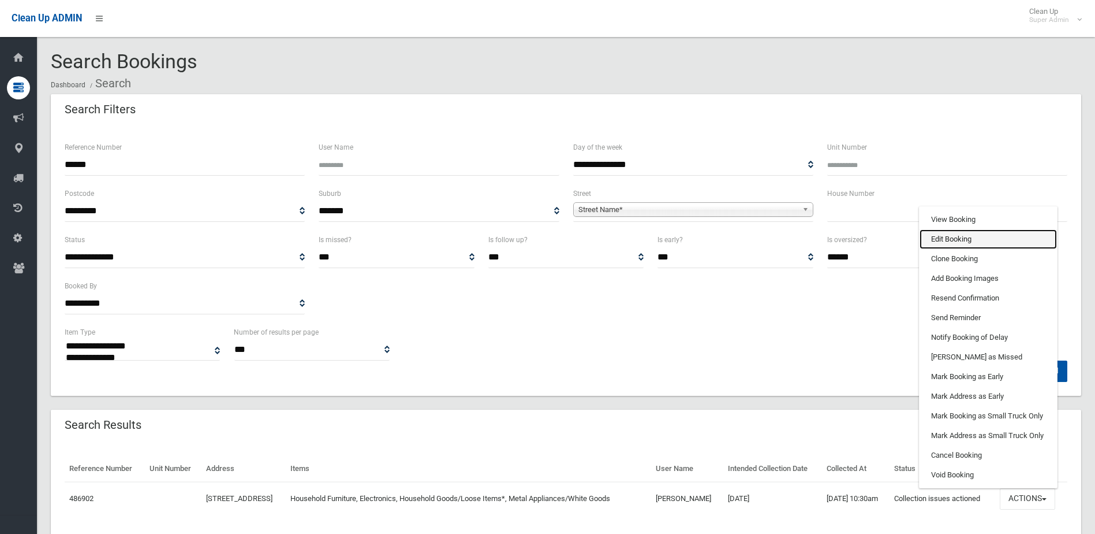
click at [975, 249] on link "Edit Booking" at bounding box center [988, 239] width 137 height 20
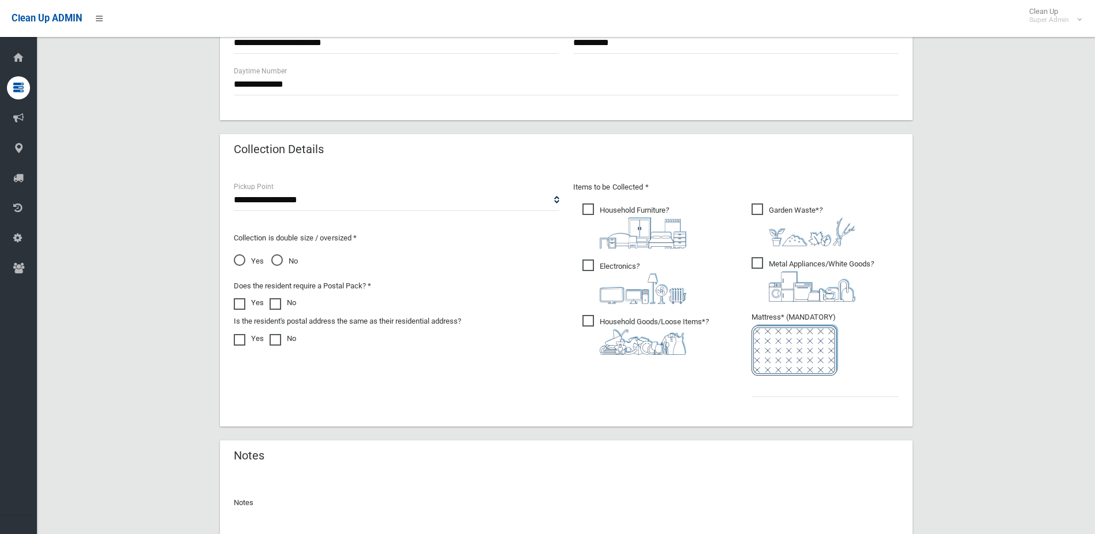
scroll to position [603, 0]
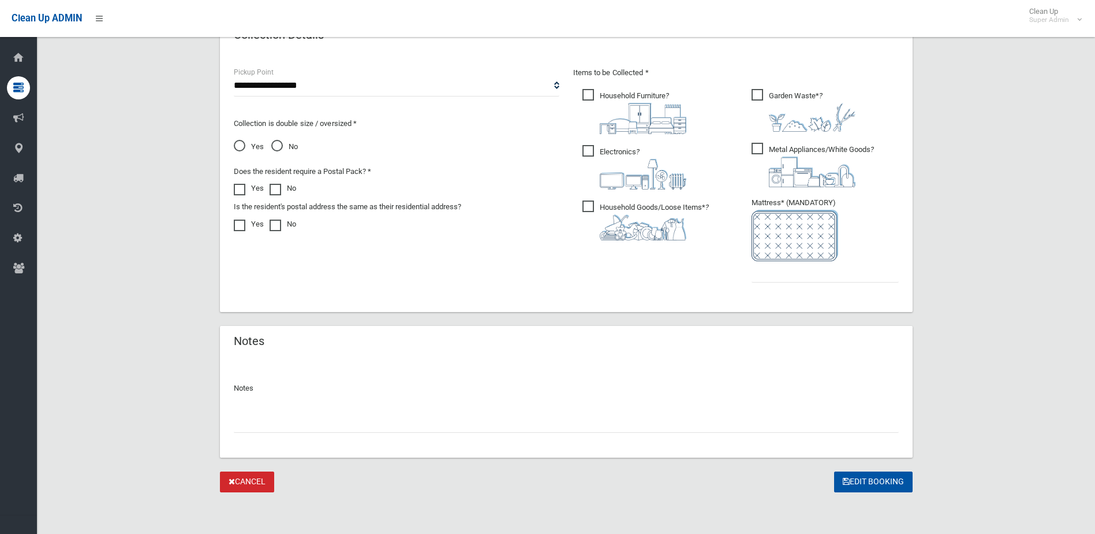
click at [323, 404] on div at bounding box center [566, 417] width 665 height 31
click at [307, 417] on input "text" at bounding box center [566, 421] width 665 height 21
type input "**********"
click at [824, 279] on input "text" at bounding box center [825, 271] width 147 height 21
type input "*"
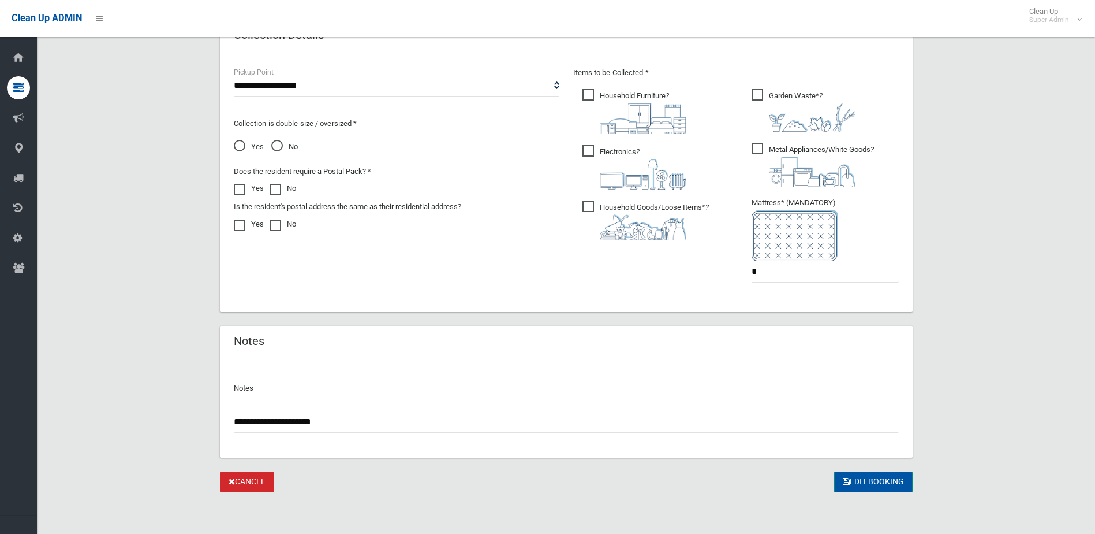
click at [898, 479] on button "Edit Booking" at bounding box center [873, 481] width 79 height 21
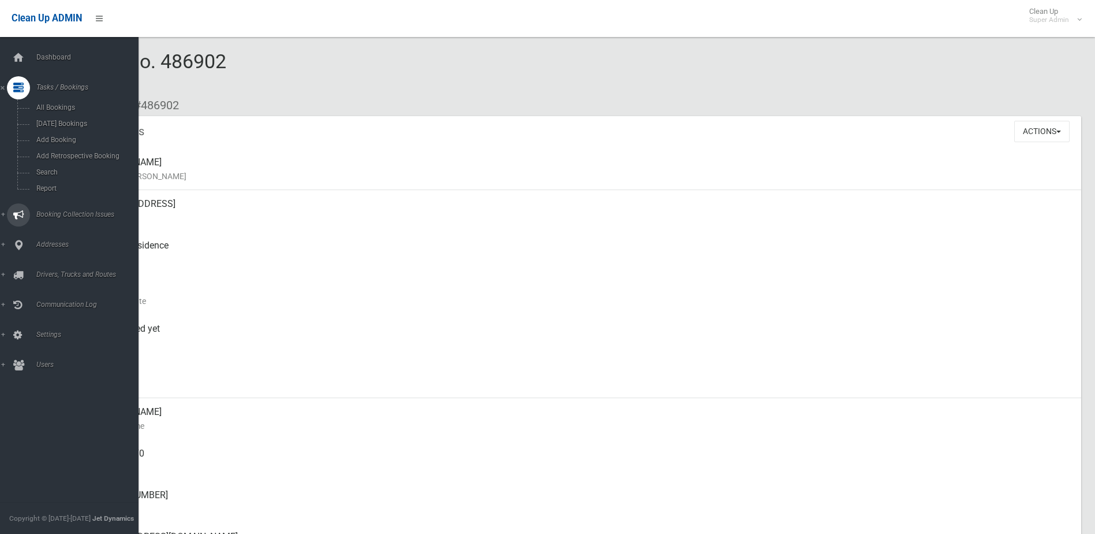
click at [56, 212] on span "Booking Collection Issues" at bounding box center [90, 214] width 114 height 8
click at [46, 133] on span "All Reported Issues" at bounding box center [85, 137] width 105 height 8
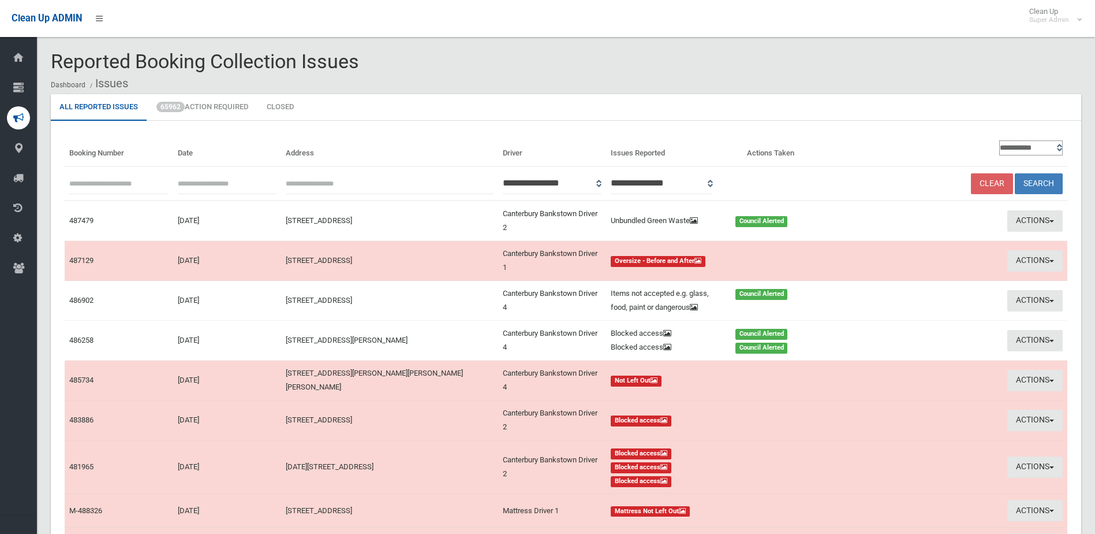
paste input "******"
type input "******"
click at [1034, 178] on button "Search" at bounding box center [1039, 183] width 48 height 21
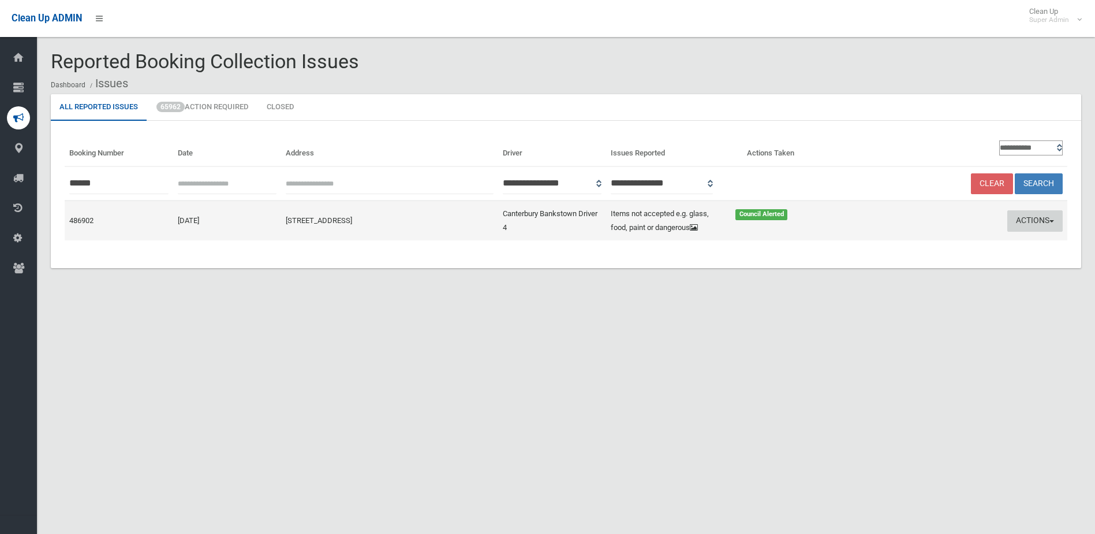
click at [1024, 222] on button "Actions" at bounding box center [1035, 220] width 55 height 21
click at [878, 260] on link "Edit Actions Taken" at bounding box center [924, 265] width 137 height 20
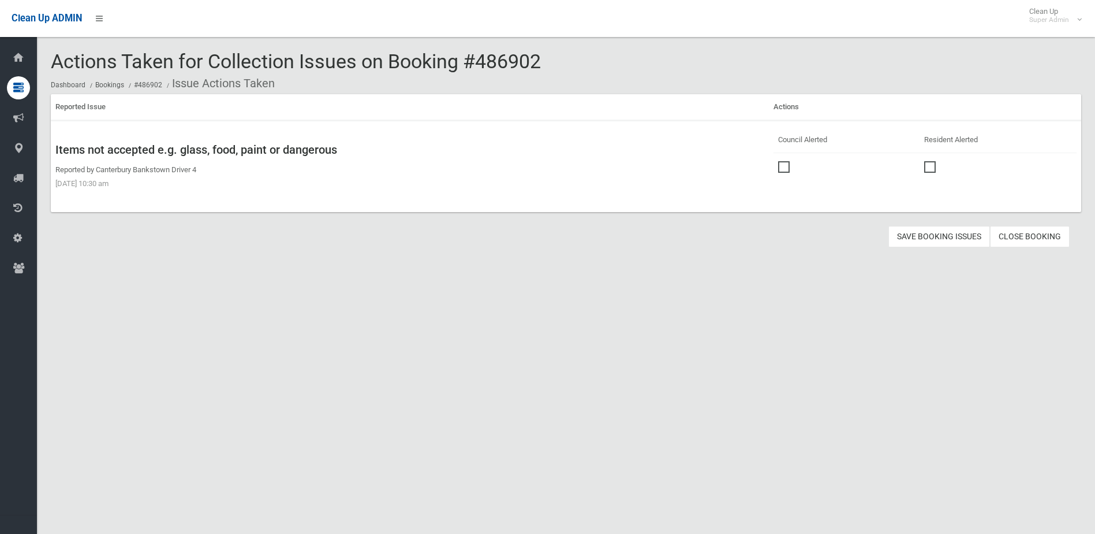
click at [1024, 233] on link "Close Booking" at bounding box center [1030, 236] width 80 height 21
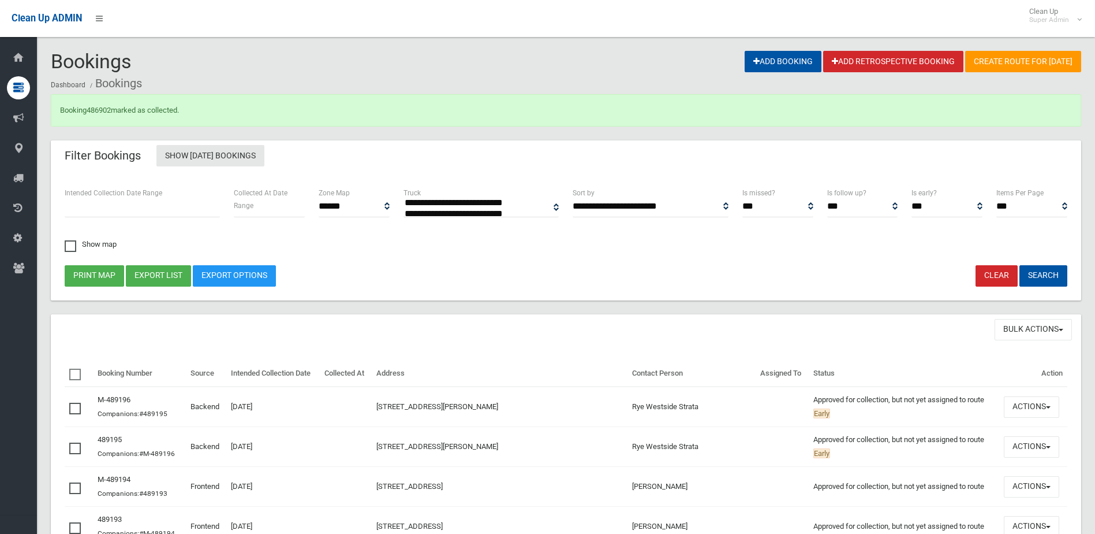
select select
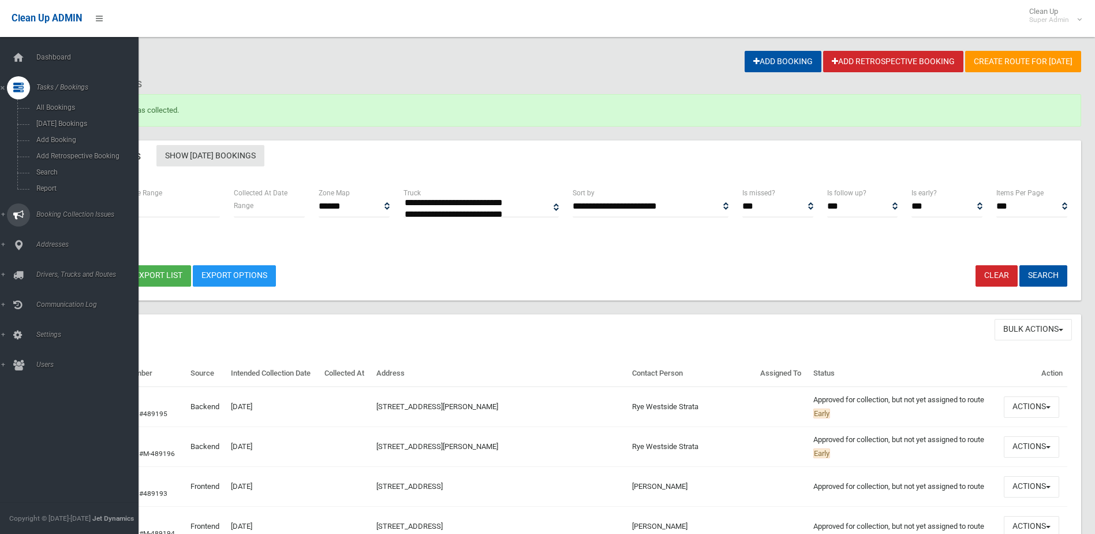
click at [78, 208] on link "Booking Collection Issues" at bounding box center [73, 214] width 147 height 23
click at [78, 136] on span "All Reported Issues" at bounding box center [85, 137] width 105 height 8
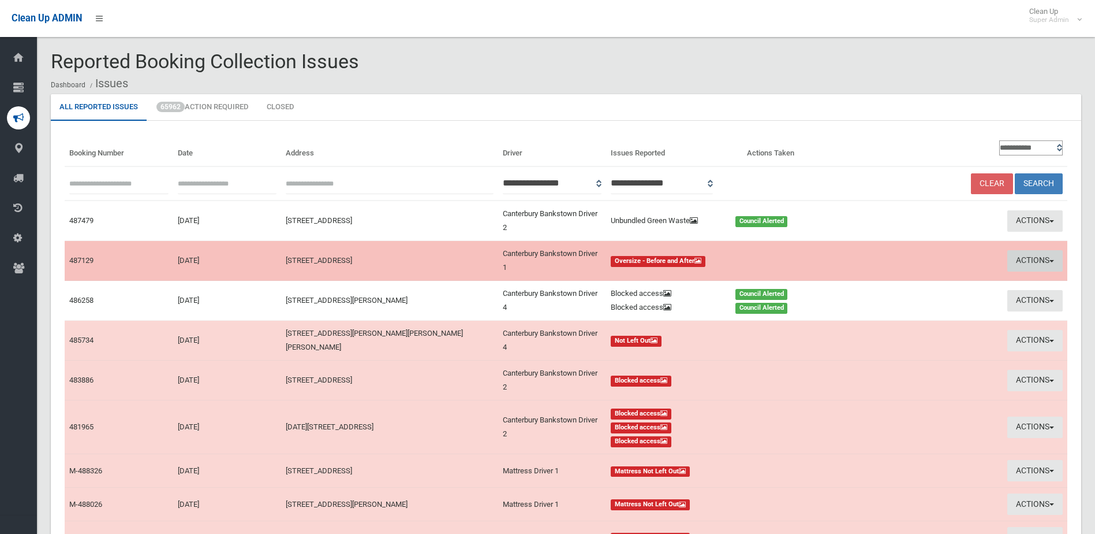
click at [1023, 256] on button "Actions" at bounding box center [1035, 260] width 55 height 21
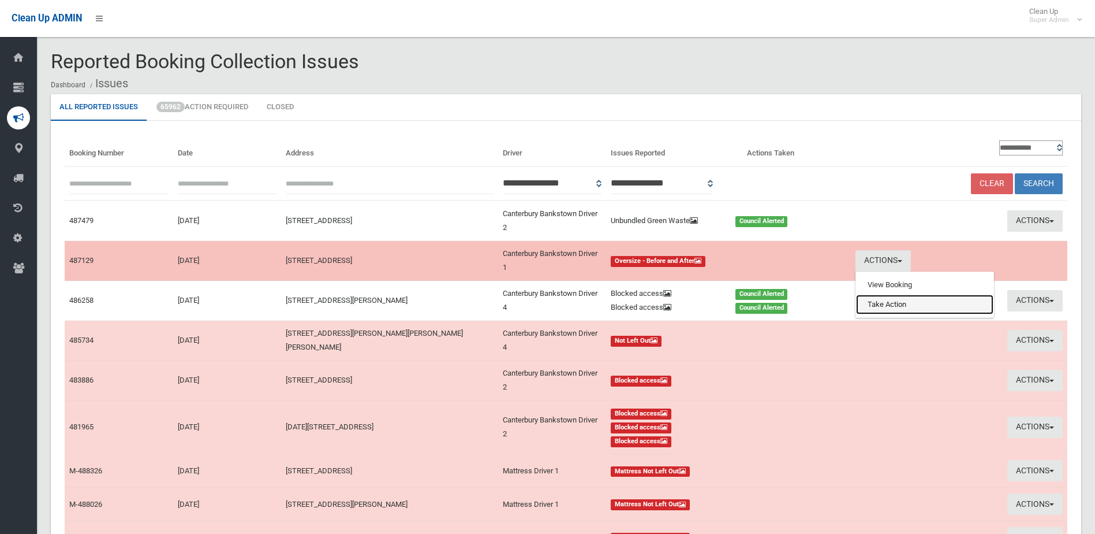
click at [907, 304] on link "Take Action" at bounding box center [924, 304] width 137 height 20
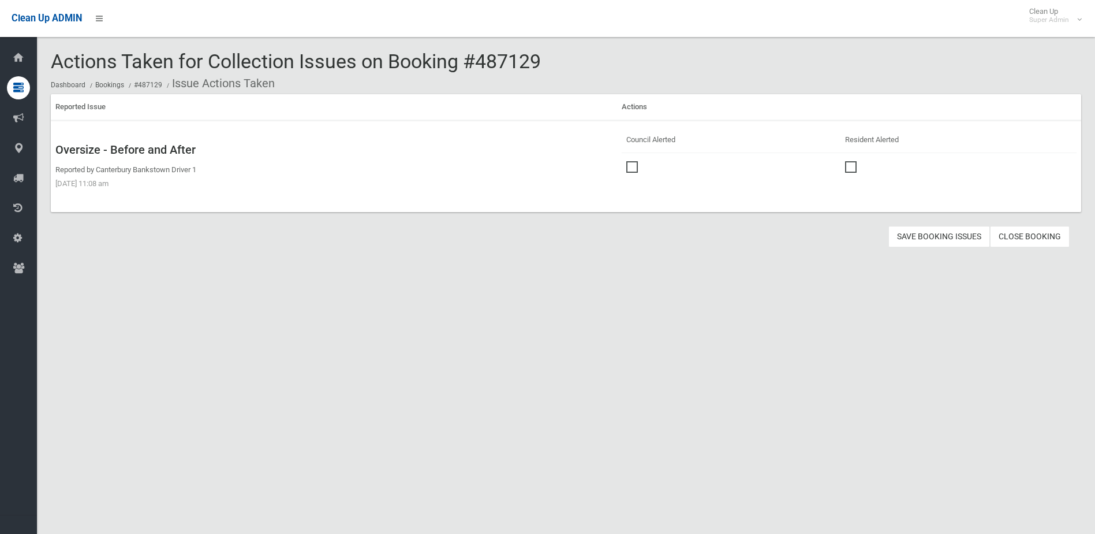
click at [628, 161] on span at bounding box center [634, 161] width 17 height 0
click at [950, 235] on button "Save Booking Issues" at bounding box center [940, 236] width 102 height 21
drag, startPoint x: 479, startPoint y: 58, endPoint x: 562, endPoint y: 60, distance: 83.8
click at [562, 60] on div "Actions Taken for Collection Issues on Booking #487129 Dashboard Bookings #4871…" at bounding box center [566, 72] width 1031 height 43
drag, startPoint x: 562, startPoint y: 60, endPoint x: 520, endPoint y: 60, distance: 42.2
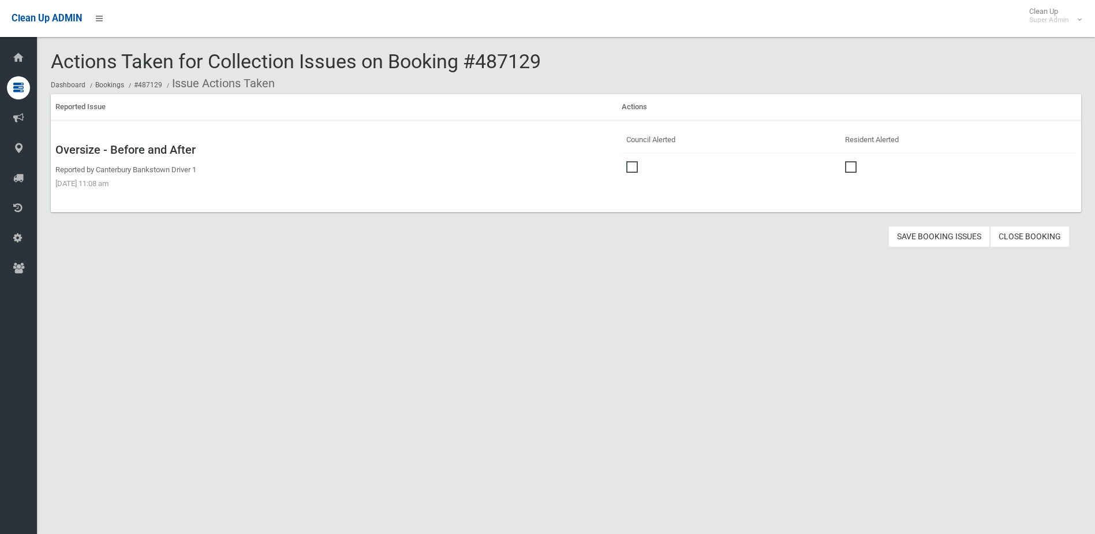
copy span "487129"
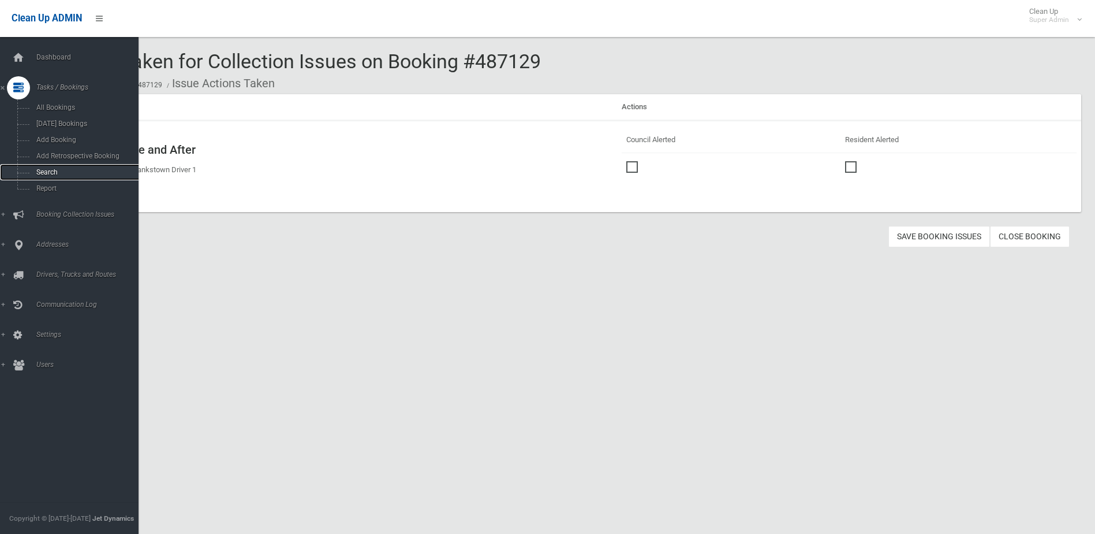
click at [54, 170] on span "Search" at bounding box center [85, 172] width 105 height 8
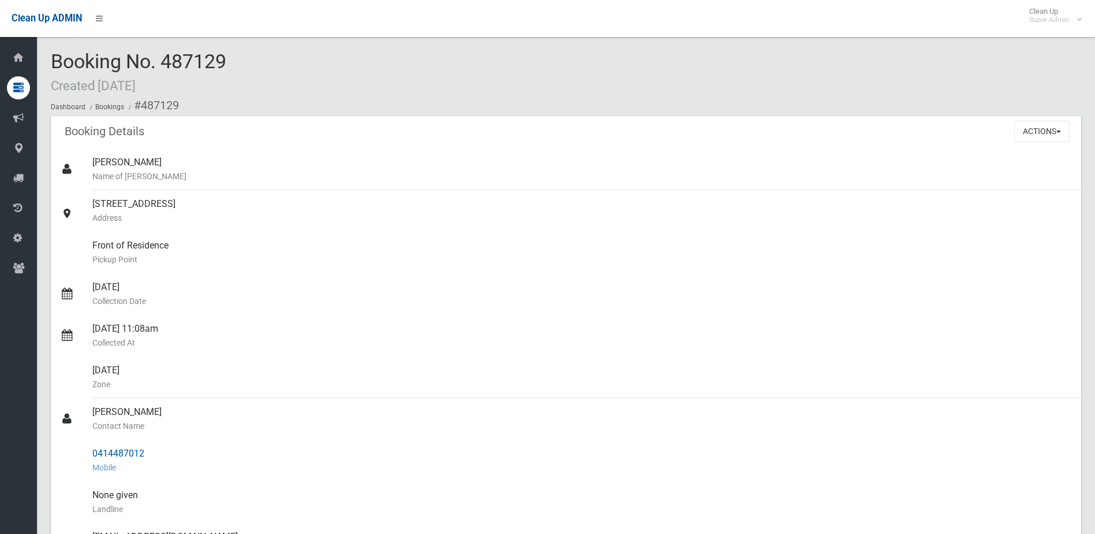
drag, startPoint x: 93, startPoint y: 411, endPoint x: 142, endPoint y: 446, distance: 60.7
click at [142, 446] on ul "[PERSON_NAME] Name of [PERSON_NAME] [STREET_ADDRESS] Address Front of Residence…" at bounding box center [566, 466] width 1031 height 637
drag, startPoint x: 142, startPoint y: 446, endPoint x: 132, endPoint y: 453, distance: 12.5
copy ul "[PERSON_NAME] Contact Name 0414487012"
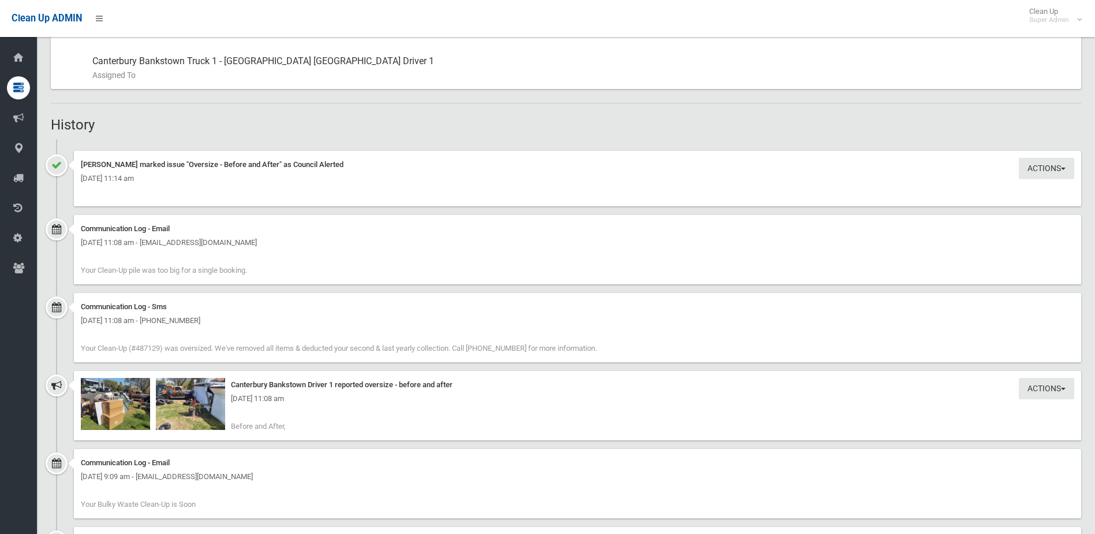
scroll to position [751, 0]
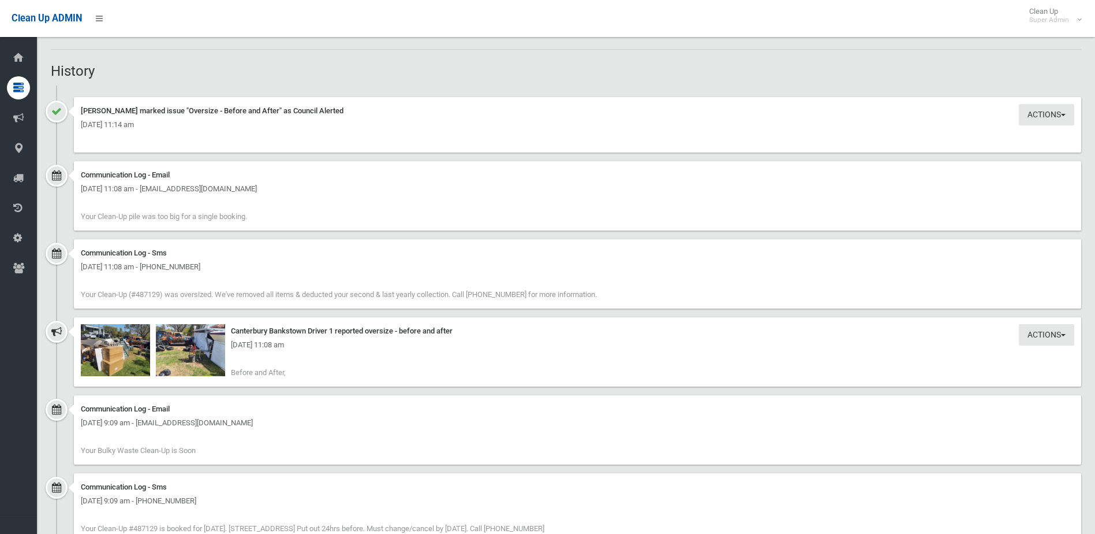
click at [213, 351] on div "Tuesday 30th September 2025 - 11:08 am" at bounding box center [578, 345] width 994 height 14
click at [192, 361] on img at bounding box center [190, 350] width 69 height 52
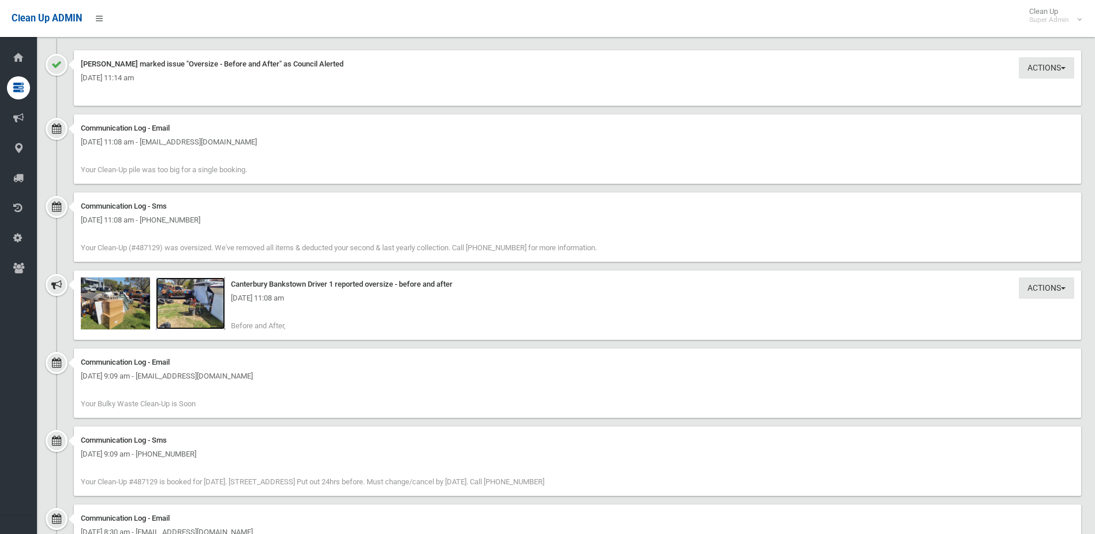
scroll to position [792, 0]
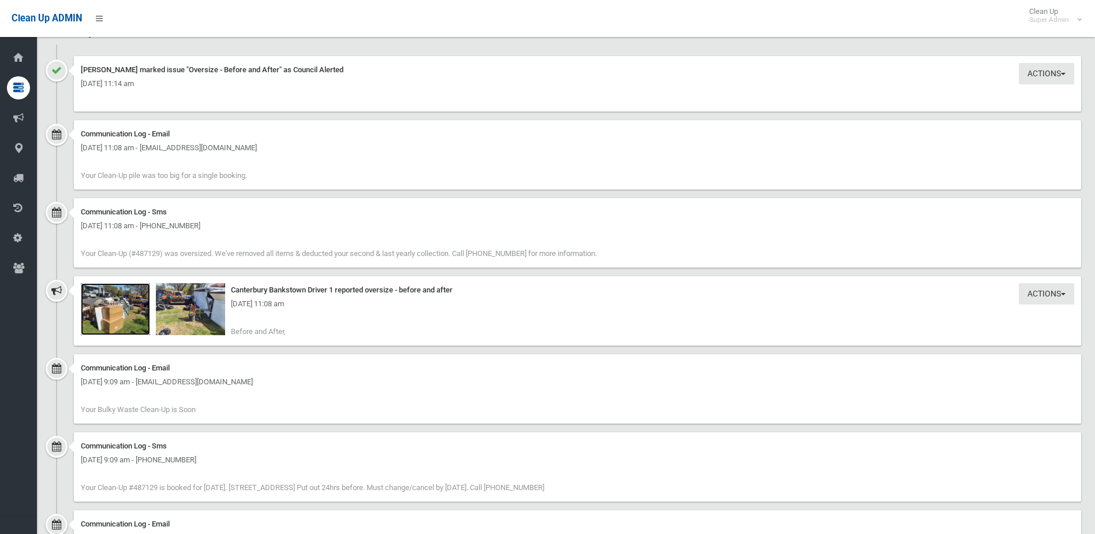
click at [130, 314] on img at bounding box center [115, 309] width 69 height 52
click at [192, 318] on img at bounding box center [190, 309] width 69 height 52
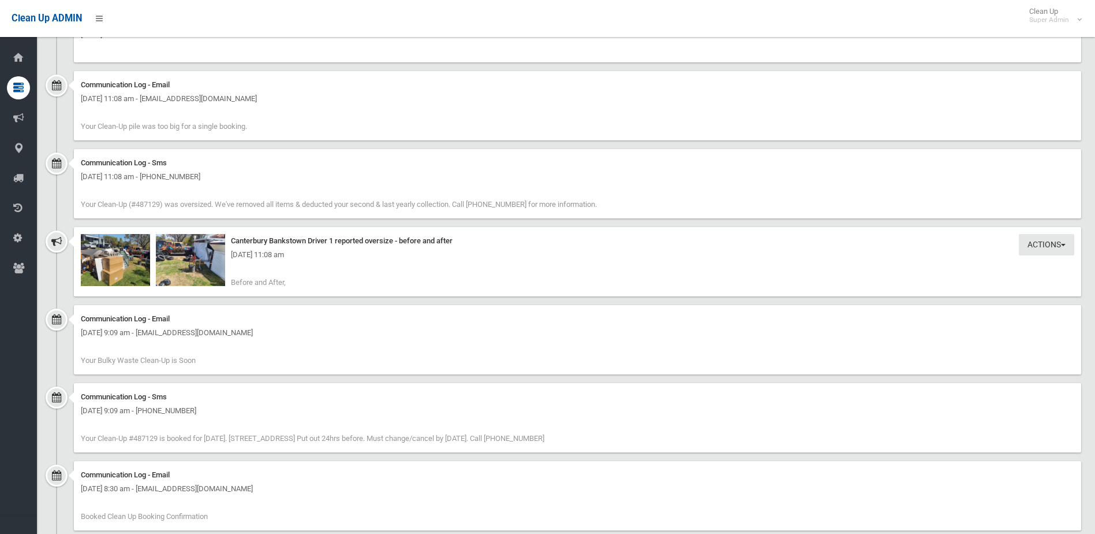
scroll to position [849, 0]
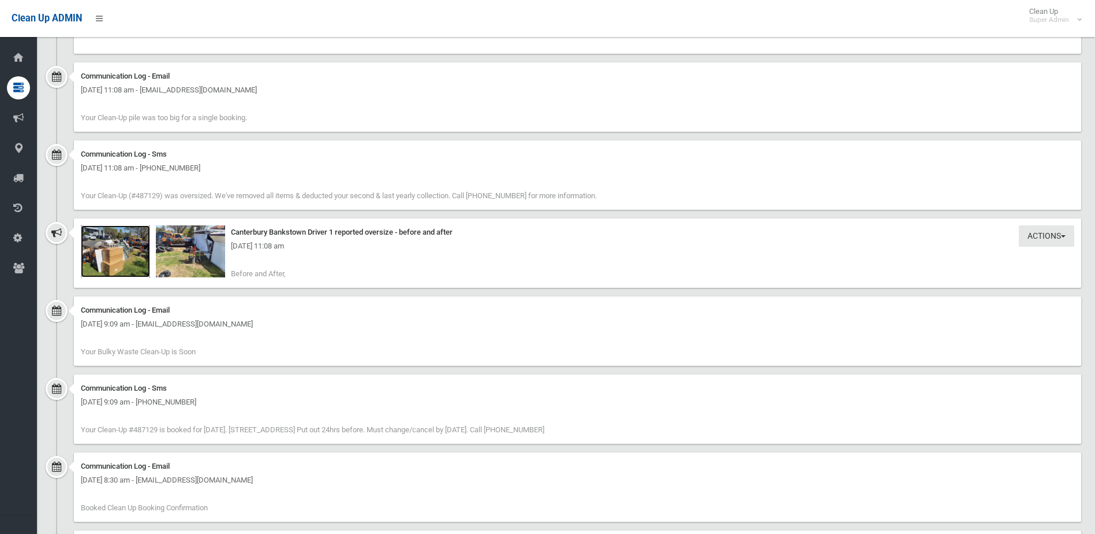
click at [117, 255] on img at bounding box center [115, 251] width 69 height 52
click at [185, 262] on img at bounding box center [190, 251] width 69 height 52
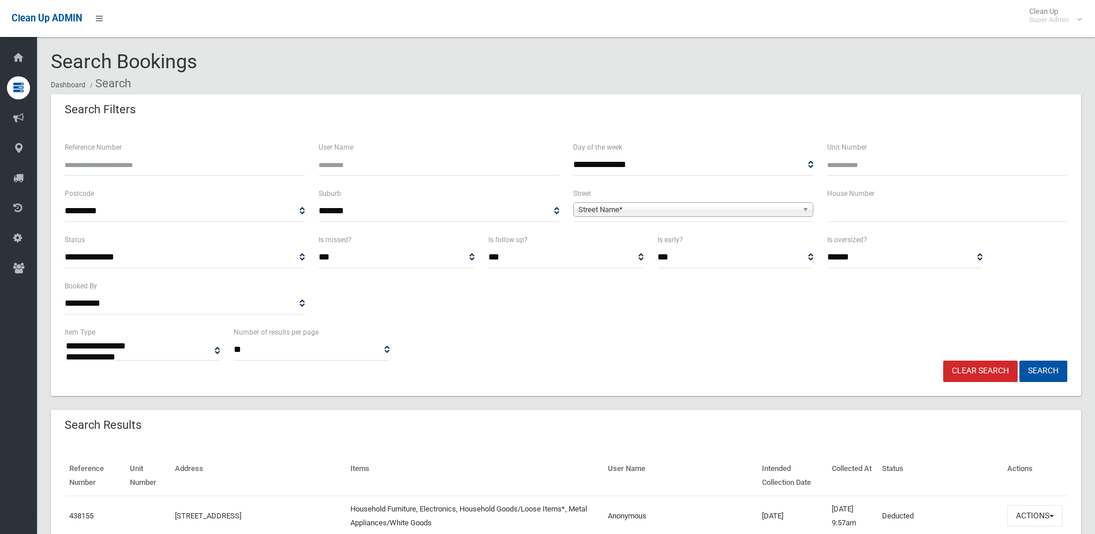
select select
paste input "******"
type input "******"
click at [1040, 368] on button "Search" at bounding box center [1044, 370] width 48 height 21
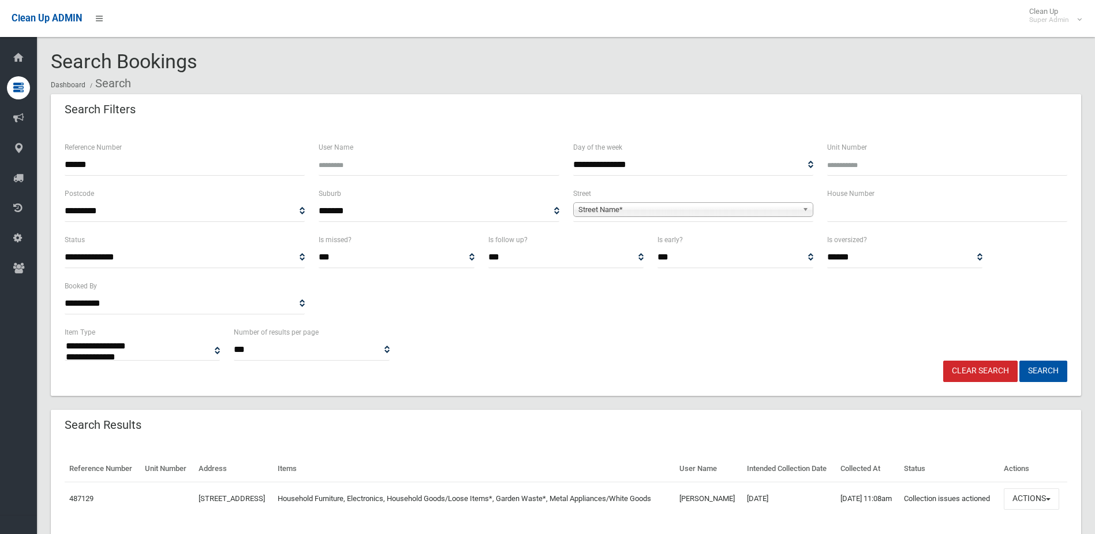
select select
click at [1030, 509] on button "Actions" at bounding box center [1031, 498] width 55 height 21
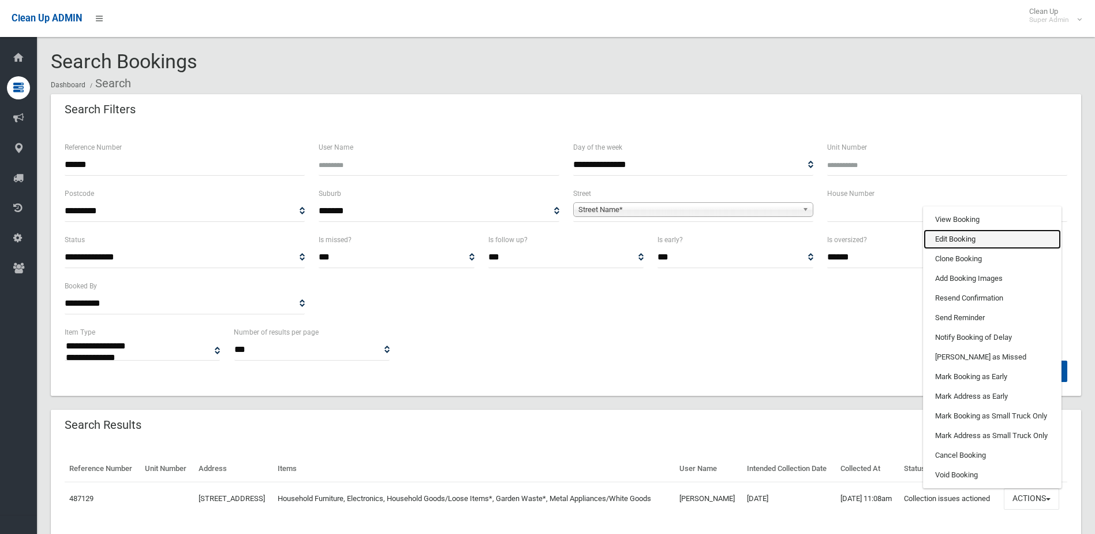
click at [965, 249] on link "Edit Booking" at bounding box center [992, 239] width 137 height 20
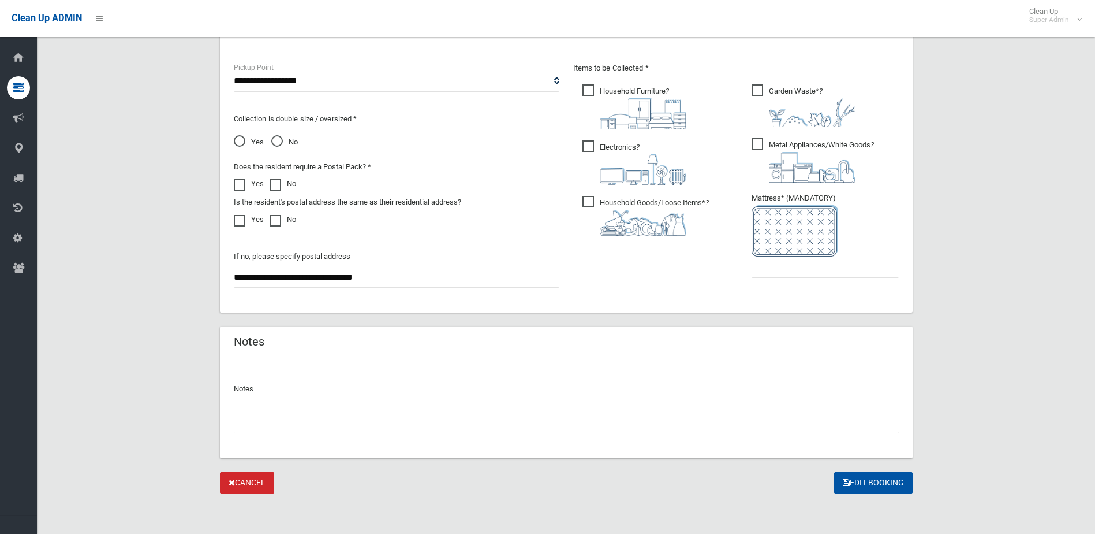
scroll to position [609, 0]
click at [277, 409] on div at bounding box center [566, 416] width 665 height 31
click at [256, 418] on input "text" at bounding box center [566, 421] width 665 height 21
click at [245, 423] on input "**" at bounding box center [566, 421] width 665 height 21
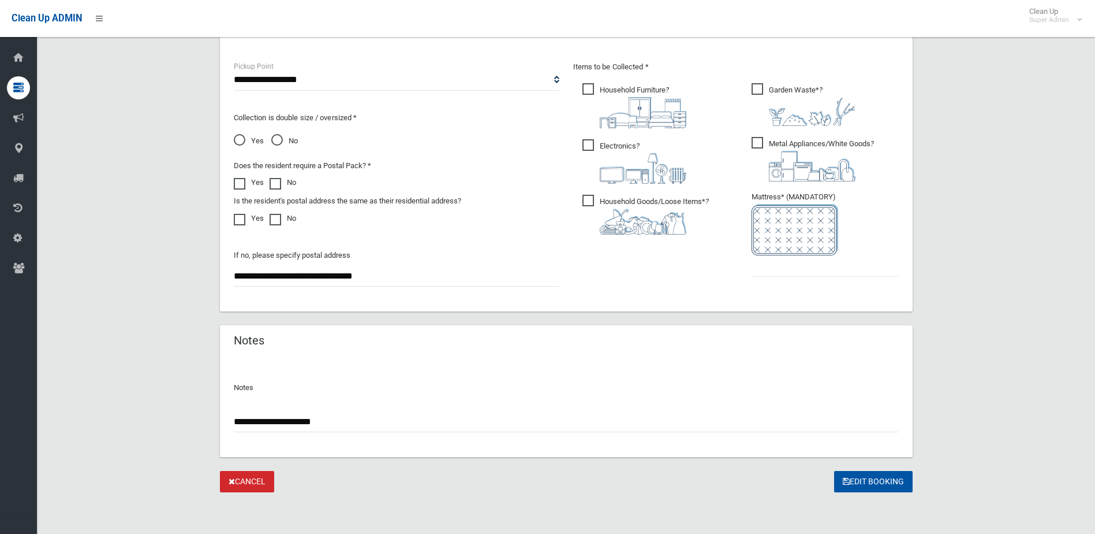
type input "**********"
click at [779, 259] on input "text" at bounding box center [825, 265] width 147 height 21
type input "*"
click at [871, 476] on button "Edit Booking" at bounding box center [873, 481] width 79 height 21
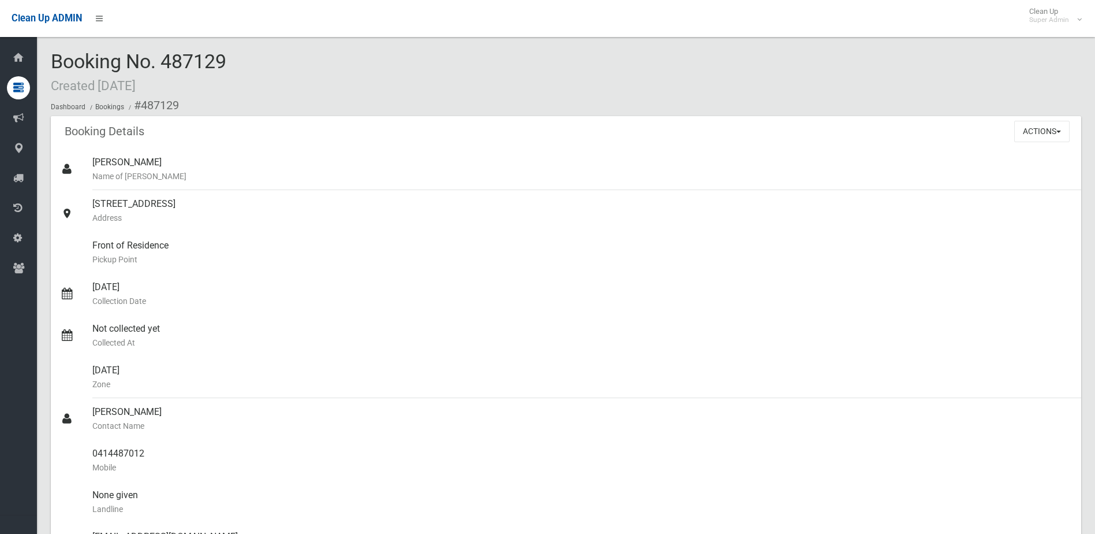
drag, startPoint x: 165, startPoint y: 58, endPoint x: 274, endPoint y: 64, distance: 109.9
click at [274, 64] on div "Booking No. 487129 Created [DATE] Dashboard Bookings #487129" at bounding box center [566, 83] width 1031 height 65
drag, startPoint x: 274, startPoint y: 64, endPoint x: 215, endPoint y: 54, distance: 60.4
copy span "487129"
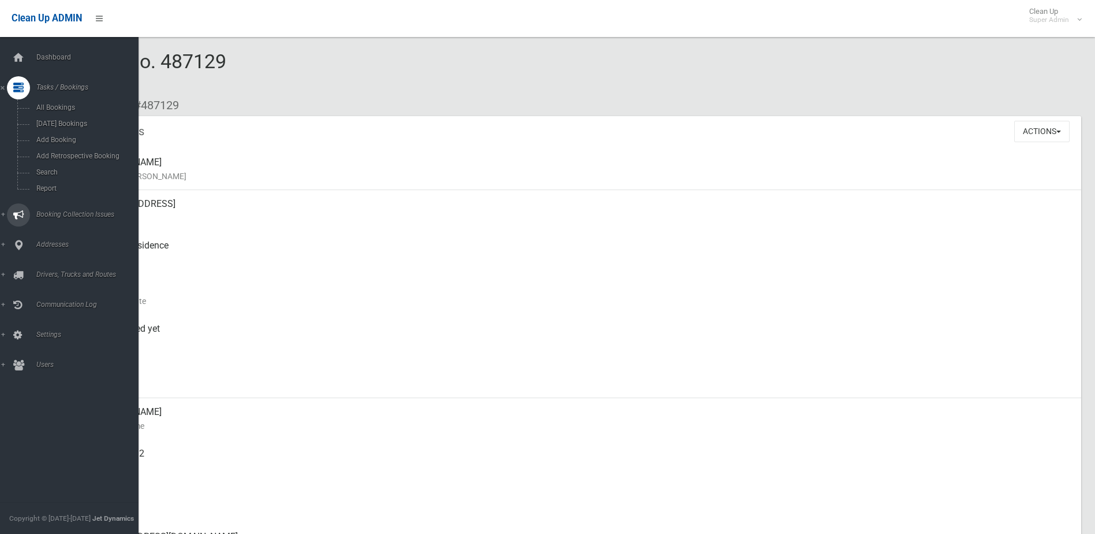
click at [53, 211] on span "Booking Collection Issues" at bounding box center [90, 214] width 114 height 8
click at [63, 135] on span "All Reported Issues" at bounding box center [85, 137] width 105 height 8
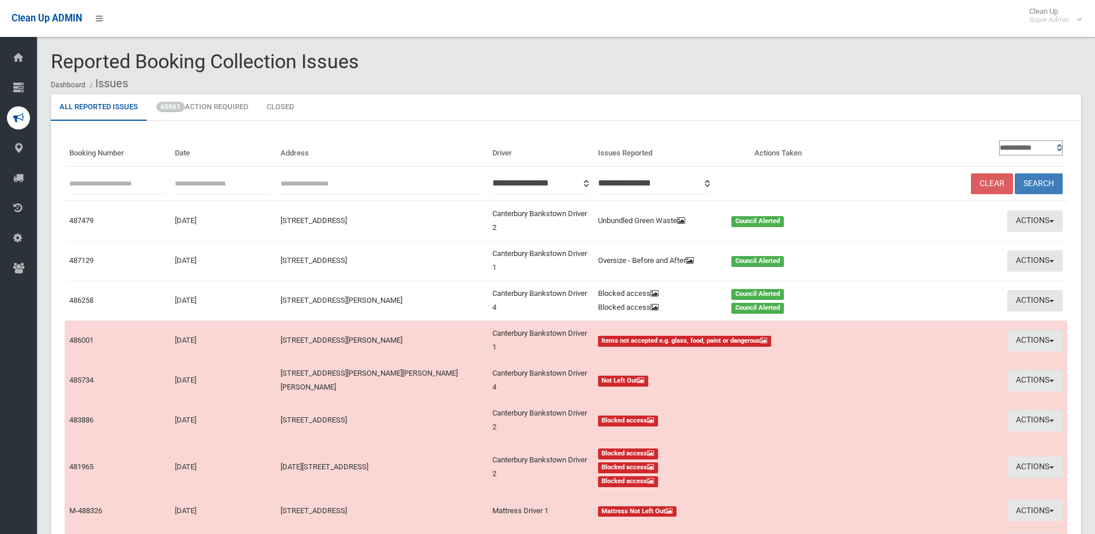
paste input "******"
type input "******"
click at [1044, 177] on button "Search" at bounding box center [1039, 183] width 48 height 21
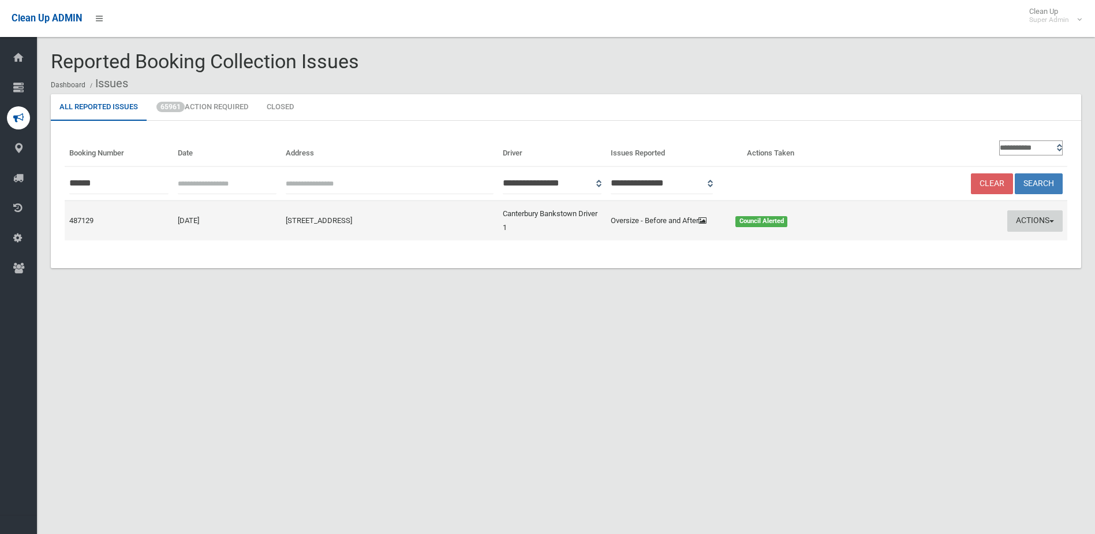
click at [1029, 221] on button "Actions" at bounding box center [1035, 220] width 55 height 21
click at [883, 266] on link "Edit Actions Taken" at bounding box center [924, 265] width 137 height 20
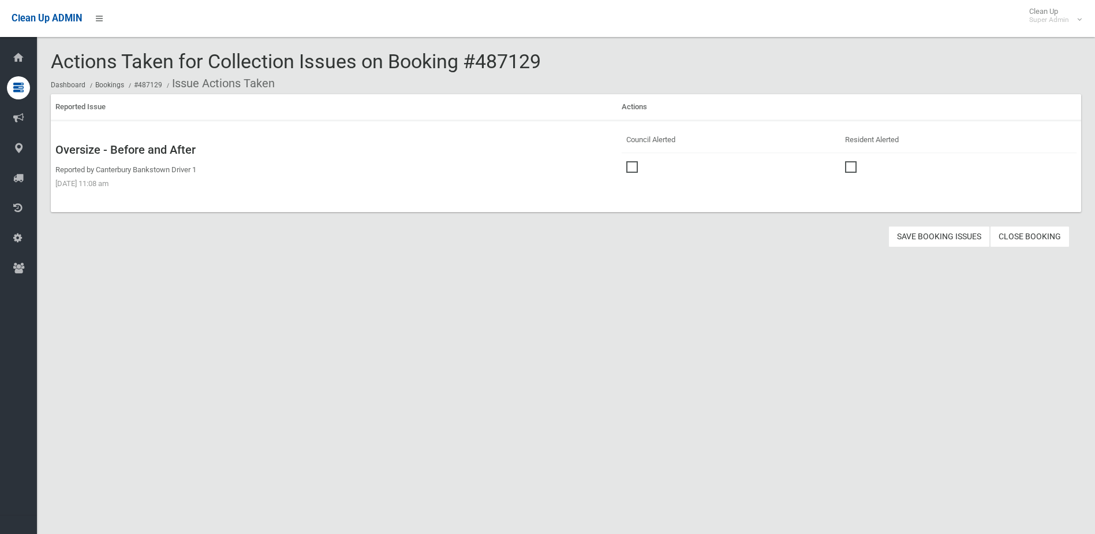
click at [1042, 233] on link "Close Booking" at bounding box center [1030, 236] width 80 height 21
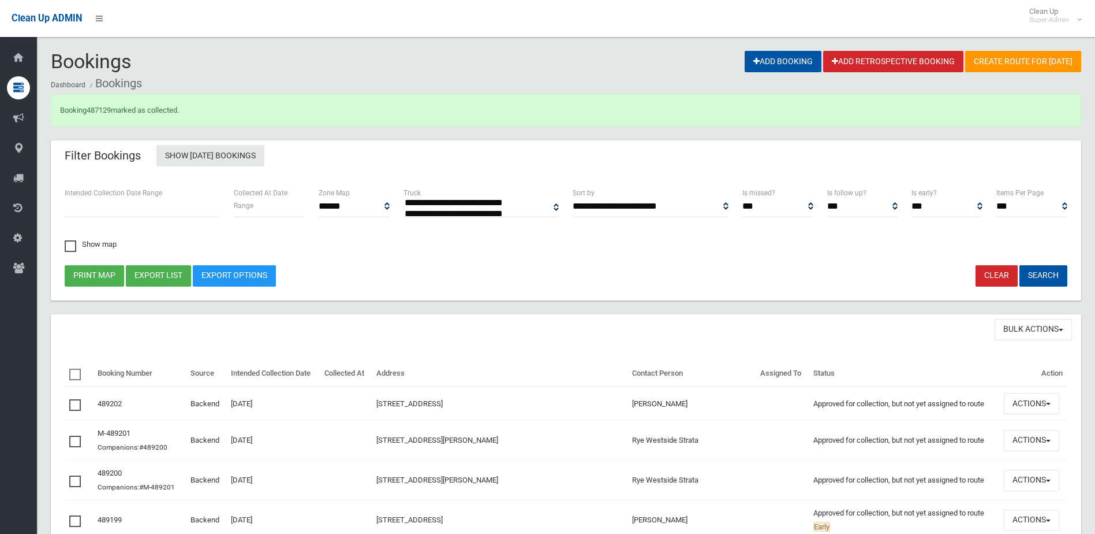
select select
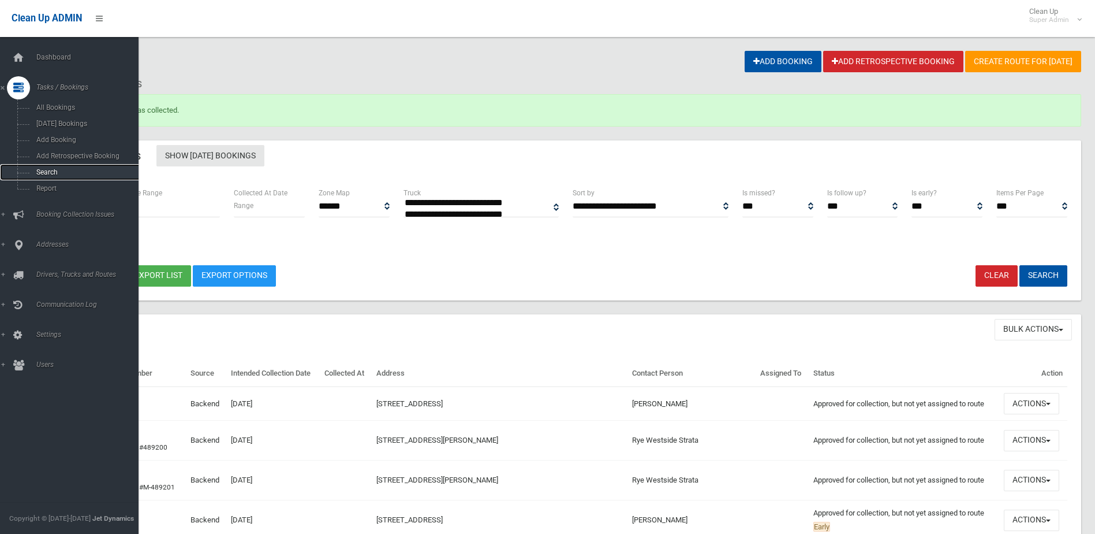
click at [49, 169] on span "Search" at bounding box center [85, 172] width 105 height 8
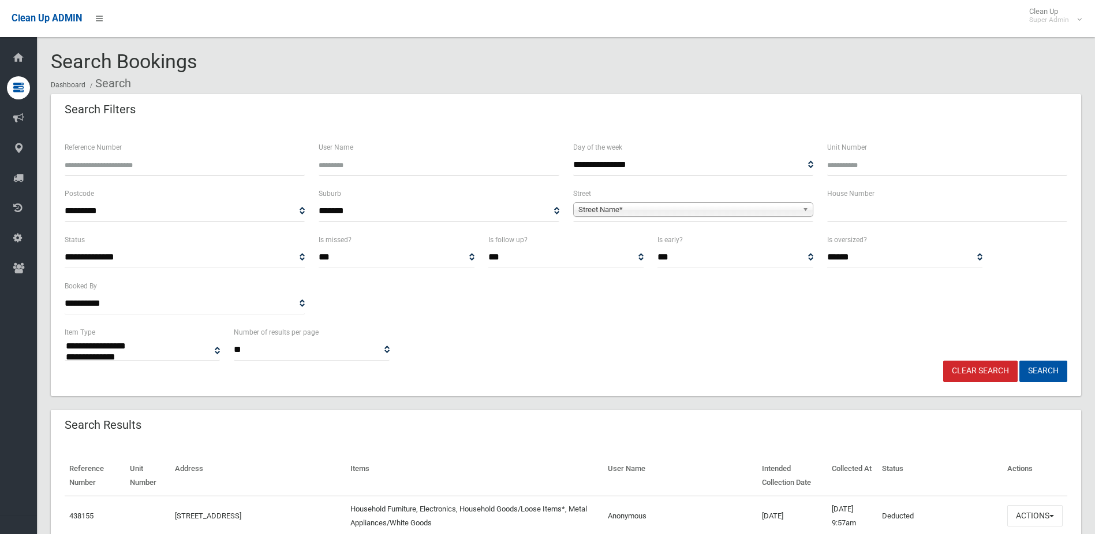
select select
click at [115, 163] on input "Reference Number" at bounding box center [185, 164] width 240 height 21
type input "*"
type input "******"
click at [1020, 360] on button "Search" at bounding box center [1044, 370] width 48 height 21
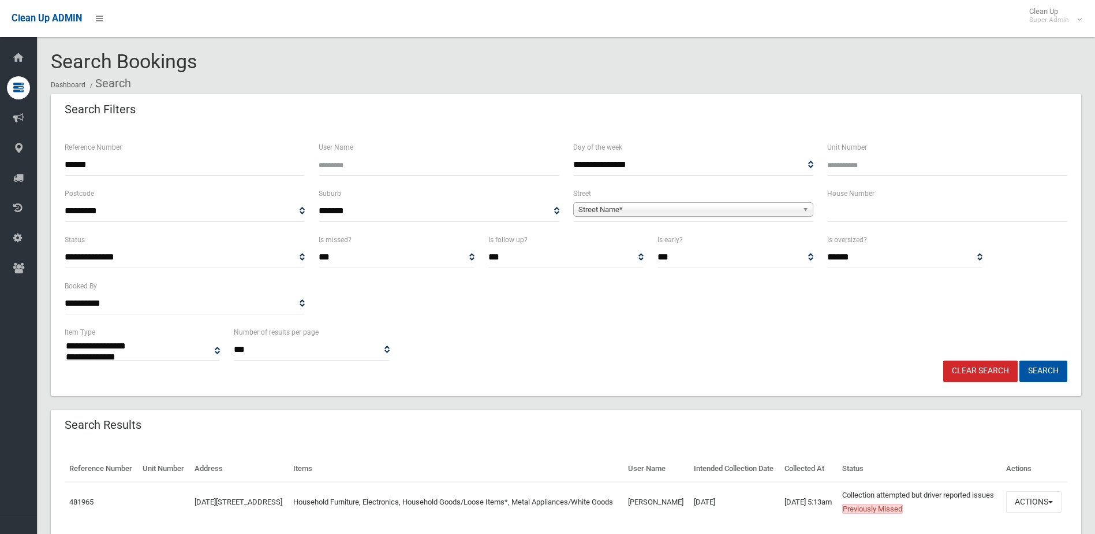
select select
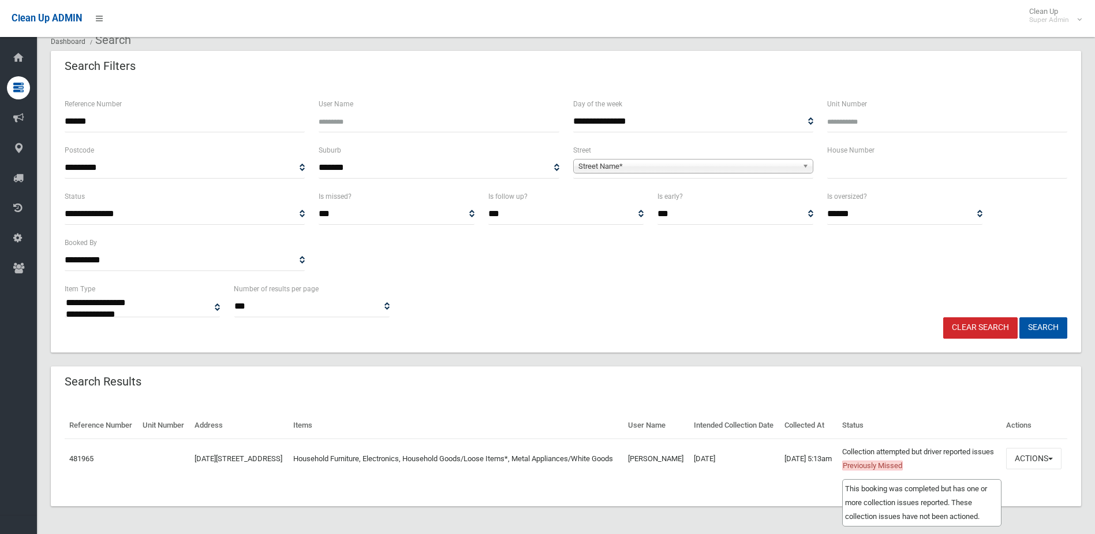
scroll to position [71, 0]
click at [1032, 450] on button "Actions" at bounding box center [1033, 457] width 55 height 21
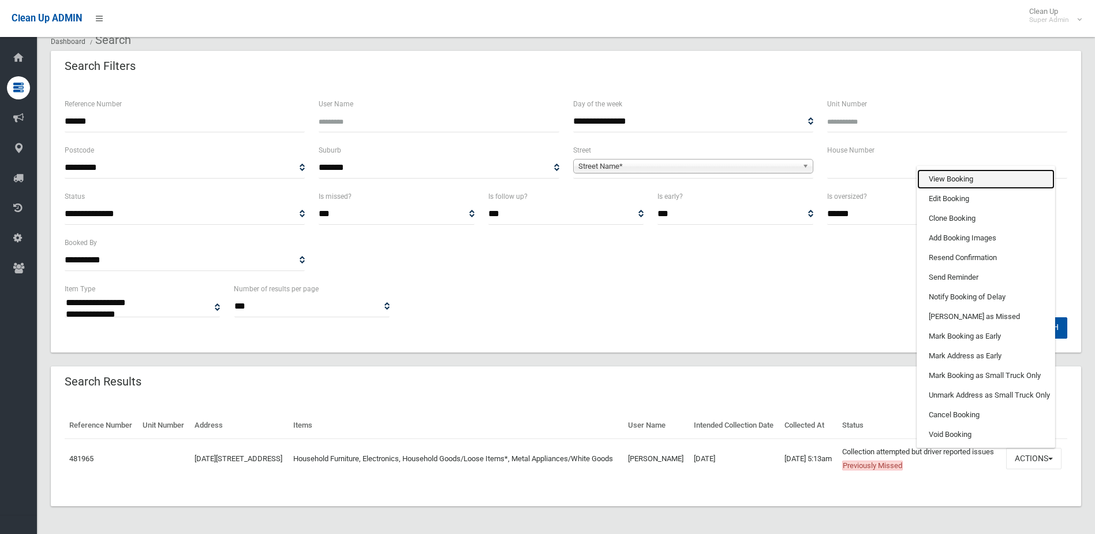
click at [946, 169] on link "View Booking" at bounding box center [985, 179] width 137 height 20
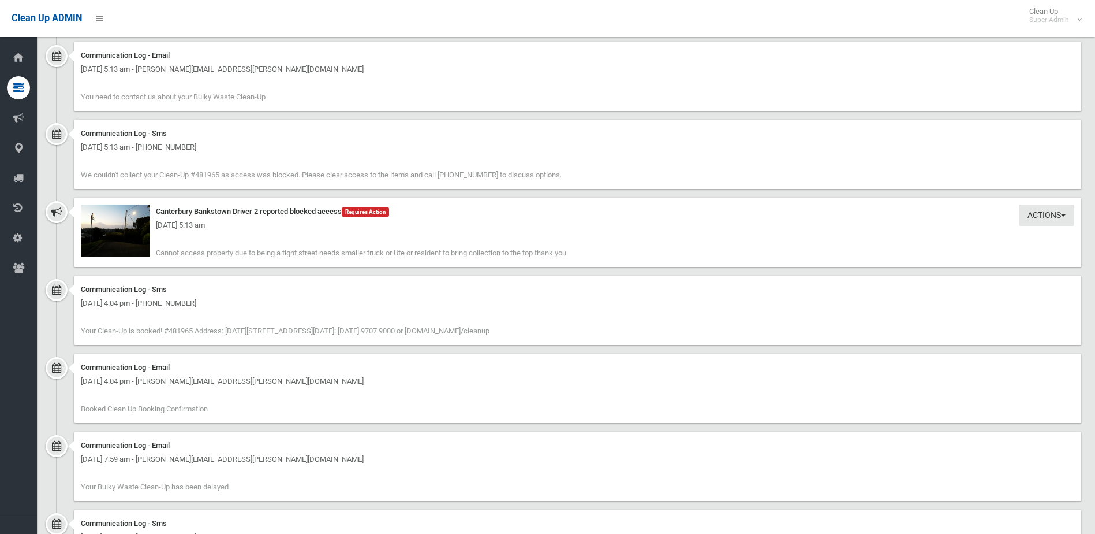
scroll to position [808, 0]
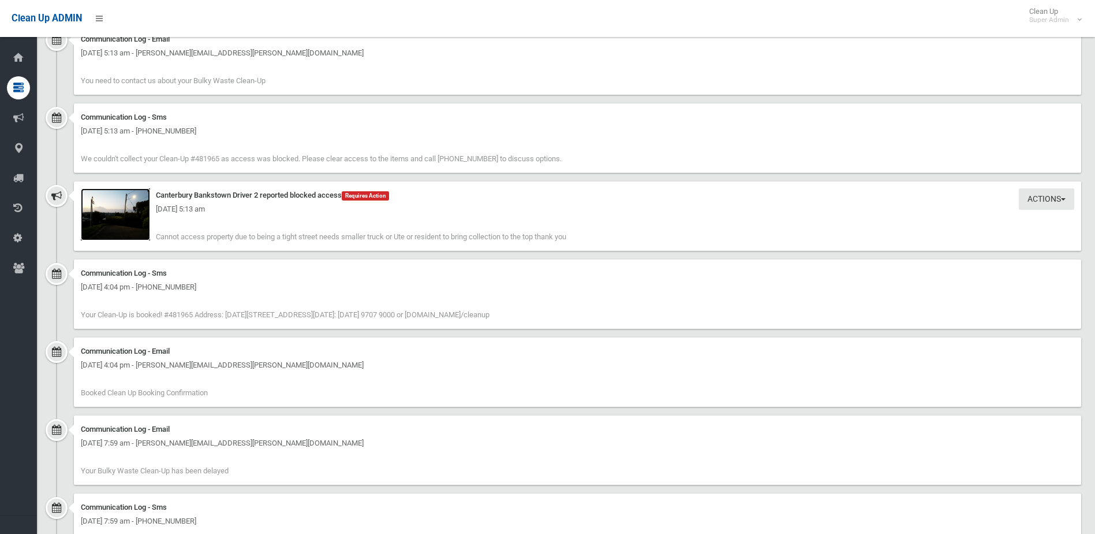
click at [118, 222] on img at bounding box center [115, 214] width 69 height 52
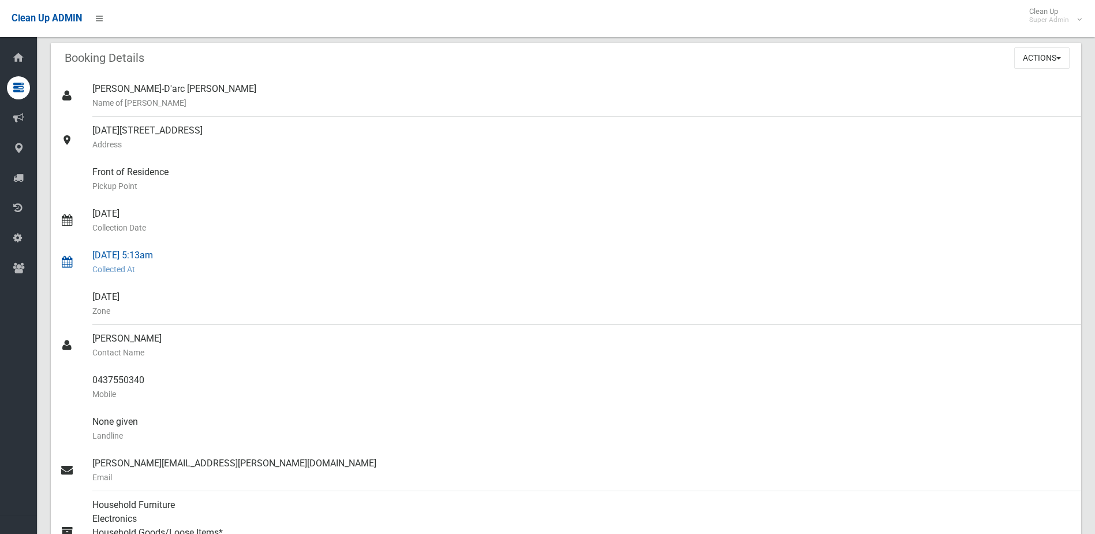
scroll to position [0, 0]
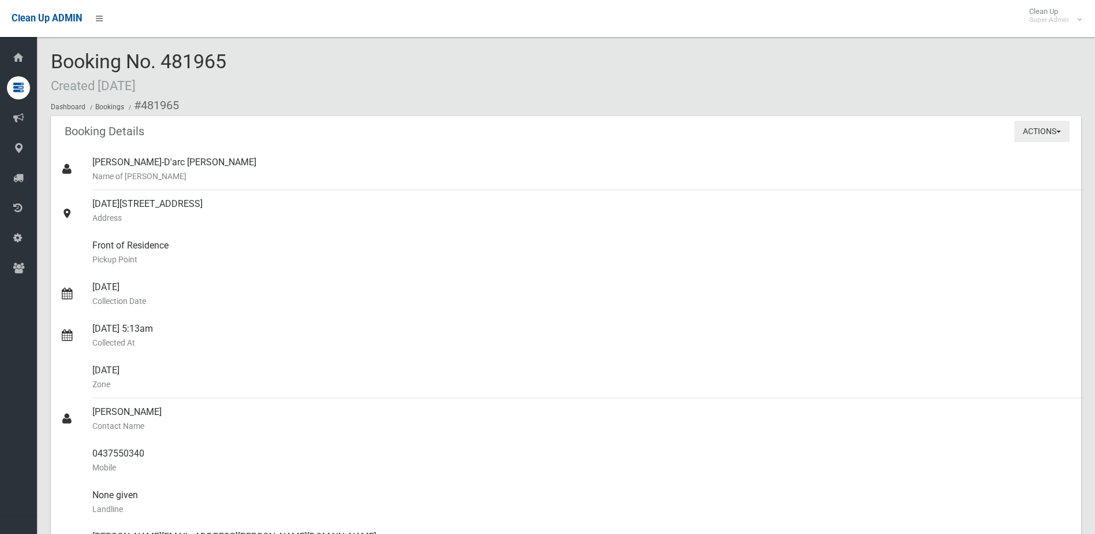
click at [1028, 126] on button "Actions" at bounding box center [1041, 131] width 55 height 21
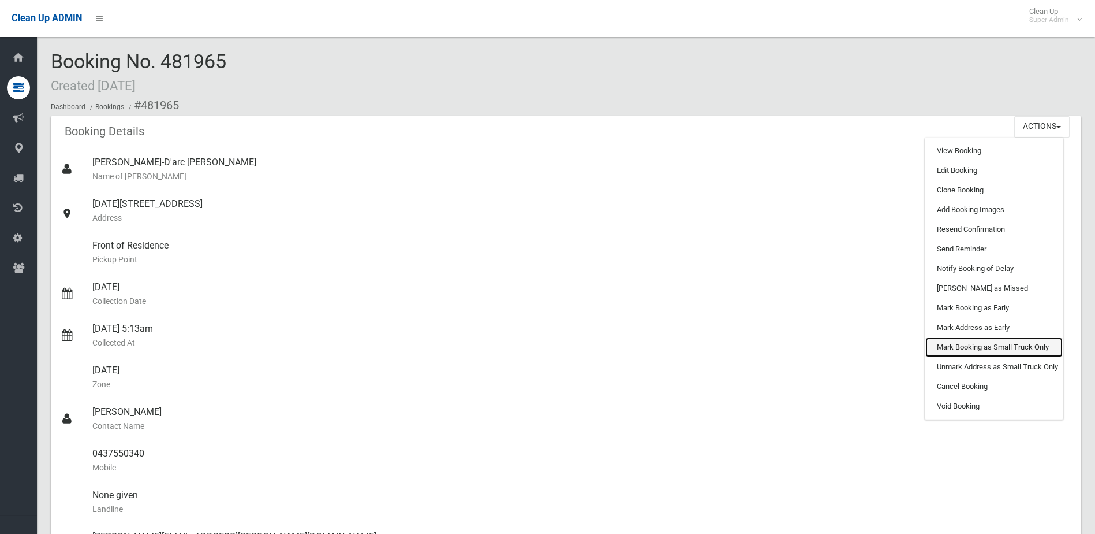
drag, startPoint x: 959, startPoint y: 345, endPoint x: 611, endPoint y: 35, distance: 466.2
click at [959, 345] on link "Mark Booking as Small Truck Only" at bounding box center [994, 347] width 137 height 20
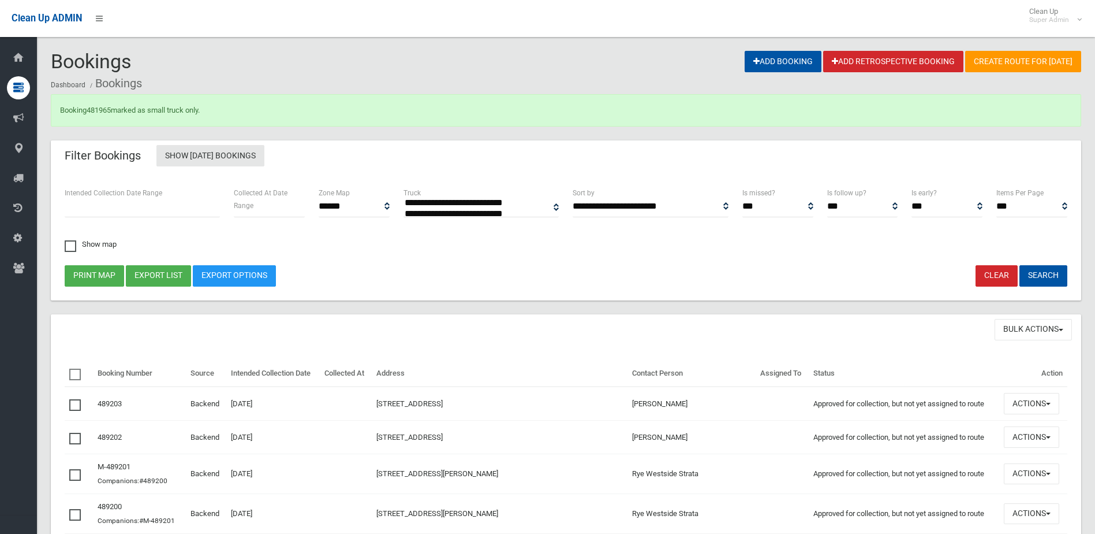
select select
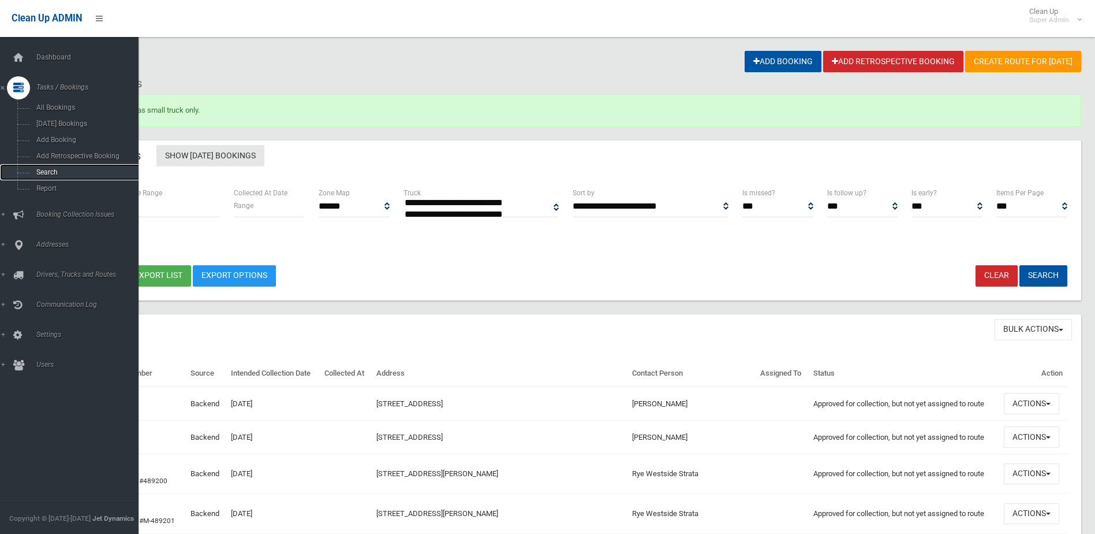
click at [46, 166] on link "Search" at bounding box center [73, 172] width 147 height 16
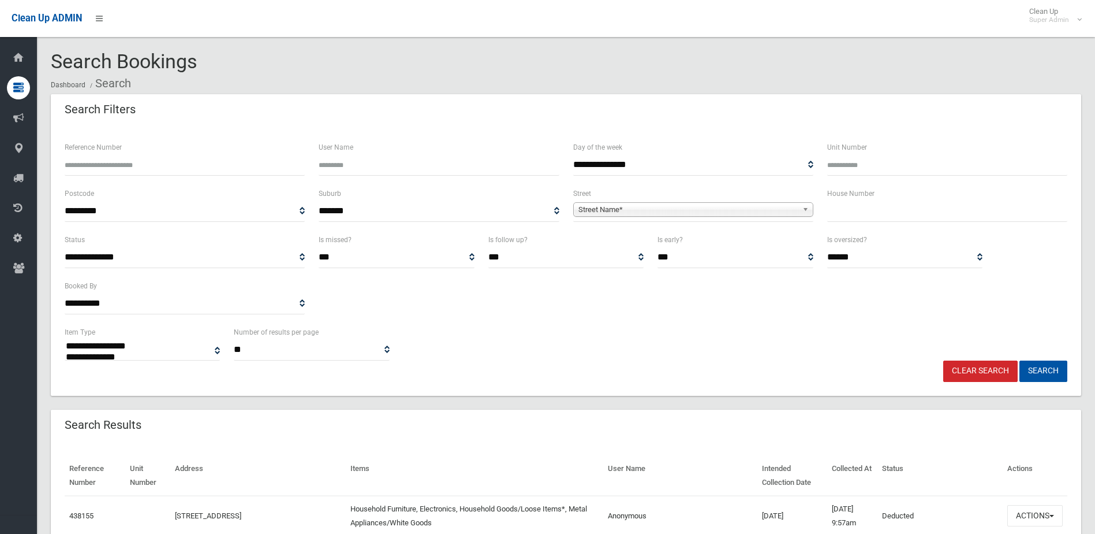
select select
click at [109, 159] on input "Reference Number" at bounding box center [185, 164] width 240 height 21
type input "******"
click at [1020, 360] on button "Search" at bounding box center [1044, 370] width 48 height 21
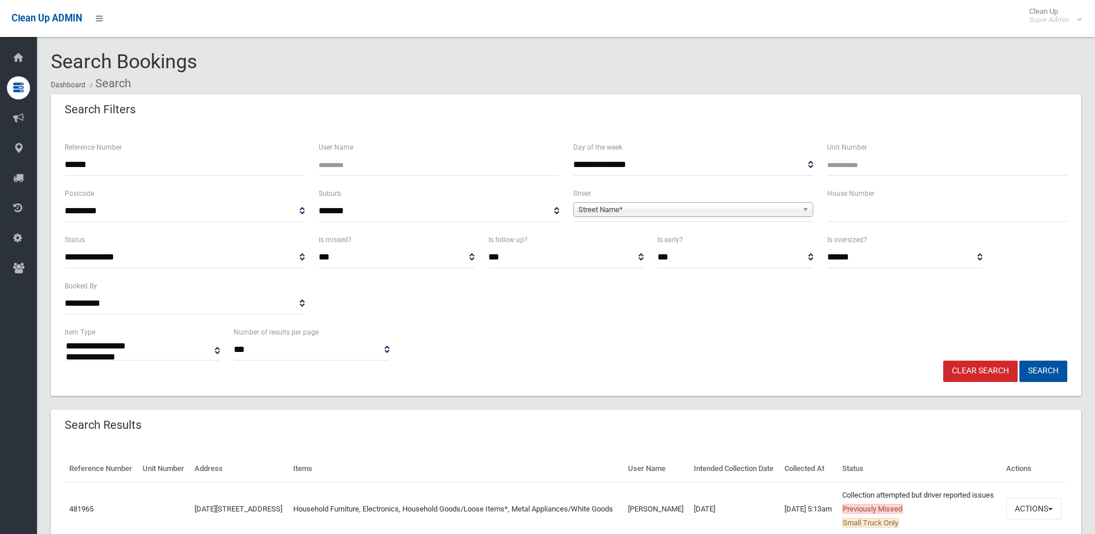
select select
click at [1023, 519] on button "Actions" at bounding box center [1033, 508] width 55 height 21
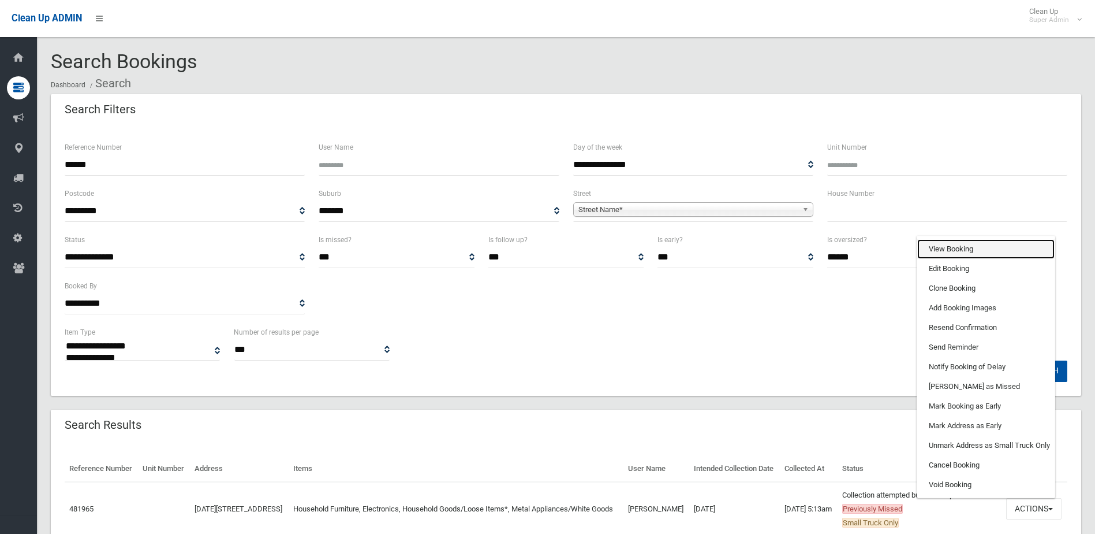
click at [952, 259] on link "View Booking" at bounding box center [985, 249] width 137 height 20
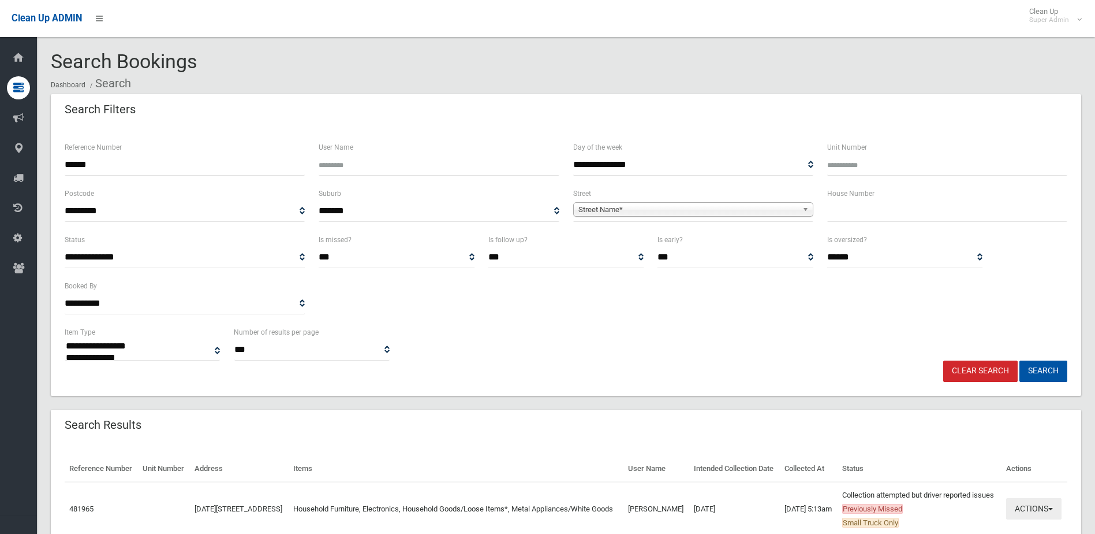
click at [1027, 519] on button "Actions" at bounding box center [1033, 508] width 55 height 21
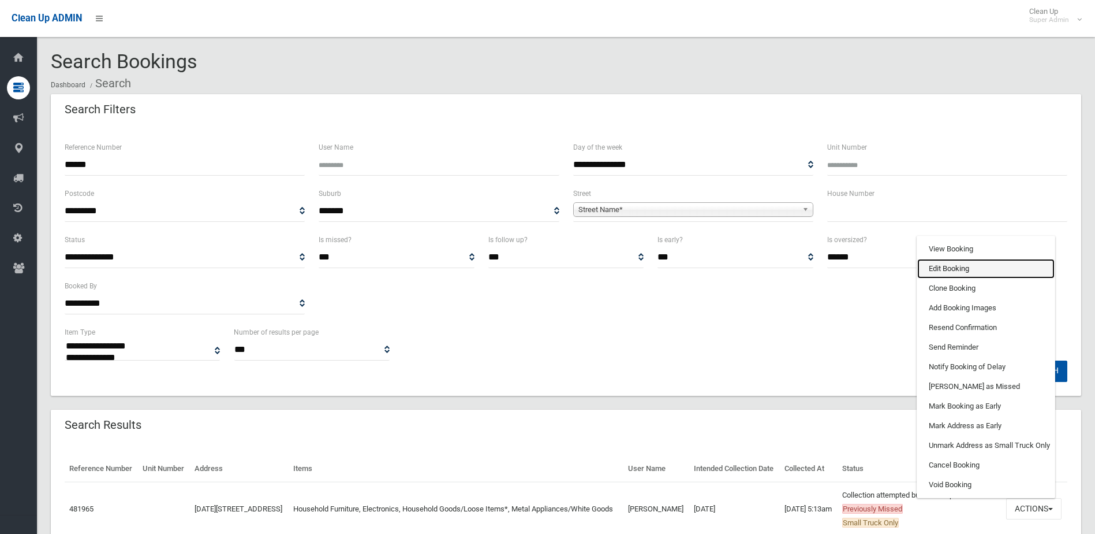
click at [949, 278] on link "Edit Booking" at bounding box center [985, 269] width 137 height 20
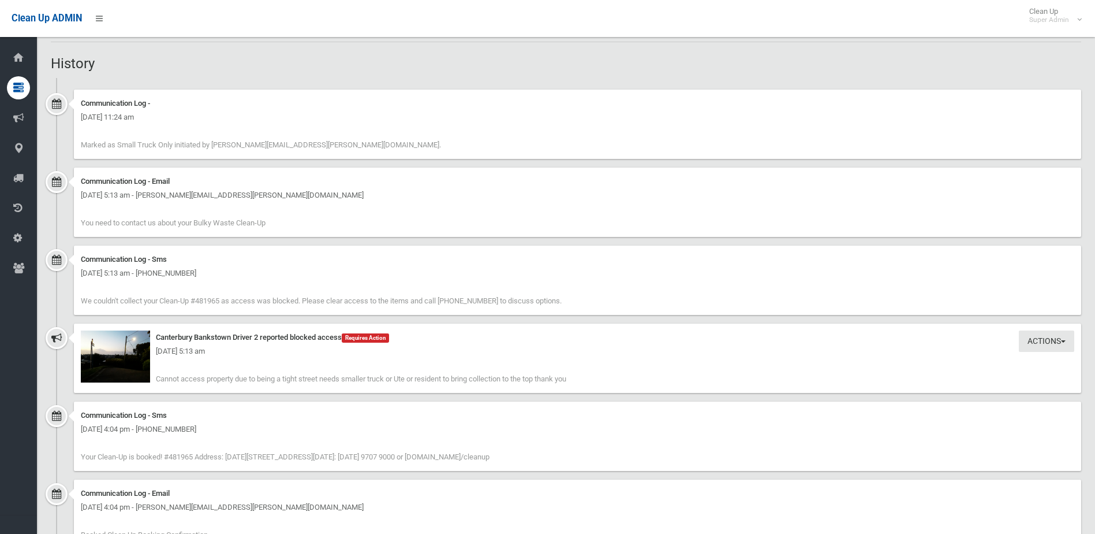
scroll to position [808, 0]
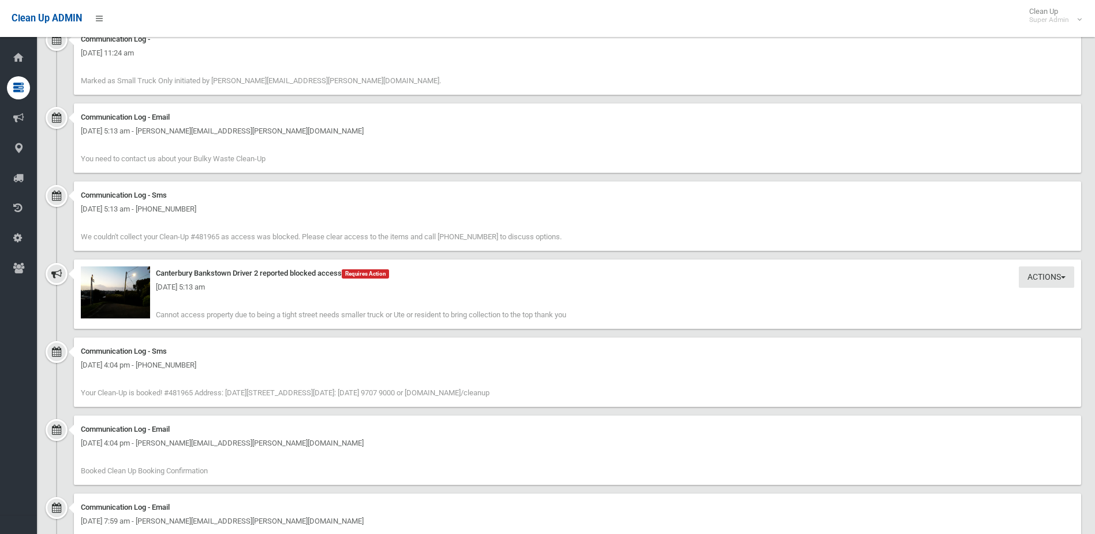
click at [115, 282] on div "[DATE] 5:13 am" at bounding box center [578, 287] width 994 height 14
click at [156, 279] on div "Canterbury Bankstown Driver 2 reported blocked access Requires Action" at bounding box center [578, 273] width 994 height 14
drag, startPoint x: 571, startPoint y: 316, endPoint x: 47, endPoint y: 290, distance: 524.9
drag, startPoint x: 47, startPoint y: 290, endPoint x: 115, endPoint y: 284, distance: 69.0
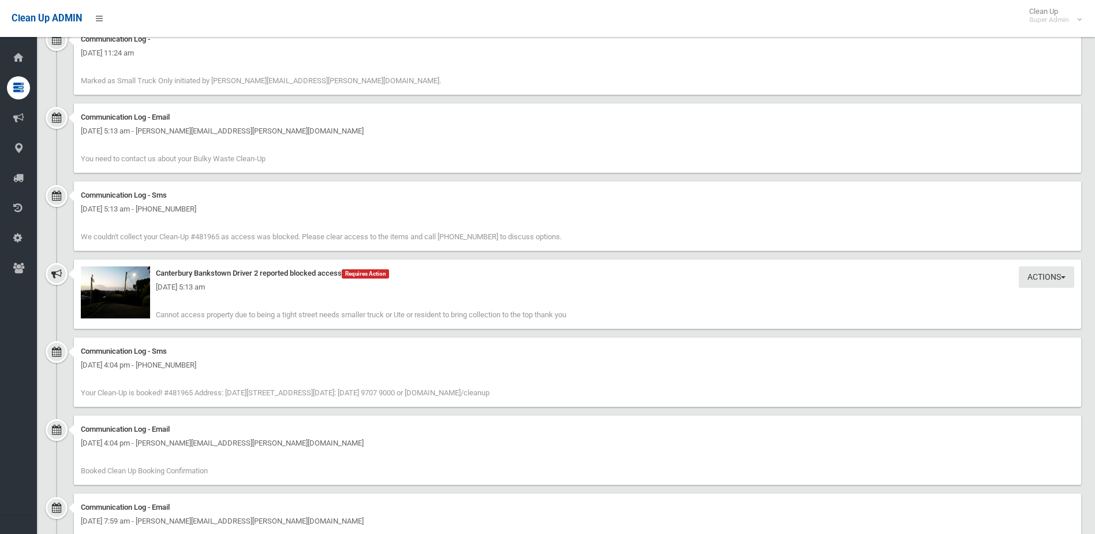
copy div "Actions Take Action Canterbury Bankstown Driver 2 reported blocked access Requi…"
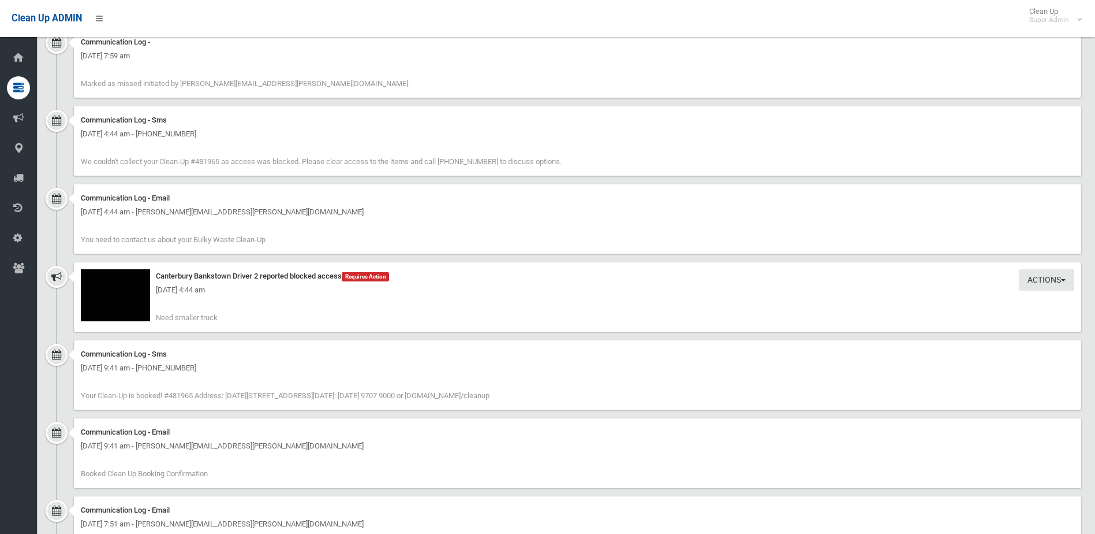
scroll to position [1443, 0]
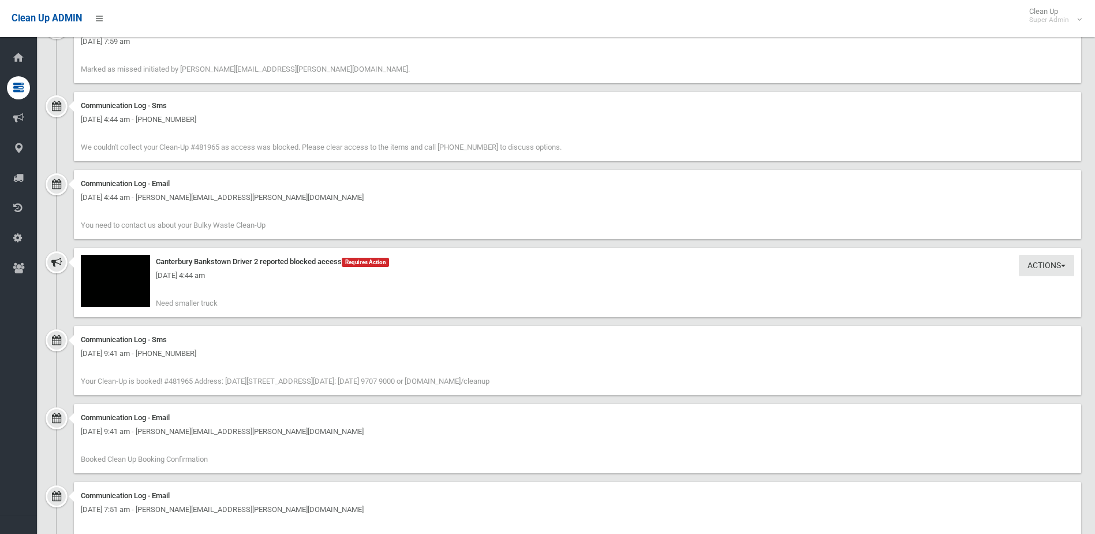
drag, startPoint x: 156, startPoint y: 260, endPoint x: 229, endPoint y: 309, distance: 87.8
click at [229, 309] on div "Actions Take Action Canterbury Bankstown Driver 2 reported blocked access Requi…" at bounding box center [578, 282] width 1008 height 69
drag, startPoint x: 229, startPoint y: 309, endPoint x: 196, endPoint y: 305, distance: 33.2
copy div "Canterbury Bankstown Driver 2 reported blocked access Requires Action Monday 29…"
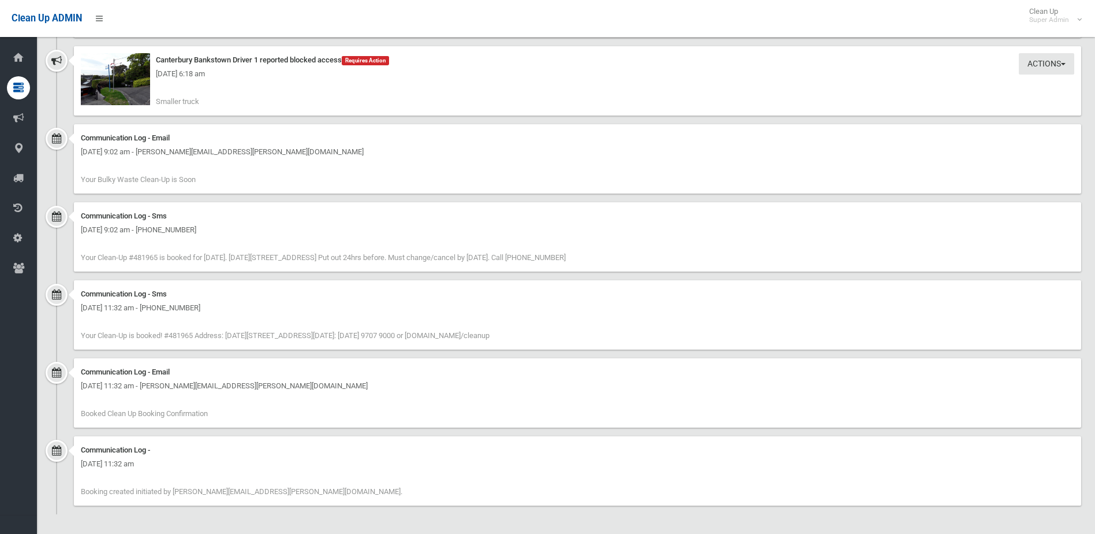
scroll to position [2270, 0]
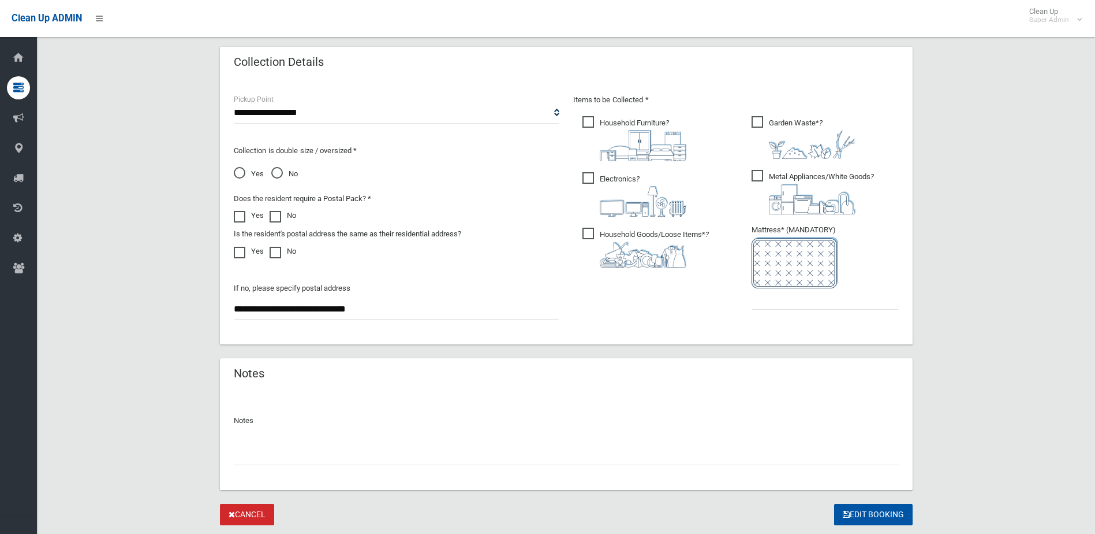
scroll to position [577, 0]
click at [260, 443] on input "text" at bounding box center [566, 452] width 665 height 21
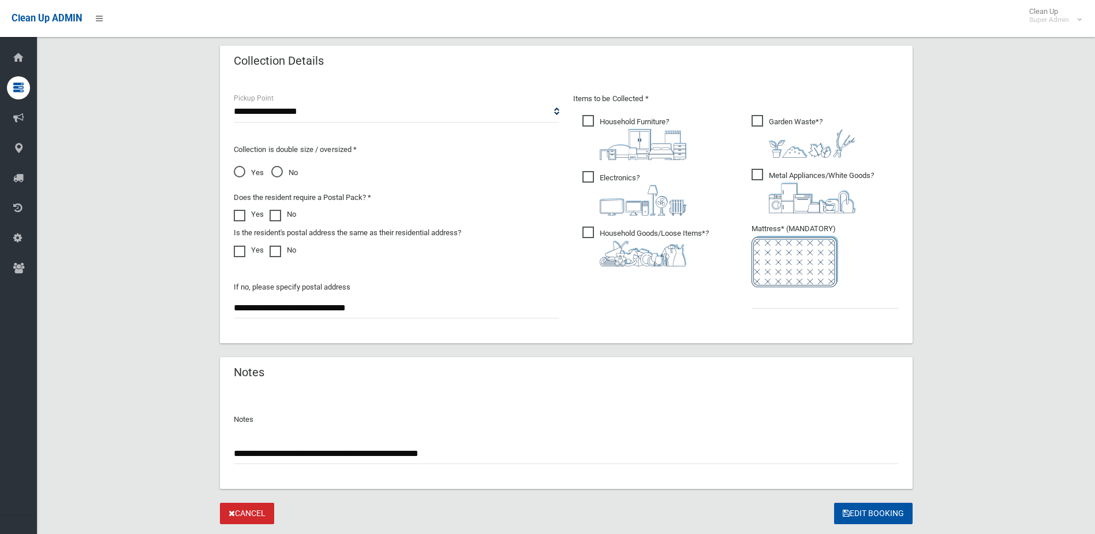
type input "**********"
click at [780, 300] on input "text" at bounding box center [825, 297] width 147 height 21
type input "*"
click at [876, 504] on button "Edit Booking" at bounding box center [873, 512] width 79 height 21
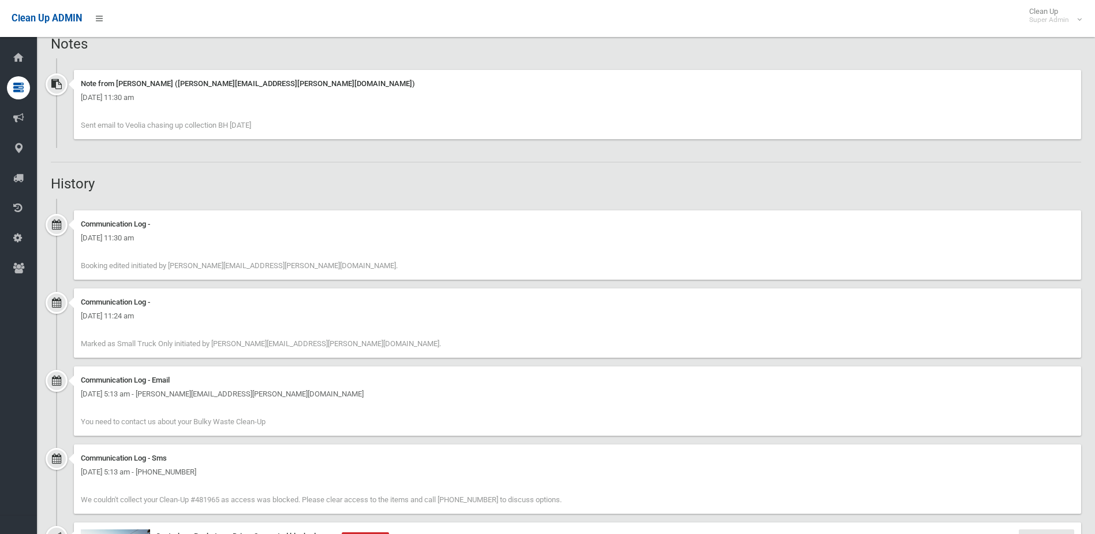
scroll to position [751, 0]
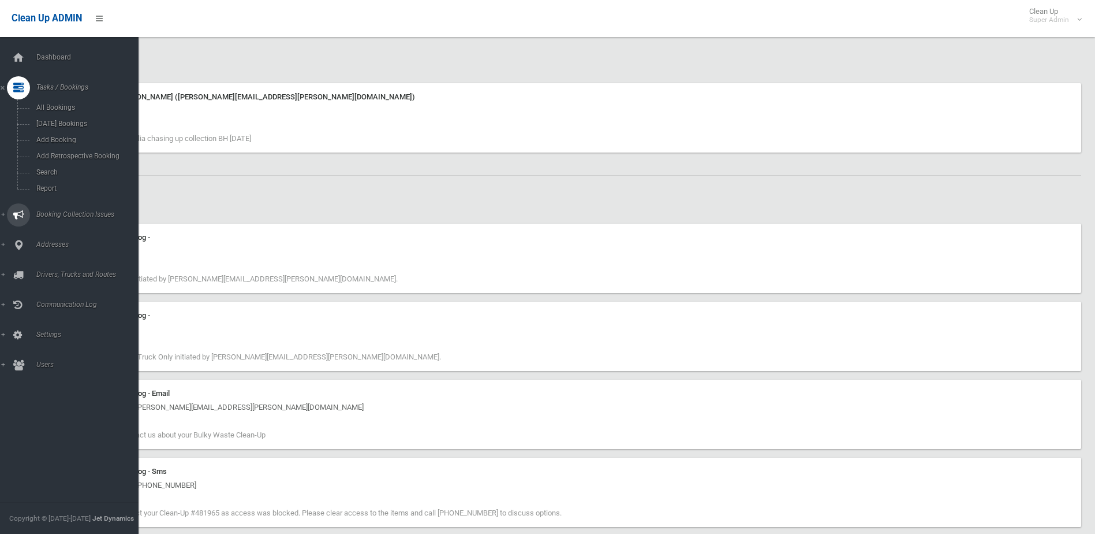
click at [61, 213] on span "Booking Collection Issues" at bounding box center [90, 214] width 114 height 8
click at [58, 137] on span "All Reported Issues" at bounding box center [85, 137] width 105 height 8
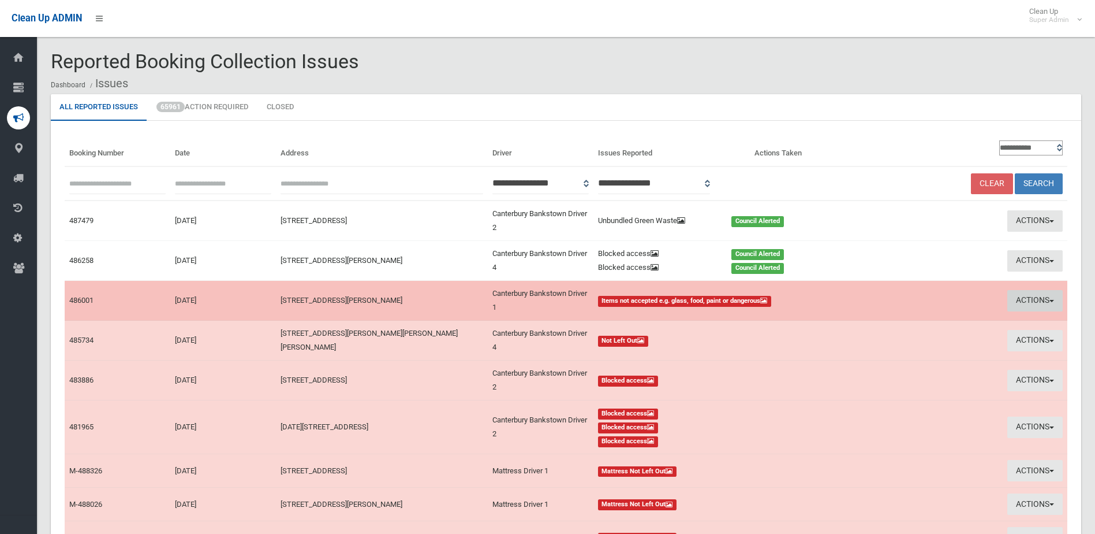
click at [1020, 295] on button "Actions" at bounding box center [1035, 300] width 55 height 21
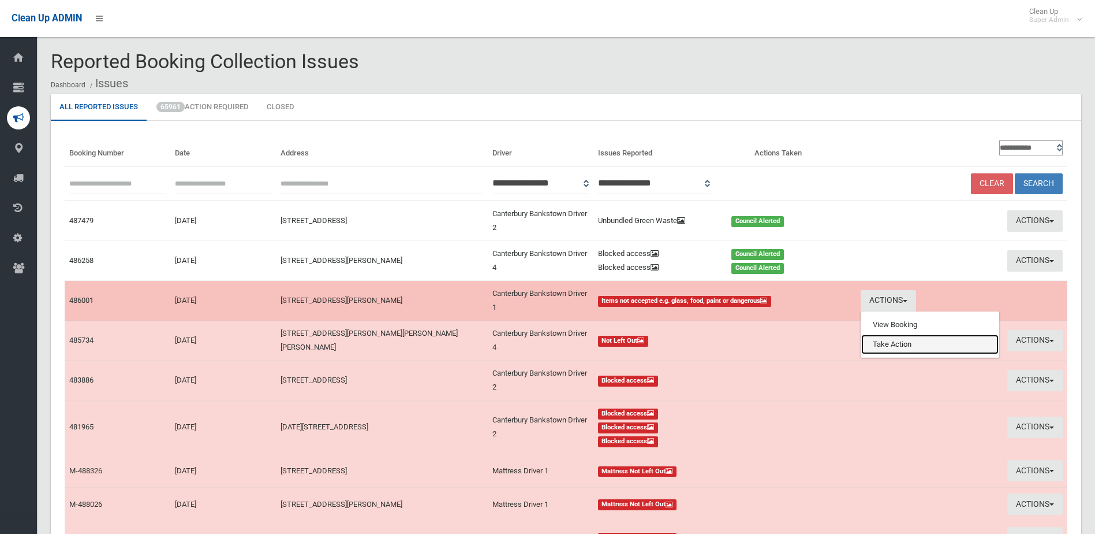
click at [915, 337] on link "Take Action" at bounding box center [929, 344] width 137 height 20
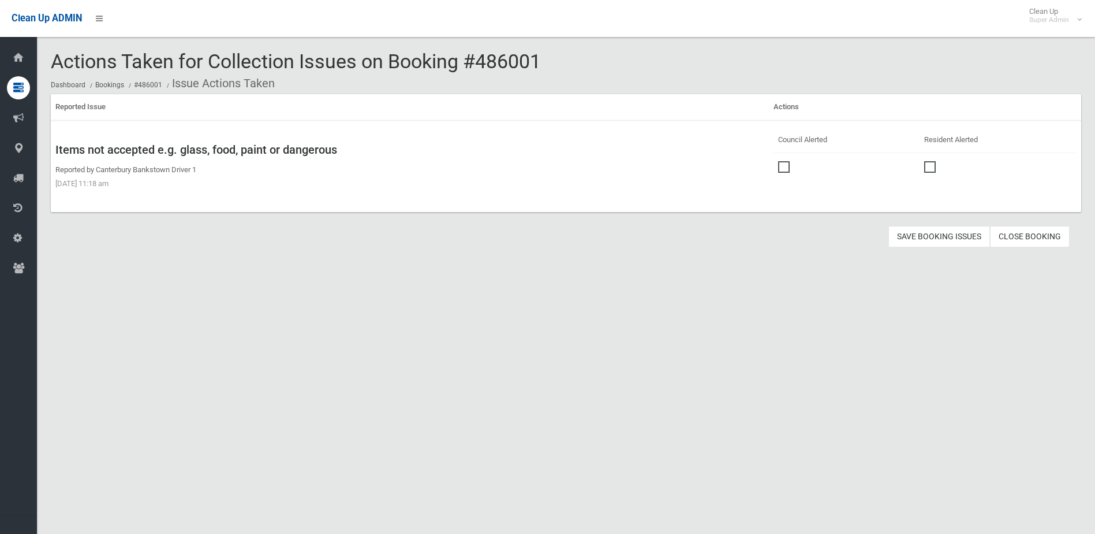
click at [781, 161] on span at bounding box center [786, 161] width 17 height 0
click at [935, 229] on button "Save Booking Issues" at bounding box center [940, 236] width 102 height 21
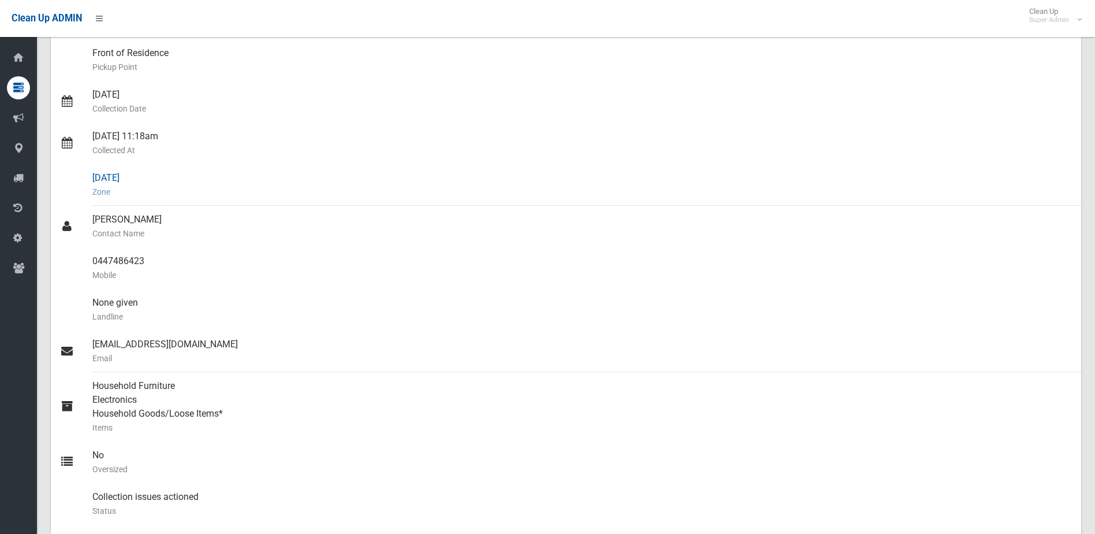
scroll to position [231, 0]
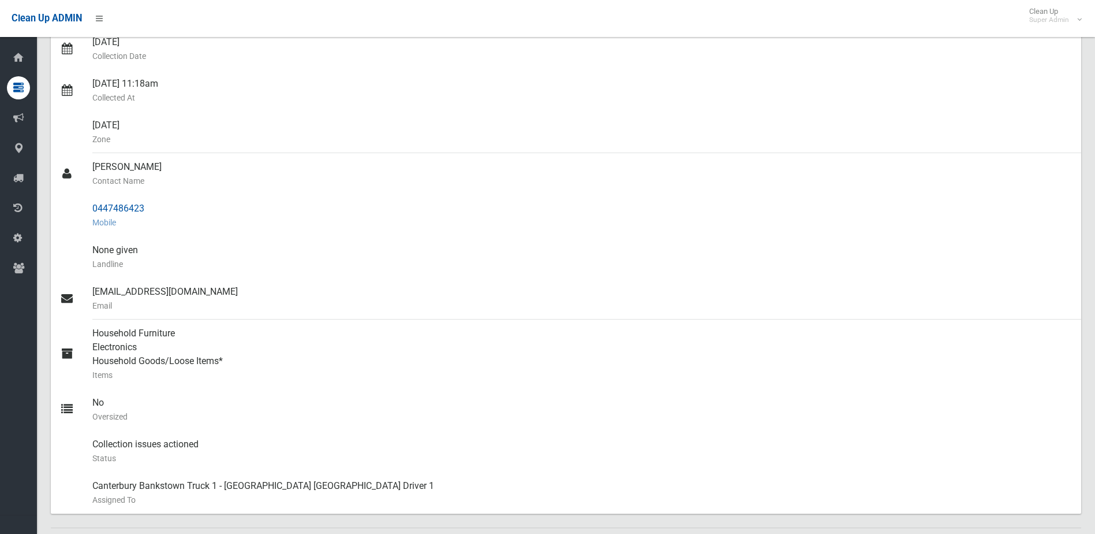
drag, startPoint x: 94, startPoint y: 165, endPoint x: 147, endPoint y: 204, distance: 66.5
click at [147, 204] on ul "Name of [PERSON_NAME] [STREET_ADDRESS][PERSON_NAME] Address Front of Residence …" at bounding box center [566, 215] width 1031 height 596
drag, startPoint x: 147, startPoint y: 204, endPoint x: 120, endPoint y: 210, distance: 28.3
copy ul "Nadia Abbadi Contact Name 0447486423"
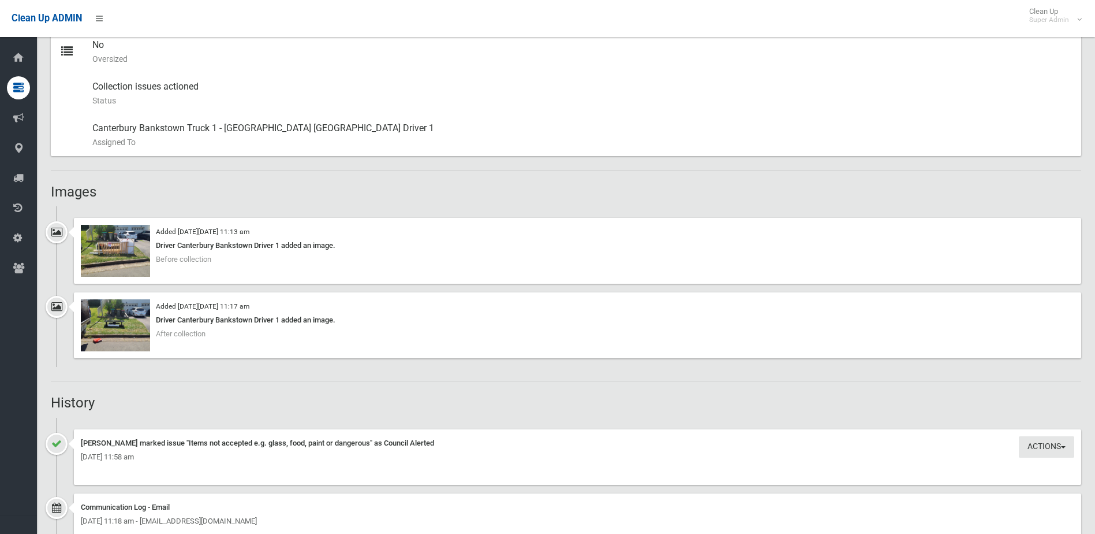
scroll to position [751, 0]
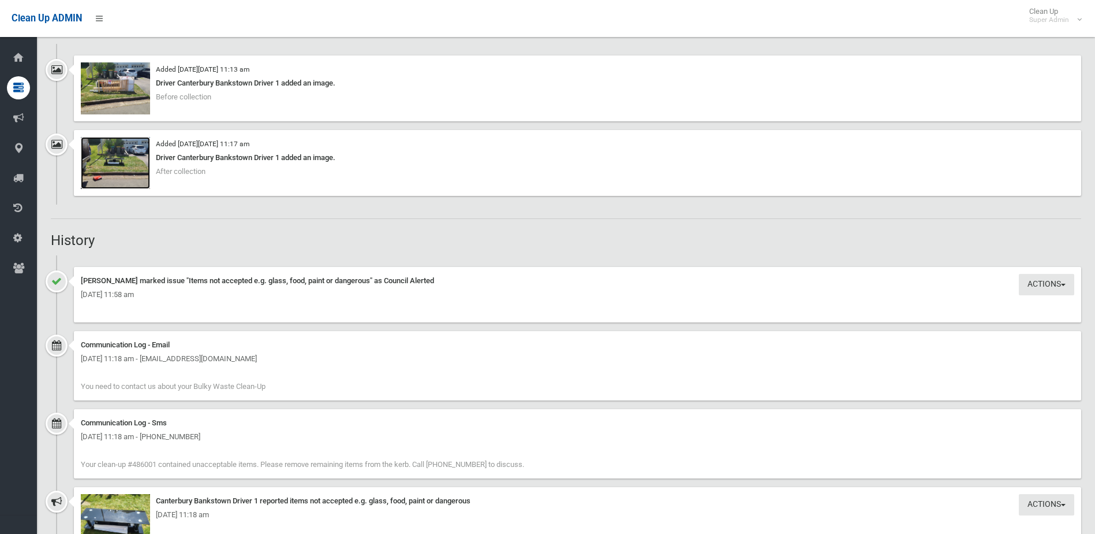
click at [112, 176] on img at bounding box center [115, 163] width 69 height 52
click at [120, 86] on img at bounding box center [115, 88] width 69 height 52
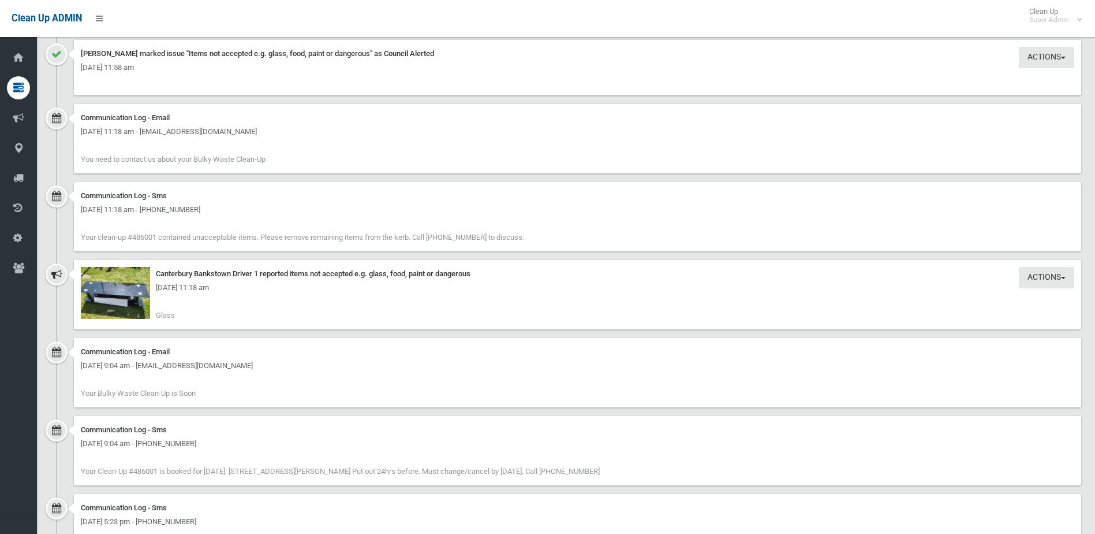
scroll to position [982, 0]
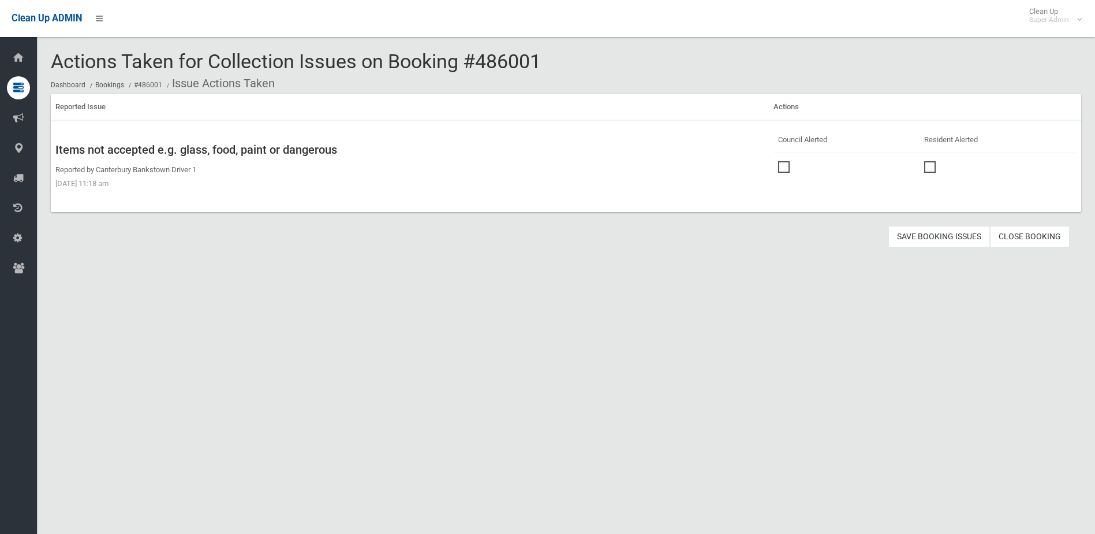
drag, startPoint x: 480, startPoint y: 62, endPoint x: 547, endPoint y: 60, distance: 67.6
click at [547, 60] on div "Actions Taken for Collection Issues on Booking #486001 Dashboard Bookings #4860…" at bounding box center [566, 72] width 1031 height 43
drag, startPoint x: 547, startPoint y: 60, endPoint x: 502, endPoint y: 61, distance: 45.0
copy span "486001"
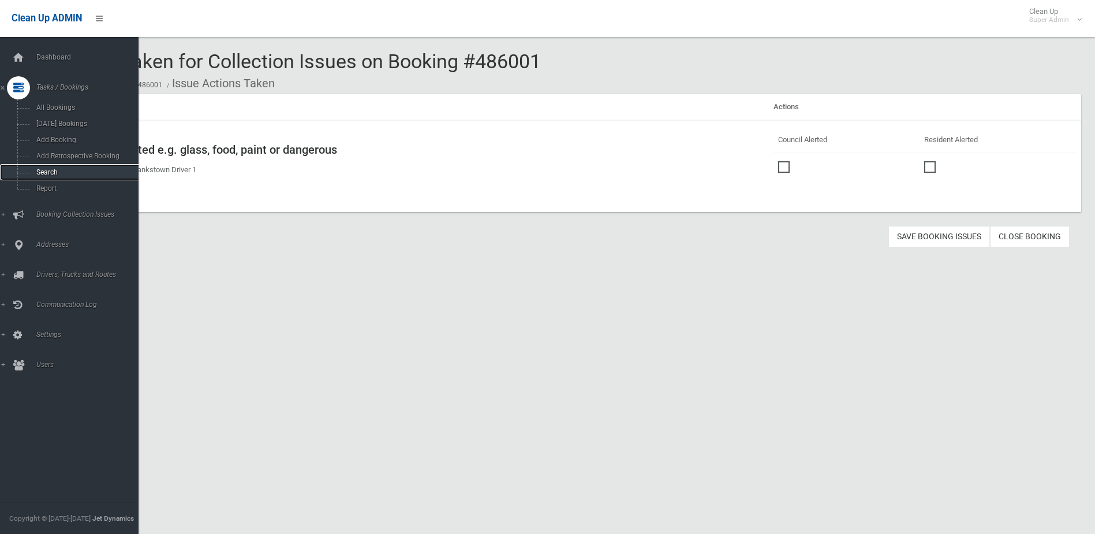
click at [55, 174] on span "Search" at bounding box center [85, 172] width 105 height 8
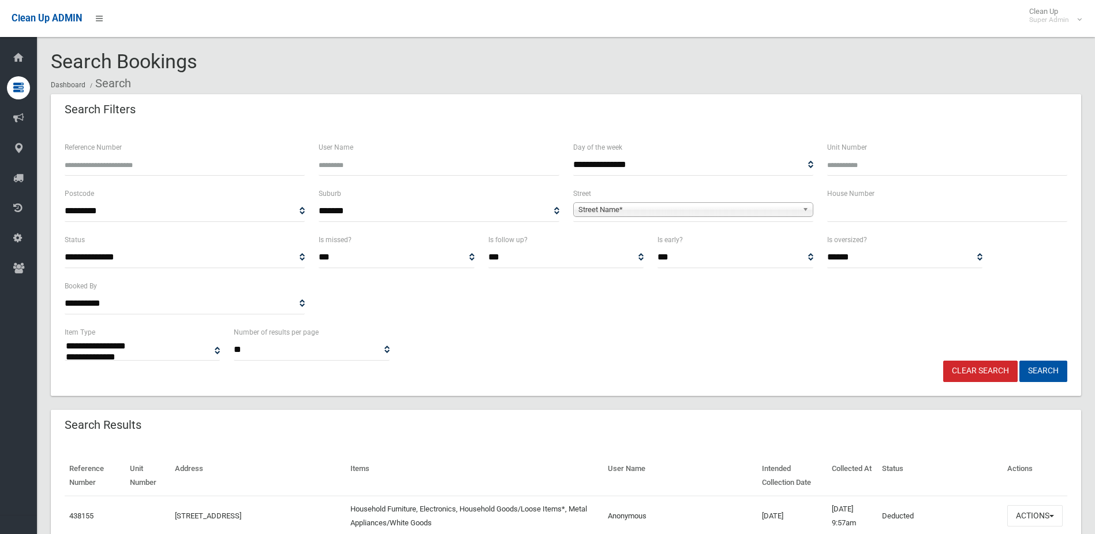
select select
paste input "******"
type input "******"
click at [1045, 366] on button "Search" at bounding box center [1044, 370] width 48 height 21
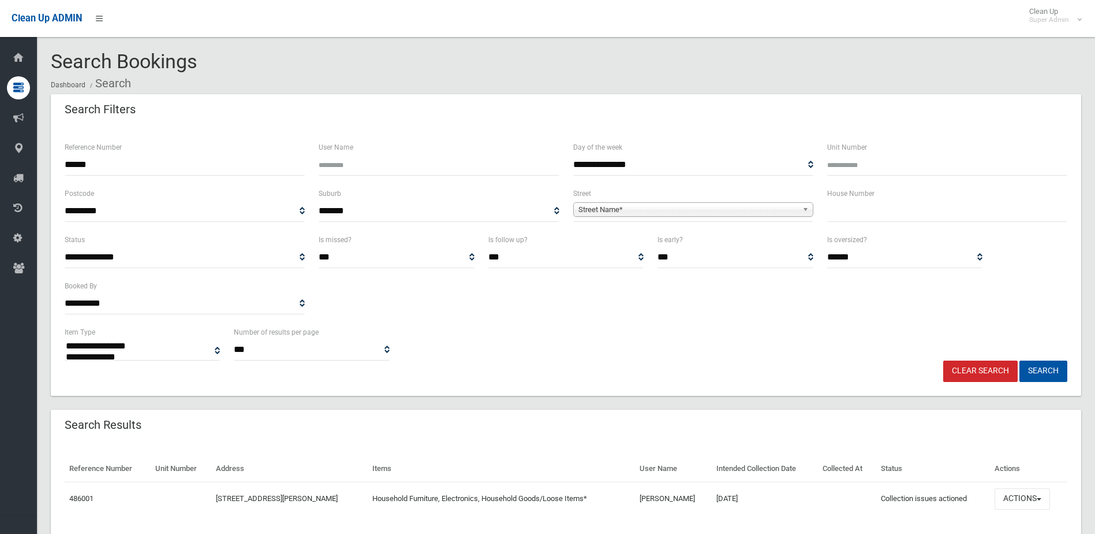
select select
click at [1021, 497] on button "Actions" at bounding box center [1022, 498] width 55 height 21
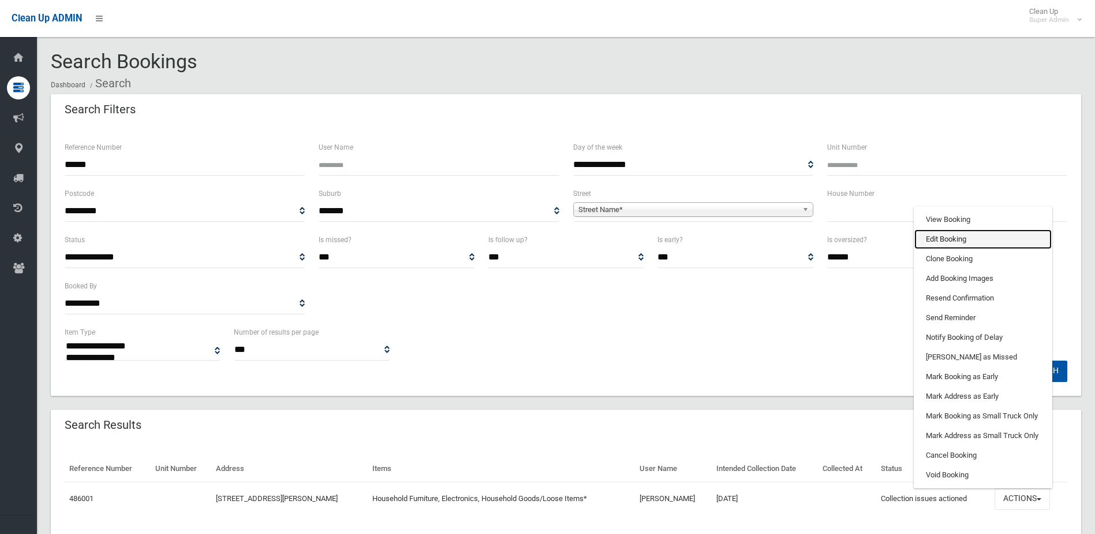
click at [960, 241] on link "Edit Booking" at bounding box center [983, 239] width 137 height 20
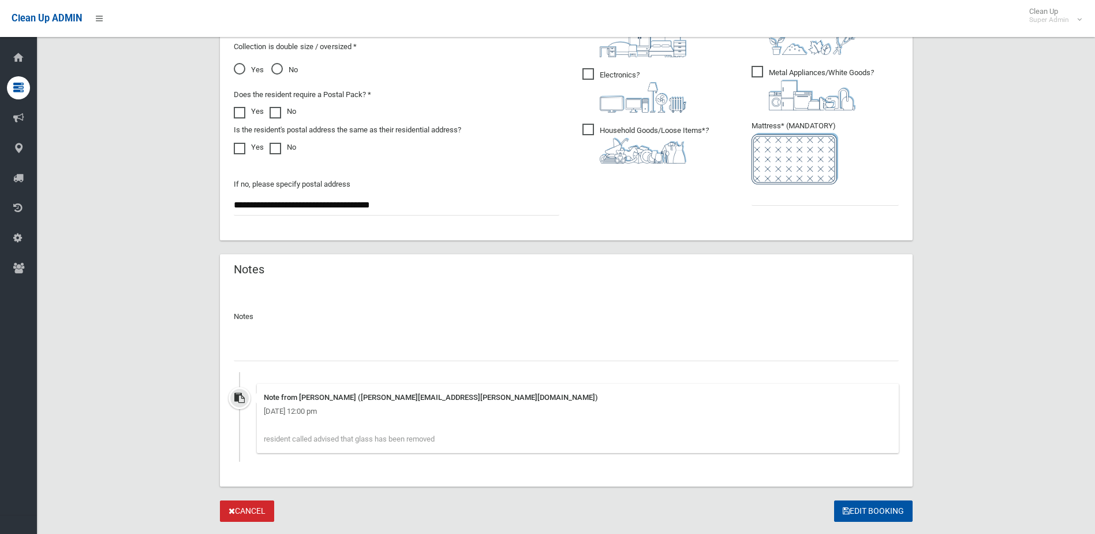
scroll to position [693, 0]
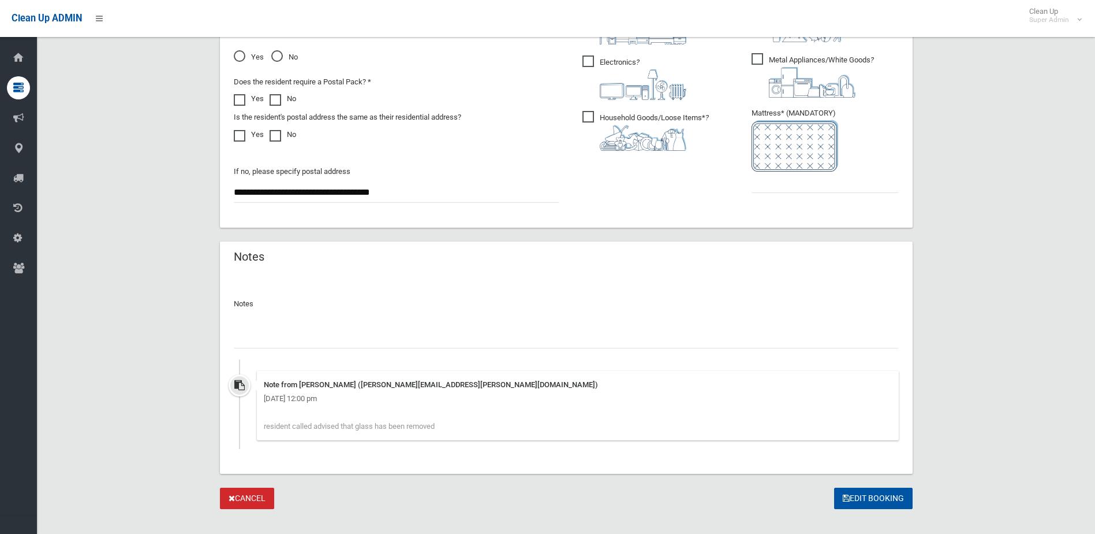
click at [278, 337] on input "text" at bounding box center [566, 337] width 665 height 21
type input "**********"
click at [787, 190] on input "text" at bounding box center [825, 181] width 147 height 21
type input "*"
click at [244, 338] on input "**********" at bounding box center [566, 337] width 665 height 21
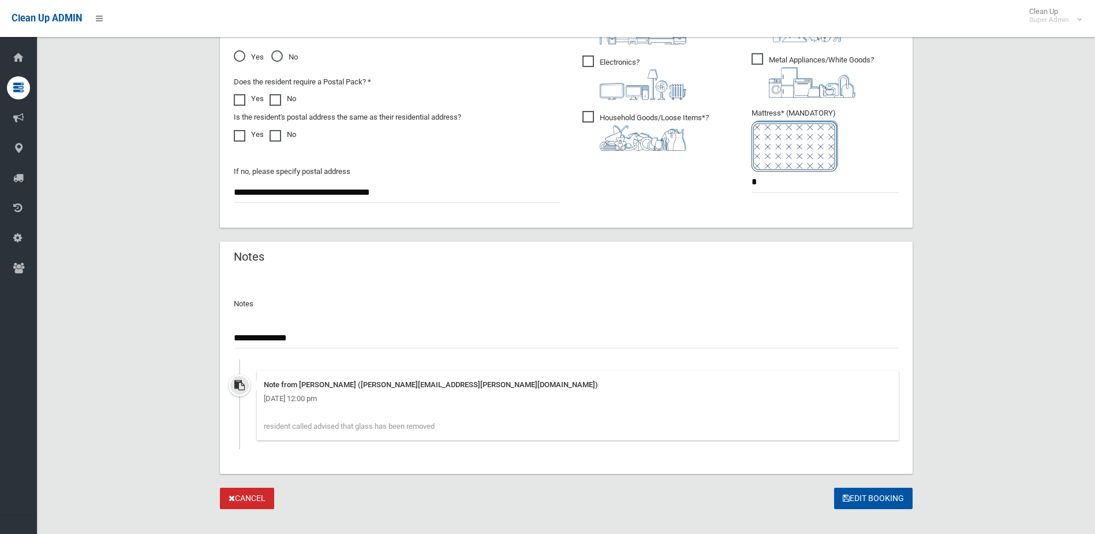
click at [288, 397] on div "Tuesday 30th September 2025 - 12:00 pm" at bounding box center [578, 398] width 628 height 14
drag, startPoint x: 264, startPoint y: 383, endPoint x: 451, endPoint y: 427, distance: 192.0
click at [451, 427] on div "Note from Brianna Harkin (brianna.harkin@cbcity.nsw.gov.au) Tuesday 30th Septem…" at bounding box center [578, 405] width 642 height 69
drag, startPoint x: 451, startPoint y: 427, endPoint x: 409, endPoint y: 424, distance: 41.6
copy div "Note from Brianna Harkin (brianna.harkin@cbcity.nsw.gov.au) Tuesday 30th Septem…"
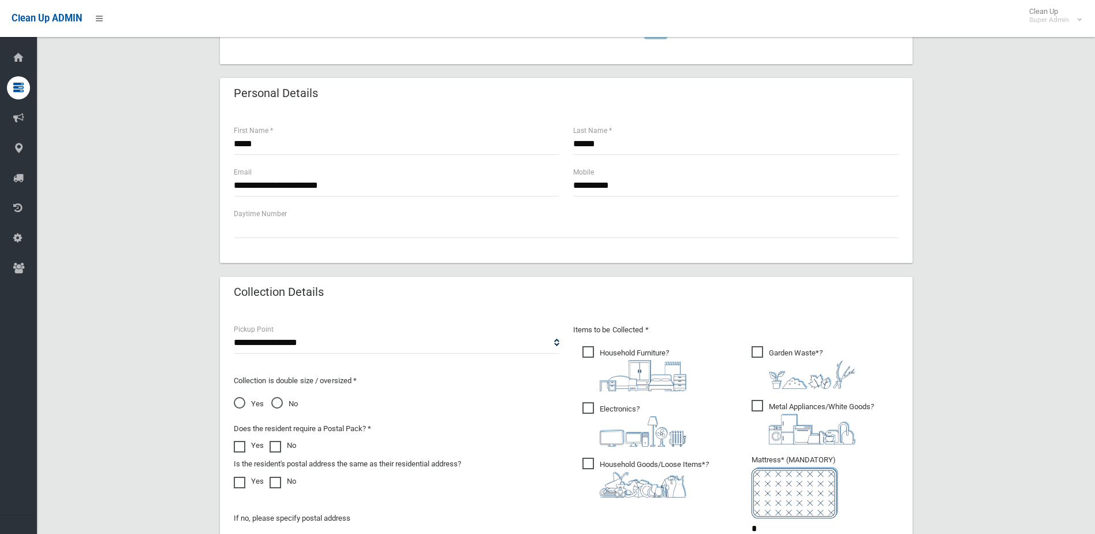
scroll to position [0, 0]
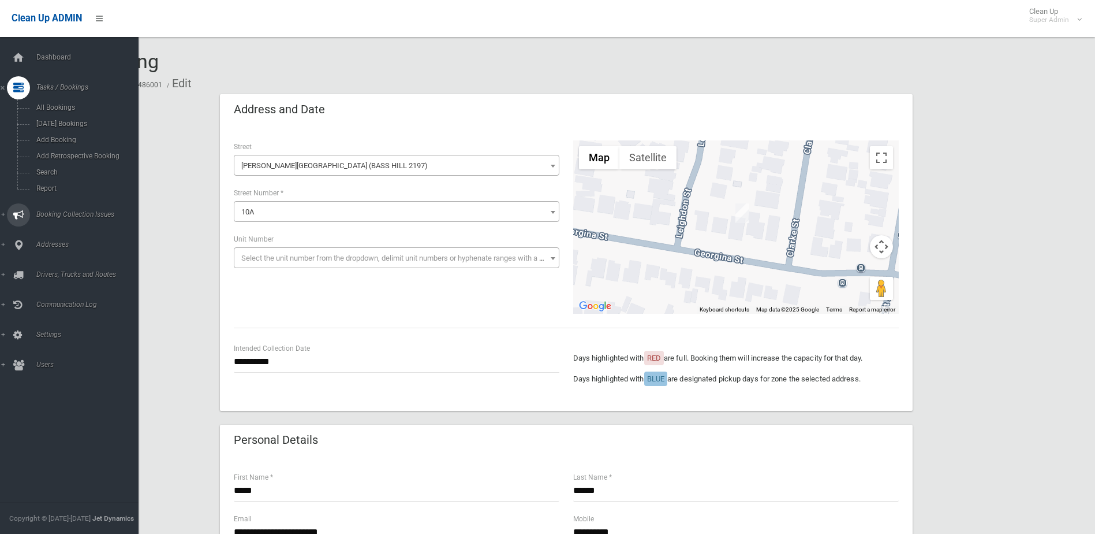
click at [62, 212] on span "Booking Collection Issues" at bounding box center [90, 214] width 114 height 8
click at [59, 136] on span "All Reported Issues" at bounding box center [85, 137] width 105 height 8
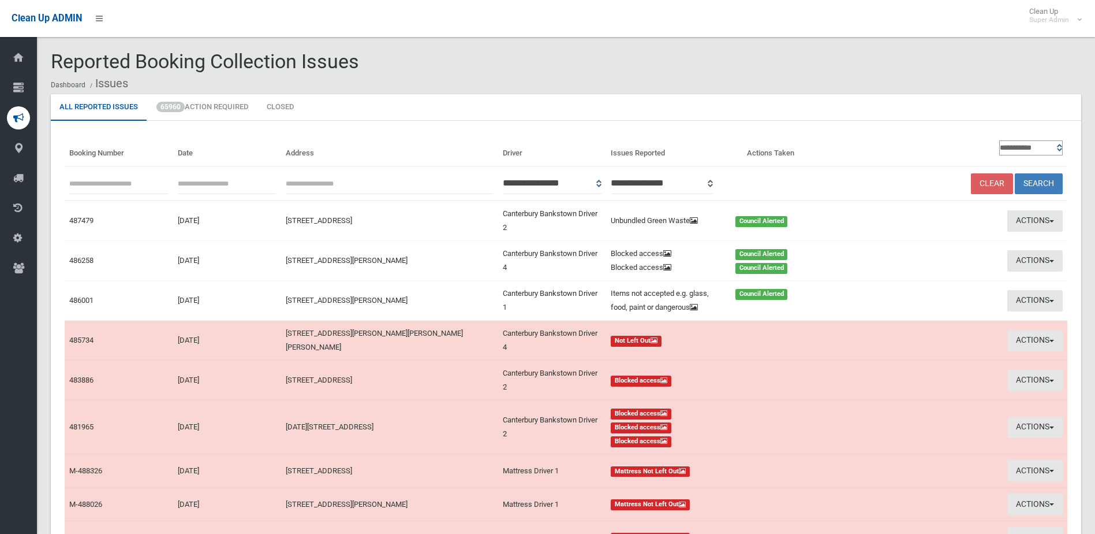
click at [126, 185] on input "text" at bounding box center [118, 183] width 99 height 21
type input "******"
click at [1036, 181] on button "Search" at bounding box center [1039, 183] width 48 height 21
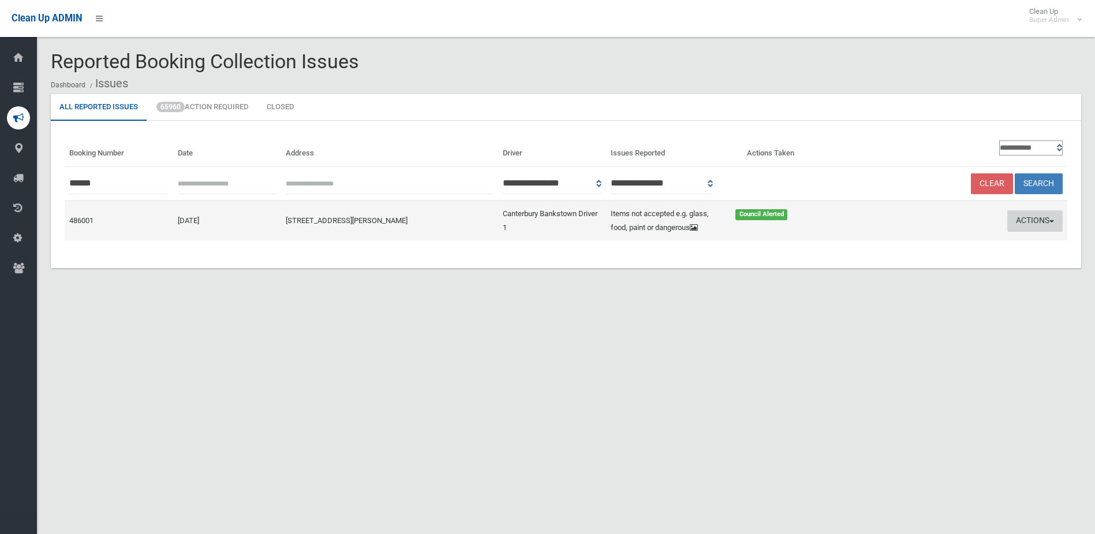
click at [1034, 222] on button "Actions" at bounding box center [1035, 220] width 55 height 21
click at [901, 262] on link "Edit Actions Taken" at bounding box center [924, 265] width 137 height 20
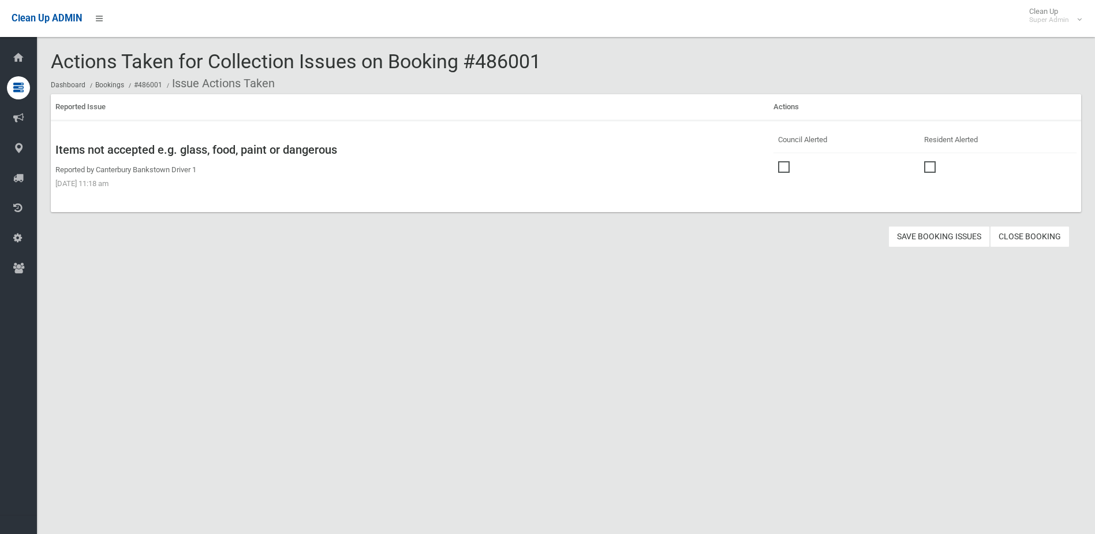
click at [1027, 233] on link "Close Booking" at bounding box center [1030, 236] width 80 height 21
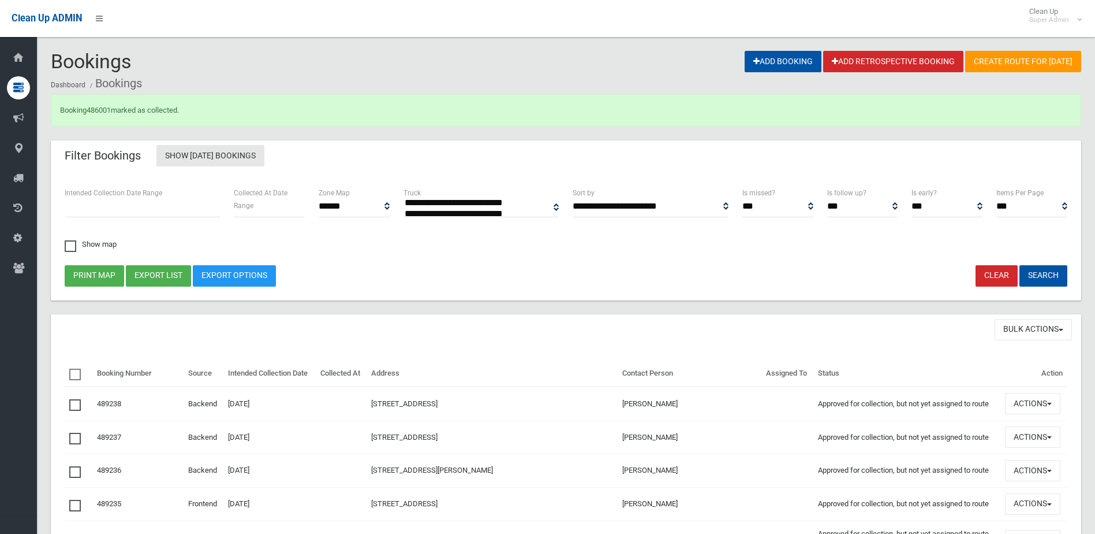
select select
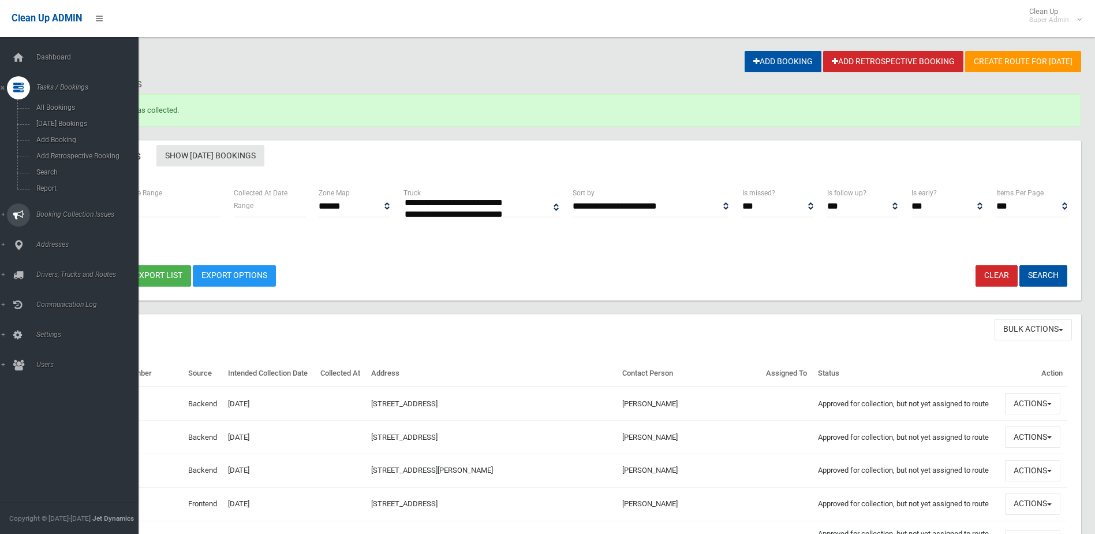
click at [72, 211] on span "Booking Collection Issues" at bounding box center [90, 214] width 114 height 8
click at [75, 139] on span "All Reported Issues" at bounding box center [85, 137] width 105 height 8
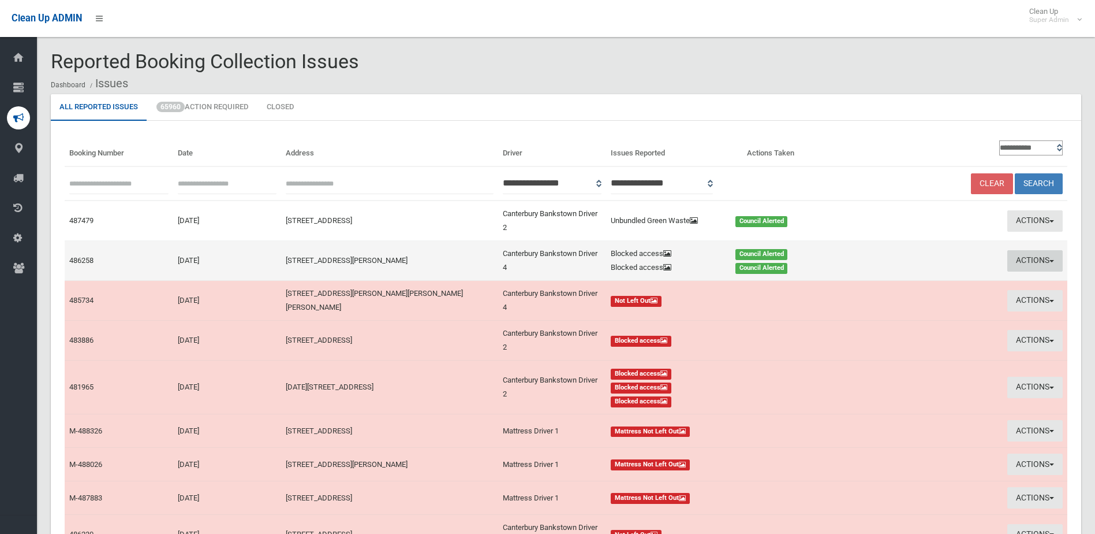
click at [1035, 255] on button "Actions" at bounding box center [1035, 260] width 55 height 21
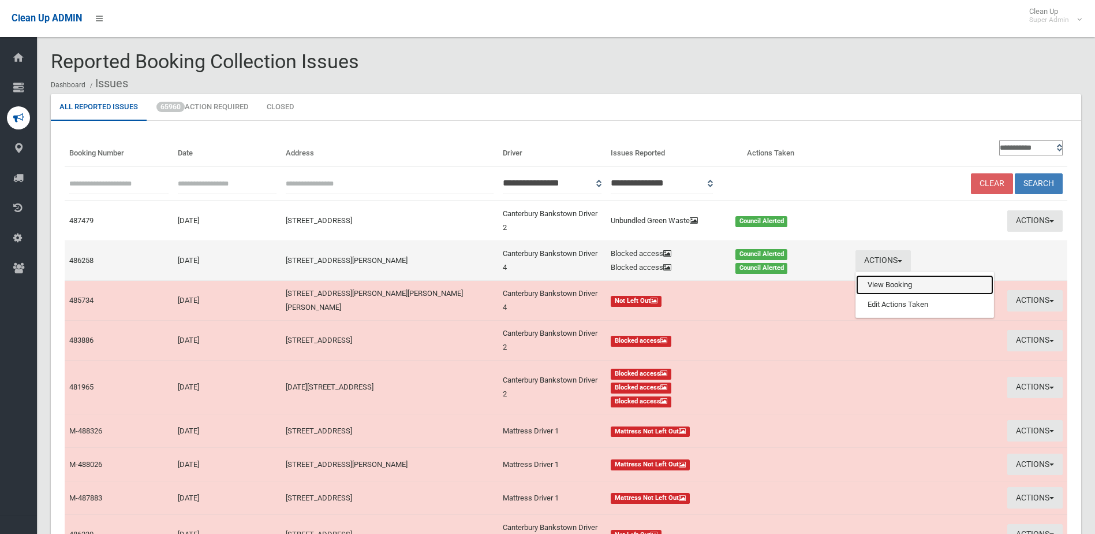
click at [916, 289] on link "View Booking" at bounding box center [924, 285] width 137 height 20
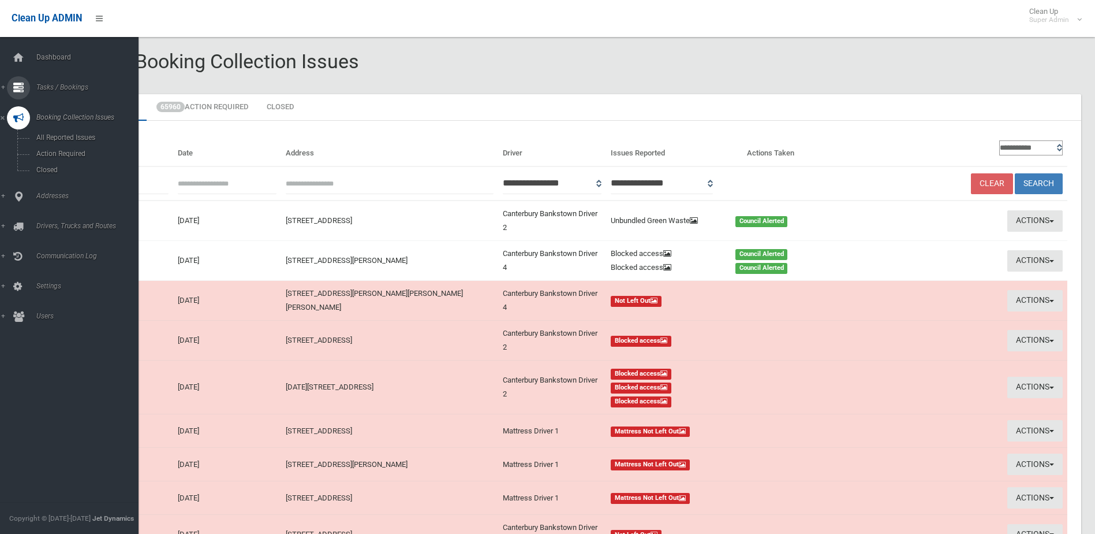
click at [58, 87] on span "Tasks / Bookings" at bounding box center [90, 87] width 114 height 8
click at [53, 173] on span "Search" at bounding box center [85, 172] width 105 height 8
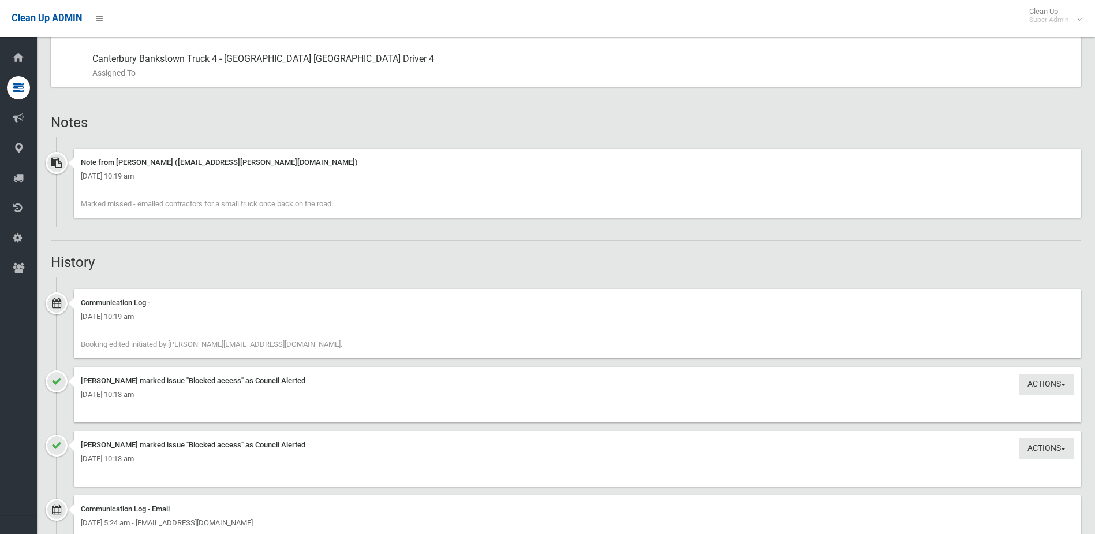
scroll to position [693, 0]
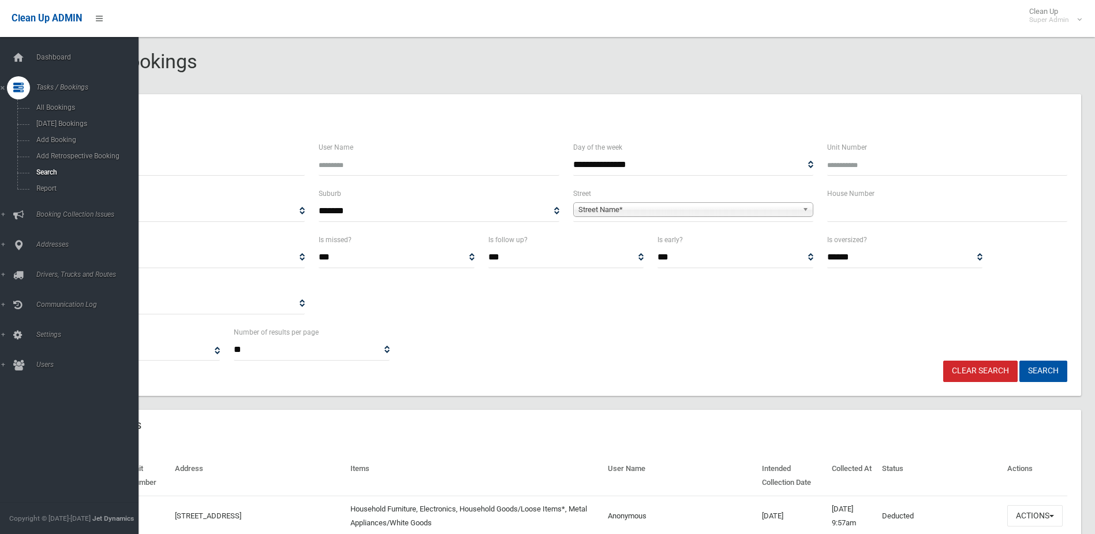
select select
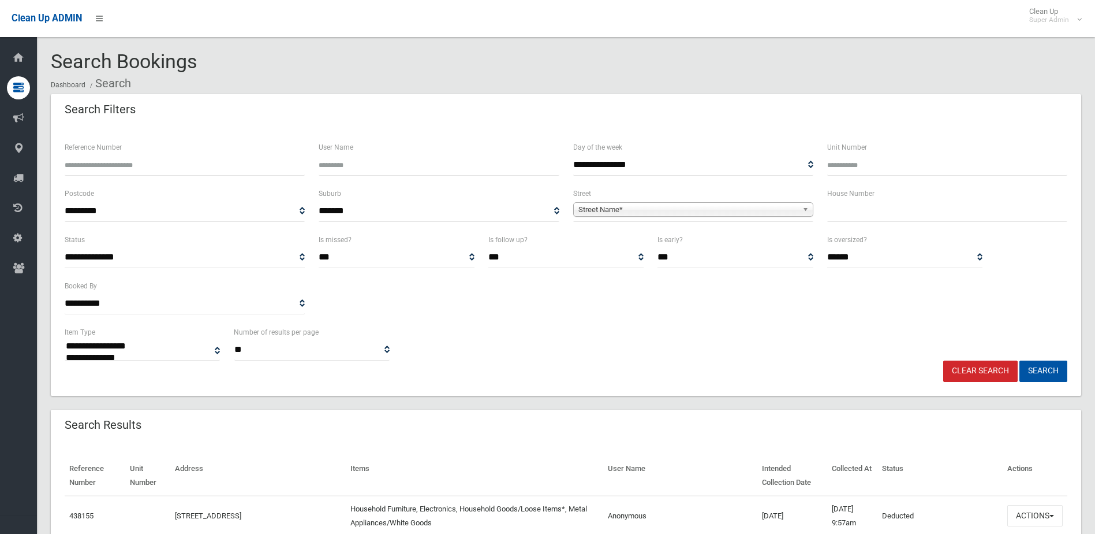
drag, startPoint x: 149, startPoint y: 160, endPoint x: 145, endPoint y: 167, distance: 8.0
click at [149, 161] on input "Reference Number" at bounding box center [185, 164] width 240 height 21
type input "******"
click at [1020, 360] on button "Search" at bounding box center [1044, 370] width 48 height 21
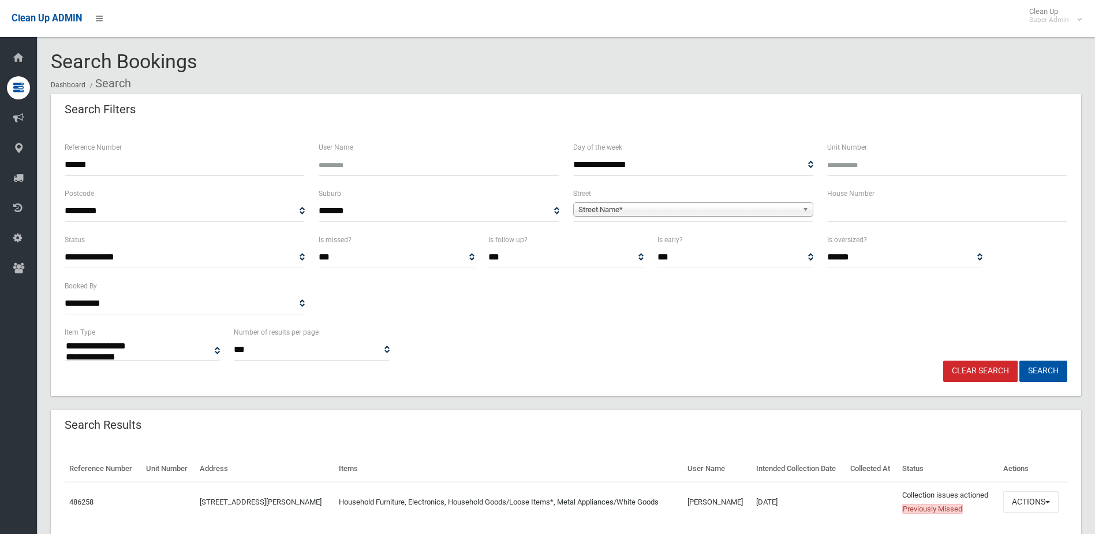
select select
click at [1028, 497] on button "Actions" at bounding box center [1031, 501] width 55 height 21
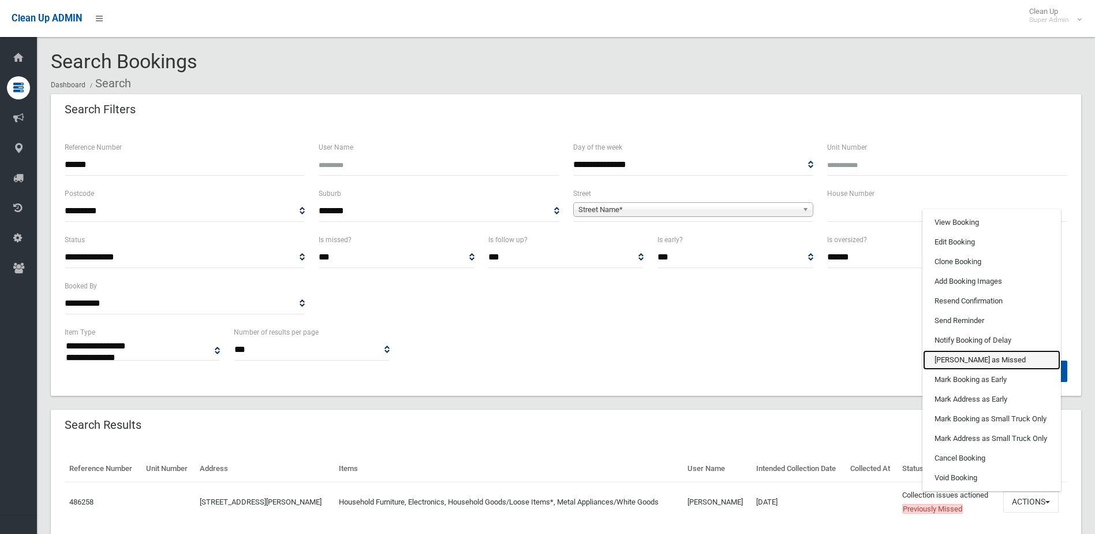
drag, startPoint x: 958, startPoint y: 357, endPoint x: 608, endPoint y: 30, distance: 479.2
click at [958, 357] on link "Mark as Missed" at bounding box center [991, 360] width 137 height 20
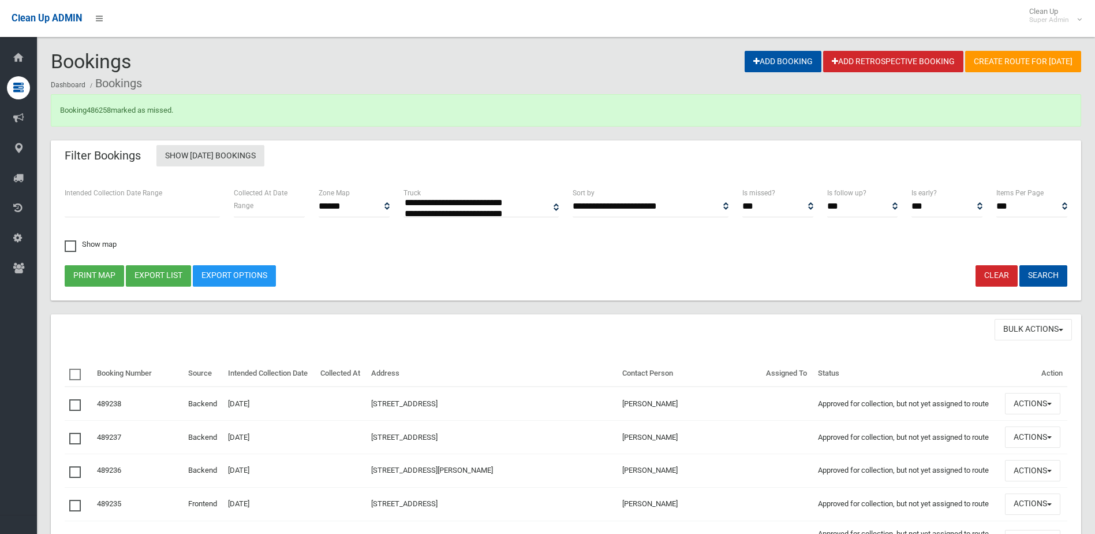
select select
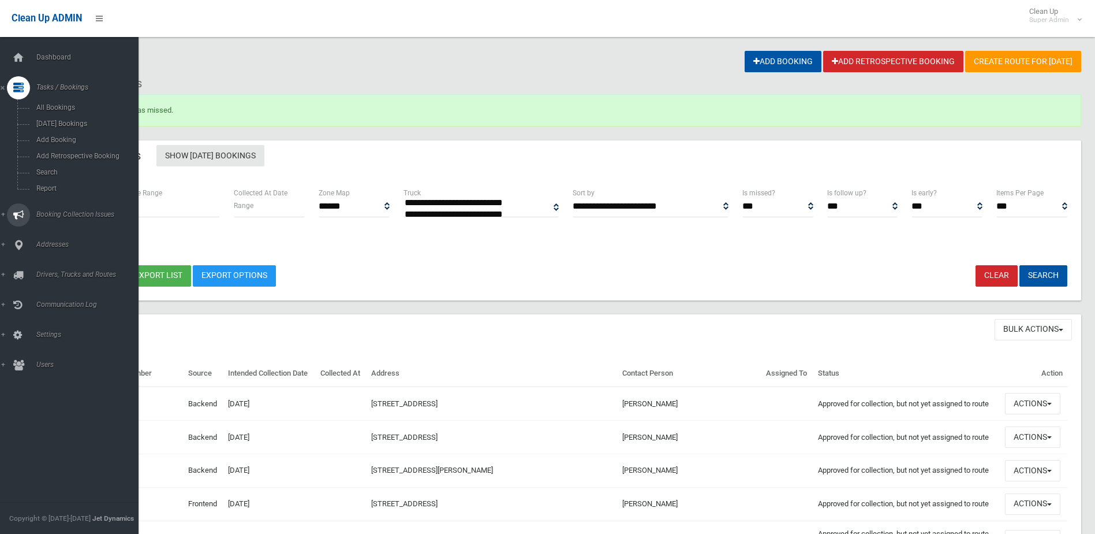
click at [62, 212] on span "Booking Collection Issues" at bounding box center [90, 214] width 114 height 8
click at [64, 138] on span "All Reported Issues" at bounding box center [85, 137] width 105 height 8
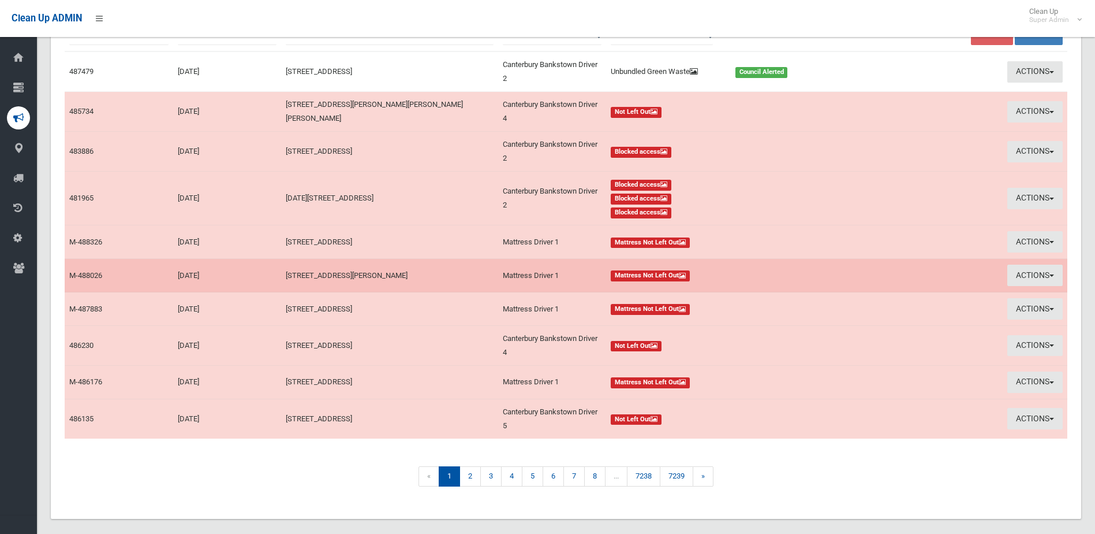
scroll to position [162, 0]
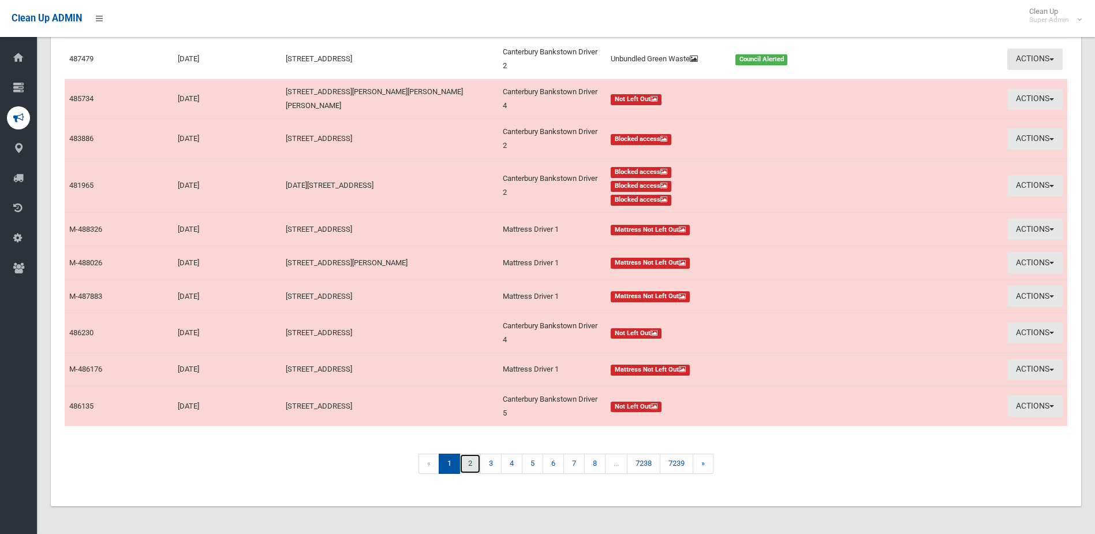
click at [469, 464] on link "2" at bounding box center [470, 463] width 21 height 20
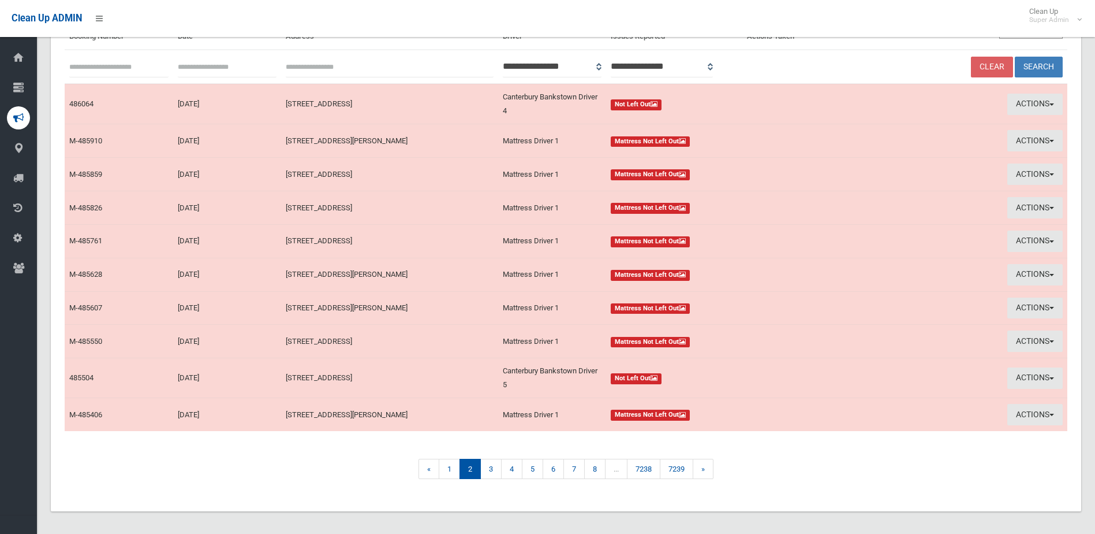
scroll to position [122, 0]
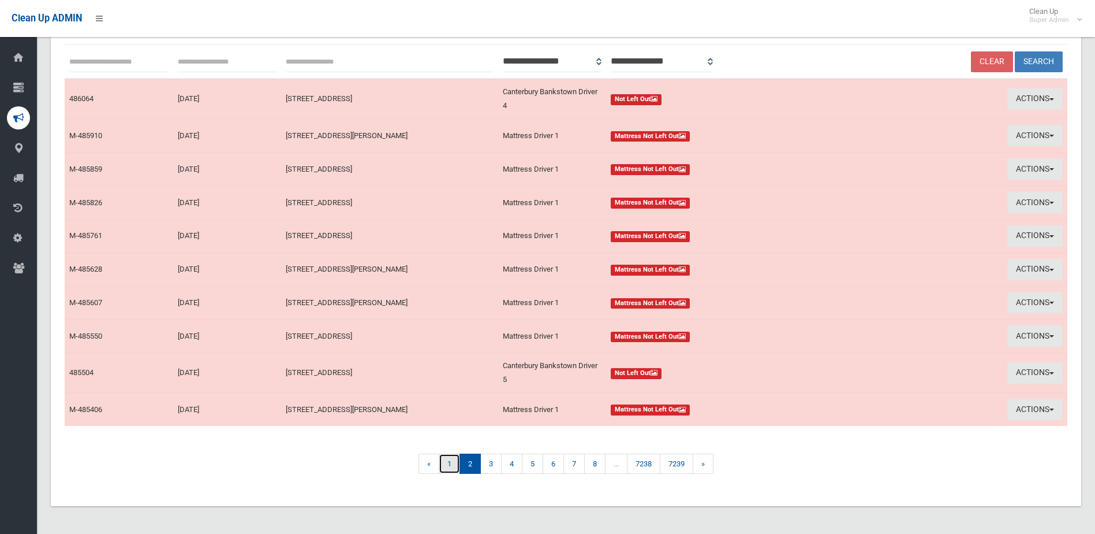
click at [447, 464] on link "1" at bounding box center [449, 463] width 21 height 20
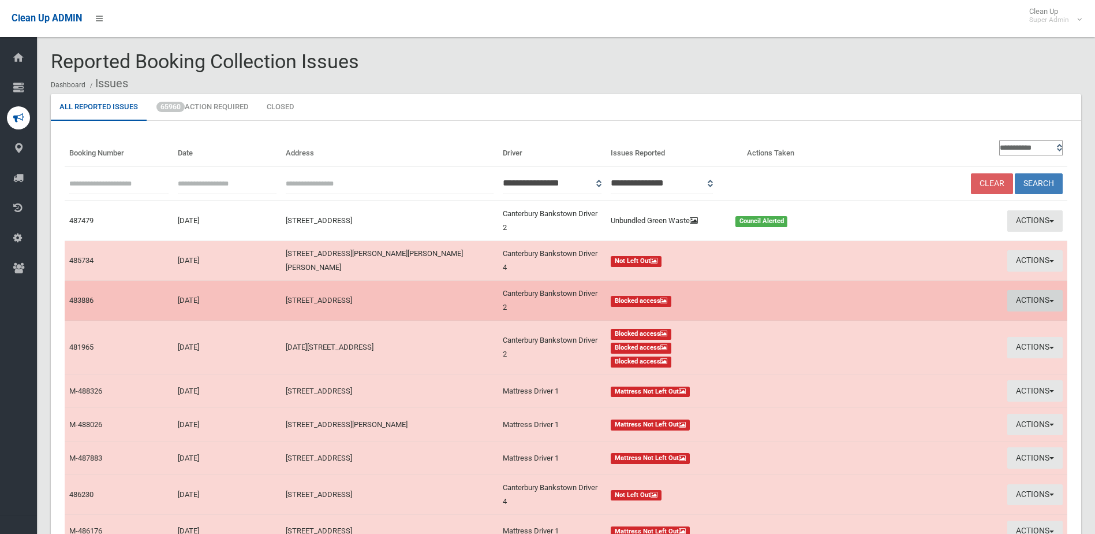
click at [1034, 297] on button "Actions" at bounding box center [1035, 300] width 55 height 21
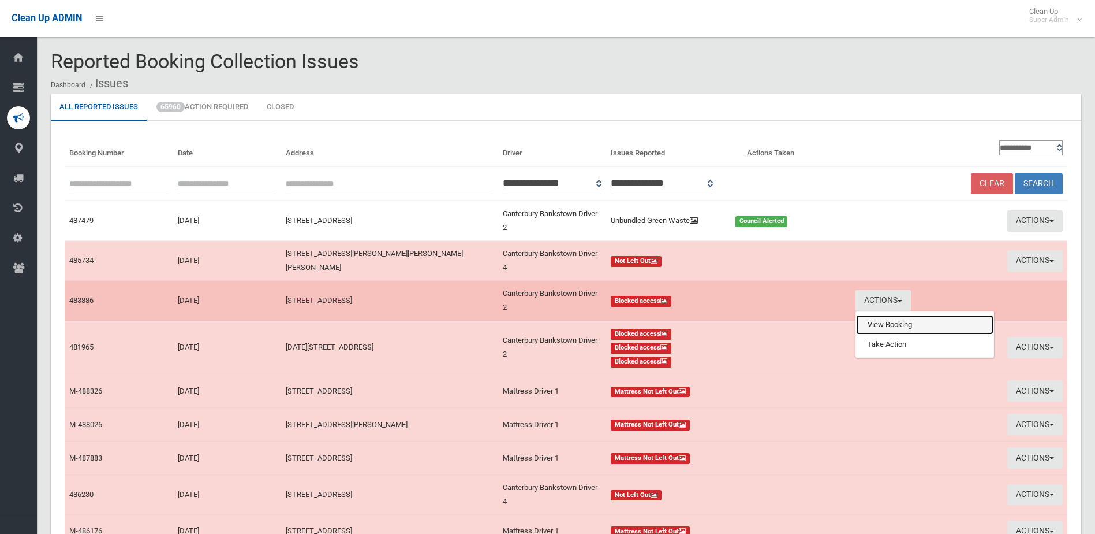
click at [881, 327] on link "View Booking" at bounding box center [924, 325] width 137 height 20
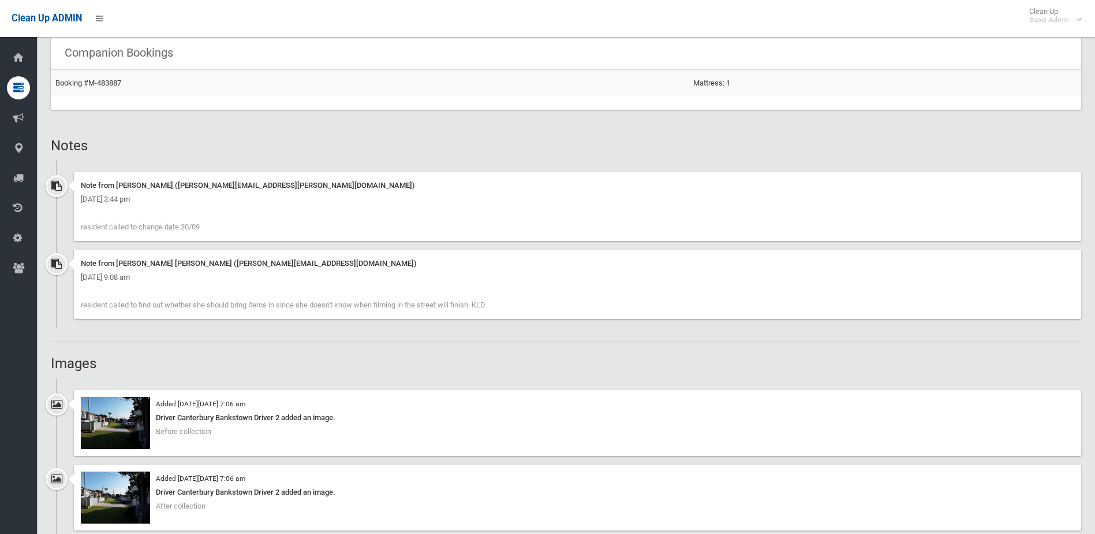
scroll to position [808, 0]
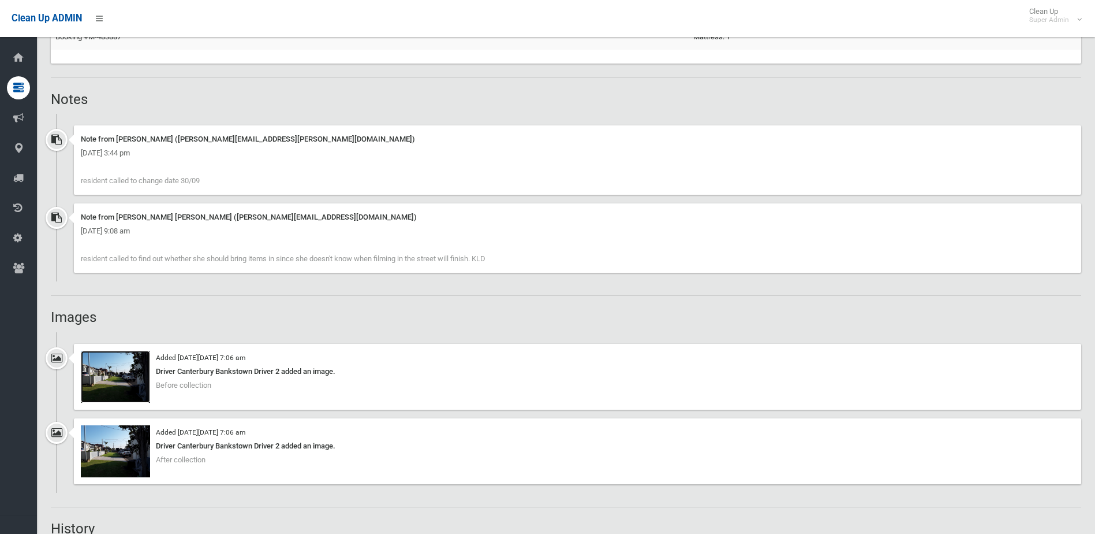
click at [123, 372] on img at bounding box center [115, 376] width 69 height 52
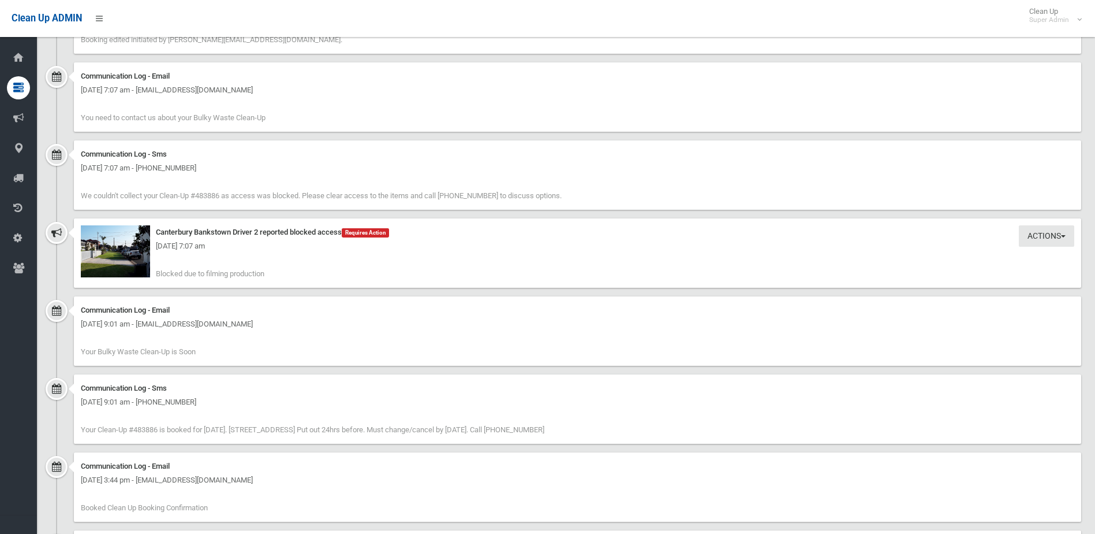
scroll to position [1386, 0]
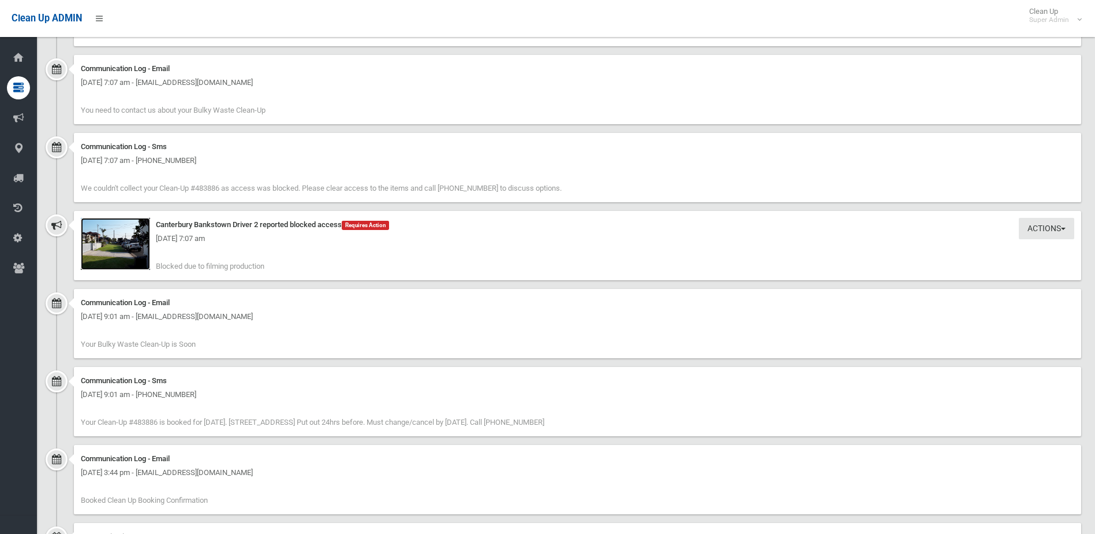
click at [107, 252] on img at bounding box center [115, 244] width 69 height 52
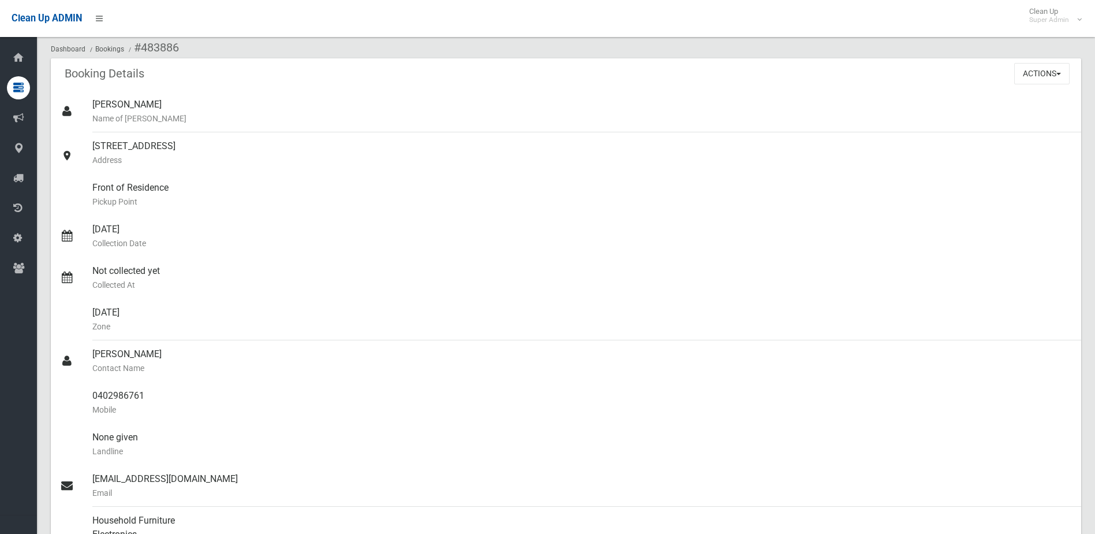
scroll to position [0, 0]
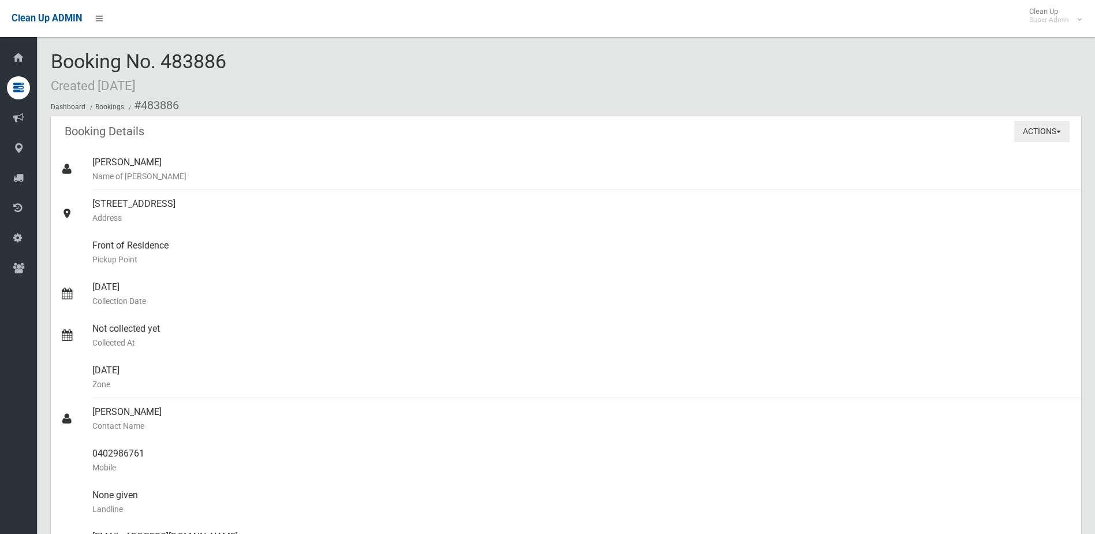
click at [1043, 129] on button "Actions" at bounding box center [1041, 131] width 55 height 21
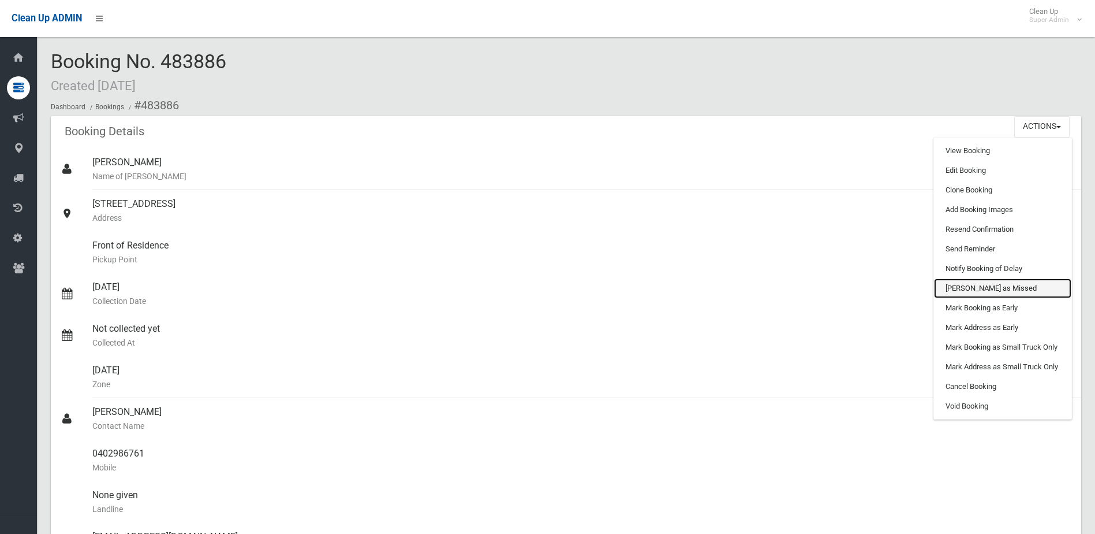
click at [975, 291] on link "[PERSON_NAME] as Missed" at bounding box center [1002, 288] width 137 height 20
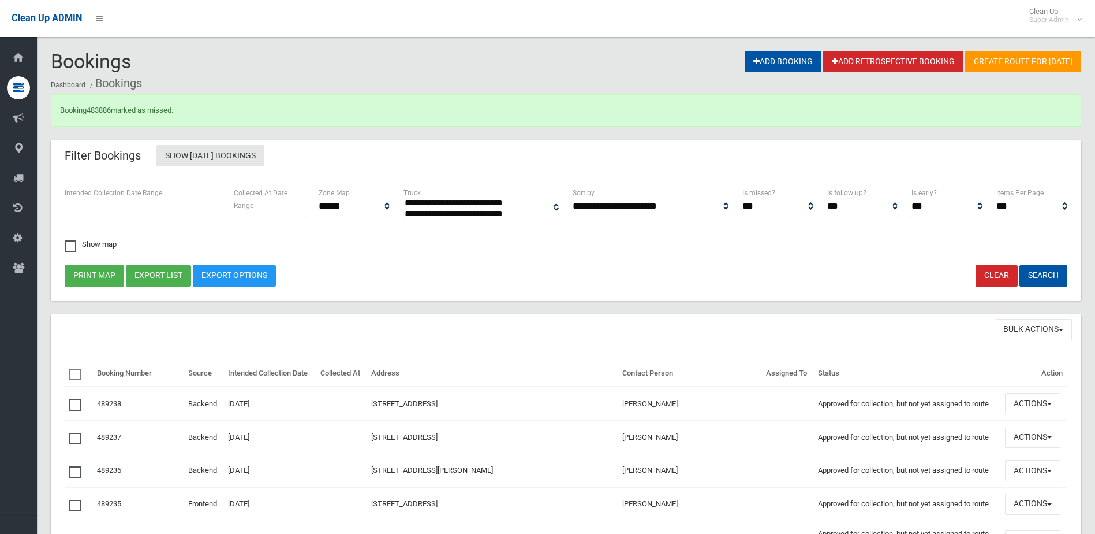
select select
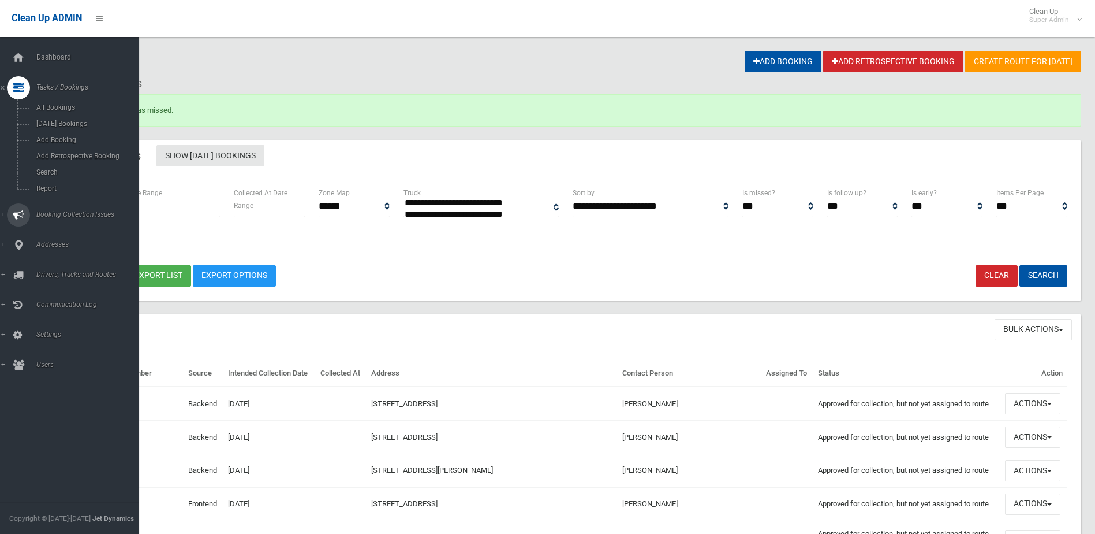
click at [63, 211] on span "Booking Collection Issues" at bounding box center [90, 214] width 114 height 8
click at [64, 139] on span "All Reported Issues" at bounding box center [85, 137] width 105 height 8
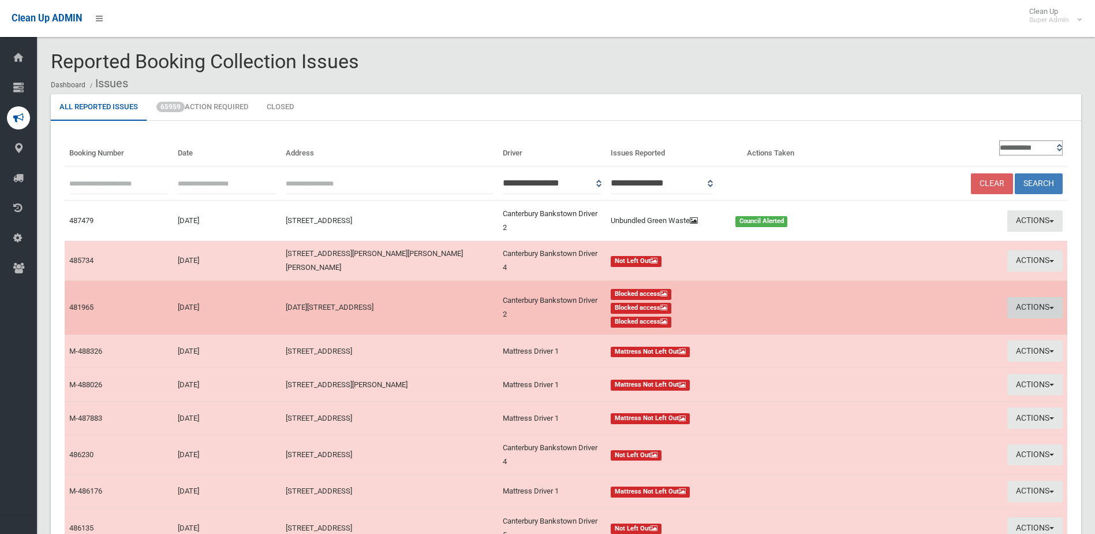
click at [1023, 304] on button "Actions" at bounding box center [1035, 307] width 55 height 21
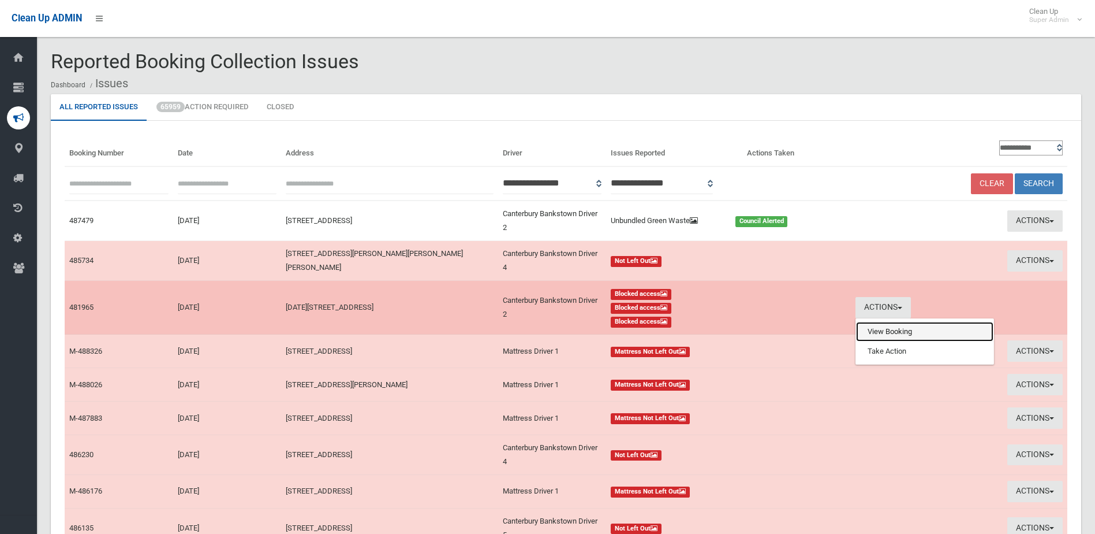
click at [910, 333] on link "View Booking" at bounding box center [924, 332] width 137 height 20
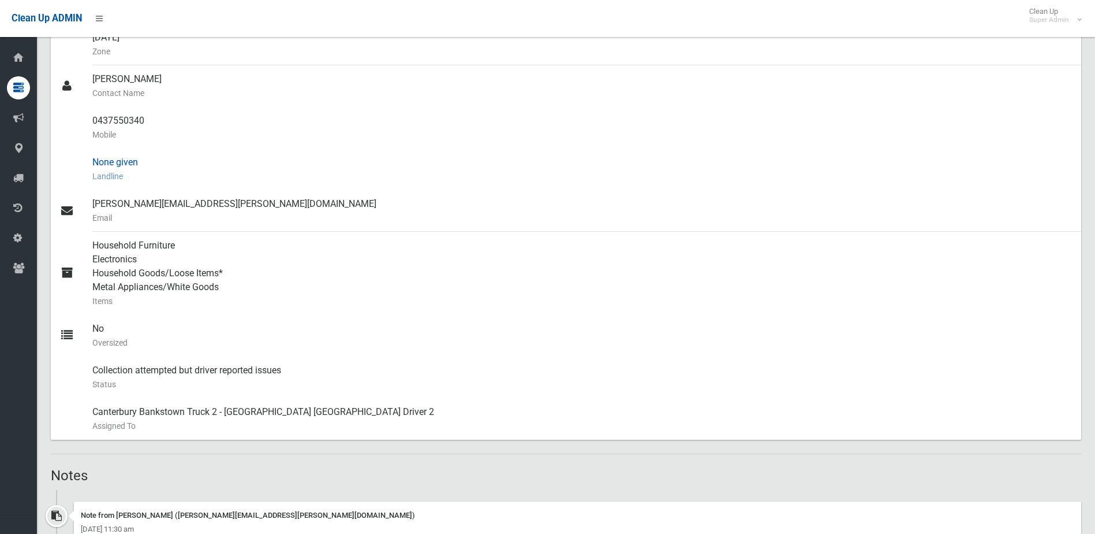
scroll to position [462, 0]
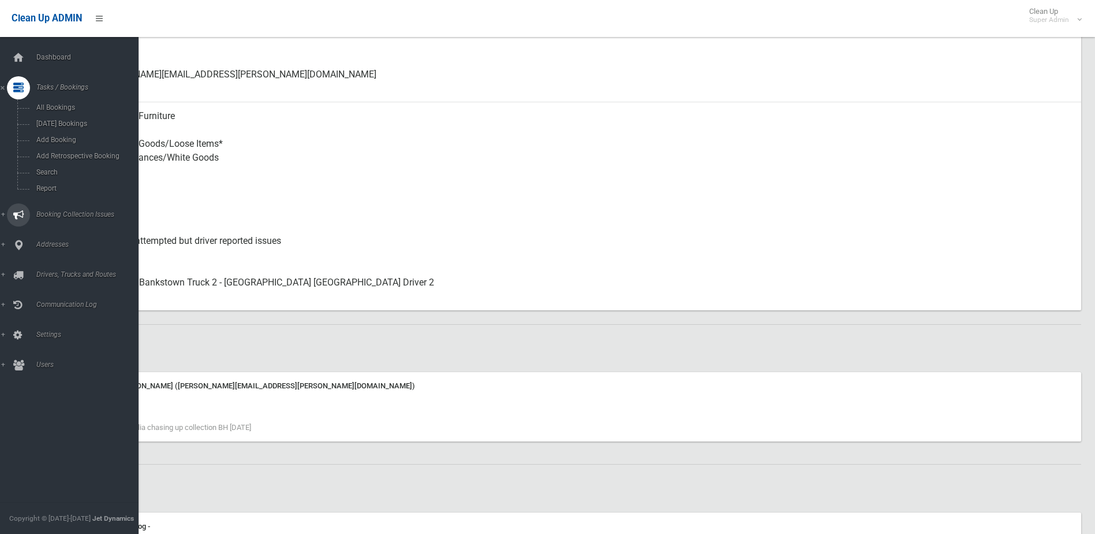
click at [42, 213] on span "Booking Collection Issues" at bounding box center [90, 214] width 114 height 8
click at [66, 135] on span "All Reported Issues" at bounding box center [85, 137] width 105 height 8
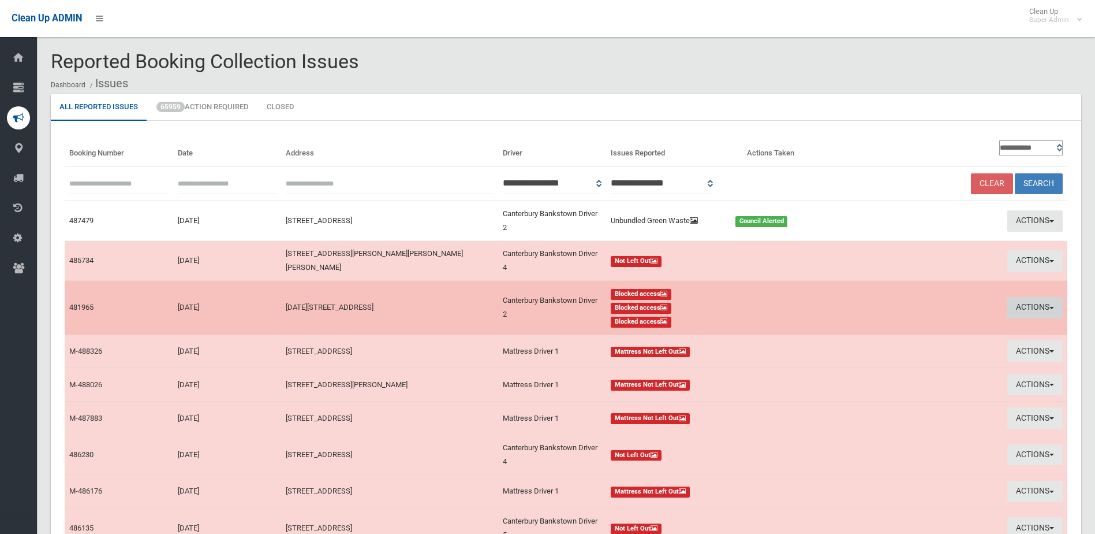
click at [1047, 305] on button "Actions" at bounding box center [1035, 307] width 55 height 21
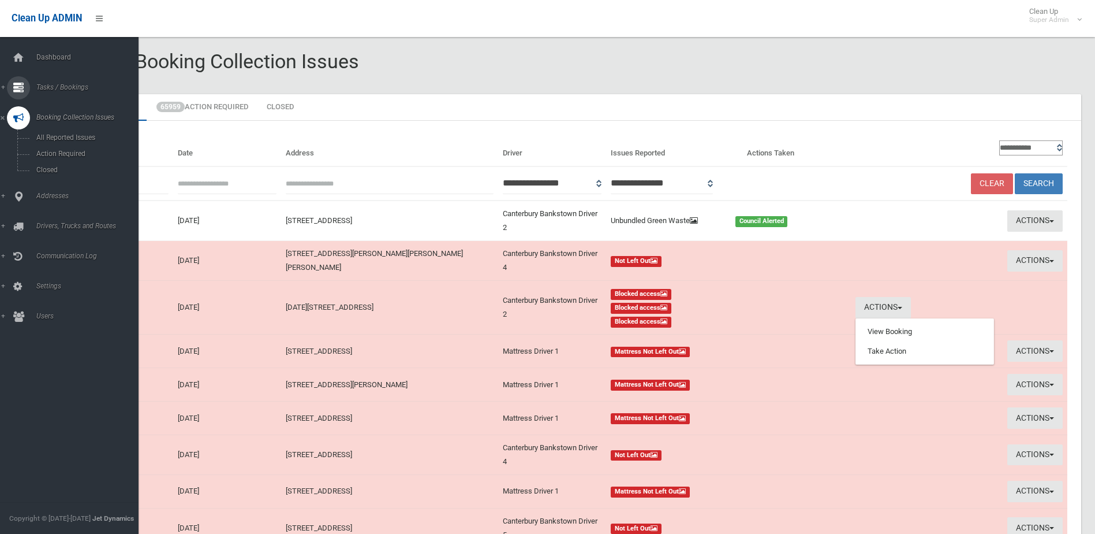
click at [51, 83] on link "Tasks / Bookings" at bounding box center [73, 87] width 147 height 23
click at [53, 174] on span "Search" at bounding box center [85, 172] width 105 height 8
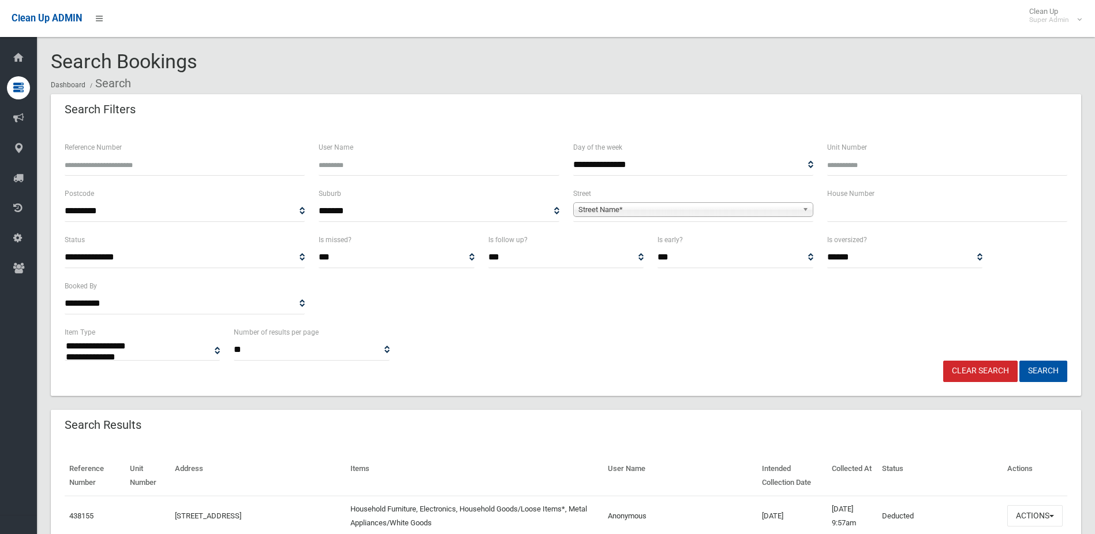
select select
click at [126, 159] on input "Reference Number" at bounding box center [185, 164] width 240 height 21
type input "******"
click at [1020, 360] on button "Search" at bounding box center [1044, 370] width 48 height 21
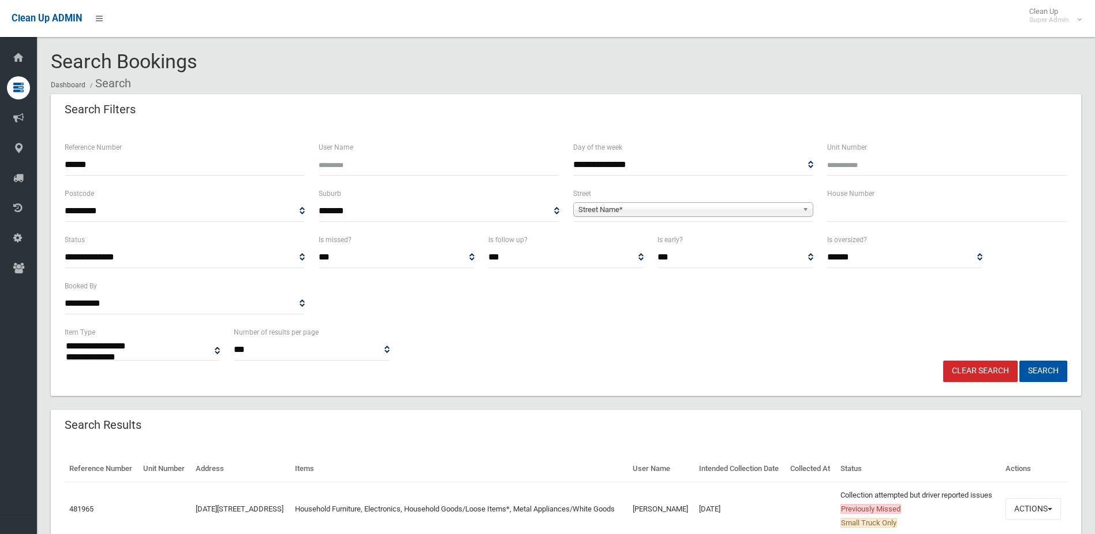
select select
click at [1028, 519] on button "Actions" at bounding box center [1033, 508] width 55 height 21
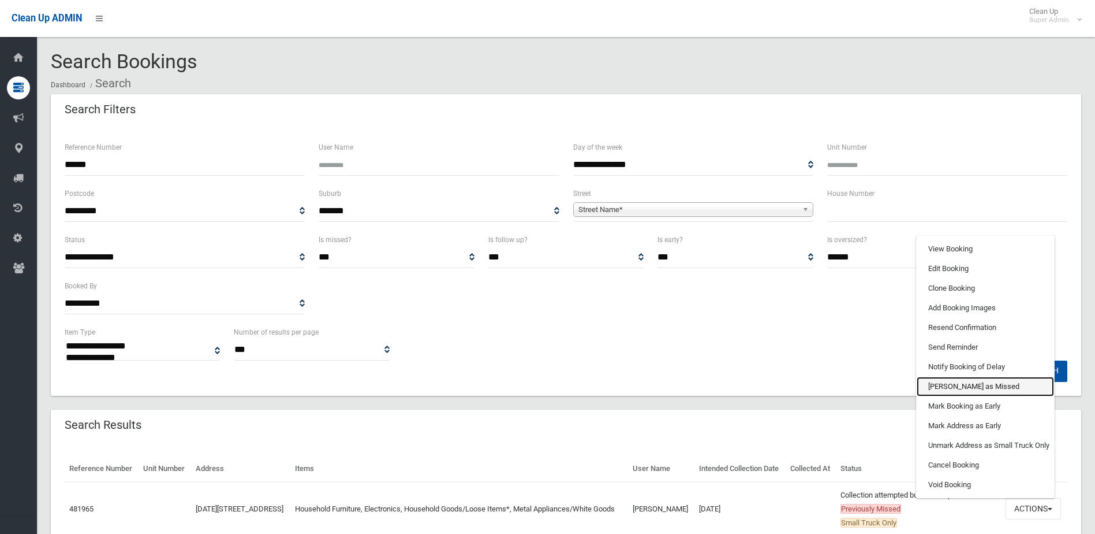
click at [942, 396] on link "[PERSON_NAME] as Missed" at bounding box center [985, 386] width 137 height 20
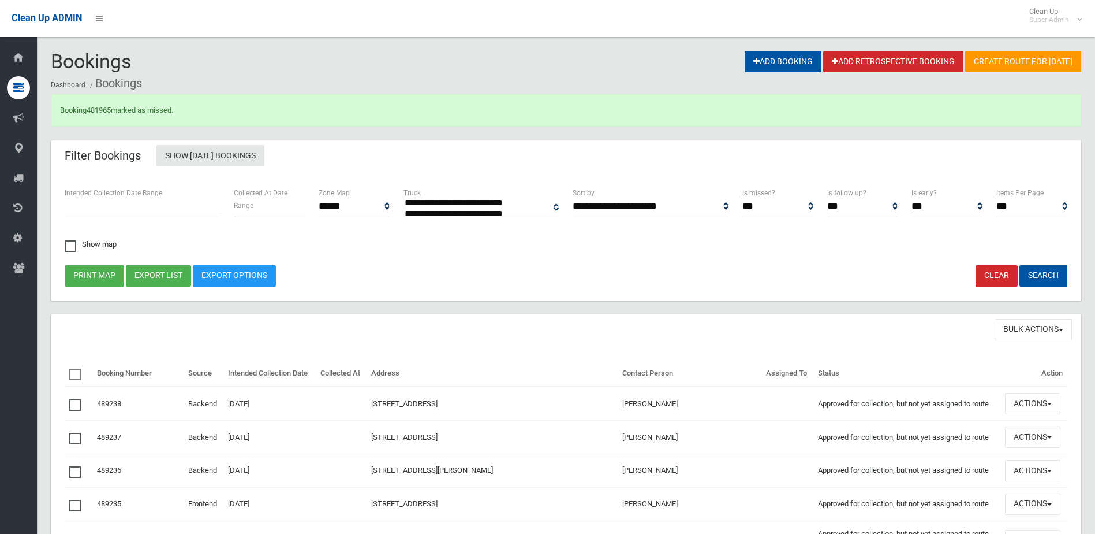
select select
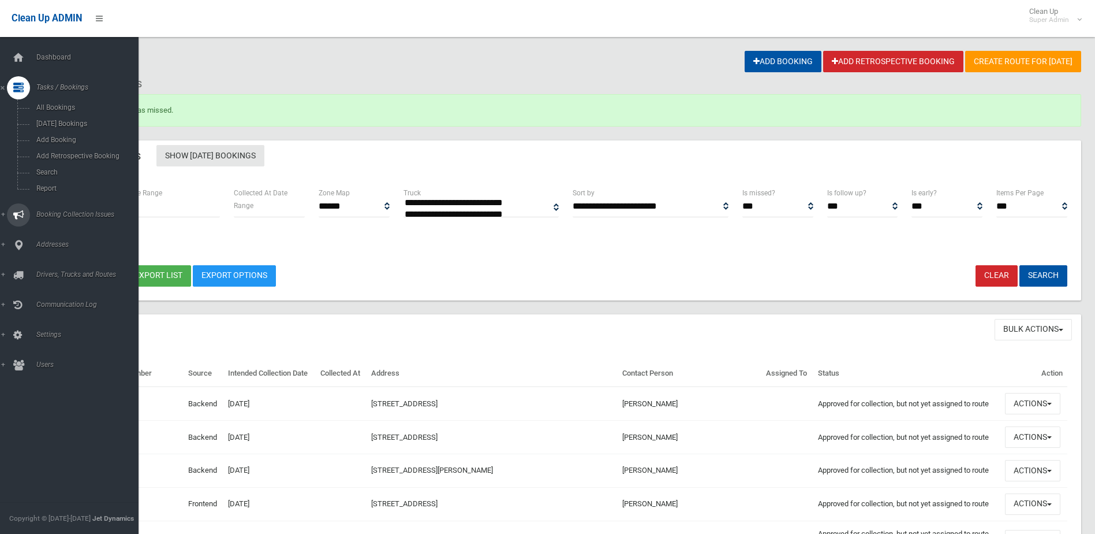
click at [78, 213] on span "Booking Collection Issues" at bounding box center [90, 214] width 114 height 8
click at [69, 135] on span "All Reported Issues" at bounding box center [85, 137] width 105 height 8
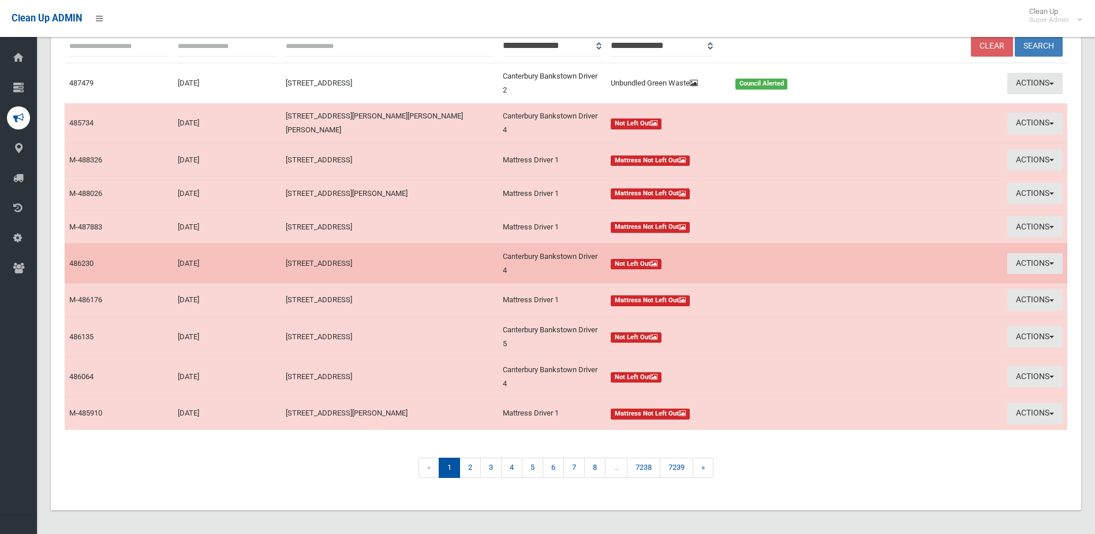
scroll to position [142, 0]
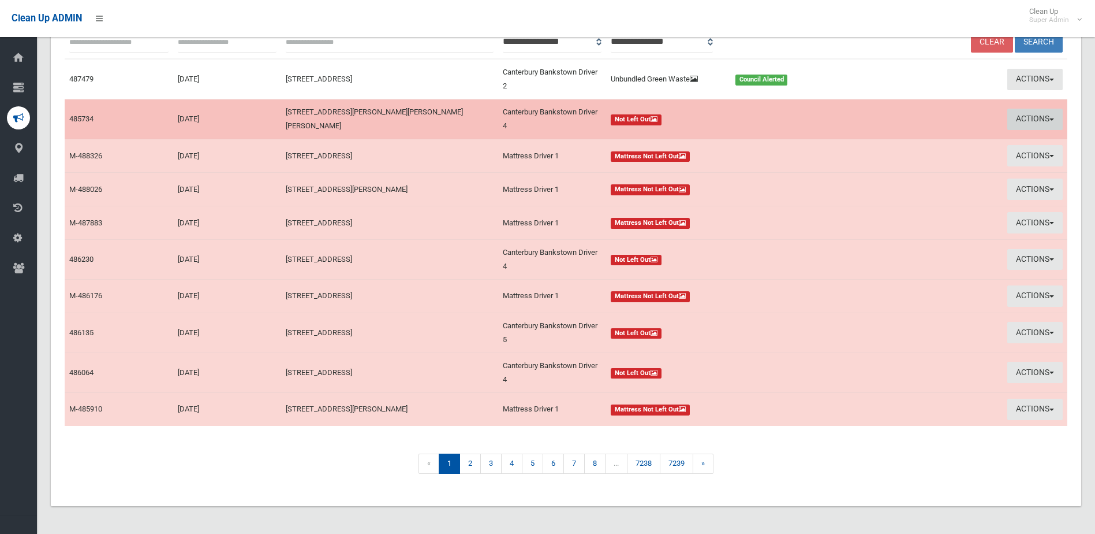
click at [1027, 115] on button "Actions" at bounding box center [1035, 119] width 55 height 21
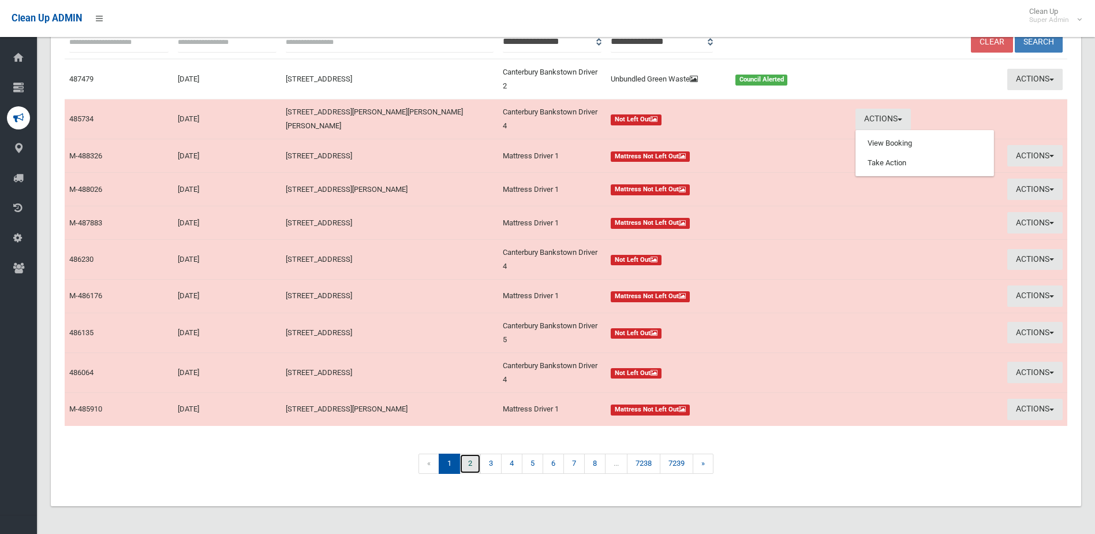
click at [472, 461] on link "2" at bounding box center [470, 463] width 21 height 20
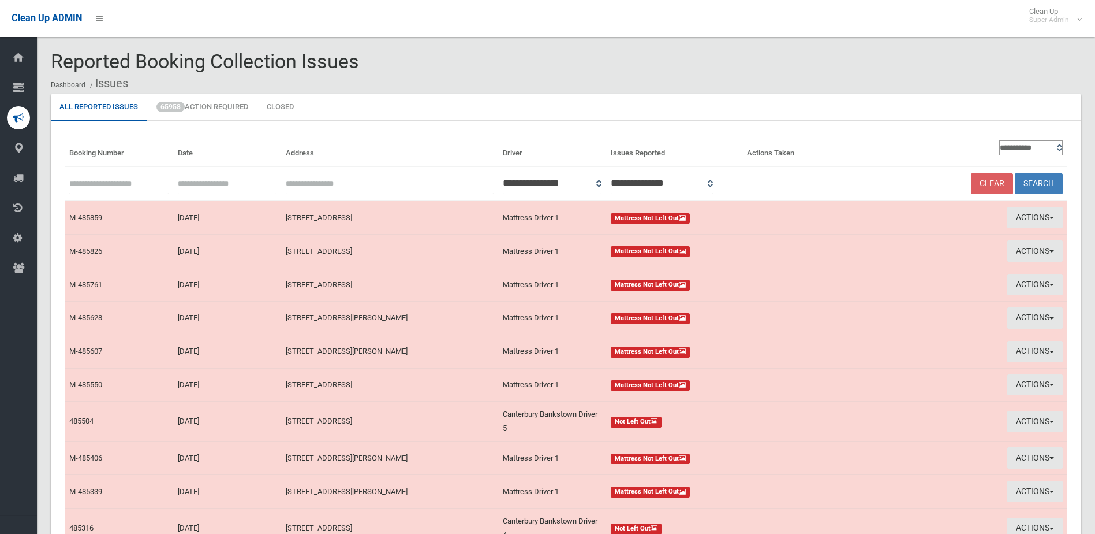
scroll to position [122, 0]
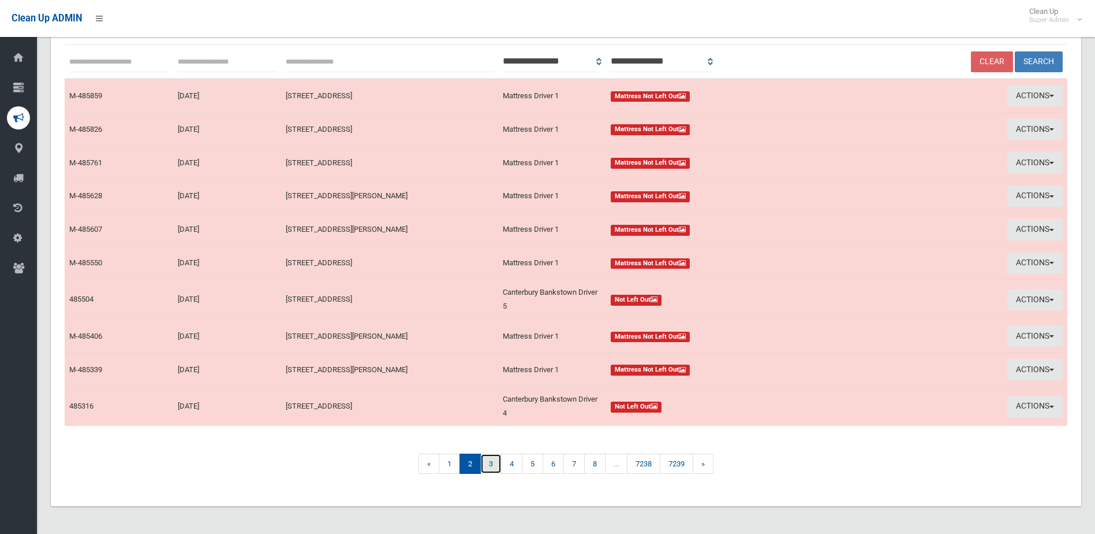
click at [491, 467] on link "3" at bounding box center [490, 463] width 21 height 20
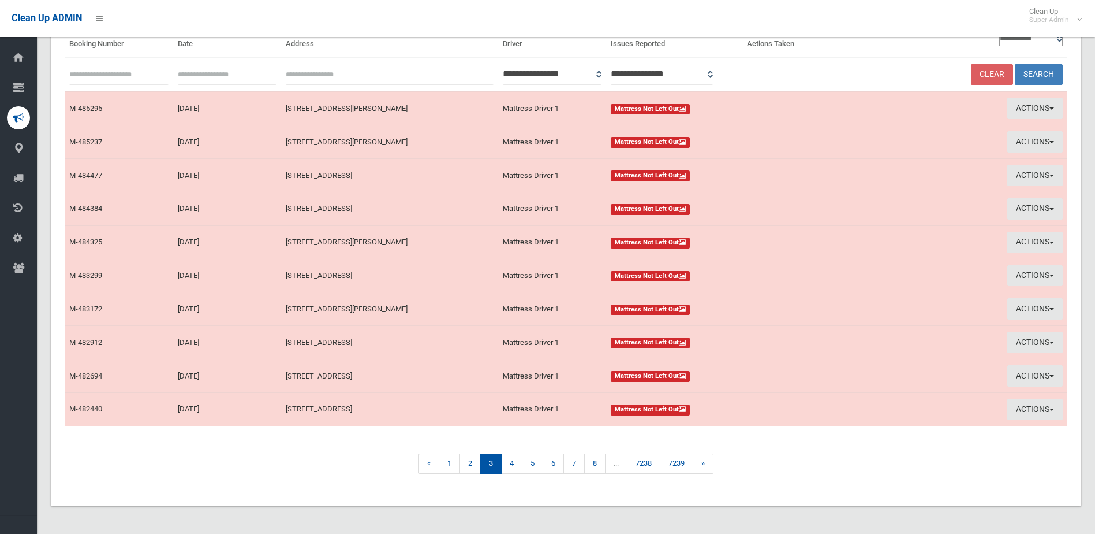
scroll to position [110, 0]
click at [512, 468] on link "4" at bounding box center [511, 463] width 21 height 20
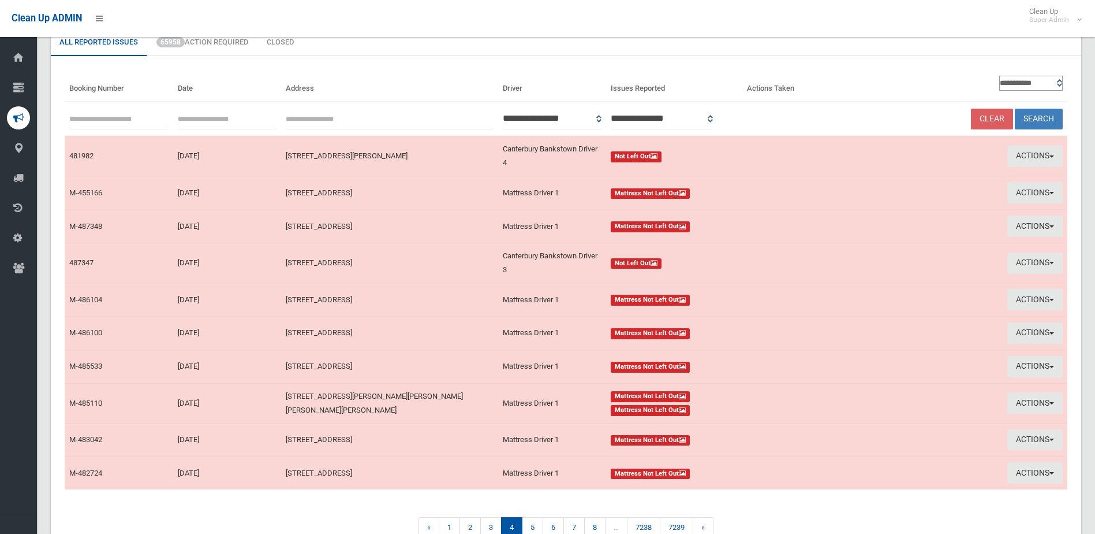
scroll to position [129, 0]
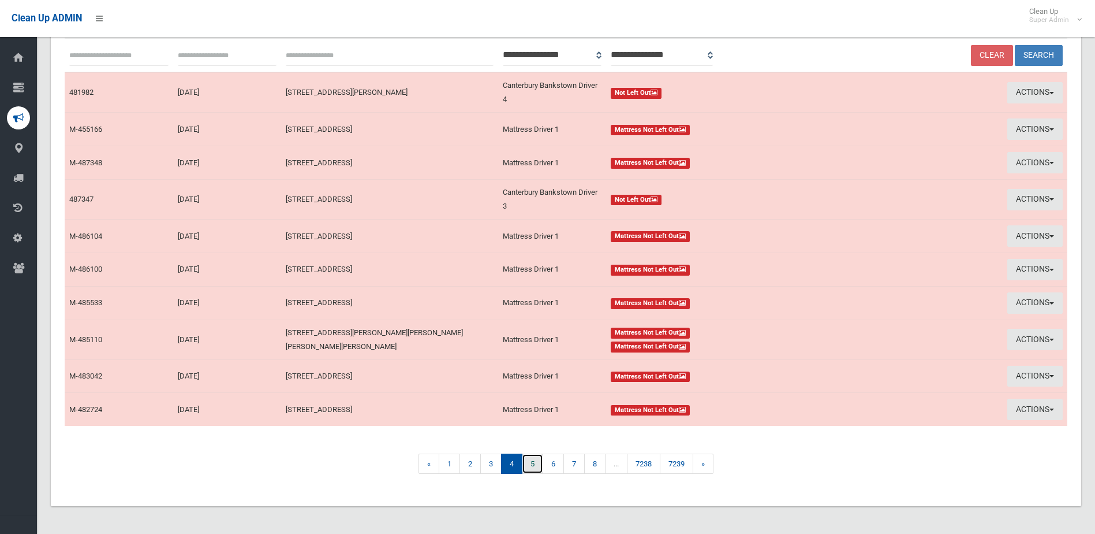
click at [532, 465] on link "5" at bounding box center [532, 463] width 21 height 20
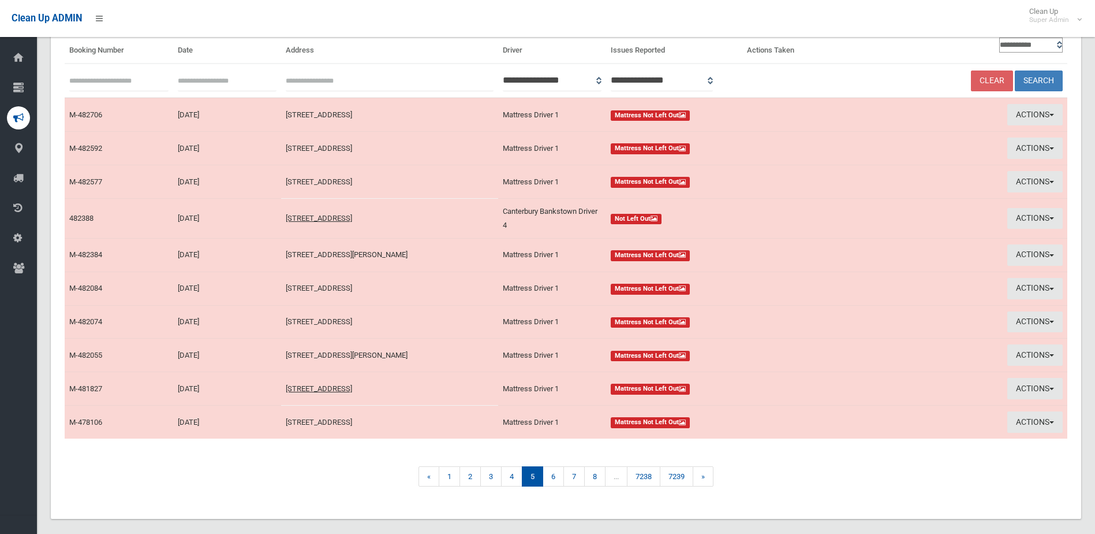
scroll to position [116, 0]
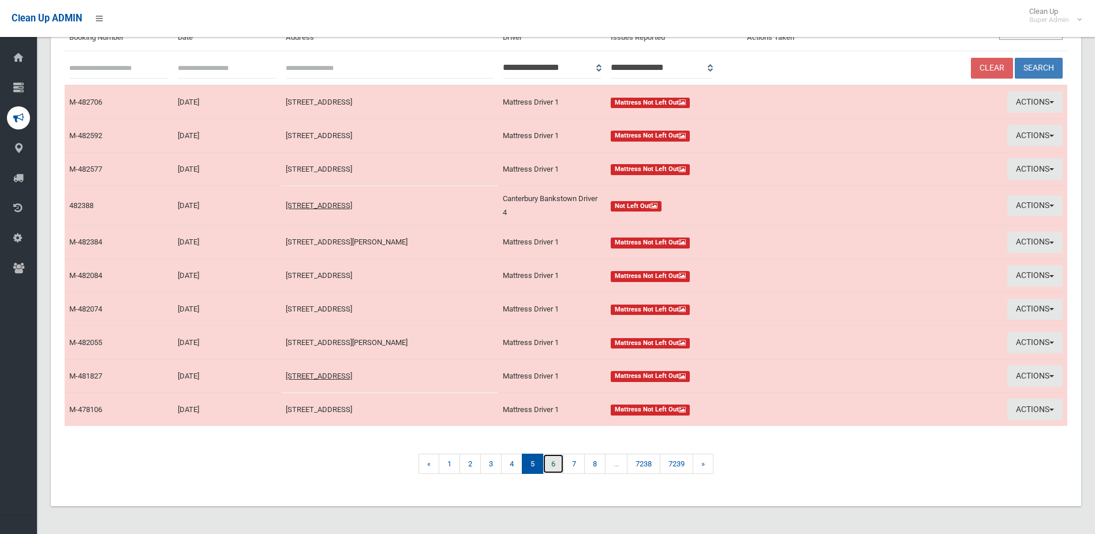
click at [557, 467] on link "6" at bounding box center [553, 463] width 21 height 20
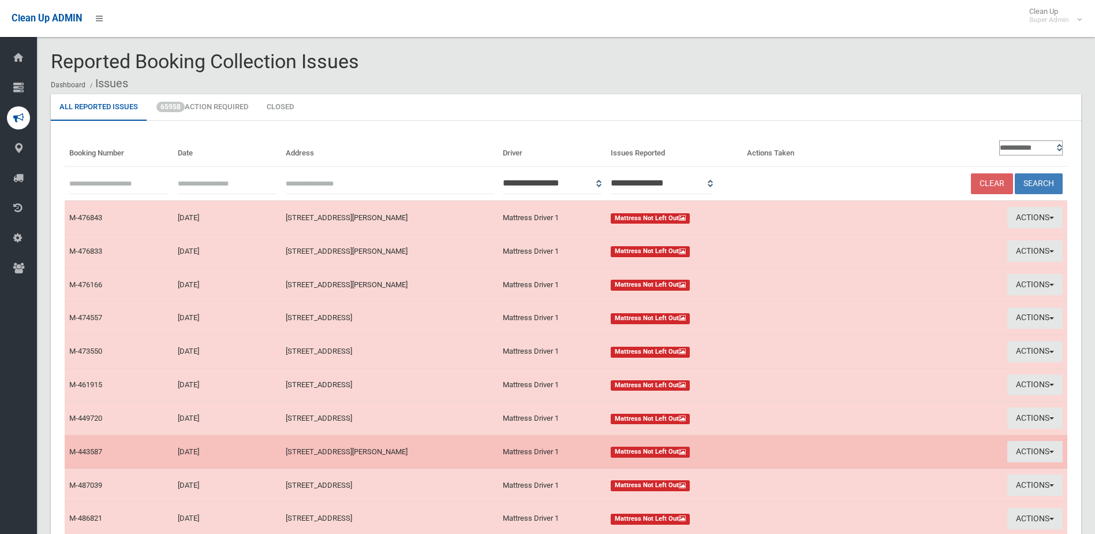
scroll to position [110, 0]
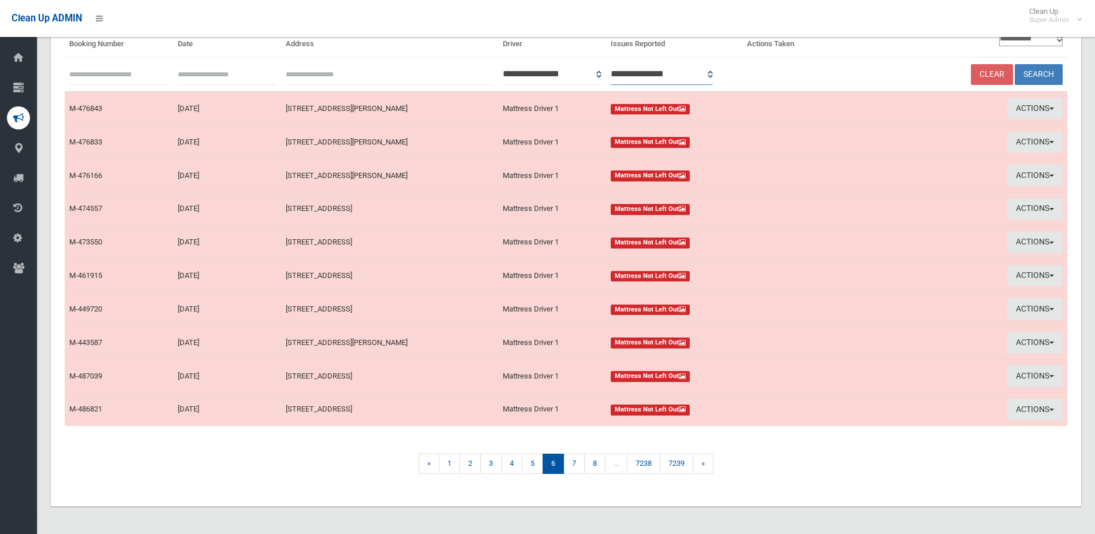
click at [713, 73] on select "**********" at bounding box center [662, 74] width 102 height 21
select select "*"
click at [626, 64] on select "**********" at bounding box center [662, 74] width 102 height 21
click at [1045, 69] on button "Search" at bounding box center [1039, 74] width 48 height 21
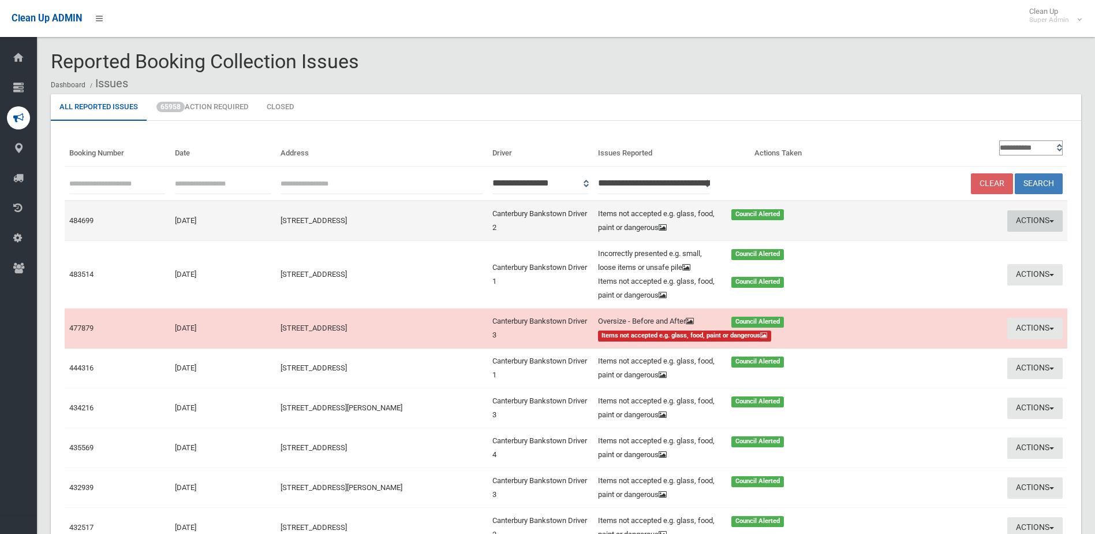
click at [1026, 219] on button "Actions" at bounding box center [1035, 220] width 55 height 21
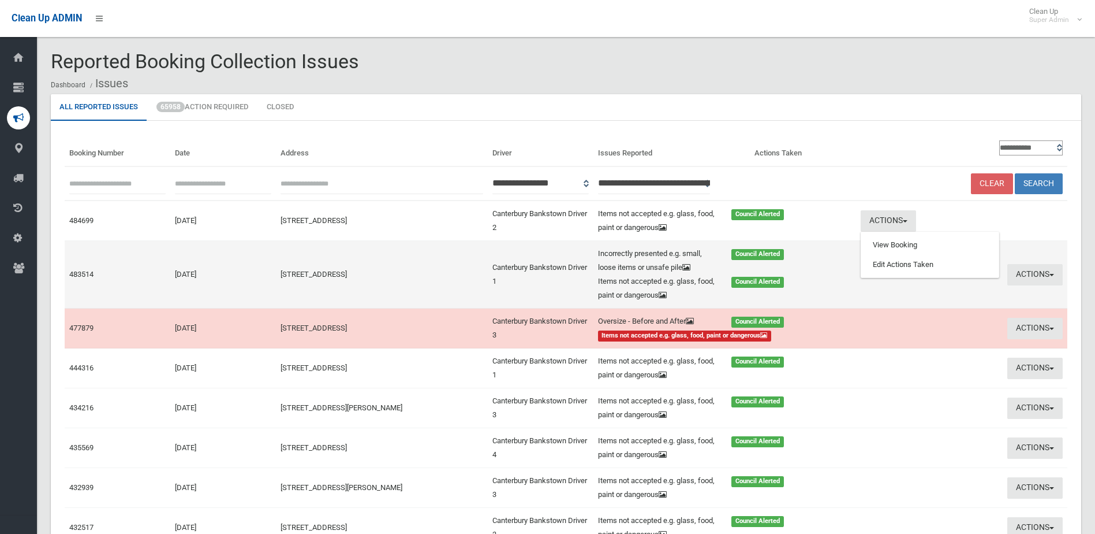
click at [856, 244] on td "Actions View Booking Edit Actions Taken" at bounding box center [961, 275] width 211 height 68
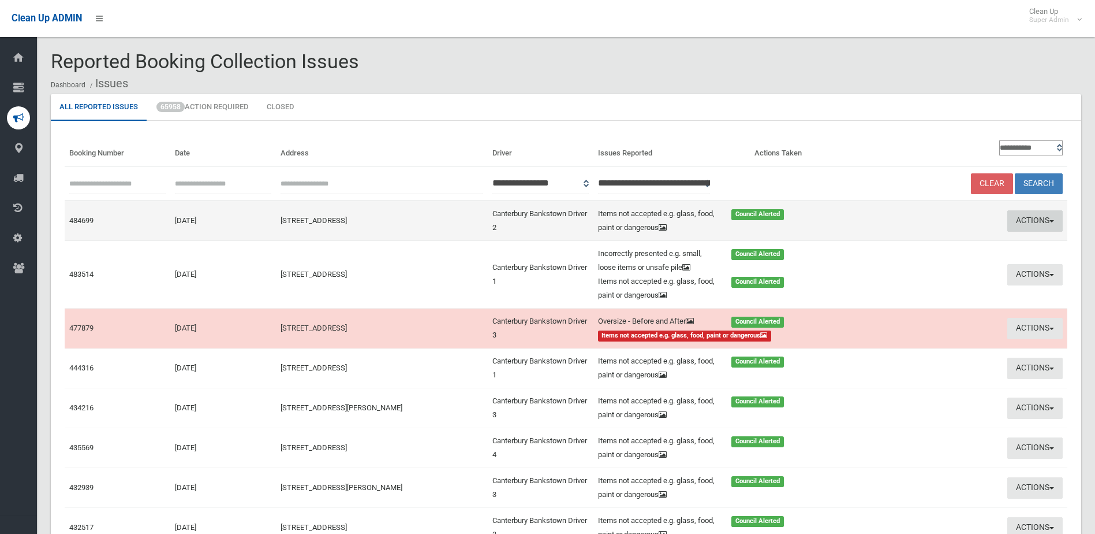
click at [1047, 219] on button "Actions" at bounding box center [1035, 220] width 55 height 21
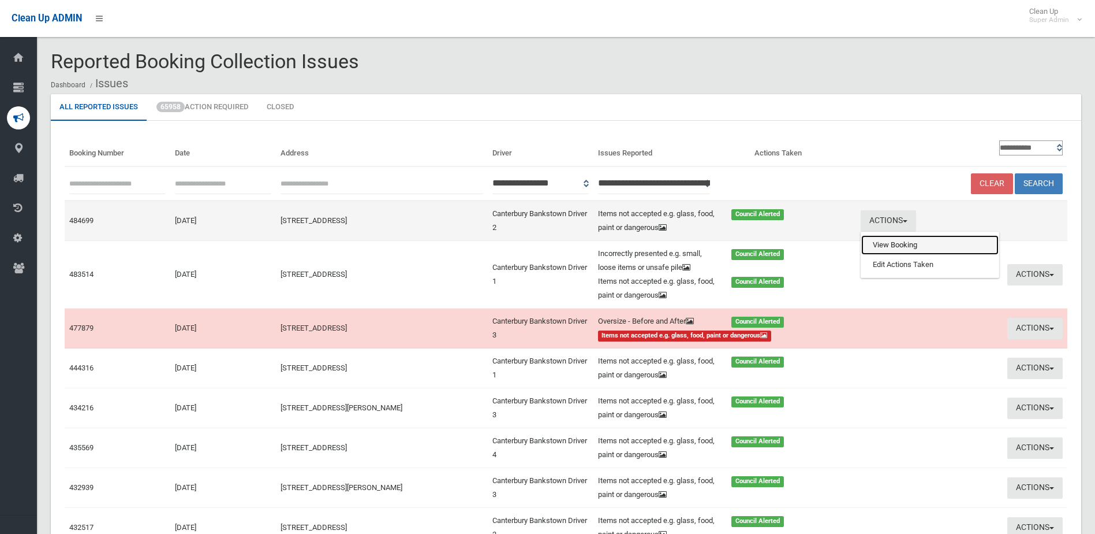
click at [897, 241] on link "View Booking" at bounding box center [929, 245] width 137 height 20
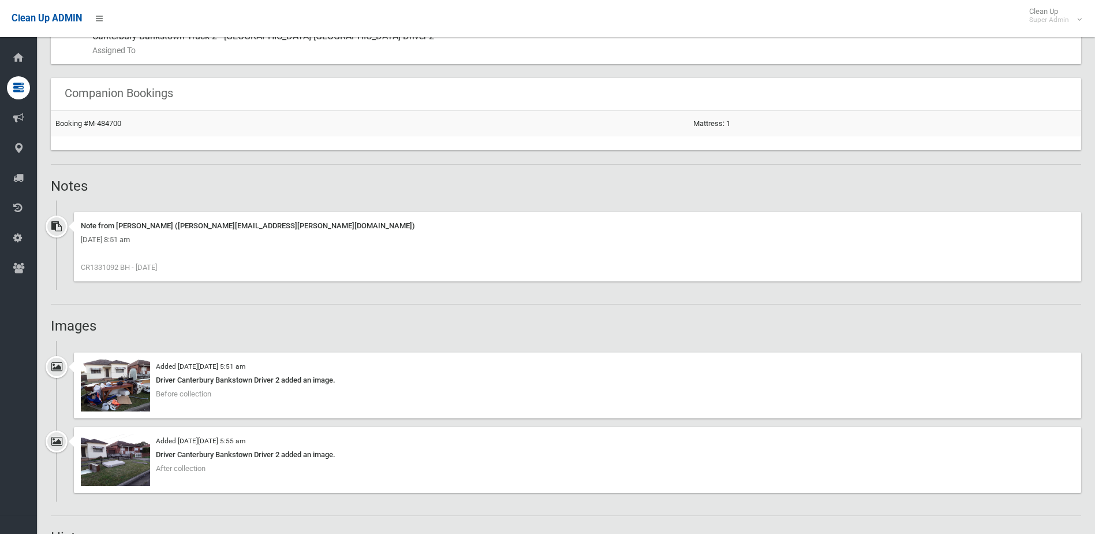
scroll to position [751, 0]
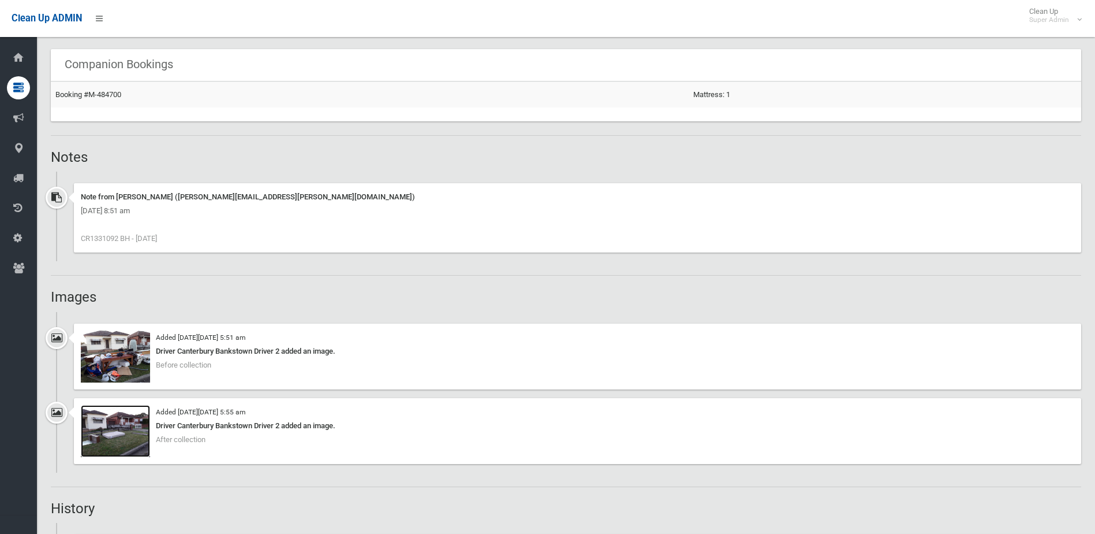
click at [116, 436] on img at bounding box center [115, 431] width 69 height 52
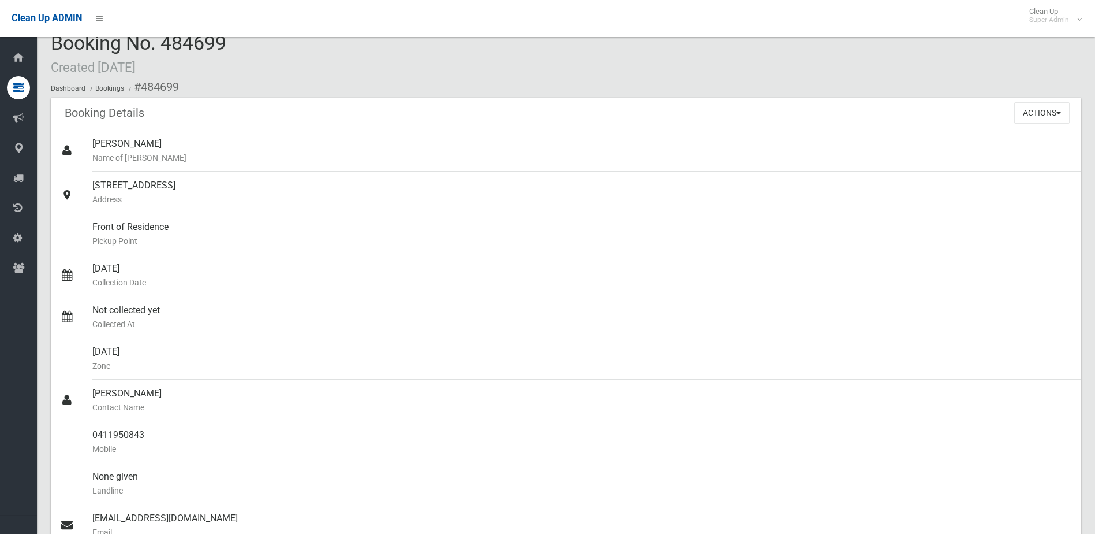
scroll to position [0, 0]
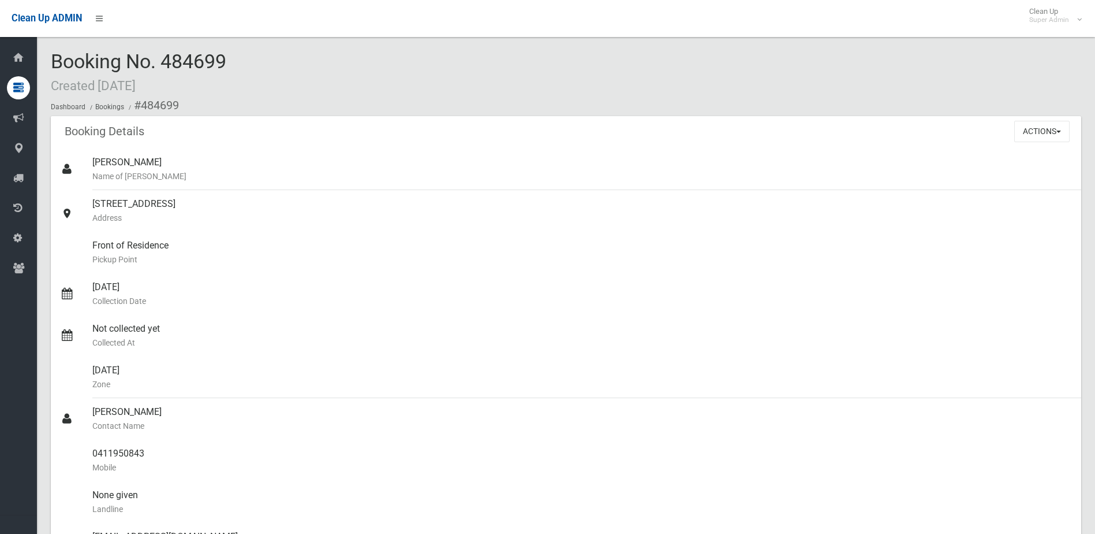
drag, startPoint x: 167, startPoint y: 62, endPoint x: 242, endPoint y: 59, distance: 74.5
click at [242, 59] on div "Booking No. 484699 Created 11/09/2025 Dashboard Bookings #484699" at bounding box center [566, 83] width 1031 height 65
drag, startPoint x: 242, startPoint y: 59, endPoint x: 206, endPoint y: 58, distance: 35.8
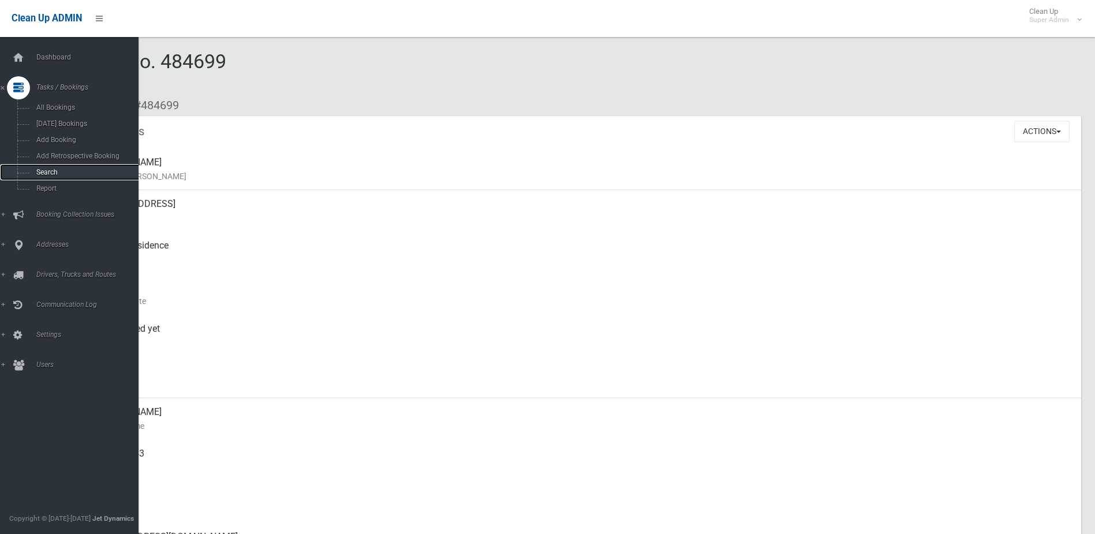
click at [56, 170] on span "Search" at bounding box center [85, 172] width 105 height 8
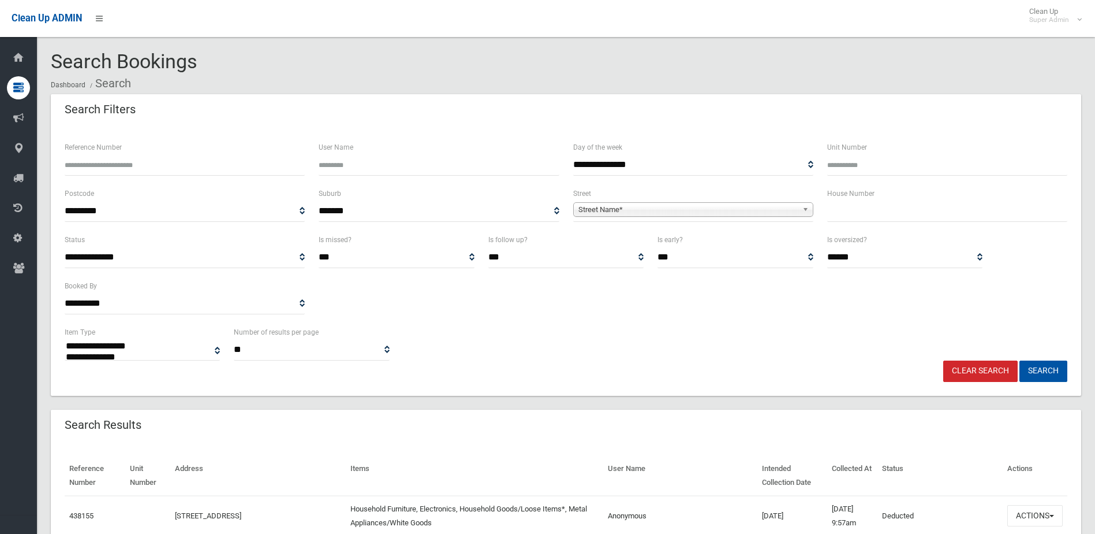
select select
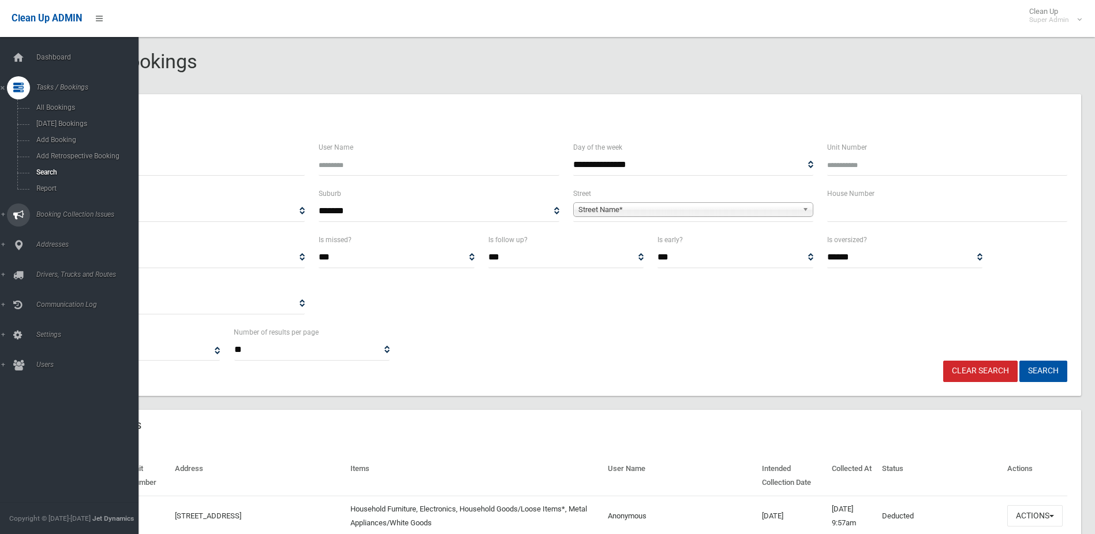
click at [53, 211] on span "Booking Collection Issues" at bounding box center [90, 214] width 114 height 8
click at [51, 133] on span "All Reported Issues" at bounding box center [85, 137] width 105 height 8
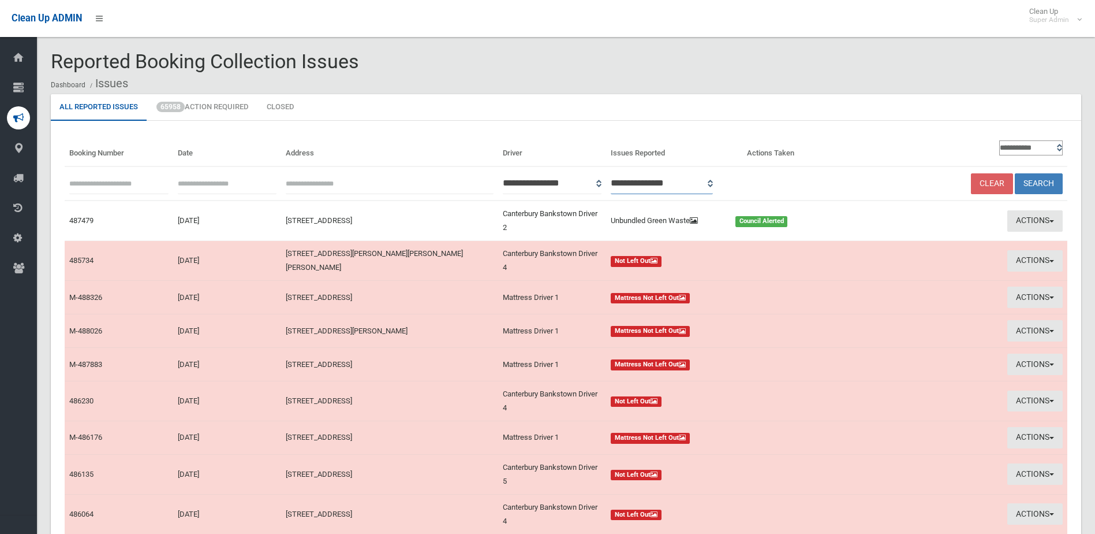
click at [713, 184] on select "**********" at bounding box center [662, 183] width 102 height 21
select select "*"
click at [626, 173] on select "**********" at bounding box center [662, 183] width 102 height 21
click at [1043, 181] on button "Search" at bounding box center [1039, 183] width 48 height 21
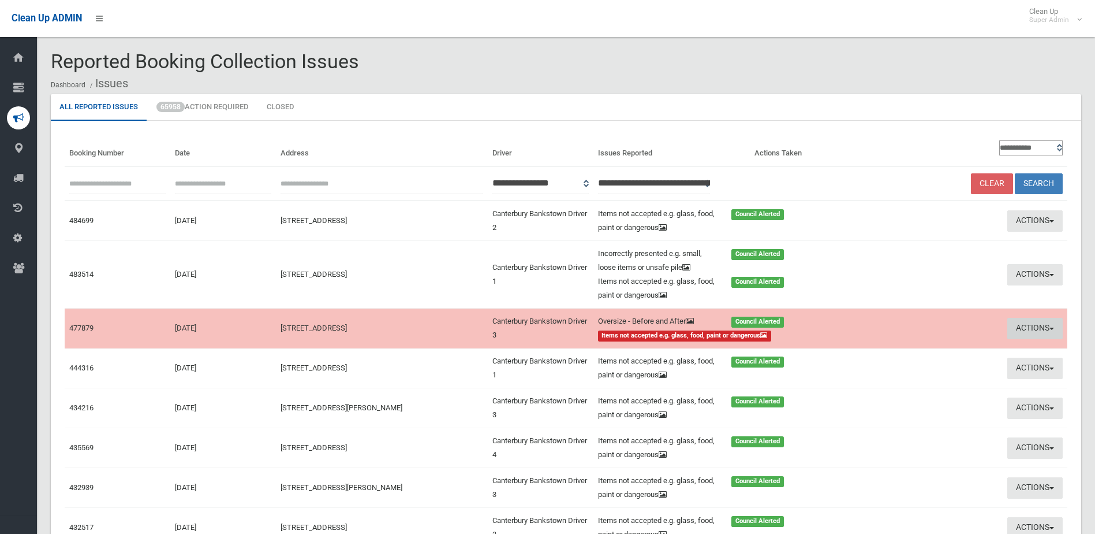
click at [1039, 326] on button "Actions" at bounding box center [1035, 328] width 55 height 21
click at [893, 346] on link "View Booking" at bounding box center [929, 352] width 137 height 20
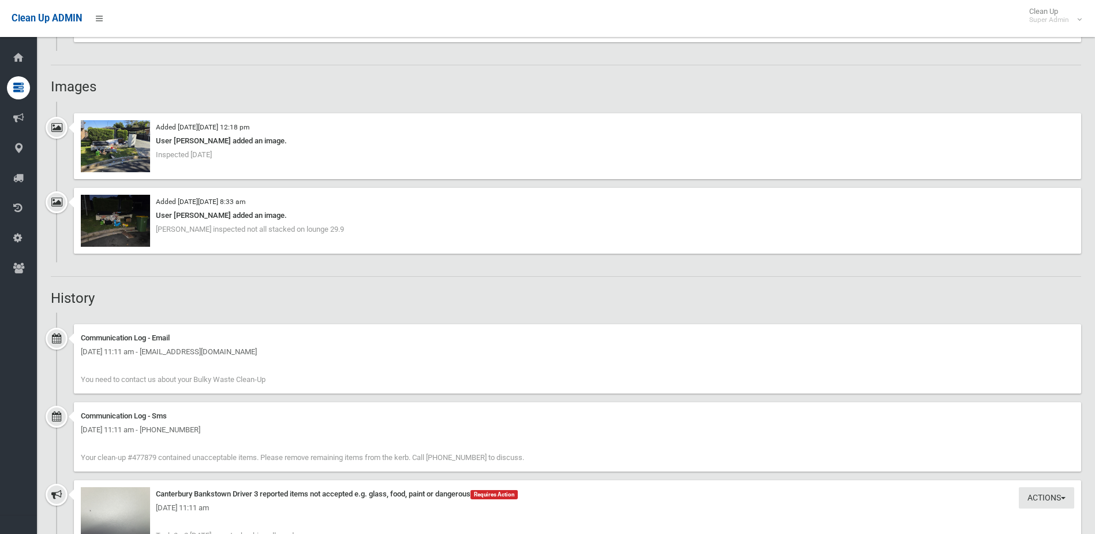
scroll to position [924, 0]
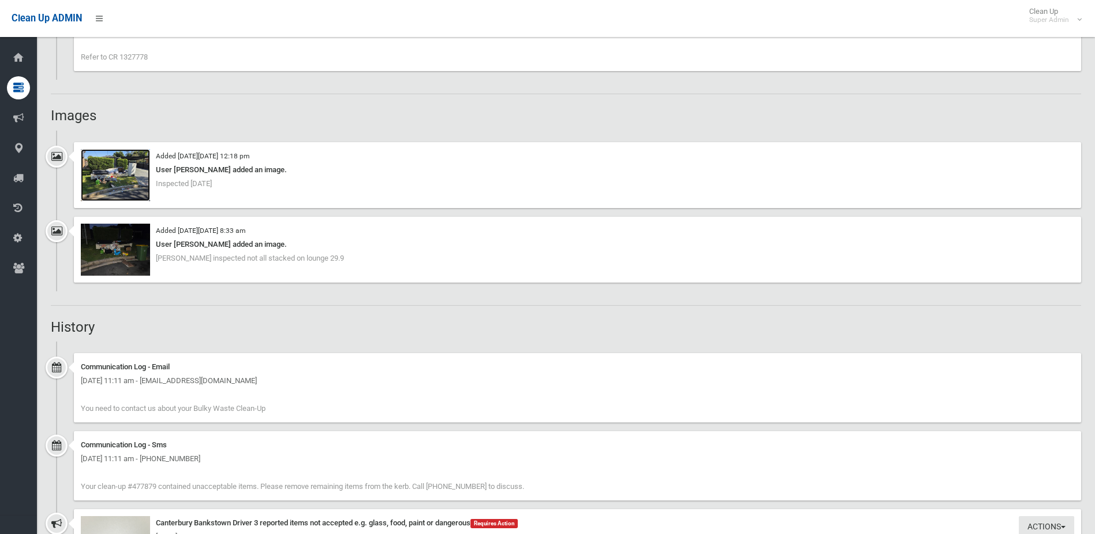
click at [114, 178] on img at bounding box center [115, 175] width 69 height 52
